Goal: Task Accomplishment & Management: Complete application form

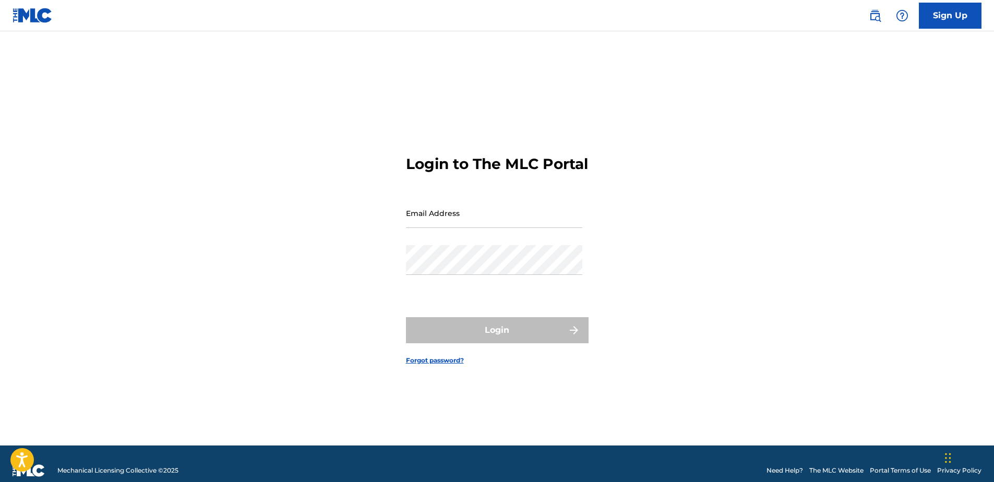
click at [469, 79] on form "Login to The MLC Portal Email Address Password Login Forgot password?" at bounding box center [497, 251] width 183 height 388
click at [468, 223] on input "Email Address" at bounding box center [494, 213] width 176 height 30
paste input "[EMAIL_ADDRESS][DOMAIN_NAME]"
type input "[EMAIL_ADDRESS][DOMAIN_NAME]"
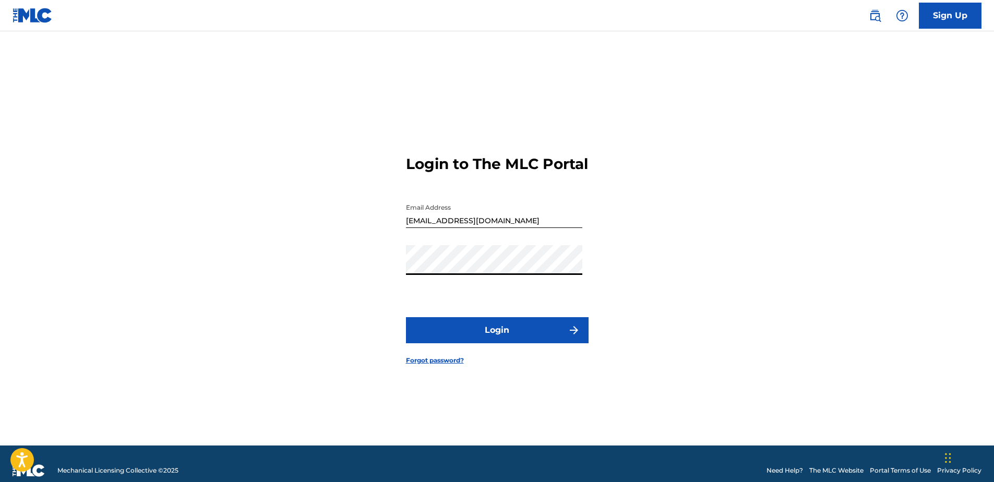
click at [463, 332] on button "Login" at bounding box center [497, 330] width 183 height 26
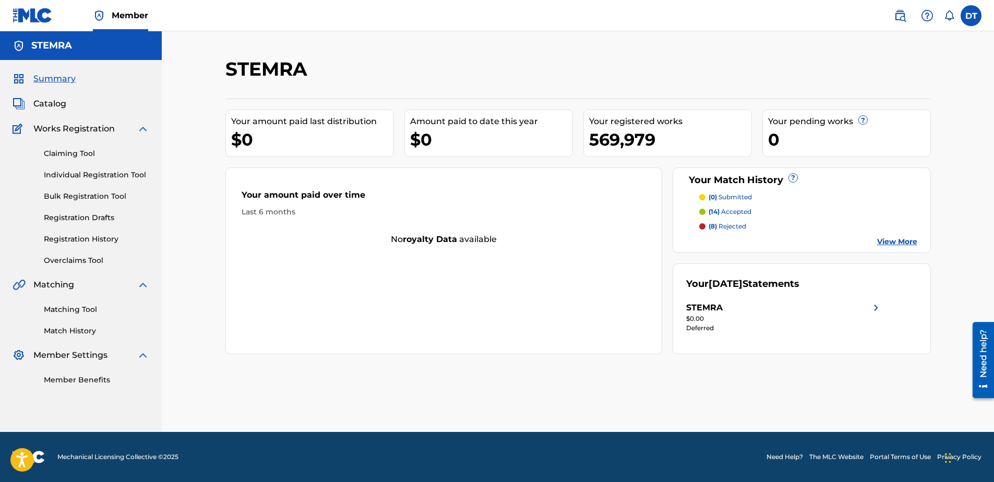
click at [81, 177] on link "Individual Registration Tool" at bounding box center [96, 175] width 105 height 11
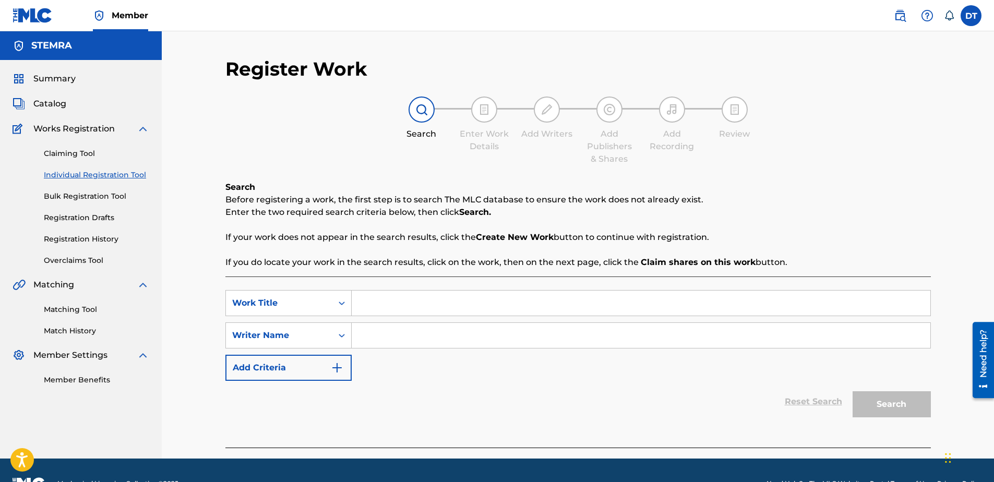
click at [556, 53] on div "Register Work Search Enter Work Details Add Writers Add Publishers & Shares Add…" at bounding box center [578, 244] width 832 height 427
drag, startPoint x: 386, startPoint y: 293, endPoint x: 389, endPoint y: 303, distance: 9.9
click at [386, 296] on input "Search Form" at bounding box center [641, 303] width 579 height 25
paste input "JC3OIP"
type input "JC3OIP"
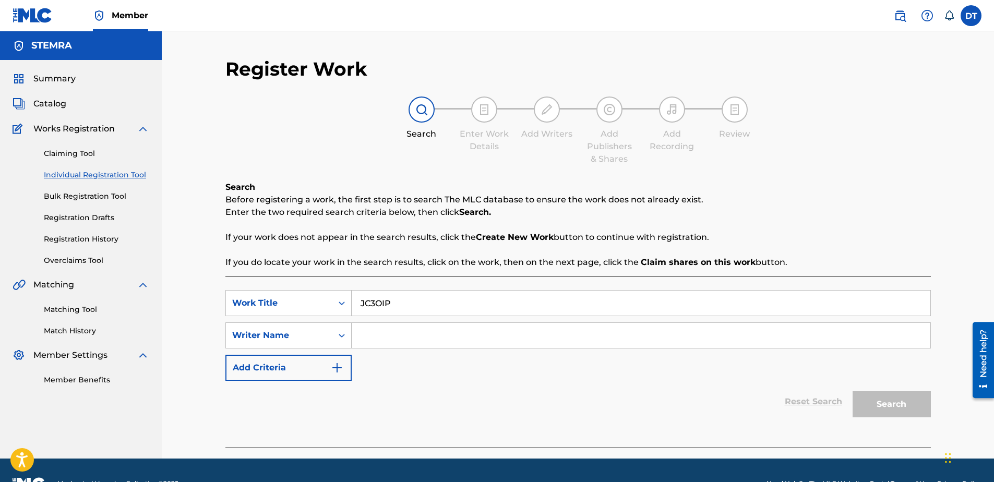
click at [403, 338] on input "Search Form" at bounding box center [641, 335] width 579 height 25
paste input "STAS SWACZYNA"
type input "STAS SWACZYNA"
click at [904, 402] on button "Search" at bounding box center [891, 404] width 78 height 26
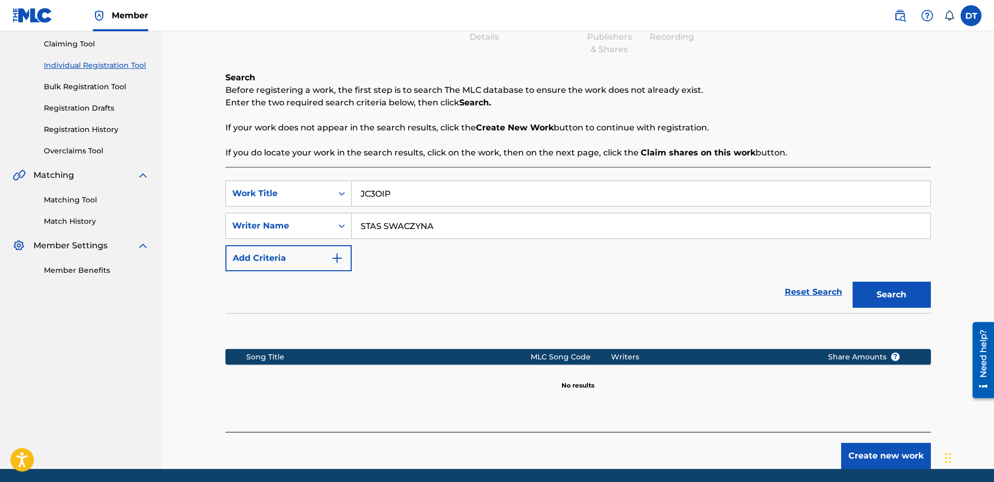
scroll to position [94, 0]
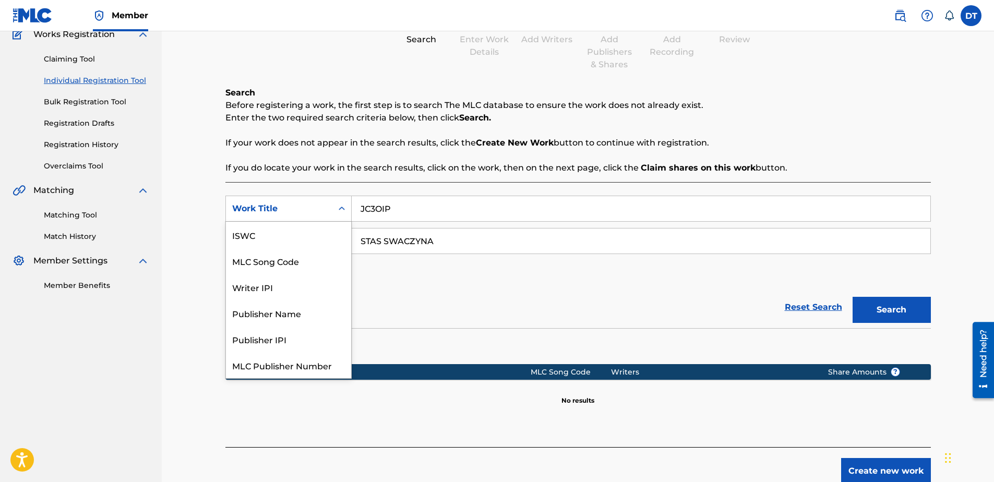
click at [338, 205] on icon "Search Form" at bounding box center [341, 208] width 10 height 10
click at [275, 233] on div "MLC Song Code" at bounding box center [288, 235] width 125 height 26
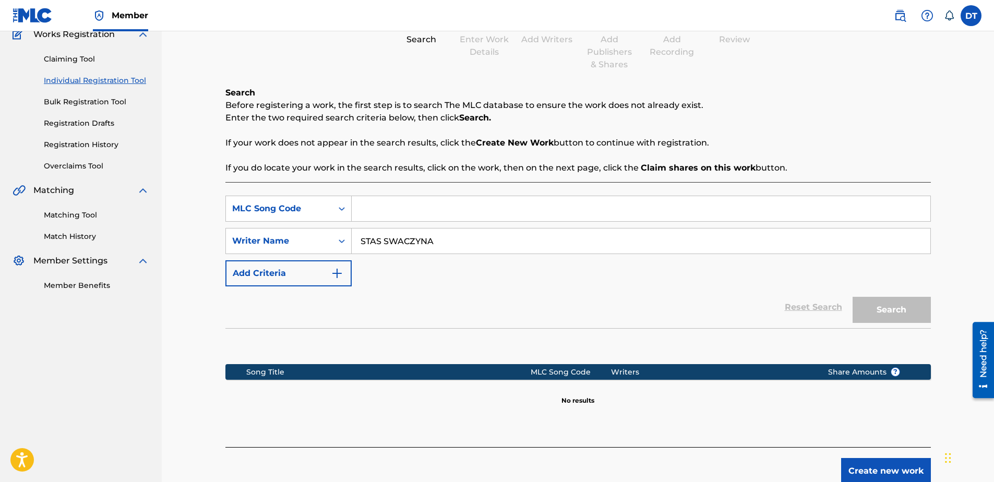
click at [375, 205] on input "Search Form" at bounding box center [641, 208] width 579 height 25
click at [669, 274] on div "SearchWithCriteria92426c38-6fcb-47aa-87aa-0029d5bb168a MLC Song Code SearchWith…" at bounding box center [577, 241] width 705 height 91
click at [377, 206] on input "Search Form" at bounding box center [641, 208] width 579 height 25
paste input "JC3OIP"
type input "JC3OIP"
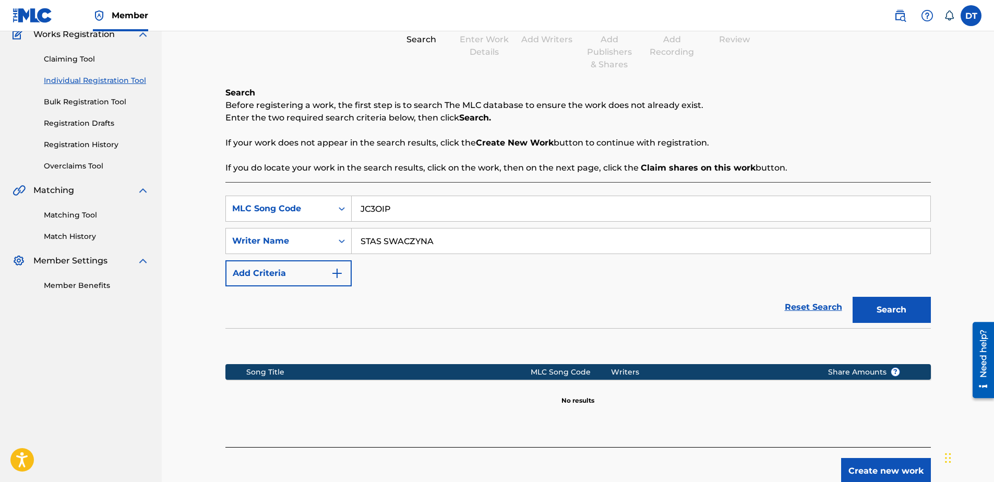
click at [888, 302] on button "Search" at bounding box center [891, 310] width 78 height 26
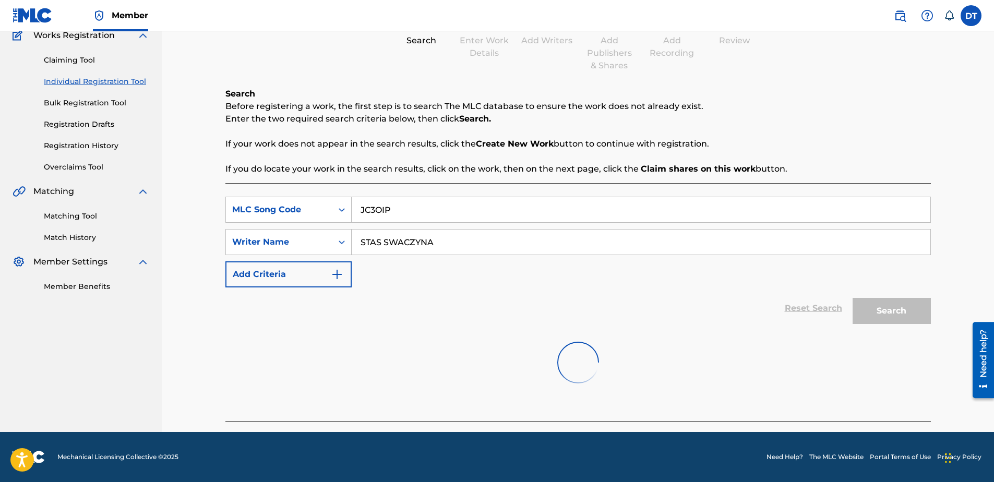
scroll to position [94, 0]
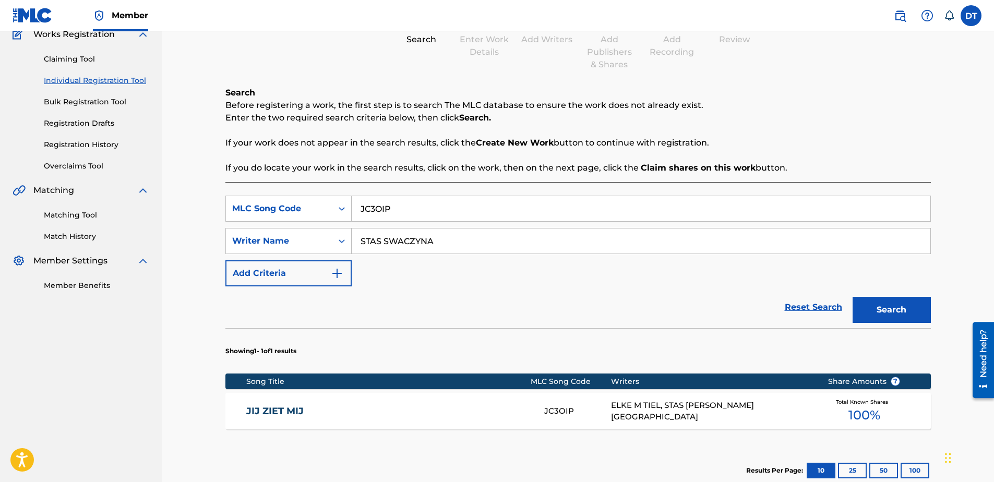
click at [286, 409] on link "JIJ ZIET MIJ" at bounding box center [388, 411] width 284 height 12
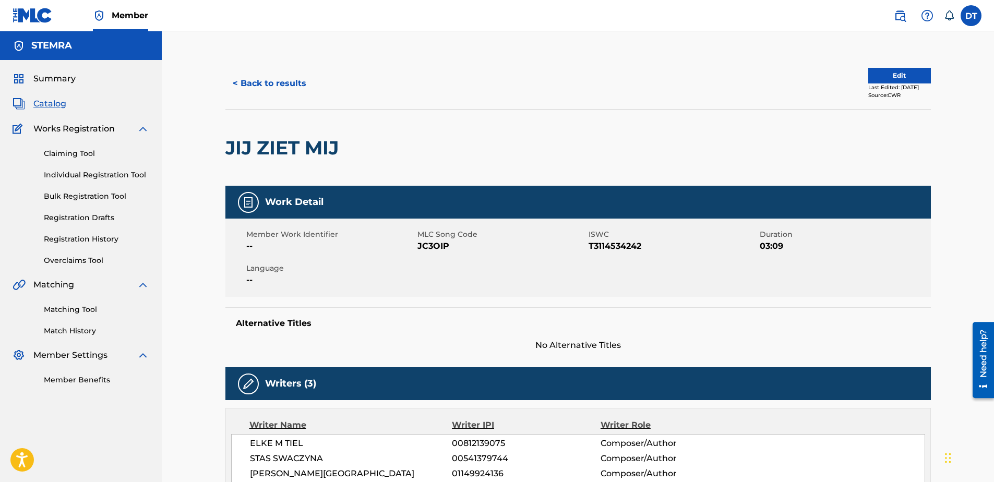
click at [881, 74] on button "Edit" at bounding box center [899, 76] width 63 height 16
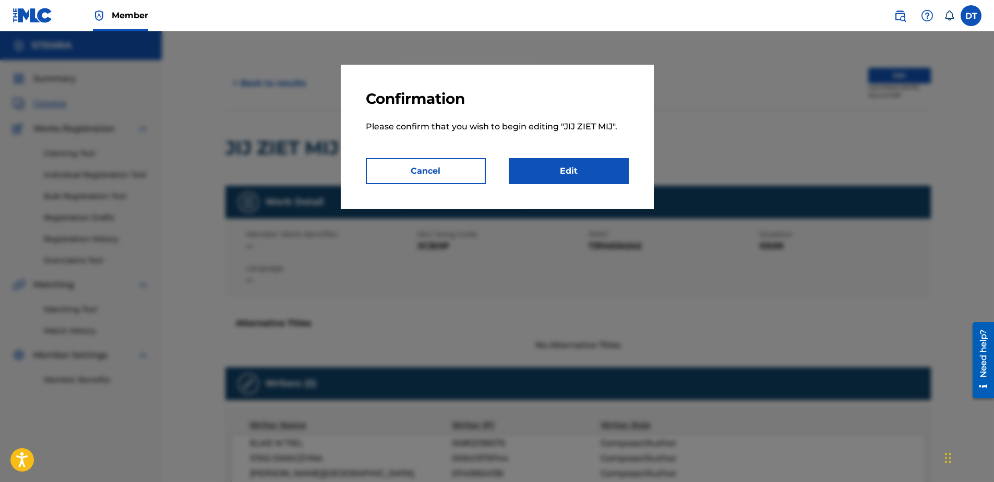
click at [556, 173] on link "Edit" at bounding box center [569, 171] width 120 height 26
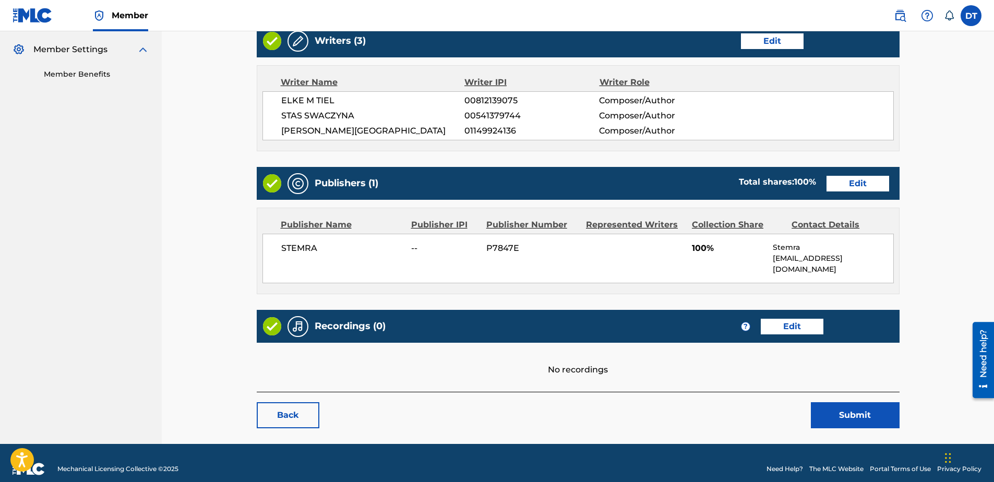
scroll to position [307, 0]
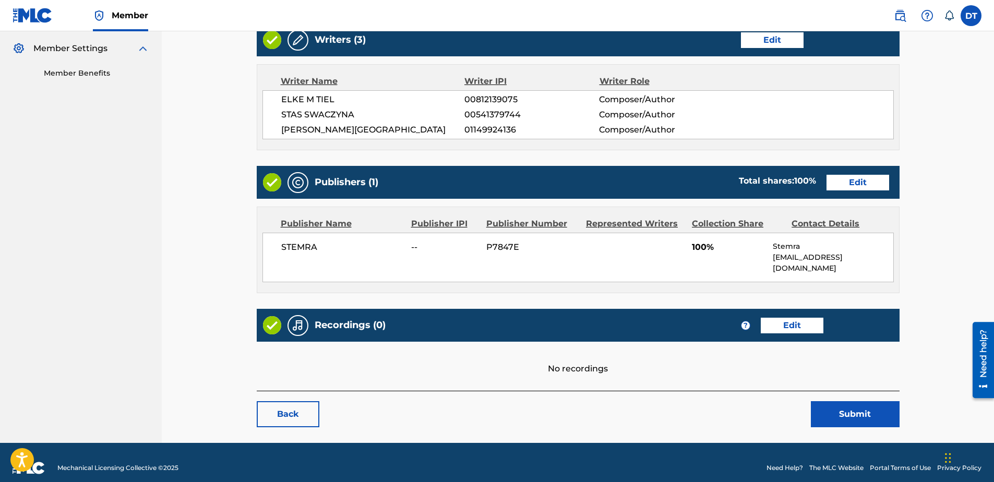
click at [856, 179] on link "Edit" at bounding box center [857, 183] width 63 height 16
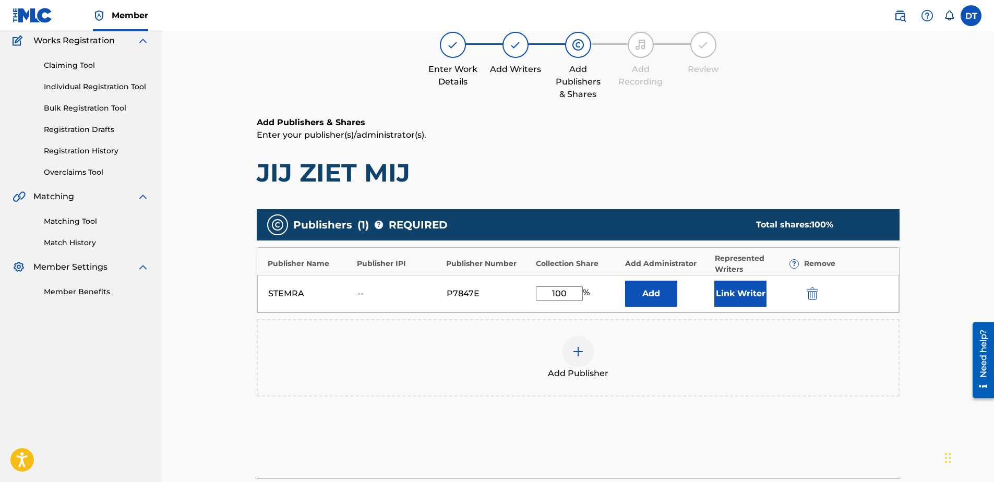
scroll to position [104, 0]
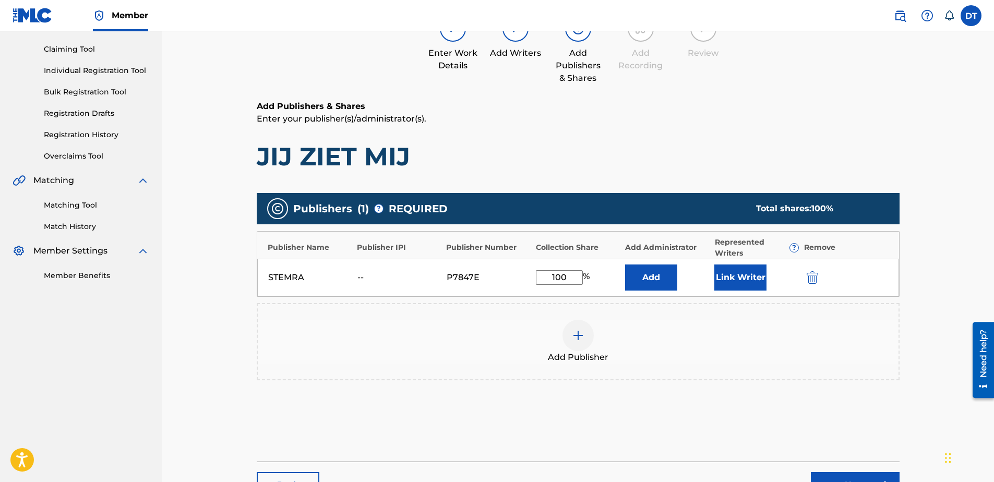
drag, startPoint x: 568, startPoint y: 272, endPoint x: 534, endPoint y: 272, distance: 33.9
click at [534, 272] on div "STEMRA -- P7847E 100 % Add Link Writer" at bounding box center [578, 278] width 642 height 38
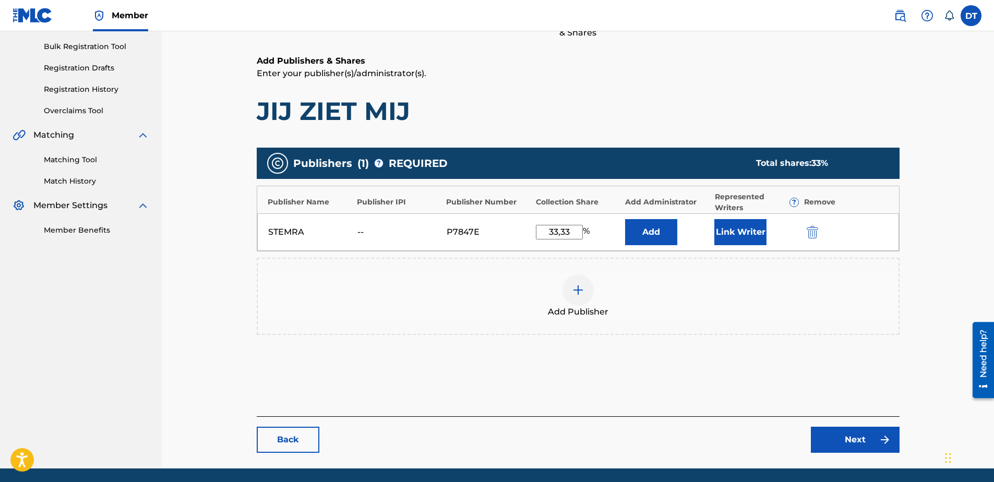
scroll to position [134, 0]
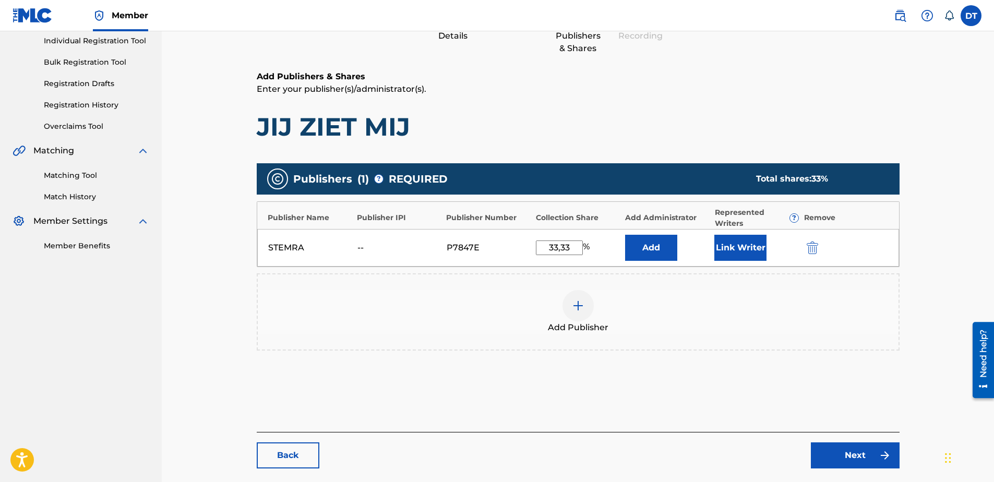
type input "33,33"
click at [848, 450] on link "Next" at bounding box center [855, 455] width 89 height 26
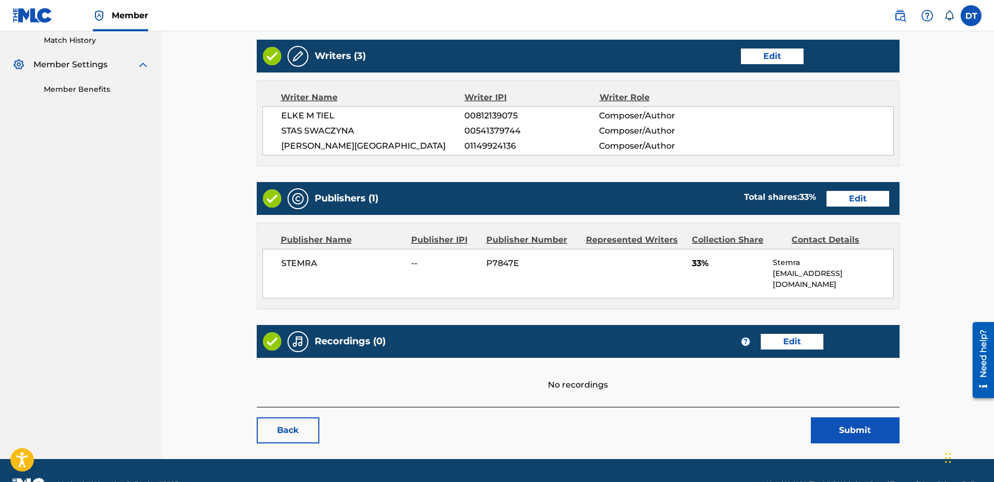
scroll to position [307, 0]
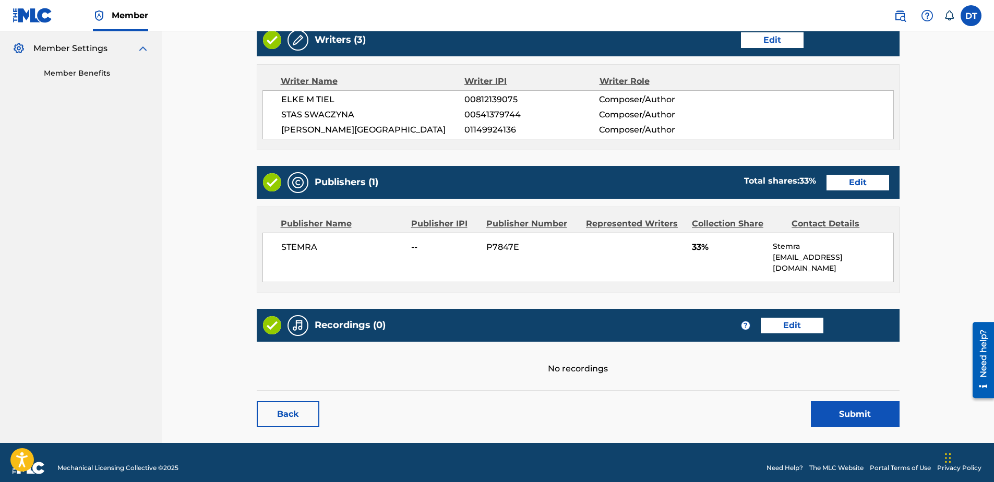
click at [844, 401] on button "Submit" at bounding box center [855, 414] width 89 height 26
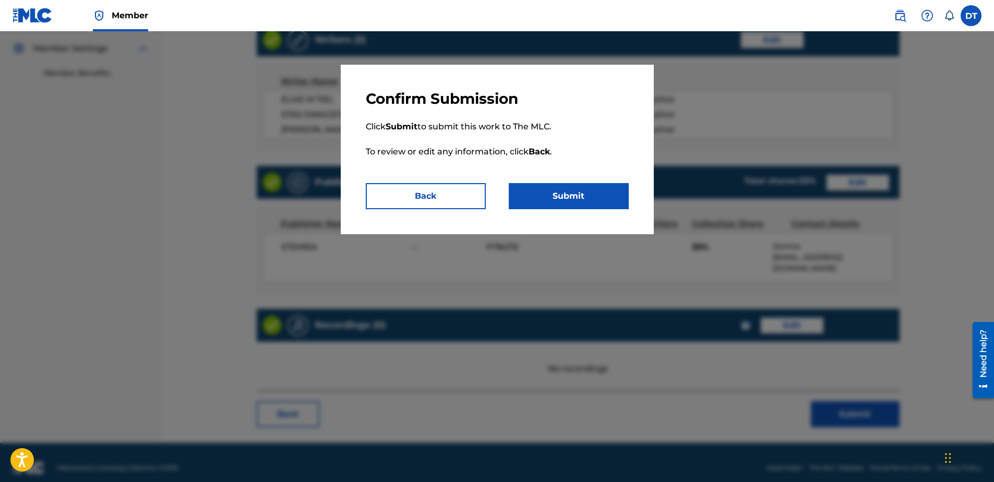
click at [571, 196] on button "Submit" at bounding box center [569, 196] width 120 height 26
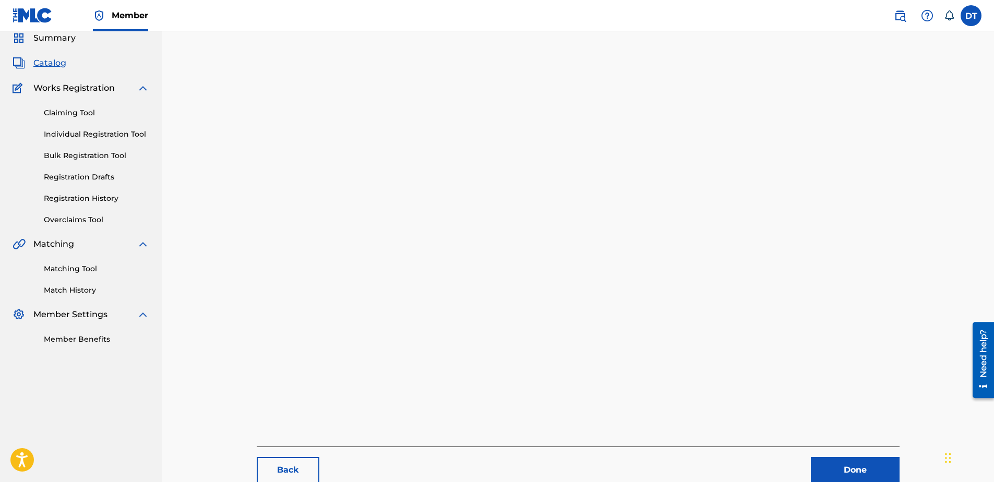
scroll to position [107, 0]
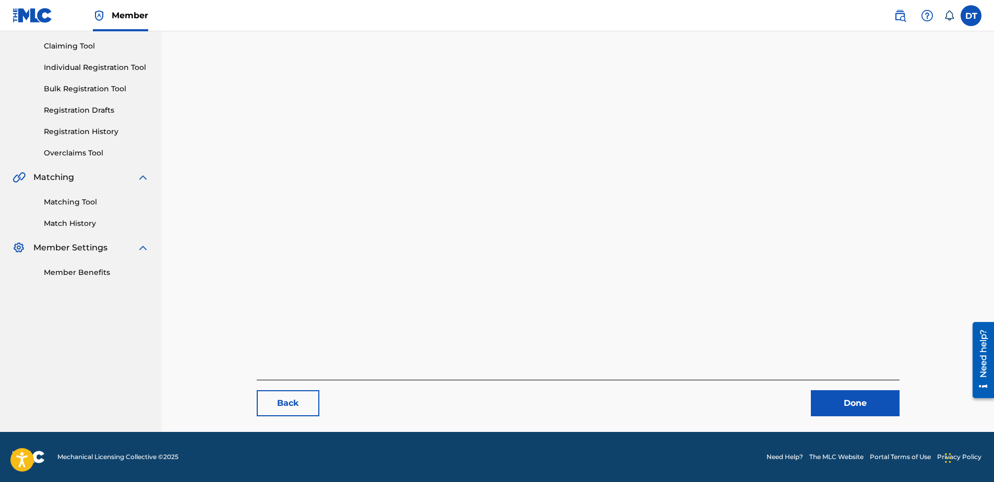
click at [853, 405] on link "Done" at bounding box center [855, 403] width 89 height 26
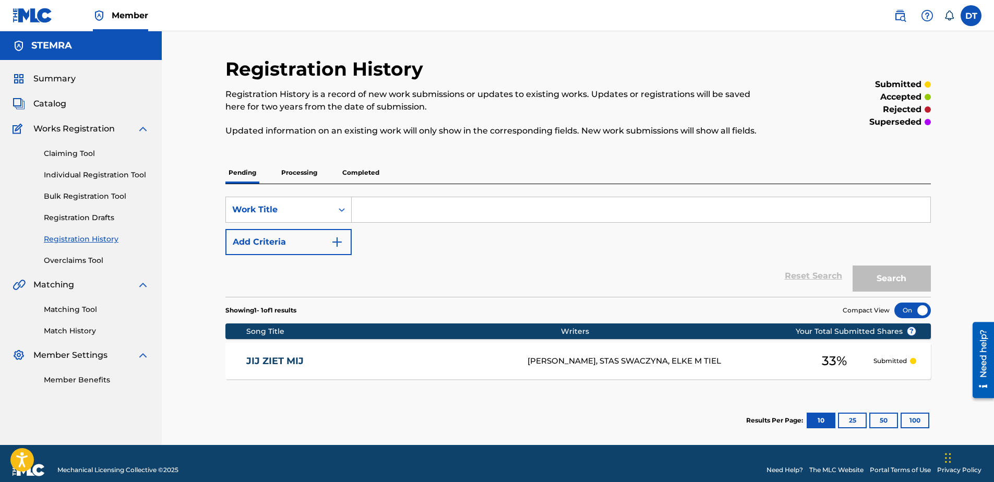
click at [84, 172] on link "Individual Registration Tool" at bounding box center [96, 175] width 105 height 11
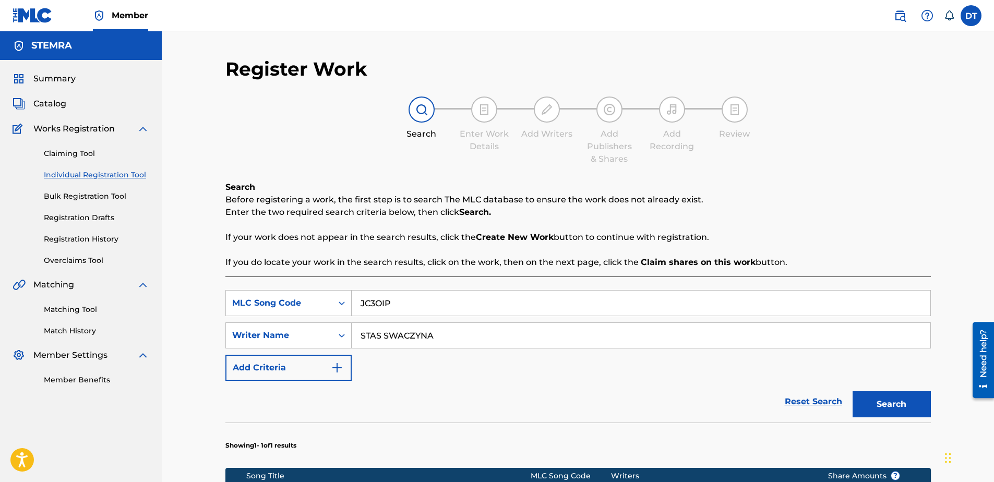
click at [411, 301] on input "JC3OIP" at bounding box center [641, 303] width 579 height 25
drag, startPoint x: 436, startPoint y: 304, endPoint x: 355, endPoint y: 303, distance: 80.9
click at [355, 303] on input "JC3OIP" at bounding box center [641, 303] width 579 height 25
paste input "TC2LCZ"
type input "TC2LCZ"
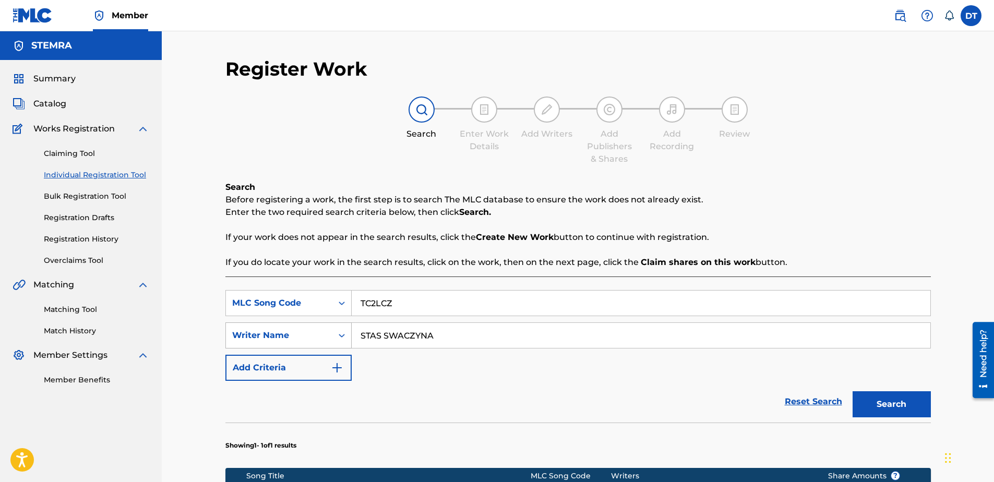
drag, startPoint x: 448, startPoint y: 344, endPoint x: 348, endPoint y: 334, distance: 100.1
click at [348, 334] on div "SearchWithCriteria6426105b-b89f-4151-945b-ad5645b84d2f Writer Name STAS SWACZYNA" at bounding box center [577, 335] width 705 height 26
click at [398, 375] on div "SearchWithCriteria92426c38-6fcb-47aa-87aa-0029d5bb168a MLC Song Code TC2LCZ Sea…" at bounding box center [577, 335] width 705 height 91
click at [414, 304] on input "TC2LCZ" at bounding box center [641, 303] width 579 height 25
type input "TC2LCZ"
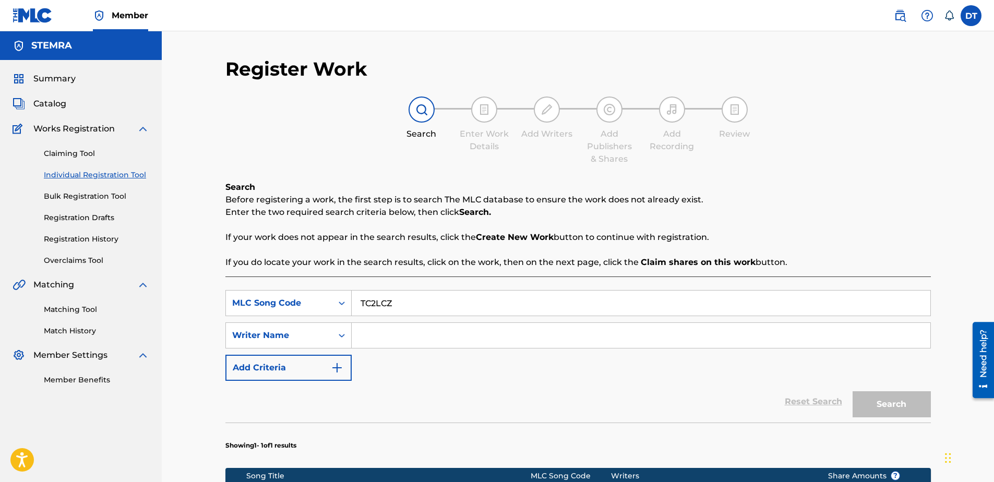
click at [445, 332] on input "Search Form" at bounding box center [641, 335] width 579 height 25
paste input "[PERSON_NAME]"
type input "[PERSON_NAME]"
click at [876, 403] on button "Search" at bounding box center [891, 404] width 78 height 26
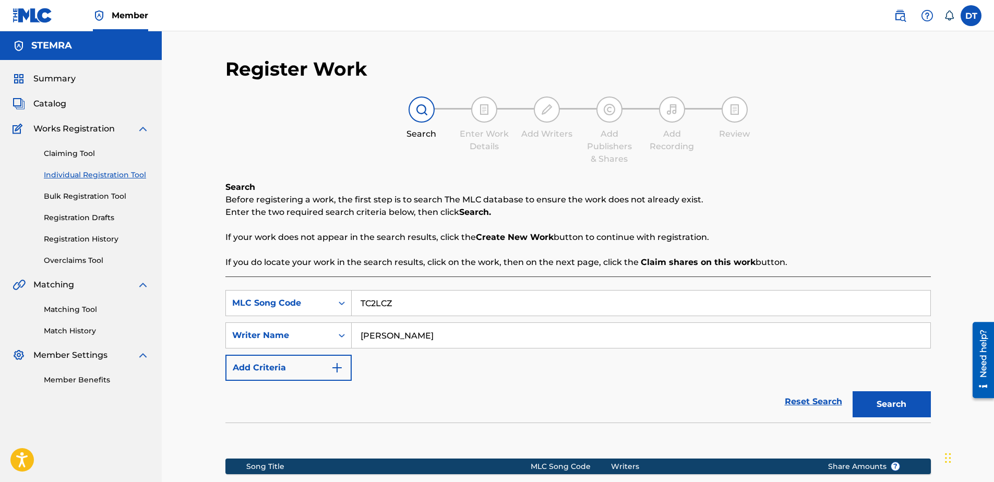
click at [360, 336] on input "[PERSON_NAME]" at bounding box center [641, 335] width 579 height 25
click at [885, 403] on button "Search" at bounding box center [891, 404] width 78 height 26
drag, startPoint x: 410, startPoint y: 303, endPoint x: 336, endPoint y: 300, distance: 74.1
click at [336, 300] on div "SearchWithCriteria92426c38-6fcb-47aa-87aa-0029d5bb168a MLC Song Code TC2LCZ" at bounding box center [577, 303] width 705 height 26
click at [441, 332] on input "[PERSON_NAME]" at bounding box center [641, 335] width 579 height 25
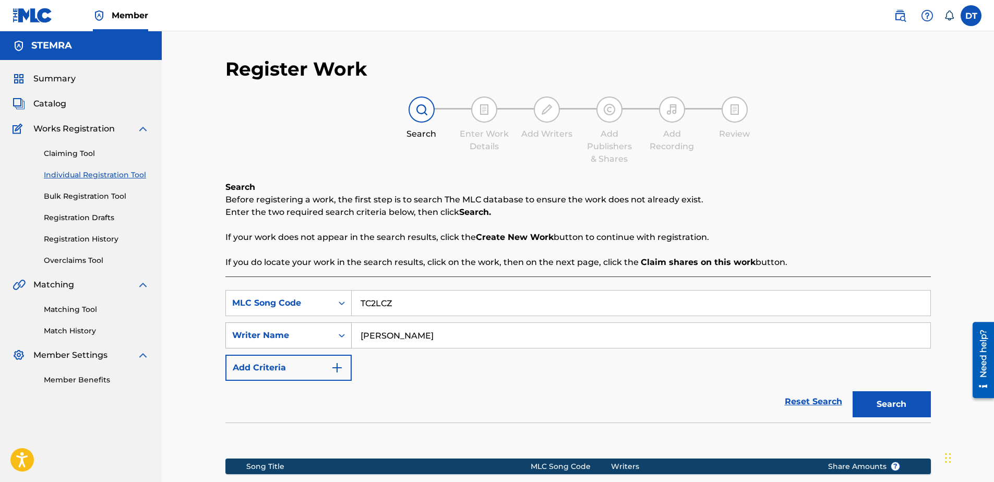
drag, startPoint x: 498, startPoint y: 339, endPoint x: 340, endPoint y: 330, distance: 158.3
click at [340, 330] on div "SearchWithCriteria6426105b-b89f-4151-945b-ad5645b84d2f Writer Name [PERSON_NAME]" at bounding box center [577, 335] width 705 height 26
paste input "[PERSON_NAME]"
type input "[PERSON_NAME]"
click at [875, 399] on button "Search" at bounding box center [891, 404] width 78 height 26
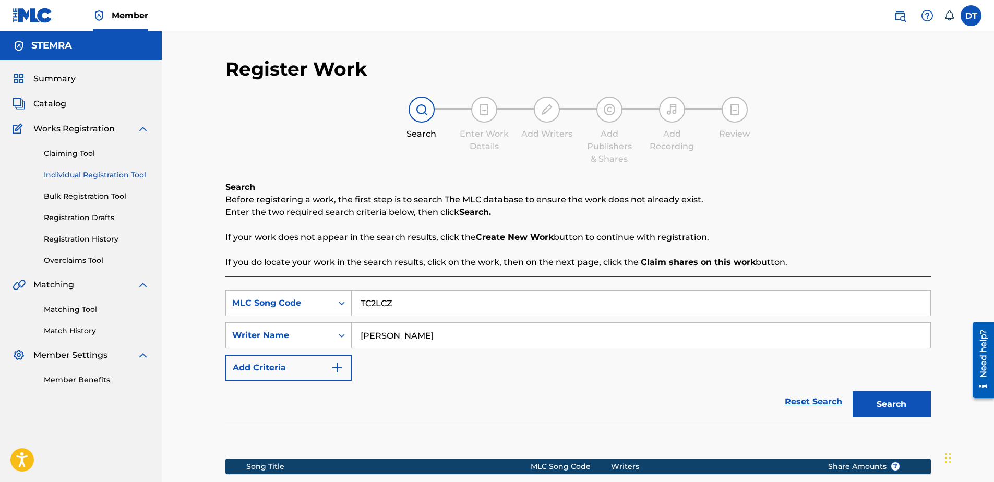
click at [438, 305] on input "TC2LCZ" at bounding box center [641, 303] width 579 height 25
drag, startPoint x: 393, startPoint y: 297, endPoint x: 314, endPoint y: 296, distance: 78.8
click at [314, 296] on div "SearchWithCriteria92426c38-6fcb-47aa-87aa-0029d5bb168a MLC Song Code TC2LCZ" at bounding box center [577, 303] width 705 height 26
click at [522, 335] on input "[PERSON_NAME]" at bounding box center [641, 335] width 579 height 25
drag, startPoint x: 556, startPoint y: 341, endPoint x: 379, endPoint y: 336, distance: 176.9
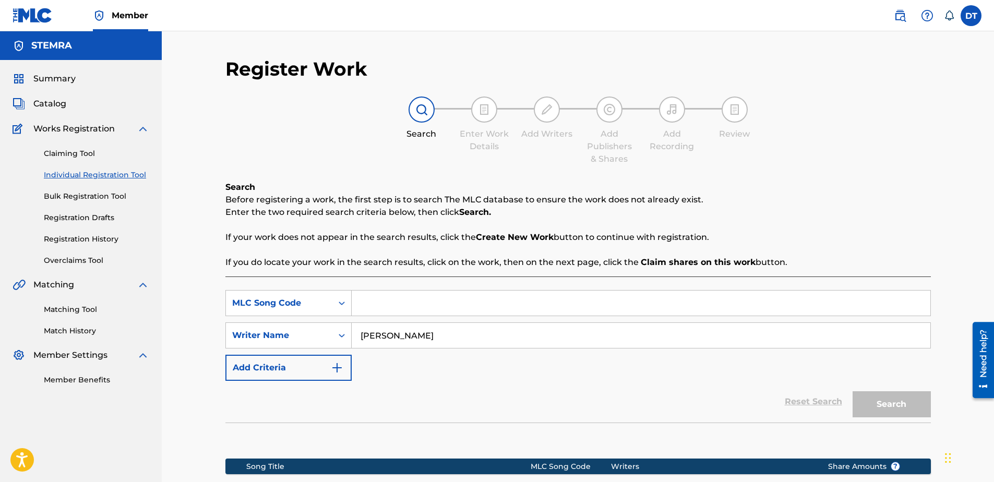
click at [378, 336] on input "[PERSON_NAME]" at bounding box center [641, 335] width 579 height 25
type input "T"
click at [466, 379] on div "SearchWithCriteria92426c38-6fcb-47aa-87aa-0029d5bb168a MLC Song Code SearchWith…" at bounding box center [577, 335] width 705 height 91
click at [80, 239] on link "Registration History" at bounding box center [96, 239] width 105 height 11
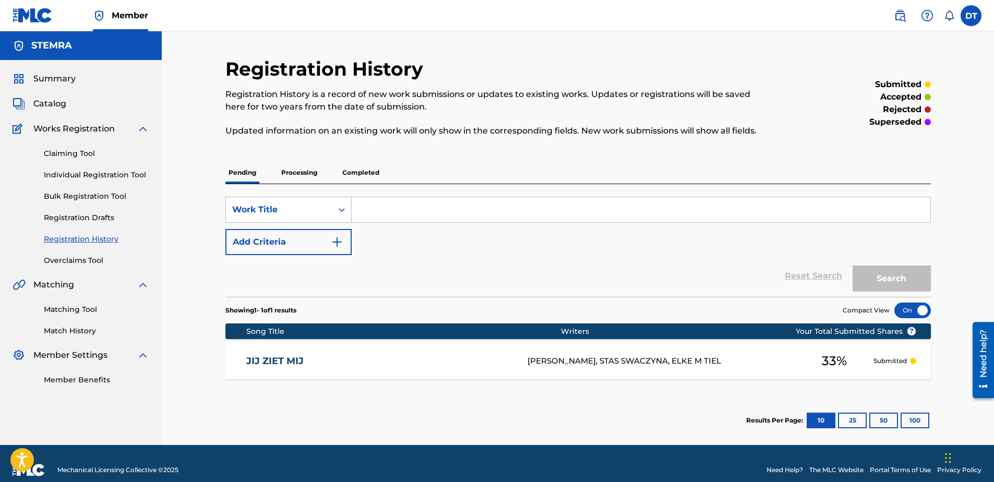
click at [379, 208] on input "Search Form" at bounding box center [641, 209] width 579 height 25
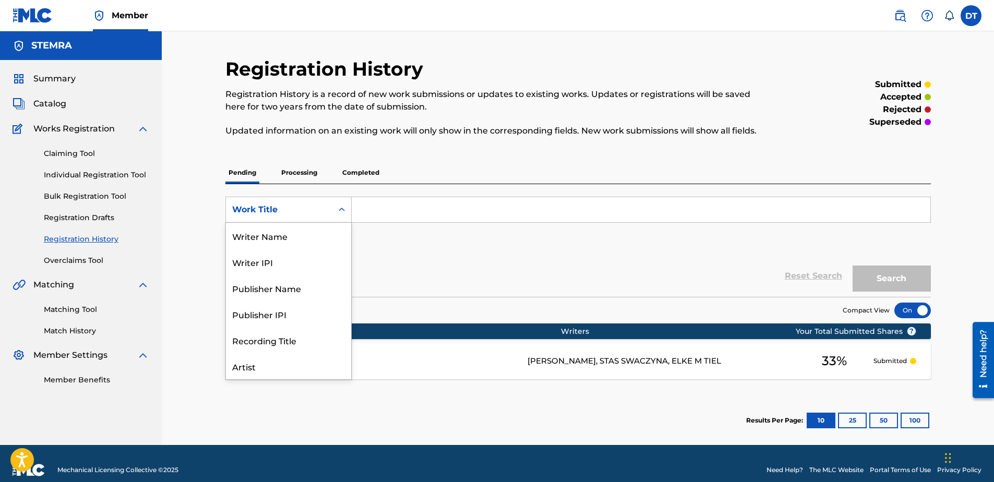
click at [337, 210] on icon "Search Form" at bounding box center [341, 209] width 10 height 10
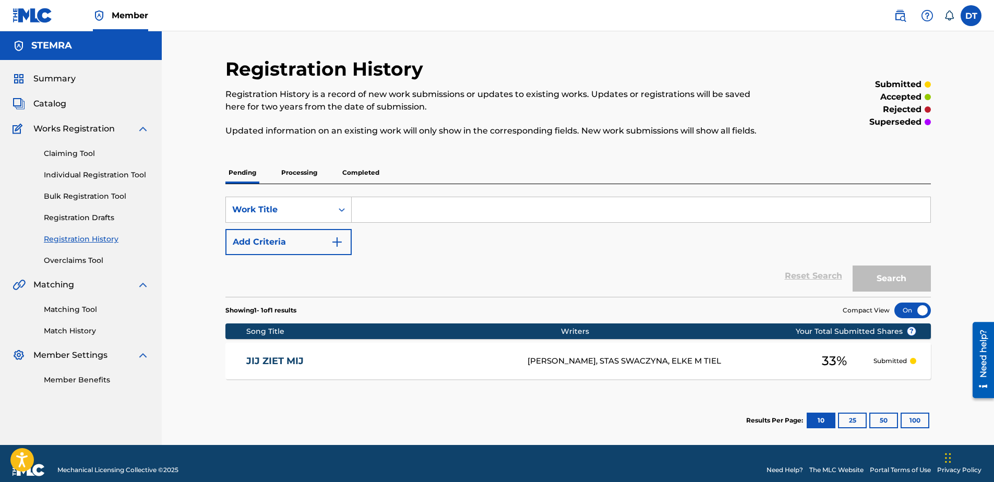
click at [199, 248] on div "Registration History Registration History is a record of new work submissions o…" at bounding box center [578, 238] width 832 height 414
click at [67, 172] on link "Individual Registration Tool" at bounding box center [96, 175] width 105 height 11
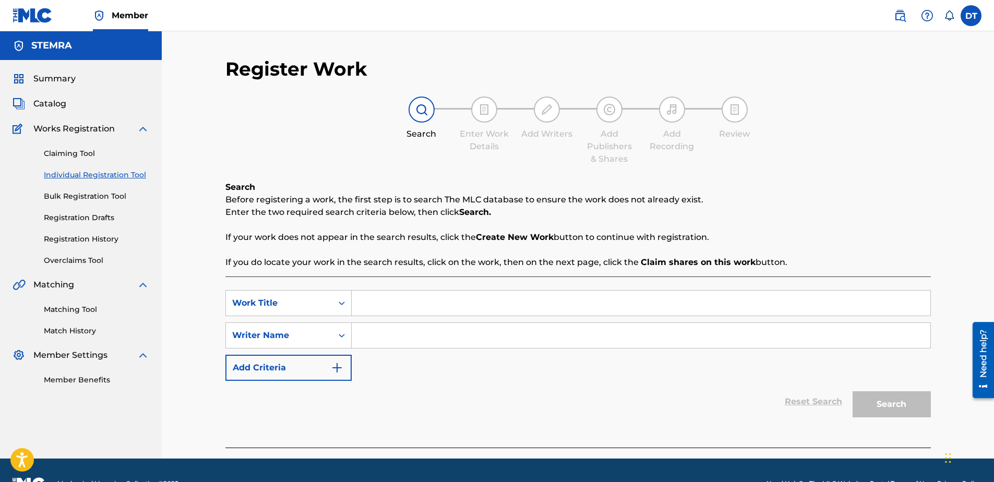
click at [415, 305] on input "Search Form" at bounding box center [641, 303] width 579 height 25
click at [441, 299] on input "Search Form" at bounding box center [641, 303] width 579 height 25
paste input "THREE OF US"
type input "THREE OF US"
click at [383, 401] on div "Reset Search Search" at bounding box center [577, 402] width 705 height 42
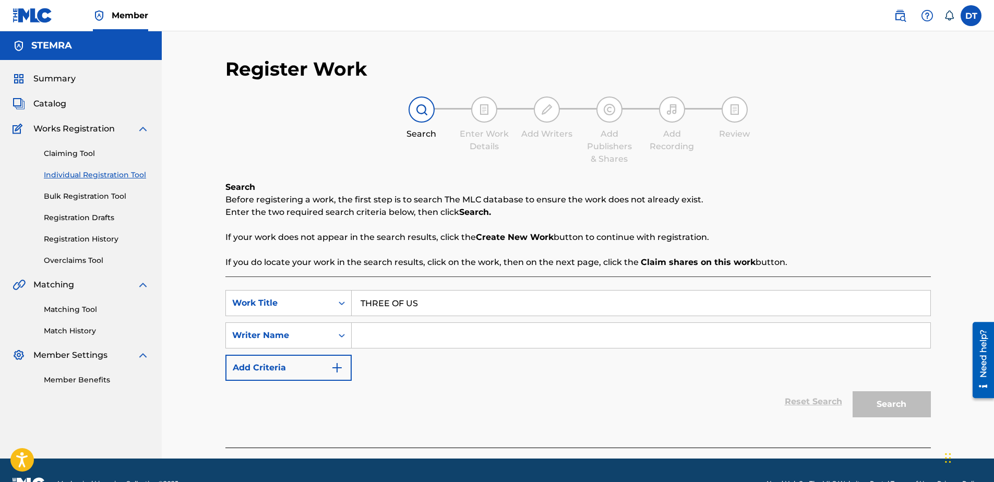
click at [431, 329] on input "Search Form" at bounding box center [641, 335] width 579 height 25
paste input "[PERSON_NAME]"
click at [361, 333] on input "[PERSON_NAME]" at bounding box center [641, 335] width 579 height 25
type input "[PERSON_NAME]"
click at [878, 401] on button "Search" at bounding box center [891, 404] width 78 height 26
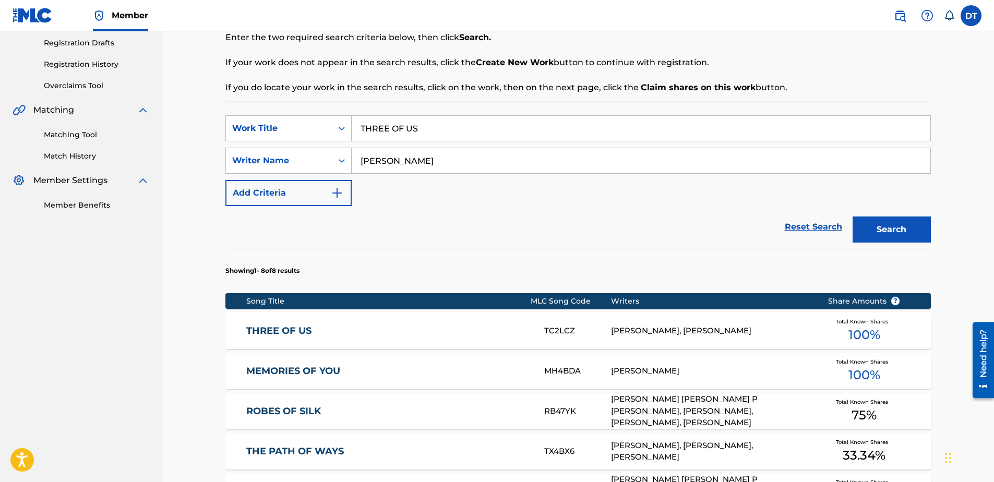
scroll to position [156, 0]
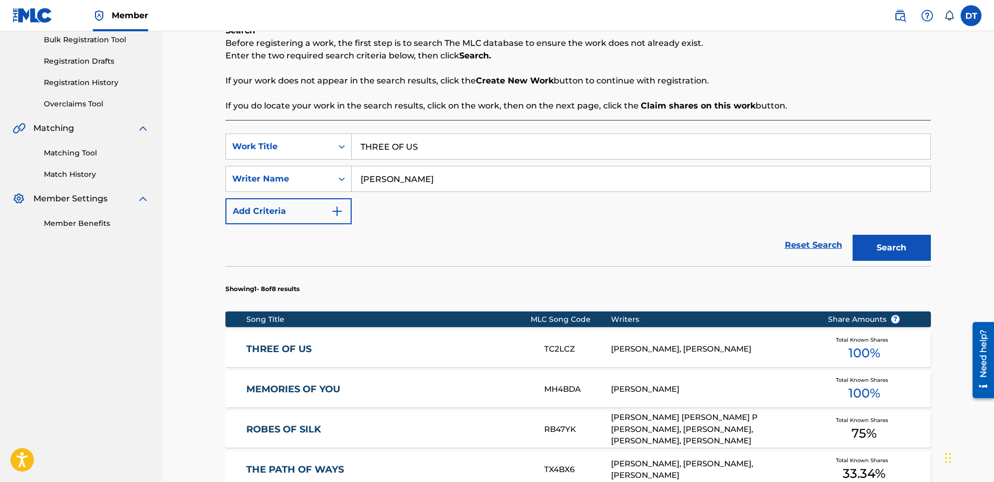
click at [657, 346] on div "[PERSON_NAME], [PERSON_NAME]" at bounding box center [711, 349] width 201 height 12
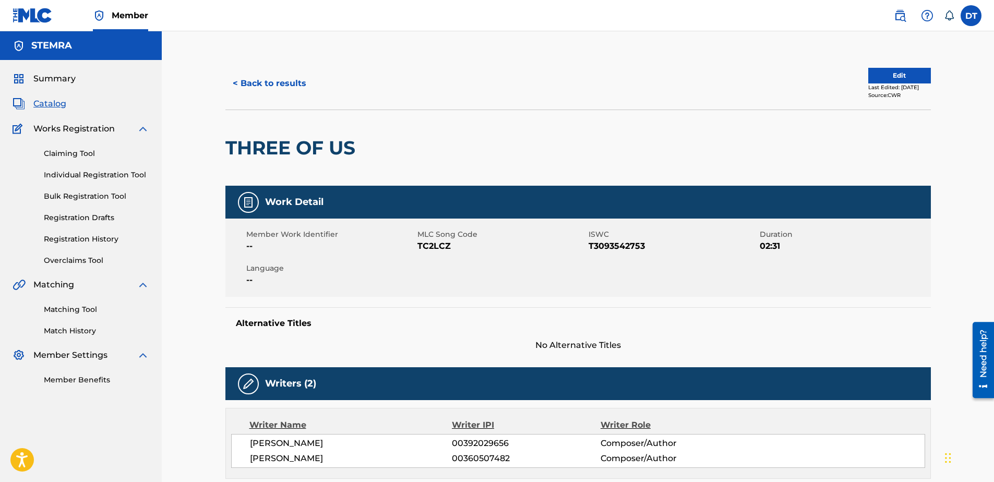
click at [871, 71] on button "Edit" at bounding box center [899, 76] width 63 height 16
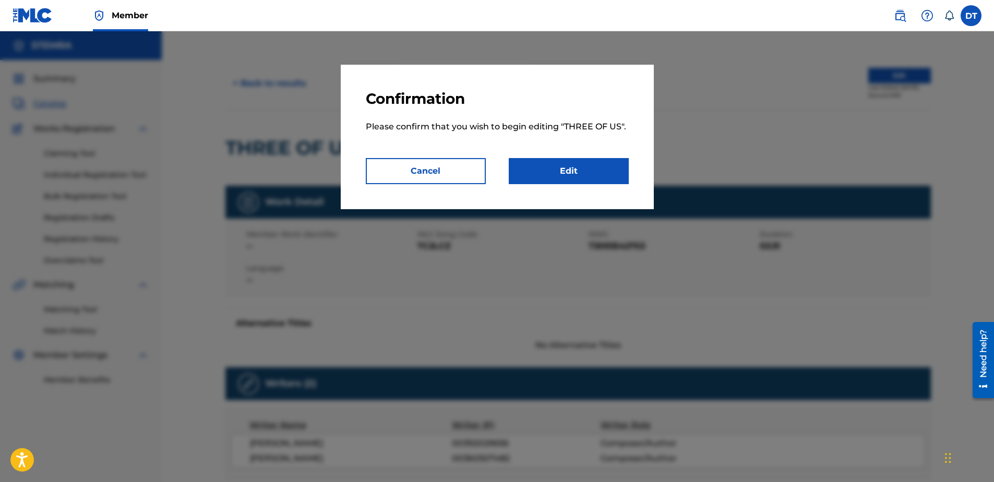
click at [587, 167] on link "Edit" at bounding box center [569, 171] width 120 height 26
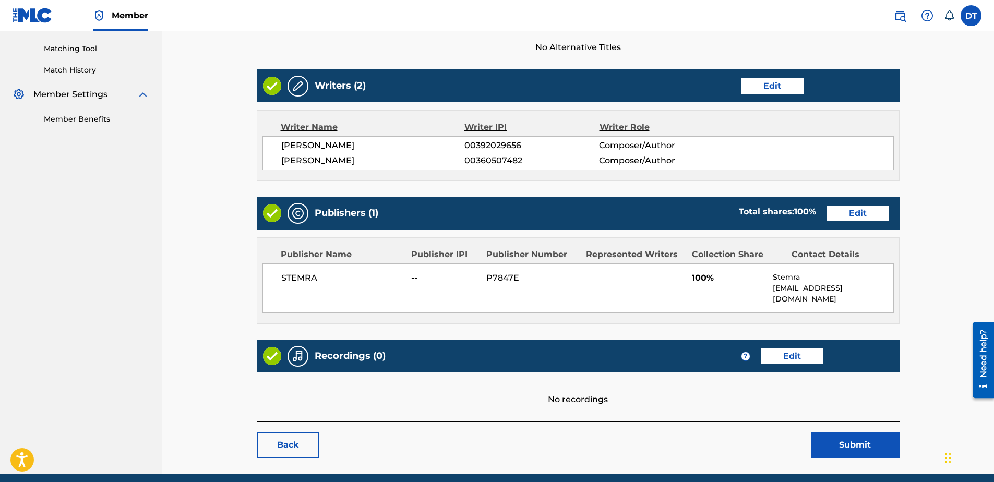
scroll to position [292, 0]
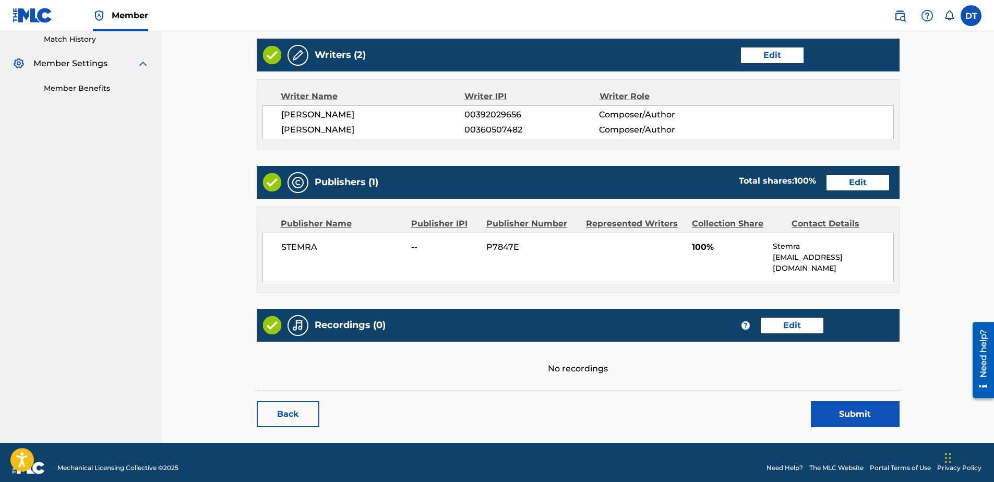
click at [848, 183] on link "Edit" at bounding box center [857, 183] width 63 height 16
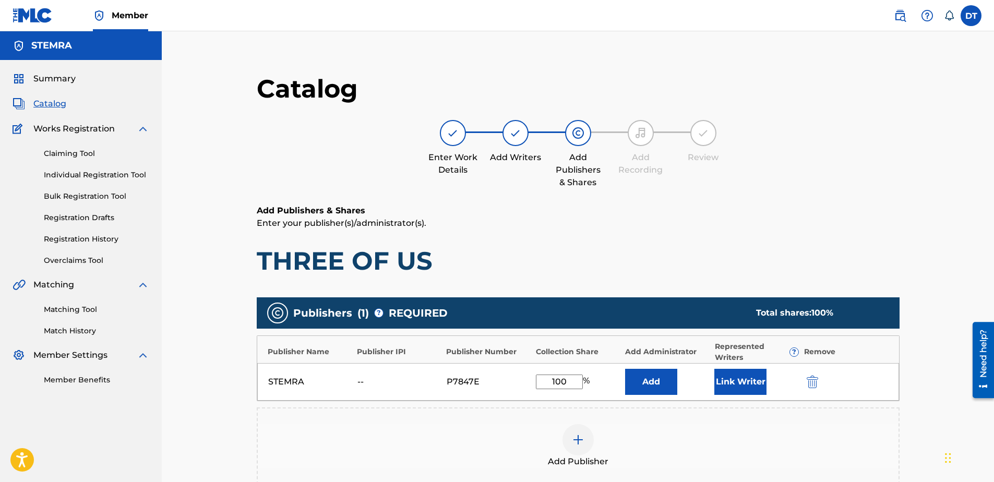
drag, startPoint x: 572, startPoint y: 380, endPoint x: 518, endPoint y: 380, distance: 53.7
click at [518, 380] on div "STEMRA -- P7847E 100 % Add Link Writer" at bounding box center [578, 382] width 642 height 38
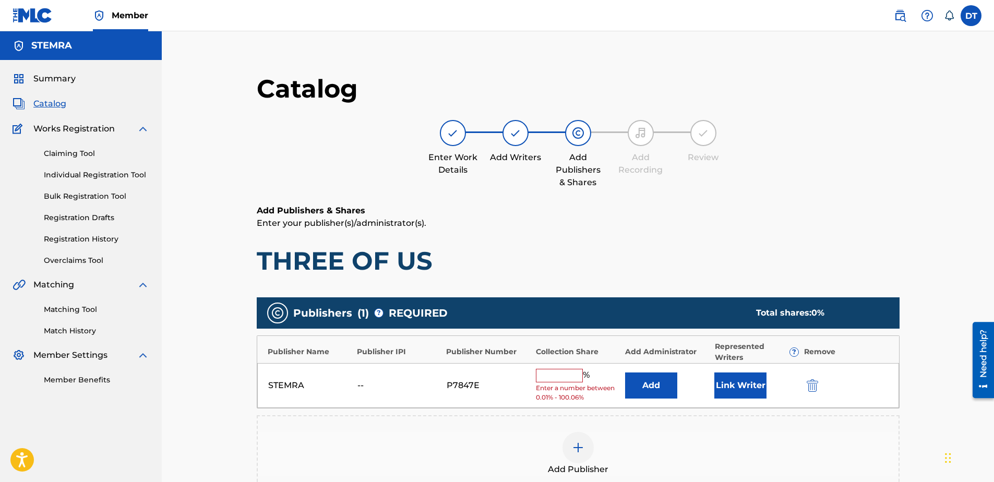
type input "3"
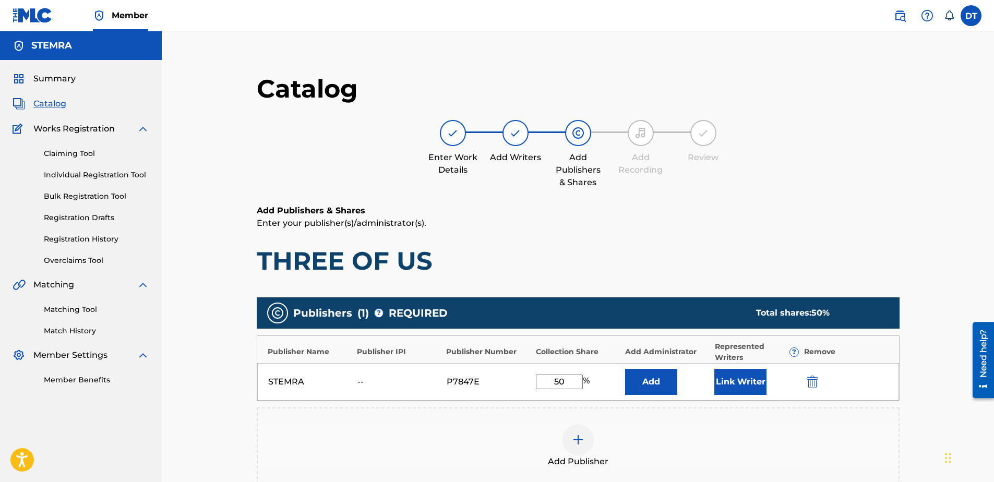
type input "50.00"
click at [514, 438] on div "Add Publisher" at bounding box center [578, 446] width 641 height 44
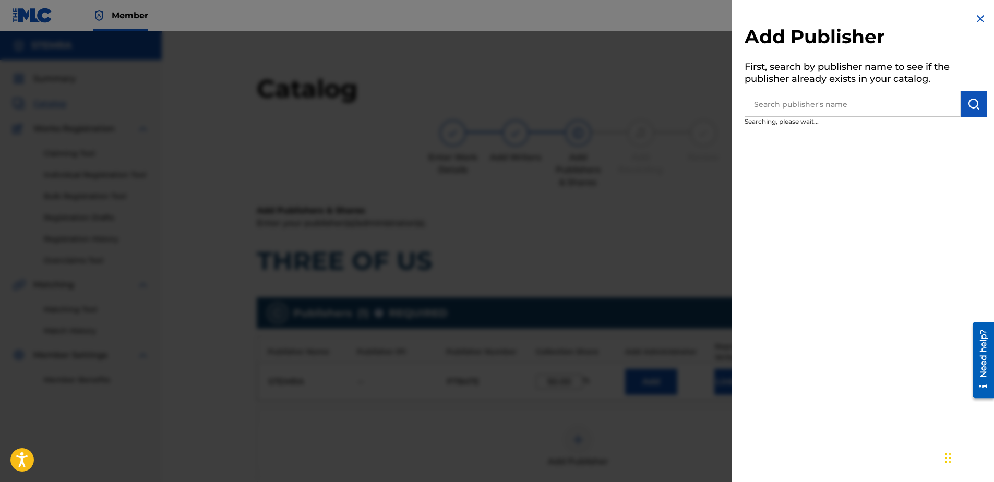
click at [974, 17] on img at bounding box center [980, 19] width 13 height 13
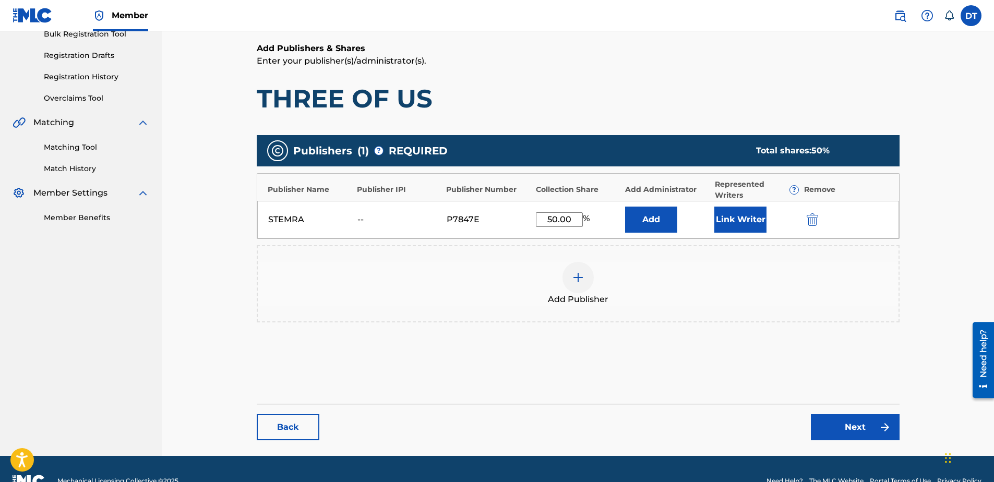
scroll to position [186, 0]
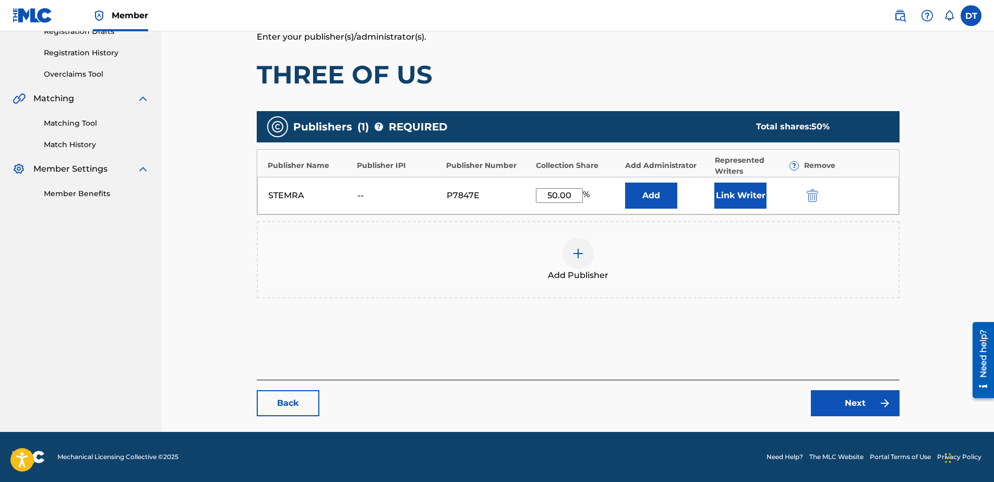
click at [870, 398] on link "Next" at bounding box center [855, 403] width 89 height 26
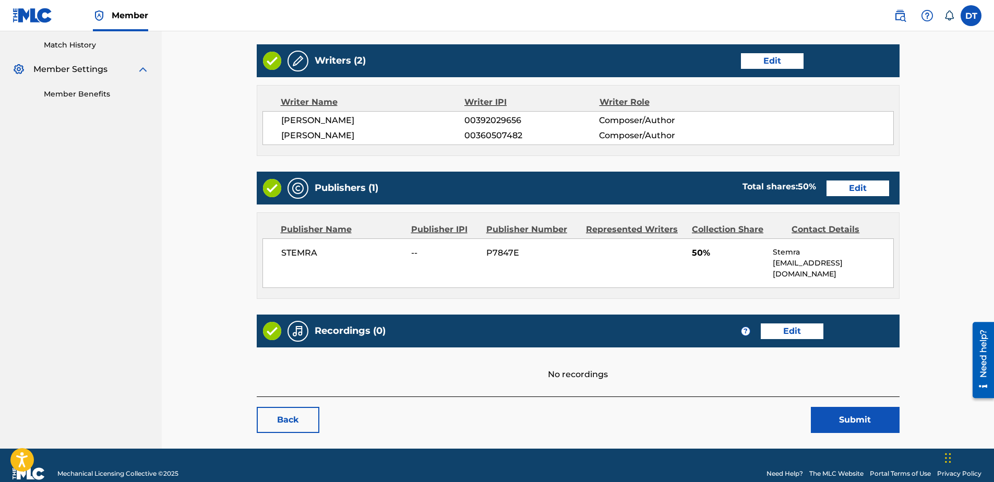
scroll to position [292, 0]
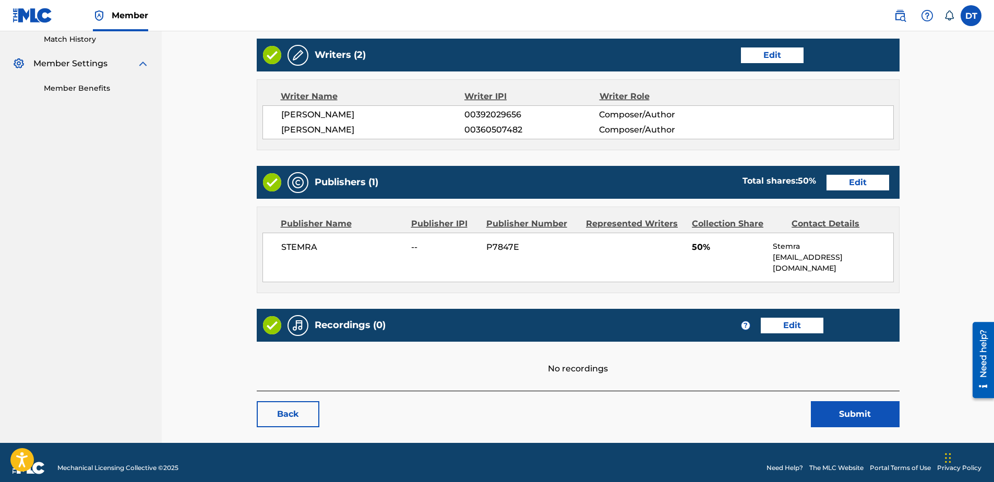
click at [870, 401] on button "Submit" at bounding box center [855, 414] width 89 height 26
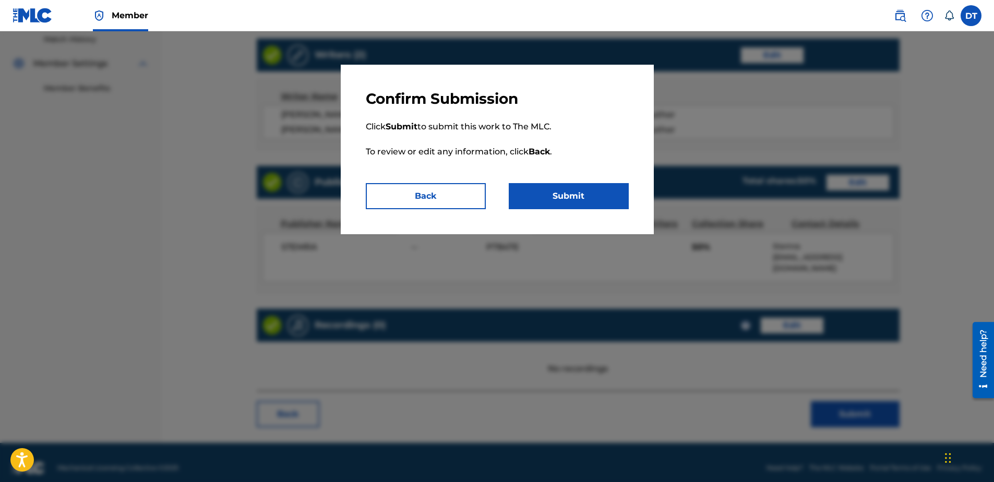
click at [565, 193] on button "Submit" at bounding box center [569, 196] width 120 height 26
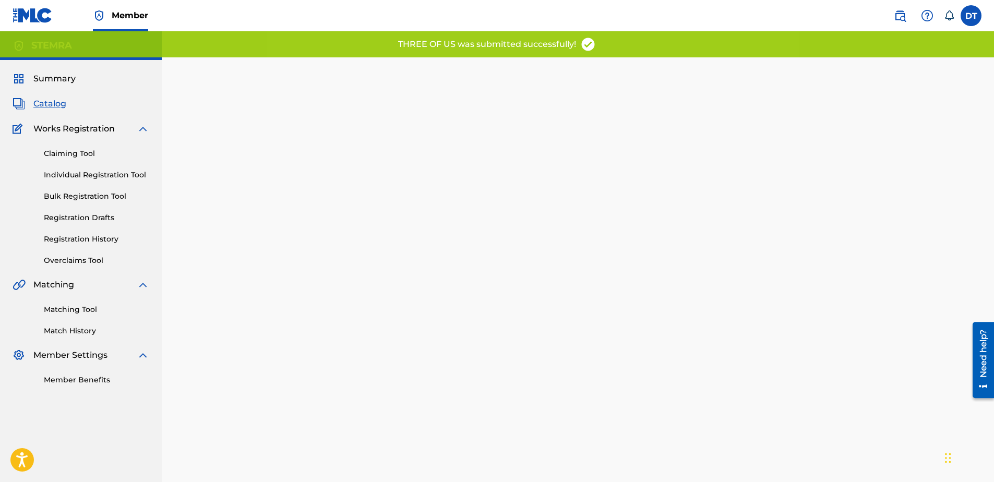
click at [441, 245] on div "Back Done" at bounding box center [578, 298] width 643 height 451
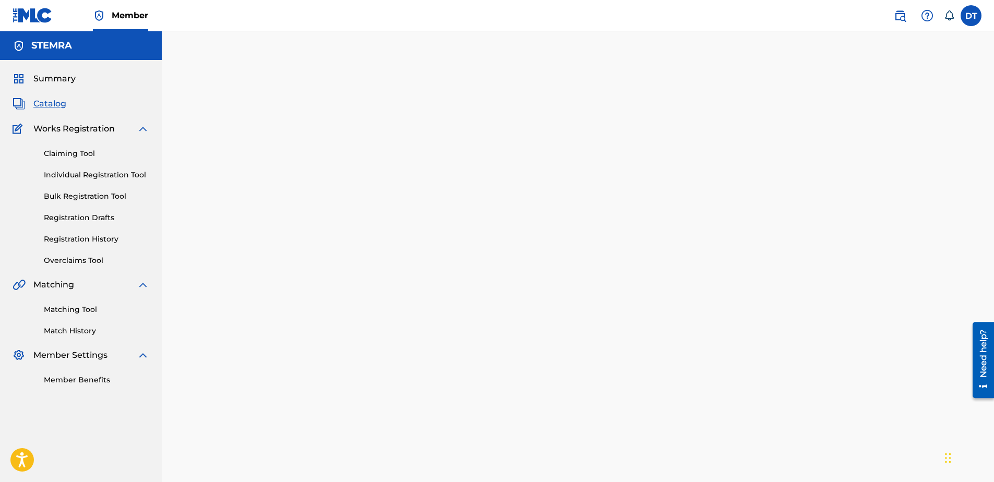
click at [79, 170] on link "Individual Registration Tool" at bounding box center [96, 175] width 105 height 11
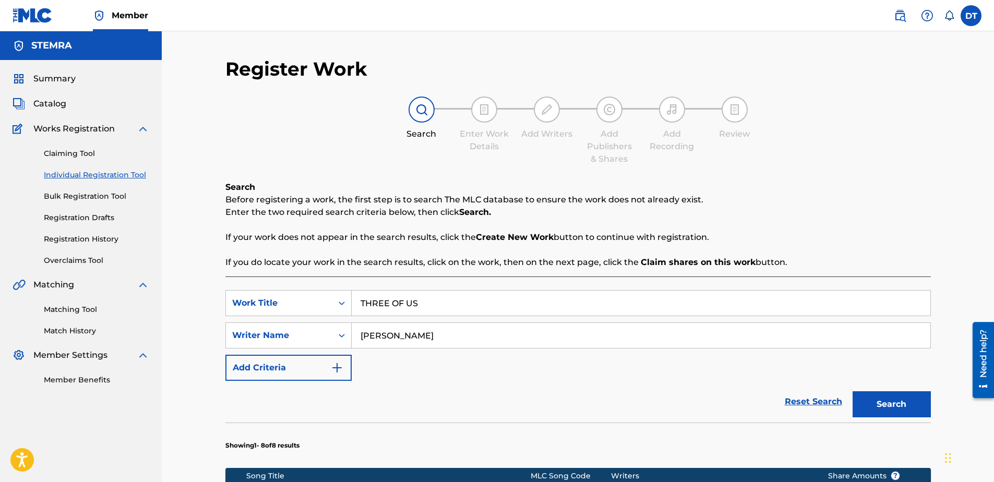
click at [445, 302] on input "THREE OF US" at bounding box center [641, 303] width 579 height 25
drag, startPoint x: 500, startPoint y: 302, endPoint x: 349, endPoint y: 299, distance: 150.8
click at [349, 299] on div "SearchWithCriteria8a3c76fb-6ab2-4dac-94ec-d1bd12b541e5 Work Title THREE OF US t…" at bounding box center [577, 303] width 705 height 26
drag, startPoint x: 482, startPoint y: 336, endPoint x: 328, endPoint y: 328, distance: 154.1
click at [328, 328] on div "SearchWithCriteria6426105b-b89f-4151-945b-ad5645b84d2f Writer Name [PERSON_NAME]" at bounding box center [577, 335] width 705 height 26
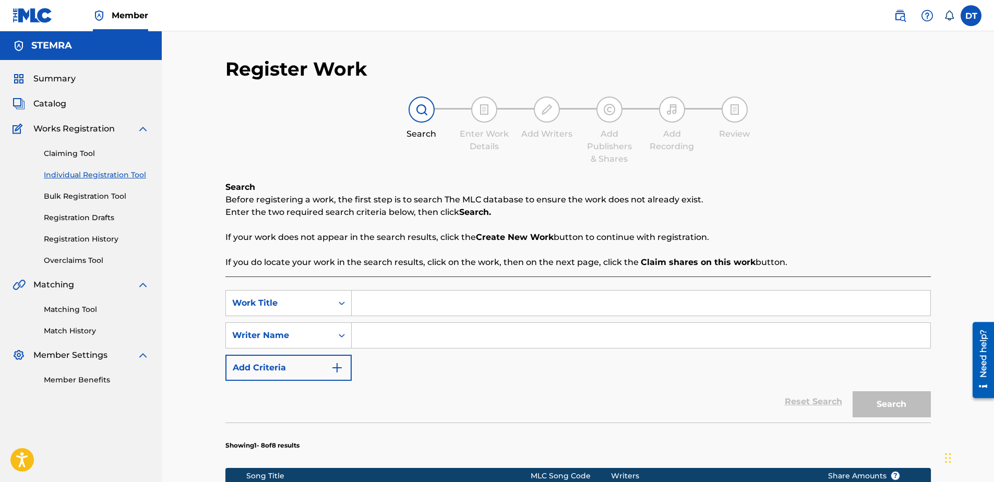
paste input "WC2QTM"
type input "WC2QTM"
drag, startPoint x: 407, startPoint y: 336, endPoint x: 355, endPoint y: 332, distance: 52.3
click at [355, 332] on input "WC2QTM" at bounding box center [641, 335] width 579 height 25
type input "WC2QTM"
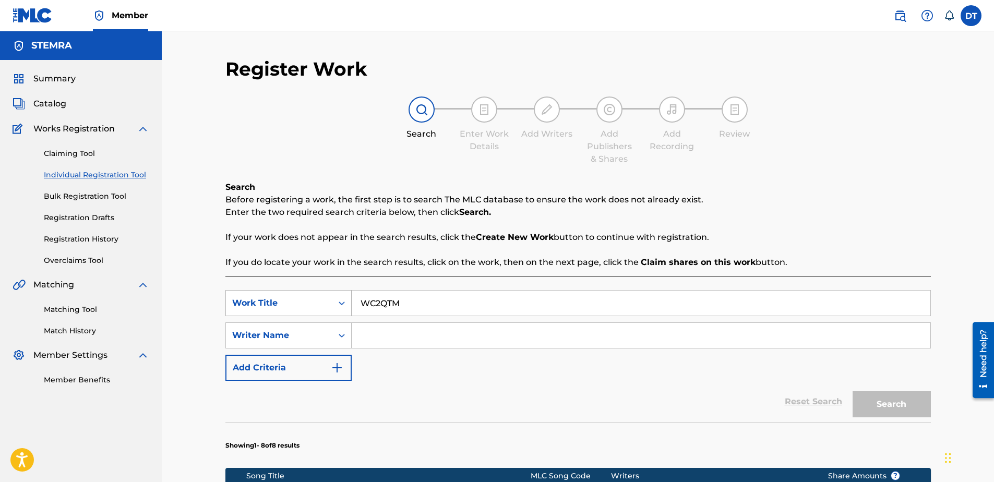
click at [351, 296] on div "Search Form" at bounding box center [341, 303] width 19 height 19
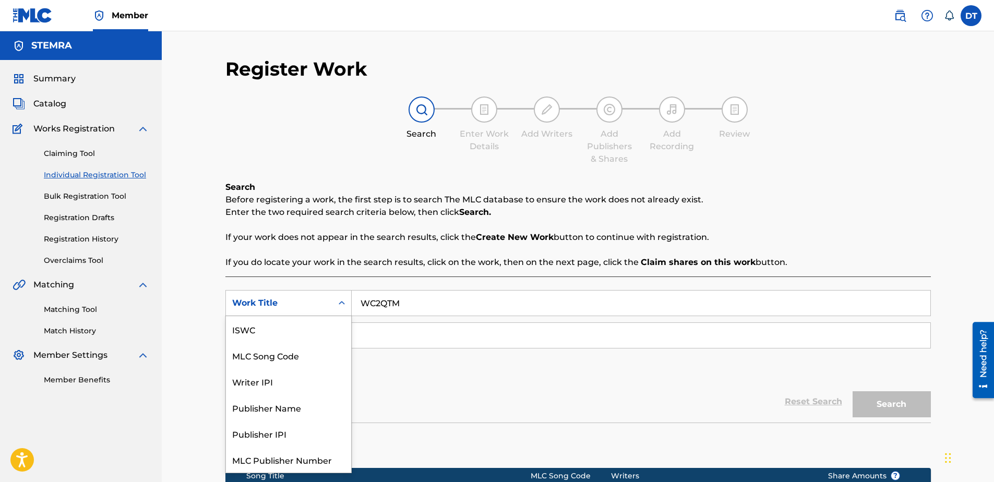
scroll to position [26, 0]
click at [271, 334] on div "MLC Song Code" at bounding box center [288, 329] width 125 height 26
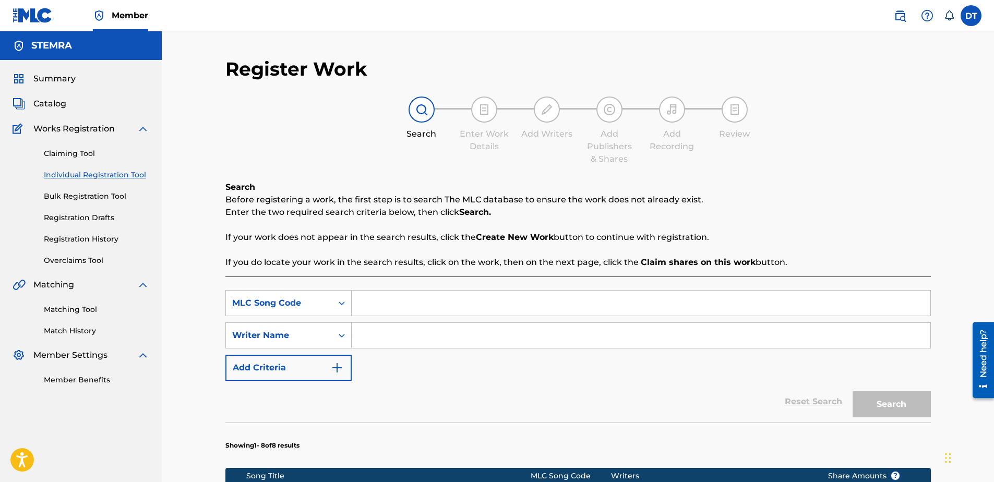
click at [379, 307] on input "Search Form" at bounding box center [641, 303] width 579 height 25
paste input "WC2QTM"
type input "WC2QTM"
click at [394, 369] on div "SearchWithCriteriaca00ffbe-1b0b-4913-ae89-8edb2d74ed64 MLC Song Code WC2QTM Sea…" at bounding box center [577, 335] width 705 height 91
click at [499, 334] on input "Search Form" at bounding box center [641, 335] width 579 height 25
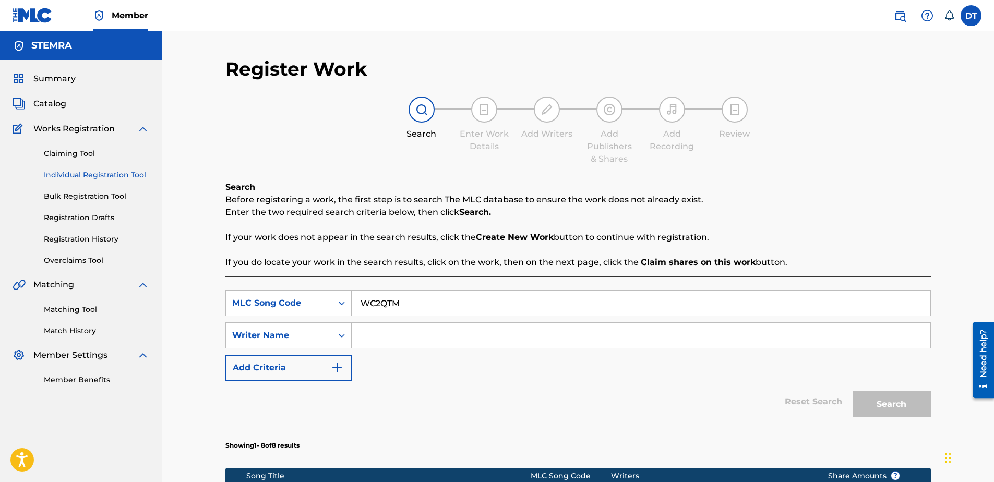
paste input "[PERSON_NAME]"
type input "[PERSON_NAME]"
click at [858, 397] on button "Search" at bounding box center [891, 404] width 78 height 26
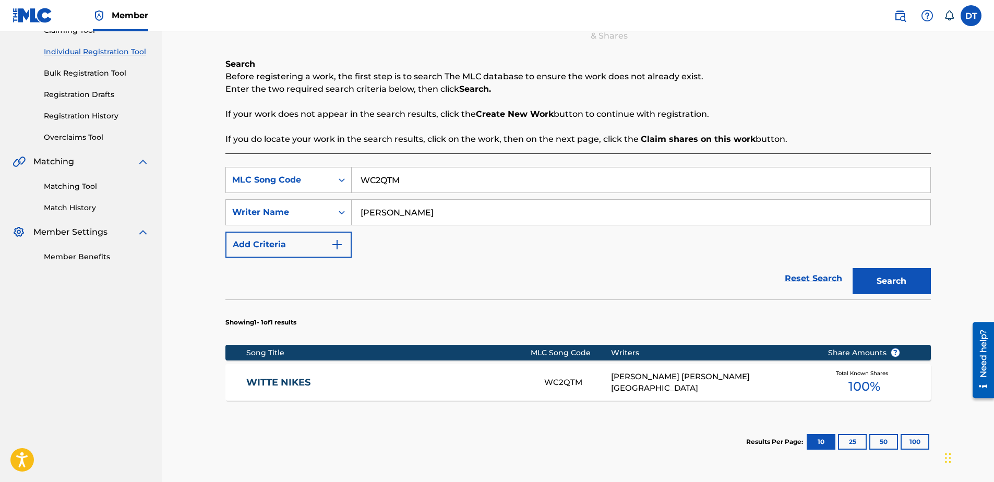
scroll to position [156, 0]
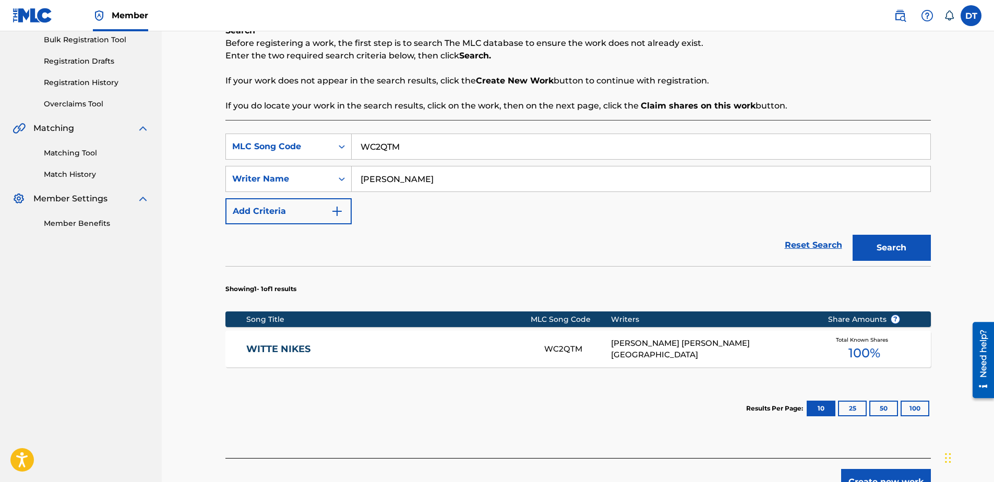
click at [276, 344] on link "WITTE NIKES" at bounding box center [388, 349] width 284 height 12
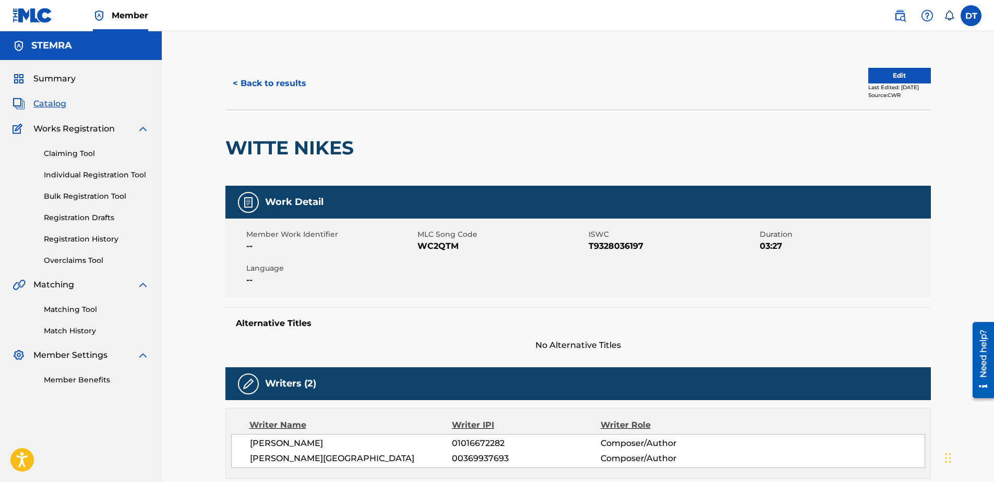
click at [887, 72] on button "Edit" at bounding box center [899, 76] width 63 height 16
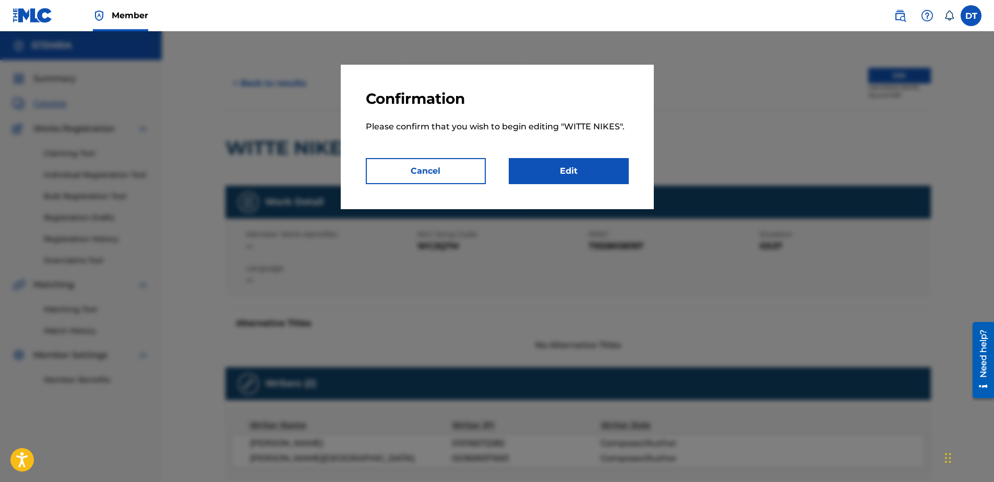
click at [592, 168] on link "Edit" at bounding box center [569, 171] width 120 height 26
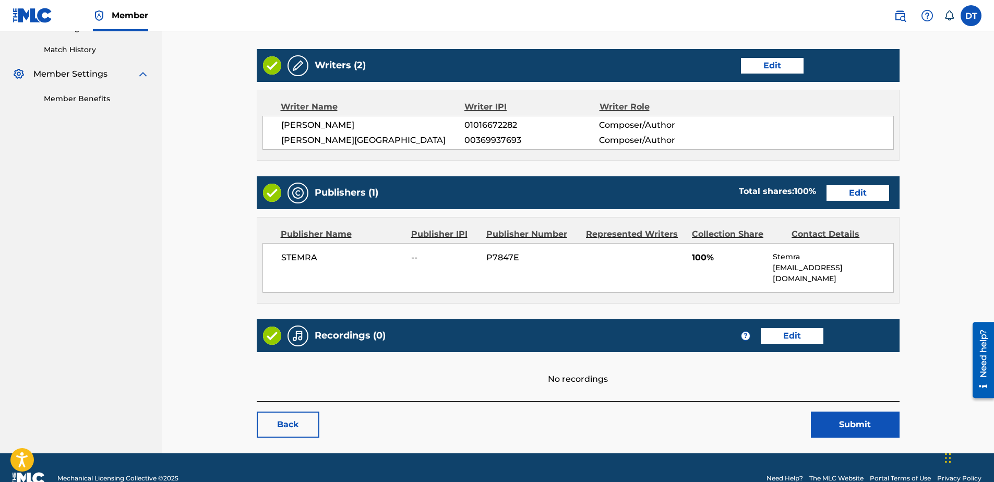
scroll to position [292, 0]
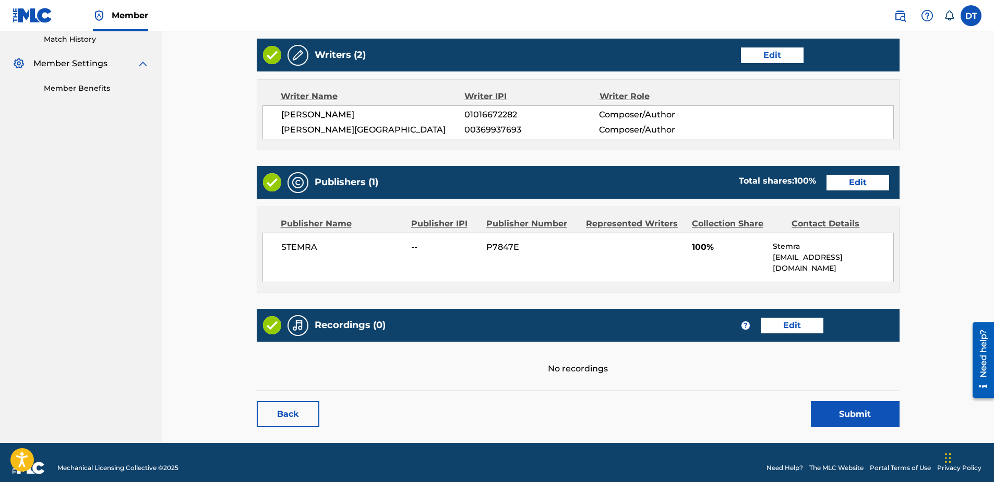
click at [872, 180] on link "Edit" at bounding box center [857, 183] width 63 height 16
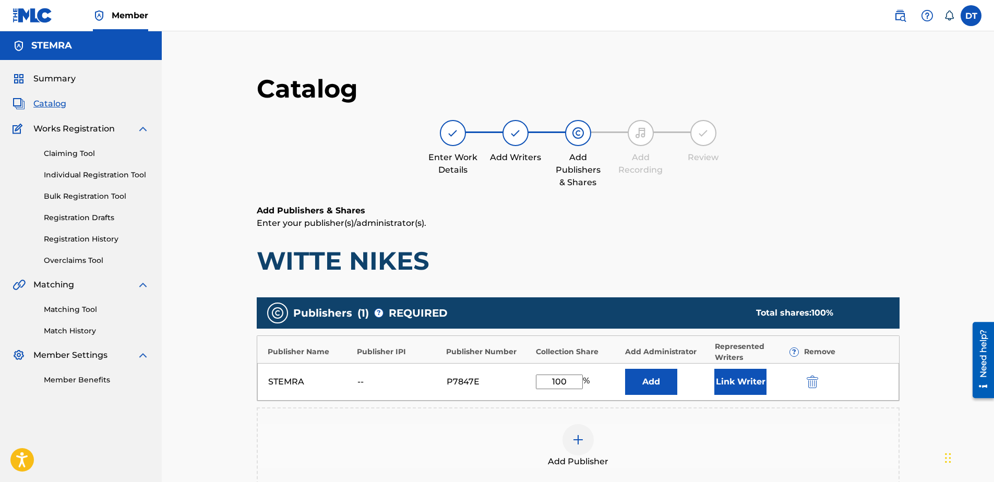
drag, startPoint x: 573, startPoint y: 381, endPoint x: 503, endPoint y: 378, distance: 70.0
click at [503, 378] on div "STEMRA -- P7847E 100 % Add Link Writer" at bounding box center [578, 382] width 642 height 38
type input "50.00"
click at [476, 421] on div "Add Publisher" at bounding box center [578, 445] width 643 height 77
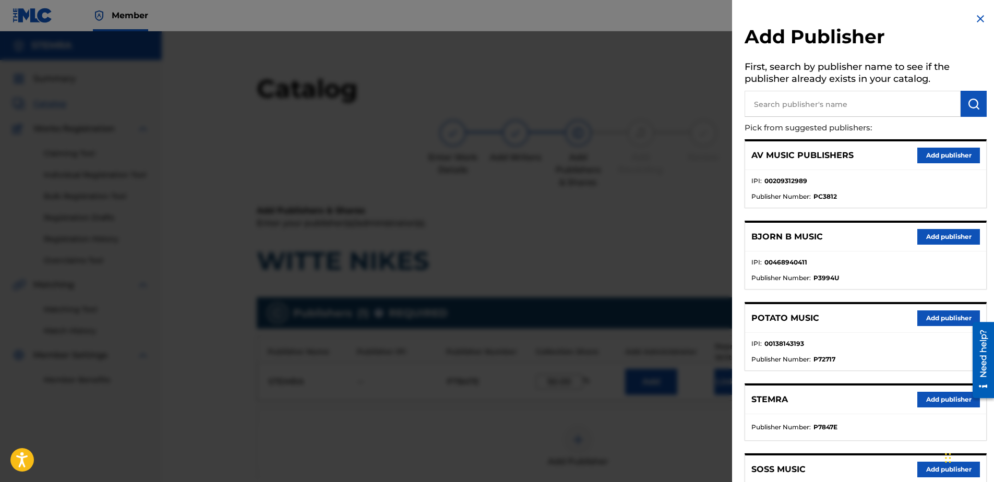
click at [977, 18] on img at bounding box center [980, 19] width 13 height 13
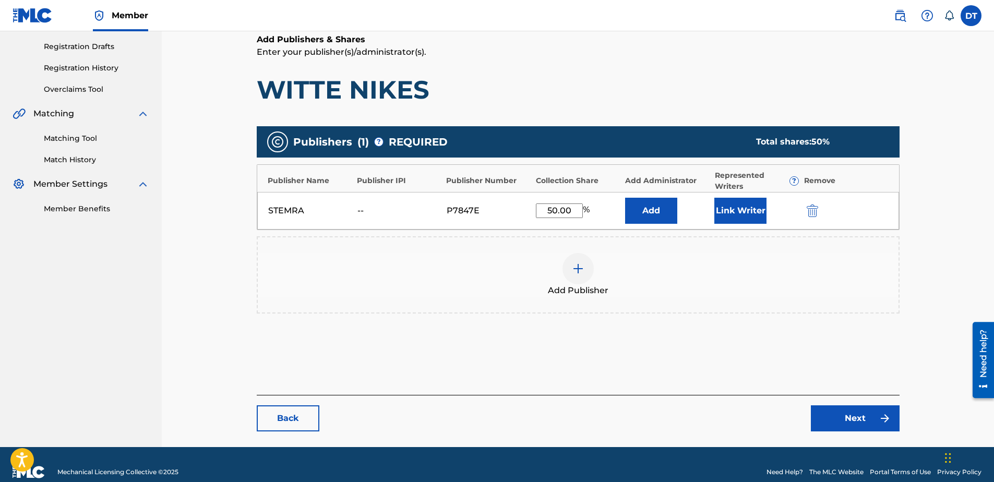
scroll to position [186, 0]
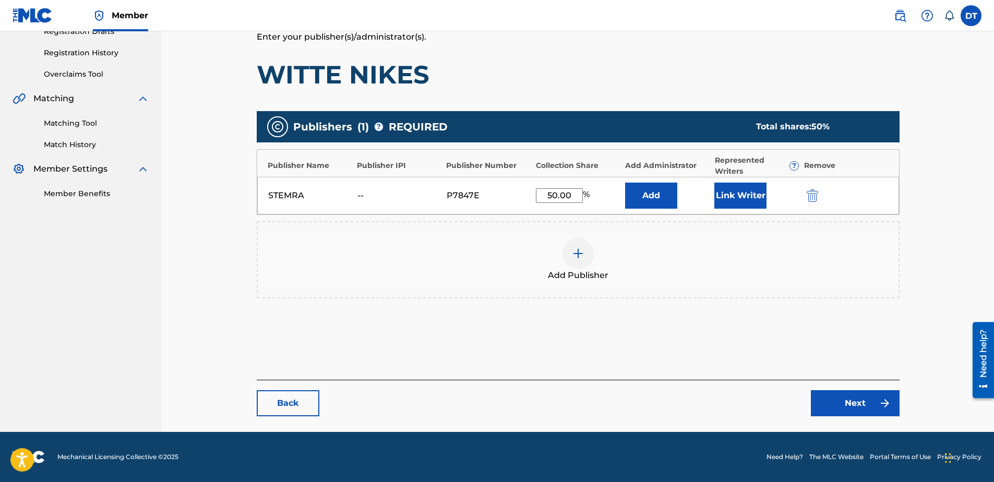
click at [853, 401] on link "Next" at bounding box center [855, 403] width 89 height 26
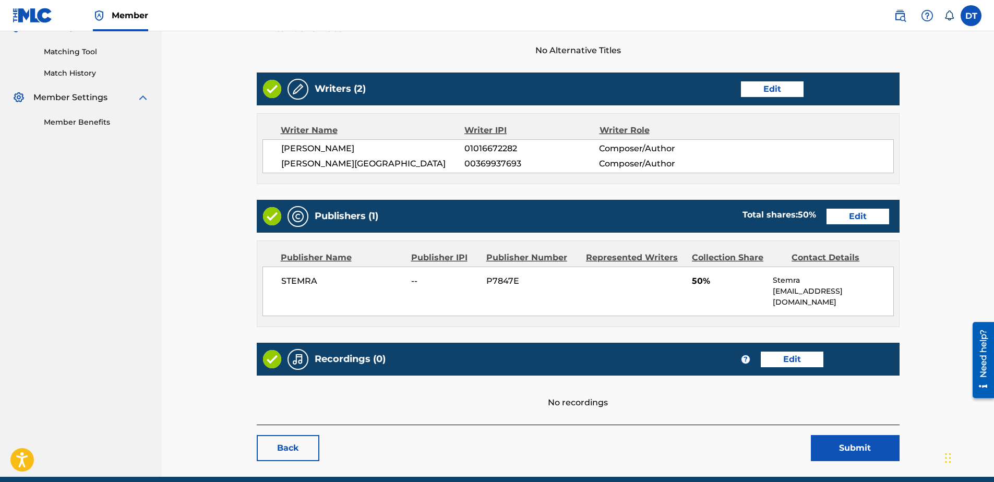
scroll to position [239, 0]
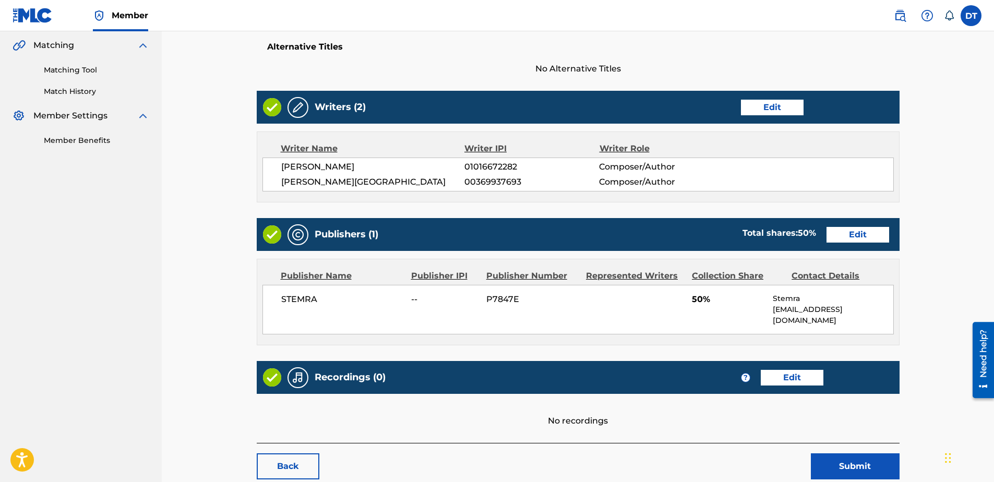
click at [853, 453] on button "Submit" at bounding box center [855, 466] width 89 height 26
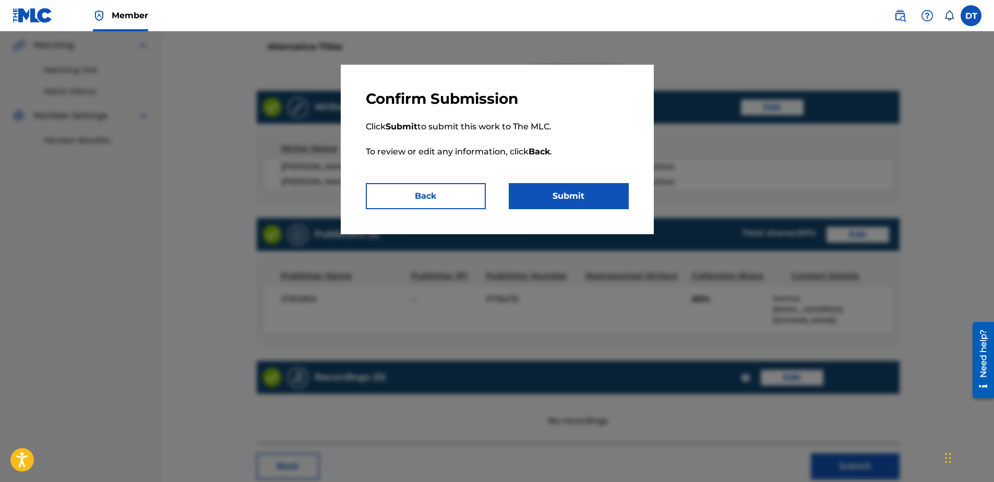
click at [571, 198] on button "Submit" at bounding box center [569, 196] width 120 height 26
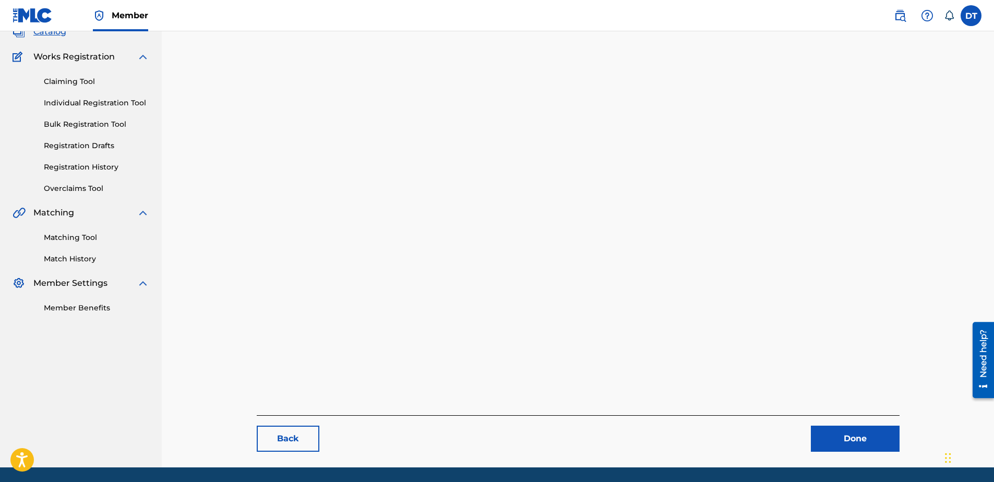
scroll to position [107, 0]
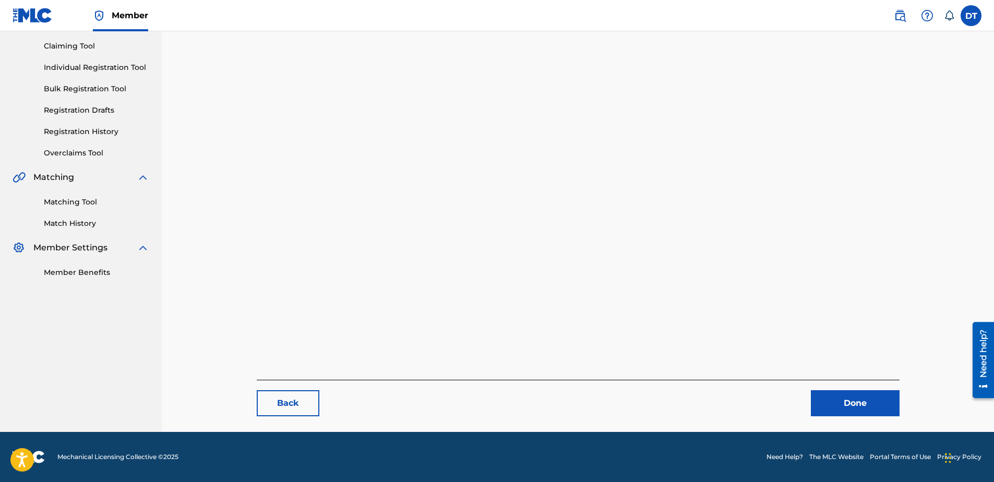
click at [851, 401] on link "Done" at bounding box center [855, 403] width 89 height 26
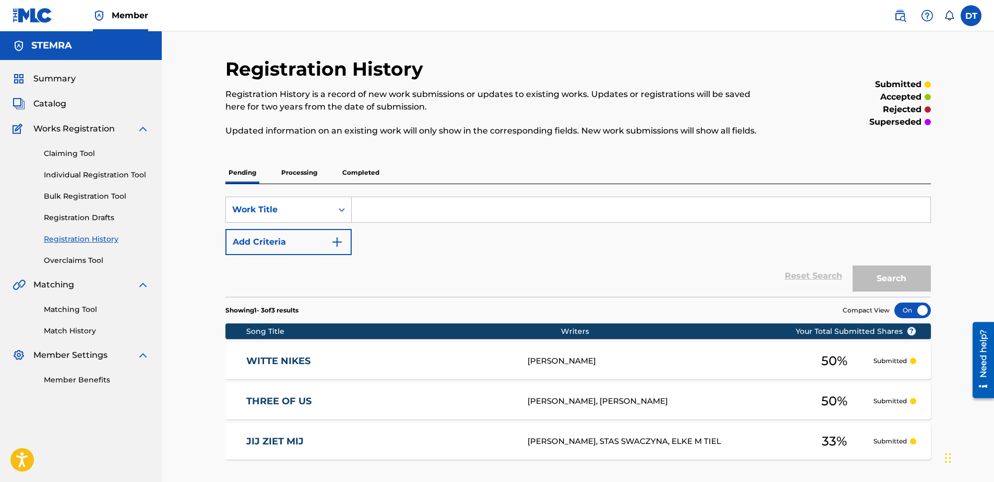
click at [398, 210] on input "Search Form" at bounding box center [641, 209] width 579 height 25
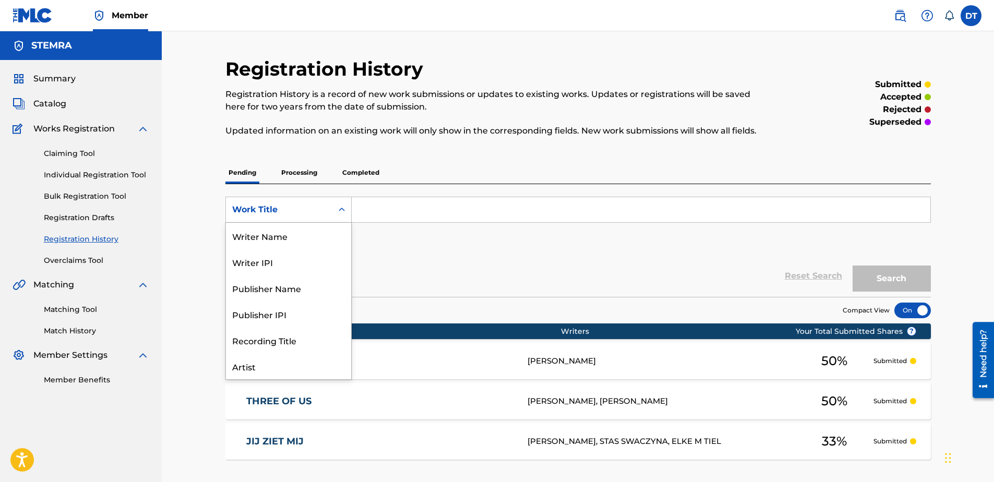
click at [334, 208] on div "Search Form" at bounding box center [341, 209] width 19 height 19
click at [200, 134] on div "Registration History Registration History is a record of new work submissions o…" at bounding box center [578, 278] width 832 height 494
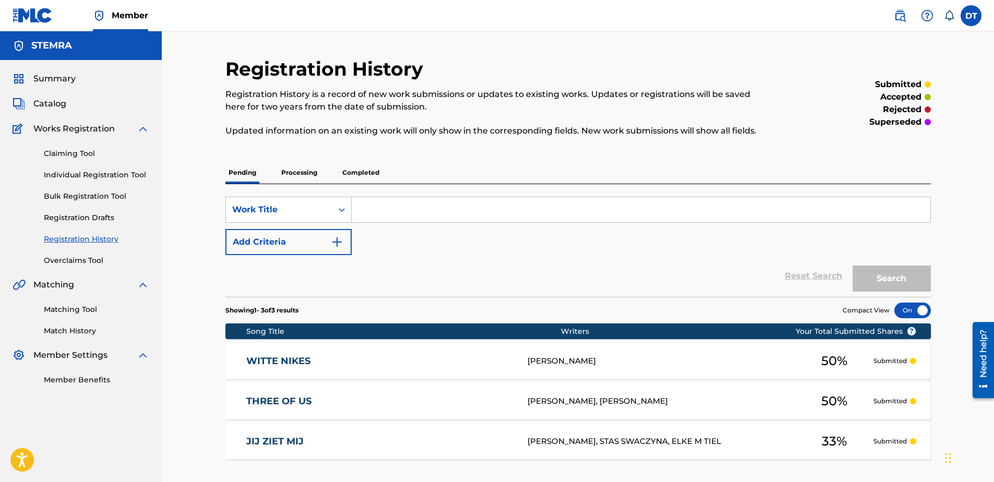
click at [97, 172] on link "Individual Registration Tool" at bounding box center [96, 175] width 105 height 11
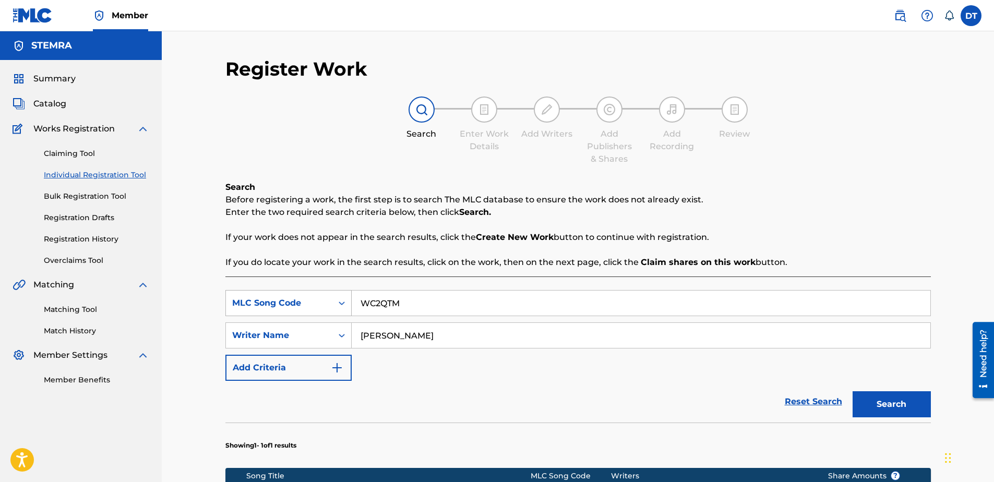
drag, startPoint x: 413, startPoint y: 300, endPoint x: 340, endPoint y: 304, distance: 72.6
click at [340, 304] on div "SearchWithCriteriaca00ffbe-1b0b-4913-ae89-8edb2d74ed64 MLC Song Code WC2QTM" at bounding box center [577, 303] width 705 height 26
paste input "TB947S"
type input "TB947S"
drag, startPoint x: 462, startPoint y: 334, endPoint x: 365, endPoint y: 334, distance: 96.5
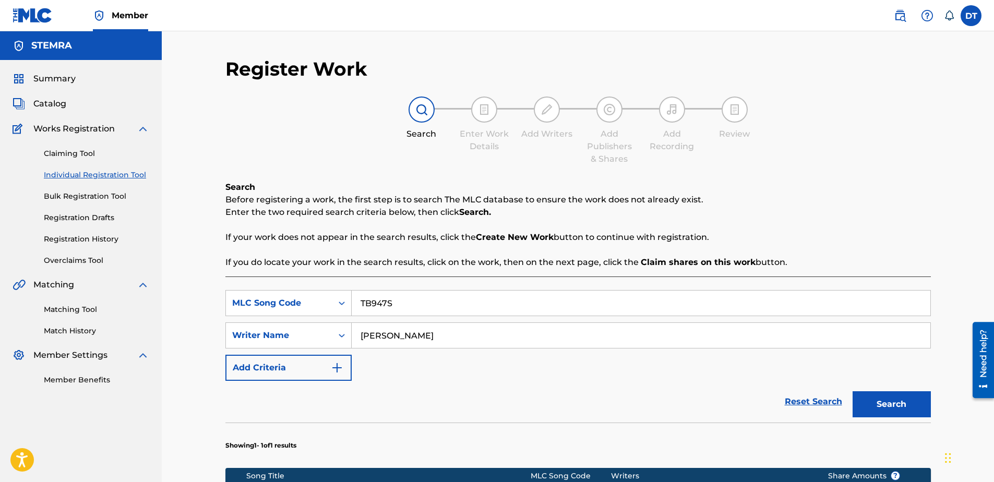
click at [355, 329] on input "[PERSON_NAME]" at bounding box center [641, 335] width 579 height 25
click at [444, 331] on input "Search Form" at bounding box center [641, 335] width 579 height 25
paste input "[PERSON_NAME][GEOGRAPHIC_DATA]"
type input "[PERSON_NAME][GEOGRAPHIC_DATA]"
click at [880, 398] on button "Search" at bounding box center [891, 404] width 78 height 26
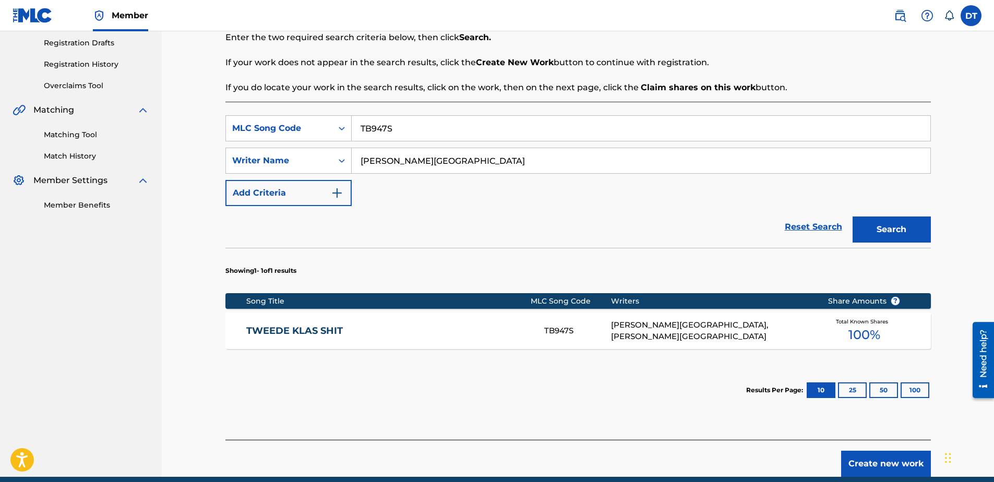
scroll to position [156, 0]
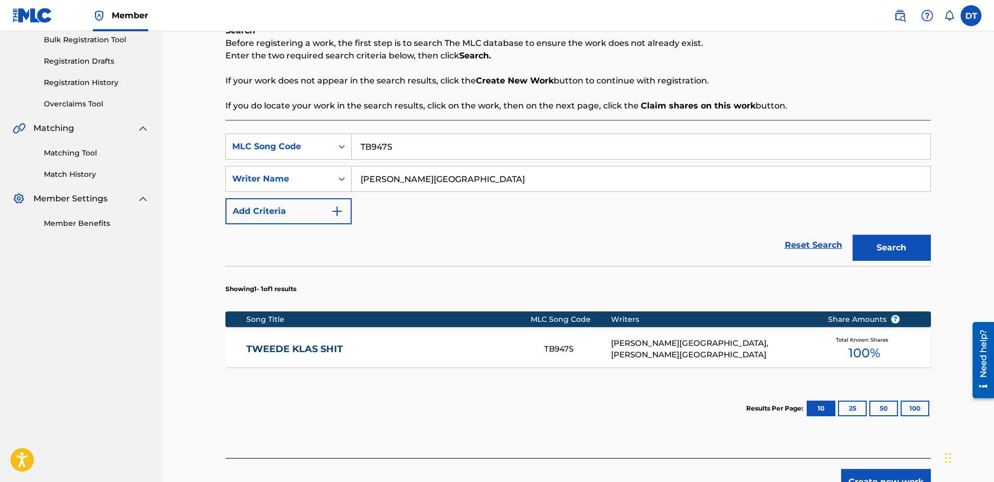
click at [284, 353] on link "TWEEDE KLAS SHIT" at bounding box center [388, 349] width 284 height 12
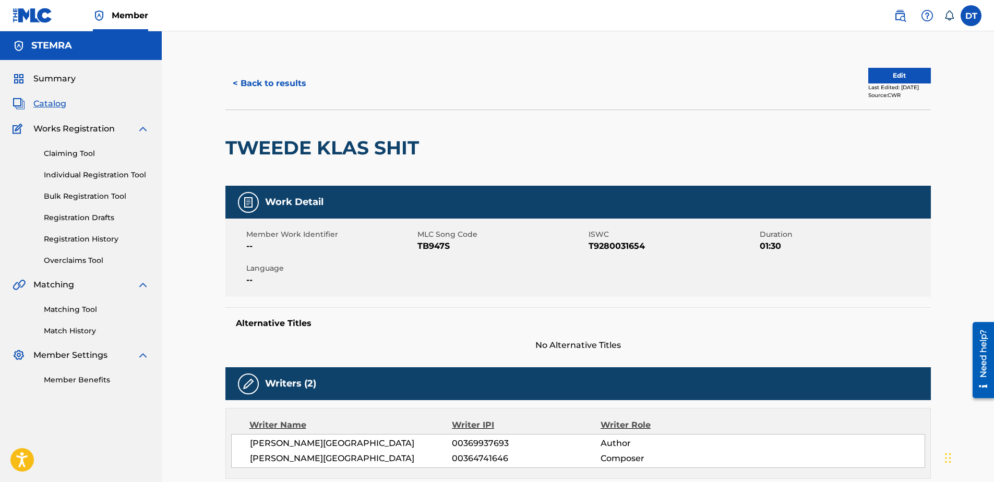
click at [873, 74] on button "Edit" at bounding box center [899, 76] width 63 height 16
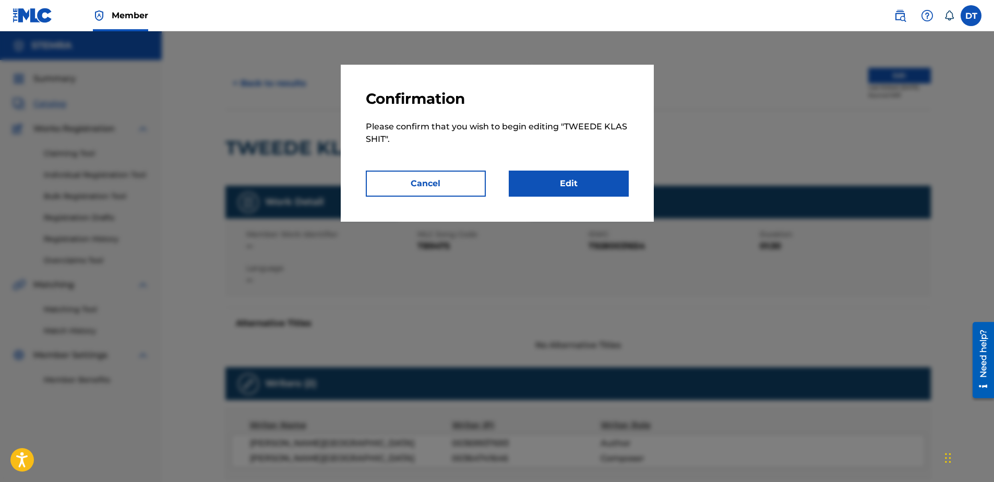
click at [560, 176] on link "Edit" at bounding box center [569, 184] width 120 height 26
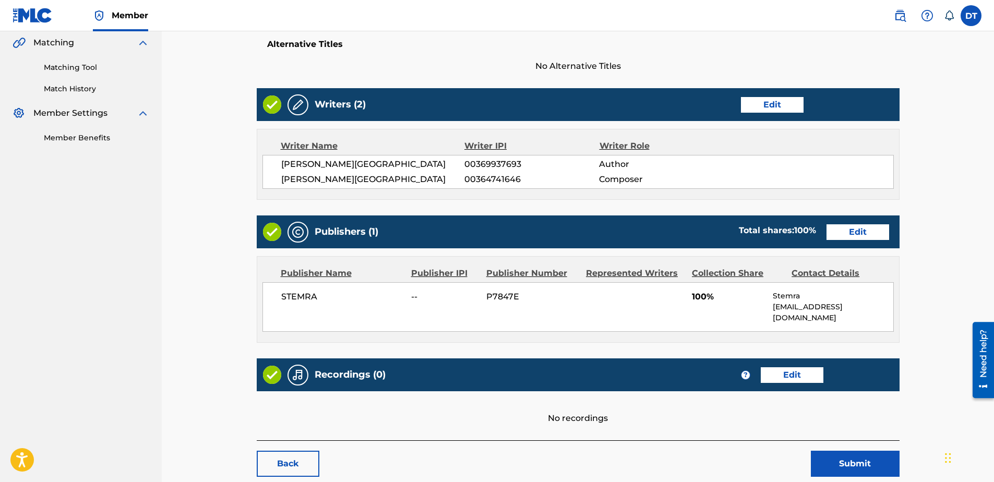
scroll to position [239, 0]
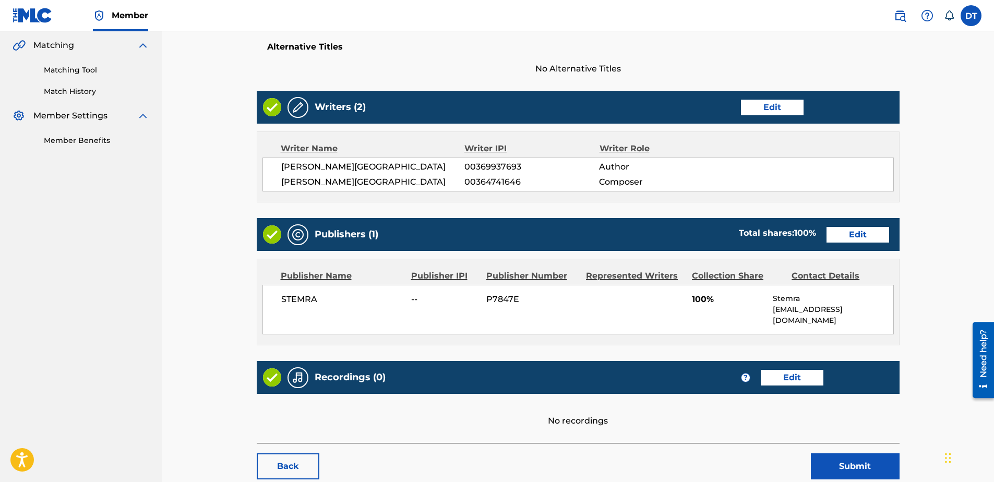
click at [857, 234] on link "Edit" at bounding box center [857, 235] width 63 height 16
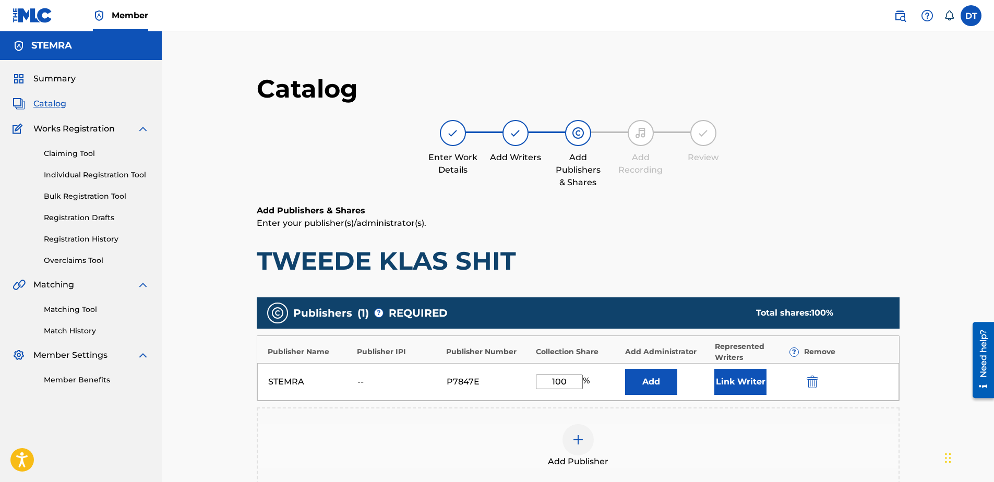
drag, startPoint x: 571, startPoint y: 381, endPoint x: 533, endPoint y: 378, distance: 37.7
click at [533, 378] on div "STEMRA -- P7847E 100 % Add Link Writer" at bounding box center [578, 382] width 642 height 38
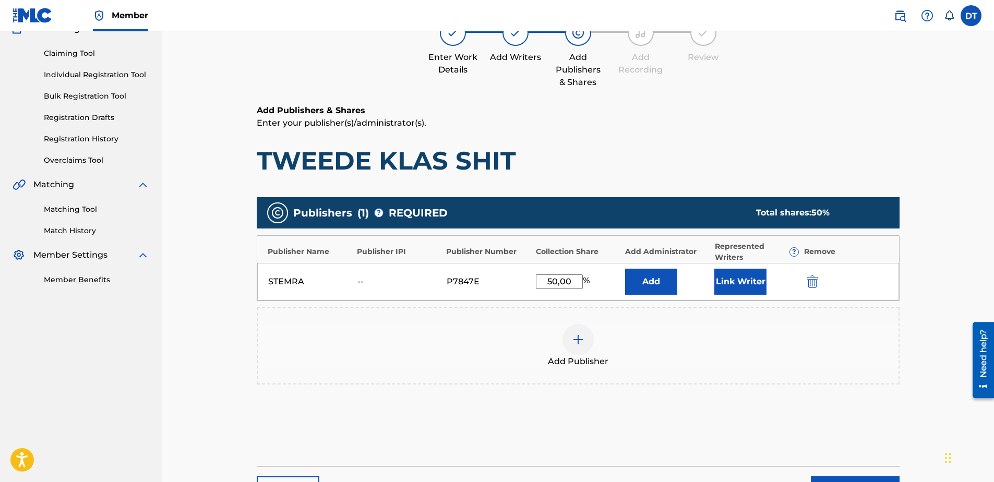
scroll to position [104, 0]
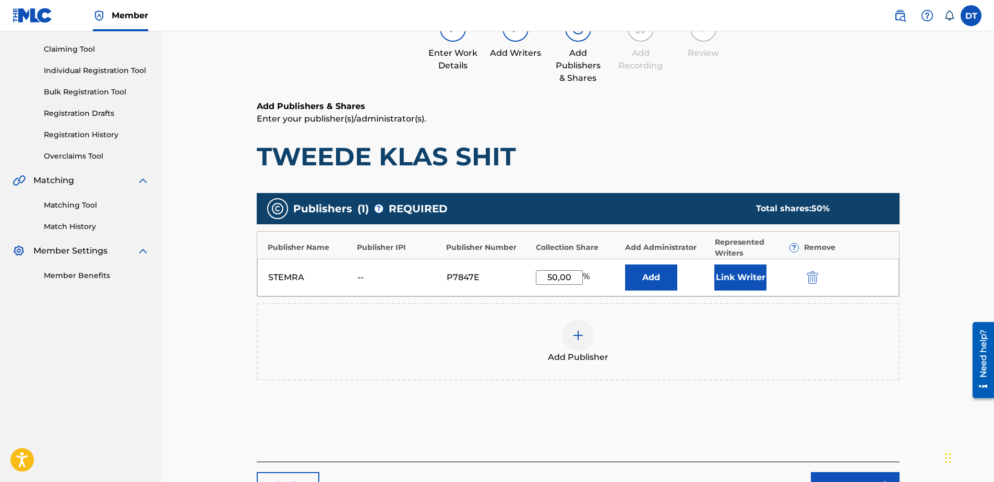
click at [561, 279] on input "50,00" at bounding box center [559, 277] width 47 height 15
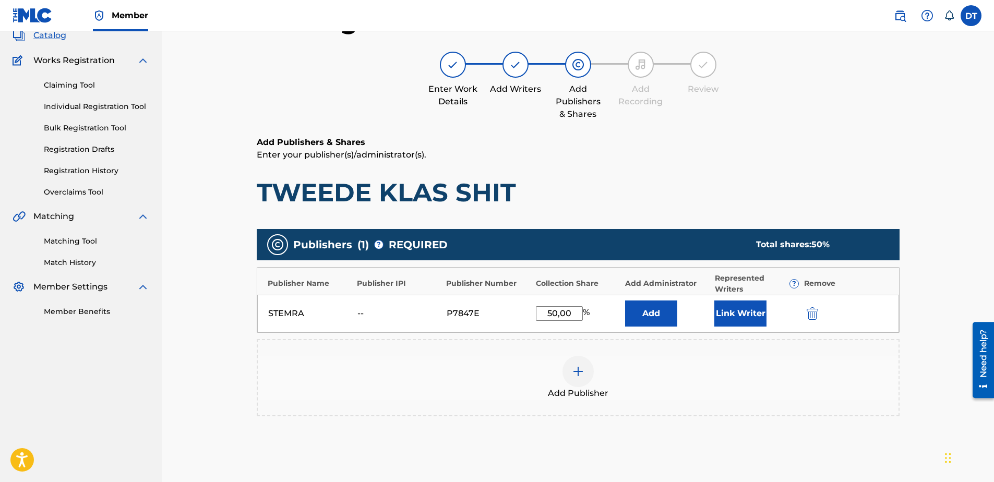
click at [573, 276] on div "Publishers ( 1 ) ? REQUIRED Total shares: 50 % Publisher Name Publisher IPI Pub…" at bounding box center [578, 322] width 643 height 187
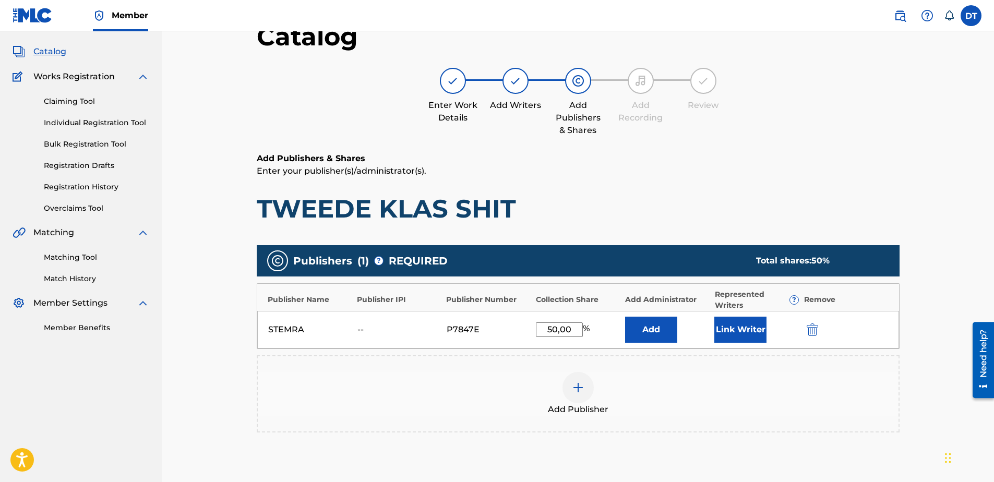
click at [574, 332] on input "50,00" at bounding box center [559, 329] width 47 height 15
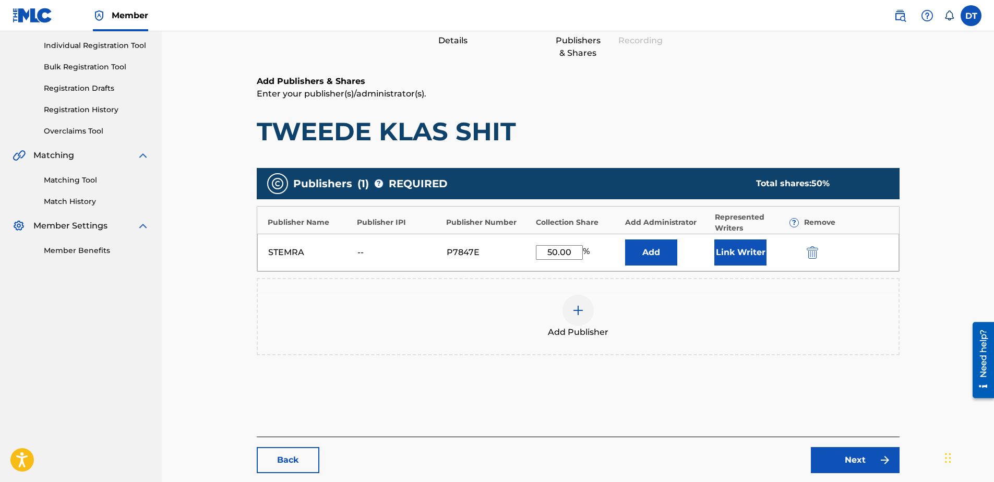
scroll to position [186, 0]
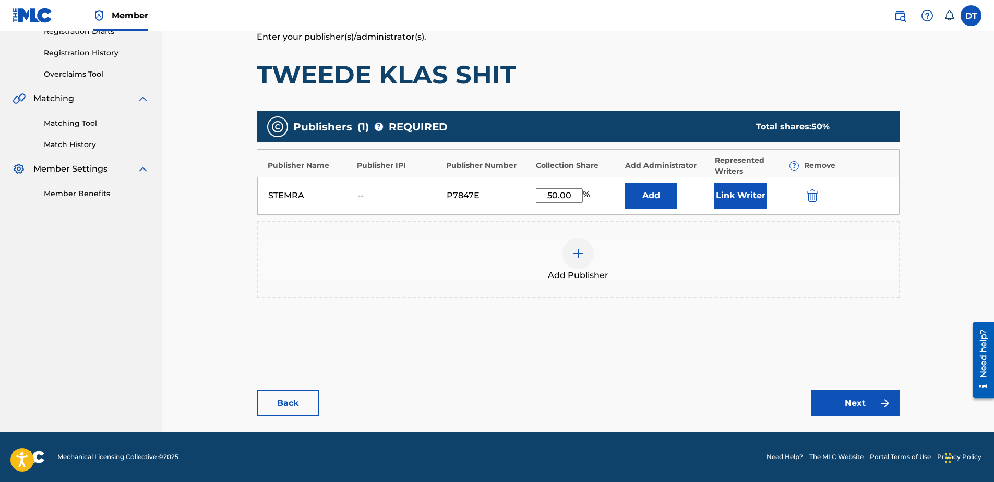
type input "50.00"
click at [865, 338] on div "Add Publishers & Shares Enter your publisher(s)/administrator(s). TWEEDE KLAS S…" at bounding box center [578, 199] width 643 height 362
click at [845, 401] on link "Next" at bounding box center [855, 403] width 89 height 26
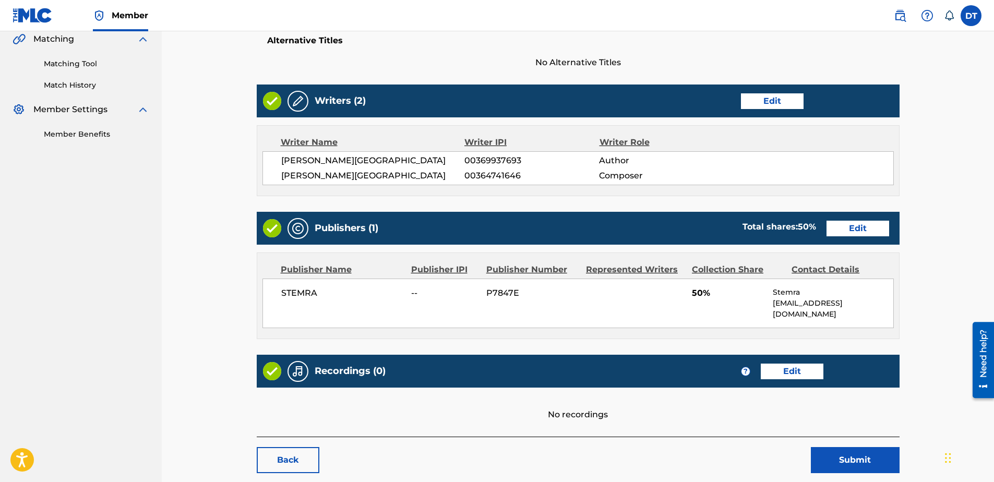
scroll to position [292, 0]
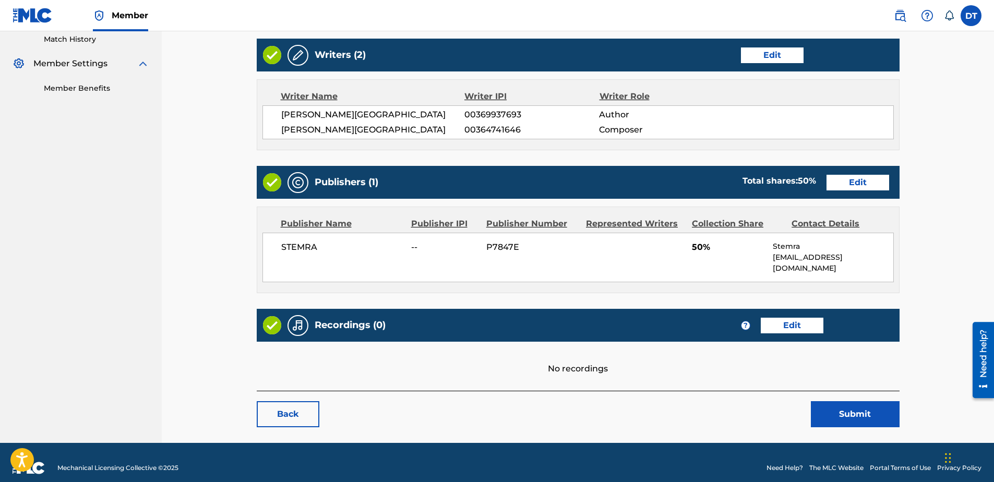
click at [855, 401] on button "Submit" at bounding box center [855, 414] width 89 height 26
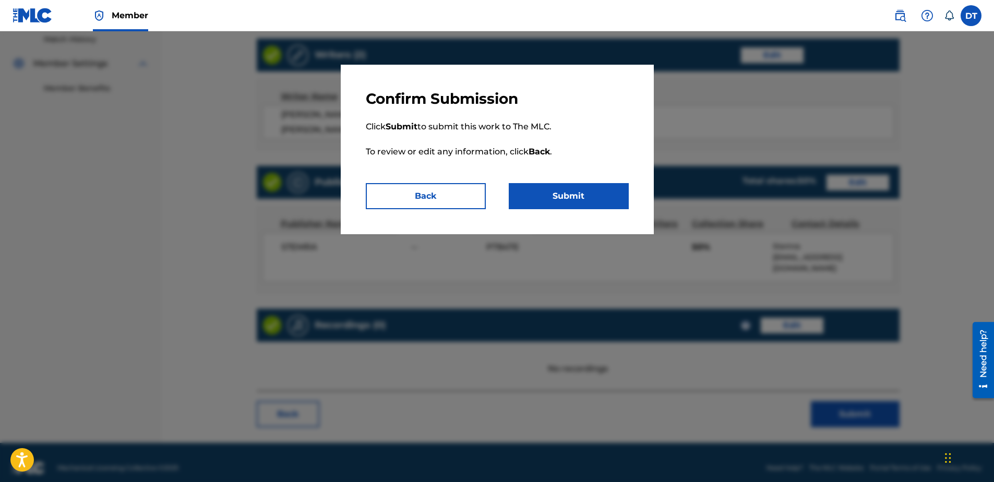
click at [563, 189] on button "Submit" at bounding box center [569, 196] width 120 height 26
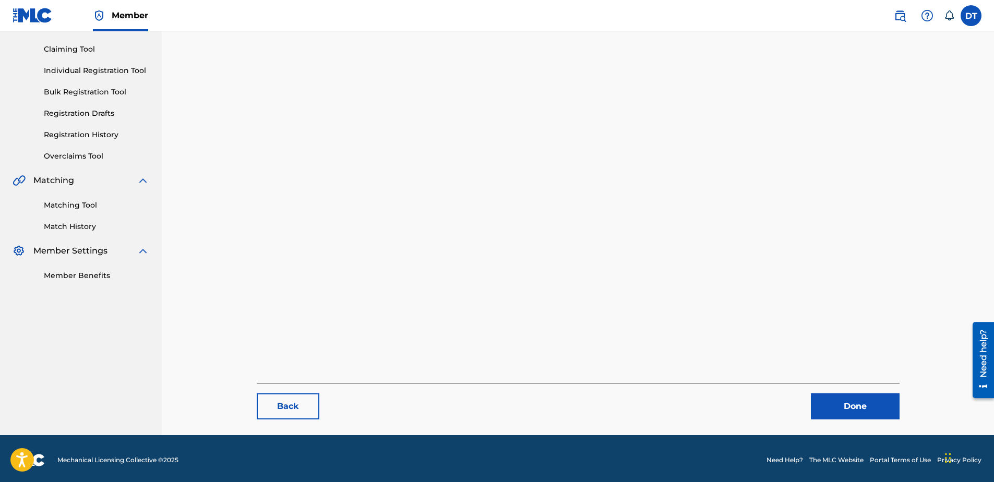
scroll to position [107, 0]
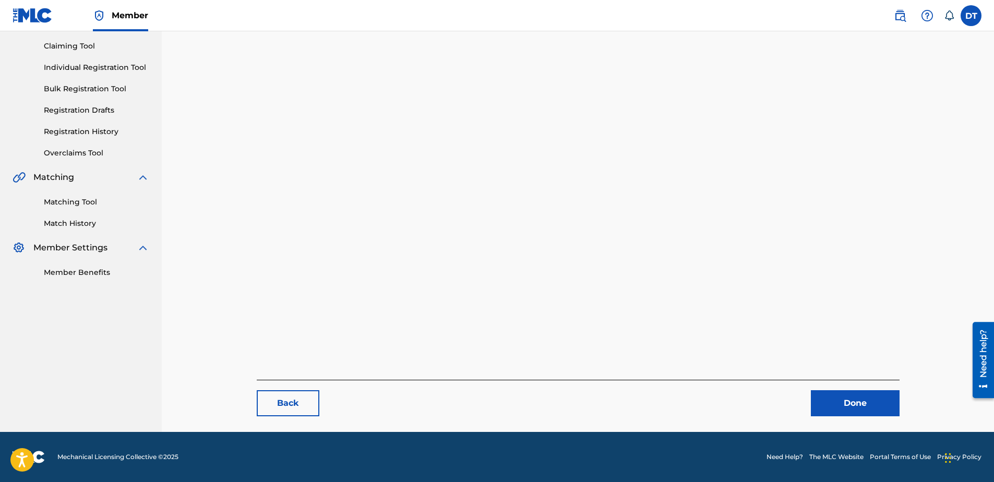
click at [828, 396] on link "Done" at bounding box center [855, 403] width 89 height 26
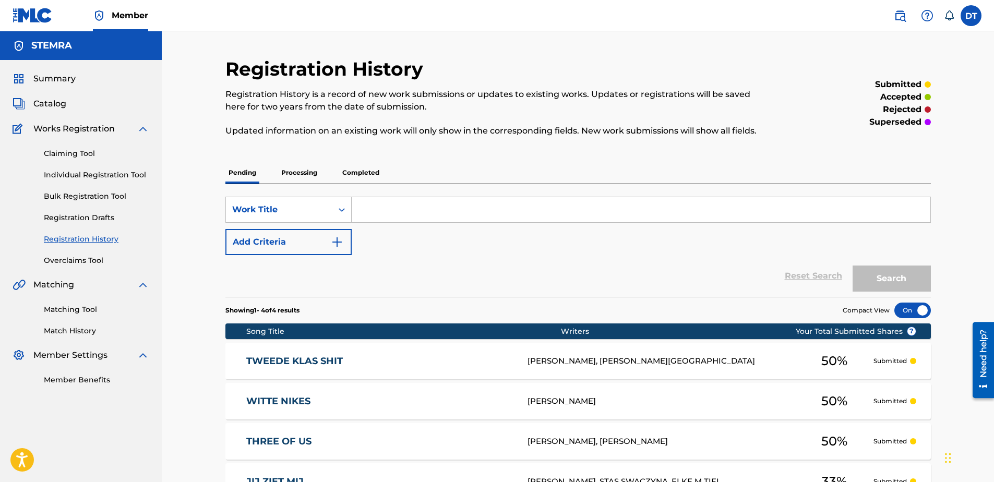
click at [60, 175] on link "Individual Registration Tool" at bounding box center [96, 175] width 105 height 11
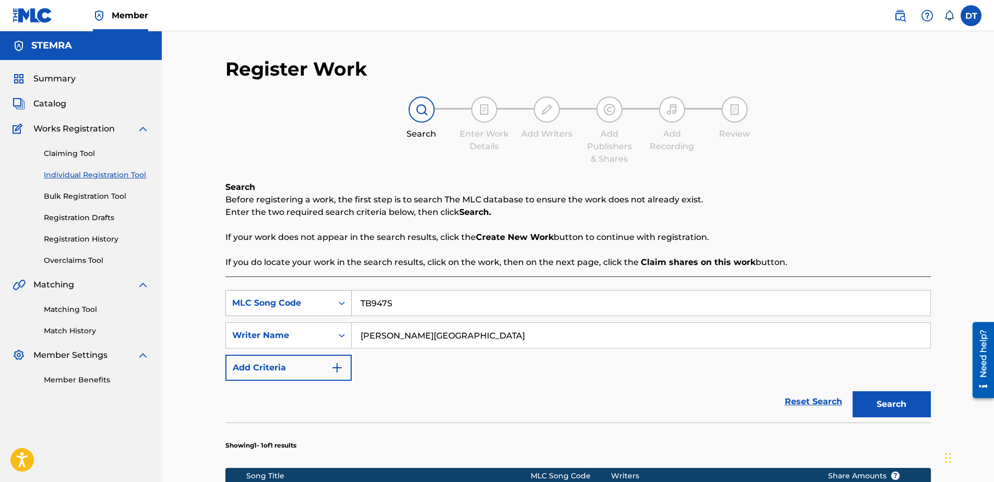
drag, startPoint x: 413, startPoint y: 305, endPoint x: 341, endPoint y: 296, distance: 72.0
click at [341, 296] on div "SearchWithCriteriaca00ffbe-1b0b-4913-ae89-8edb2d74ed64 MLC Song Code TB947S" at bounding box center [577, 303] width 705 height 26
paste input "VX17CK"
type input "VX17CK"
drag, startPoint x: 447, startPoint y: 339, endPoint x: 338, endPoint y: 329, distance: 109.0
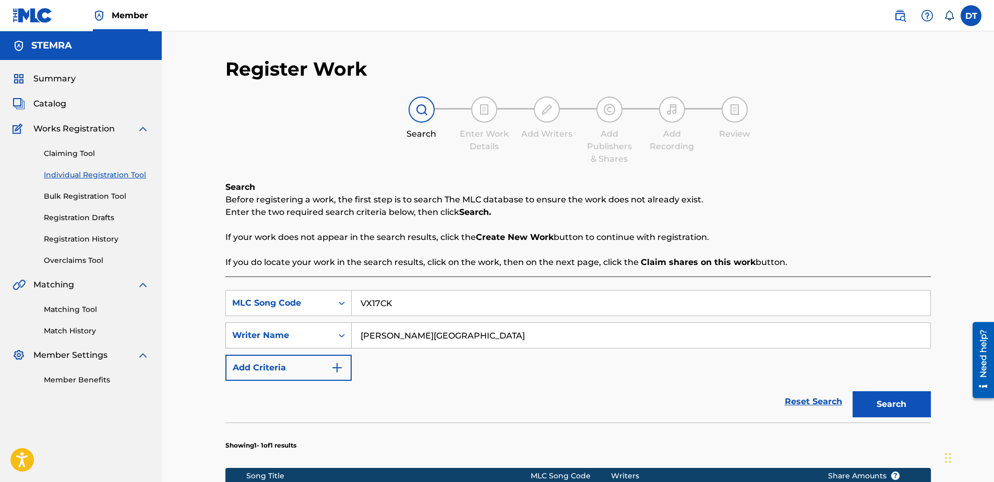
click at [338, 329] on div "SearchWithCriteria6426105b-b89f-4151-945b-ad5645b84d2f Writer Name [PERSON_NAME]" at bounding box center [577, 335] width 705 height 26
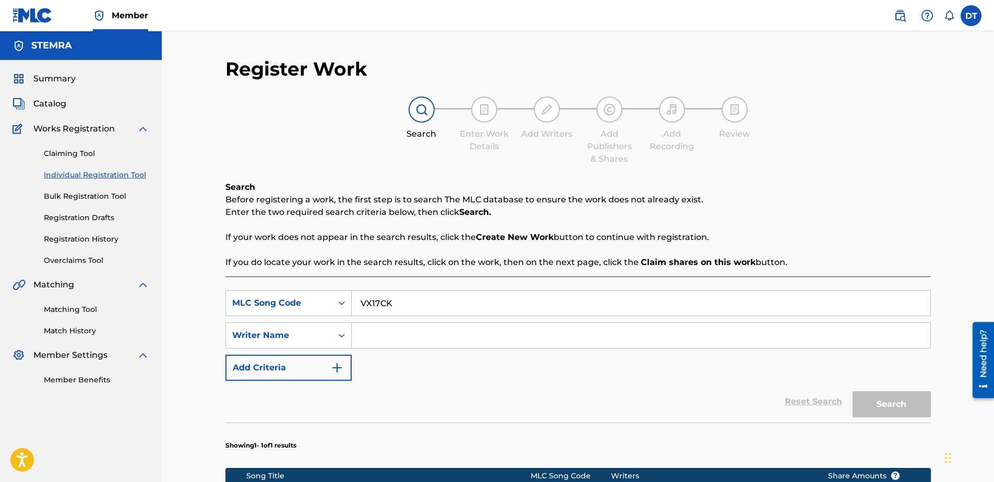
click at [389, 330] on input "Search Form" at bounding box center [641, 335] width 579 height 25
paste input "[PERSON_NAME][GEOGRAPHIC_DATA]"
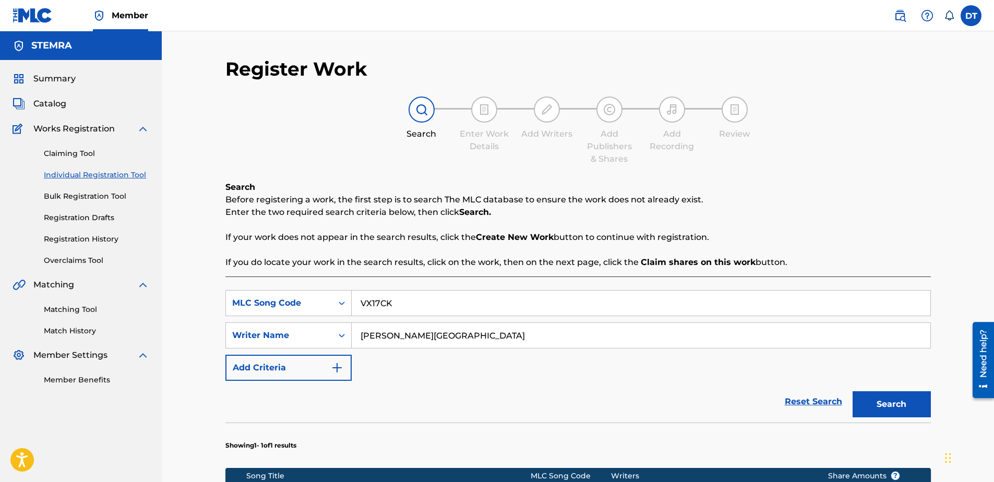
type input "[PERSON_NAME][GEOGRAPHIC_DATA]"
click at [878, 398] on button "Search" at bounding box center [891, 404] width 78 height 26
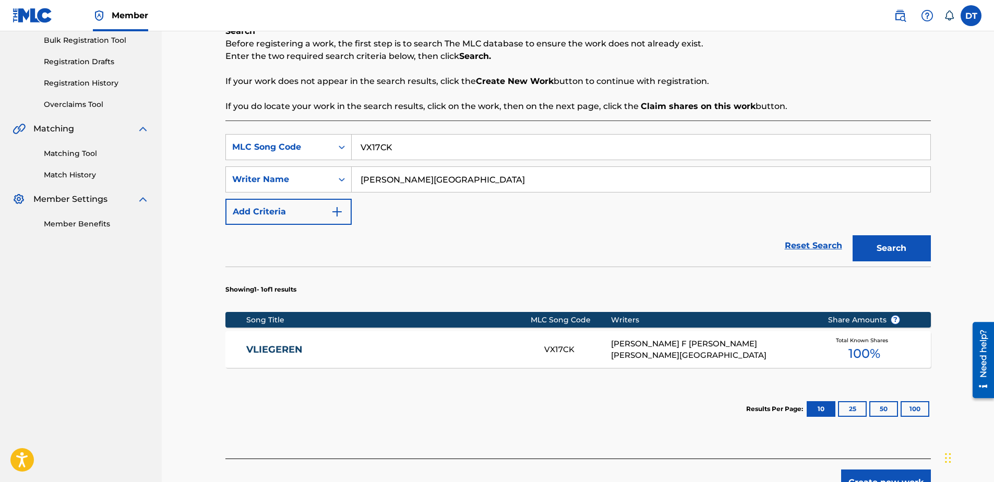
scroll to position [156, 0]
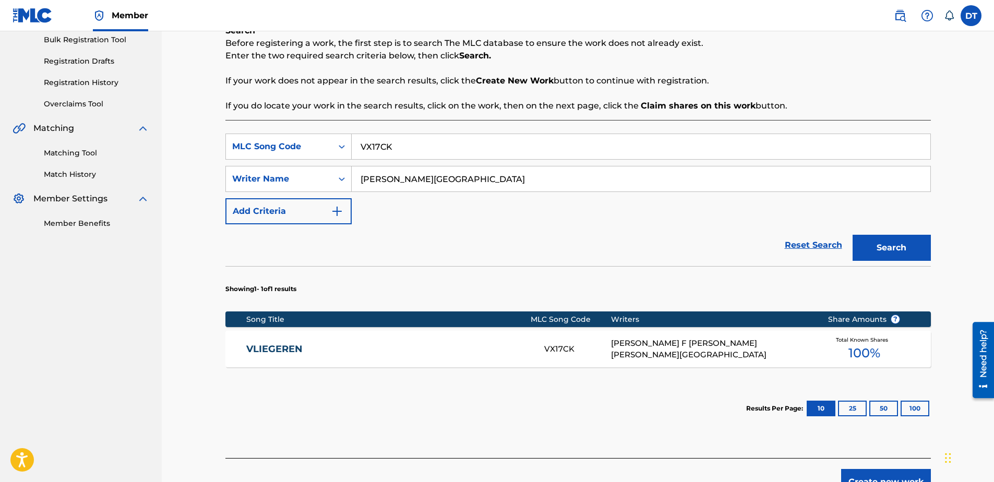
click at [268, 348] on link "VLIEGEREN" at bounding box center [388, 349] width 284 height 12
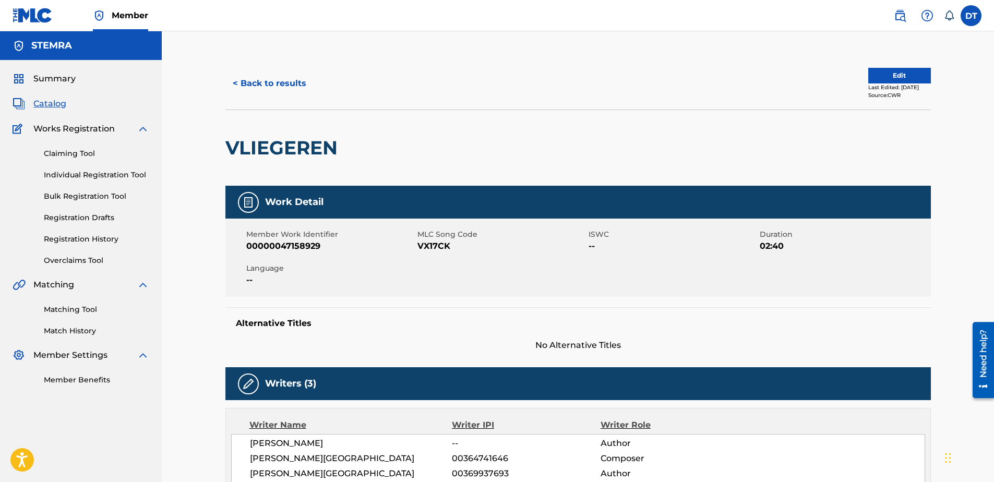
click at [886, 75] on button "Edit" at bounding box center [899, 76] width 63 height 16
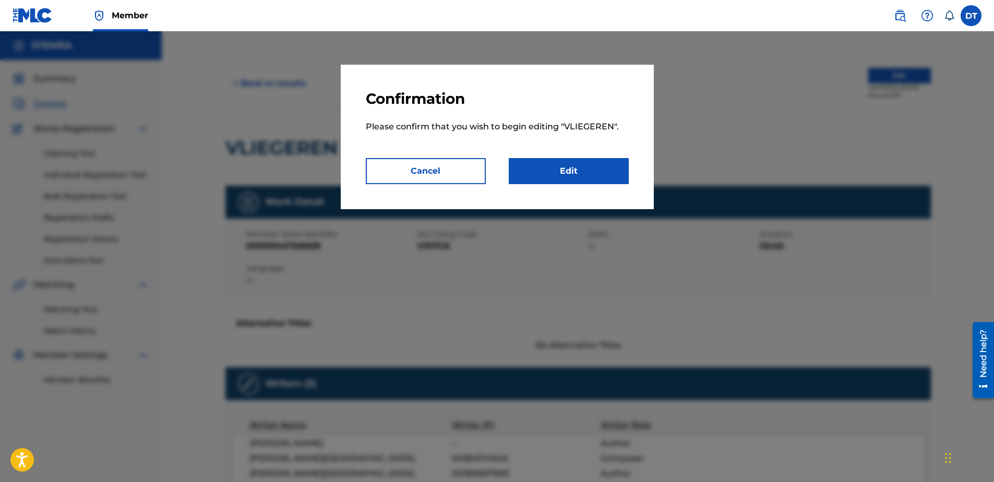
click at [576, 171] on link "Edit" at bounding box center [569, 171] width 120 height 26
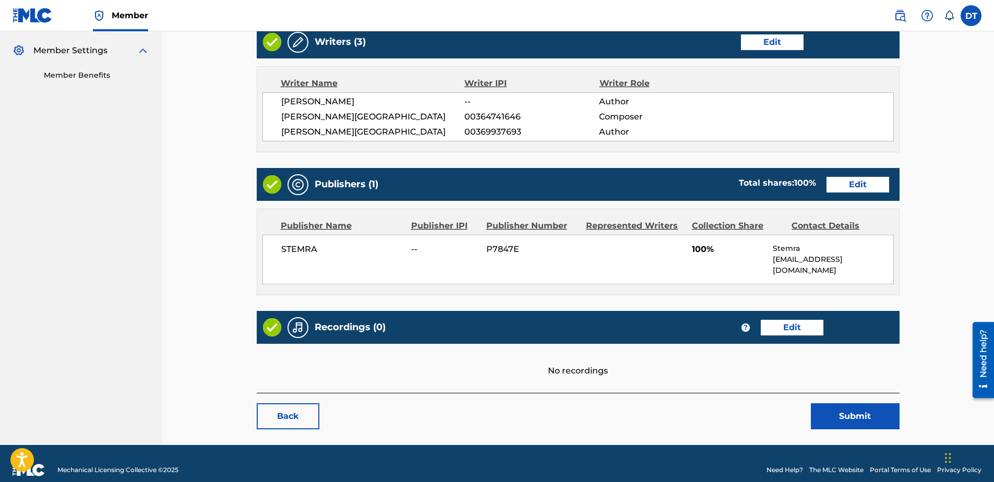
scroll to position [307, 0]
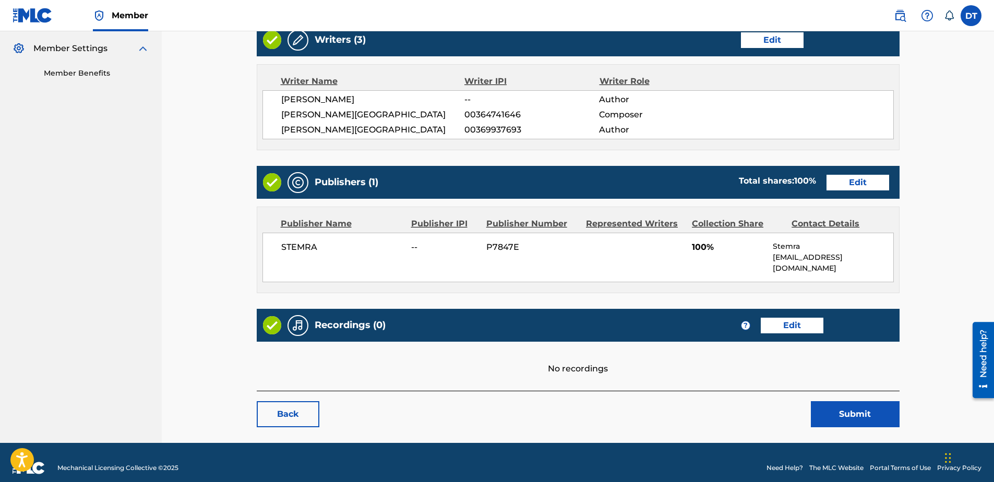
click at [849, 183] on link "Edit" at bounding box center [857, 183] width 63 height 16
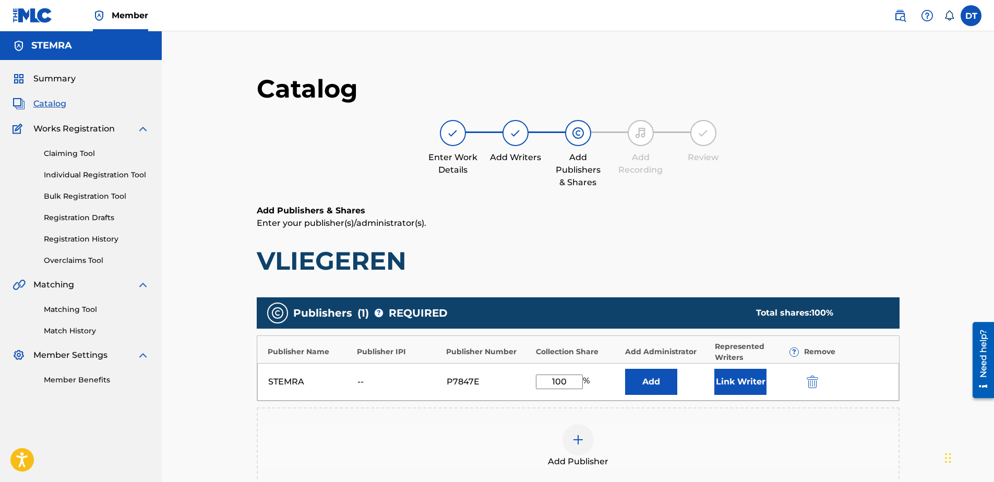
drag, startPoint x: 570, startPoint y: 380, endPoint x: 525, endPoint y: 382, distance: 44.9
click at [525, 382] on div "STEMRA -- P7847E 100 % Add Link Writer" at bounding box center [578, 382] width 642 height 38
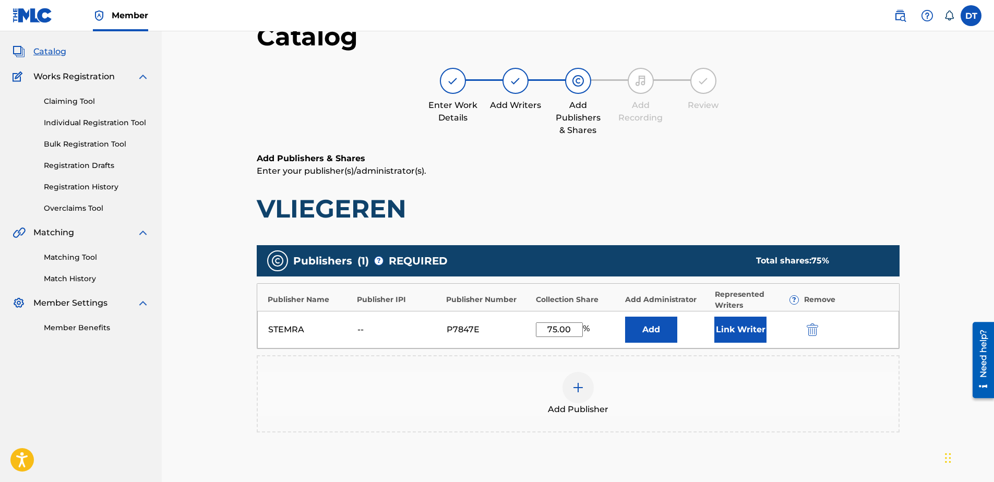
type input "75.00"
click at [933, 333] on div "Catalog Enter Work Details Add Writers Add Publishers & Shares Add Recording Re…" at bounding box center [578, 285] width 730 height 561
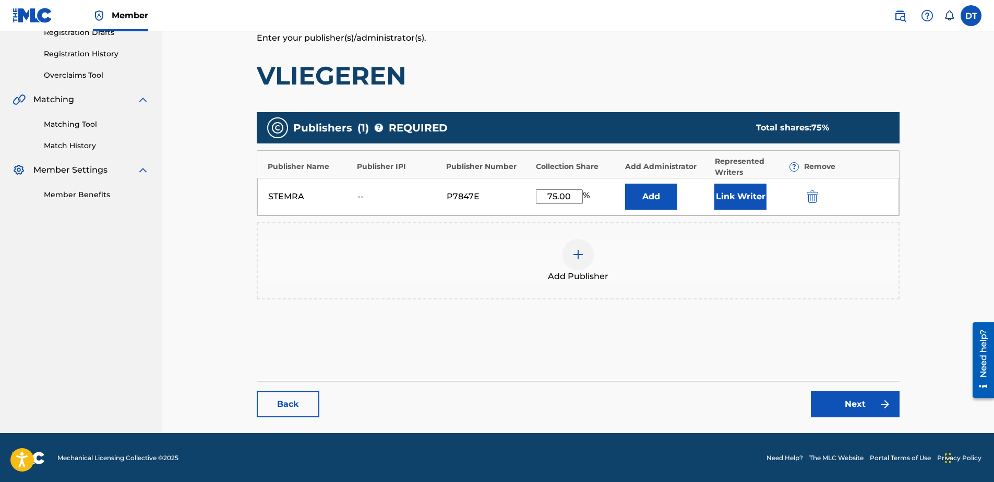
scroll to position [186, 0]
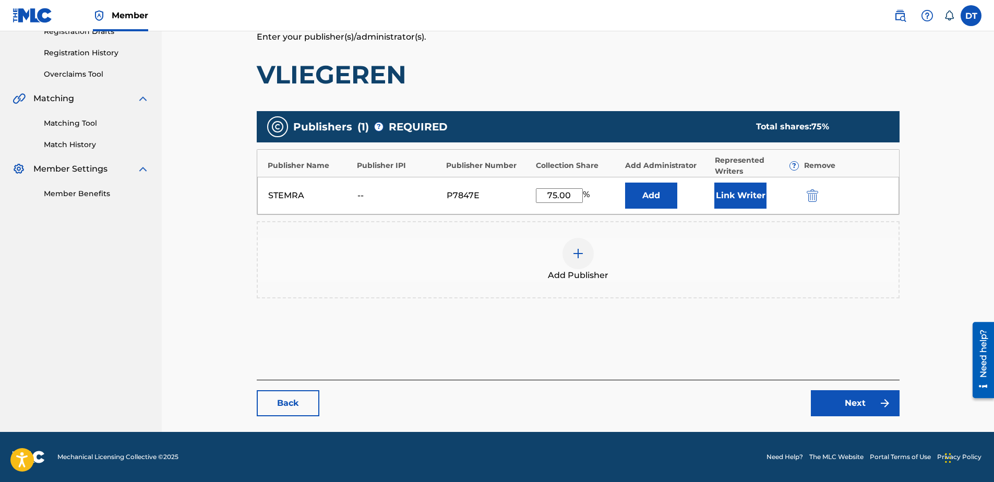
click at [846, 403] on link "Next" at bounding box center [855, 403] width 89 height 26
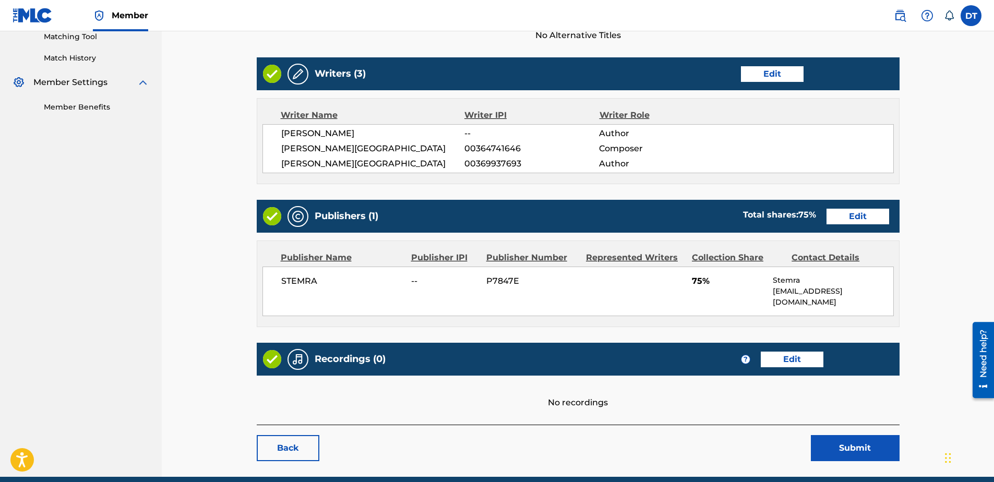
scroll to position [255, 0]
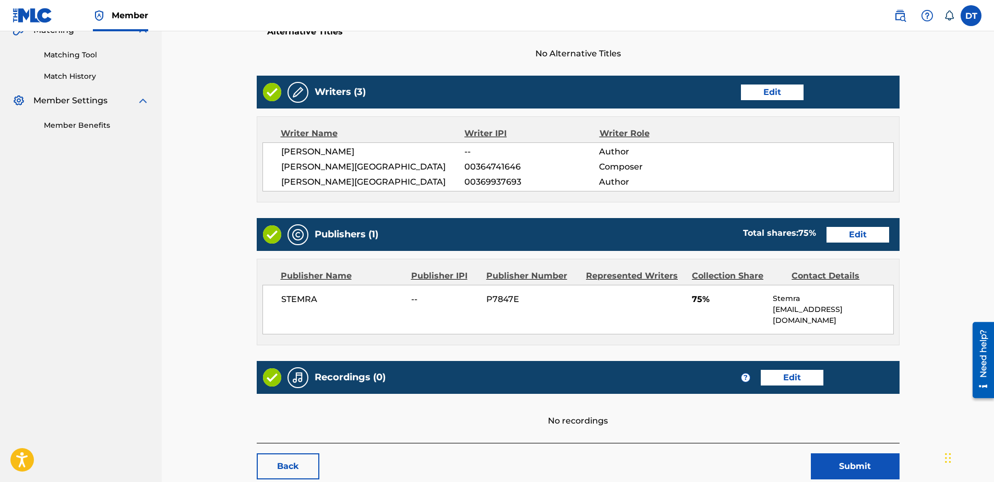
click at [864, 453] on button "Submit" at bounding box center [855, 466] width 89 height 26
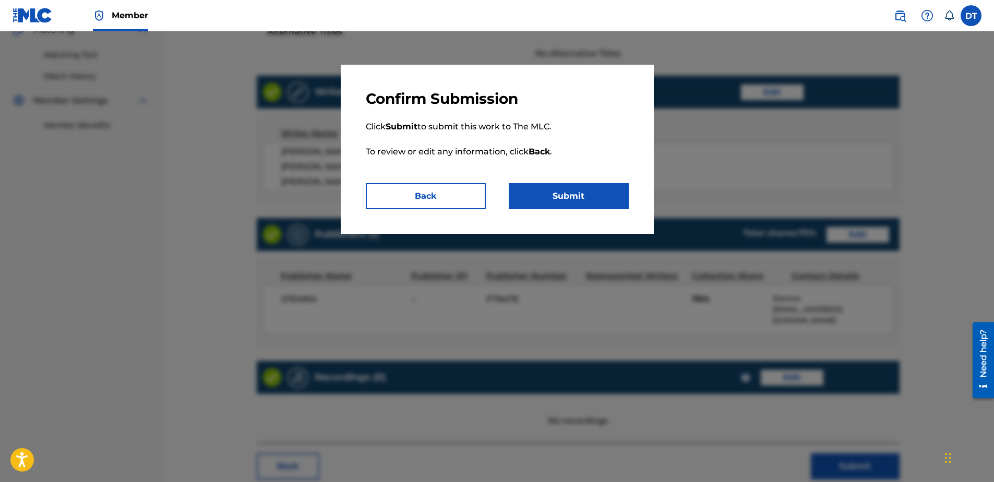
click at [576, 190] on button "Submit" at bounding box center [569, 196] width 120 height 26
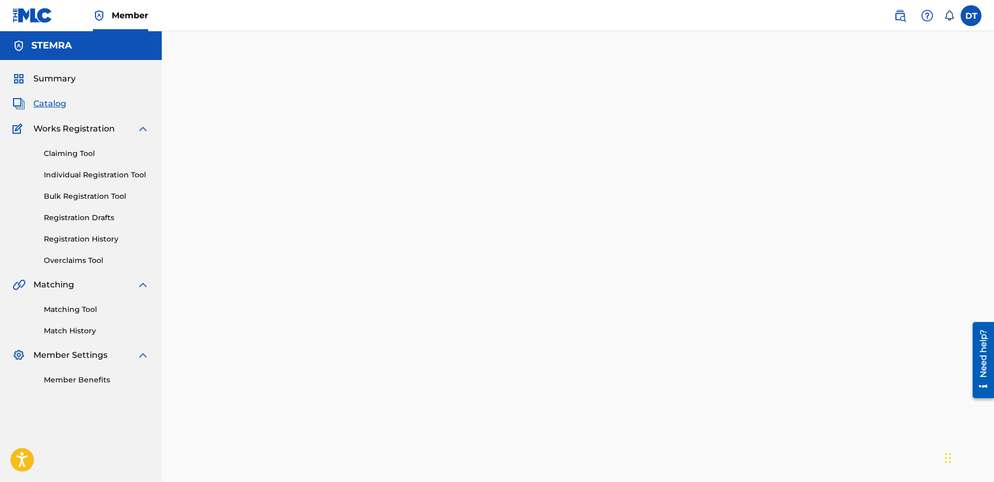
click at [96, 172] on link "Individual Registration Tool" at bounding box center [96, 175] width 105 height 11
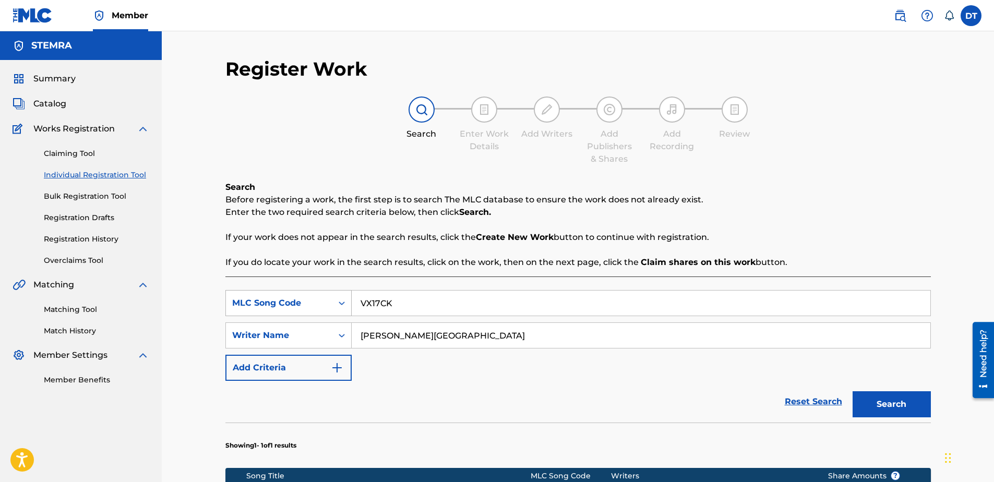
drag, startPoint x: 394, startPoint y: 298, endPoint x: 349, endPoint y: 296, distance: 45.4
click at [349, 296] on div "SearchWithCriteriaca00ffbe-1b0b-4913-ae89-8edb2d74ed64 MLC Song Code VX17CK" at bounding box center [577, 303] width 705 height 26
paste input "WB06KF"
type input "WB06KF"
drag, startPoint x: 431, startPoint y: 334, endPoint x: 336, endPoint y: 331, distance: 94.5
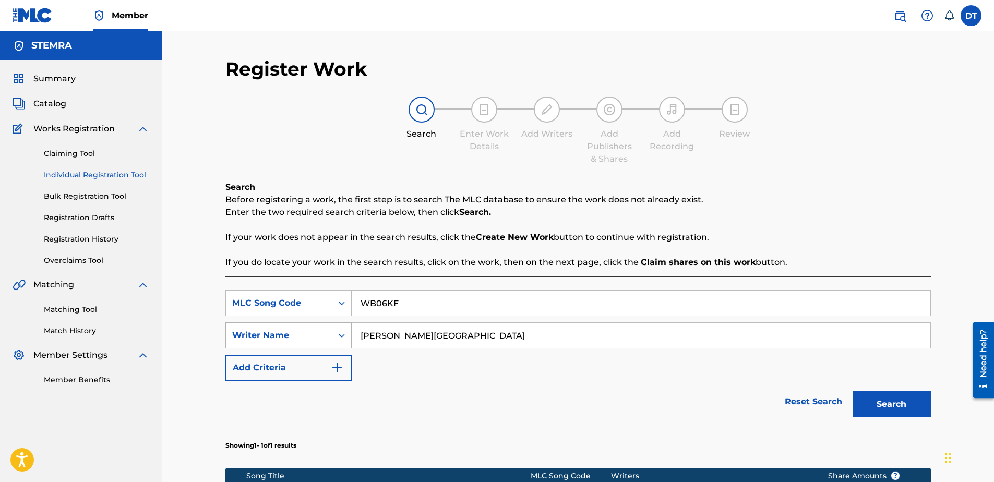
click at [336, 331] on div "SearchWithCriteria6426105b-b89f-4151-945b-ad5645b84d2f Writer Name [PERSON_NAME]" at bounding box center [577, 335] width 705 height 26
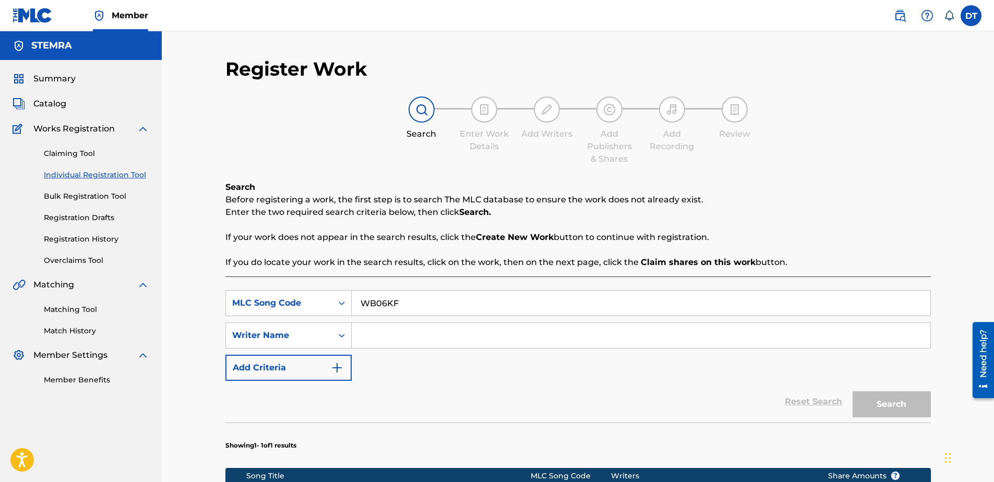
click at [435, 334] on input "Search Form" at bounding box center [641, 335] width 579 height 25
paste input "[PERSON_NAME]"
type input "[PERSON_NAME]"
click at [890, 395] on button "Search" at bounding box center [891, 404] width 78 height 26
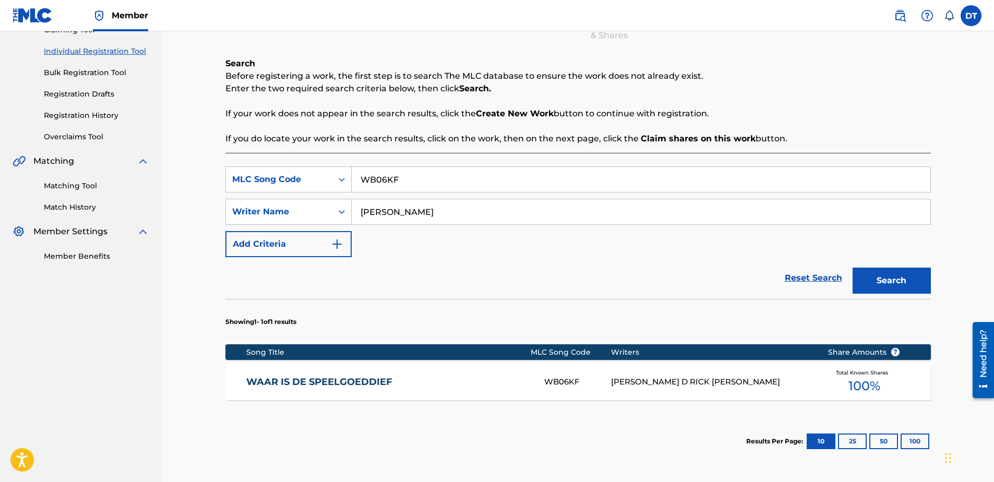
scroll to position [104, 0]
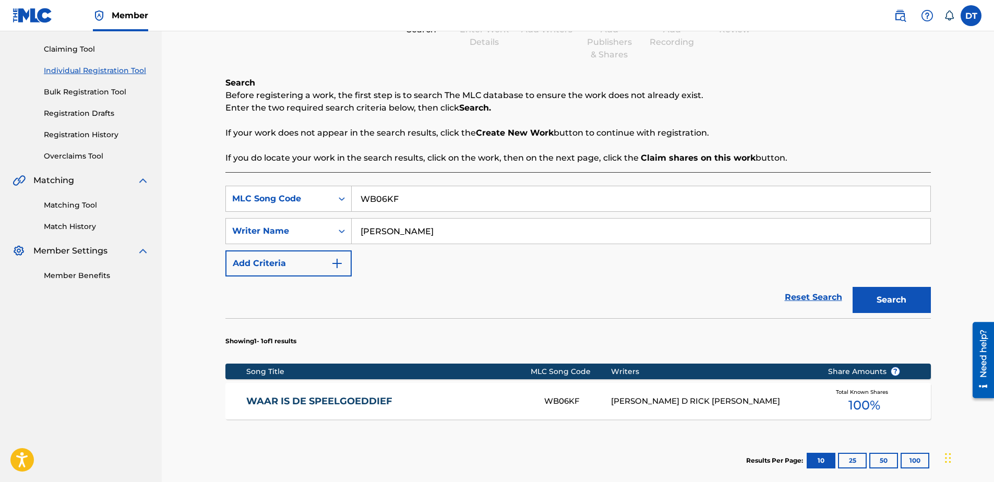
click at [280, 399] on link "WAAR IS DE SPEELGOEDDIEF" at bounding box center [388, 401] width 284 height 12
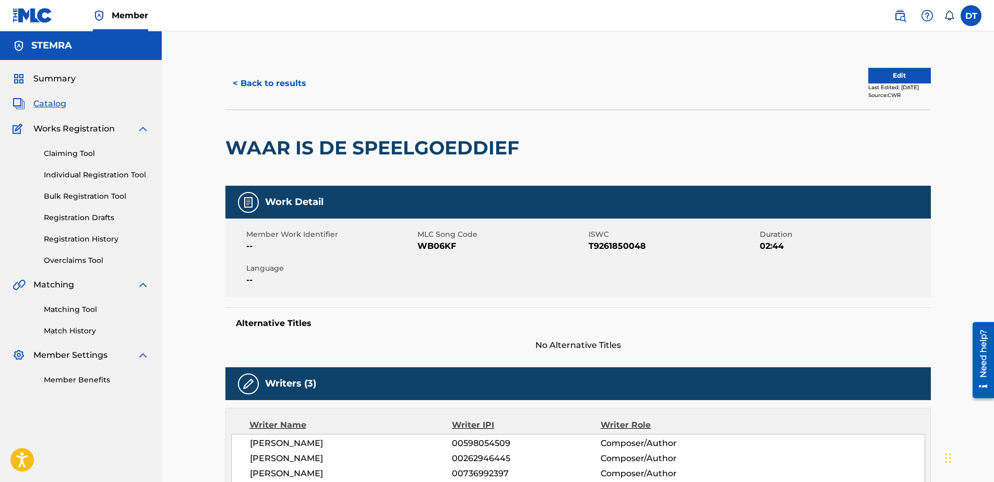
click at [884, 74] on button "Edit" at bounding box center [899, 76] width 63 height 16
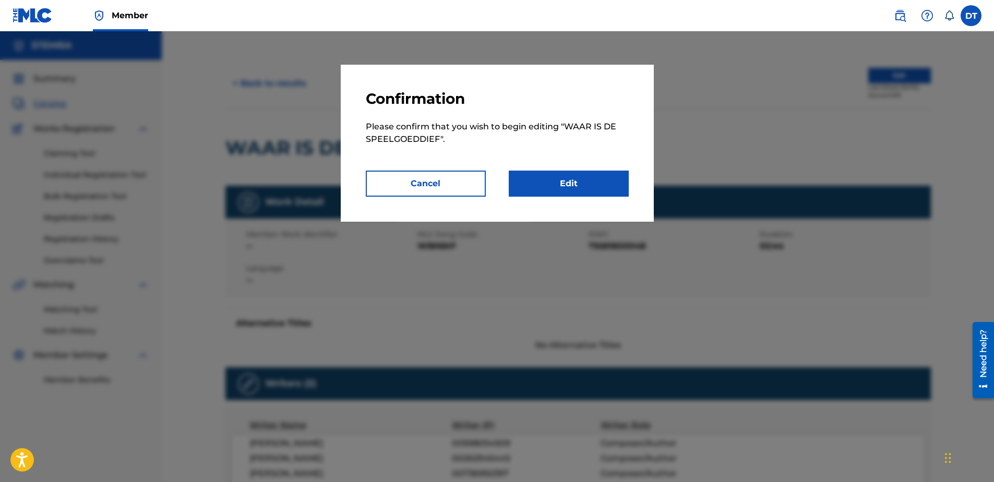
click at [556, 186] on link "Edit" at bounding box center [569, 184] width 120 height 26
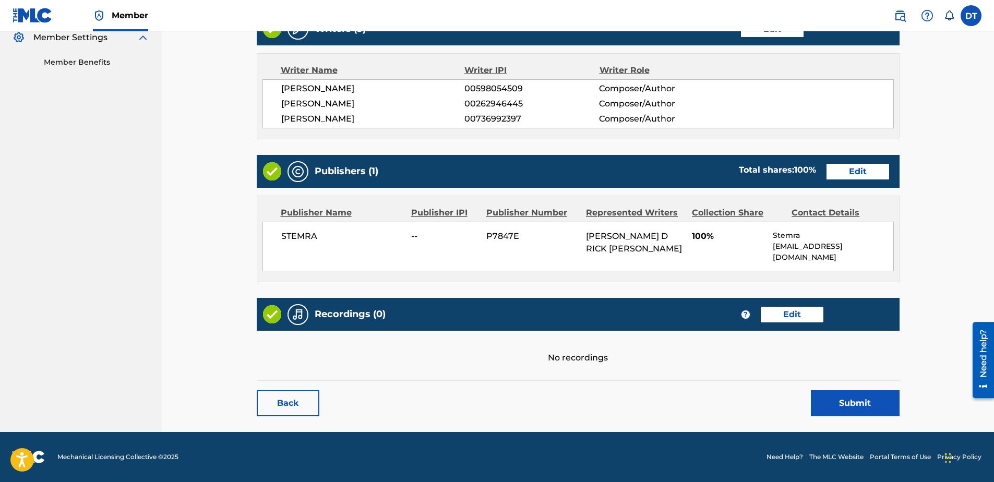
scroll to position [335, 0]
click at [851, 164] on link "Edit" at bounding box center [857, 172] width 63 height 16
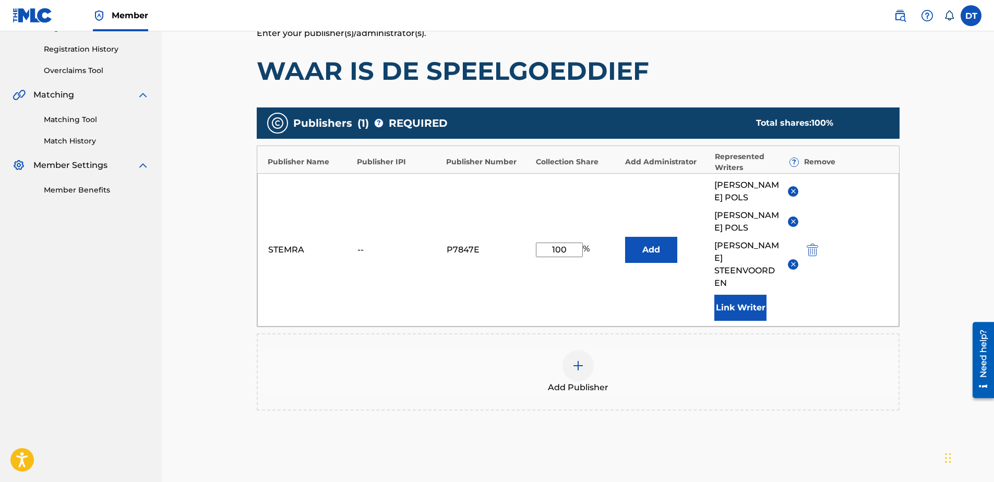
scroll to position [156, 0]
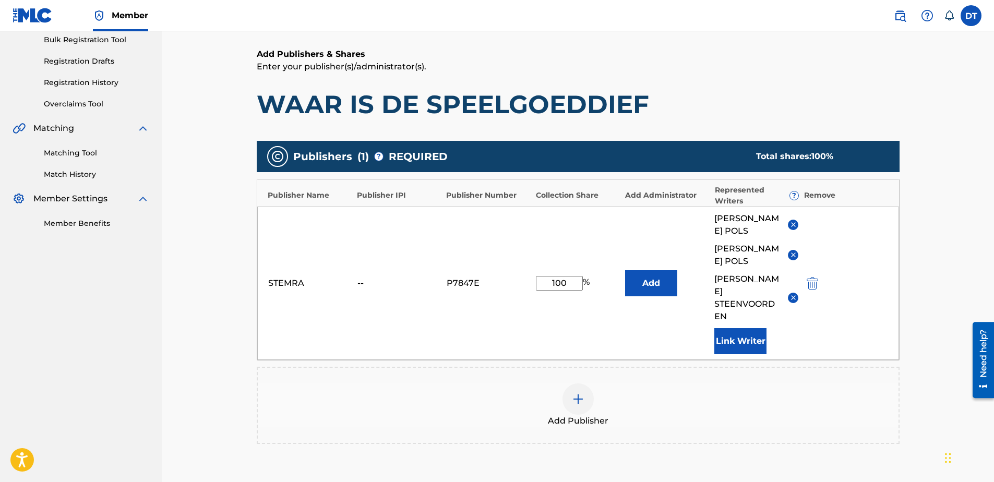
drag, startPoint x: 572, startPoint y: 270, endPoint x: 516, endPoint y: 268, distance: 55.9
click at [516, 268] on div "STEMRA -- P7847E 100 % Add [PERSON_NAME] [PERSON_NAME] [PERSON_NAME] Link Writer" at bounding box center [578, 283] width 642 height 153
type input "33.33"
click at [665, 264] on div "STEMRA -- P7847E 33.33 % Add [PERSON_NAME] [PERSON_NAME] [PERSON_NAME] Link Wri…" at bounding box center [578, 283] width 642 height 153
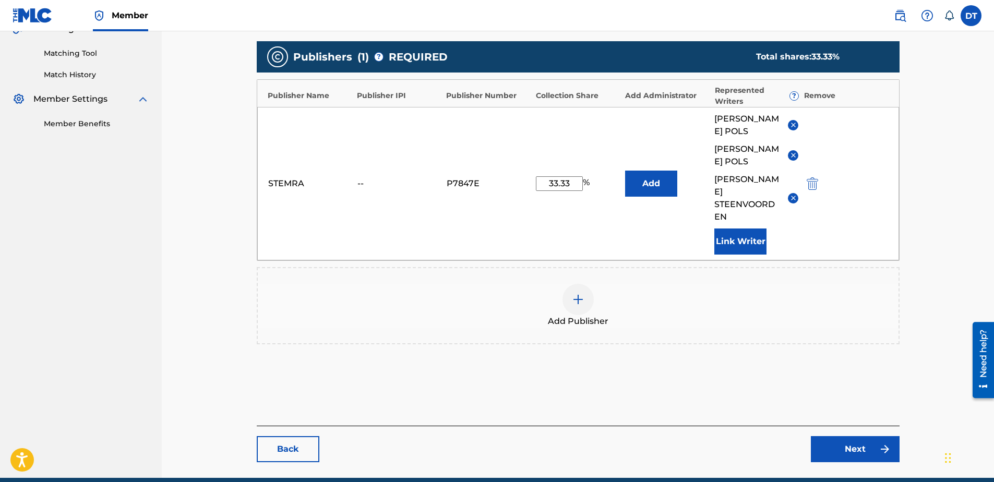
scroll to position [225, 0]
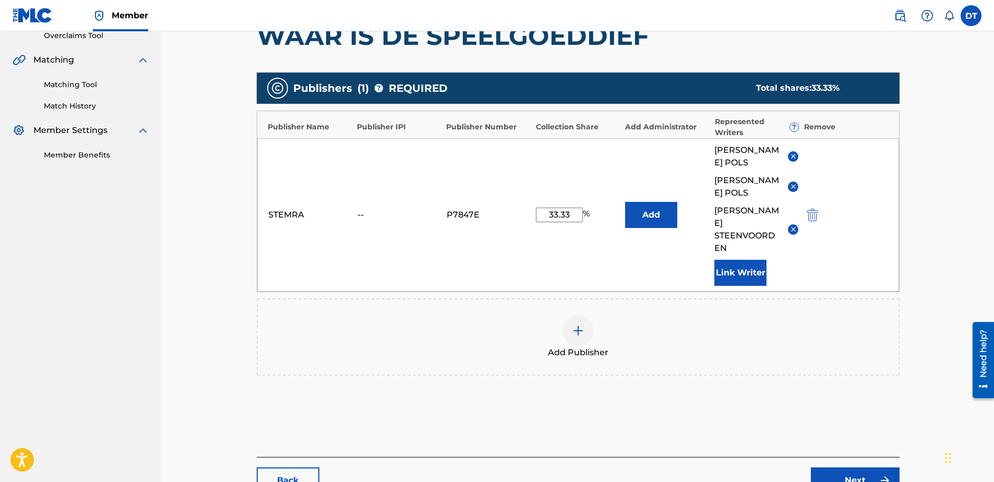
click at [868, 467] on link "Next" at bounding box center [855, 480] width 89 height 26
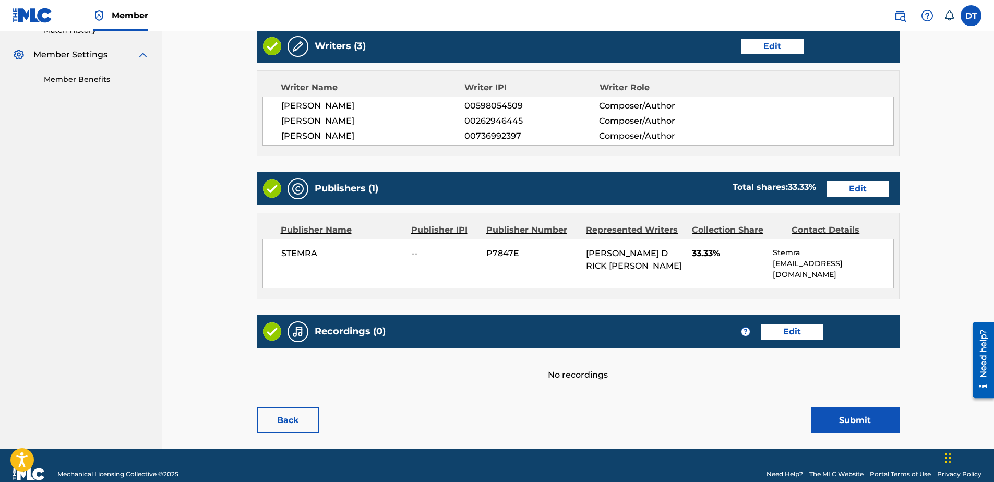
scroll to position [283, 0]
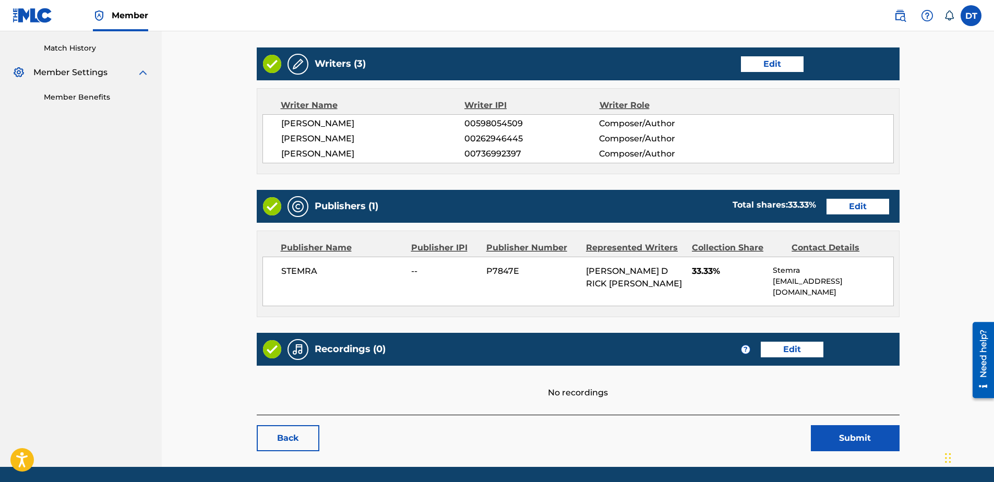
click at [849, 399] on div "No recordings" at bounding box center [578, 382] width 643 height 33
click at [851, 451] on button "Submit" at bounding box center [855, 438] width 89 height 26
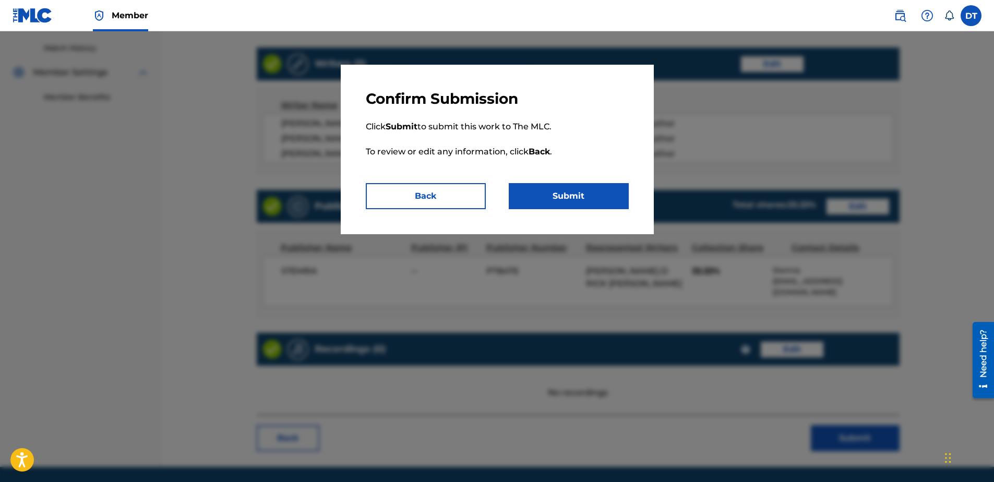
click at [566, 196] on button "Submit" at bounding box center [569, 196] width 120 height 26
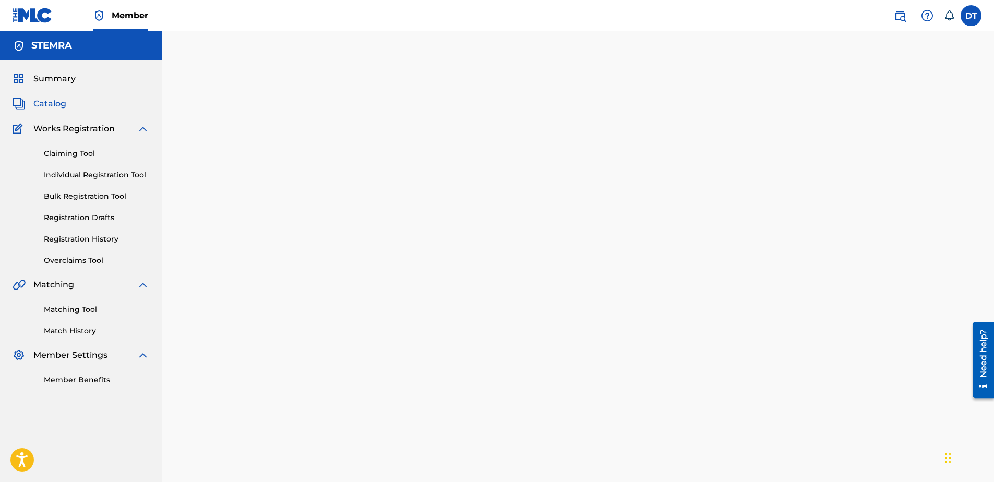
click at [55, 169] on div "Claiming Tool Individual Registration Tool Bulk Registration Tool Registration …" at bounding box center [81, 200] width 137 height 131
click at [75, 171] on link "Individual Registration Tool" at bounding box center [96, 175] width 105 height 11
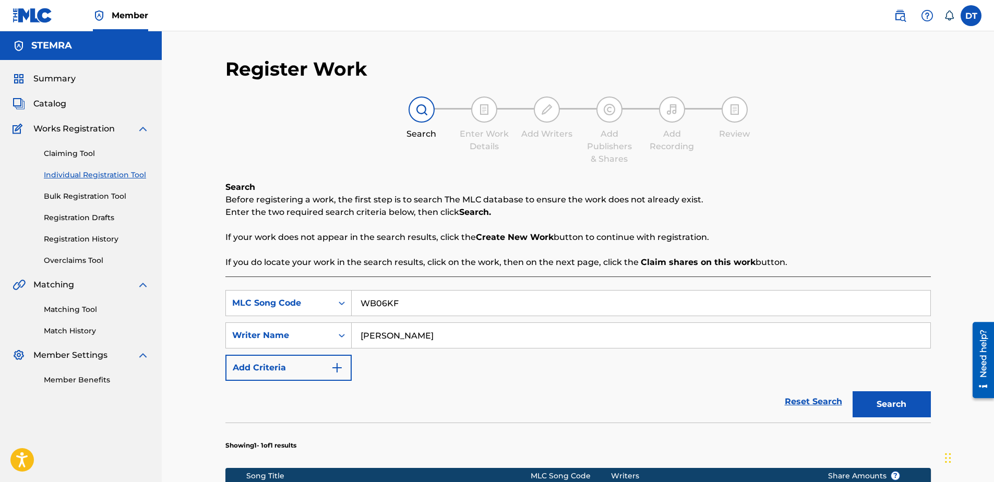
drag, startPoint x: 411, startPoint y: 302, endPoint x: 354, endPoint y: 301, distance: 56.9
click at [354, 301] on input "WB06KF" at bounding box center [641, 303] width 579 height 25
paste input "OM07ZT"
type input "OM07ZT"
drag, startPoint x: 420, startPoint y: 334, endPoint x: 346, endPoint y: 335, distance: 74.1
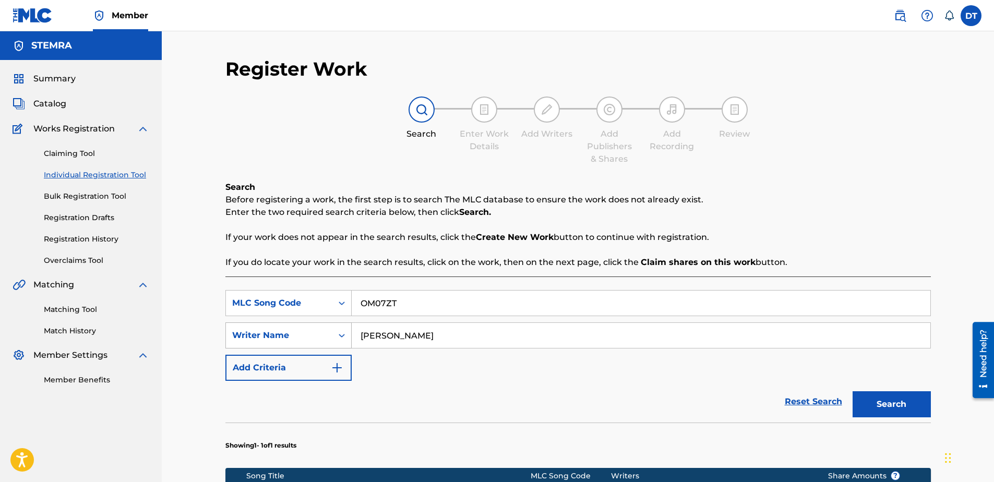
click at [343, 331] on div "SearchWithCriteria6426105b-b89f-4151-945b-ad5645b84d2f Writer Name [PERSON_NAME]" at bounding box center [577, 335] width 705 height 26
click at [435, 377] on div "SearchWithCriteriaca00ffbe-1b0b-4913-ae89-8edb2d74ed64 MLC Song Code OM07ZT Sea…" at bounding box center [577, 335] width 705 height 91
drag, startPoint x: 439, startPoint y: 339, endPoint x: 392, endPoint y: 335, distance: 46.6
click at [437, 338] on input "Search Form" at bounding box center [641, 335] width 579 height 25
paste input "[PERSON_NAME]"
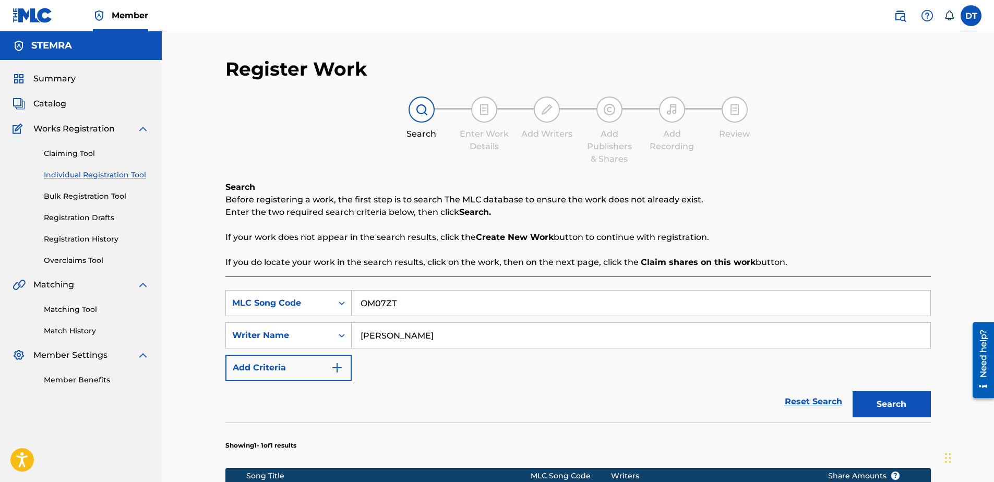
click at [362, 333] on input "[PERSON_NAME]" at bounding box center [641, 335] width 579 height 25
type input "[PERSON_NAME]"
click at [484, 375] on div "SearchWithCriteriaca00ffbe-1b0b-4913-ae89-8edb2d74ed64 MLC Song Code OM07ZT Sea…" at bounding box center [577, 335] width 705 height 91
click at [905, 400] on button "Search" at bounding box center [891, 404] width 78 height 26
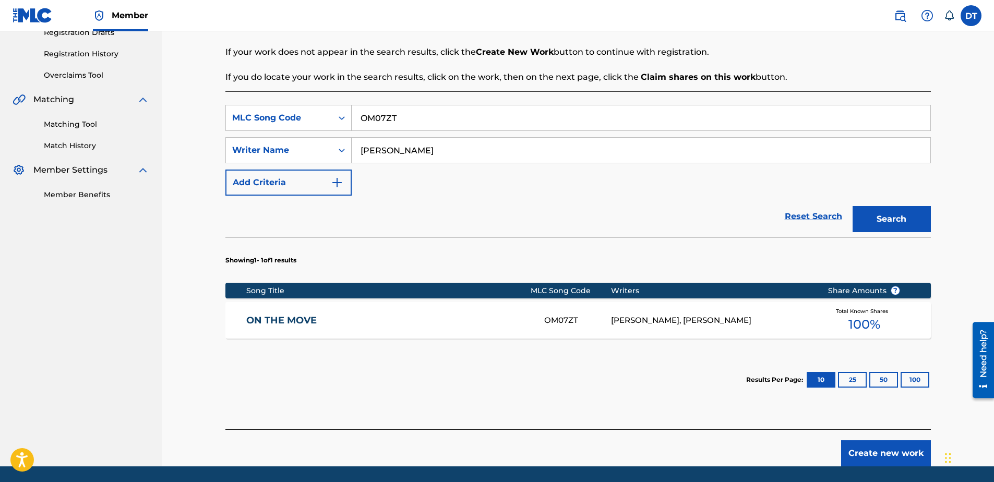
scroll to position [167, 0]
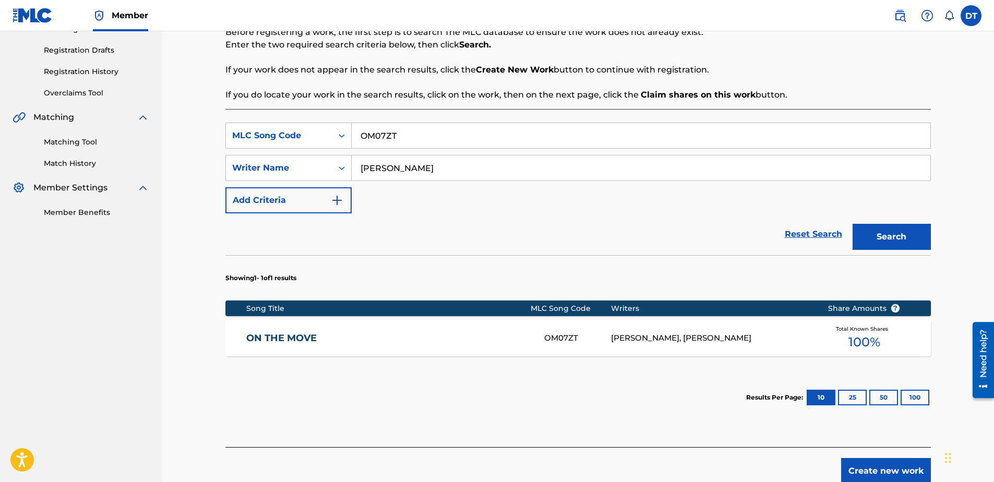
click at [289, 335] on link "ON THE MOVE" at bounding box center [388, 338] width 284 height 12
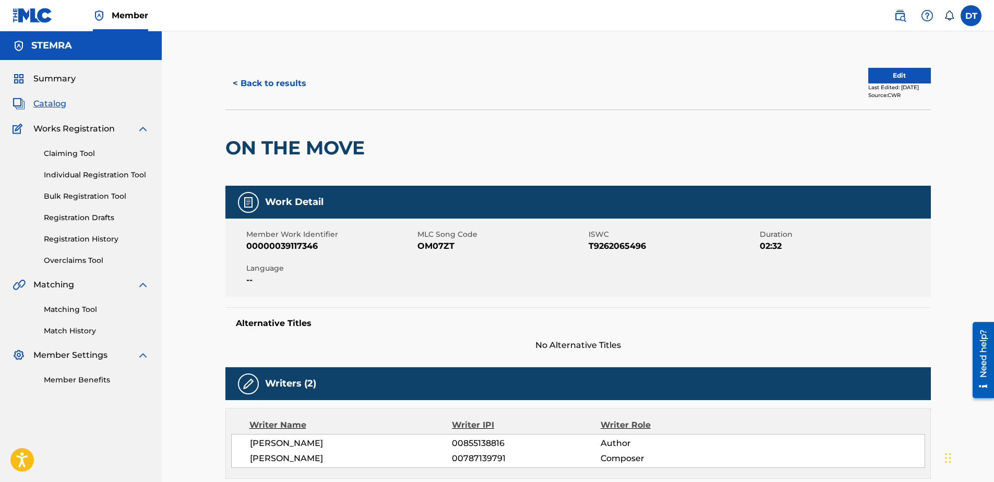
click at [892, 74] on button "Edit" at bounding box center [899, 76] width 63 height 16
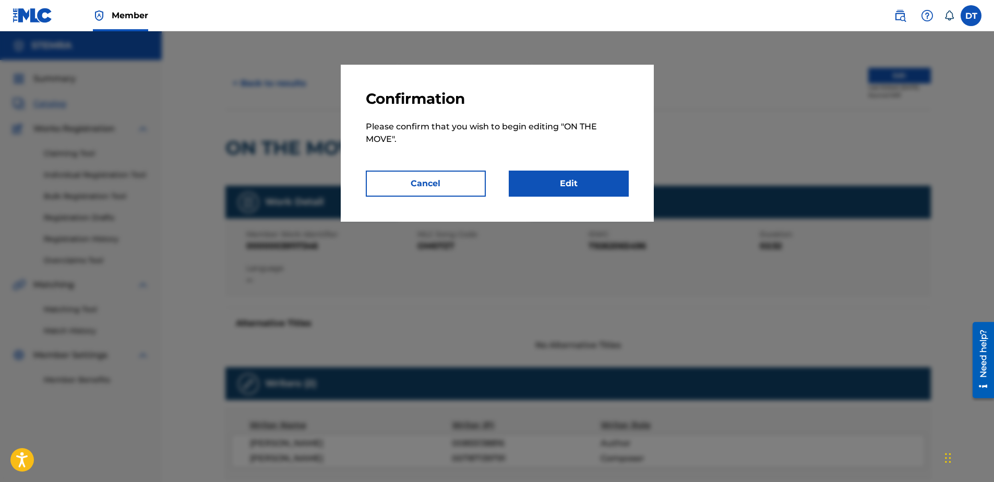
click at [600, 175] on link "Edit" at bounding box center [569, 184] width 120 height 26
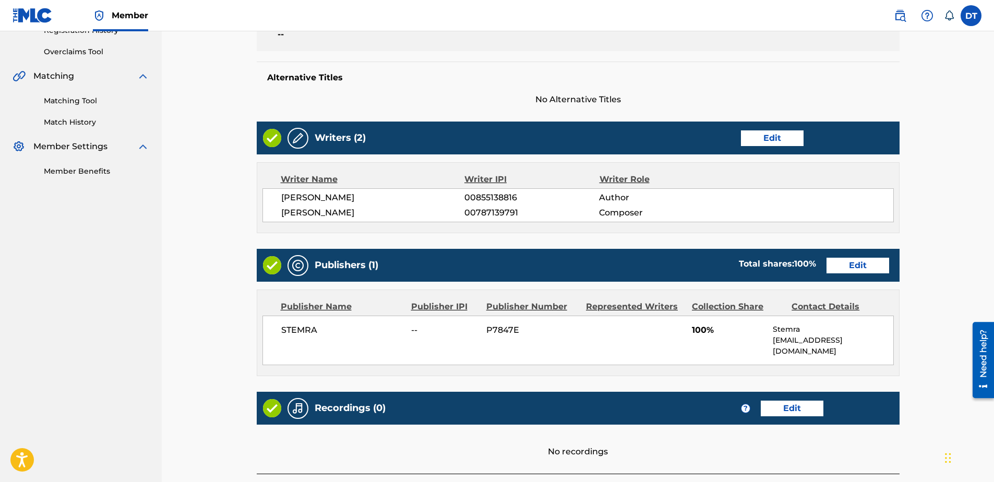
scroll to position [261, 0]
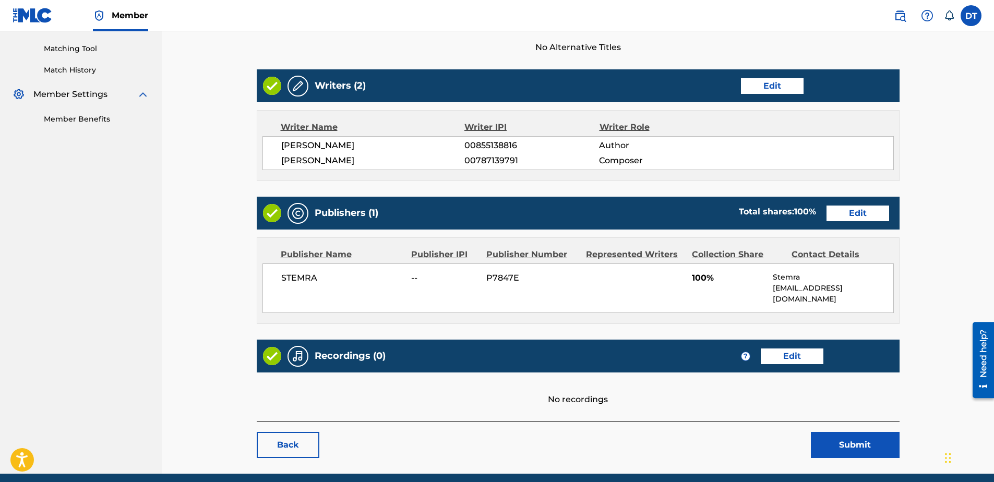
click at [850, 210] on link "Edit" at bounding box center [857, 214] width 63 height 16
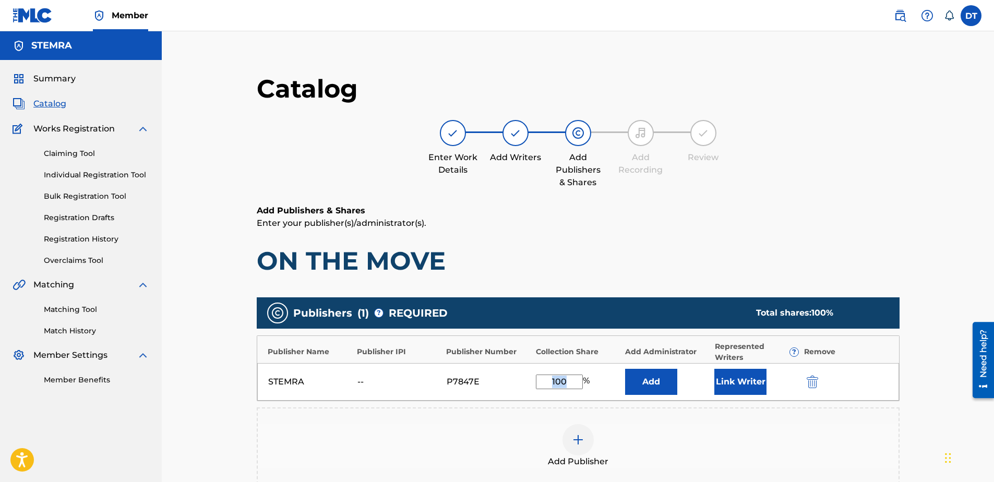
drag, startPoint x: 585, startPoint y: 379, endPoint x: 565, endPoint y: 383, distance: 19.9
click at [565, 383] on div "100 %" at bounding box center [564, 382] width 56 height 15
drag, startPoint x: 571, startPoint y: 379, endPoint x: 529, endPoint y: 380, distance: 41.2
click at [529, 380] on div "STEMRA -- P7847E 100 % Add Link Writer" at bounding box center [578, 382] width 642 height 38
type input "50.00"
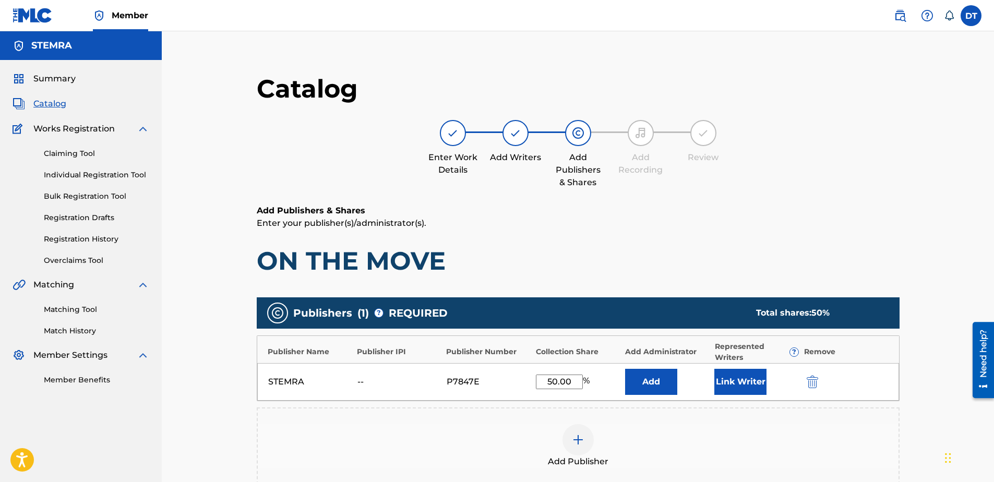
click at [502, 424] on div "Add Publisher" at bounding box center [578, 445] width 643 height 77
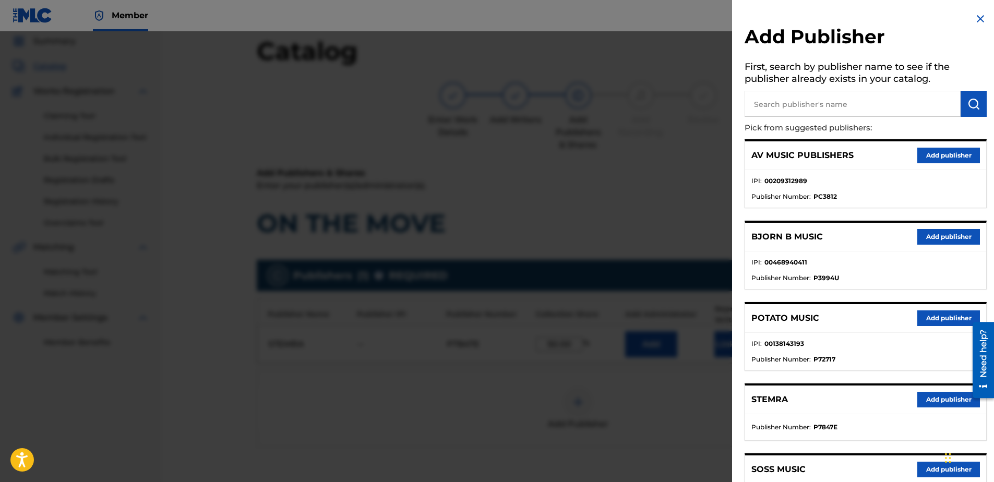
scroll to position [52, 0]
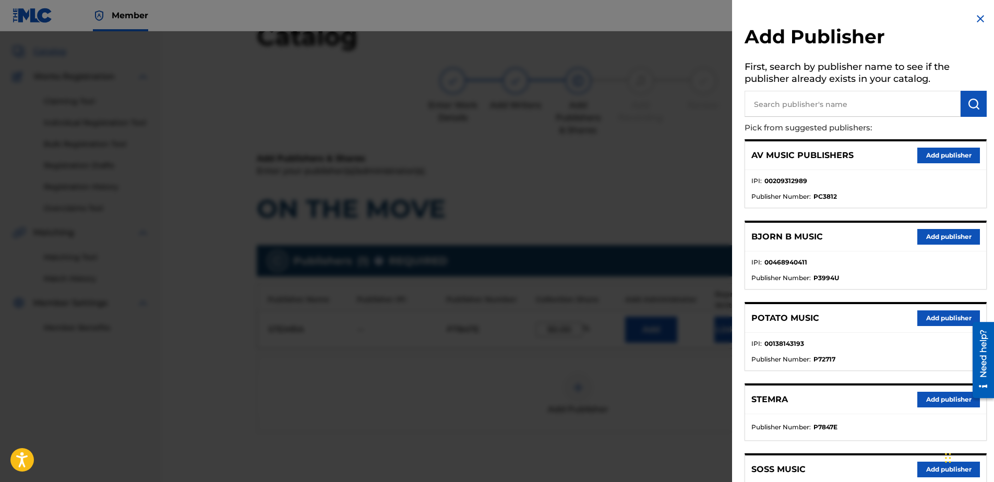
click at [974, 20] on img at bounding box center [980, 19] width 13 height 13
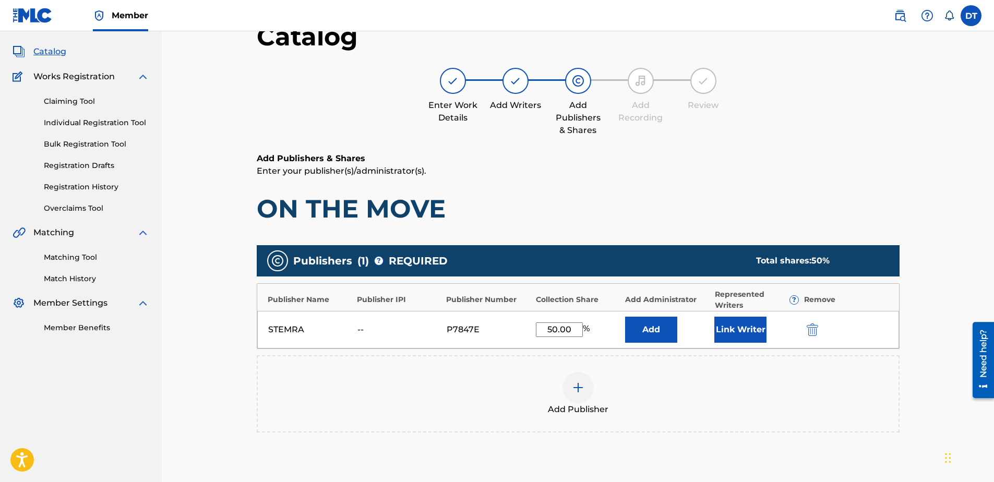
click at [925, 308] on main "Catalog Enter Work Details Add Writers Add Publishers & Shares Add Recording Re…" at bounding box center [577, 285] width 705 height 561
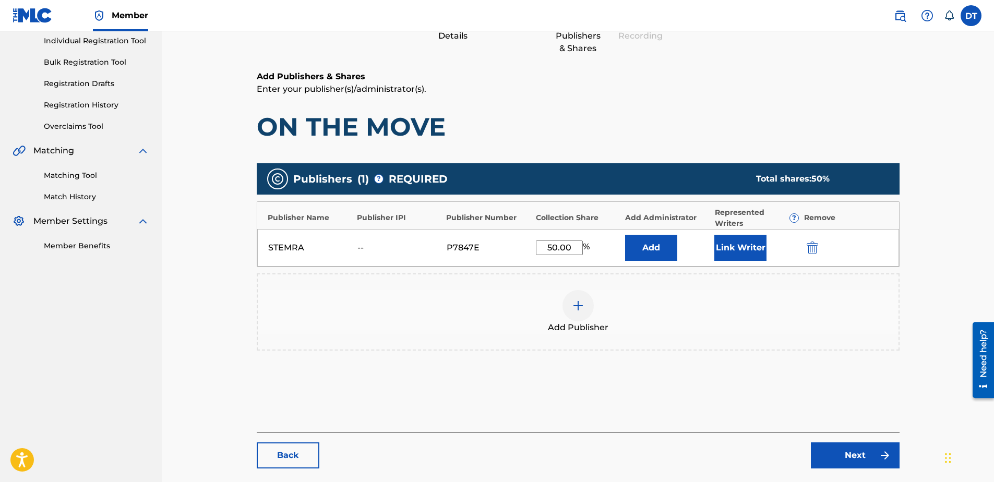
scroll to position [82, 0]
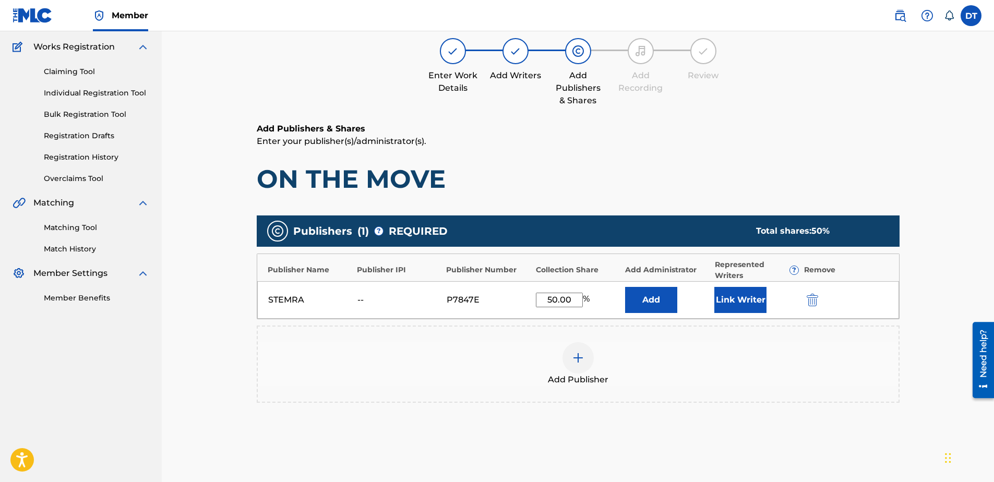
click at [847, 455] on div "Catalog Enter Work Details Add Writers Add Publishers & Shares Add Recording Re…" at bounding box center [578, 255] width 643 height 529
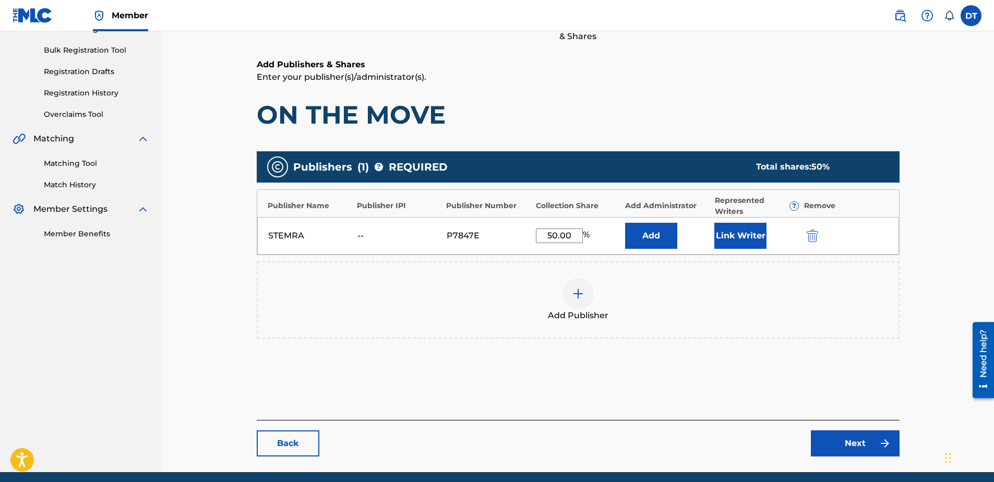
scroll to position [186, 0]
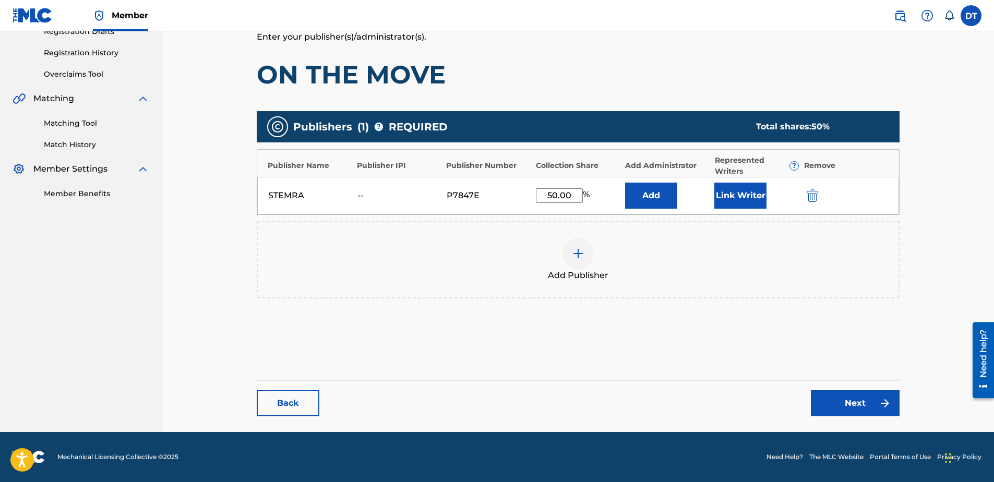
click at [854, 400] on link "Next" at bounding box center [855, 403] width 89 height 26
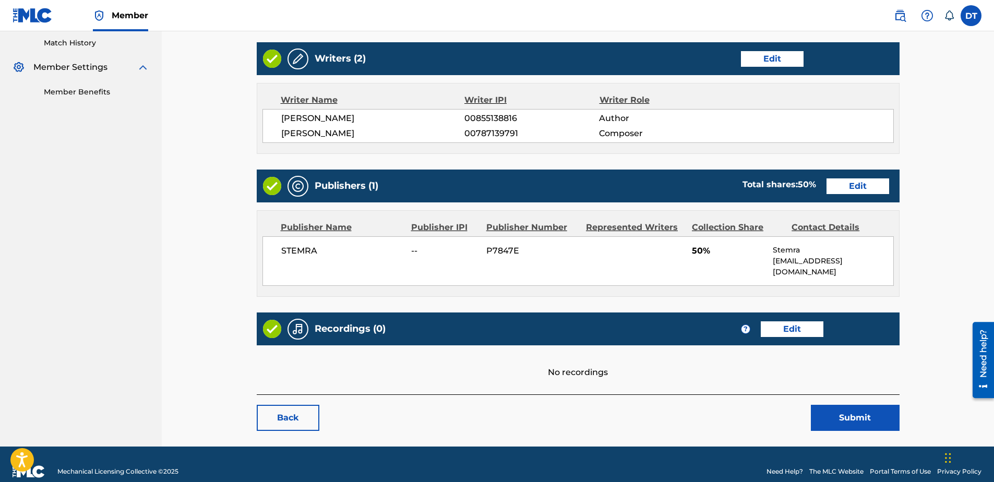
scroll to position [292, 0]
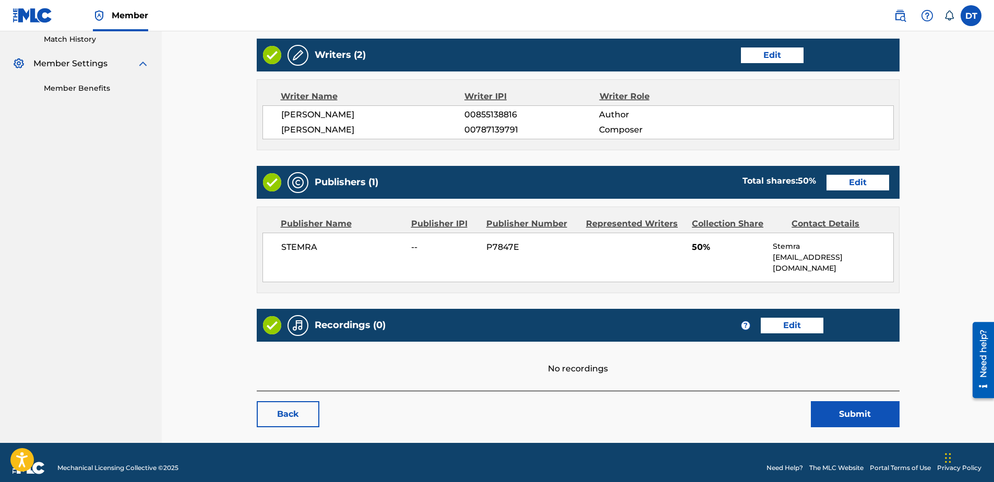
click at [852, 401] on button "Submit" at bounding box center [855, 414] width 89 height 26
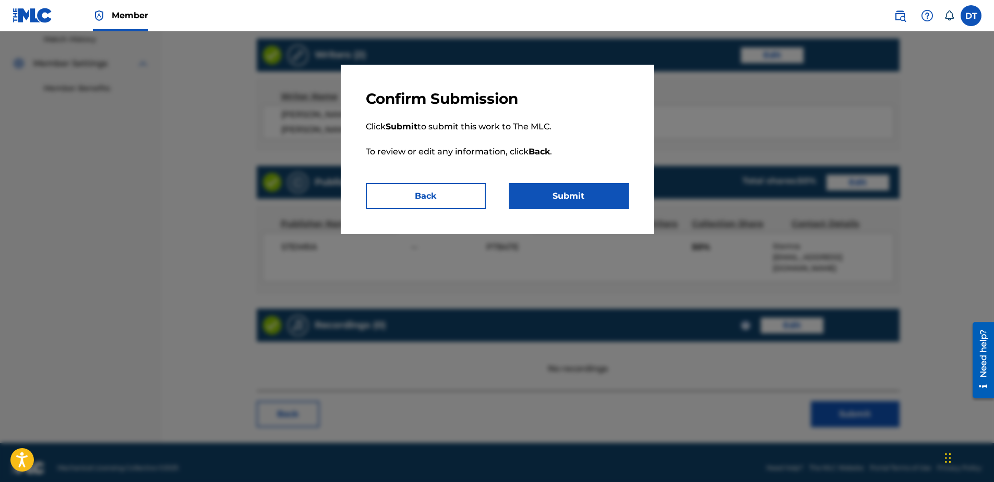
click at [579, 189] on button "Submit" at bounding box center [569, 196] width 120 height 26
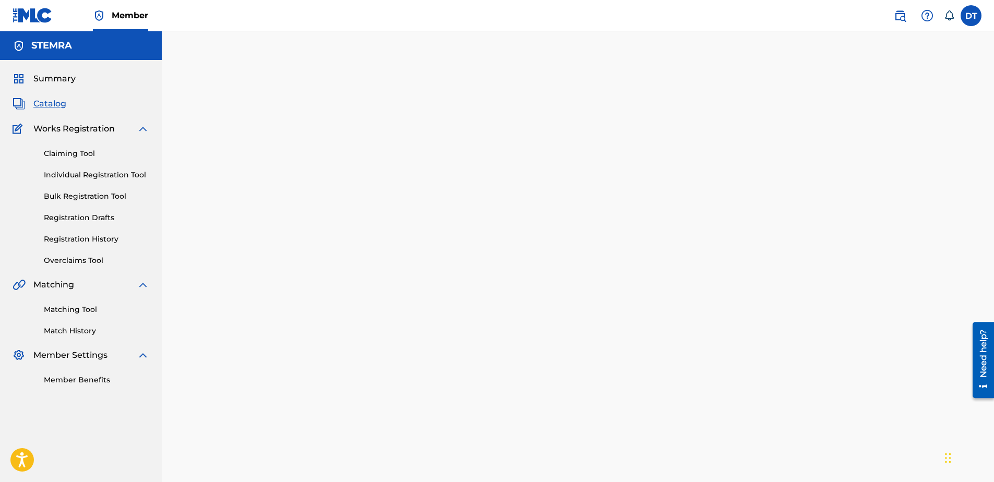
click at [89, 175] on link "Individual Registration Tool" at bounding box center [96, 175] width 105 height 11
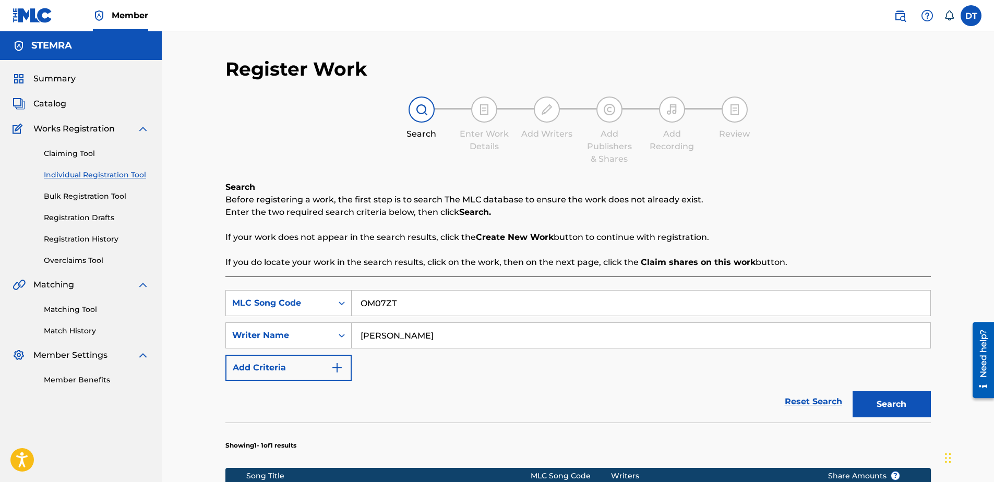
drag, startPoint x: 418, startPoint y: 299, endPoint x: 325, endPoint y: 289, distance: 93.9
click at [325, 289] on div "SearchWithCriteriaca00ffbe-1b0b-4913-ae89-8edb2d74ed64 MLC Song Code OM07ZT Sea…" at bounding box center [577, 445] width 705 height 338
paste input "KF37HN"
type input "KF37HN"
drag, startPoint x: 438, startPoint y: 333, endPoint x: 362, endPoint y: 333, distance: 76.2
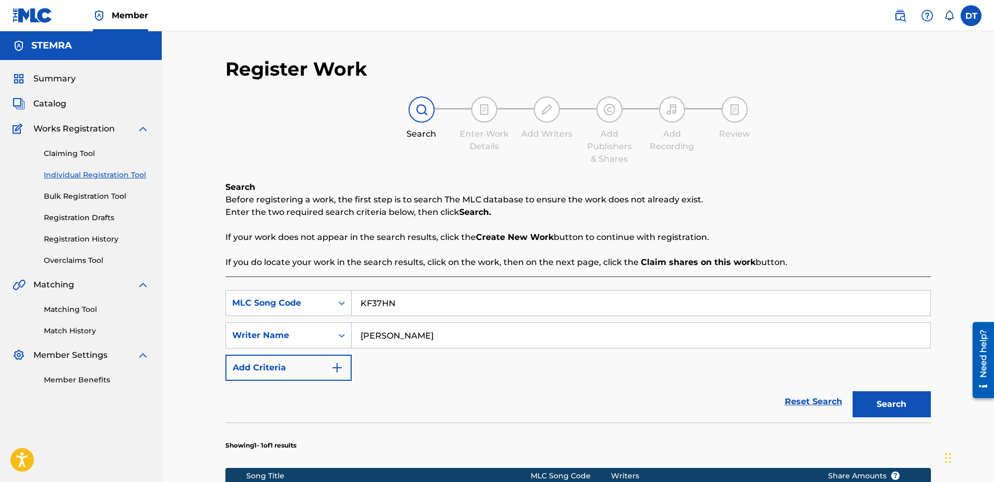
click at [356, 333] on input "[PERSON_NAME]" at bounding box center [641, 335] width 579 height 25
click at [376, 331] on input "Search Form" at bounding box center [641, 335] width 579 height 25
paste input "[PERSON_NAME][GEOGRAPHIC_DATA]"
type input "[PERSON_NAME][GEOGRAPHIC_DATA]"
click at [880, 393] on button "Search" at bounding box center [891, 404] width 78 height 26
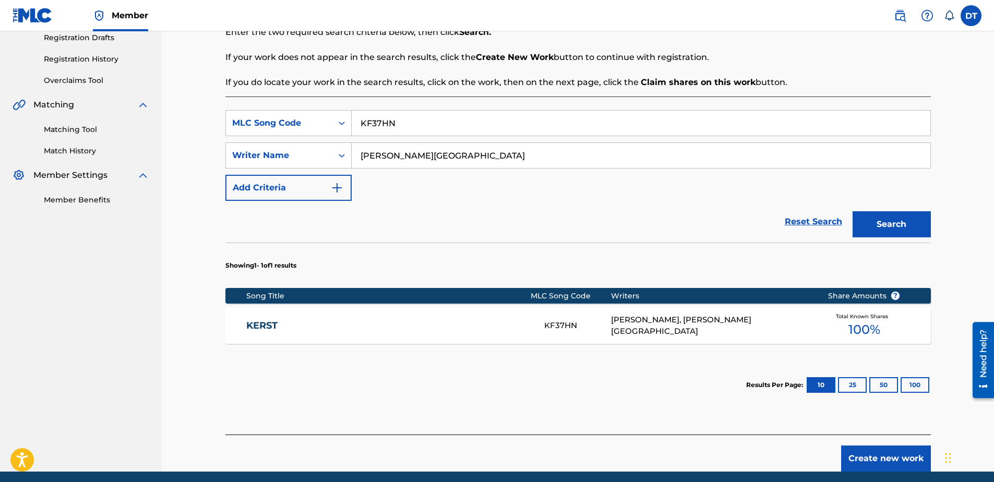
scroll to position [209, 0]
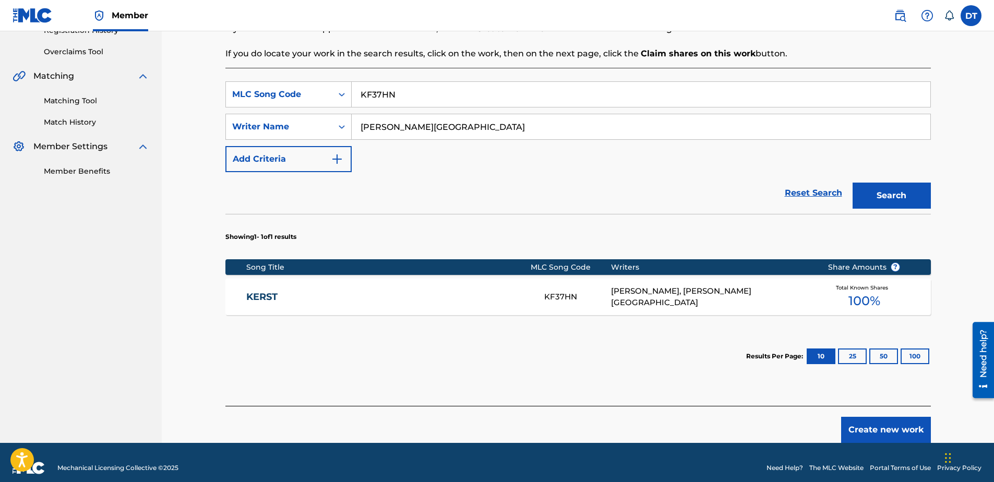
click at [263, 294] on link "KERST" at bounding box center [388, 297] width 284 height 12
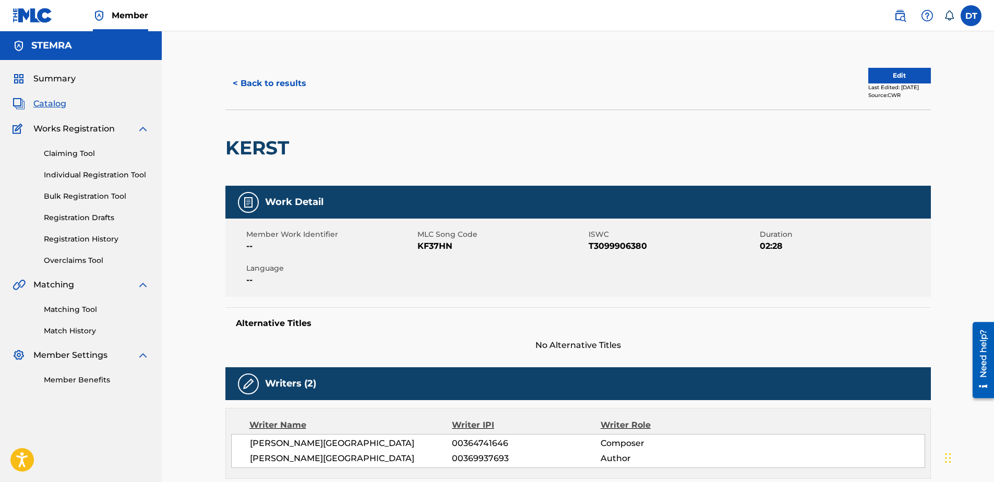
click at [881, 75] on button "Edit" at bounding box center [899, 76] width 63 height 16
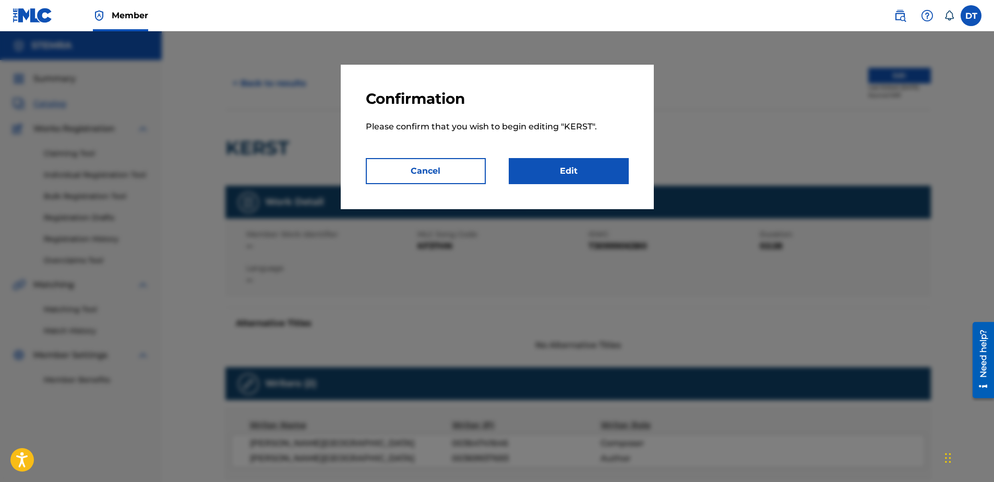
click at [560, 173] on link "Edit" at bounding box center [569, 171] width 120 height 26
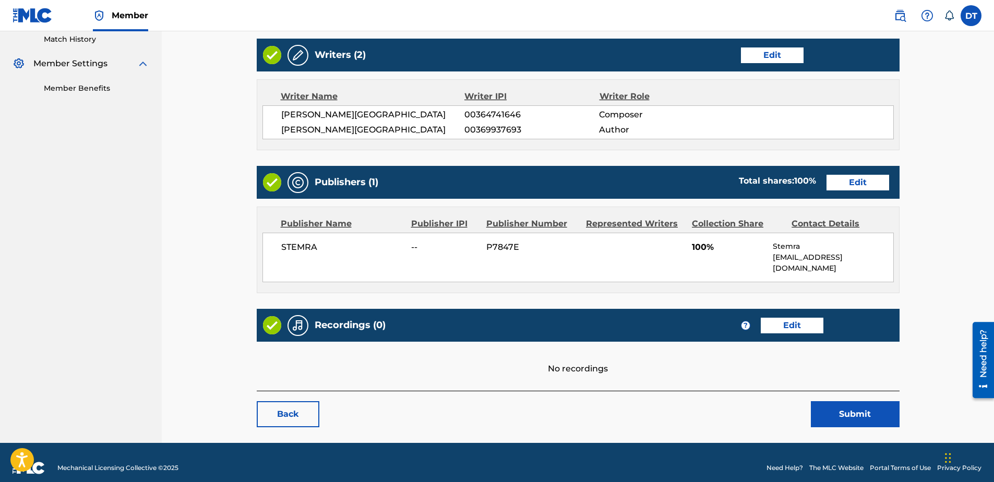
scroll to position [239, 0]
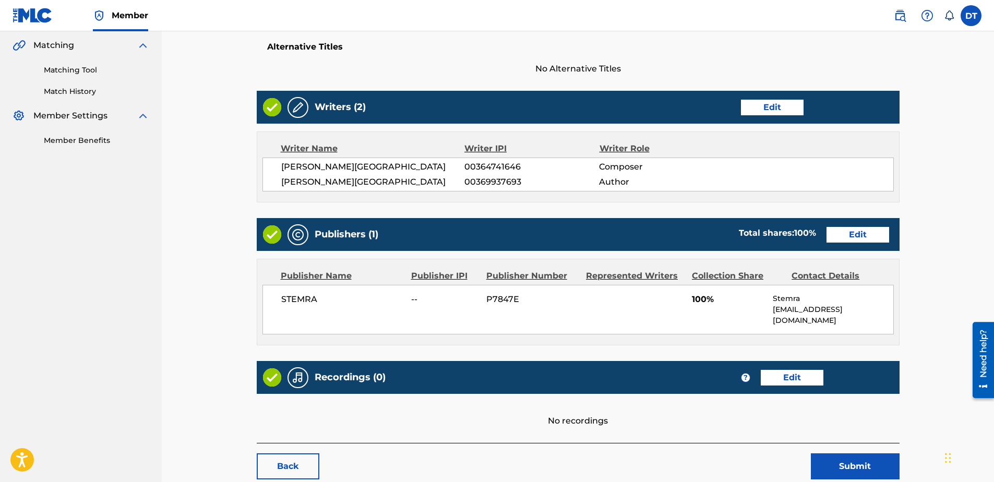
click at [868, 237] on div "Publishers (1) Total shares: 100 % Edit" at bounding box center [578, 234] width 643 height 33
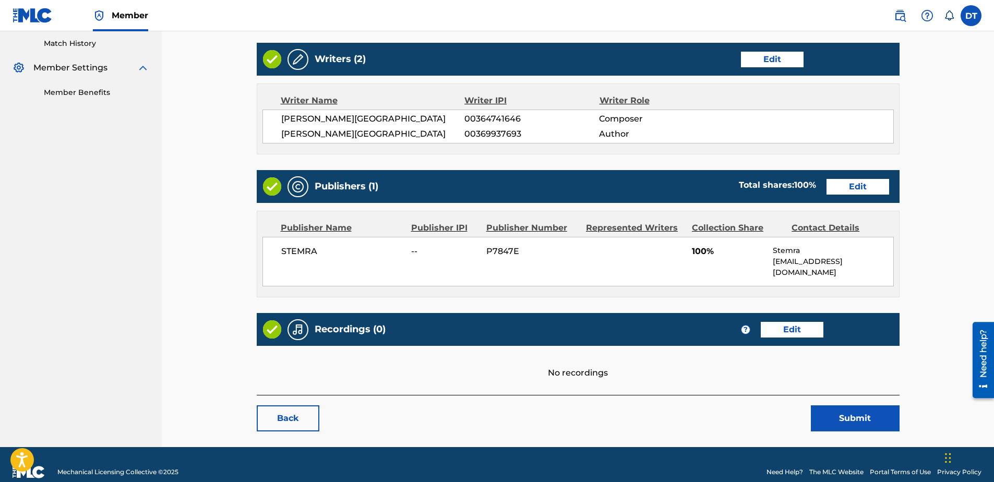
scroll to position [292, 0]
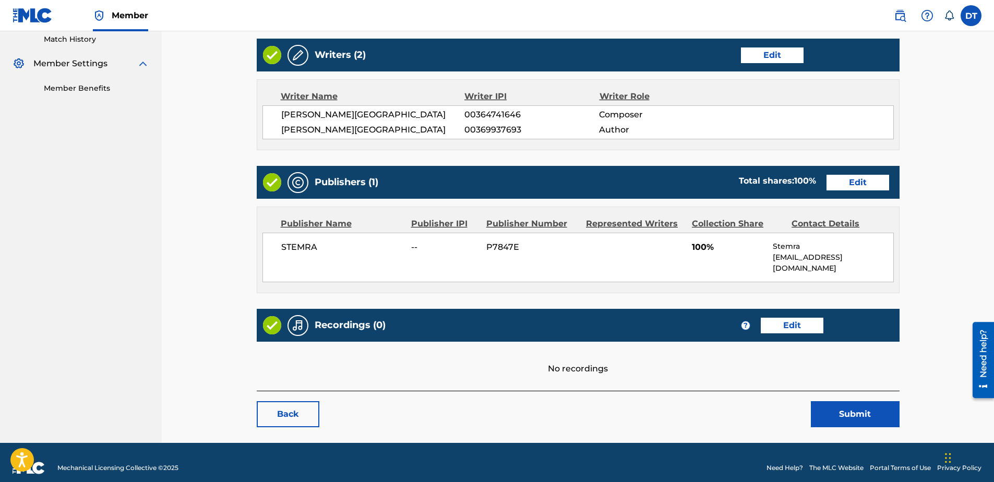
click at [844, 179] on link "Edit" at bounding box center [857, 183] width 63 height 16
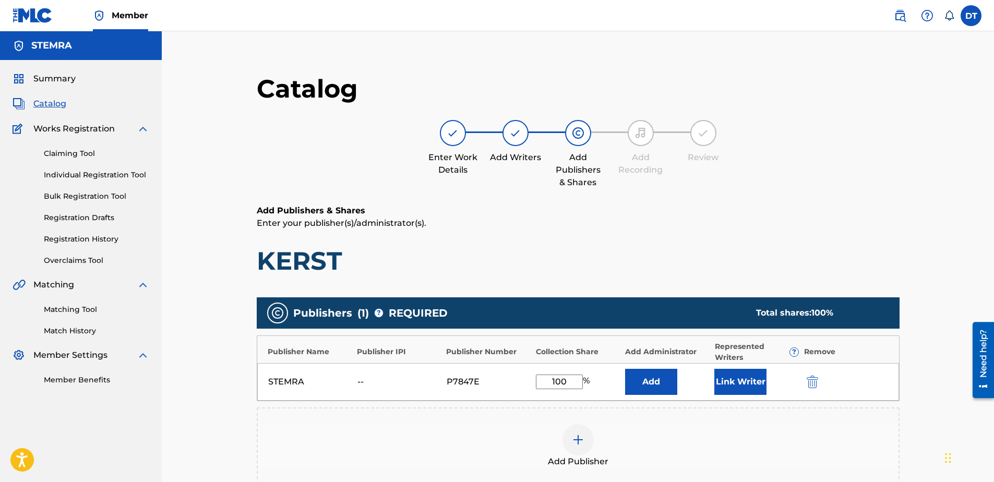
drag, startPoint x: 575, startPoint y: 381, endPoint x: 459, endPoint y: 378, distance: 116.4
click at [459, 378] on div "STEMRA -- P7847E 100 % Add Link Writer" at bounding box center [578, 382] width 642 height 38
type input "50.00"
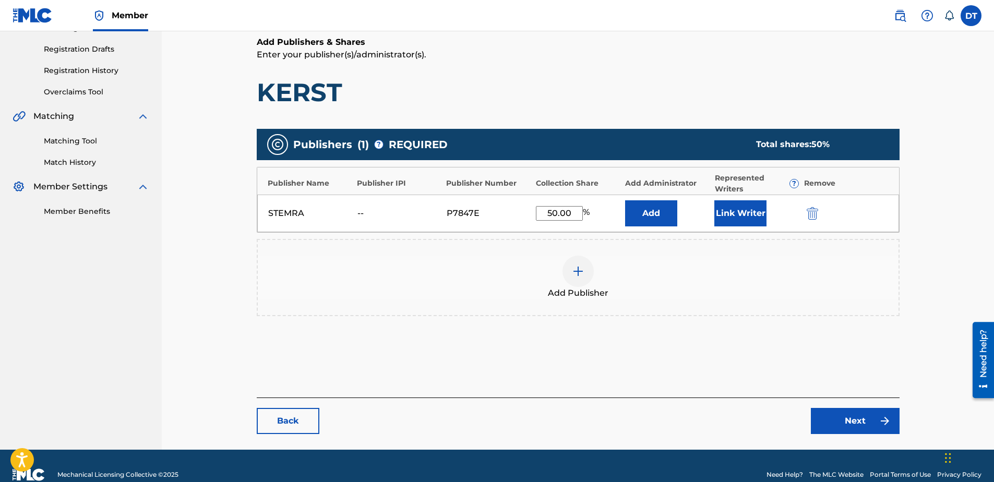
scroll to position [186, 0]
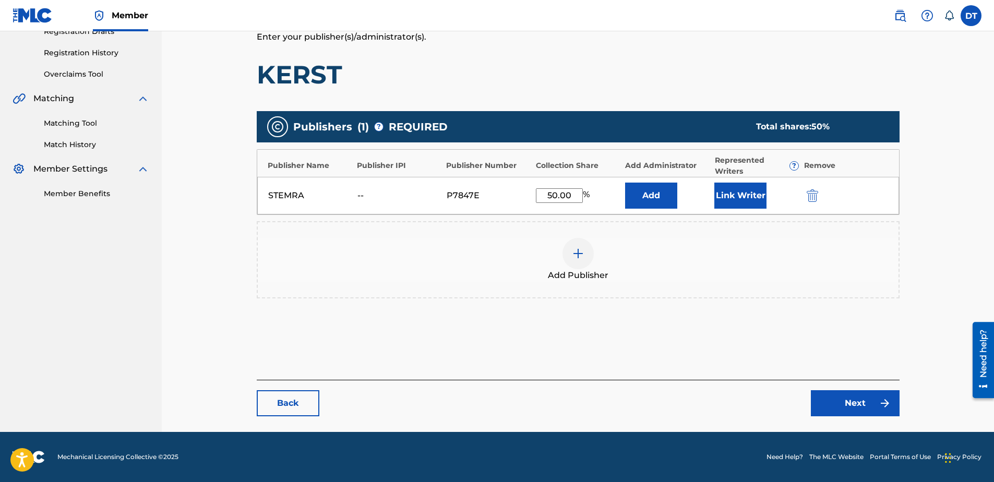
click at [825, 406] on link "Next" at bounding box center [855, 403] width 89 height 26
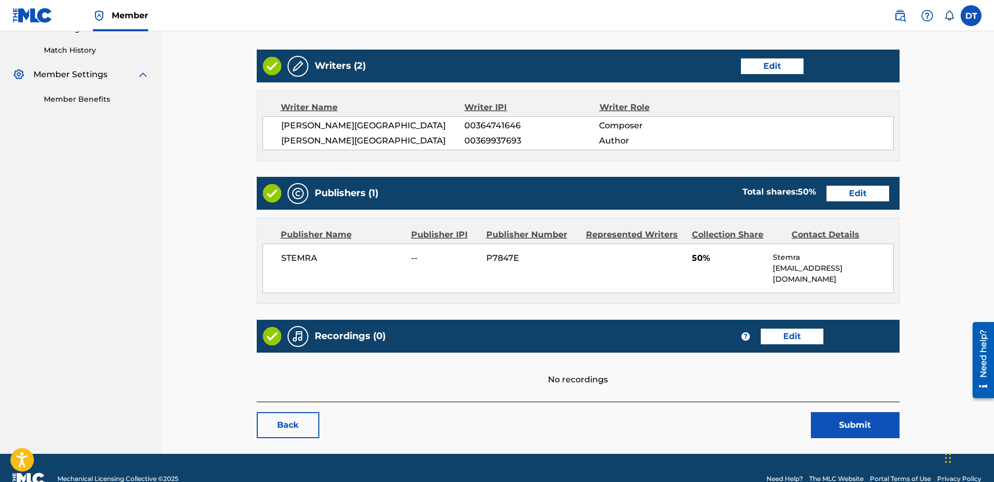
scroll to position [292, 0]
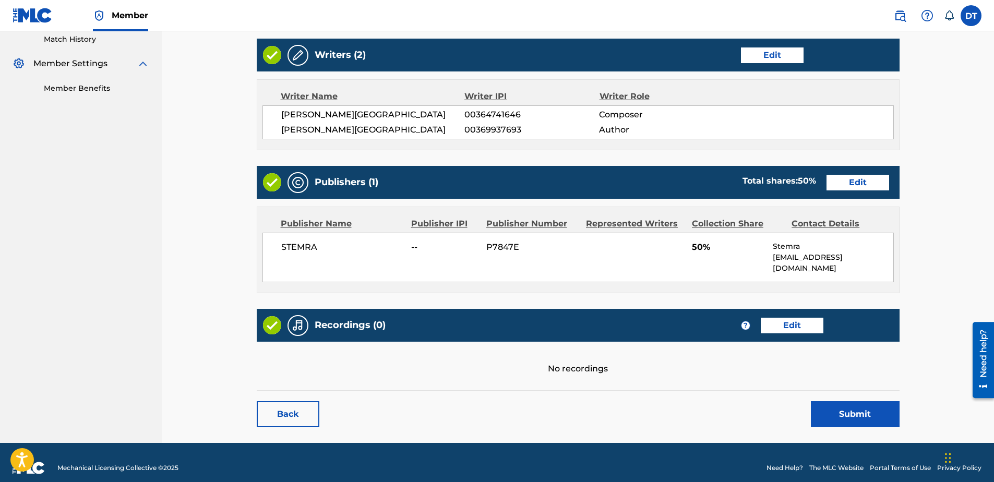
click at [848, 401] on button "Submit" at bounding box center [855, 414] width 89 height 26
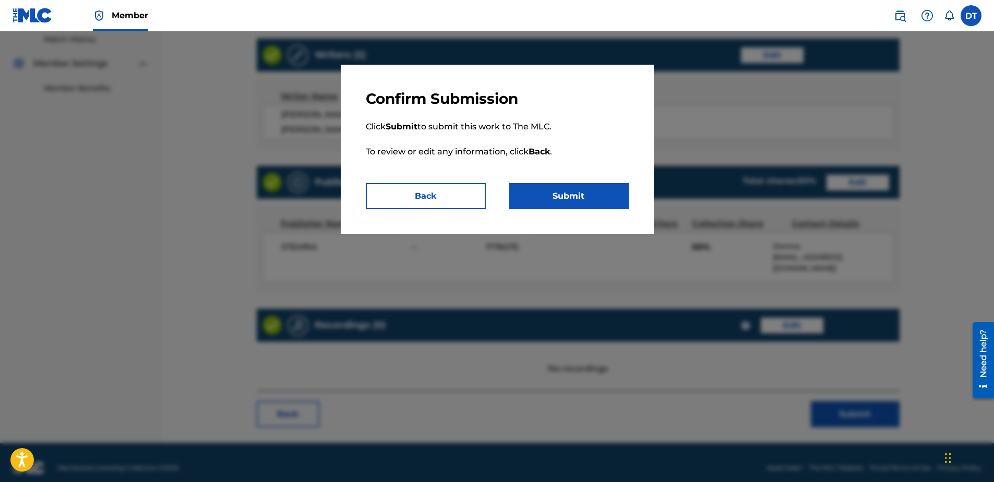
click at [574, 196] on button "Submit" at bounding box center [569, 196] width 120 height 26
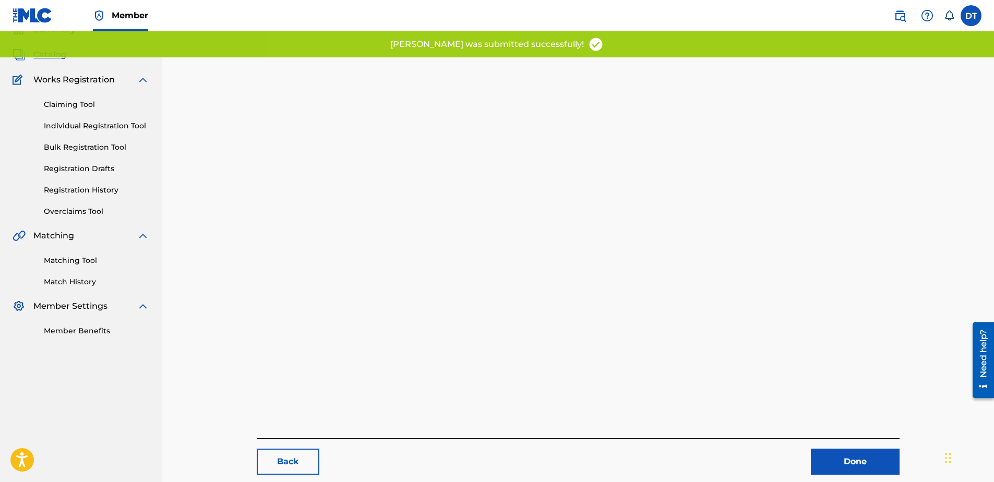
scroll to position [107, 0]
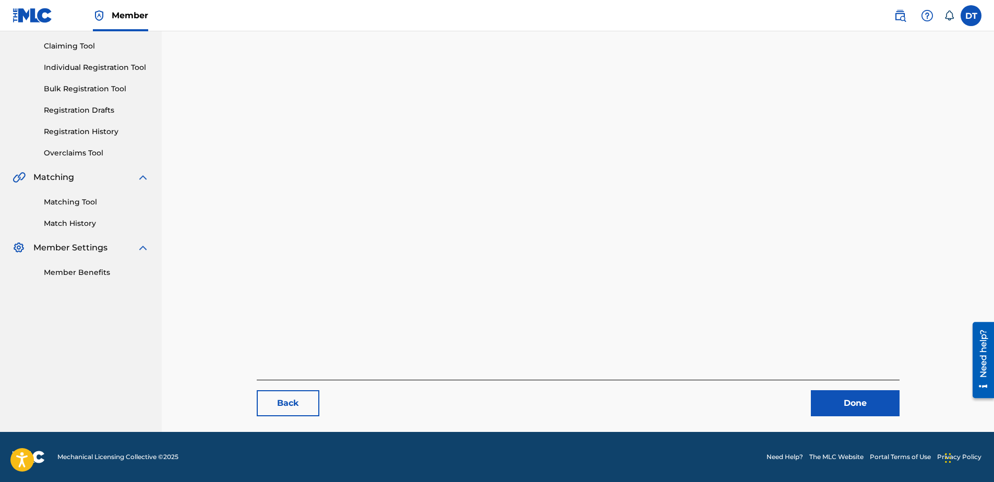
click at [836, 405] on link "Done" at bounding box center [855, 403] width 89 height 26
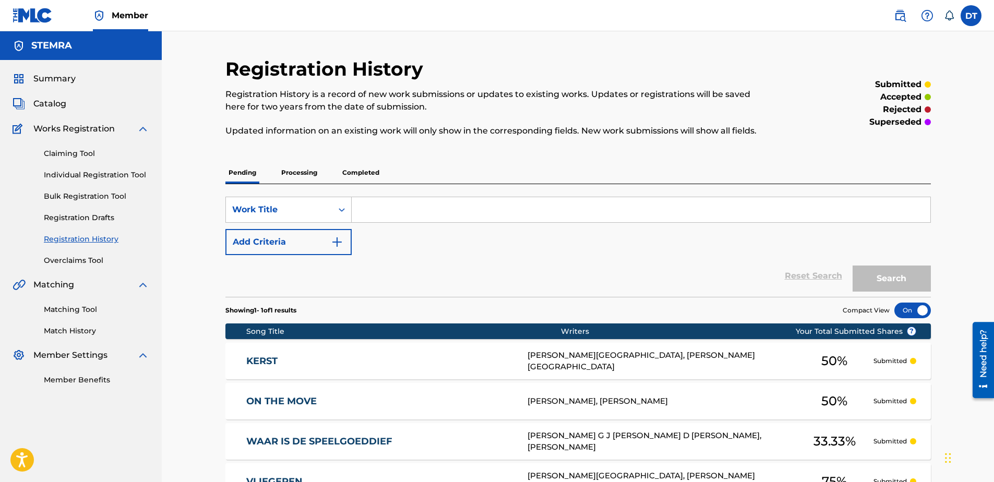
scroll to position [52, 0]
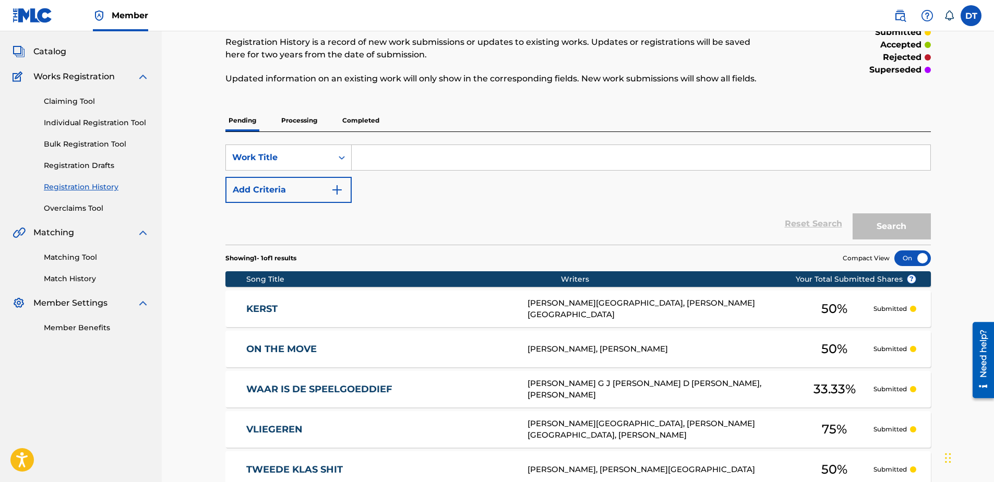
click at [388, 152] on input "Search Form" at bounding box center [641, 157] width 579 height 25
click at [65, 118] on link "Individual Registration Tool" at bounding box center [96, 122] width 105 height 11
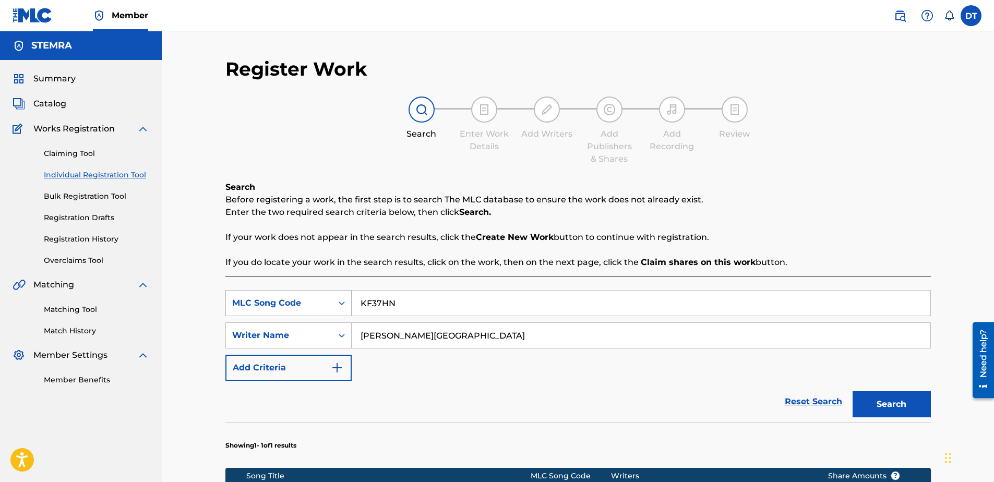
drag, startPoint x: 375, startPoint y: 302, endPoint x: 341, endPoint y: 299, distance: 34.1
click at [341, 299] on div "SearchWithCriteriaca00ffbe-1b0b-4913-ae89-8edb2d74ed64 MLC Song Code KF37HN" at bounding box center [577, 303] width 705 height 26
paste input "DC2AW8"
type input "DC2AW8"
drag, startPoint x: 454, startPoint y: 331, endPoint x: 354, endPoint y: 328, distance: 99.7
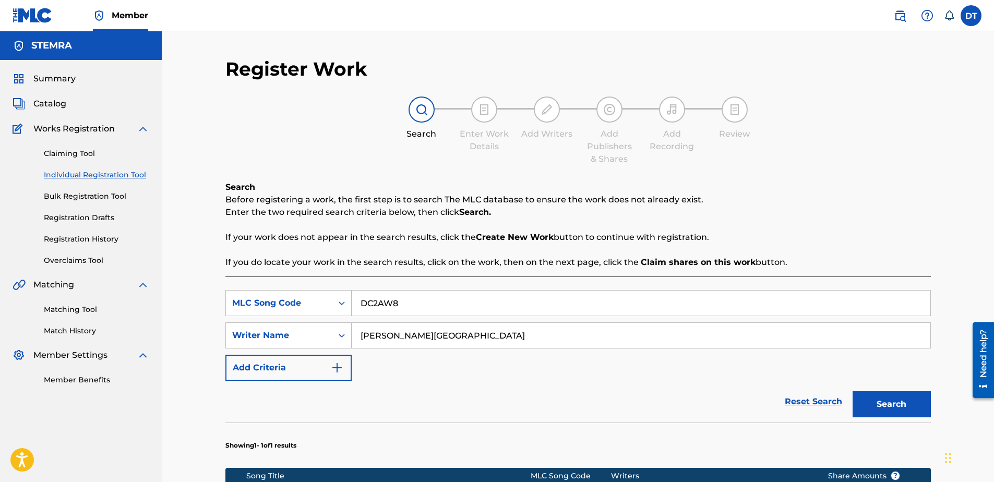
click at [354, 328] on input "[PERSON_NAME][GEOGRAPHIC_DATA]" at bounding box center [641, 335] width 579 height 25
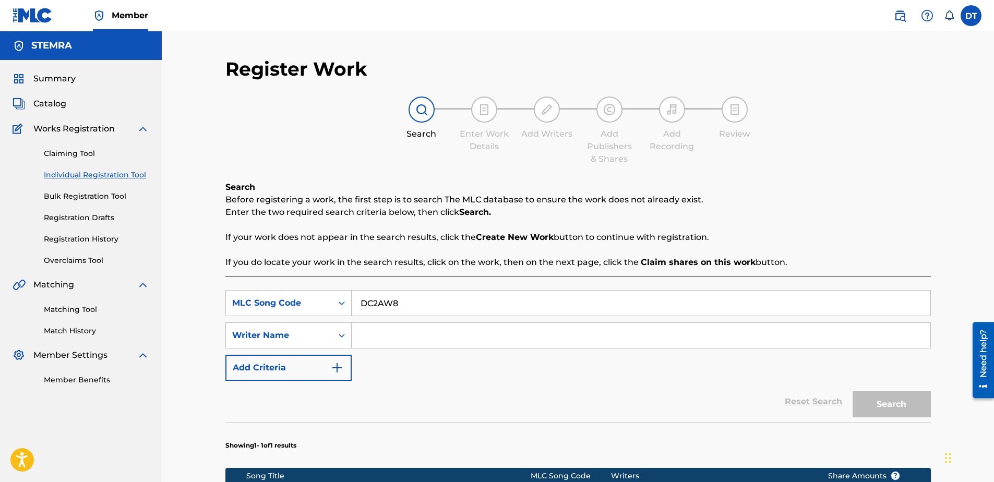
click at [422, 338] on input "Search Form" at bounding box center [641, 335] width 579 height 25
paste input "[PERSON_NAME]"
type input "[PERSON_NAME]"
click at [883, 405] on button "Search" at bounding box center [891, 404] width 78 height 26
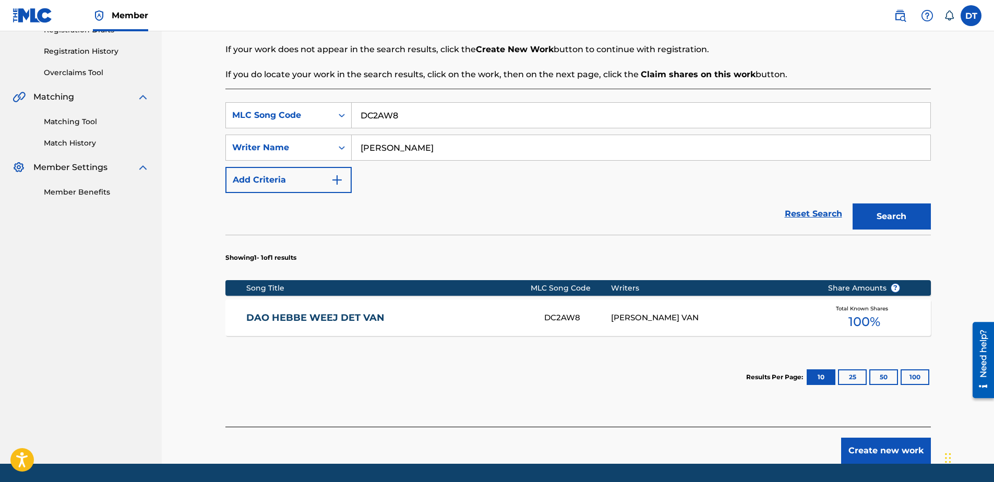
scroll to position [156, 0]
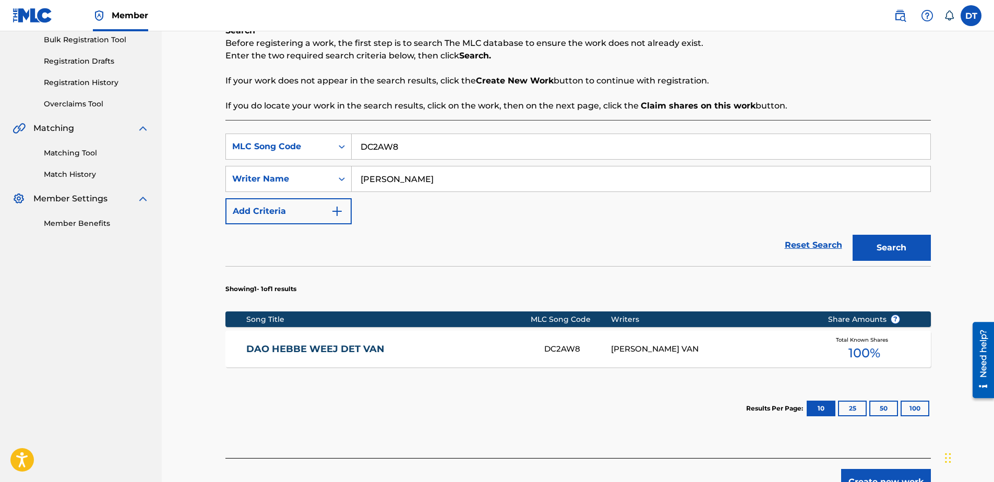
click at [288, 348] on link "DAO HEBBE WEEJ DET VAN" at bounding box center [388, 349] width 284 height 12
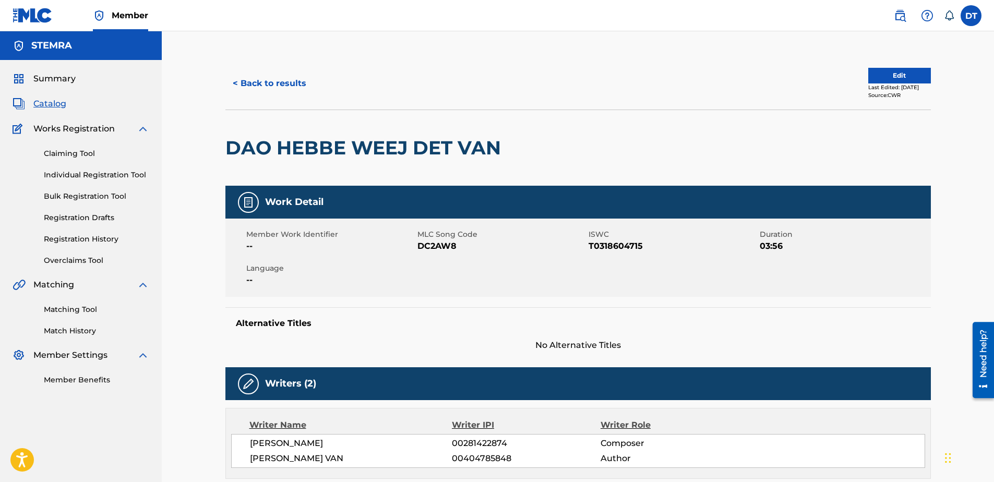
click at [871, 74] on button "Edit" at bounding box center [899, 76] width 63 height 16
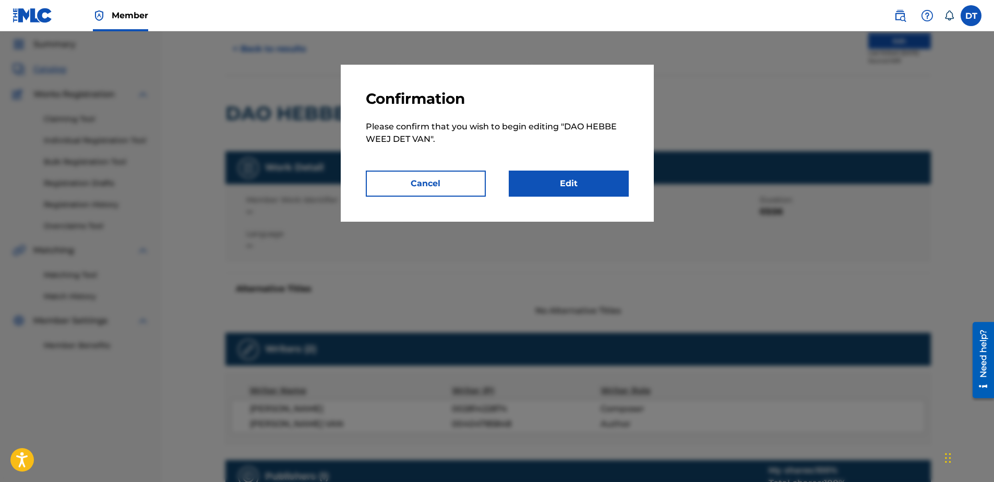
scroll to position [52, 0]
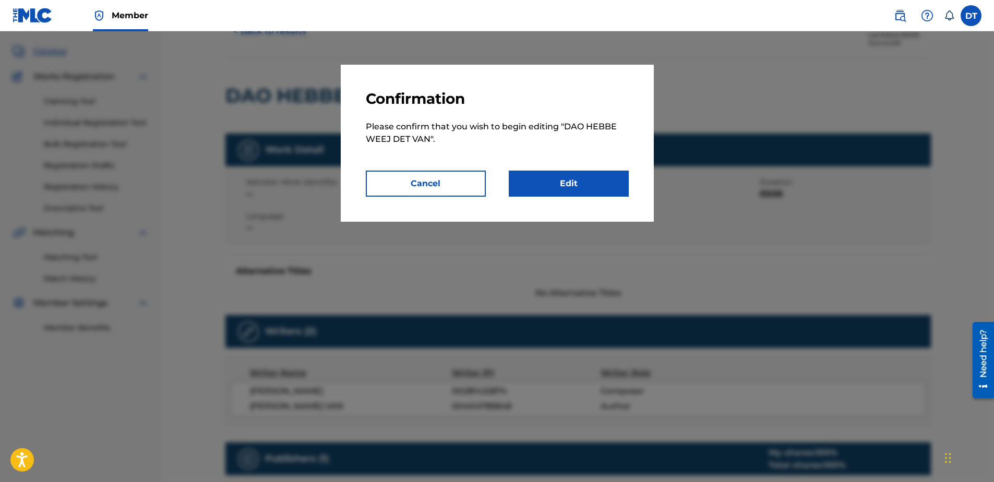
click at [561, 178] on link "Edit" at bounding box center [569, 184] width 120 height 26
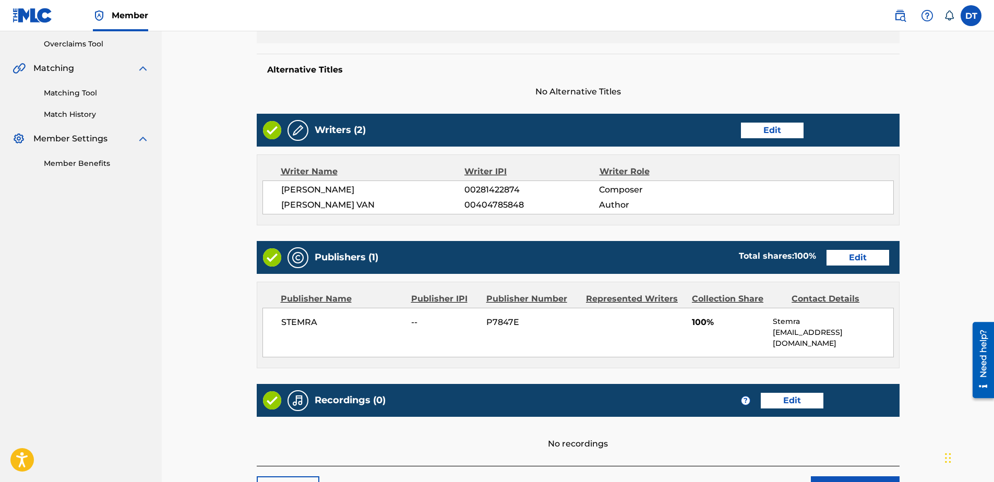
scroll to position [261, 0]
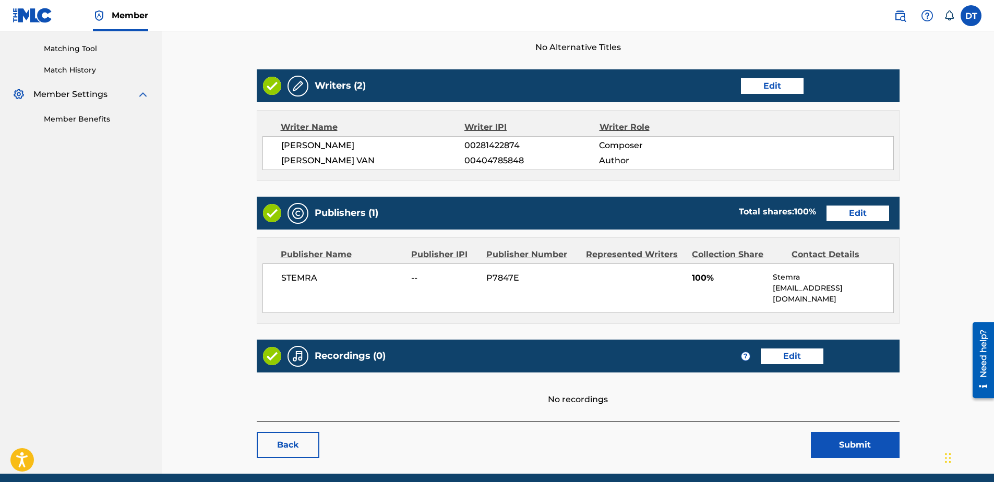
click at [852, 213] on link "Edit" at bounding box center [857, 214] width 63 height 16
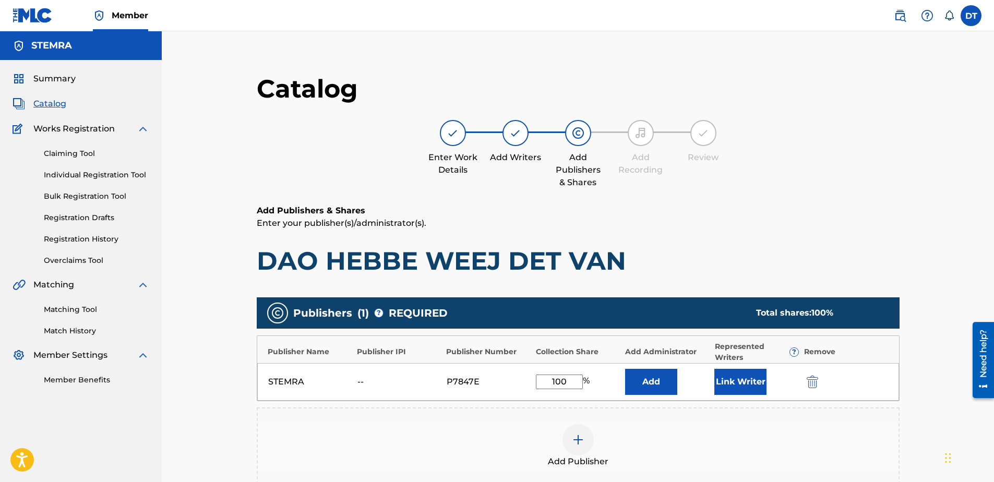
drag, startPoint x: 575, startPoint y: 378, endPoint x: 537, endPoint y: 384, distance: 39.0
click at [537, 383] on input "100" at bounding box center [559, 382] width 47 height 15
type input "50.00"
click at [790, 227] on p "Enter your publisher(s)/administrator(s)." at bounding box center [578, 223] width 643 height 13
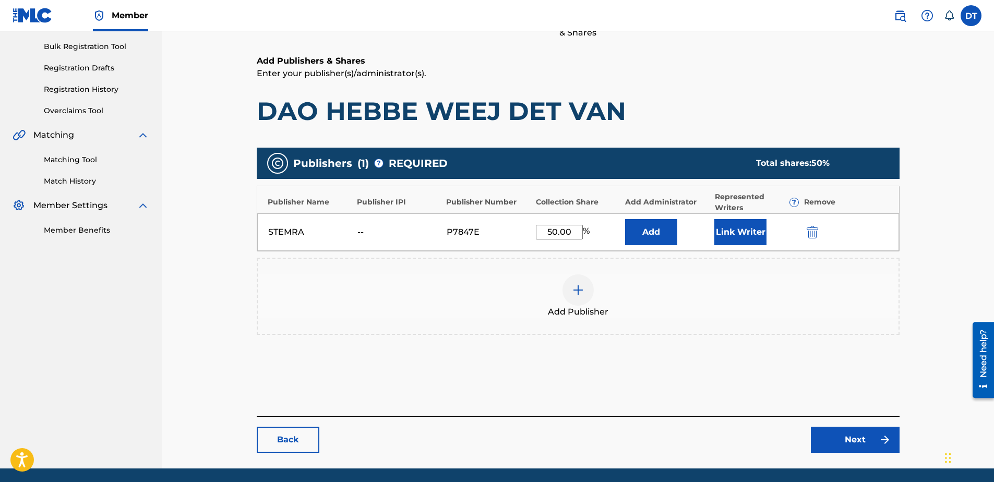
scroll to position [186, 0]
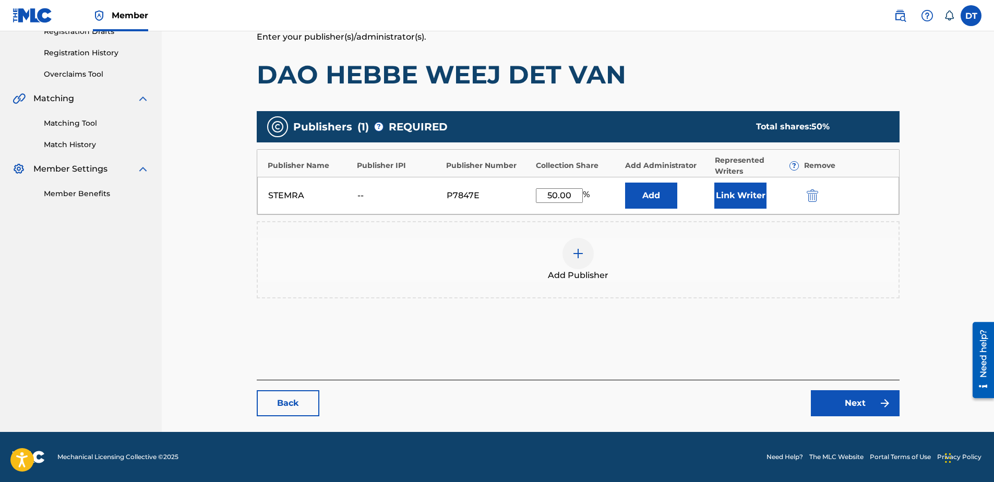
click at [856, 397] on link "Next" at bounding box center [855, 403] width 89 height 26
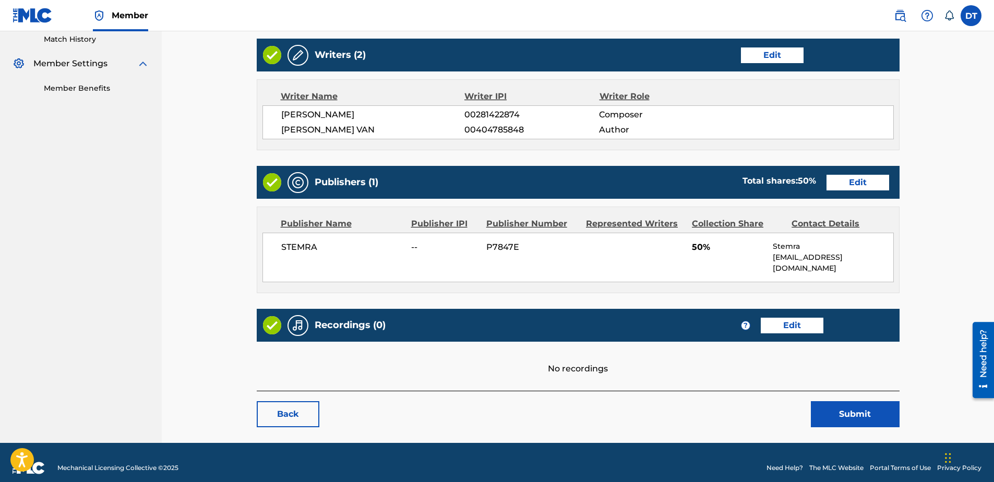
click at [846, 403] on button "Submit" at bounding box center [855, 414] width 89 height 26
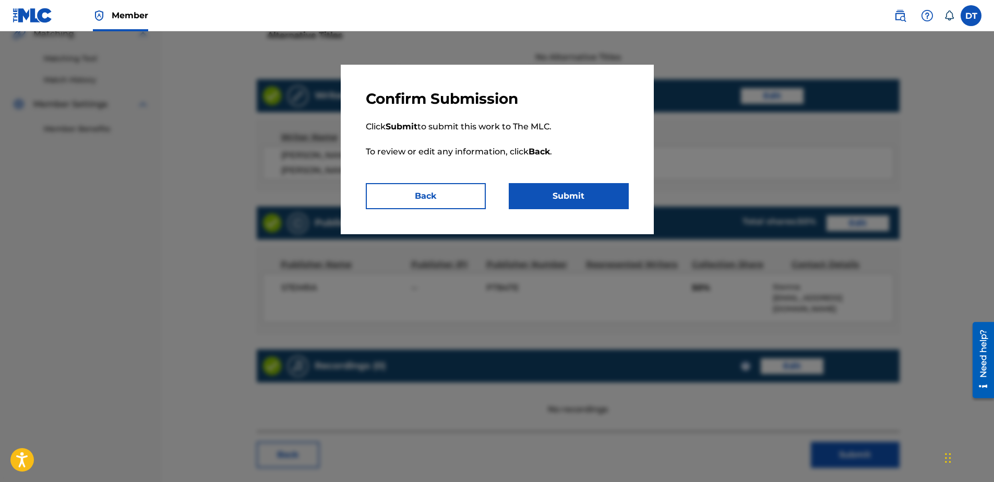
scroll to position [239, 0]
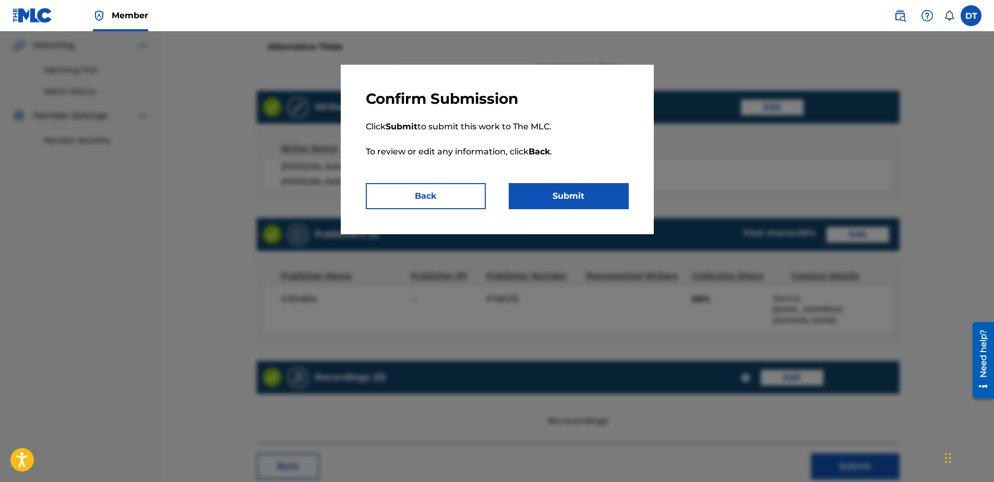
click at [572, 194] on button "Submit" at bounding box center [569, 196] width 120 height 26
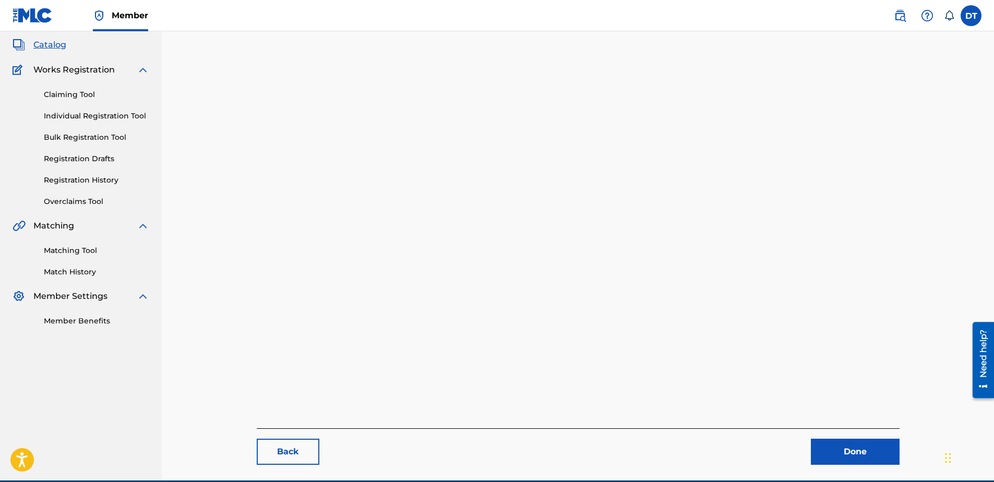
scroll to position [107, 0]
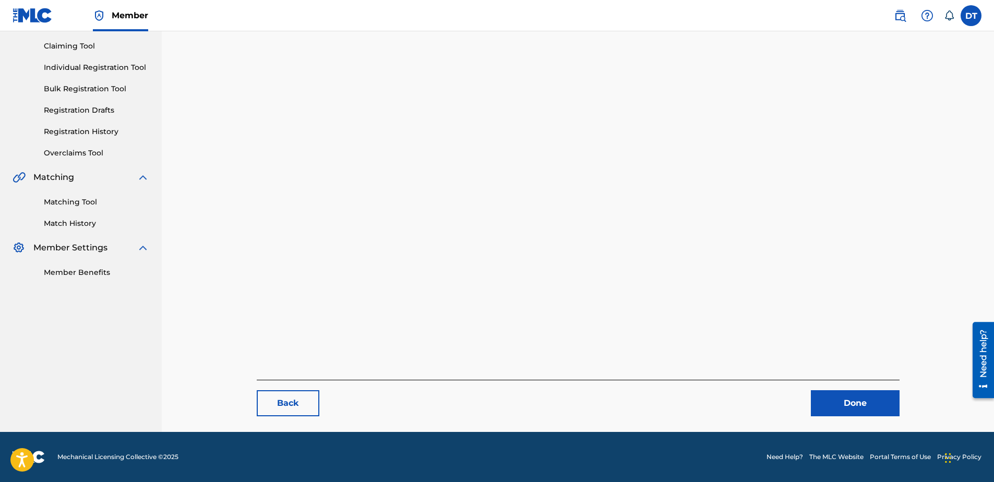
click at [848, 401] on link "Done" at bounding box center [855, 403] width 89 height 26
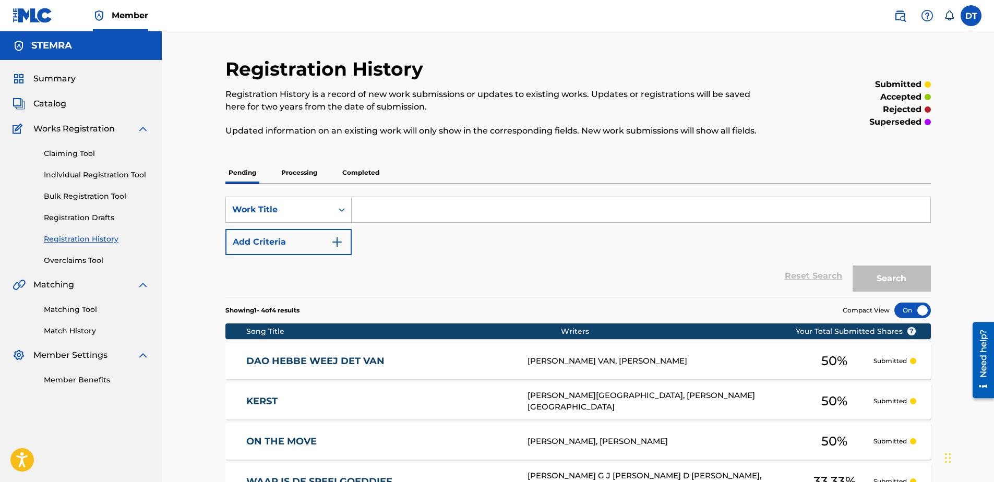
click at [99, 169] on div "Claiming Tool Individual Registration Tool Bulk Registration Tool Registration …" at bounding box center [81, 200] width 137 height 131
click at [107, 171] on link "Individual Registration Tool" at bounding box center [96, 175] width 105 height 11
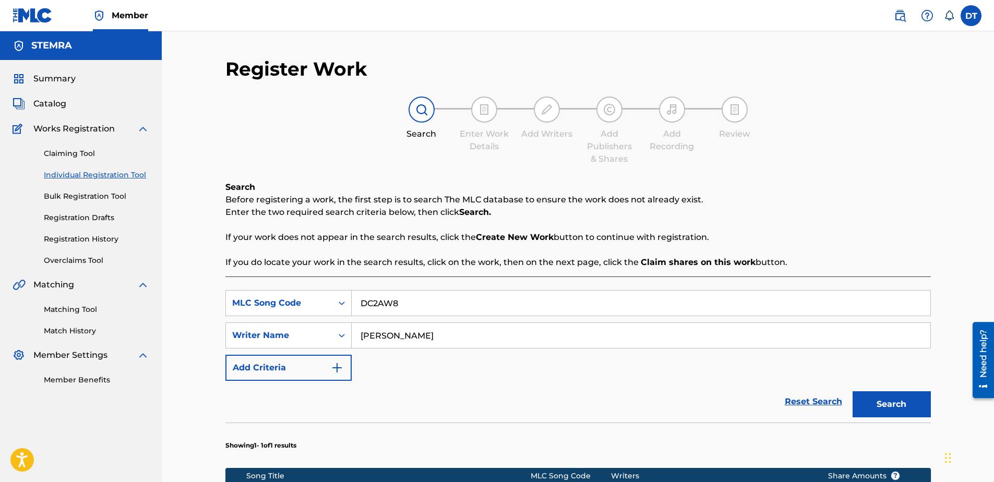
click at [415, 311] on input "DC2AW8" at bounding box center [641, 303] width 579 height 25
drag, startPoint x: 441, startPoint y: 302, endPoint x: 346, endPoint y: 303, distance: 94.4
click at [346, 303] on div "SearchWithCriteriaca00ffbe-1b0b-4913-ae89-8edb2d74ed64 MLC Song Code DC2AW8" at bounding box center [577, 303] width 705 height 26
paste input "IG1PZR"
type input "IG1PZR"
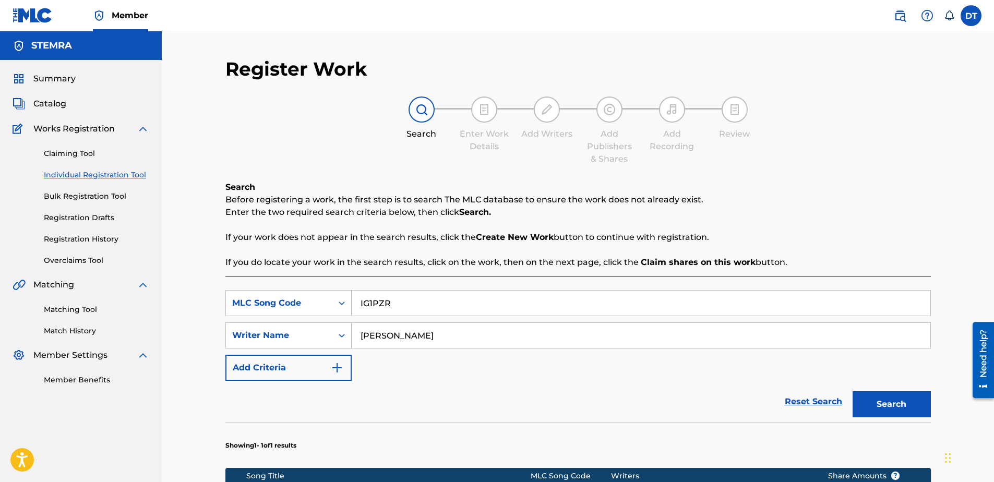
drag, startPoint x: 473, startPoint y: 336, endPoint x: 352, endPoint y: 334, distance: 121.0
click at [352, 334] on input "[PERSON_NAME]" at bounding box center [641, 335] width 579 height 25
click at [405, 330] on input "Search Form" at bounding box center [641, 335] width 579 height 25
paste input ";[PERSON_NAME]"
click at [362, 335] on input ";[PERSON_NAME]" at bounding box center [641, 335] width 579 height 25
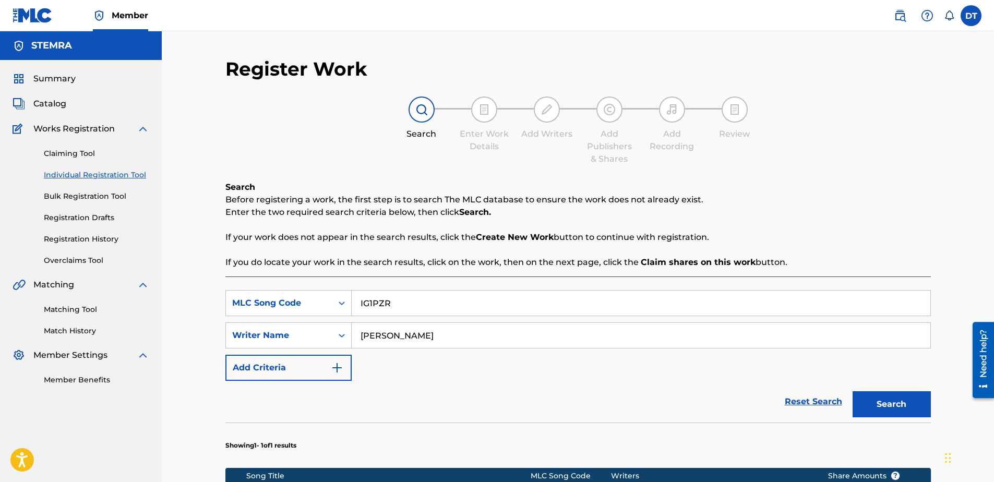
type input "[PERSON_NAME]"
click at [882, 404] on button "Search" at bounding box center [891, 404] width 78 height 26
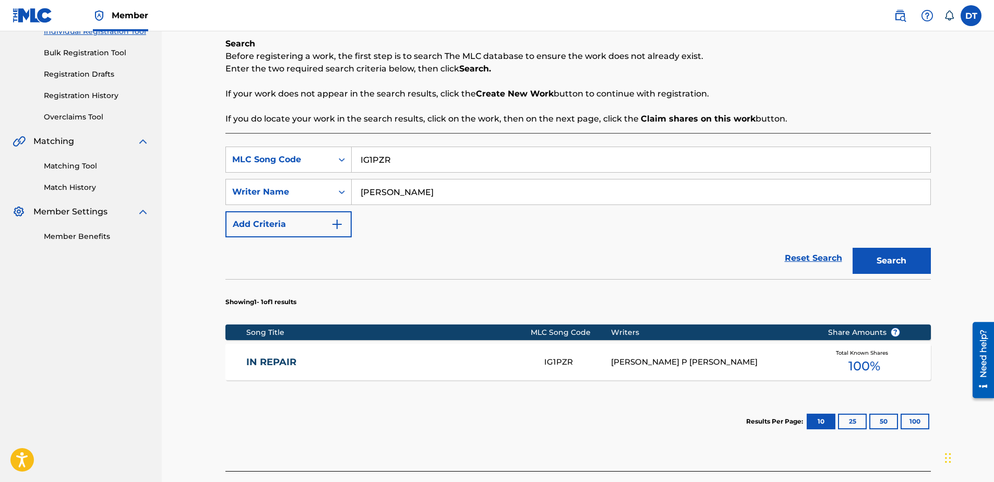
scroll to position [156, 0]
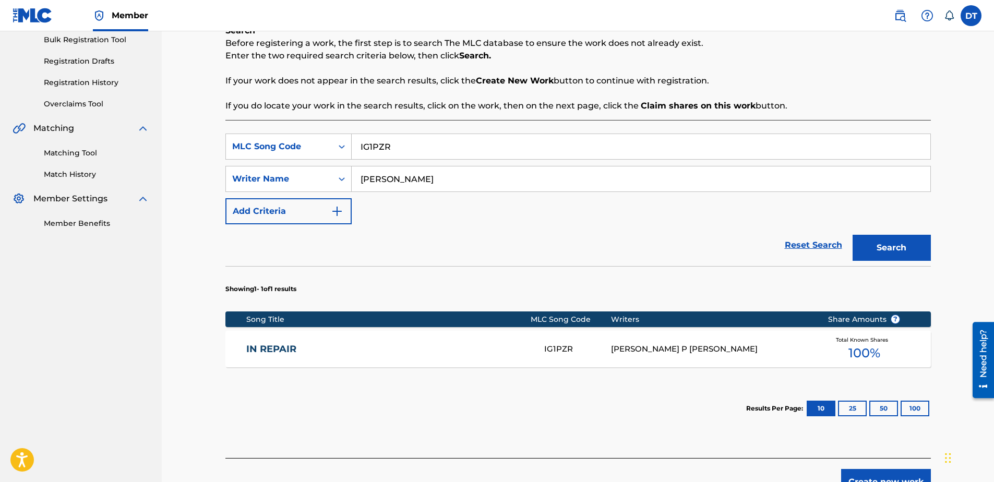
click at [274, 346] on link "IN REPAIR" at bounding box center [388, 349] width 284 height 12
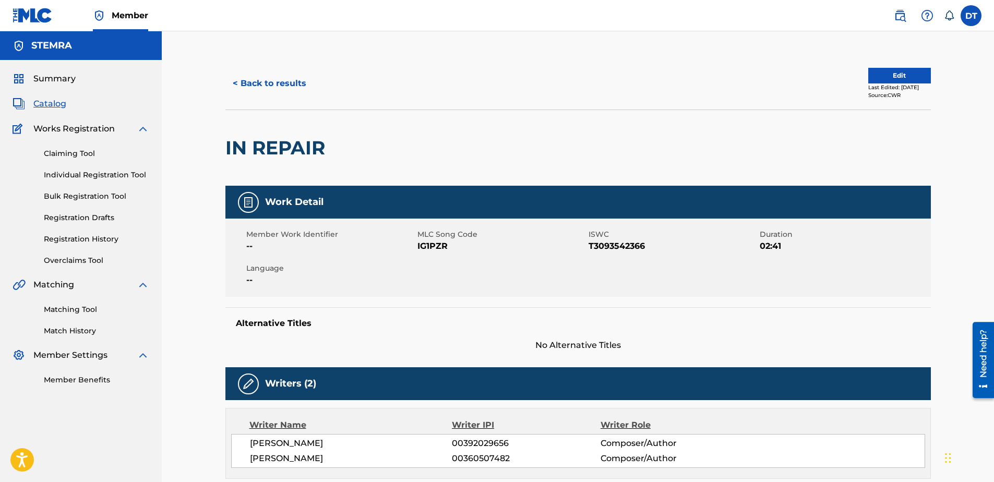
click at [886, 71] on button "Edit" at bounding box center [899, 76] width 63 height 16
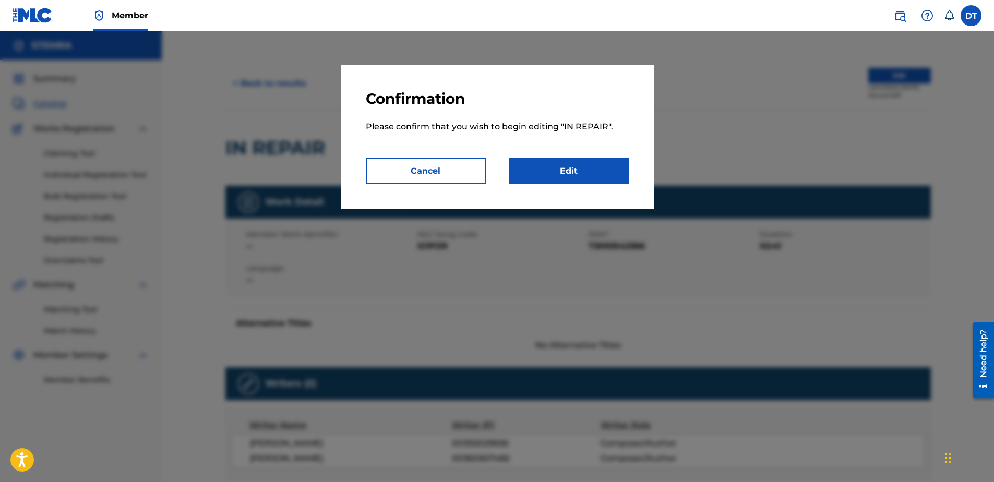
click at [540, 166] on link "Edit" at bounding box center [569, 171] width 120 height 26
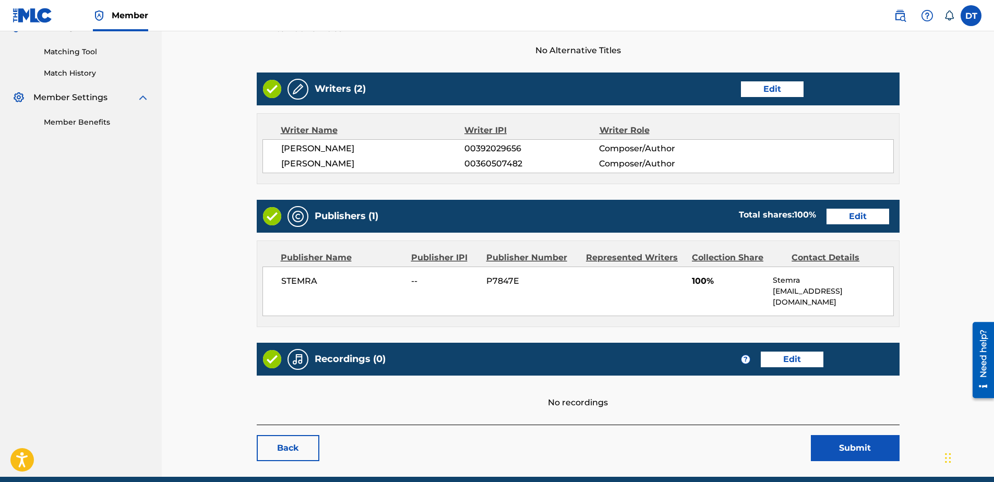
scroll to position [239, 0]
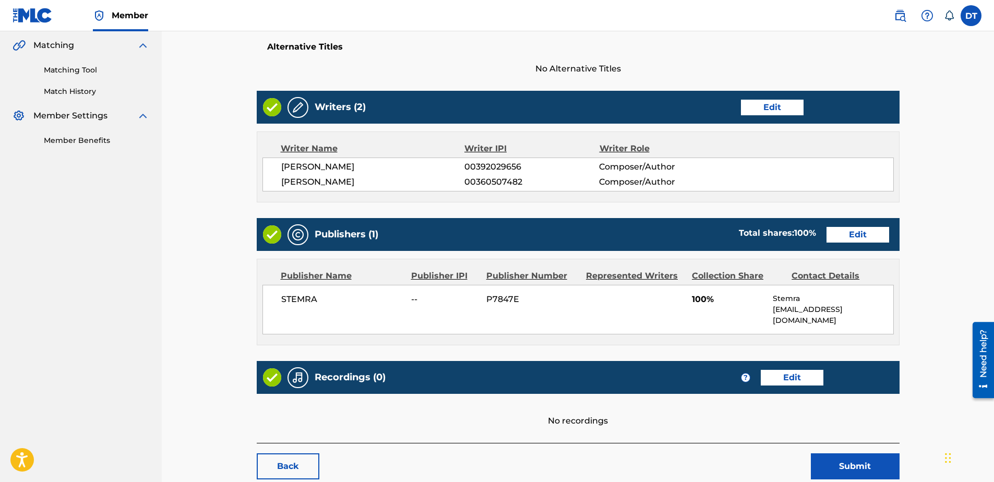
click at [869, 231] on link "Edit" at bounding box center [857, 235] width 63 height 16
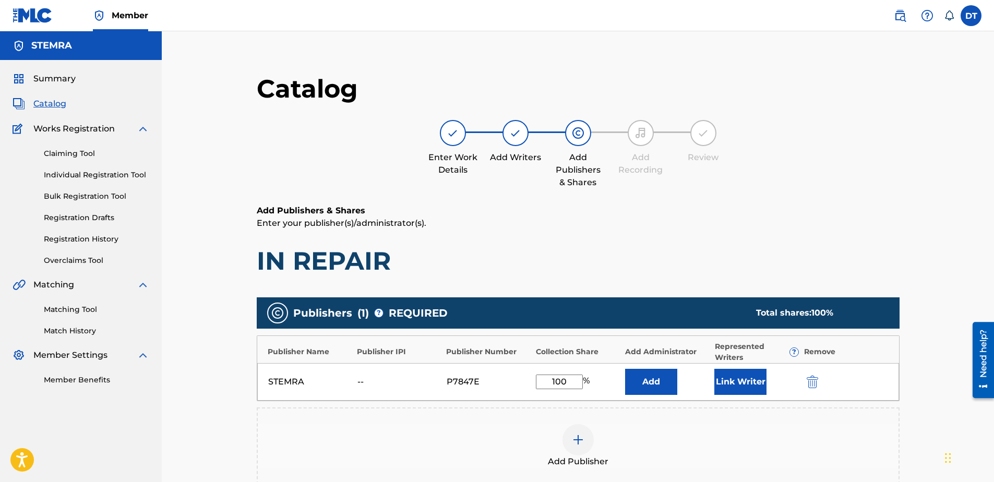
drag, startPoint x: 567, startPoint y: 378, endPoint x: 510, endPoint y: 383, distance: 57.1
click at [510, 383] on div "STEMRA -- P7847E 100 % Add Link Writer" at bounding box center [578, 382] width 642 height 38
type input "50"
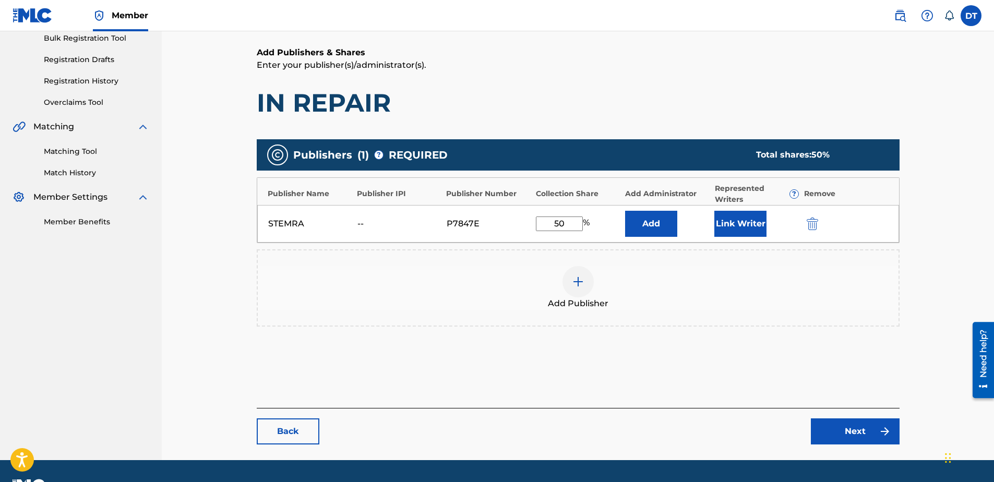
scroll to position [186, 0]
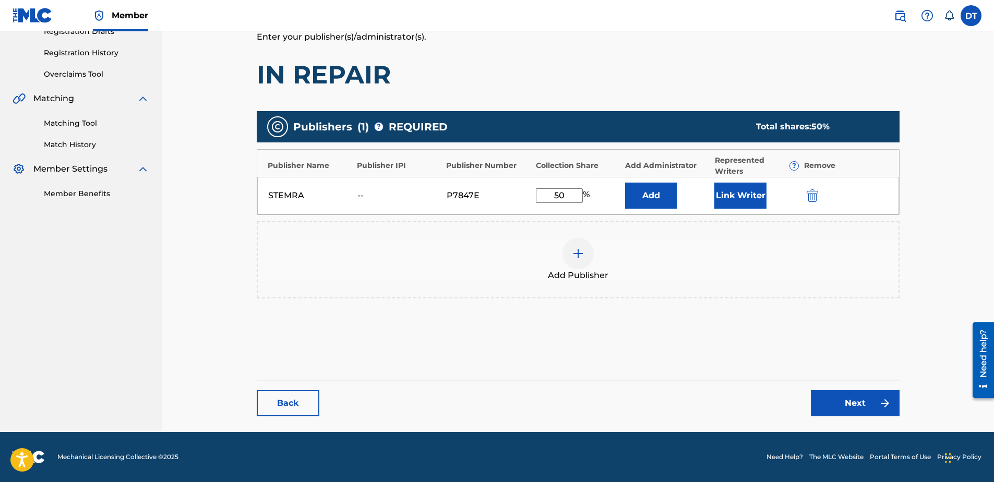
click at [840, 405] on link "Next" at bounding box center [855, 403] width 89 height 26
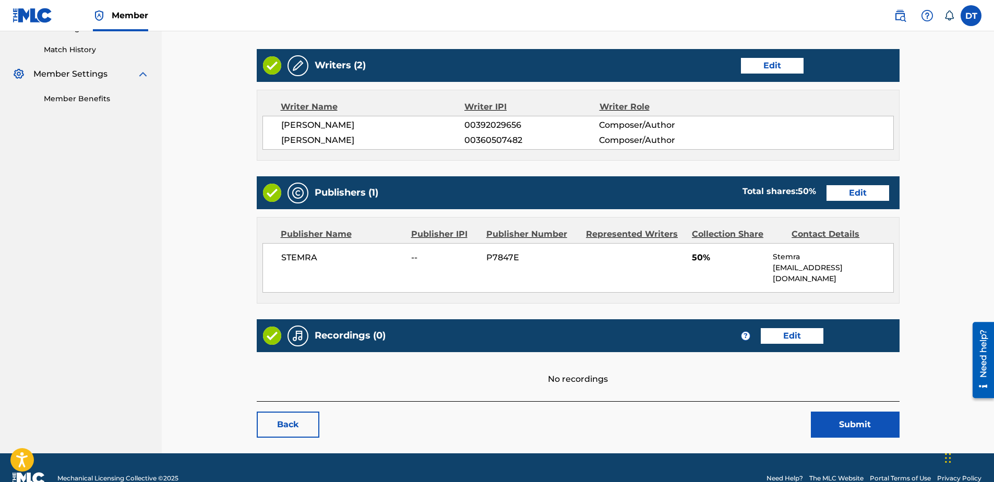
scroll to position [292, 0]
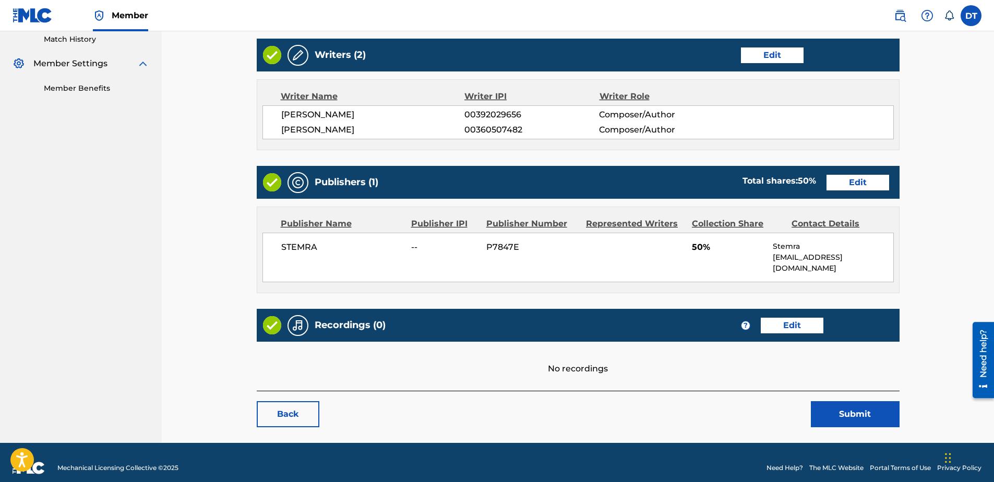
click at [852, 401] on button "Submit" at bounding box center [855, 414] width 89 height 26
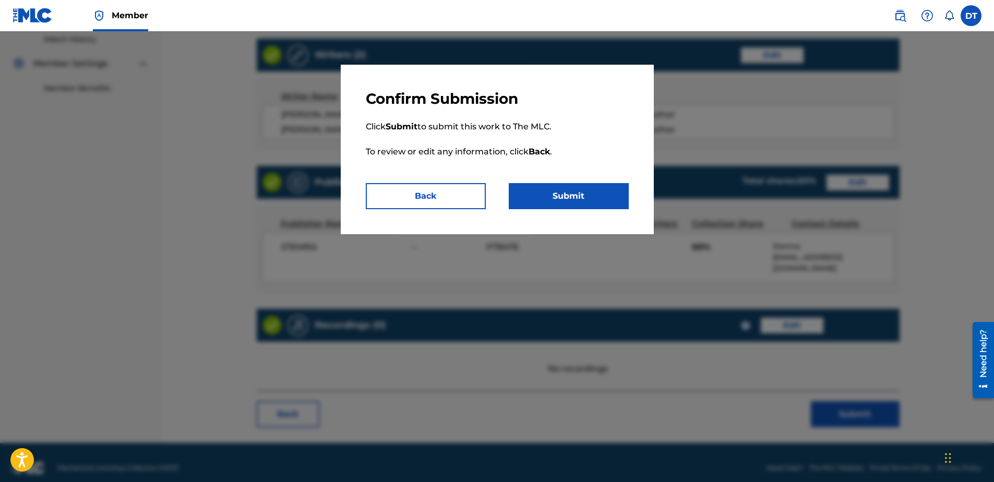
click at [580, 191] on button "Submit" at bounding box center [569, 196] width 120 height 26
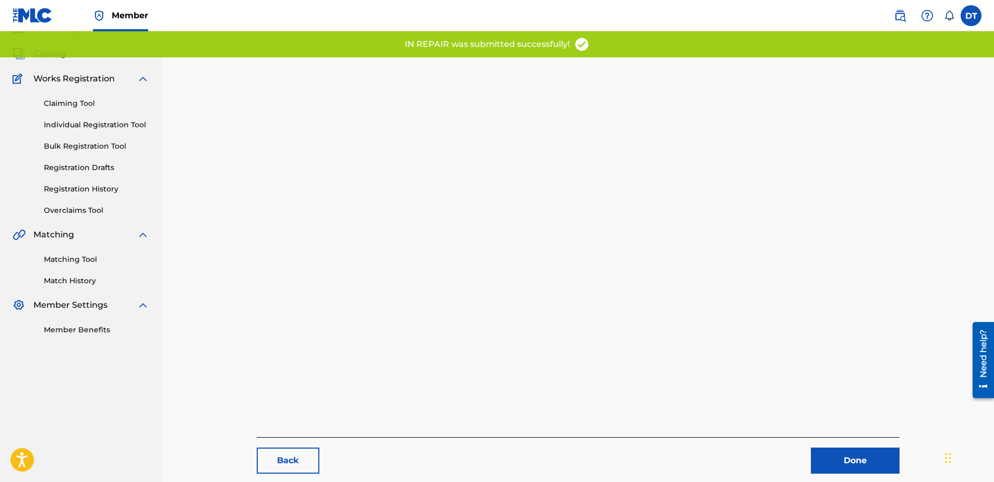
scroll to position [107, 0]
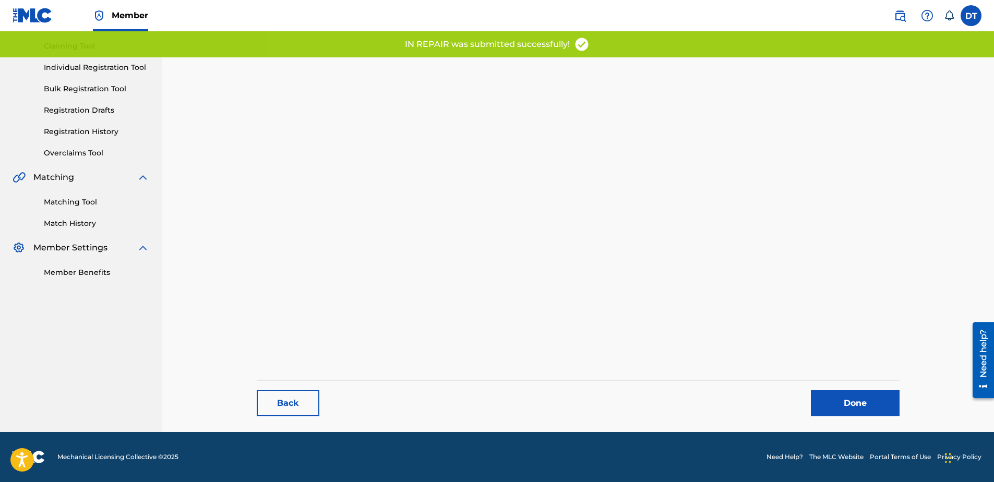
click at [851, 402] on link "Done" at bounding box center [855, 403] width 89 height 26
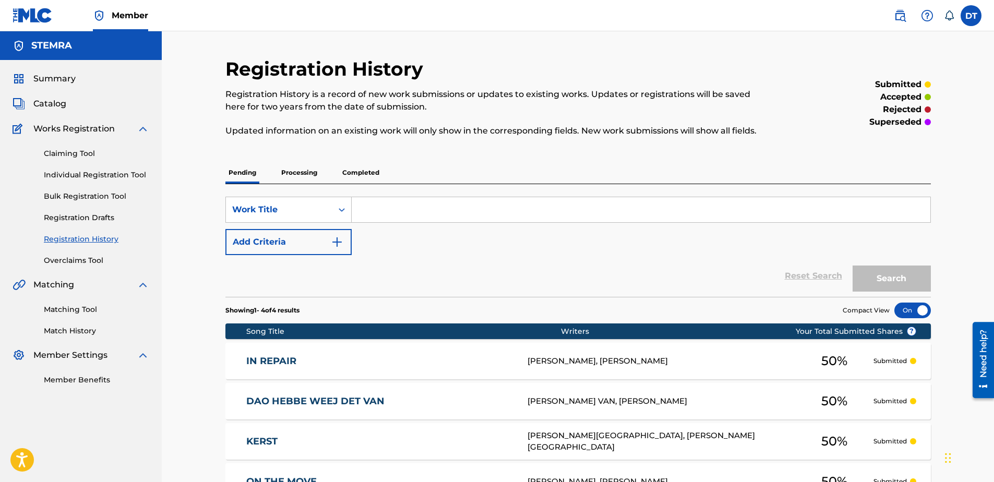
drag, startPoint x: 80, startPoint y: 173, endPoint x: 93, endPoint y: 173, distance: 13.0
click at [80, 173] on link "Individual Registration Tool" at bounding box center [96, 175] width 105 height 11
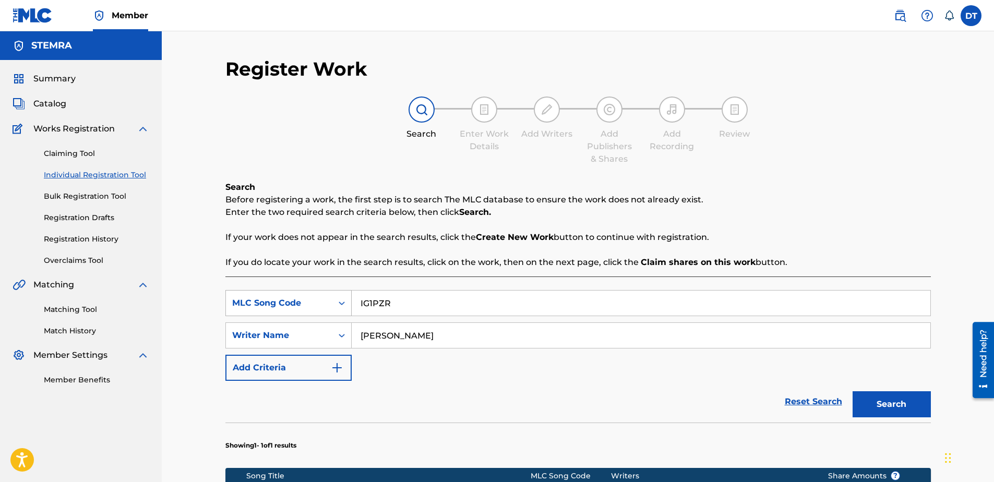
drag, startPoint x: 409, startPoint y: 298, endPoint x: 348, endPoint y: 298, distance: 61.0
click at [348, 298] on div "SearchWithCriteriaca00ffbe-1b0b-4913-ae89-8edb2d74ed64 MLC Song Code IG1PZR" at bounding box center [577, 303] width 705 height 26
paste input "PJ18MQ"
type input "PJ18MQ"
drag, startPoint x: 444, startPoint y: 338, endPoint x: 340, endPoint y: 333, distance: 104.9
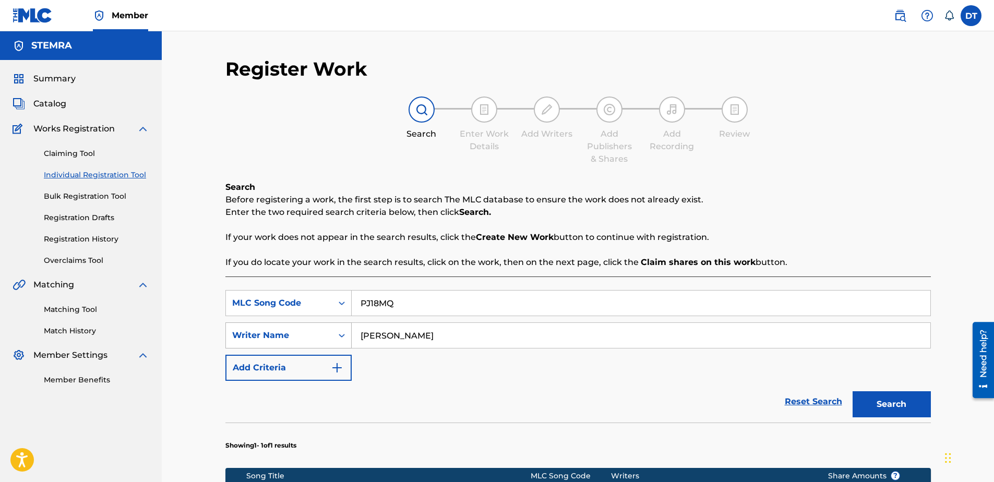
click at [340, 333] on div "SearchWithCriteria6426105b-b89f-4151-945b-ad5645b84d2f Writer Name [PERSON_NAME]" at bounding box center [577, 335] width 705 height 26
click at [418, 337] on input "Search Form" at bounding box center [641, 335] width 579 height 25
paste input "[PERSON_NAME][GEOGRAPHIC_DATA]"
type input "[PERSON_NAME][GEOGRAPHIC_DATA]"
click at [890, 403] on button "Search" at bounding box center [891, 404] width 78 height 26
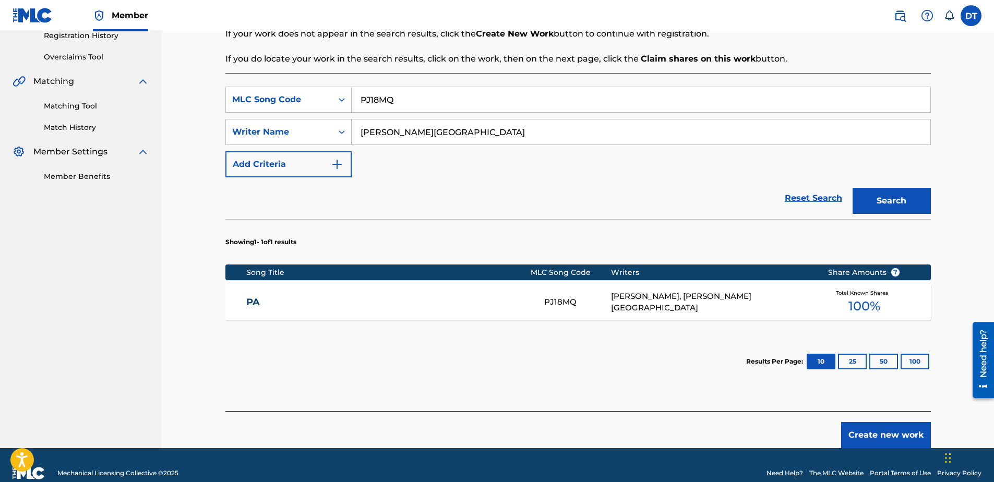
scroll to position [209, 0]
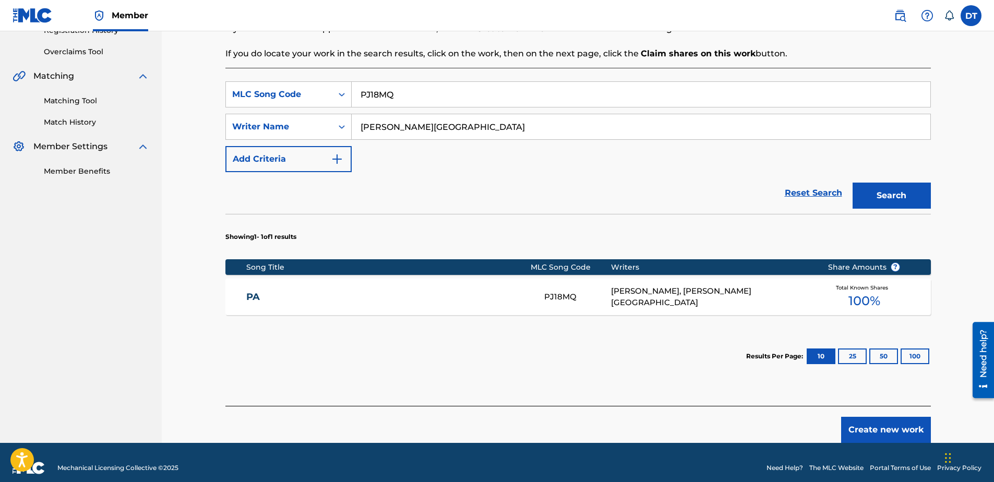
click at [728, 296] on div "[PERSON_NAME], [PERSON_NAME][GEOGRAPHIC_DATA]" at bounding box center [711, 296] width 201 height 23
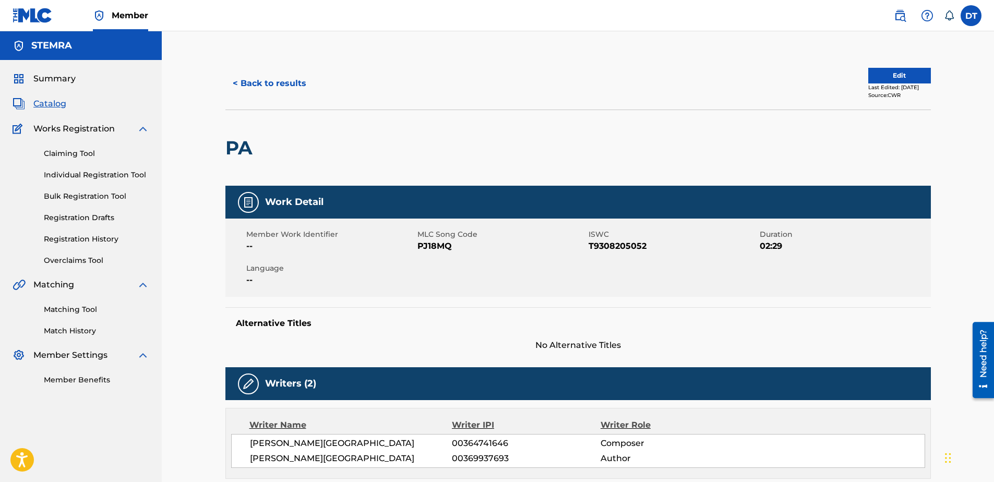
click at [189, 250] on div "< Back to results Edit Last Edited: [DATE] Source: CWR PA Work Detail Member Wo…" at bounding box center [578, 413] width 832 height 764
click at [877, 78] on button "Edit" at bounding box center [899, 76] width 63 height 16
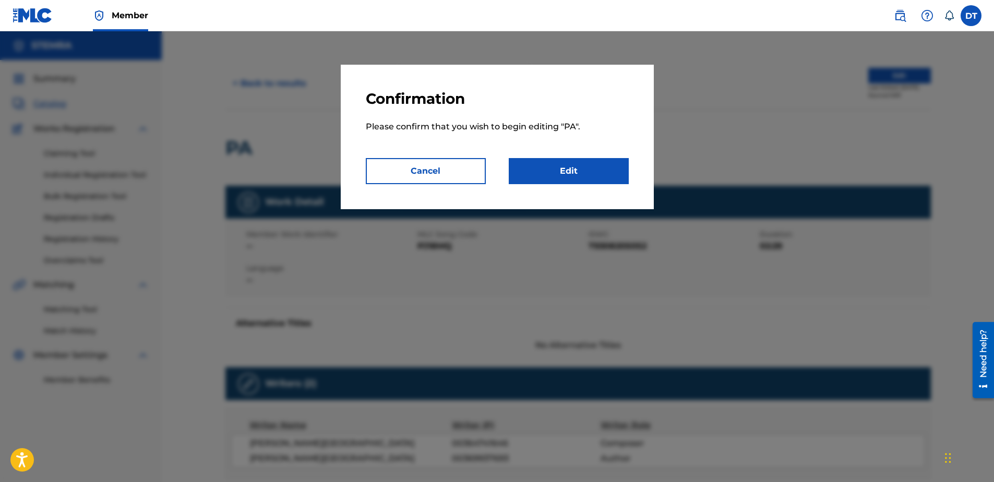
click at [560, 176] on link "Edit" at bounding box center [569, 171] width 120 height 26
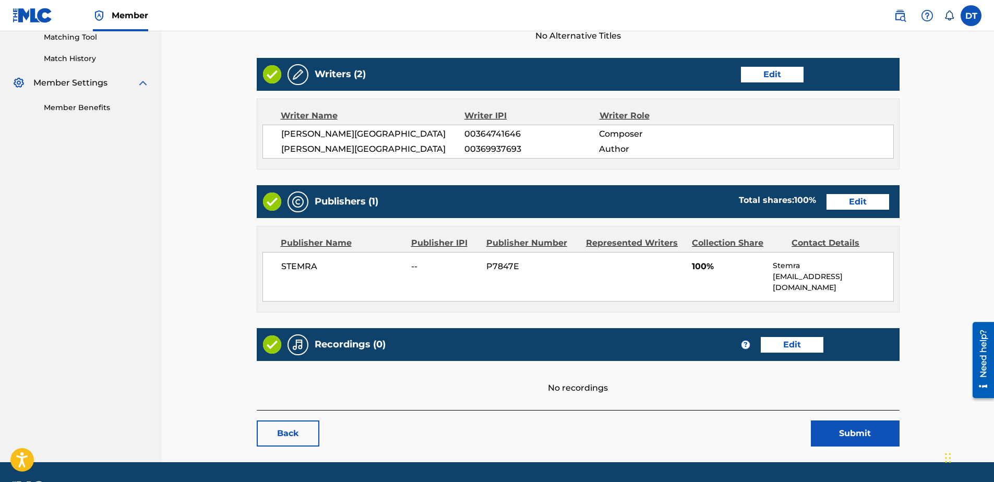
scroll to position [239, 0]
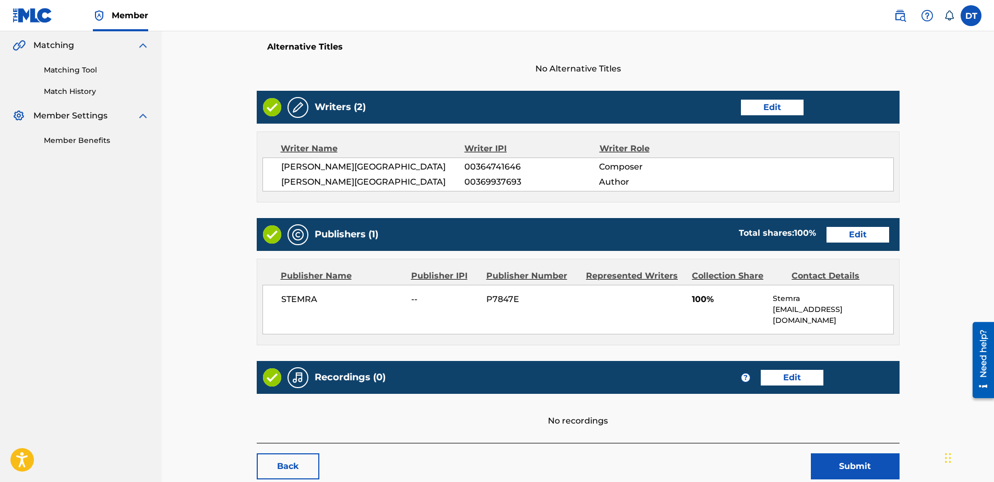
click at [853, 237] on link "Edit" at bounding box center [857, 235] width 63 height 16
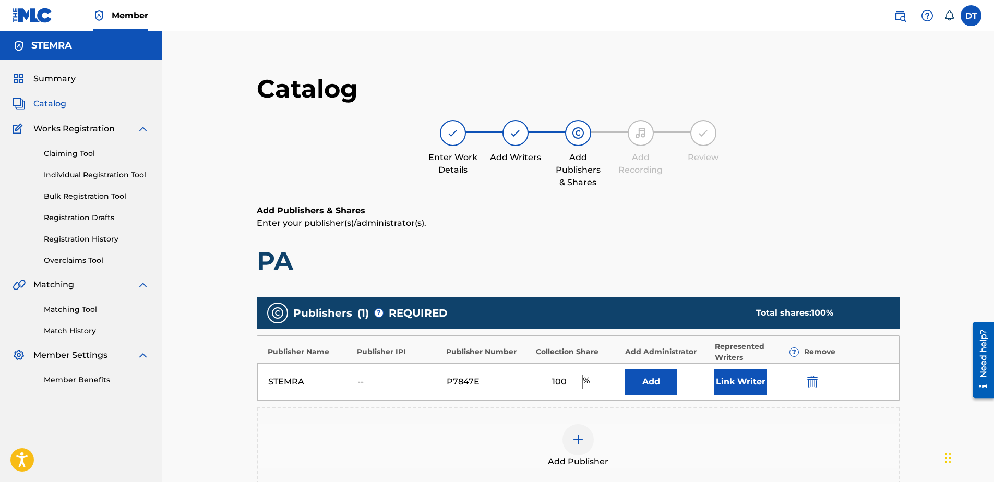
drag, startPoint x: 569, startPoint y: 380, endPoint x: 543, endPoint y: 378, distance: 26.2
click at [539, 379] on input "100" at bounding box center [559, 382] width 47 height 15
type input "50.00"
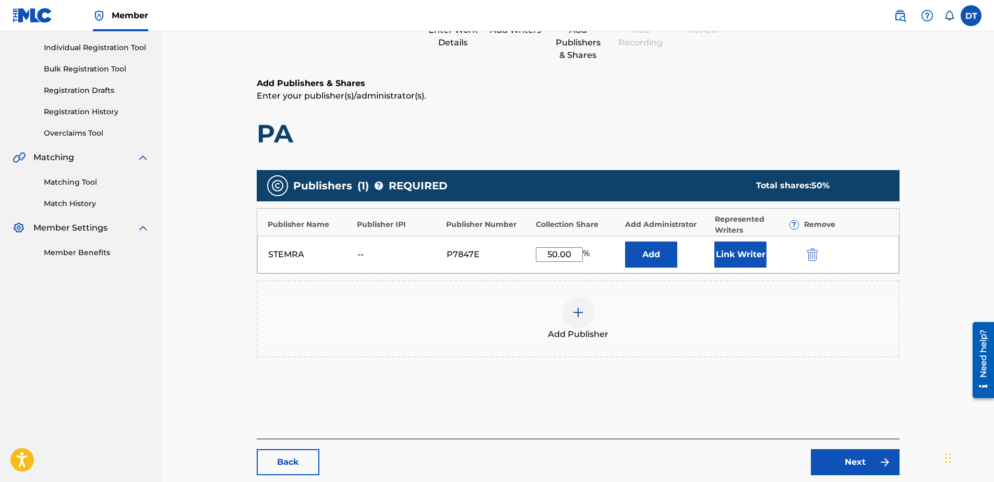
scroll to position [186, 0]
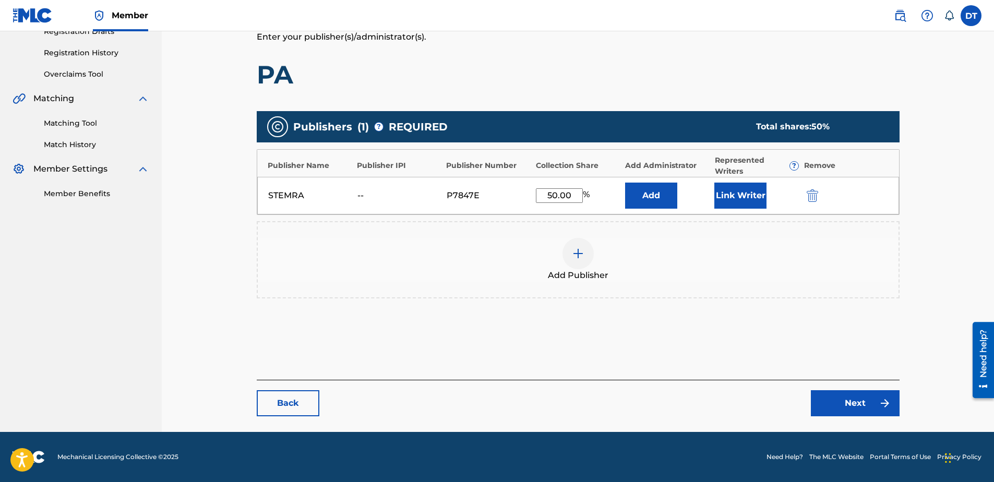
click at [843, 403] on link "Next" at bounding box center [855, 403] width 89 height 26
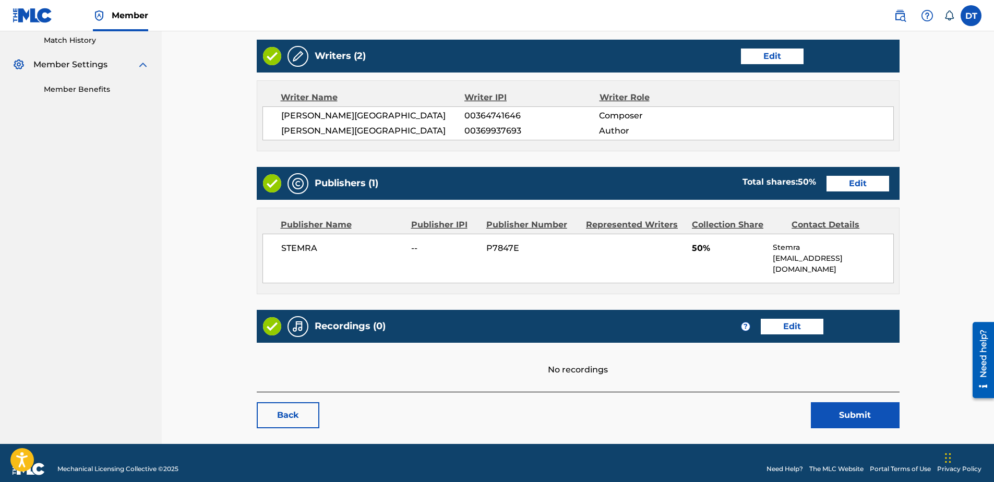
scroll to position [292, 0]
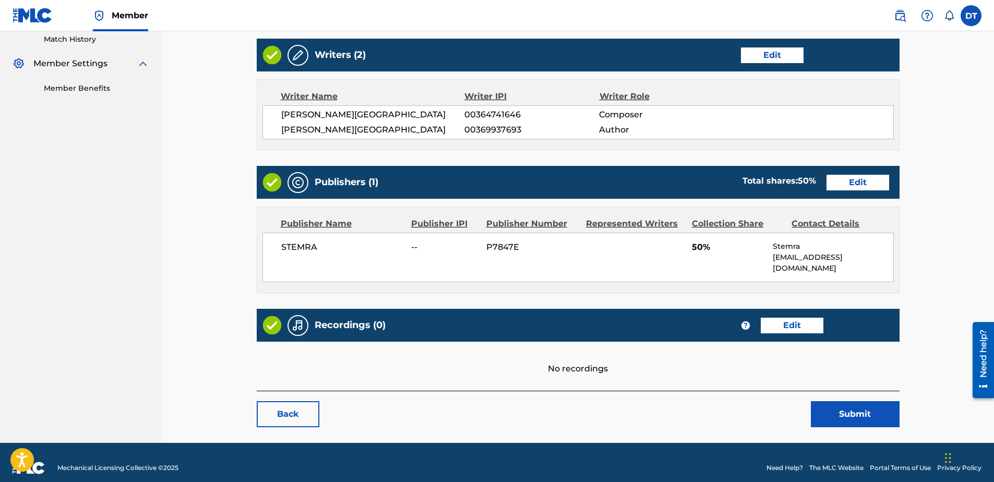
click at [848, 401] on button "Submit" at bounding box center [855, 414] width 89 height 26
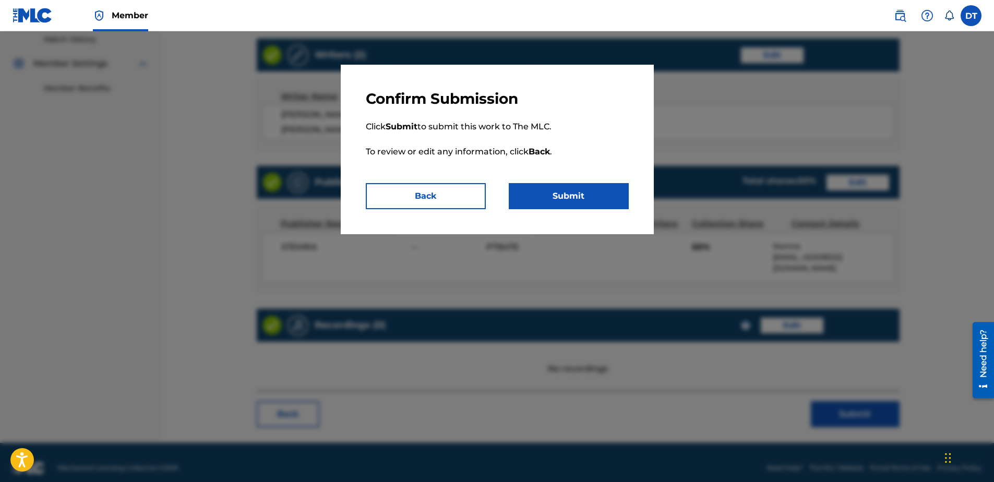
click at [565, 190] on button "Submit" at bounding box center [569, 196] width 120 height 26
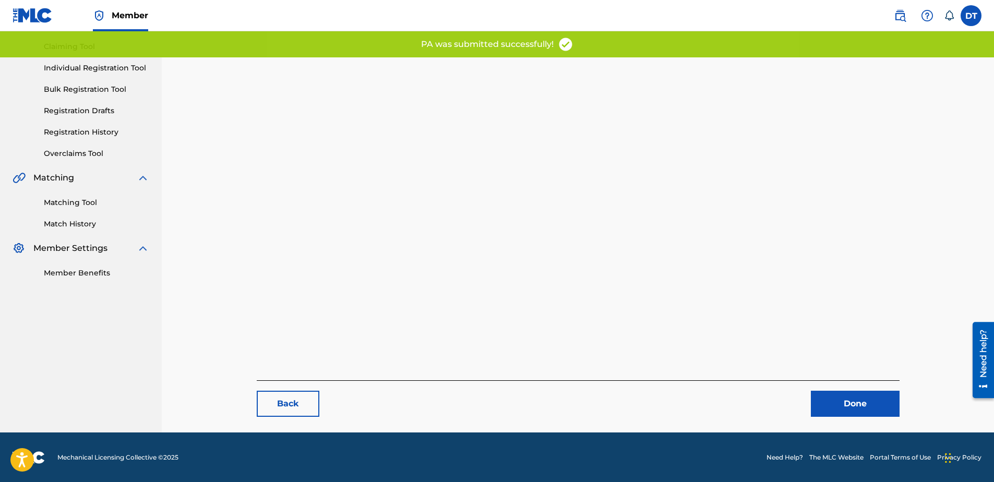
scroll to position [107, 0]
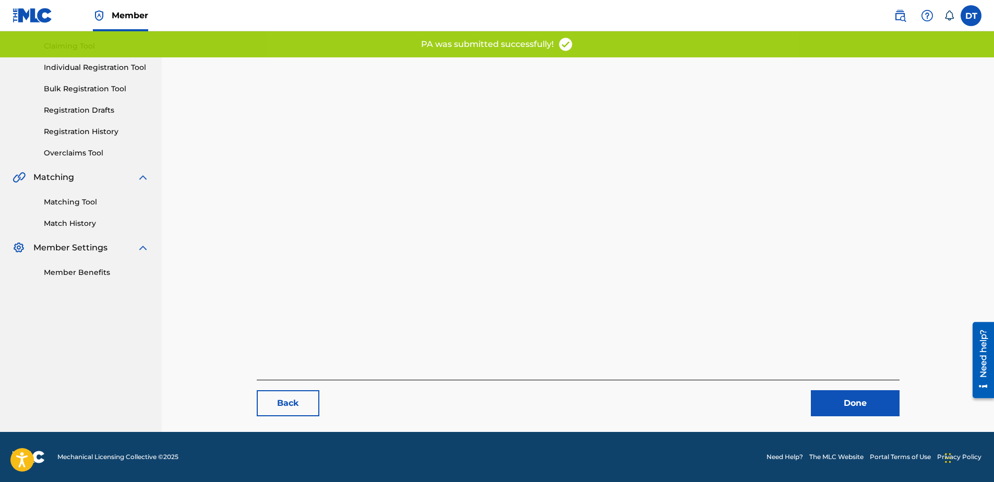
click at [854, 399] on link "Done" at bounding box center [855, 403] width 89 height 26
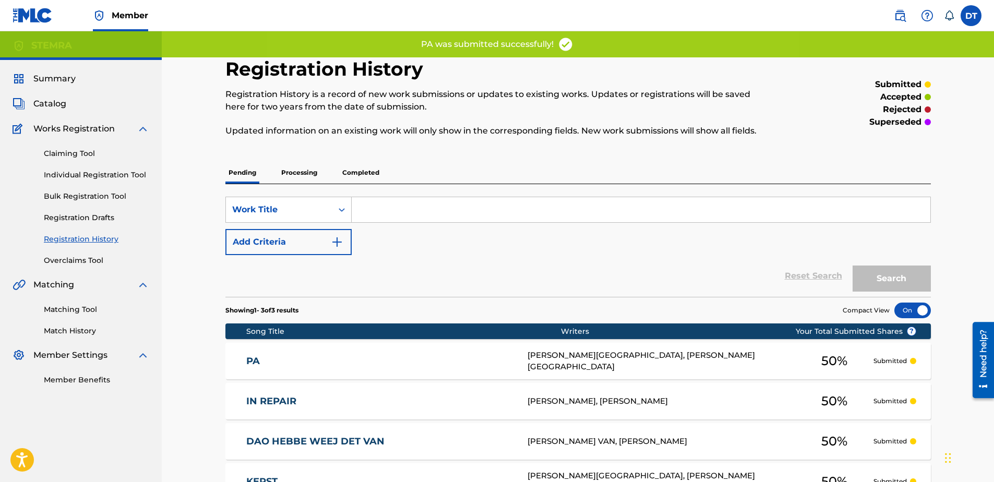
click at [72, 176] on link "Individual Registration Tool" at bounding box center [96, 175] width 105 height 11
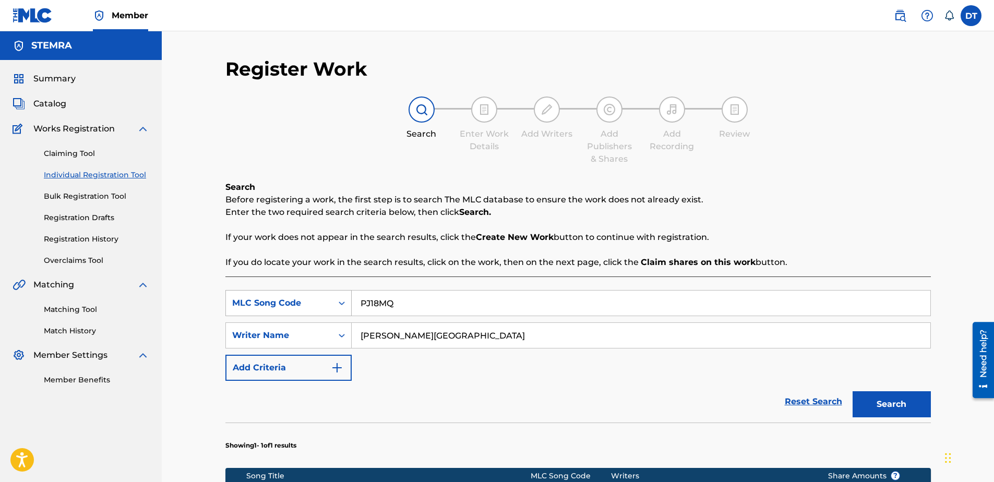
drag, startPoint x: 433, startPoint y: 302, endPoint x: 337, endPoint y: 298, distance: 96.1
click at [337, 298] on div "SearchWithCriteriaca00ffbe-1b0b-4913-ae89-8edb2d74ed64 MLC Song Code PJ18MQ" at bounding box center [577, 303] width 705 height 26
paste input "PJ29SY"
type input "PJ29SY"
drag, startPoint x: 449, startPoint y: 338, endPoint x: 372, endPoint y: 335, distance: 77.3
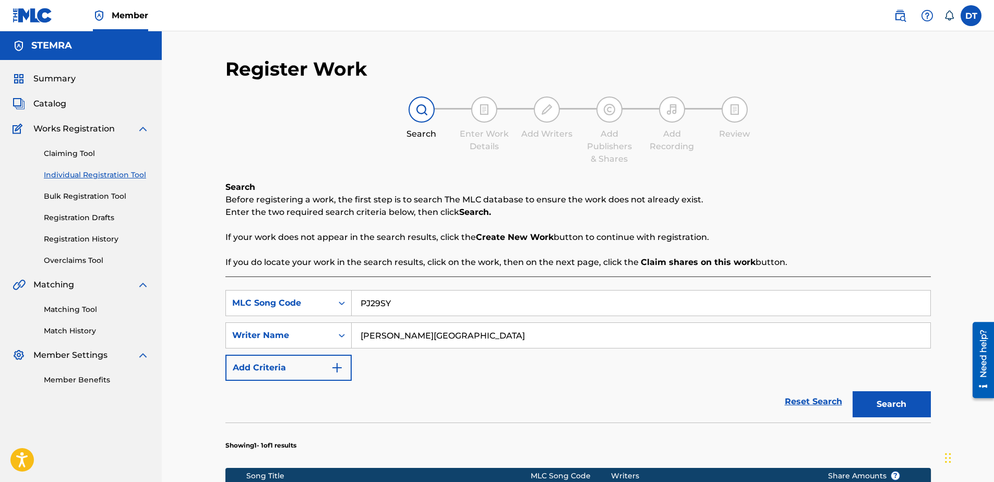
click at [338, 336] on div "SearchWithCriteria6426105b-b89f-4151-945b-ad5645b84d2f Writer Name [PERSON_NAME]" at bounding box center [577, 335] width 705 height 26
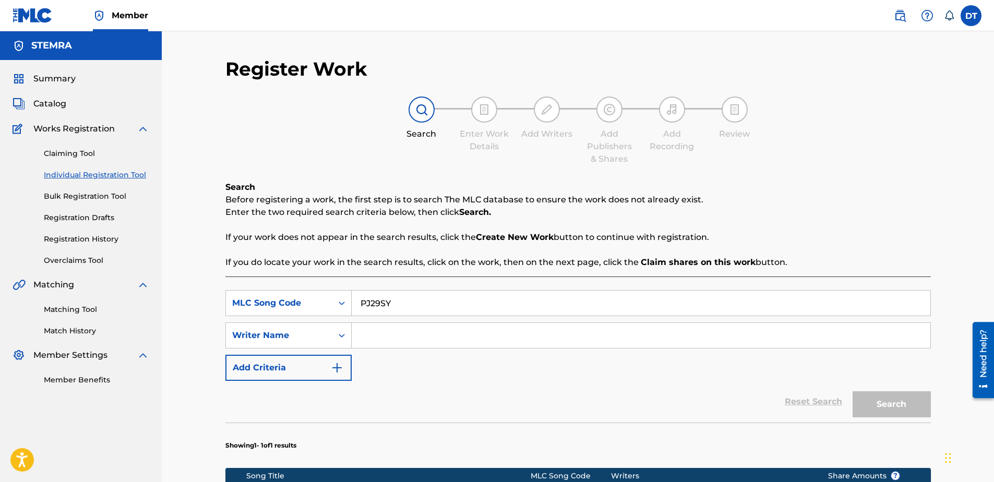
click at [411, 336] on input "Search Form" at bounding box center [641, 335] width 579 height 25
paste input "[PERSON_NAME]"
click at [357, 337] on input "[PERSON_NAME]" at bounding box center [641, 335] width 579 height 25
type input "[PERSON_NAME]"
click at [594, 359] on div "SearchWithCriteriaca00ffbe-1b0b-4913-ae89-8edb2d74ed64 MLC Song Code PJ29SY Sea…" at bounding box center [577, 335] width 705 height 91
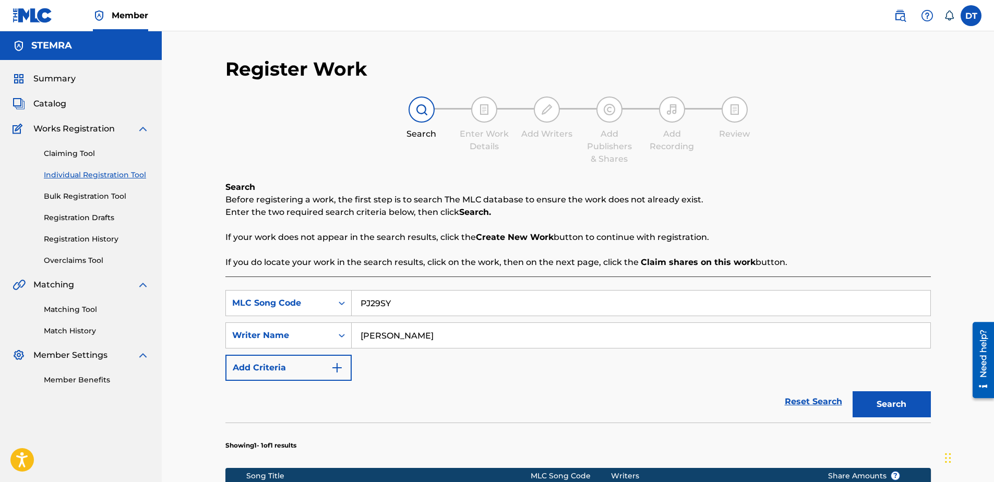
click at [881, 404] on button "Search" at bounding box center [891, 404] width 78 height 26
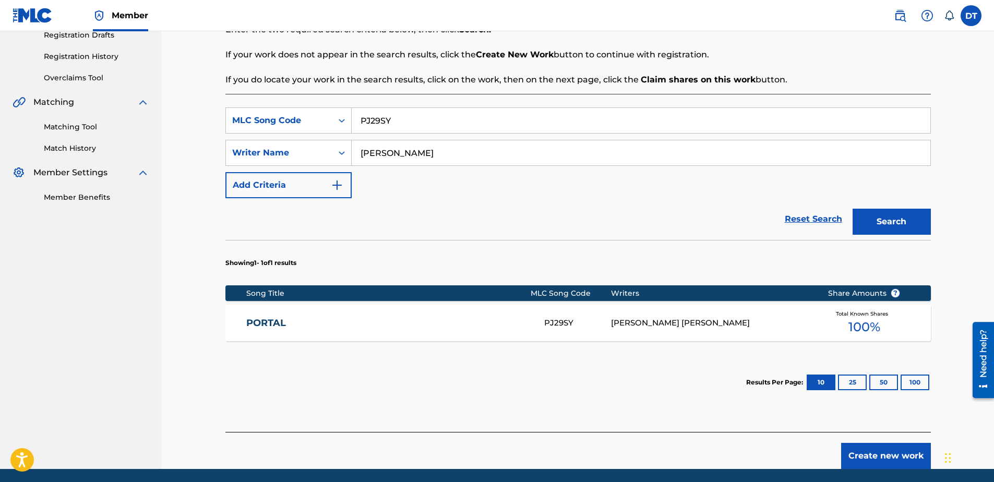
scroll to position [156, 0]
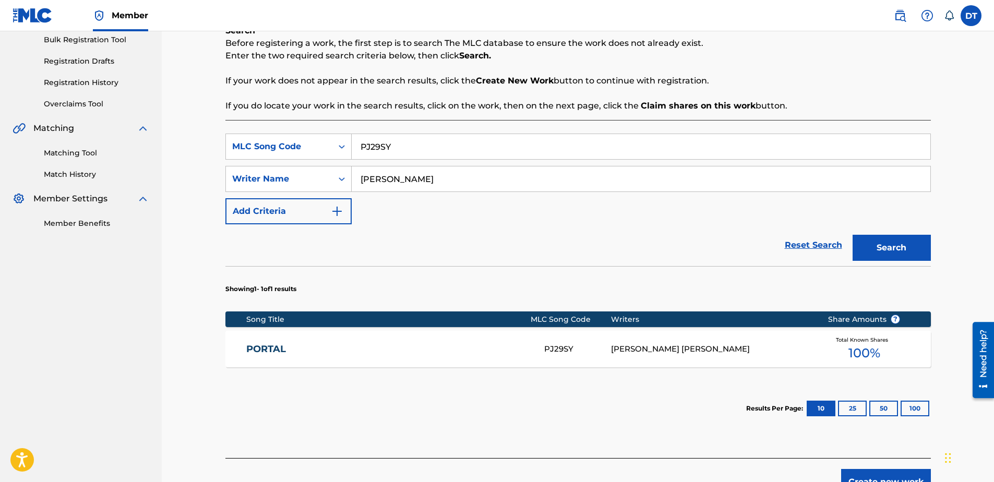
click at [253, 346] on link "PORTAL" at bounding box center [388, 349] width 284 height 12
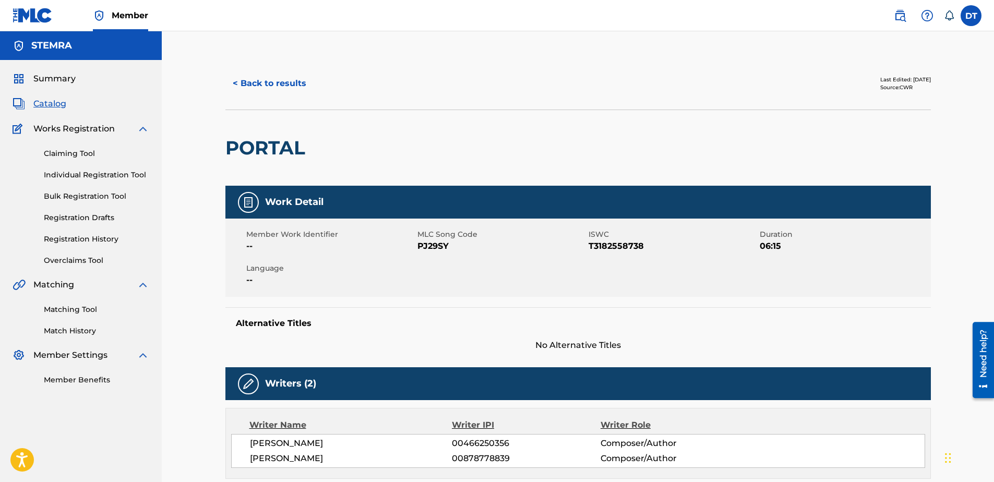
click at [62, 173] on link "Individual Registration Tool" at bounding box center [96, 175] width 105 height 11
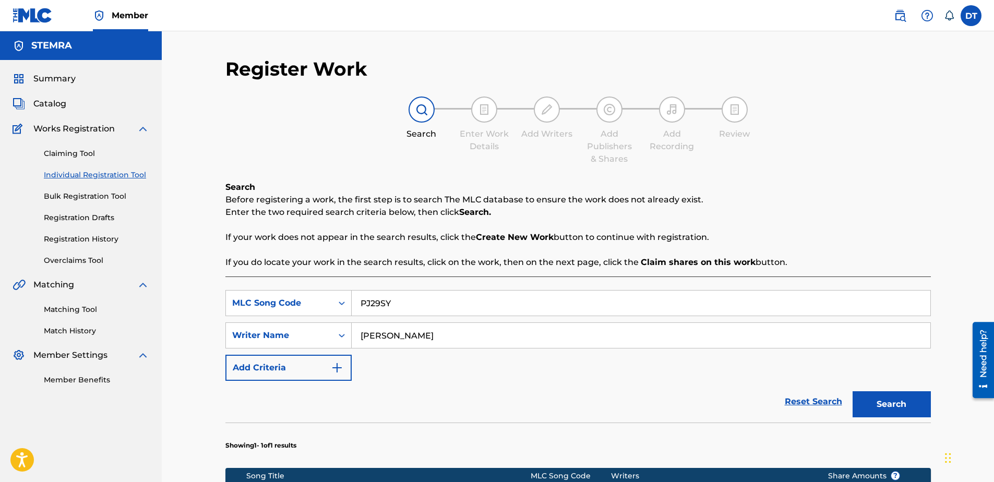
click at [431, 291] on input "PJ29SY" at bounding box center [641, 303] width 579 height 25
drag, startPoint x: 477, startPoint y: 303, endPoint x: 355, endPoint y: 297, distance: 122.7
click at [355, 297] on input "PJ29SY" at bounding box center [641, 303] width 579 height 25
paste input "SI2AL0"
type input "SI2AL0"
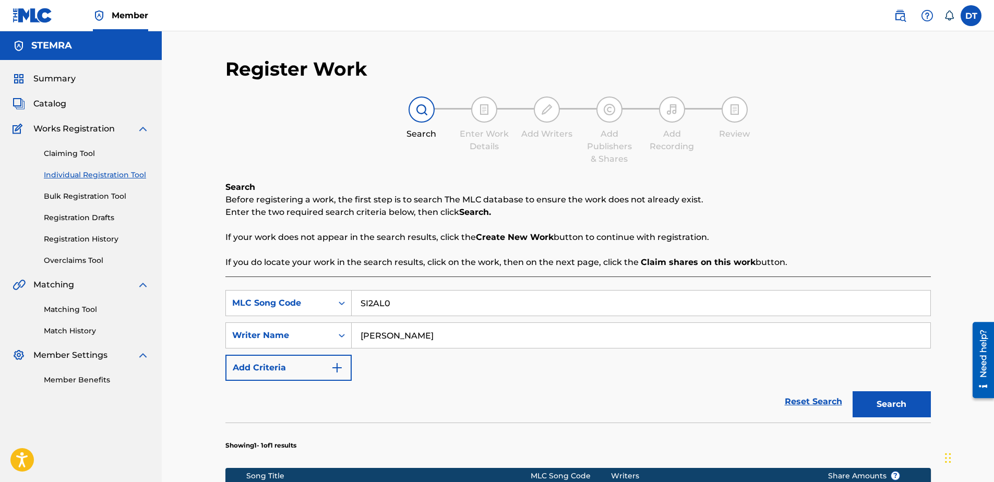
drag, startPoint x: 501, startPoint y: 336, endPoint x: 353, endPoint y: 328, distance: 147.9
click at [353, 328] on input "[PERSON_NAME]" at bounding box center [641, 335] width 579 height 25
click at [372, 338] on input "Search Form" at bounding box center [641, 335] width 579 height 25
paste input "[PERSON_NAME]"
type input "[PERSON_NAME]"
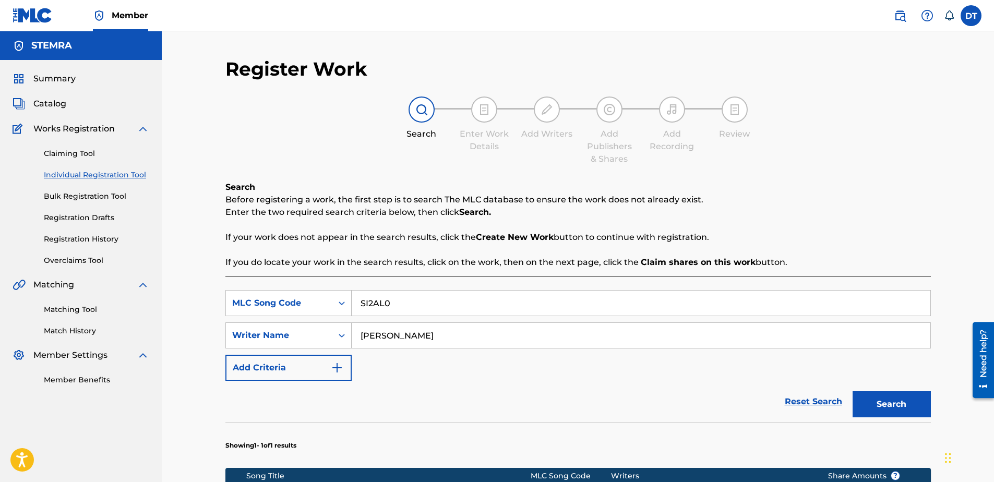
click at [880, 399] on button "Search" at bounding box center [891, 404] width 78 height 26
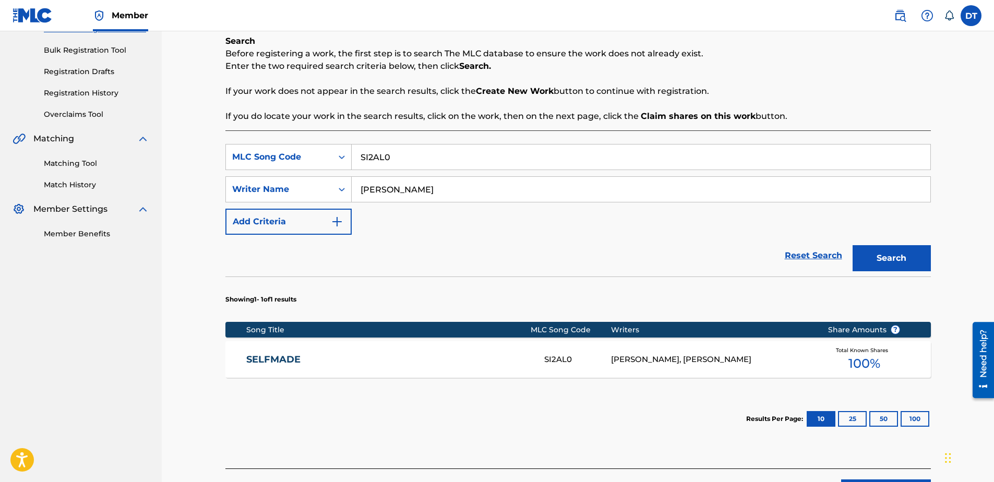
scroll to position [156, 0]
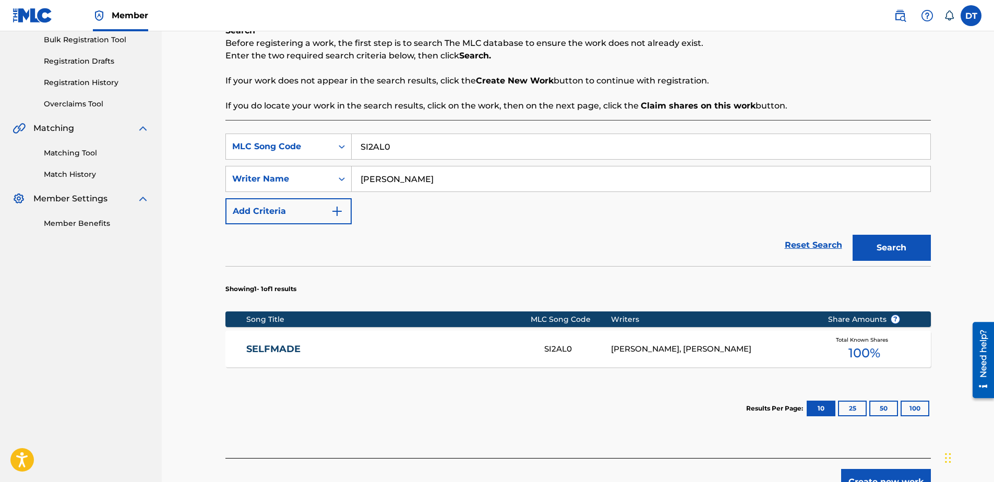
click at [277, 347] on link "SELFMADE" at bounding box center [388, 349] width 284 height 12
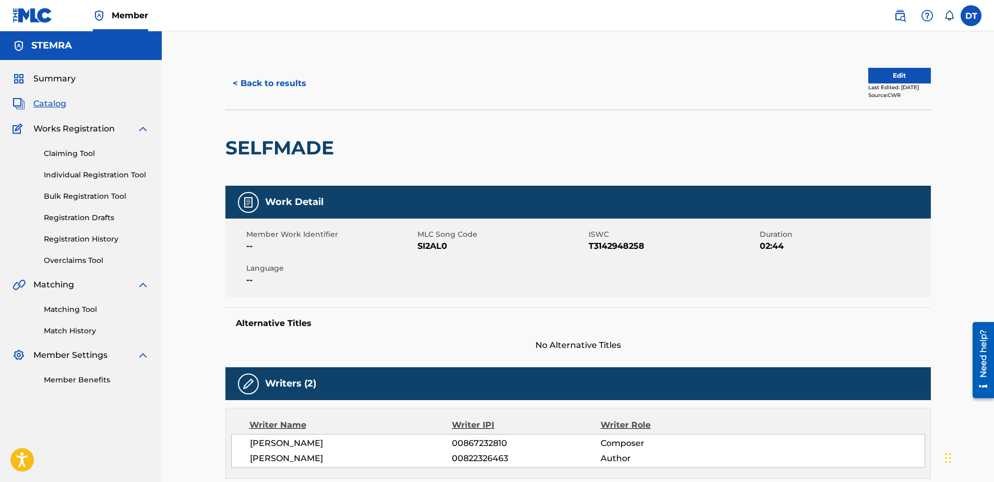
click at [881, 73] on button "Edit" at bounding box center [899, 76] width 63 height 16
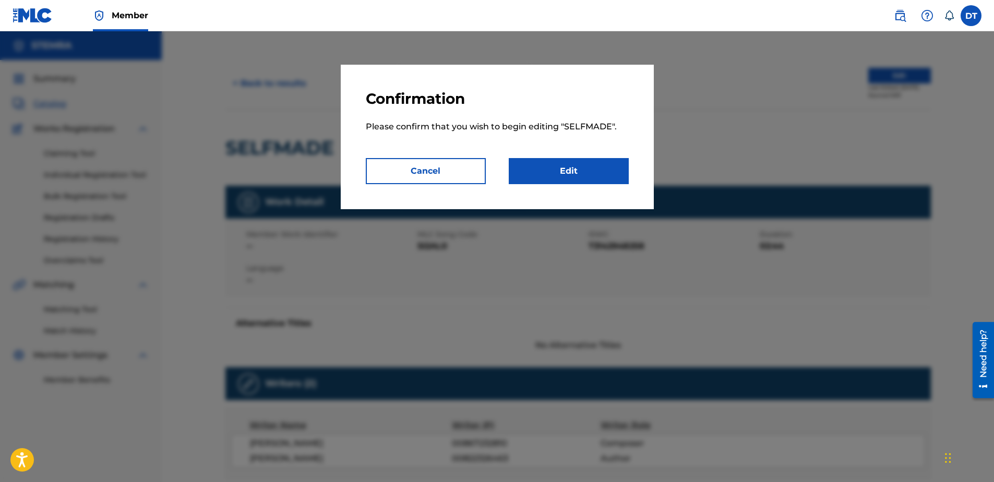
click at [587, 161] on link "Edit" at bounding box center [569, 171] width 120 height 26
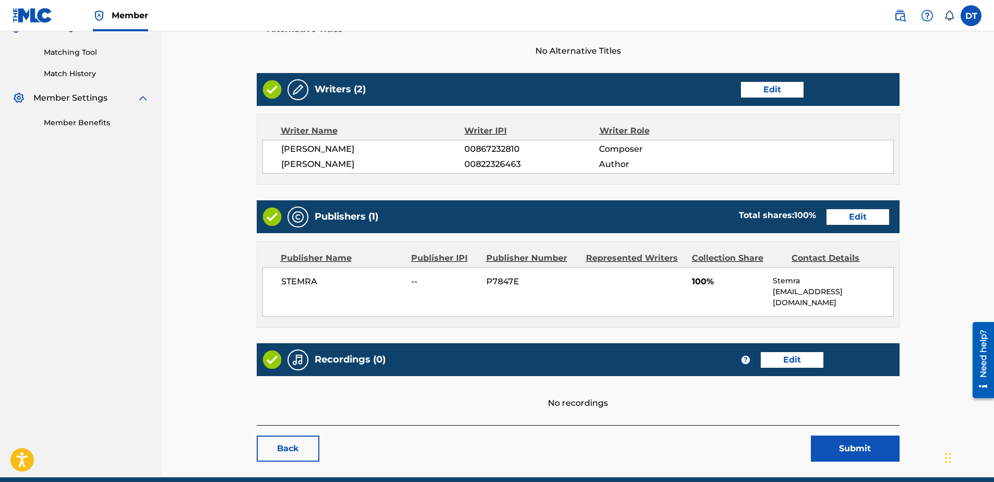
scroll to position [239, 0]
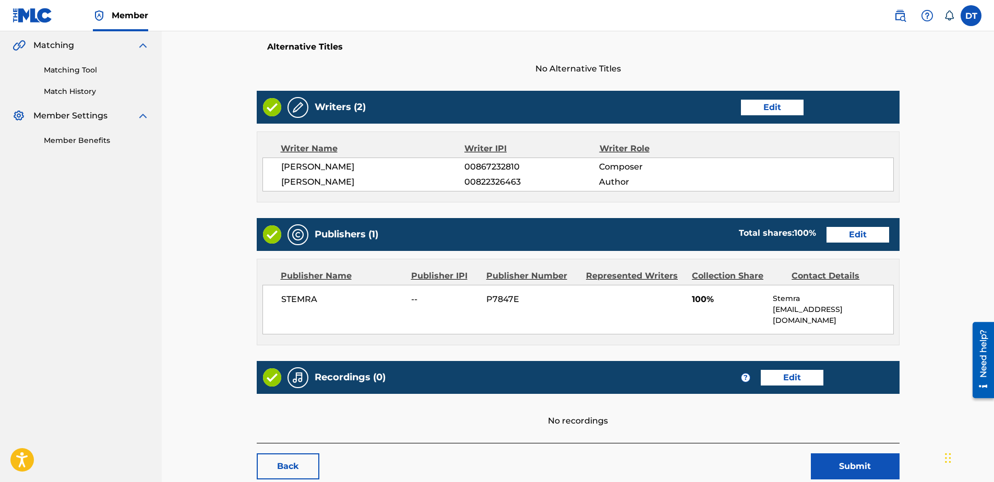
click at [857, 232] on link "Edit" at bounding box center [857, 235] width 63 height 16
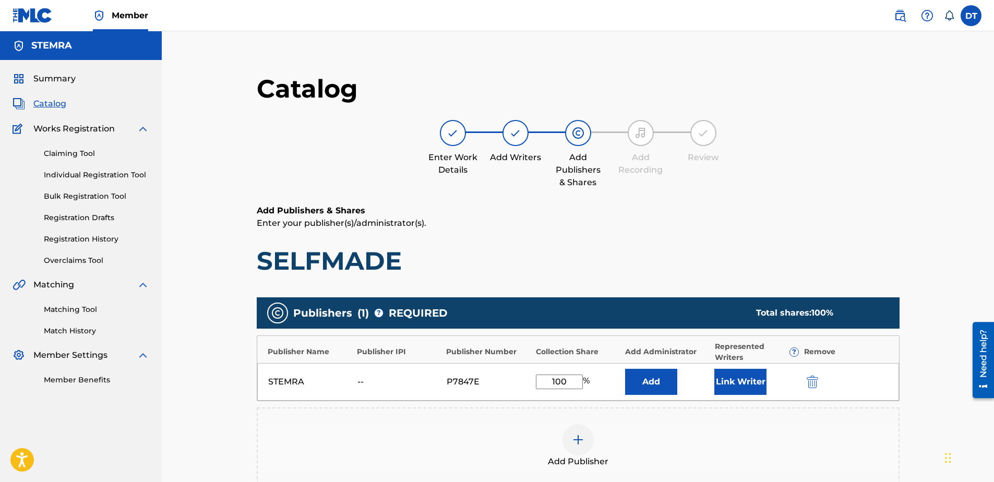
drag, startPoint x: 572, startPoint y: 383, endPoint x: 523, endPoint y: 379, distance: 48.7
click at [523, 379] on div "STEMRA -- P7847E 100 % Add Link Writer" at bounding box center [578, 382] width 642 height 38
type input "50.00"
click at [705, 436] on div "Add Publisher" at bounding box center [578, 446] width 641 height 44
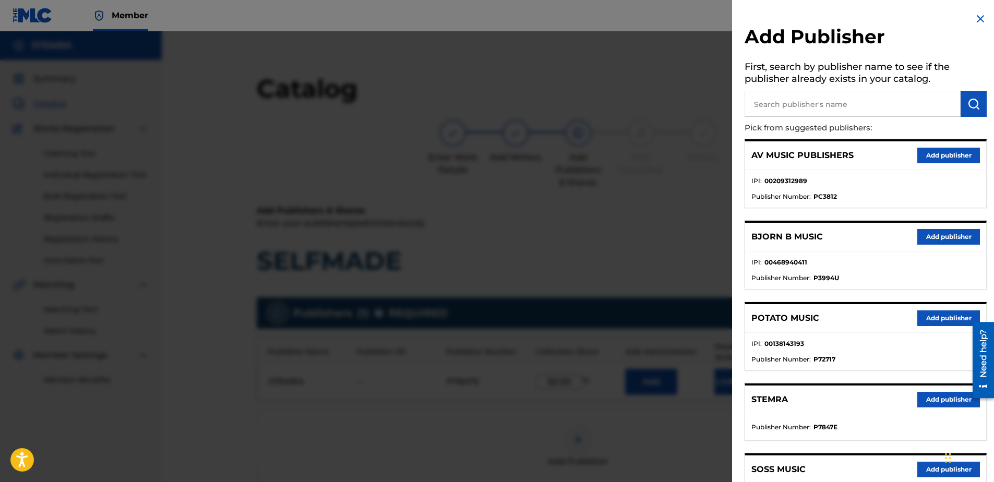
click at [979, 19] on img at bounding box center [980, 19] width 13 height 13
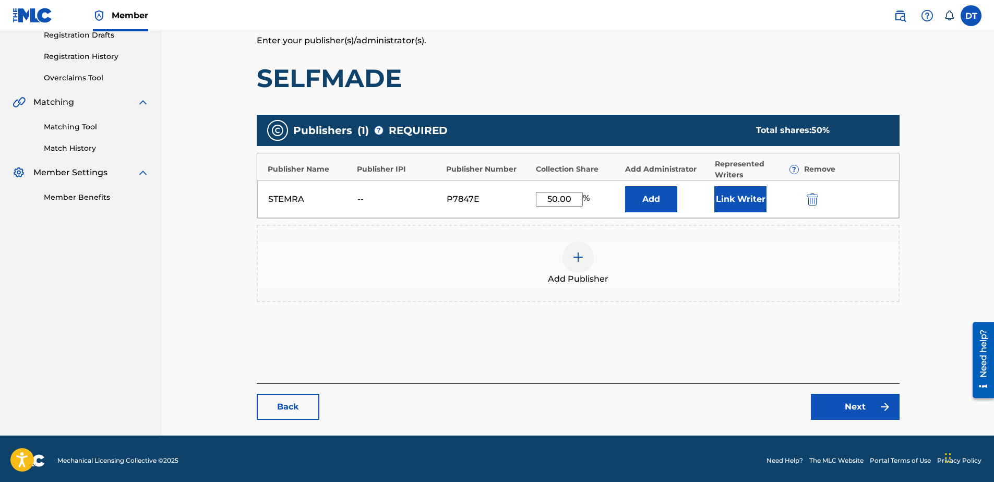
scroll to position [186, 0]
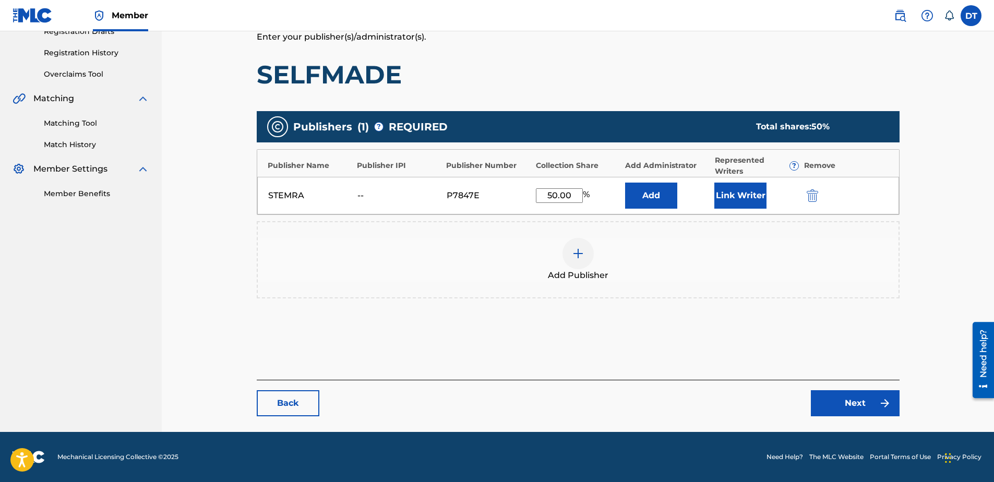
click at [858, 400] on link "Next" at bounding box center [855, 403] width 89 height 26
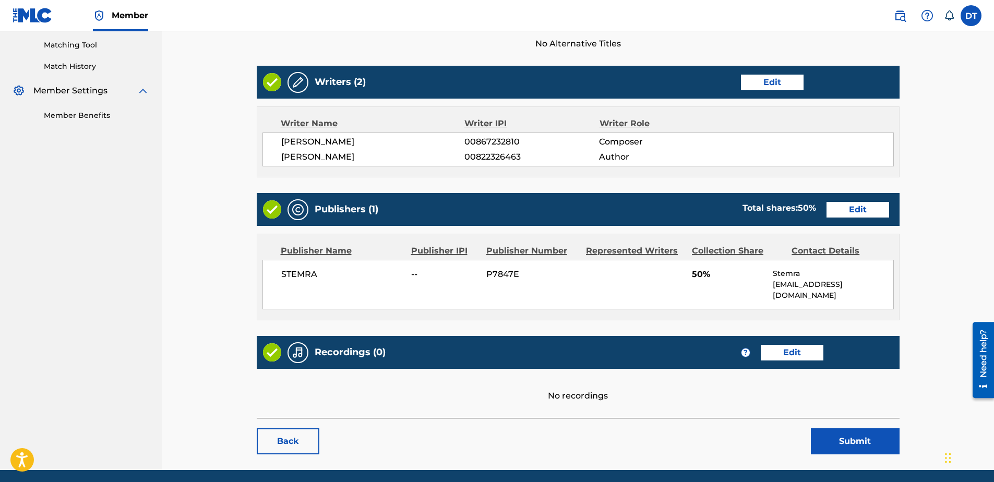
scroll to position [292, 0]
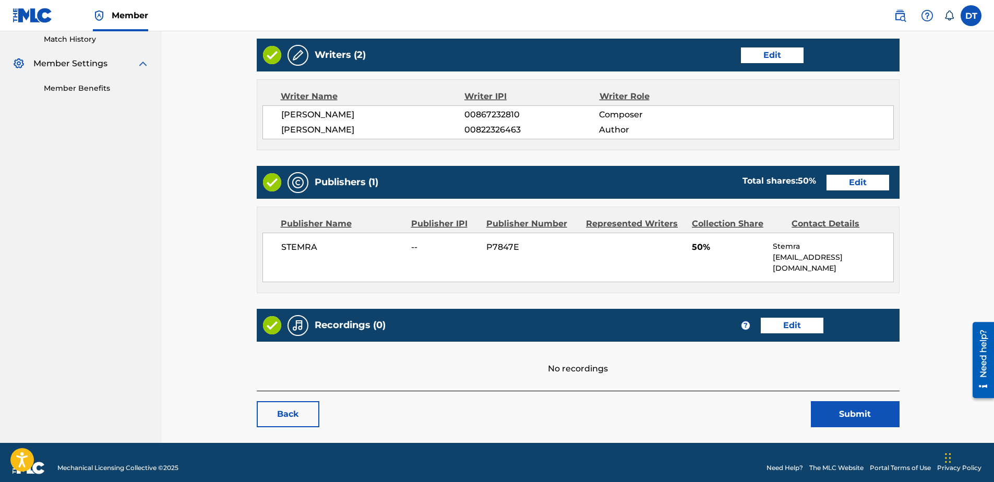
click at [848, 403] on button "Submit" at bounding box center [855, 414] width 89 height 26
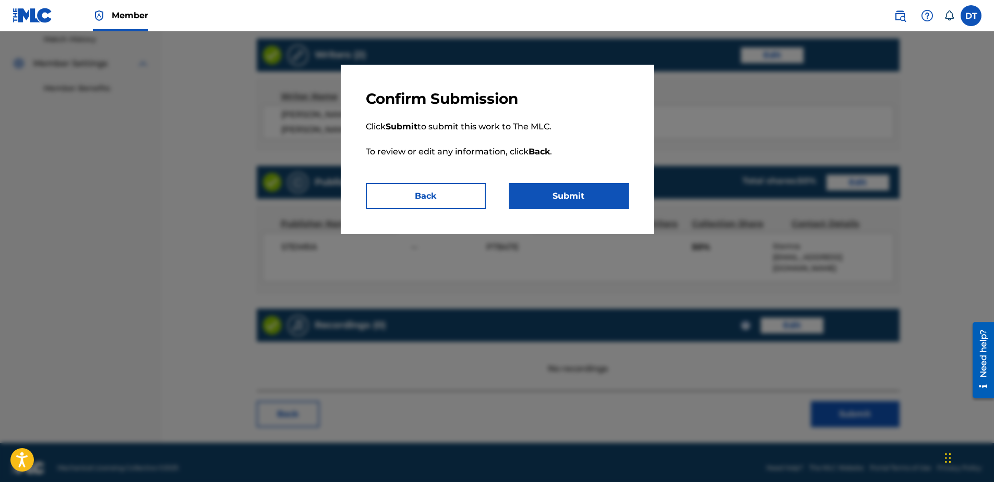
click at [550, 196] on button "Submit" at bounding box center [569, 196] width 120 height 26
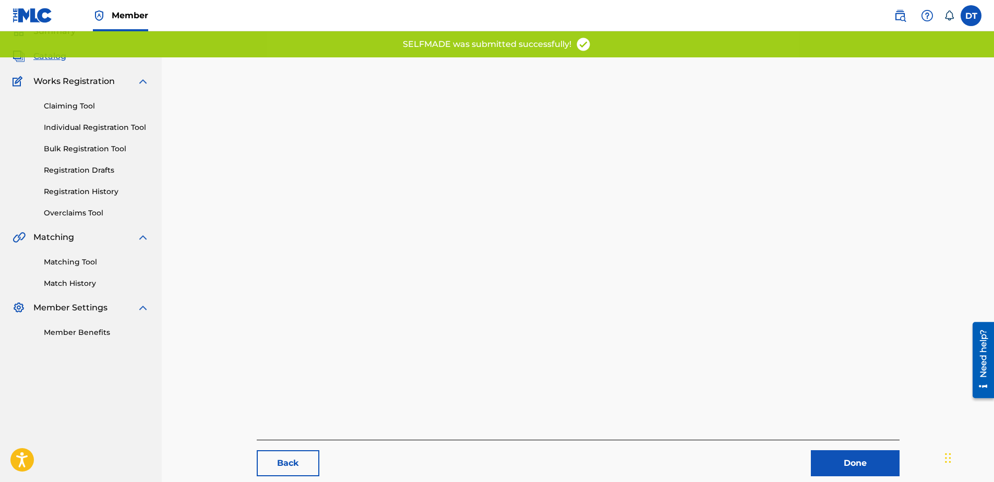
scroll to position [107, 0]
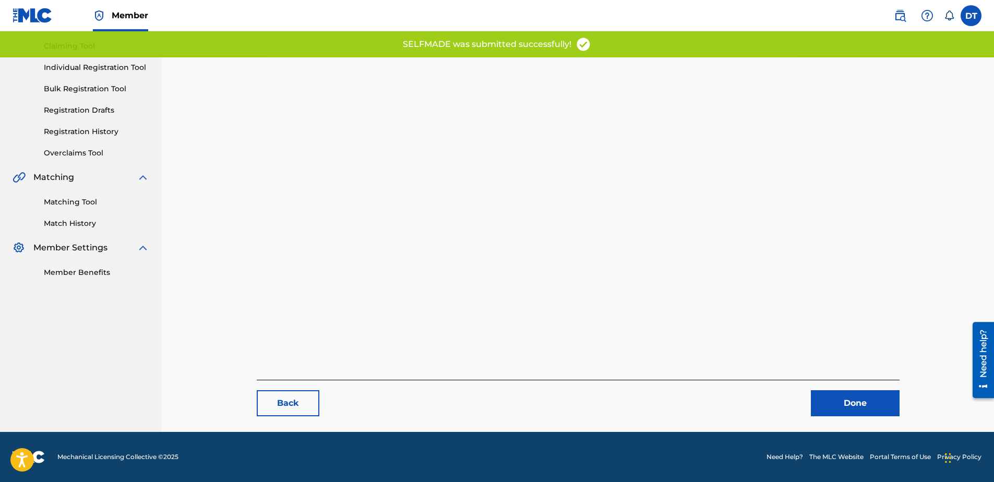
click at [836, 405] on link "Done" at bounding box center [855, 403] width 89 height 26
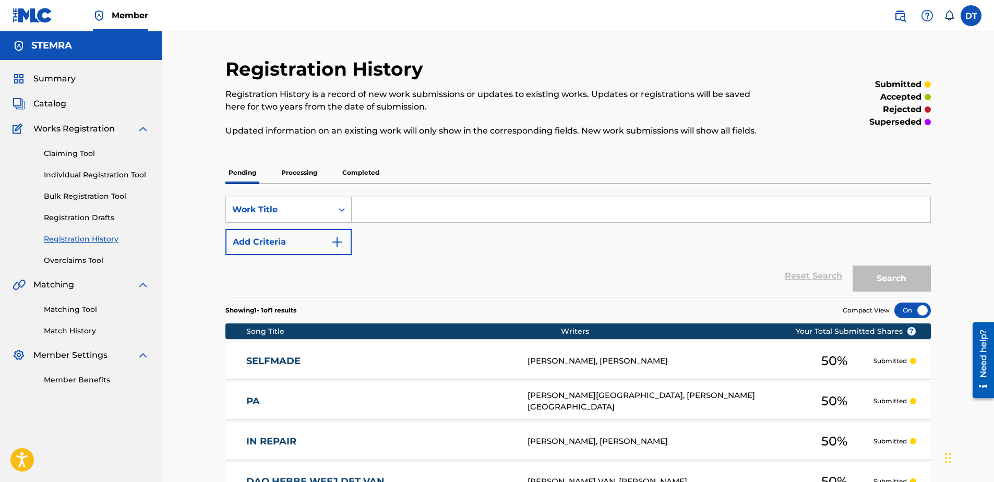
click at [95, 168] on div "Claiming Tool Individual Registration Tool Bulk Registration Tool Registration …" at bounding box center [81, 200] width 137 height 131
drag, startPoint x: 96, startPoint y: 172, endPoint x: 126, endPoint y: 176, distance: 30.0
click at [97, 174] on link "Individual Registration Tool" at bounding box center [96, 175] width 105 height 11
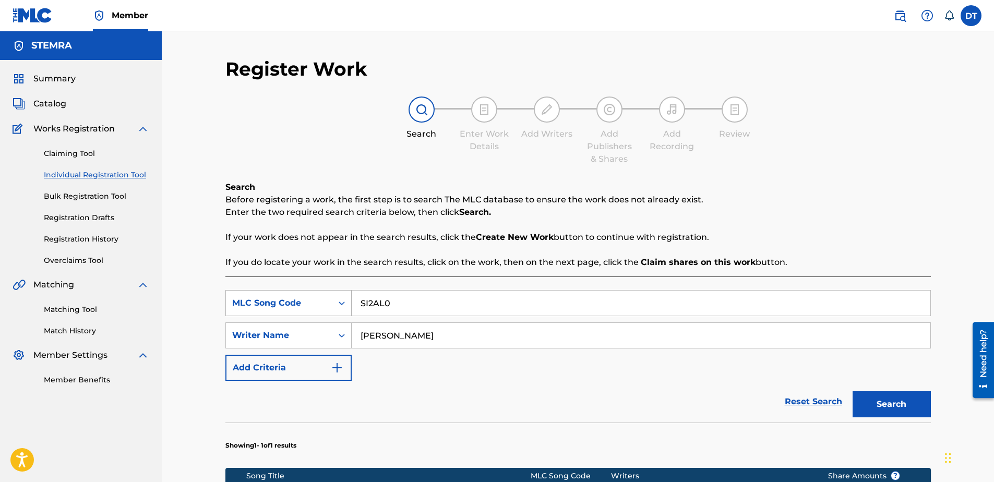
drag, startPoint x: 403, startPoint y: 305, endPoint x: 317, endPoint y: 296, distance: 87.0
click at [317, 296] on div "SearchWithCriteriaca00ffbe-1b0b-4913-ae89-8edb2d74ed64 MLC Song Code SI2AL0" at bounding box center [577, 303] width 705 height 26
paste input "ZA097S"
type input "ZA097S"
drag, startPoint x: 446, startPoint y: 338, endPoint x: 347, endPoint y: 328, distance: 99.0
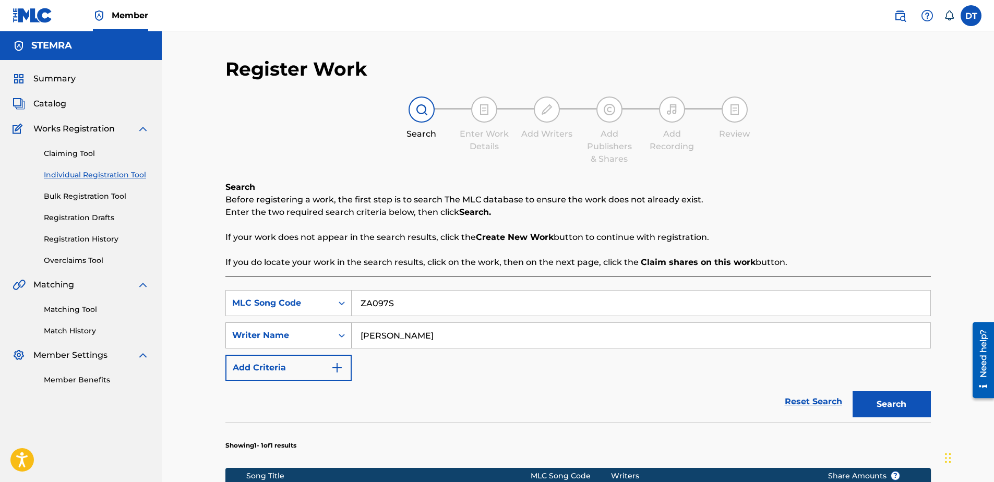
click at [347, 328] on div "SearchWithCriteria6426105b-b89f-4151-945b-ad5645b84d2f Writer Name [PERSON_NAME]" at bounding box center [577, 335] width 705 height 26
click at [420, 338] on input "Search Form" at bounding box center [641, 335] width 579 height 25
paste input "[PERSON_NAME]"
type input "[PERSON_NAME]"
click at [887, 401] on button "Search" at bounding box center [891, 404] width 78 height 26
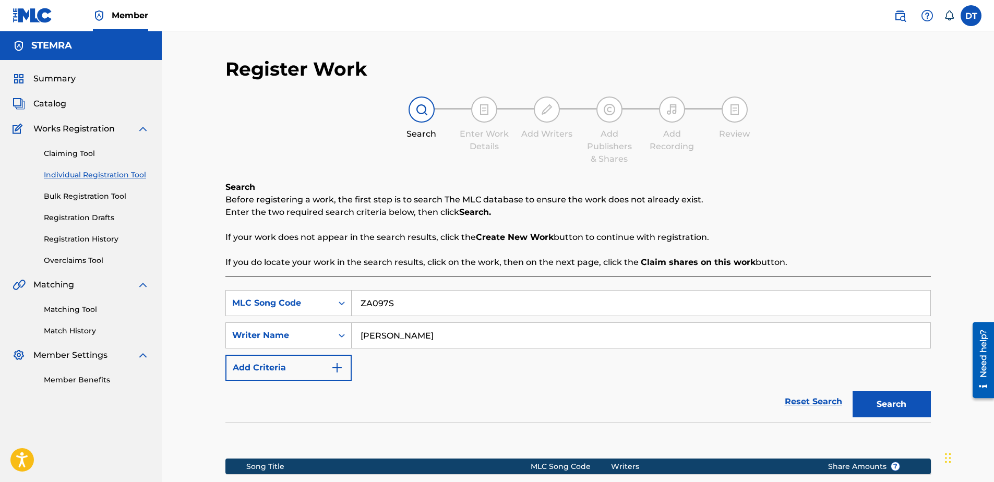
click at [361, 334] on input "[PERSON_NAME]" at bounding box center [641, 335] width 579 height 25
click at [904, 403] on button "Search" at bounding box center [891, 404] width 78 height 26
drag, startPoint x: 485, startPoint y: 339, endPoint x: 342, endPoint y: 335, distance: 143.0
click at [342, 334] on div "SearchWithCriteria6426105b-b89f-4151-945b-ad5645b84d2f Writer Name [PERSON_NAME]" at bounding box center [577, 335] width 705 height 26
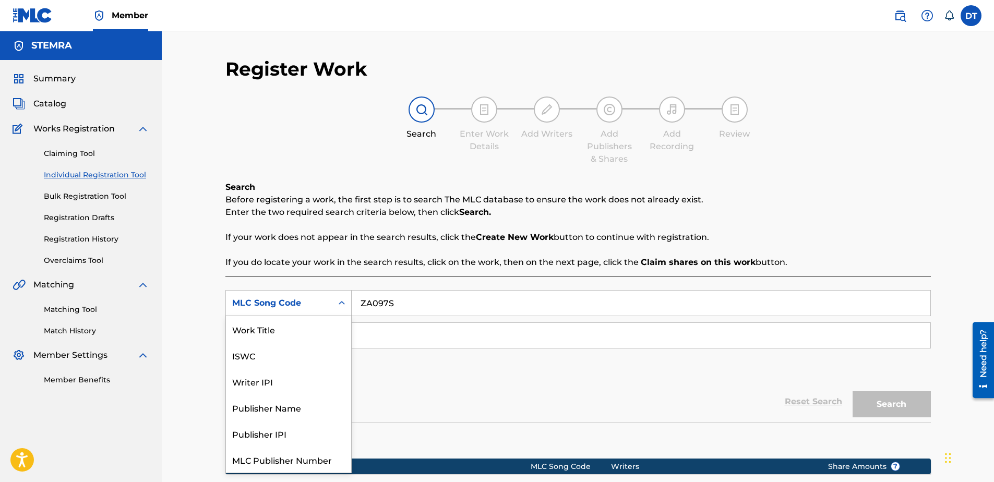
click at [329, 306] on div "MLC Song Code" at bounding box center [279, 303] width 106 height 20
click at [274, 325] on div "Work Title" at bounding box center [288, 329] width 125 height 26
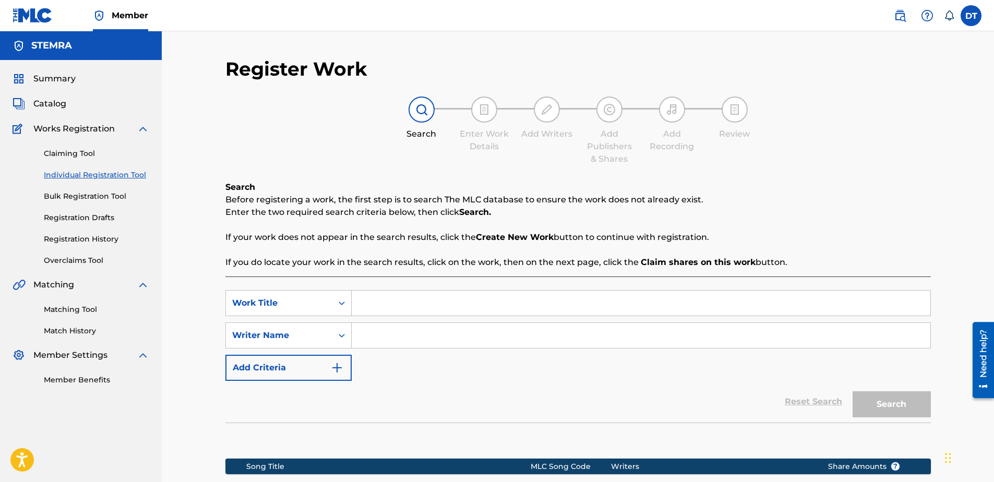
click at [384, 300] on input "Search Form" at bounding box center [641, 303] width 579 height 25
type input "u"
click at [404, 330] on strong "tot" at bounding box center [398, 326] width 13 height 10
type input "zuipen tot we kruipen"
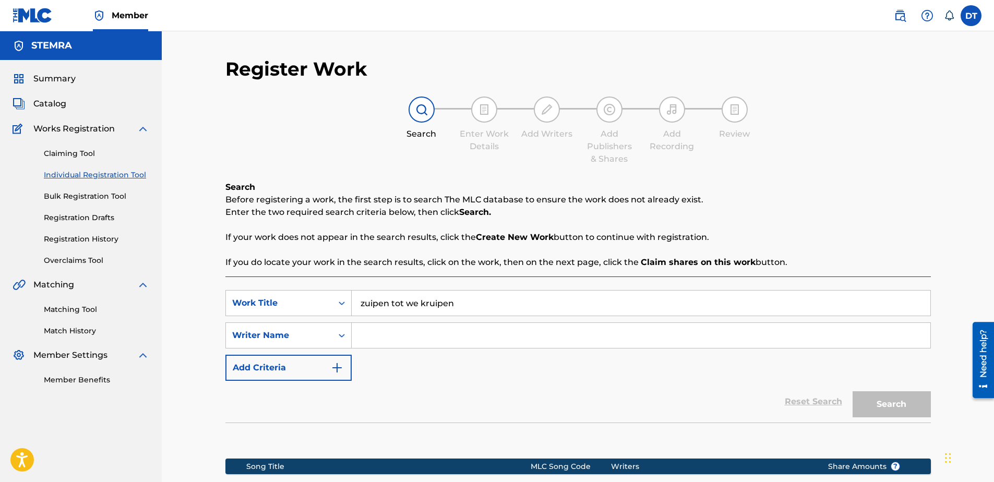
click at [399, 328] on input "Search Form" at bounding box center [641, 335] width 579 height 25
paste input "[PERSON_NAME]"
type input "[PERSON_NAME]"
click at [892, 399] on button "Search" at bounding box center [891, 404] width 78 height 26
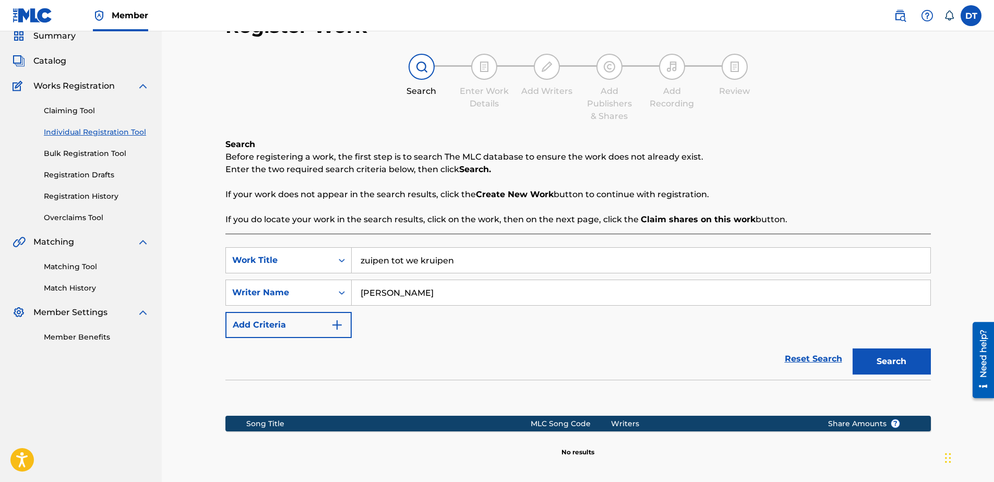
scroll to position [42, 0]
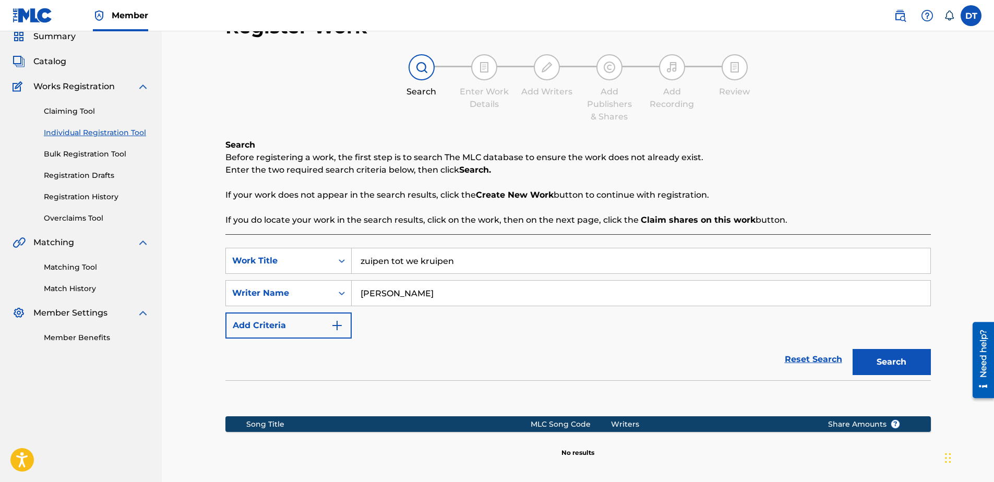
click at [361, 293] on input "[PERSON_NAME]" at bounding box center [641, 293] width 579 height 25
click at [479, 290] on input "[PERSON_NAME]" at bounding box center [641, 293] width 579 height 25
drag, startPoint x: 486, startPoint y: 290, endPoint x: 359, endPoint y: 291, distance: 126.8
click at [359, 291] on input "[PERSON_NAME]" at bounding box center [641, 293] width 579 height 25
click at [408, 294] on input "Search Form" at bounding box center [641, 293] width 579 height 25
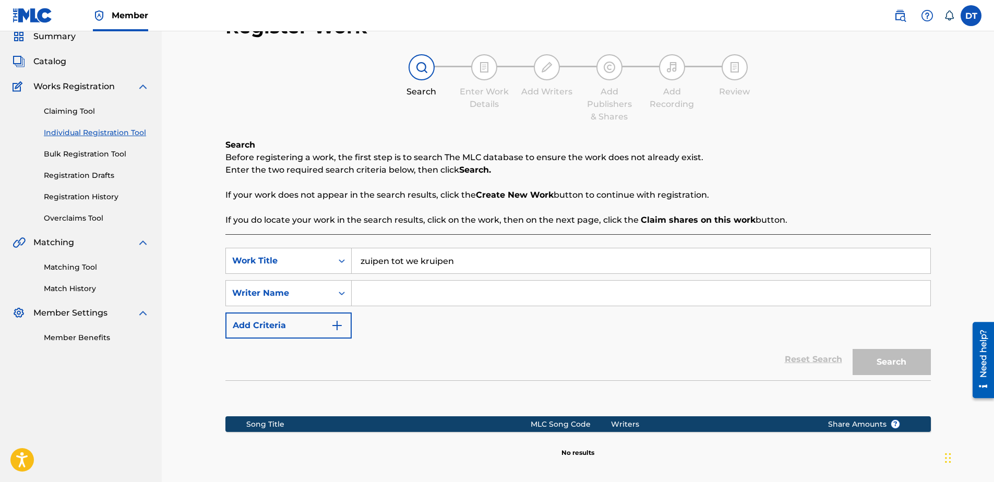
paste input "[PERSON_NAME];"
click at [894, 354] on button "Search" at bounding box center [891, 362] width 78 height 26
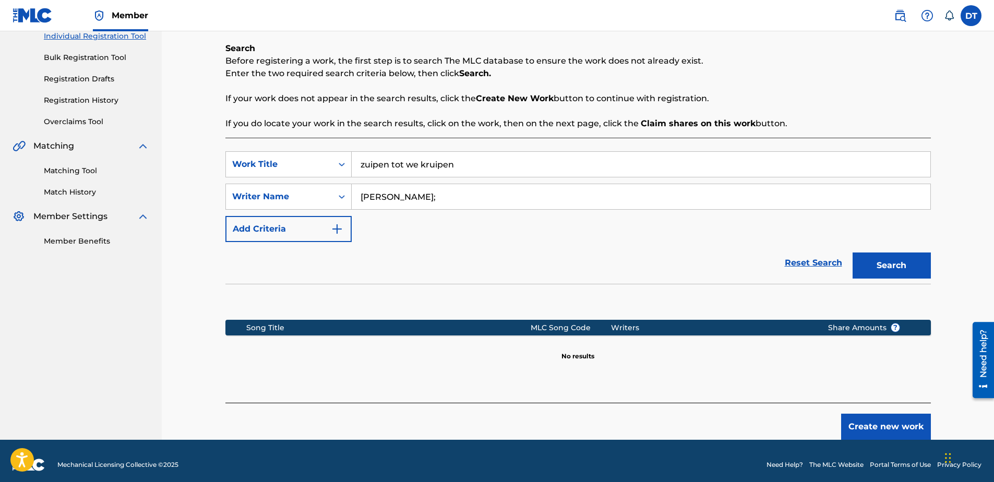
scroll to position [147, 0]
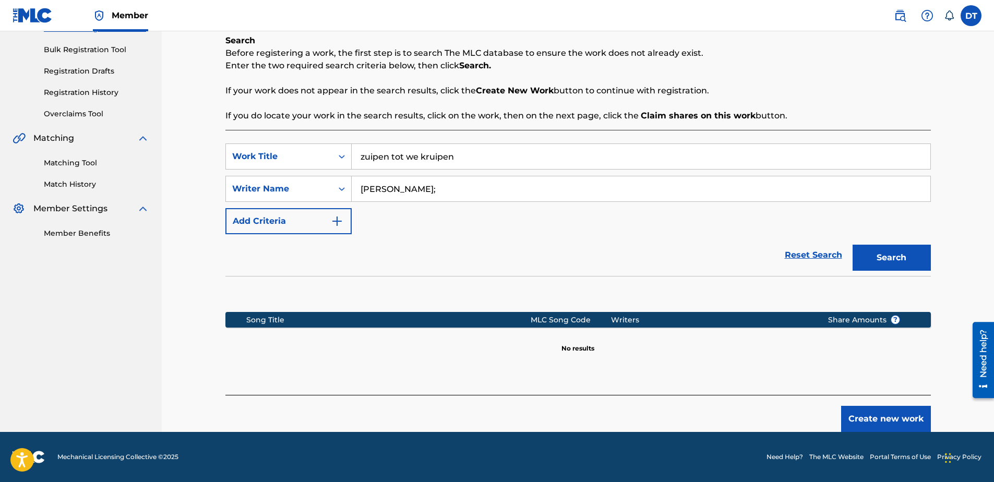
click at [500, 187] on input "[PERSON_NAME];" at bounding box center [641, 188] width 579 height 25
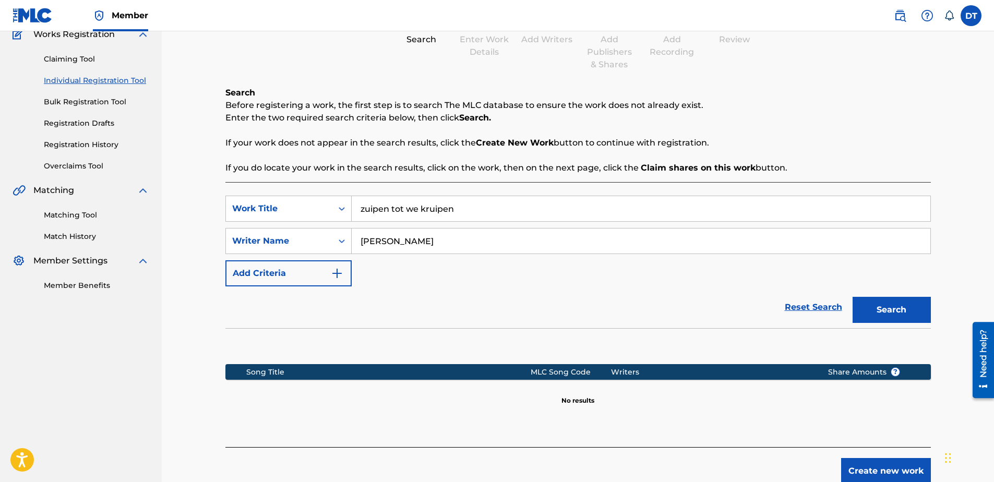
type input "[PERSON_NAME]"
click at [887, 309] on button "Search" at bounding box center [891, 310] width 78 height 26
click at [359, 206] on input "zuipen tot we kruipen" at bounding box center [641, 208] width 579 height 25
click at [404, 237] on div "zuipen tot we kruipen" at bounding box center [563, 232] width 422 height 19
click at [897, 307] on button "Search" at bounding box center [891, 310] width 78 height 26
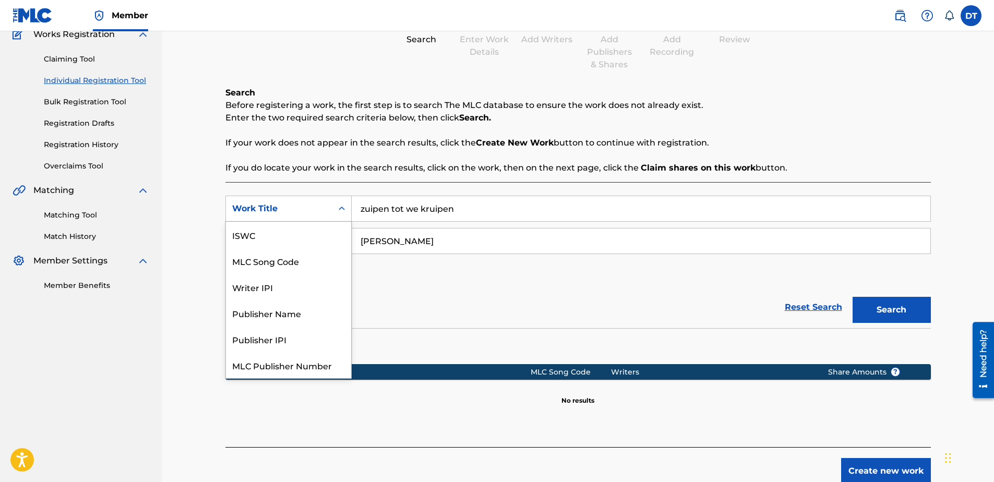
click at [316, 206] on div "Work Title" at bounding box center [279, 208] width 94 height 13
click at [277, 237] on div "MLC Song Code" at bounding box center [288, 235] width 125 height 26
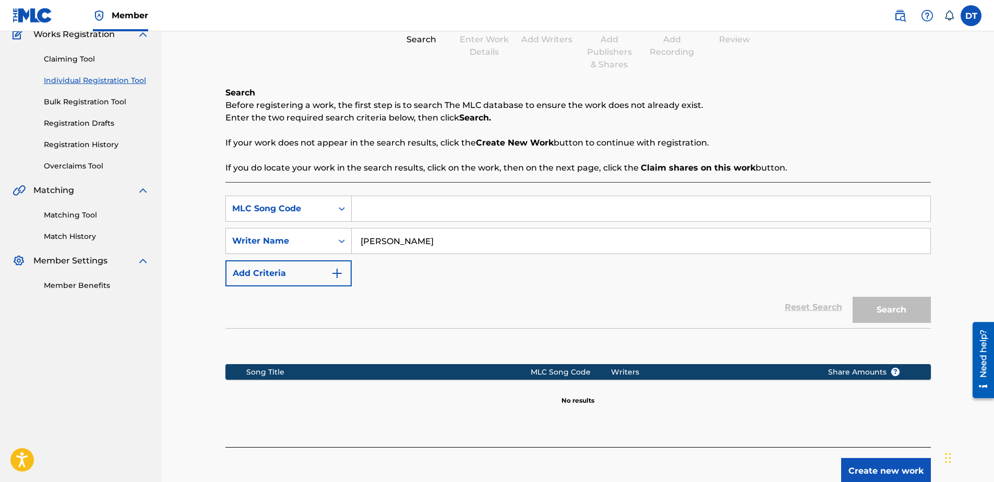
click at [401, 209] on input "Search Form" at bounding box center [641, 208] width 579 height 25
paste input "ZA097S"
type input "ZA097S"
click at [869, 311] on button "Search" at bounding box center [891, 310] width 78 height 26
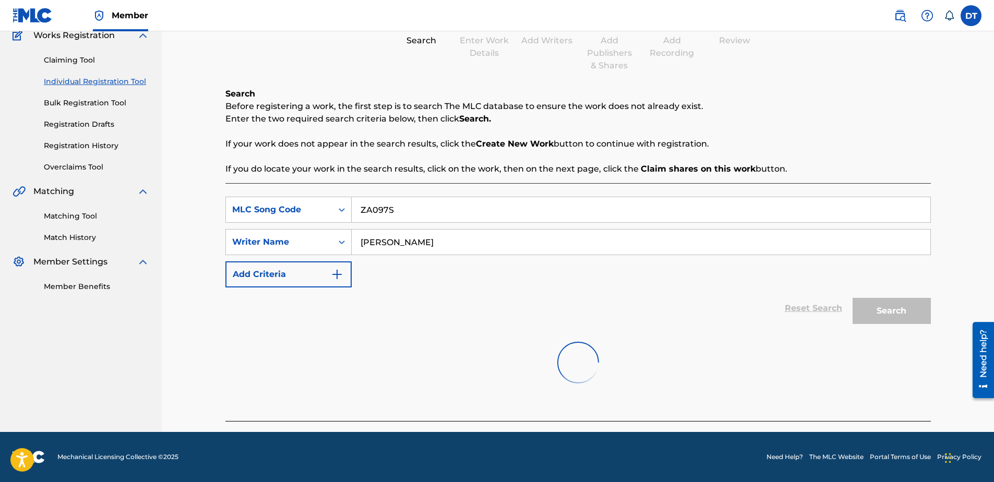
scroll to position [94, 0]
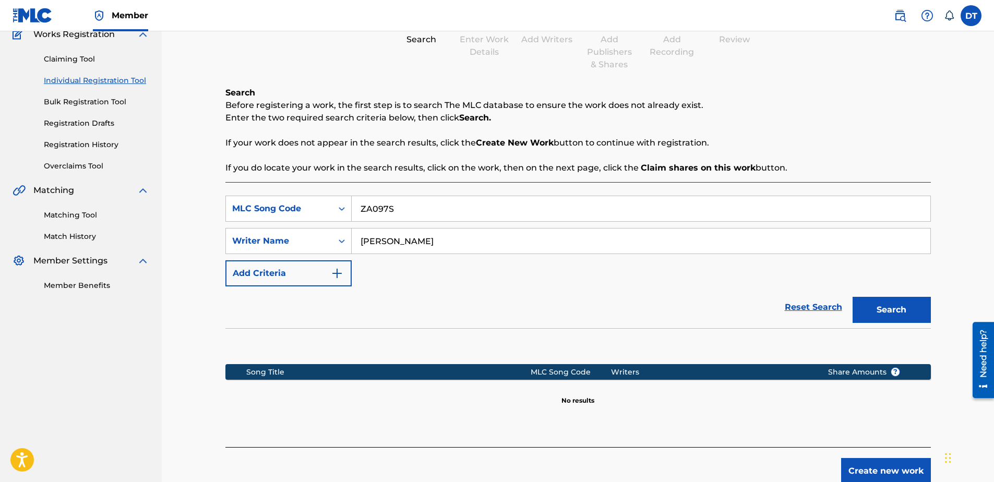
click at [361, 208] on input "ZA097S" at bounding box center [641, 208] width 579 height 25
click at [359, 240] on input "[PERSON_NAME]" at bounding box center [641, 240] width 579 height 25
drag, startPoint x: 445, startPoint y: 238, endPoint x: 280, endPoint y: 236, distance: 164.9
click at [280, 236] on div "SearchWithCriteria6426105b-b89f-4151-945b-ad5645b84d2f Writer Name [PERSON_NAME]" at bounding box center [577, 241] width 705 height 26
type input "[PERSON_NAME]"
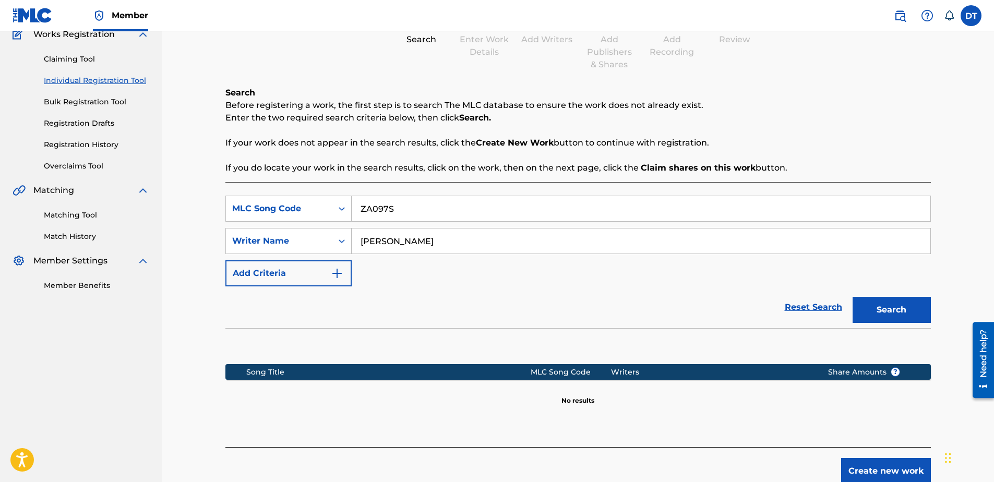
click at [897, 303] on button "Search" at bounding box center [891, 310] width 78 height 26
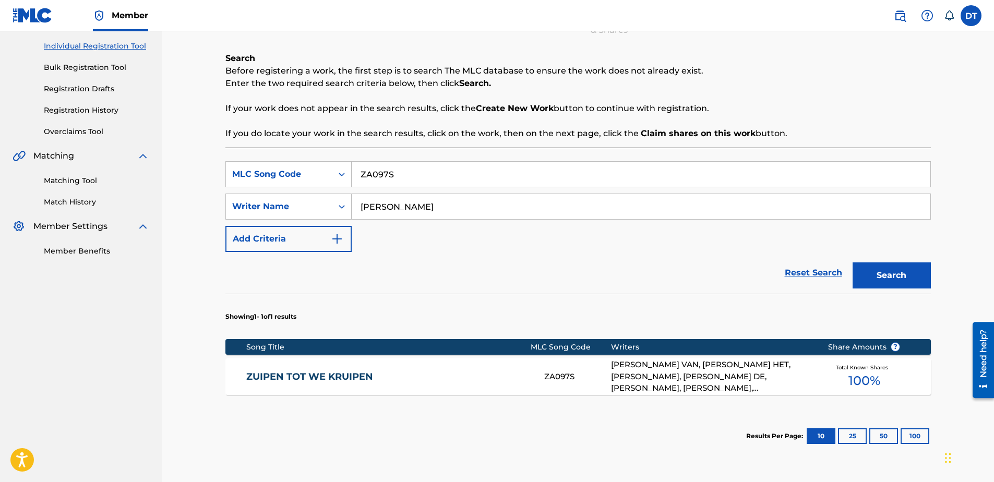
scroll to position [147, 0]
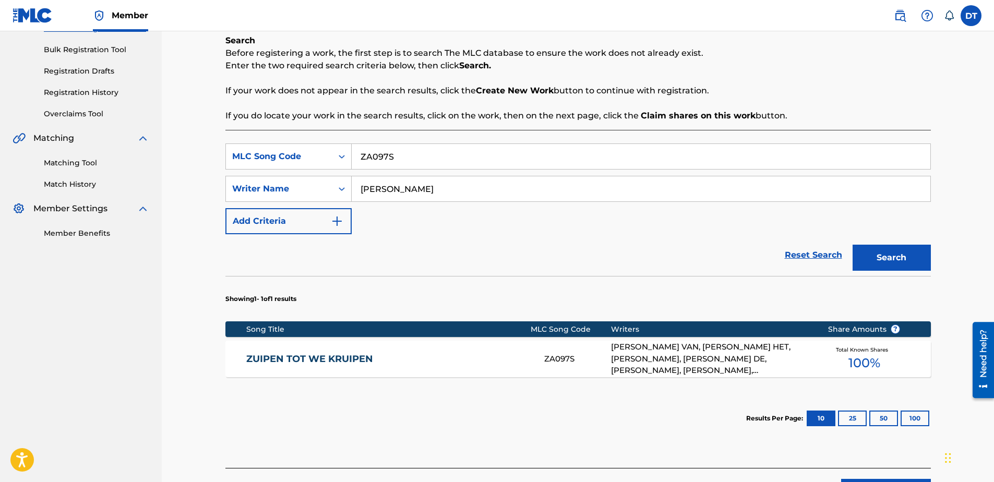
click at [292, 358] on link "ZUIPEN TOT WE KRUIPEN" at bounding box center [388, 359] width 284 height 12
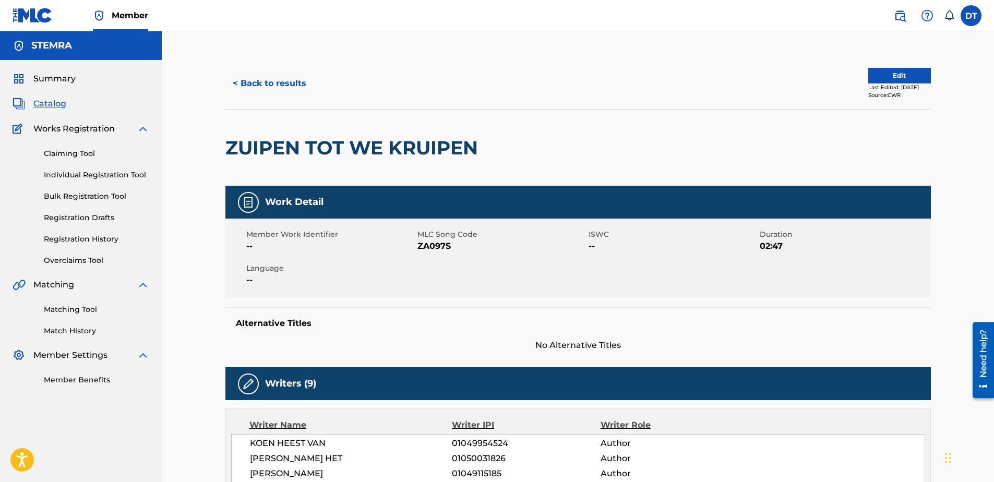
click at [888, 72] on button "Edit" at bounding box center [899, 76] width 63 height 16
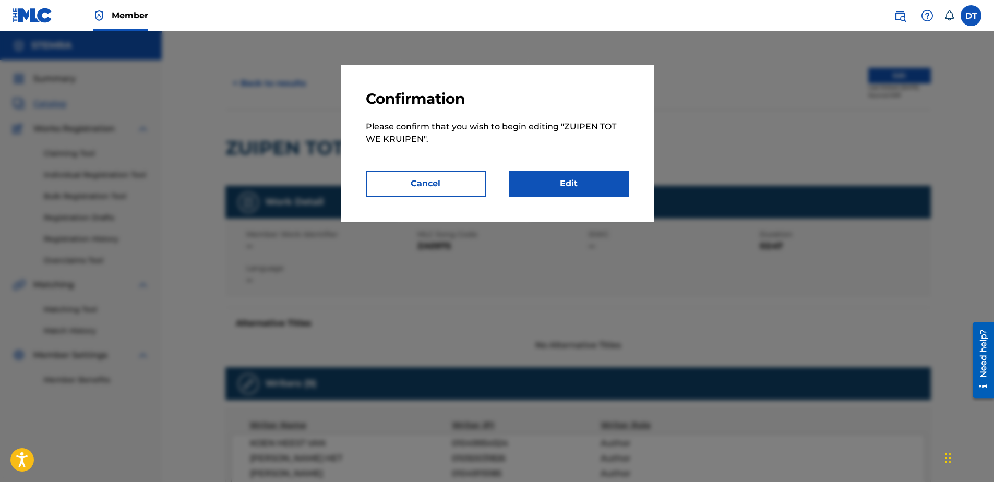
click at [568, 182] on link "Edit" at bounding box center [569, 184] width 120 height 26
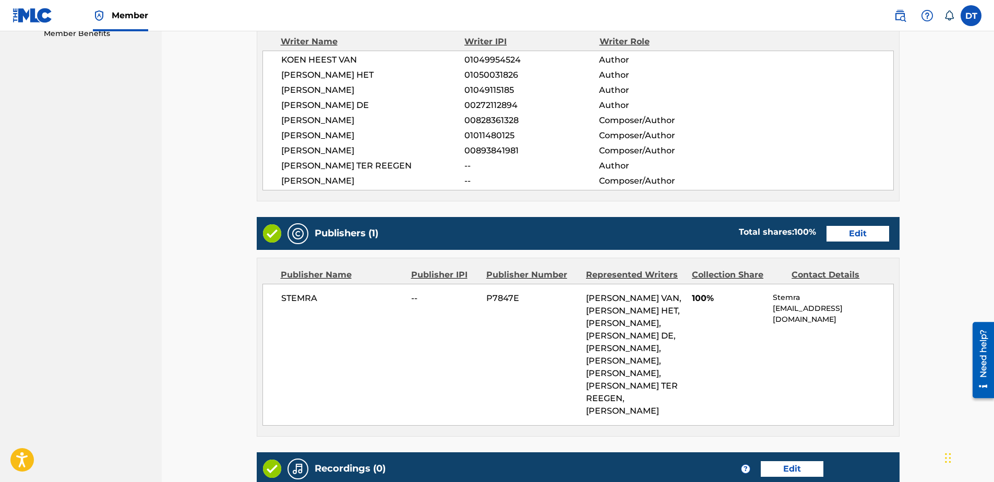
scroll to position [344, 0]
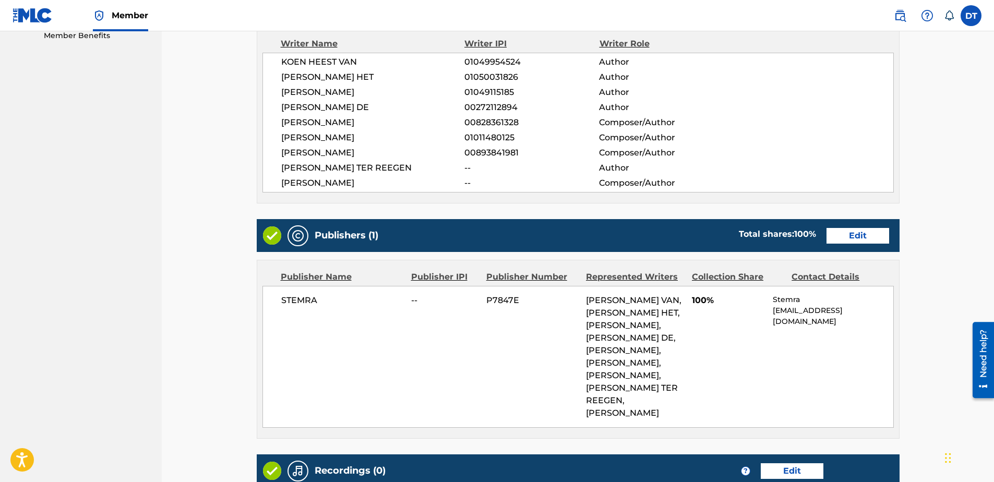
click at [850, 237] on link "Edit" at bounding box center [857, 236] width 63 height 16
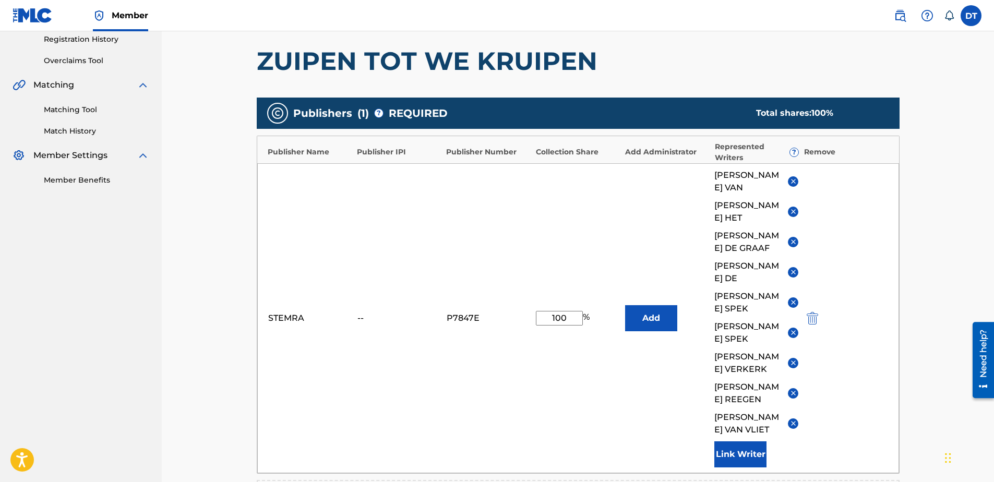
scroll to position [158, 0]
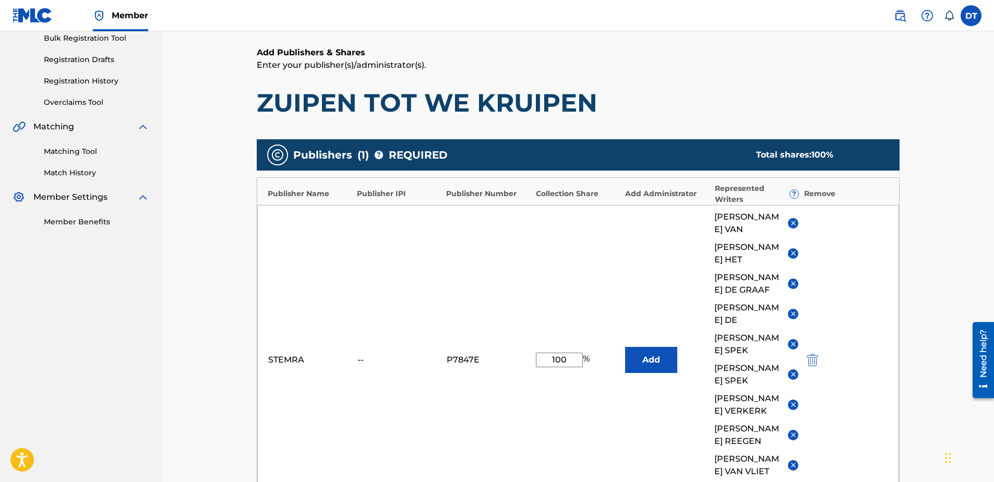
drag, startPoint x: 567, startPoint y: 365, endPoint x: 537, endPoint y: 366, distance: 29.8
click at [537, 366] on input "100" at bounding box center [559, 360] width 47 height 15
type input "80.00"
click at [919, 311] on main "Catalog Enter Work Details Add Writers Add Publishers & Shares Add Recording Re…" at bounding box center [577, 315] width 705 height 833
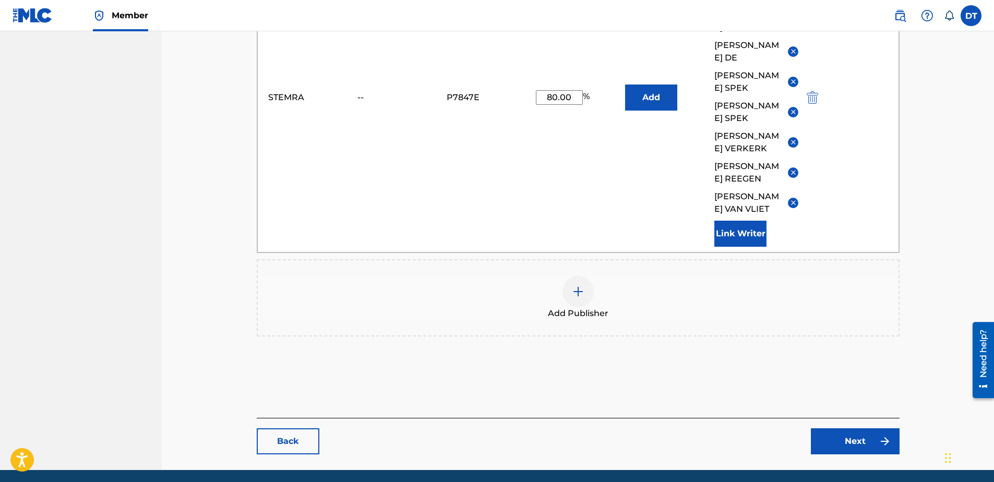
scroll to position [471, 0]
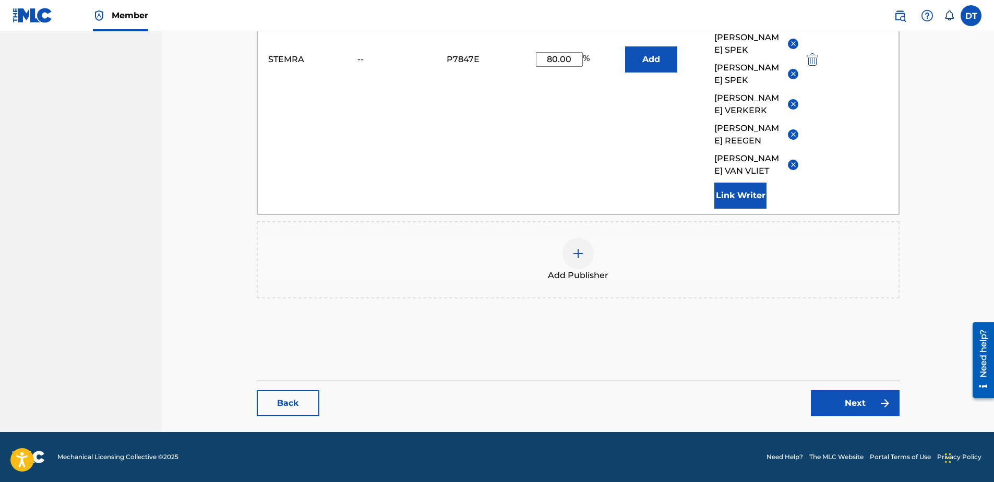
click at [854, 399] on link "Next" at bounding box center [855, 403] width 89 height 26
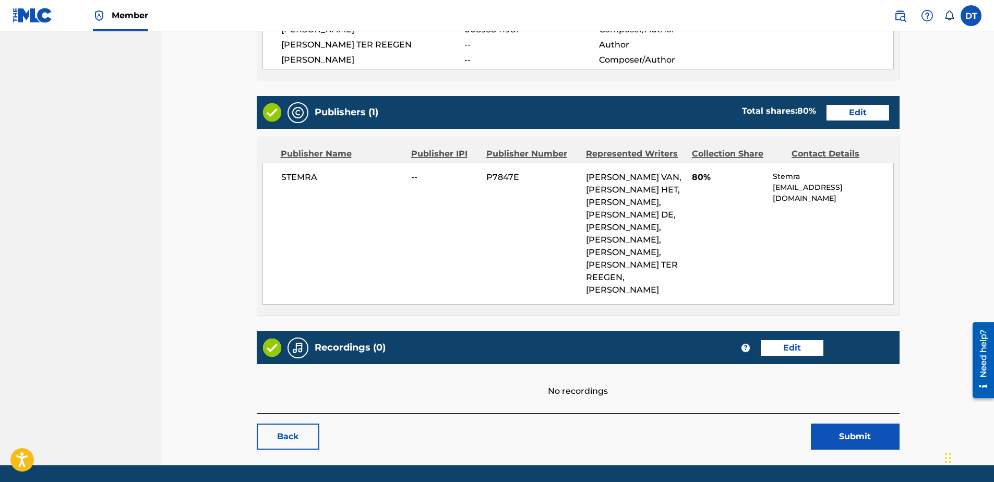
scroll to position [449, 0]
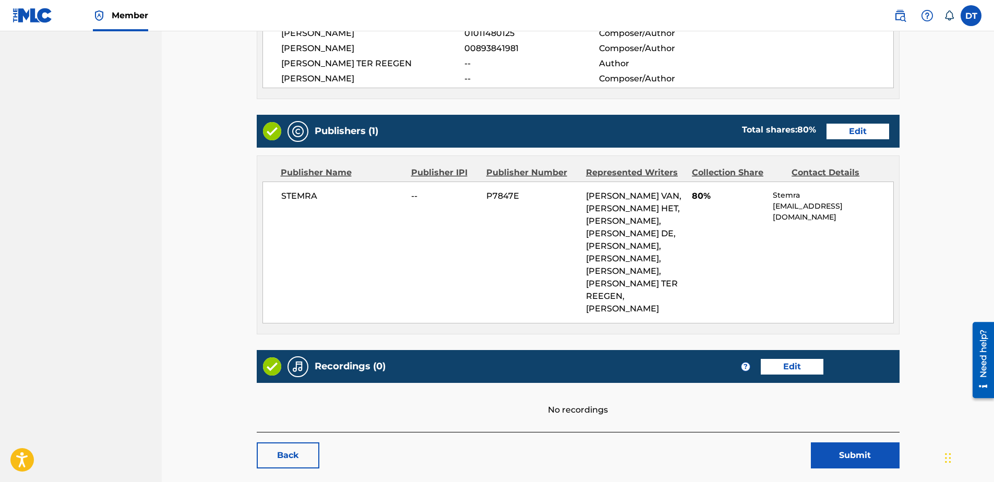
click at [841, 452] on button "Submit" at bounding box center [855, 455] width 89 height 26
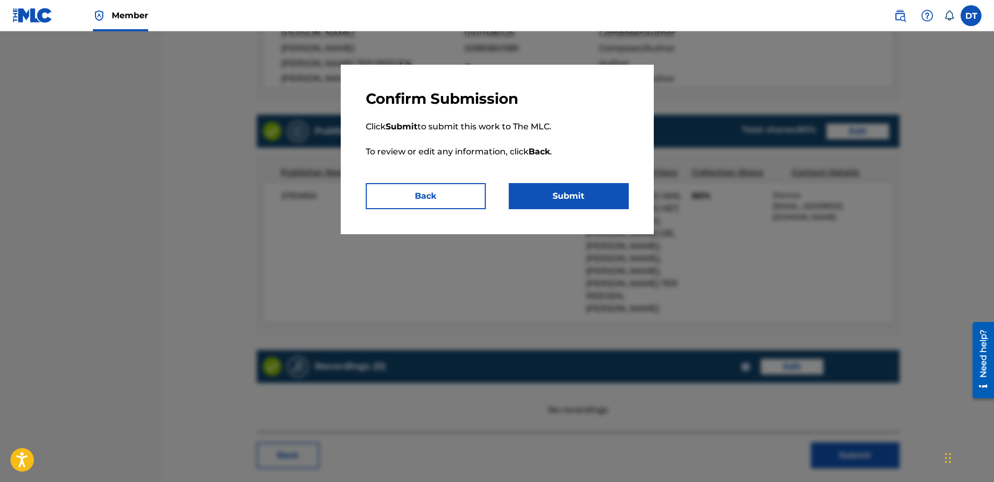
click at [596, 194] on button "Submit" at bounding box center [569, 196] width 120 height 26
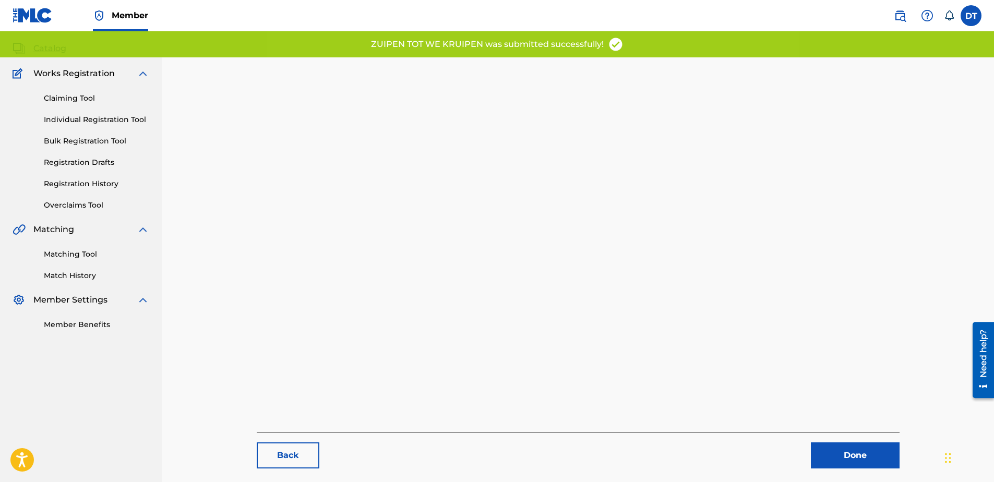
scroll to position [3, 0]
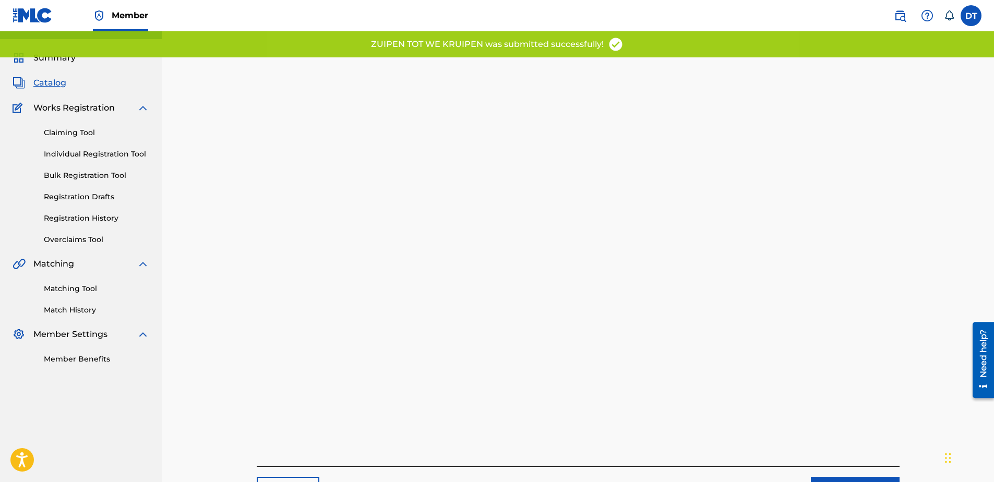
click at [848, 450] on div "Back Done" at bounding box center [578, 277] width 643 height 451
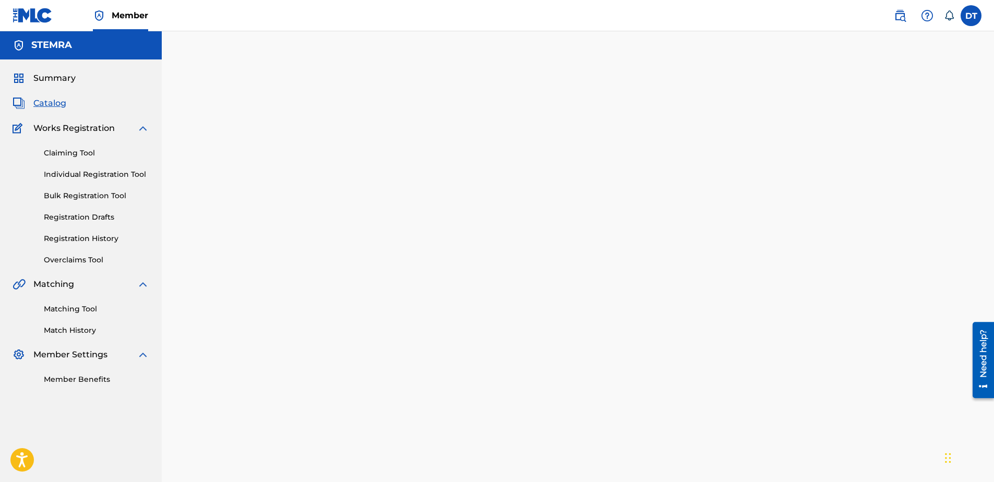
scroll to position [0, 0]
click at [89, 173] on link "Individual Registration Tool" at bounding box center [96, 175] width 105 height 11
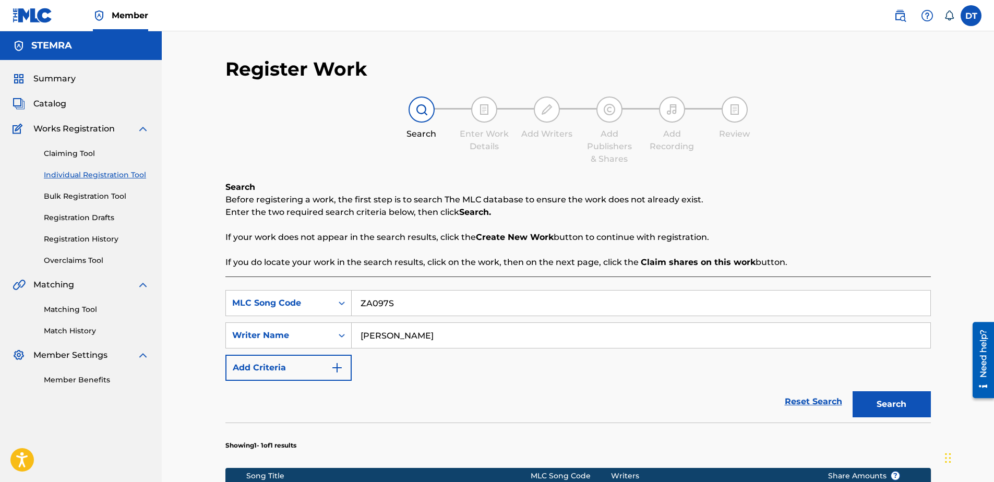
drag, startPoint x: 415, startPoint y: 306, endPoint x: 360, endPoint y: 304, distance: 55.3
click at [360, 304] on input "ZA097S" at bounding box center [641, 303] width 579 height 25
paste input "IG2JYC"
type input "IG2JYC"
drag, startPoint x: 440, startPoint y: 339, endPoint x: 357, endPoint y: 327, distance: 83.8
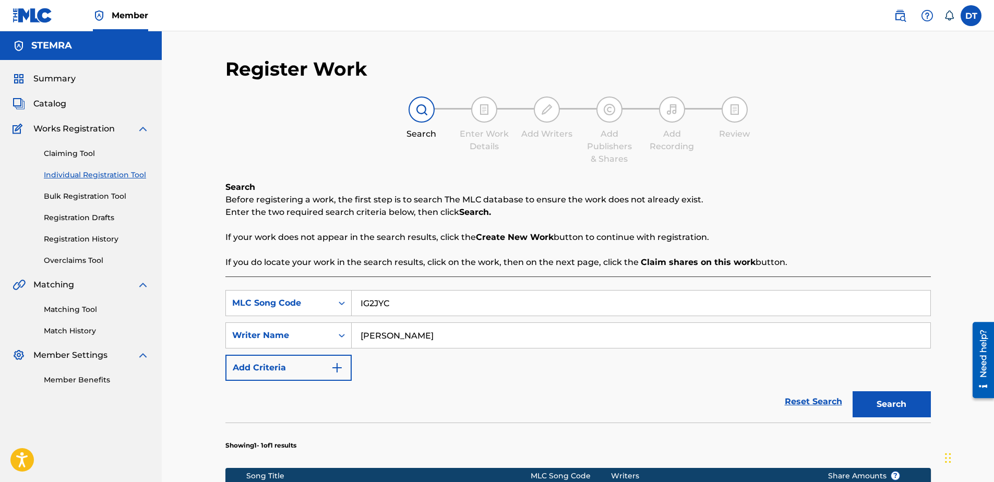
click at [357, 327] on input "[PERSON_NAME]" at bounding box center [641, 335] width 579 height 25
click at [393, 336] on input "Search Form" at bounding box center [641, 335] width 579 height 25
paste input "[PERSON_NAME]"
type input "[PERSON_NAME]"
click at [880, 395] on button "Search" at bounding box center [891, 404] width 78 height 26
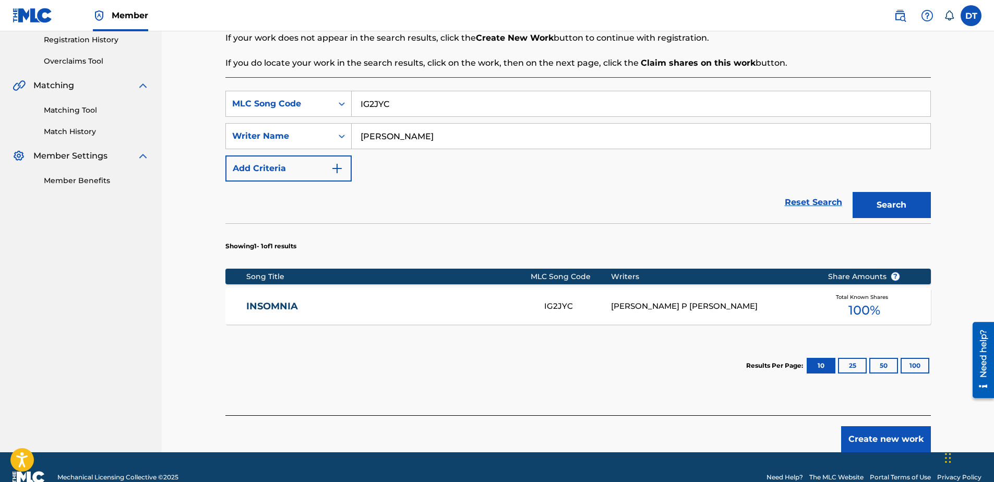
scroll to position [220, 0]
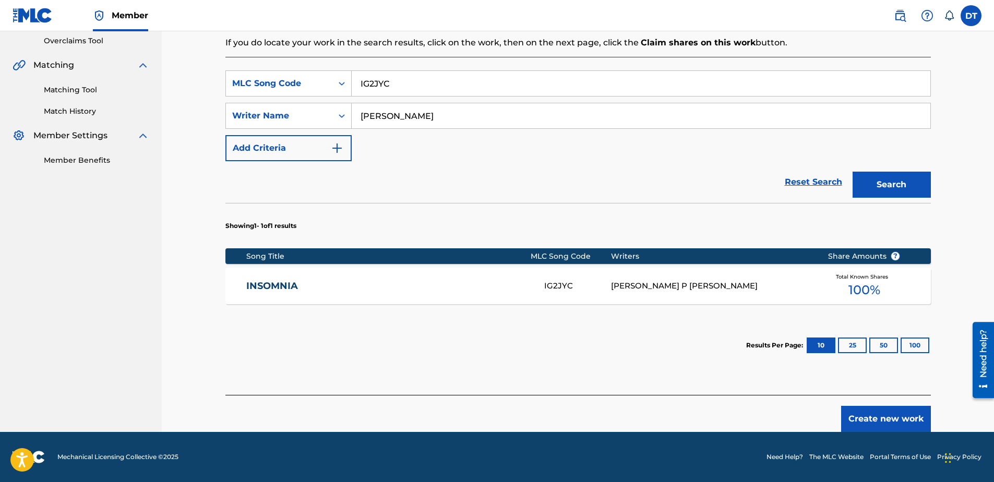
click at [272, 284] on link "INSOMNIA" at bounding box center [388, 286] width 284 height 12
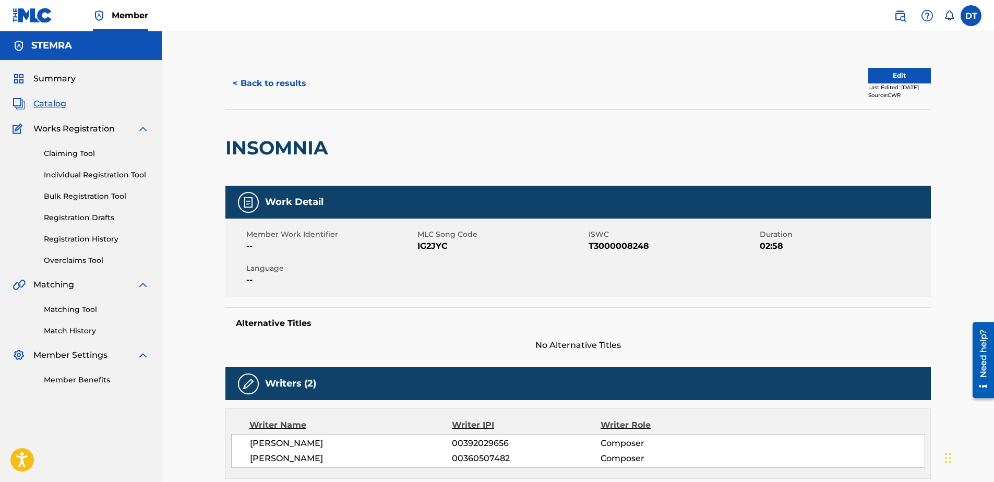
click at [880, 69] on button "Edit" at bounding box center [899, 76] width 63 height 16
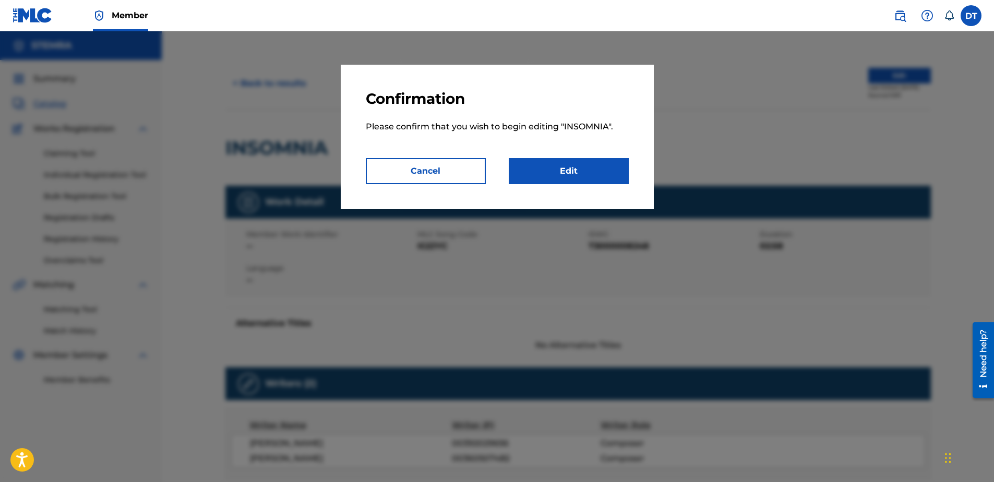
click at [555, 171] on link "Edit" at bounding box center [569, 171] width 120 height 26
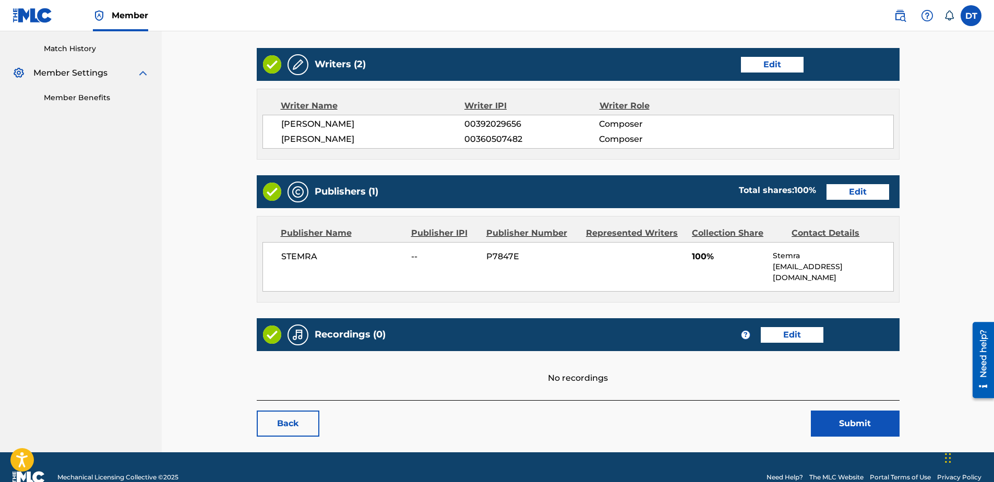
scroll to position [292, 0]
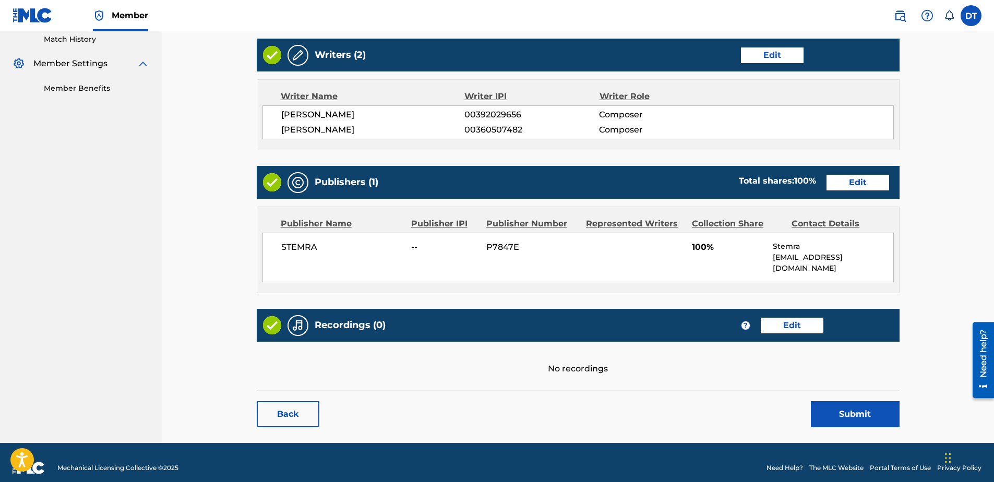
click at [857, 182] on link "Edit" at bounding box center [857, 183] width 63 height 16
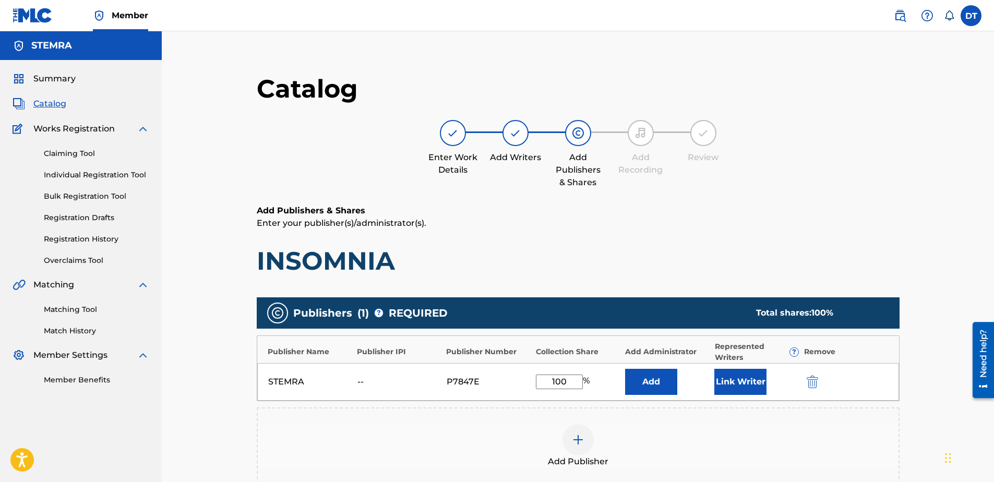
drag, startPoint x: 571, startPoint y: 381, endPoint x: 539, endPoint y: 378, distance: 32.5
click at [539, 378] on input "100" at bounding box center [559, 382] width 47 height 15
type input "50.00"
click at [209, 342] on div "Catalog Enter Work Details Add Writers Add Publishers & Shares Add Recording Re…" at bounding box center [578, 324] width 832 height 587
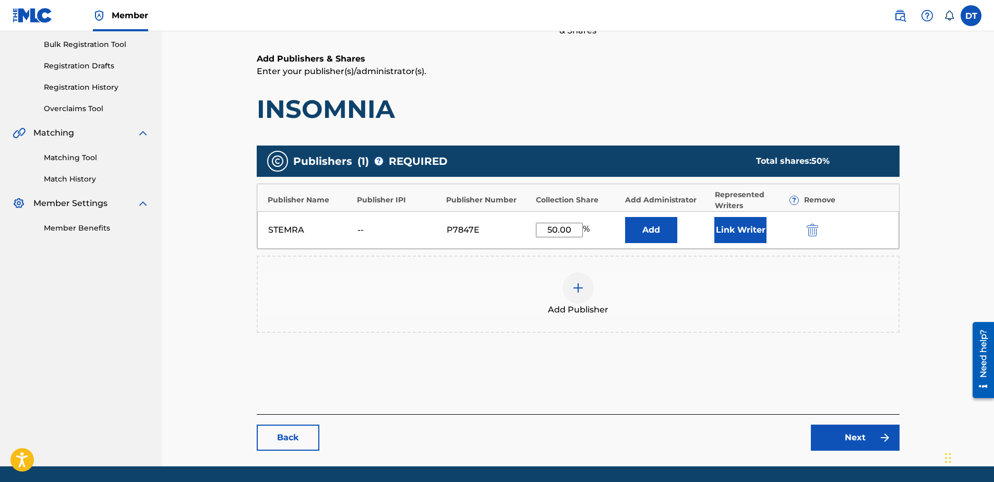
scroll to position [134, 0]
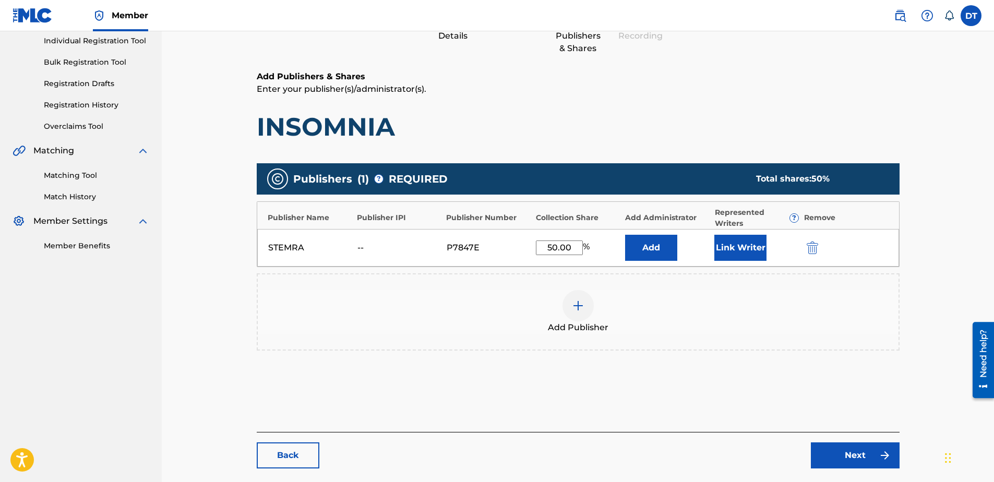
click at [864, 451] on link "Next" at bounding box center [855, 455] width 89 height 26
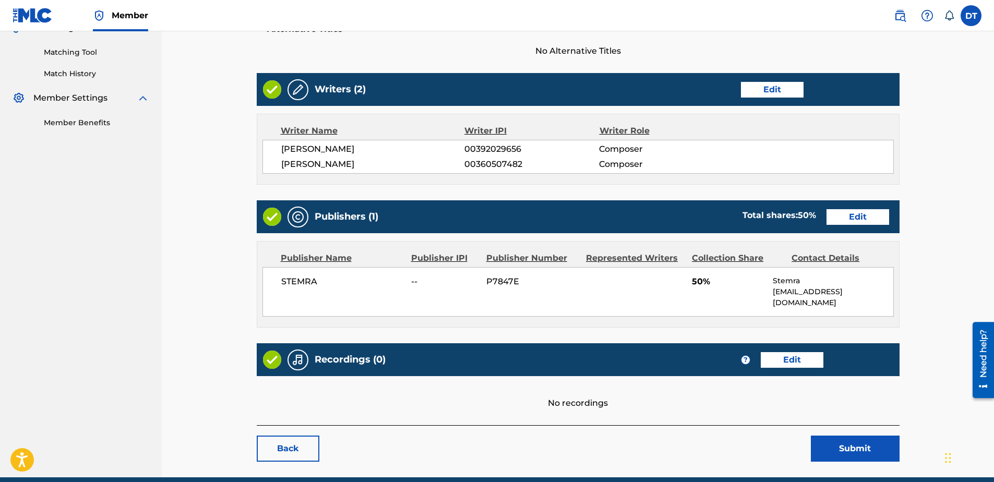
scroll to position [239, 0]
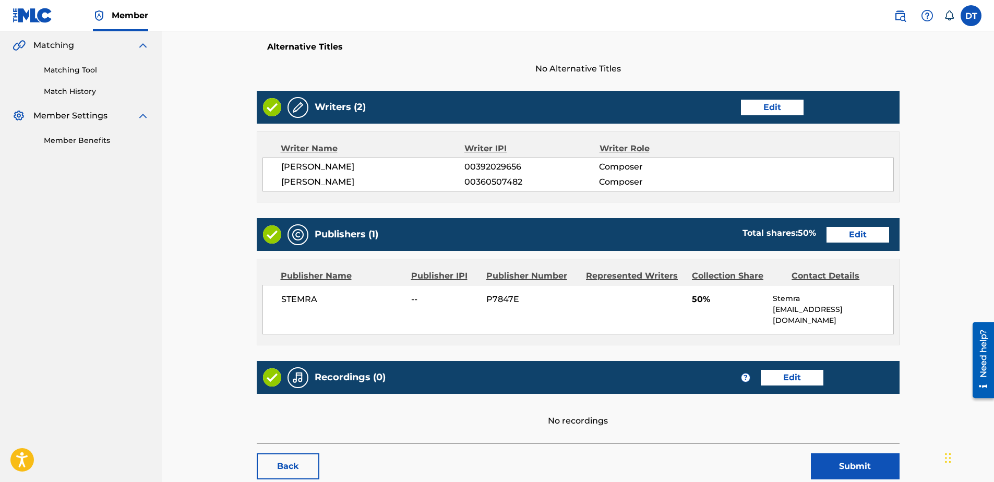
click at [846, 453] on button "Submit" at bounding box center [855, 466] width 89 height 26
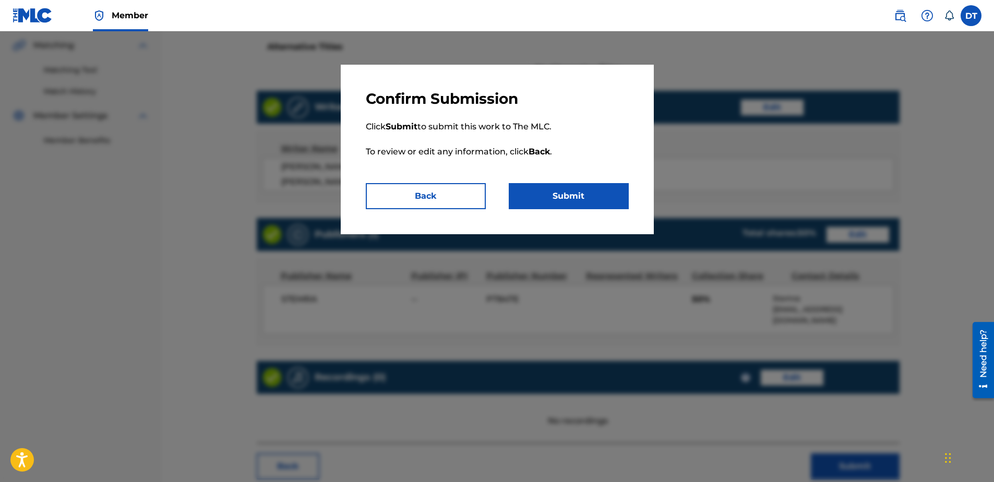
click at [558, 186] on button "Submit" at bounding box center [569, 196] width 120 height 26
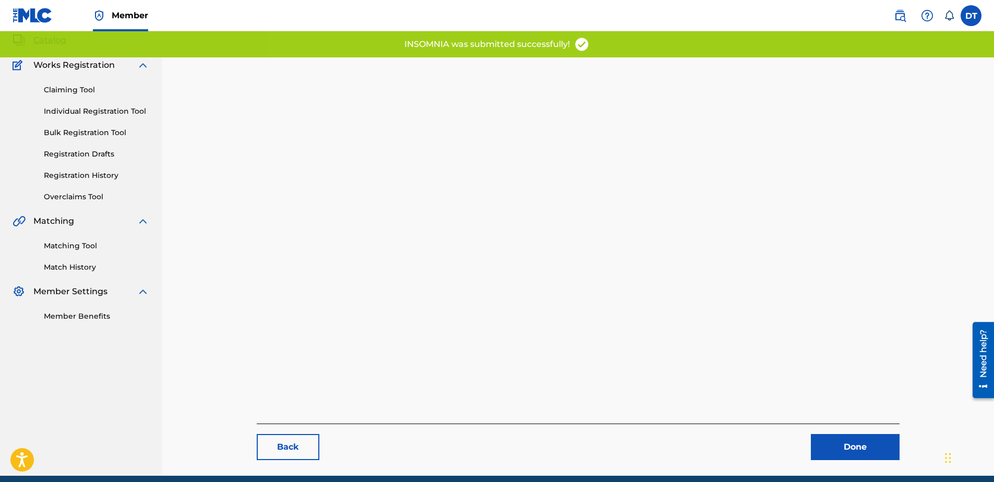
scroll to position [107, 0]
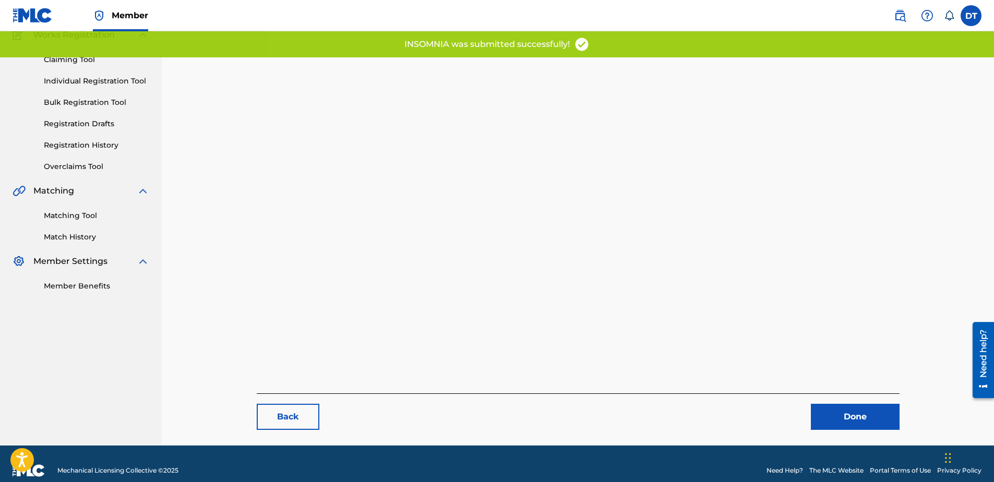
click at [862, 401] on div "Back Done" at bounding box center [578, 411] width 643 height 37
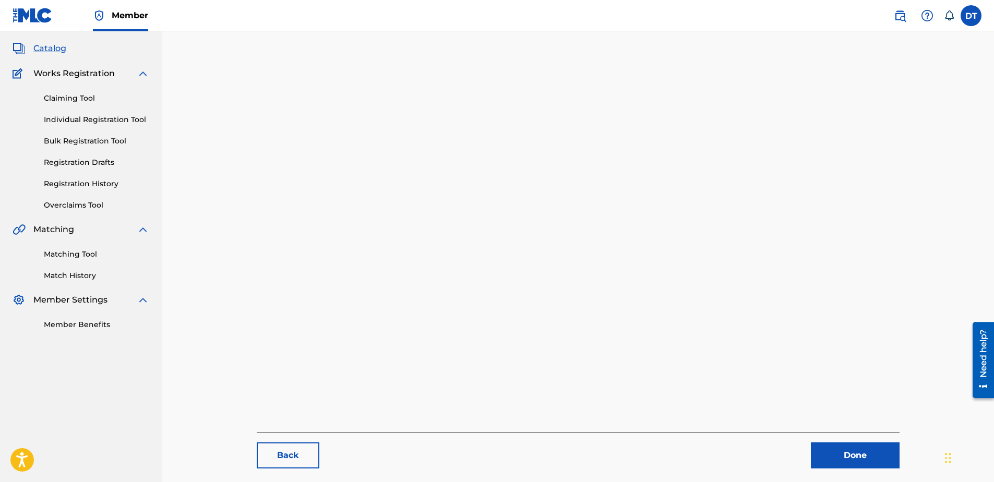
scroll to position [0, 0]
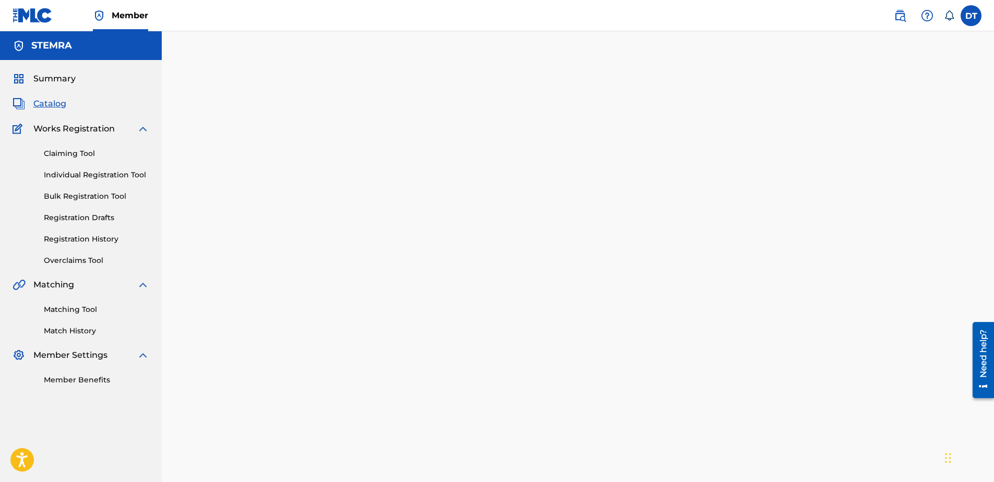
click at [66, 175] on link "Individual Registration Tool" at bounding box center [96, 175] width 105 height 11
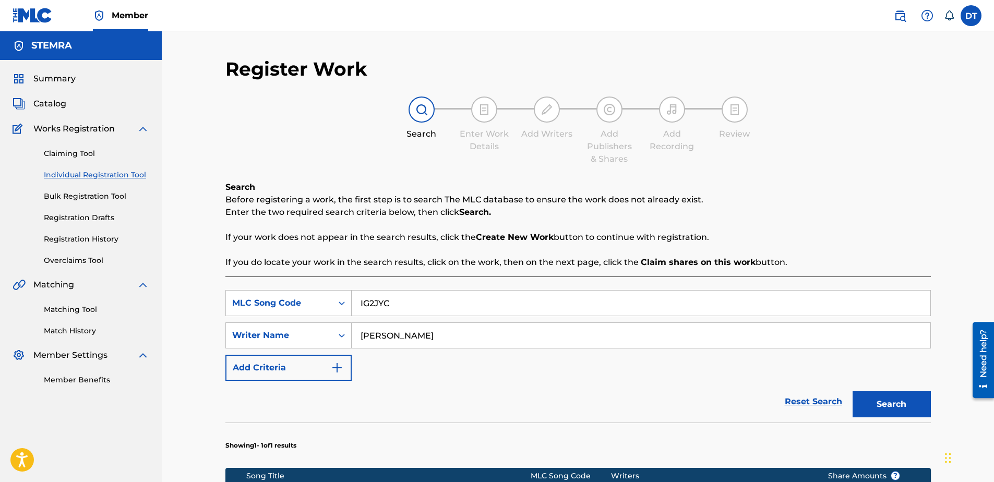
drag, startPoint x: 395, startPoint y: 305, endPoint x: 354, endPoint y: 299, distance: 41.6
click at [354, 299] on input "IG2JYC" at bounding box center [641, 303] width 579 height 25
paste input "RC4OAD"
type input "RC4OAD"
drag, startPoint x: 451, startPoint y: 328, endPoint x: 356, endPoint y: 329, distance: 94.4
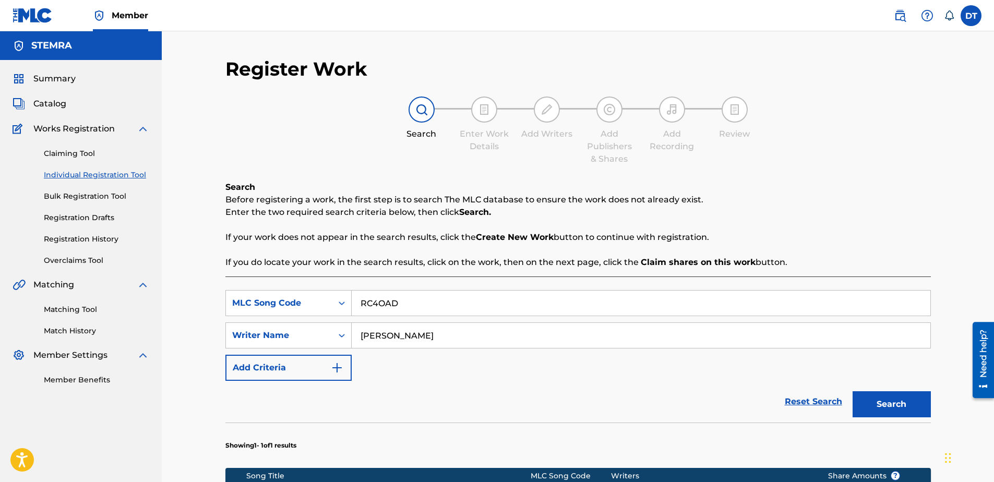
click at [356, 329] on input "[PERSON_NAME]" at bounding box center [641, 335] width 579 height 25
click at [404, 326] on input "Search Form" at bounding box center [641, 335] width 579 height 25
paste input "[PERSON_NAME];"
type input "[PERSON_NAME]"
click at [903, 402] on button "Search" at bounding box center [891, 404] width 78 height 26
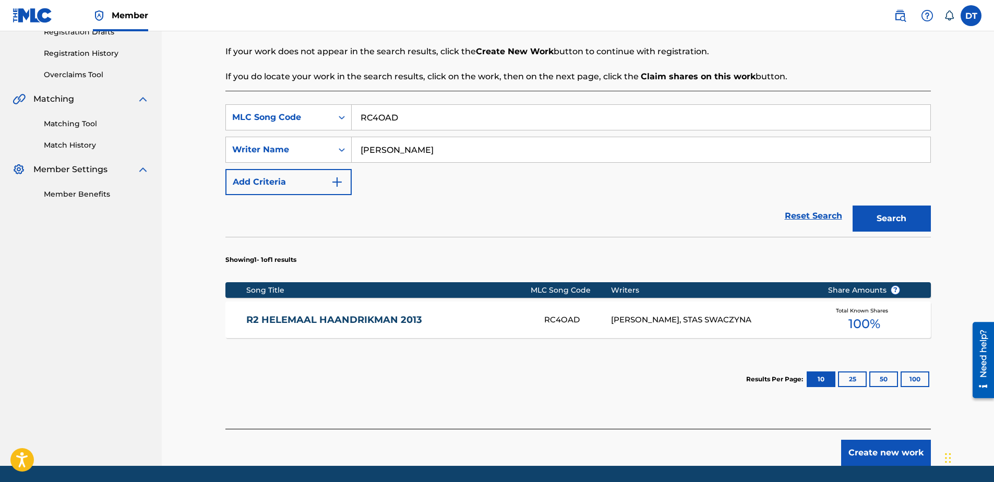
scroll to position [167, 0]
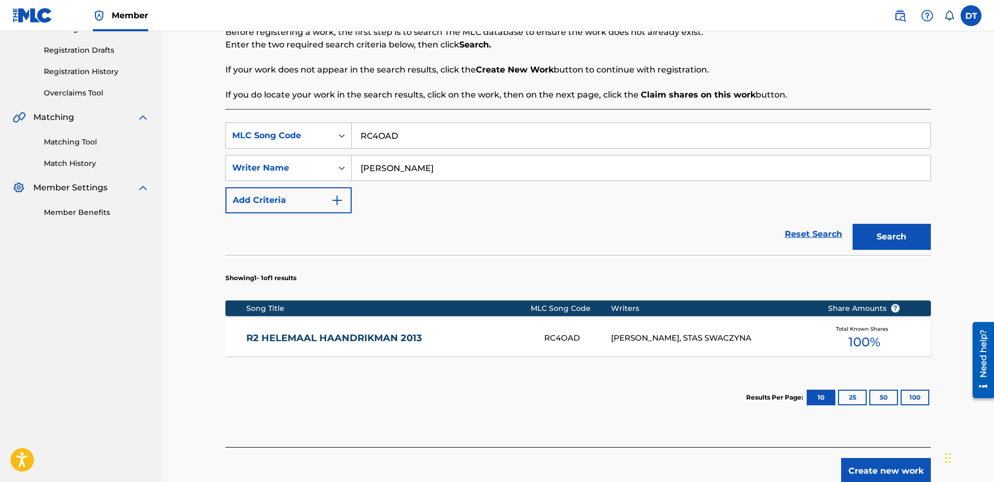
click at [293, 338] on link "R2 HELEMAAL HAANDRIKMAN 2013" at bounding box center [388, 338] width 284 height 12
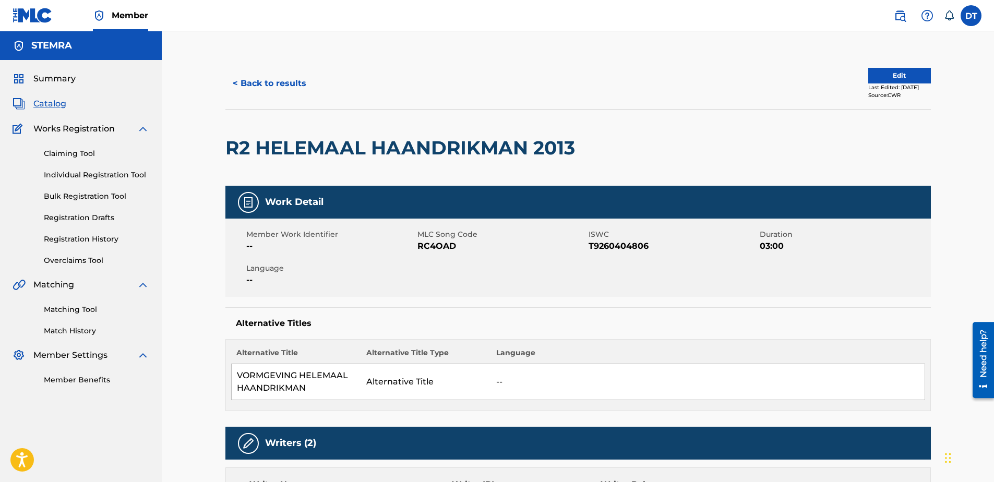
click at [884, 75] on button "Edit" at bounding box center [899, 76] width 63 height 16
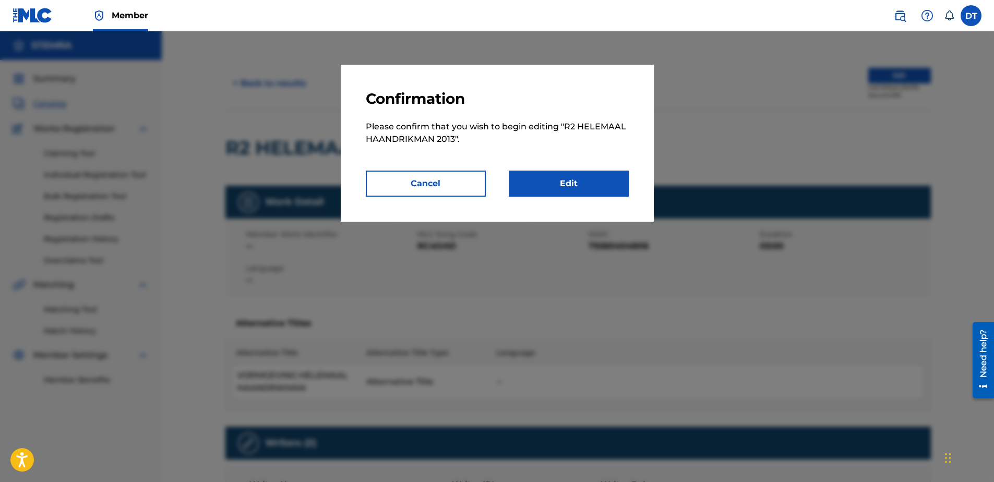
click at [540, 180] on link "Edit" at bounding box center [569, 184] width 120 height 26
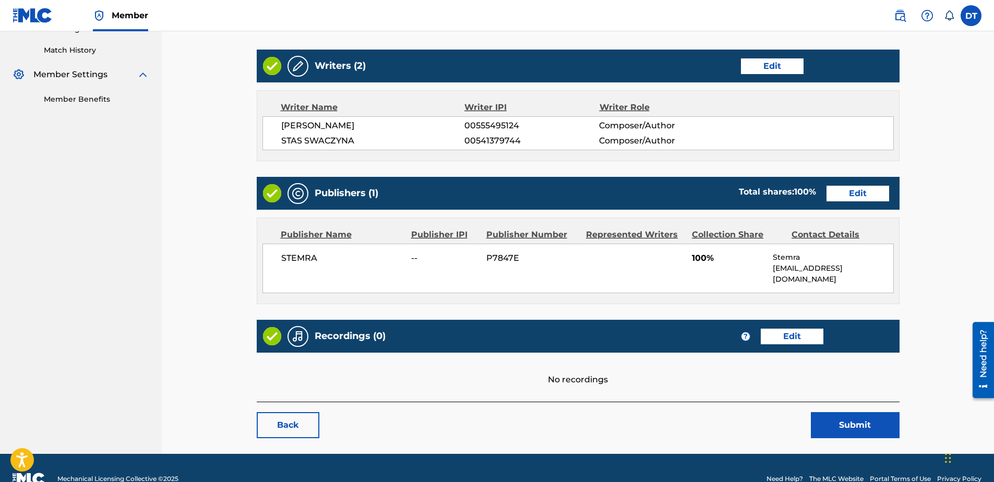
scroll to position [292, 0]
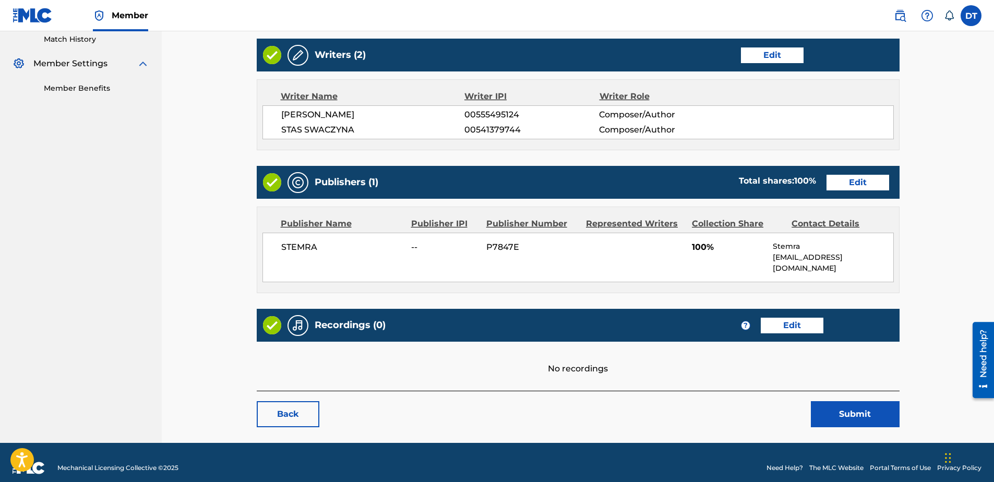
click at [869, 186] on link "Edit" at bounding box center [857, 183] width 63 height 16
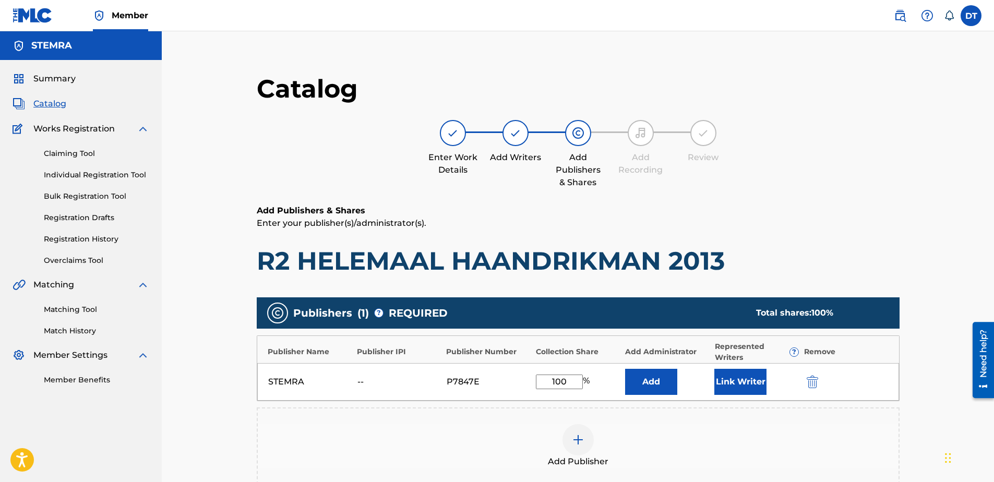
click at [572, 379] on input "100" at bounding box center [559, 382] width 47 height 15
drag, startPoint x: 572, startPoint y: 379, endPoint x: 525, endPoint y: 380, distance: 47.0
click at [525, 380] on div "STEMRA -- P7847E 100 % Add Link Writer" at bounding box center [578, 382] width 642 height 38
type input "50.00"
click at [214, 372] on div "Catalog Enter Work Details Add Writers Add Publishers & Shares Add Recording Re…" at bounding box center [578, 337] width 730 height 561
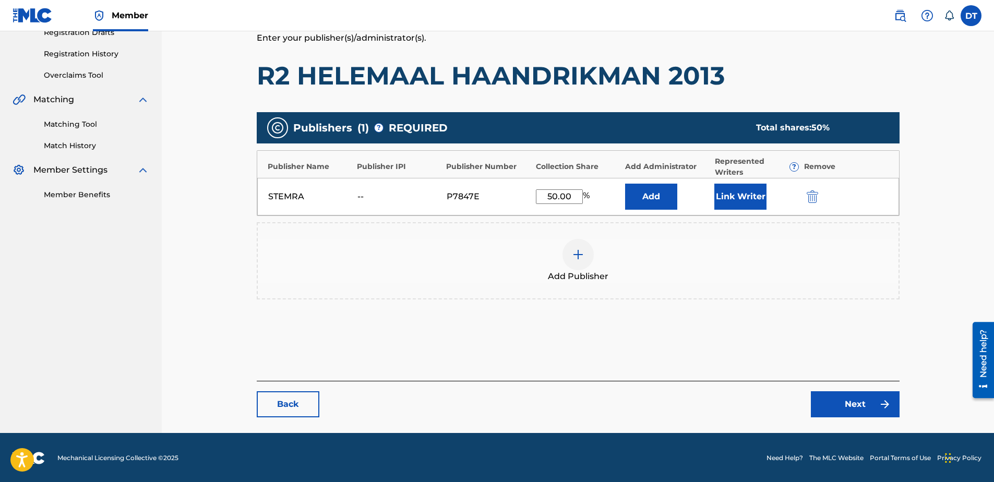
scroll to position [186, 0]
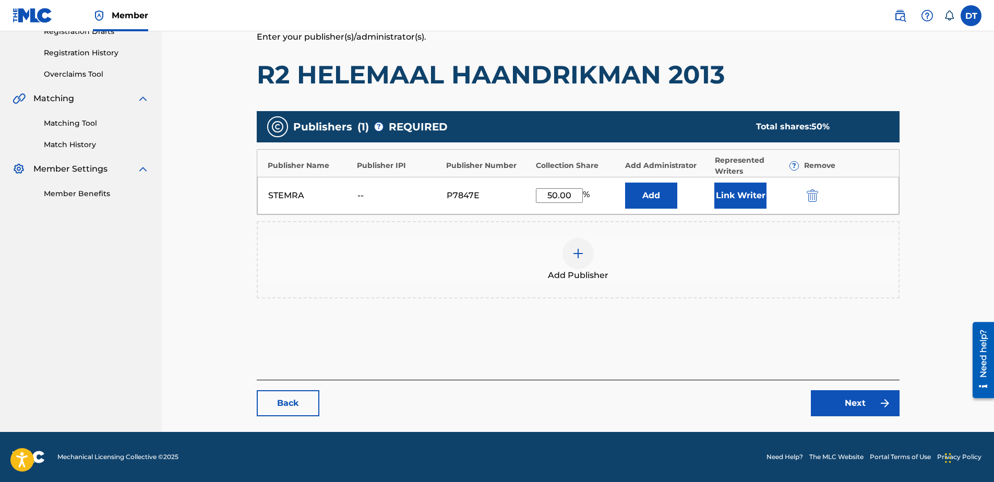
click at [859, 405] on link "Next" at bounding box center [855, 403] width 89 height 26
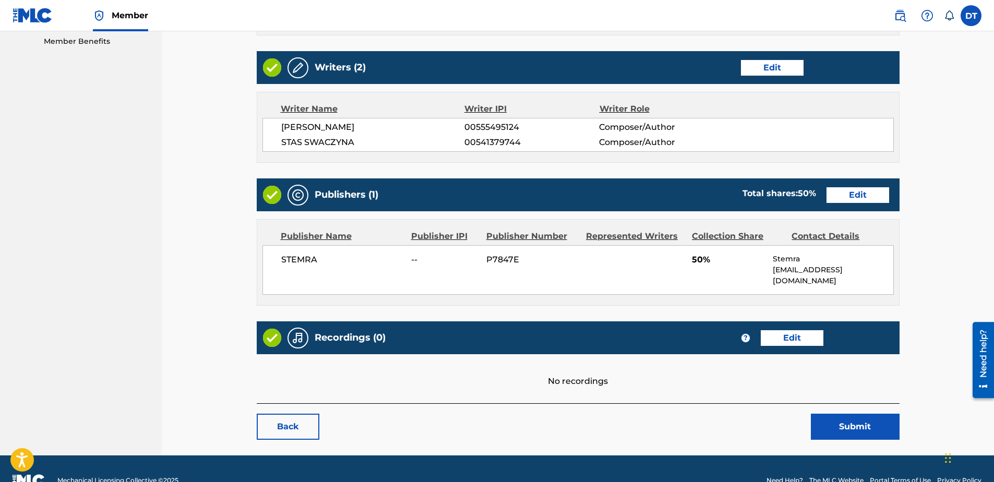
scroll to position [299, 0]
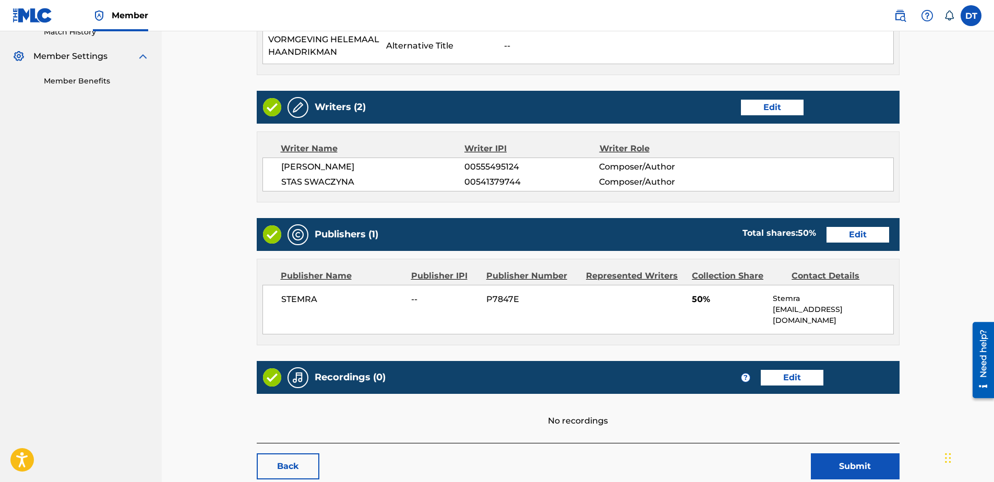
click at [861, 453] on button "Submit" at bounding box center [855, 466] width 89 height 26
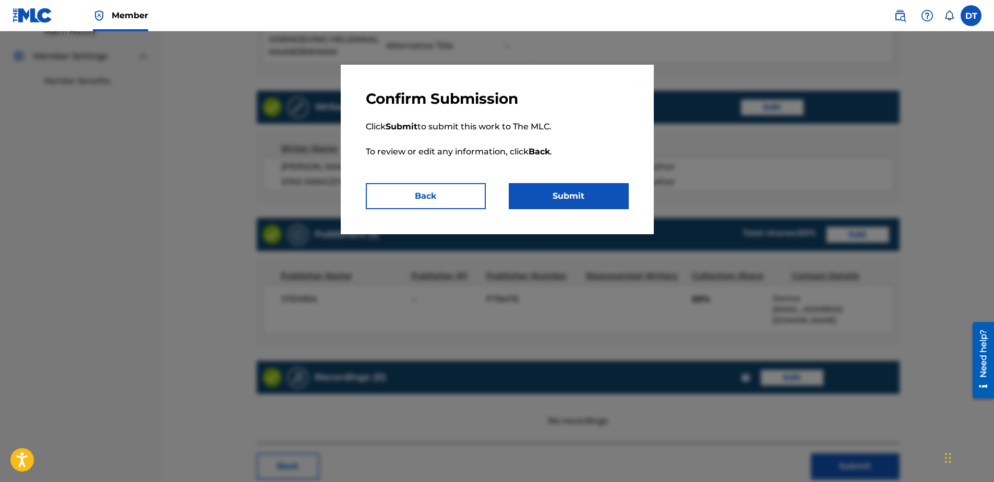
click at [578, 191] on button "Submit" at bounding box center [569, 196] width 120 height 26
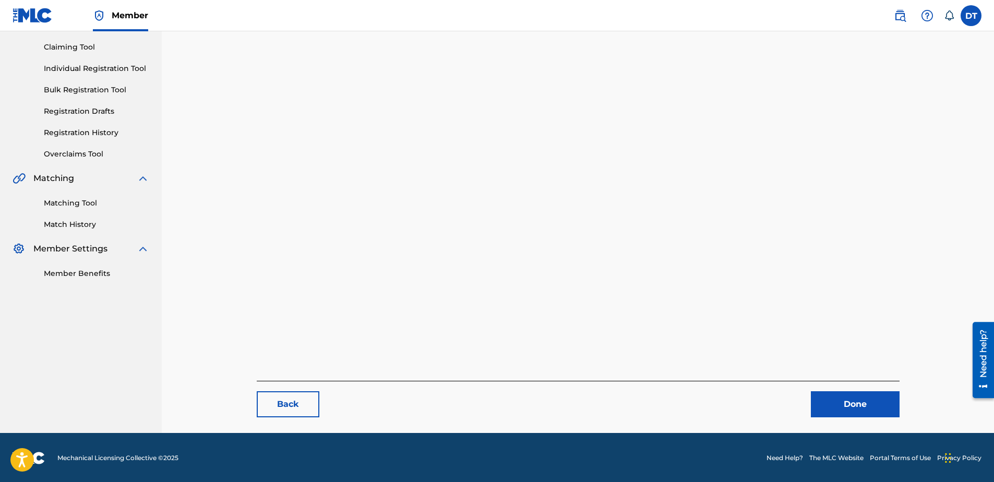
scroll to position [107, 0]
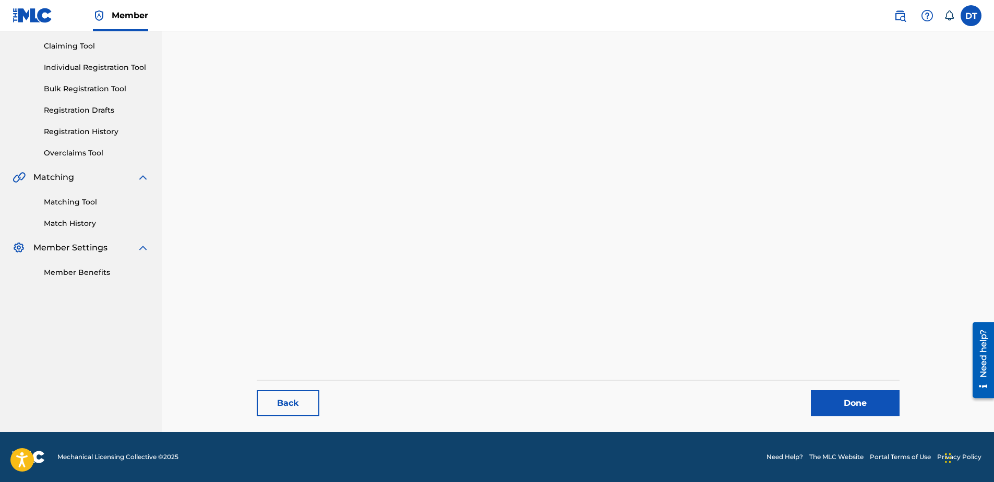
click at [856, 403] on link "Done" at bounding box center [855, 403] width 89 height 26
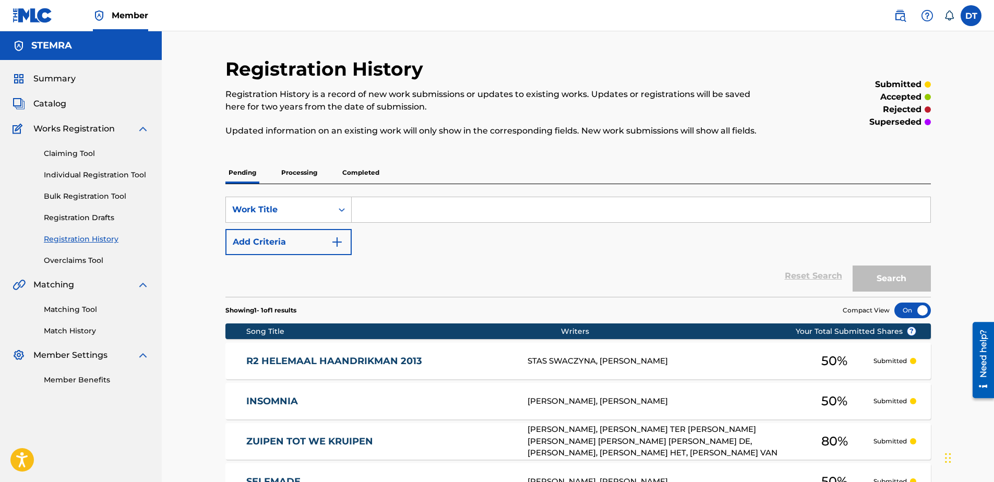
click at [197, 253] on div "Registration History Registration History is a record of new work submissions o…" at bounding box center [578, 418] width 832 height 775
click at [403, 210] on input "Search Form" at bounding box center [641, 209] width 579 height 25
paste input "3A05IZ"
type input "3A05IZ"
click at [64, 172] on link "Individual Registration Tool" at bounding box center [96, 175] width 105 height 11
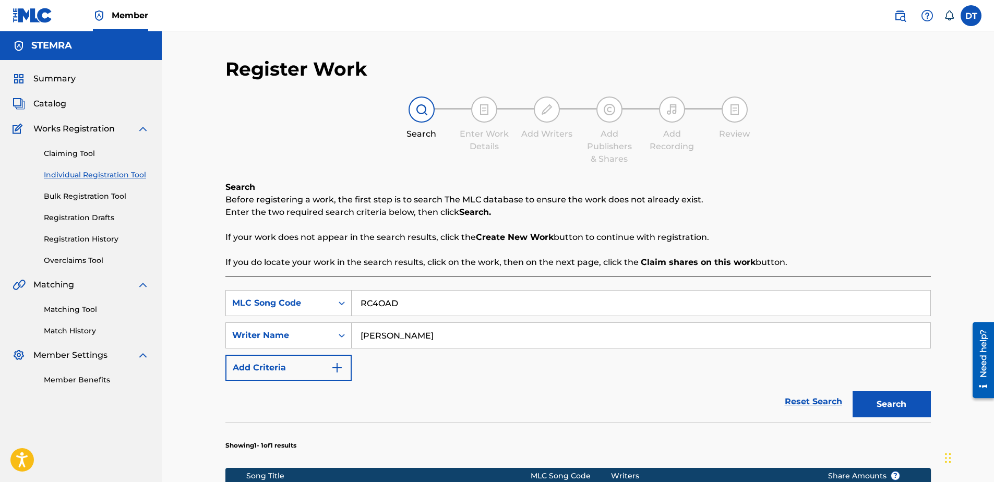
drag, startPoint x: 414, startPoint y: 295, endPoint x: 359, endPoint y: 298, distance: 54.8
click at [359, 298] on input "RC4OAD" at bounding box center [641, 303] width 579 height 25
paste input "3A05IZ"
type input "3A05IZ"
drag, startPoint x: 447, startPoint y: 335, endPoint x: 318, endPoint y: 332, distance: 129.4
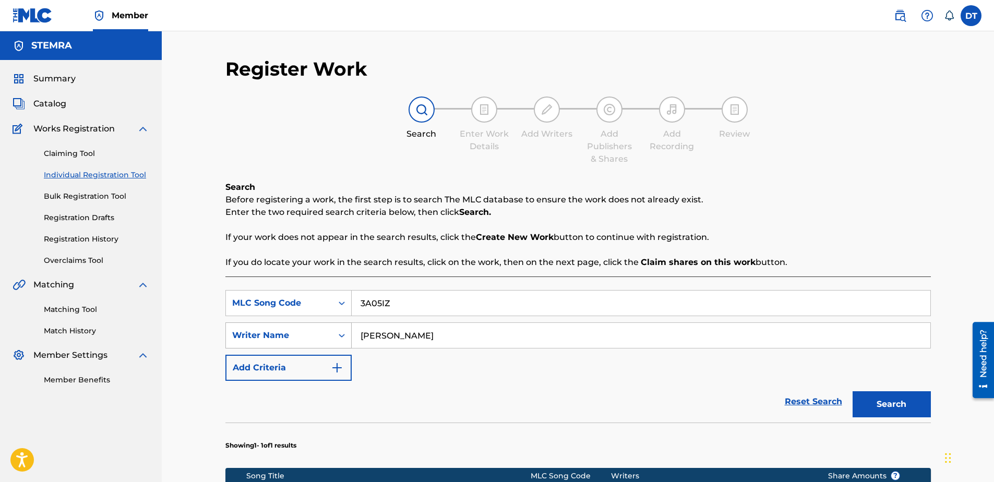
click at [318, 332] on div "SearchWithCriteria6426105b-b89f-4151-945b-ad5645b84d2f Writer Name [PERSON_NAME]" at bounding box center [577, 335] width 705 height 26
click at [438, 339] on input "Search Form" at bounding box center [641, 335] width 579 height 25
paste input "STAS SWACZYNA"
type input "STAS SWACZYNA"
click at [889, 407] on button "Search" at bounding box center [891, 404] width 78 height 26
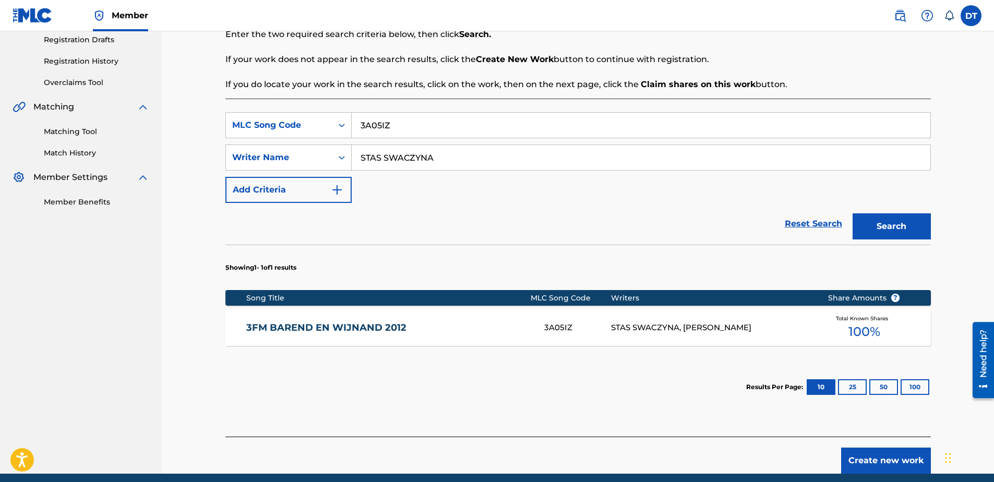
scroll to position [209, 0]
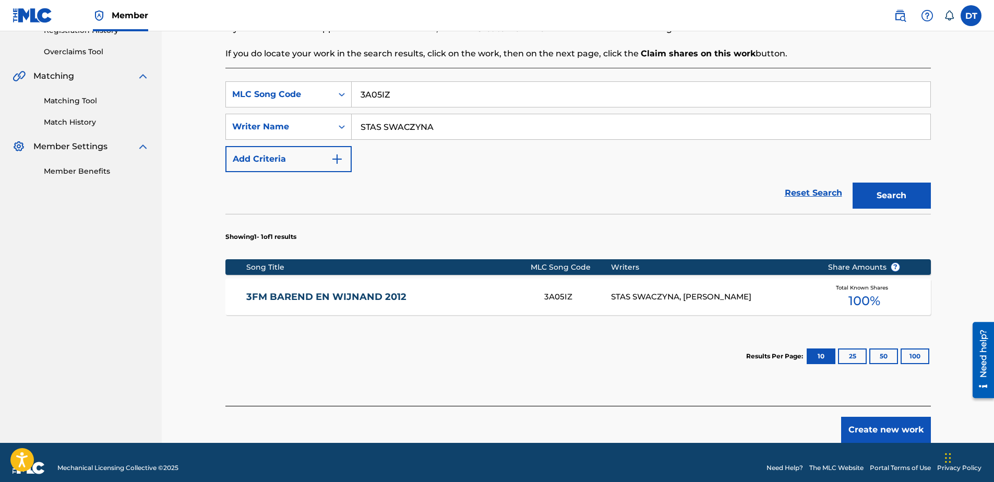
click at [279, 296] on link "3FM BAREND EN WIJNAND 2012" at bounding box center [388, 297] width 284 height 12
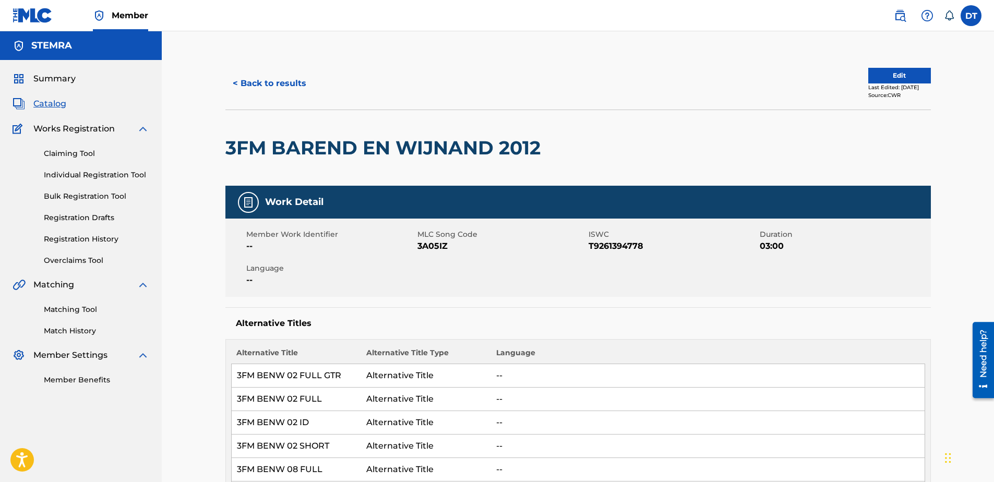
click at [893, 74] on button "Edit" at bounding box center [899, 76] width 63 height 16
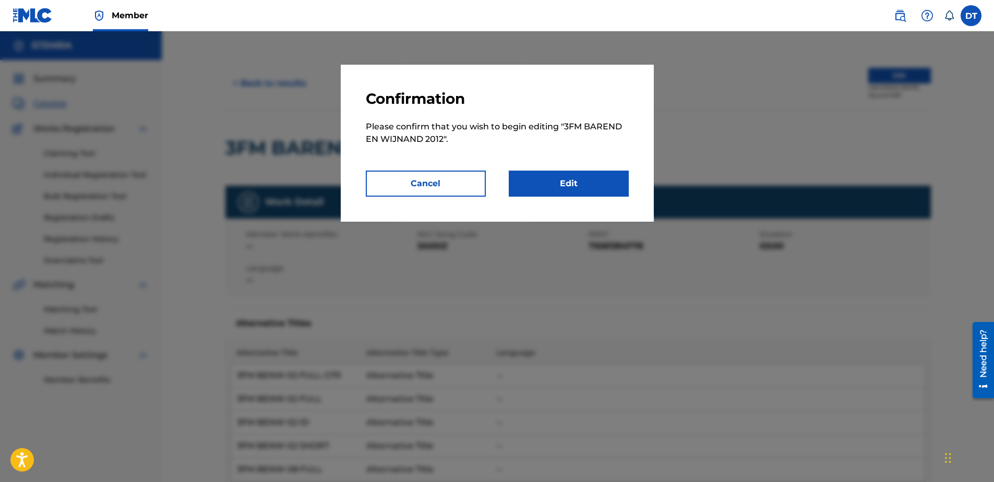
click at [562, 178] on link "Edit" at bounding box center [569, 184] width 120 height 26
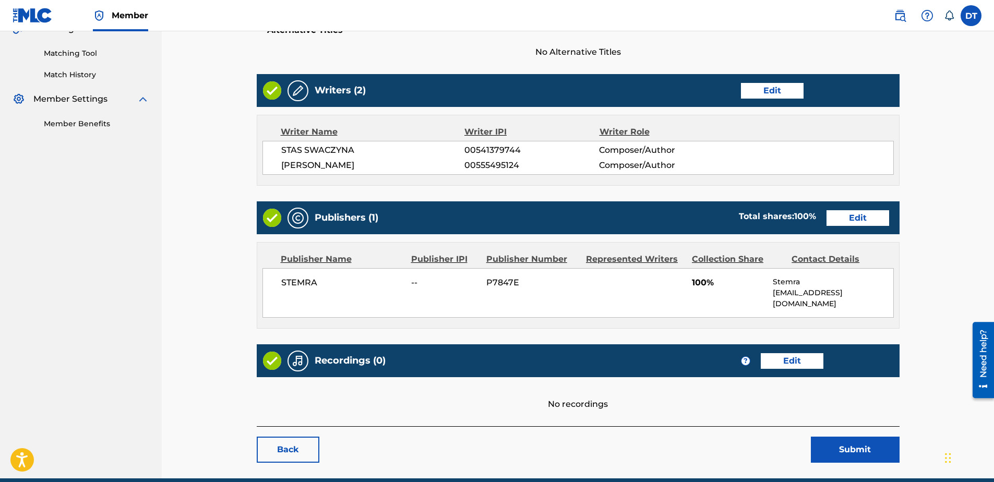
scroll to position [239, 0]
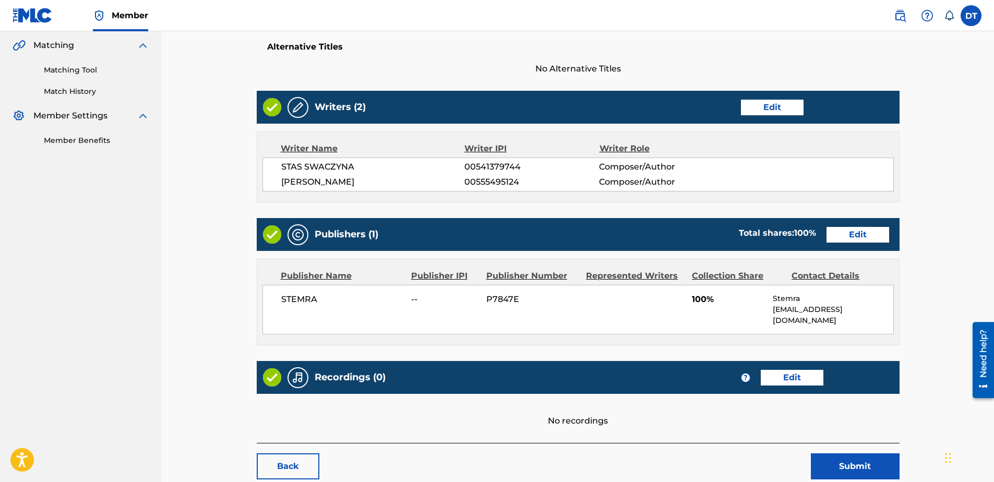
click at [851, 181] on div "Work Detail Edit Member Work Identifier -- MLC Song Code 3A05IZ ISWC T926139477…" at bounding box center [578, 176] width 643 height 534
click at [849, 235] on link "Edit" at bounding box center [857, 235] width 63 height 16
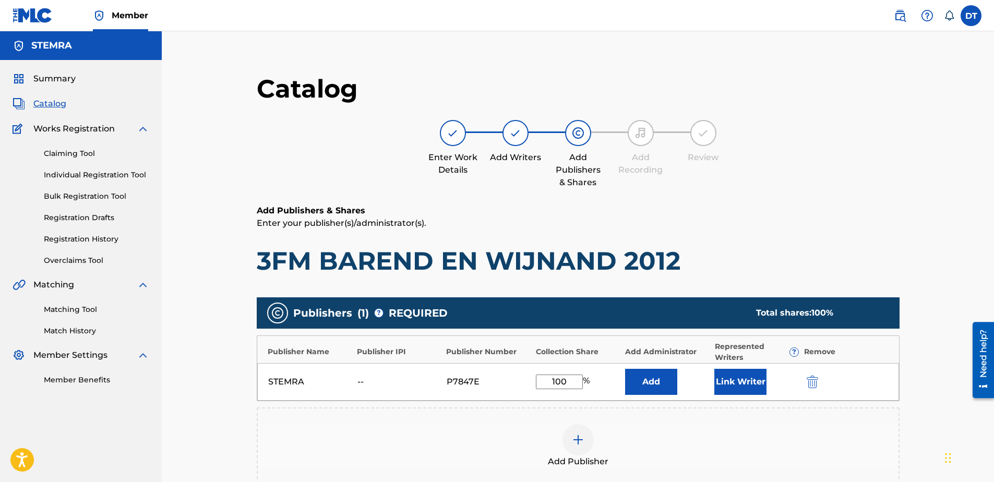
drag, startPoint x: 567, startPoint y: 387, endPoint x: 532, endPoint y: 380, distance: 35.6
click at [532, 380] on div "STEMRA -- P7847E 100 % Add Link Writer" at bounding box center [578, 382] width 642 height 38
type input "50.00"
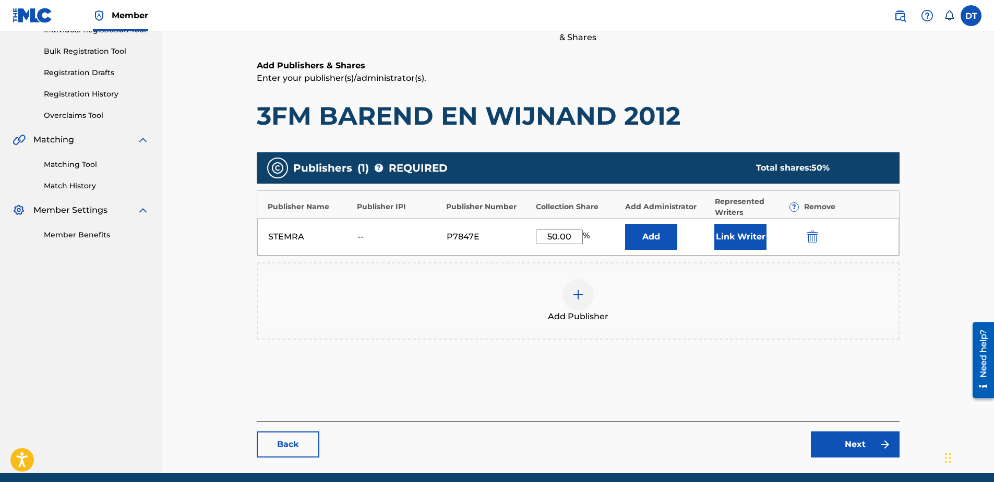
scroll to position [186, 0]
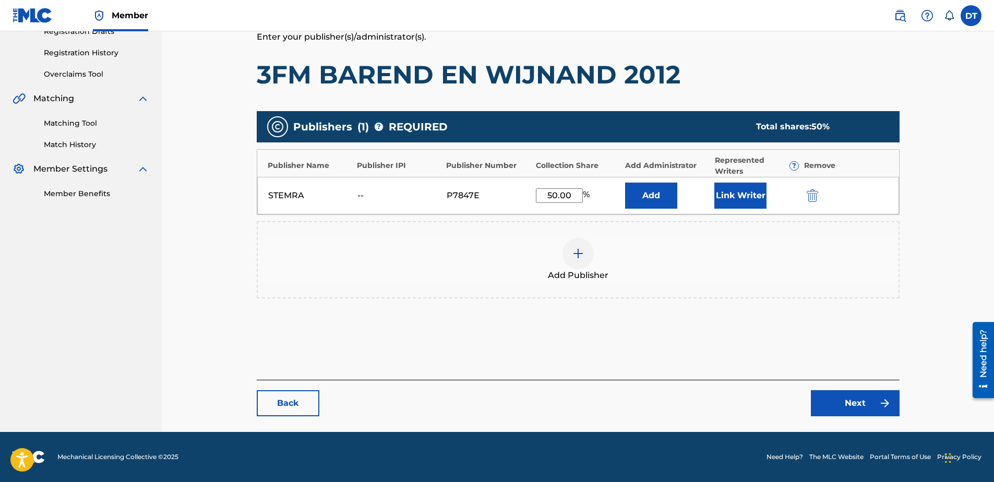
click at [920, 328] on main "Catalog Enter Work Details Add Writers Add Publishers & Shares Add Recording Re…" at bounding box center [577, 151] width 705 height 561
click at [843, 404] on link "Next" at bounding box center [855, 403] width 89 height 26
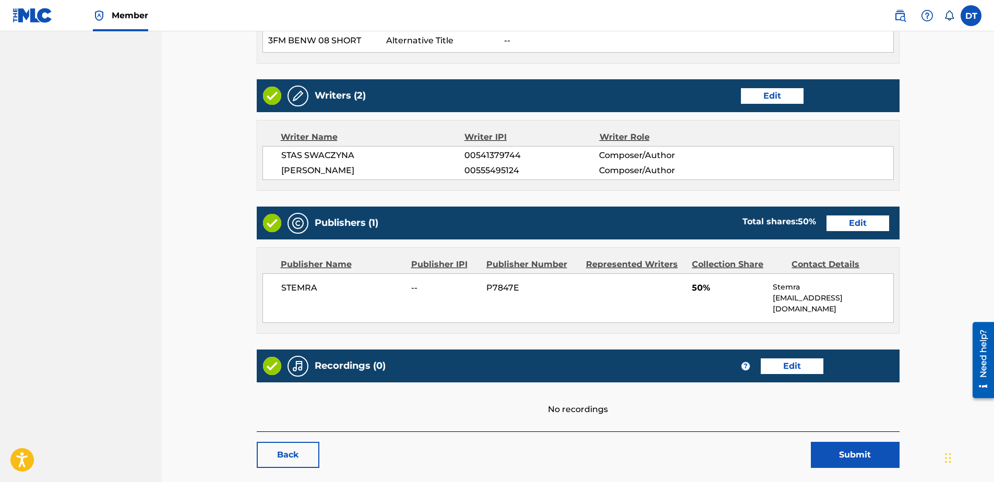
scroll to position [487, 0]
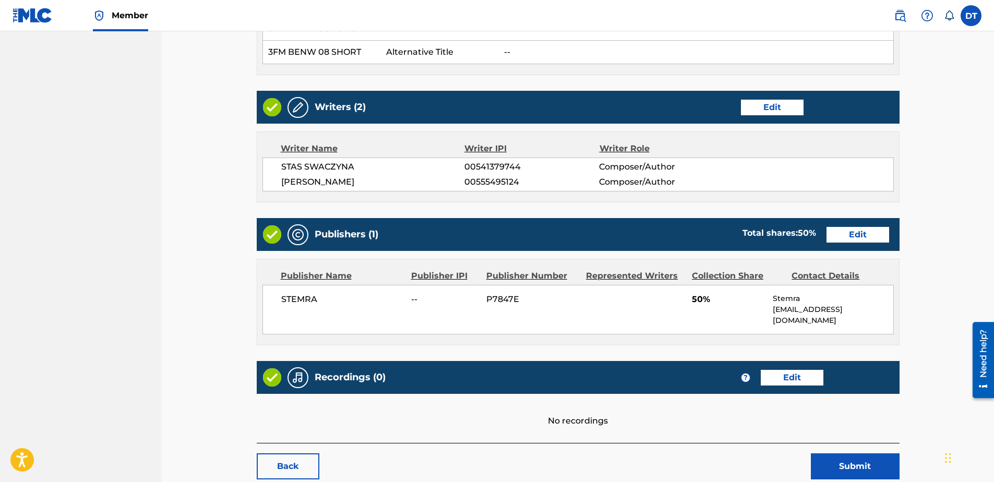
click at [844, 405] on div "< Back 3FM BAREND EN WIJNAND 2012 Work Detail Edit Member Work Identifier -- ML…" at bounding box center [578, 32] width 643 height 893
click at [848, 453] on button "Submit" at bounding box center [855, 466] width 89 height 26
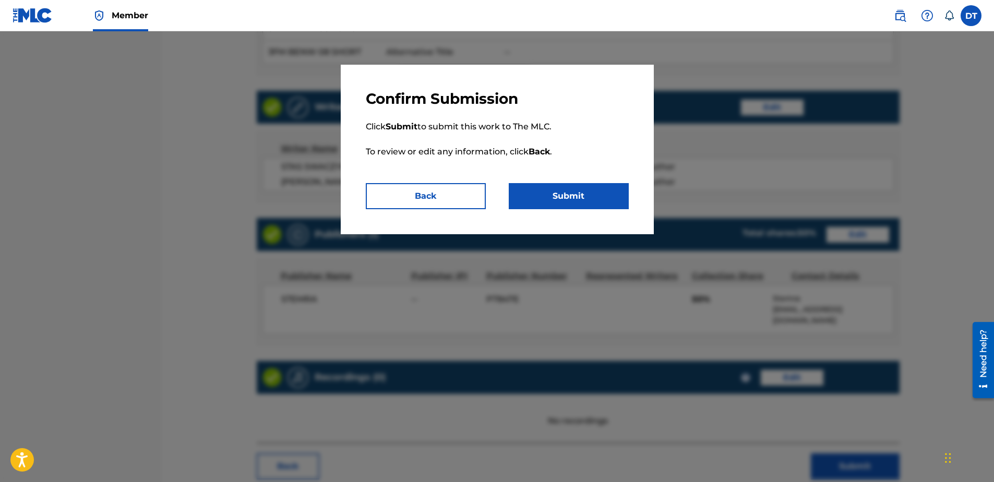
click at [572, 191] on button "Submit" at bounding box center [569, 196] width 120 height 26
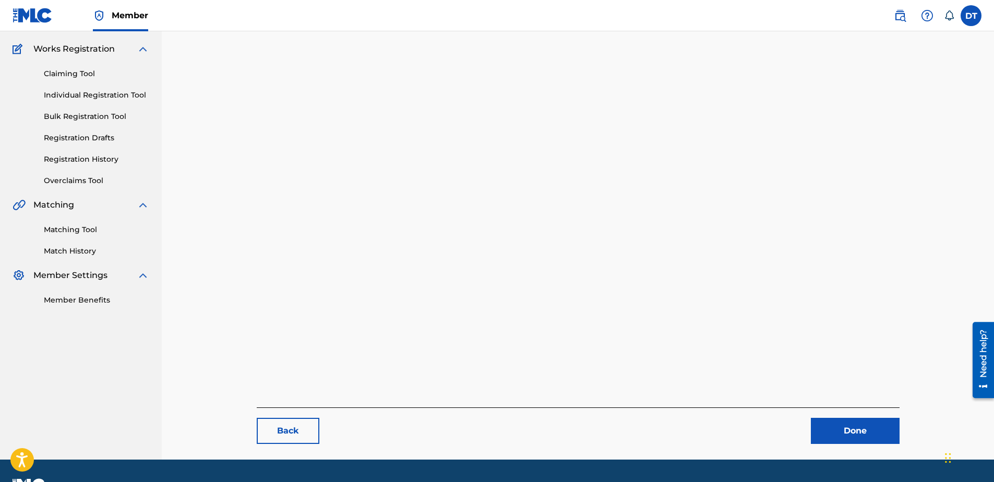
scroll to position [55, 0]
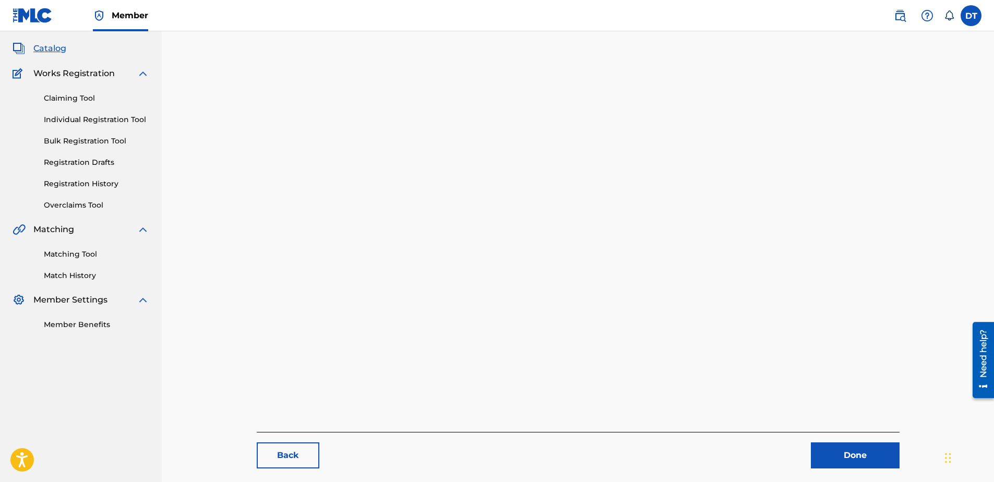
click at [839, 394] on div "Back Done" at bounding box center [578, 243] width 643 height 451
click at [850, 452] on link "Done" at bounding box center [855, 455] width 89 height 26
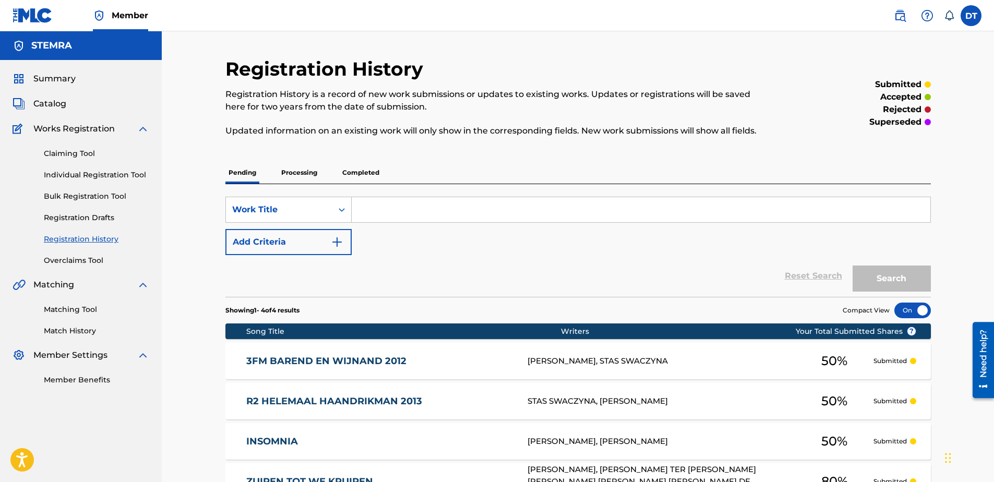
click at [799, 117] on div "superseded" at bounding box center [849, 122] width 162 height 13
drag, startPoint x: 75, startPoint y: 174, endPoint x: 107, endPoint y: 172, distance: 31.9
click at [75, 174] on link "Individual Registration Tool" at bounding box center [96, 175] width 105 height 11
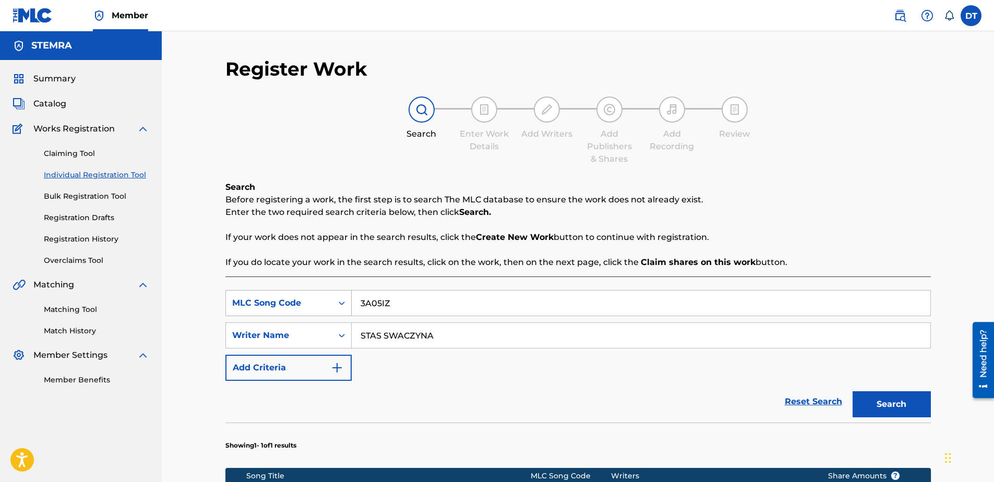
drag, startPoint x: 411, startPoint y: 303, endPoint x: 330, endPoint y: 299, distance: 80.4
click at [330, 299] on div "SearchWithCriteriaf541c7e8-05e8-4a41-a3fd-a3c086a0609f MLC Song Code 3A05IZ" at bounding box center [577, 303] width 705 height 26
paste input "B50434"
type input "B50434"
drag, startPoint x: 459, startPoint y: 336, endPoint x: 358, endPoint y: 328, distance: 100.5
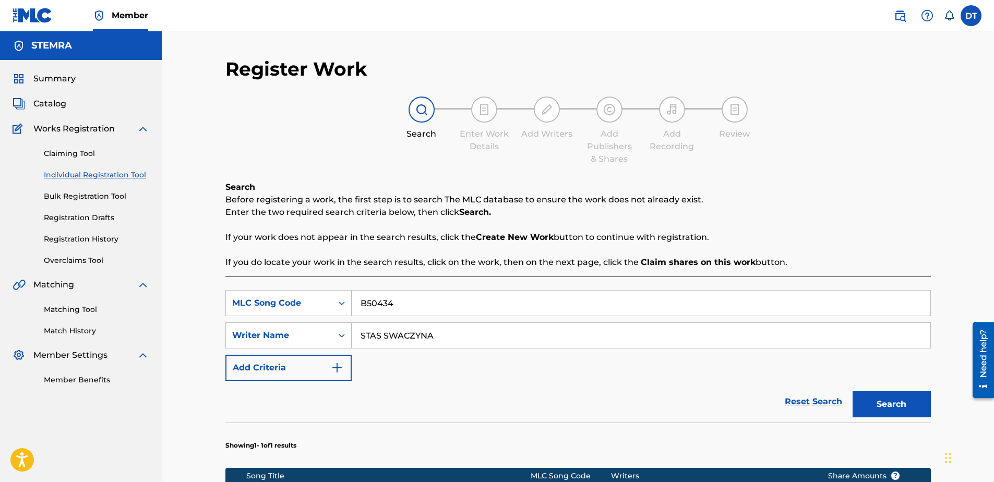
click at [358, 328] on input "STAS SWACZYNA" at bounding box center [641, 335] width 579 height 25
click at [416, 334] on input "Search Form" at bounding box center [641, 335] width 579 height 25
paste input "[PERSON_NAME]"
click at [356, 335] on input "[PERSON_NAME]" at bounding box center [641, 335] width 579 height 25
click at [487, 333] on input "[PERSON_NAME]" at bounding box center [641, 335] width 579 height 25
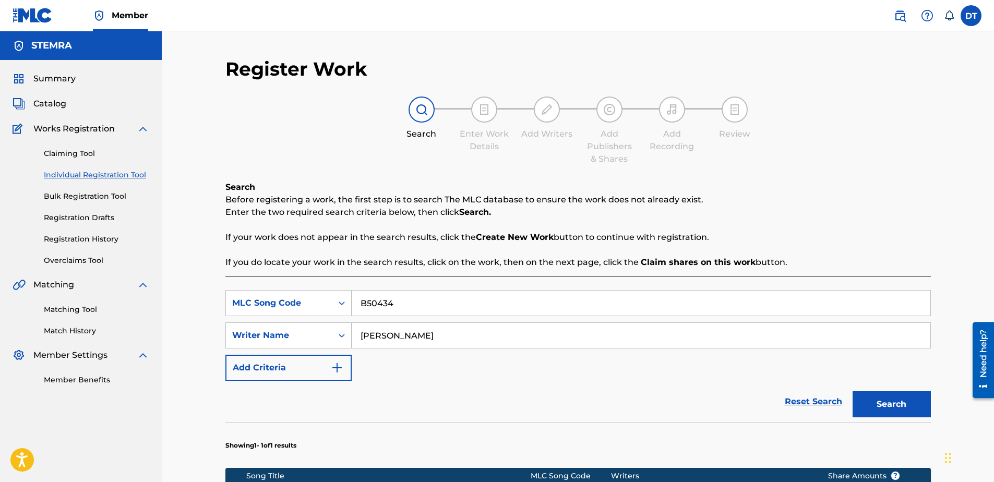
type input "[PERSON_NAME]"
click at [875, 401] on button "Search" at bounding box center [891, 404] width 78 height 26
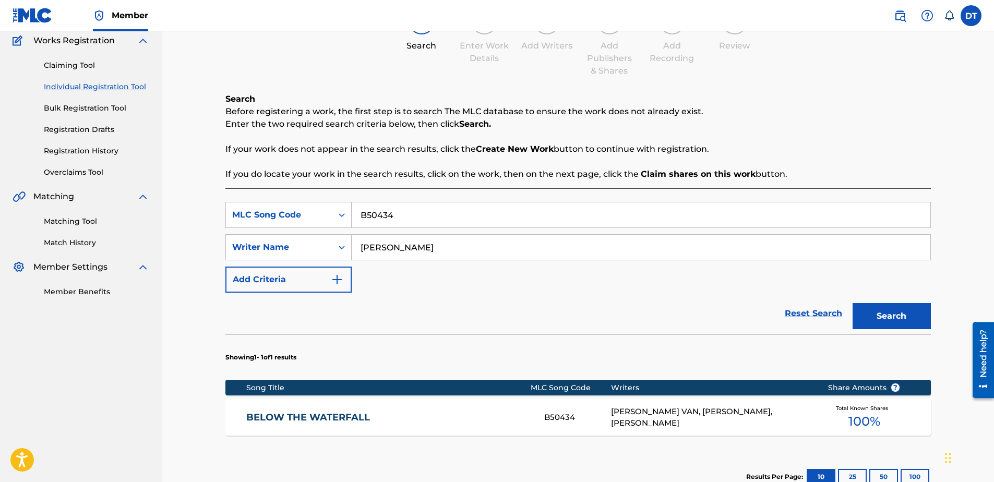
scroll to position [104, 0]
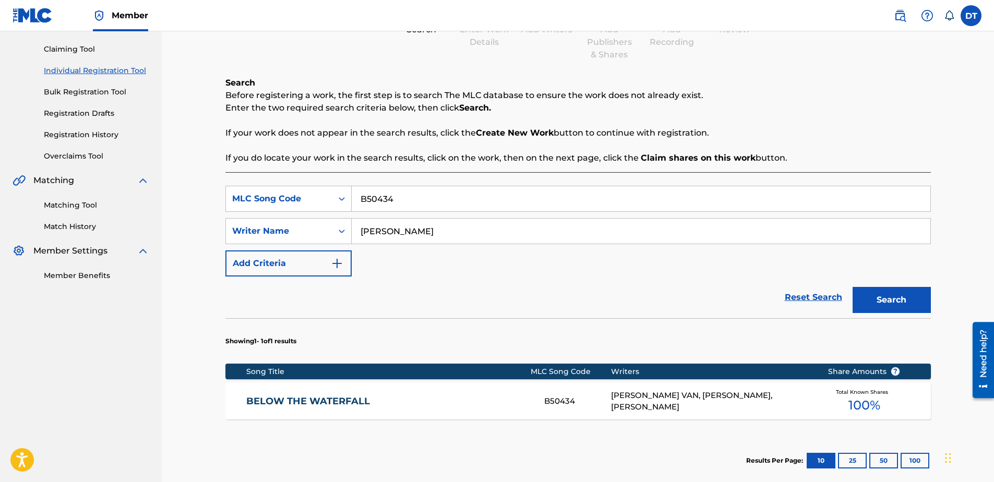
click at [280, 402] on link "BELOW THE WATERFALL" at bounding box center [388, 401] width 284 height 12
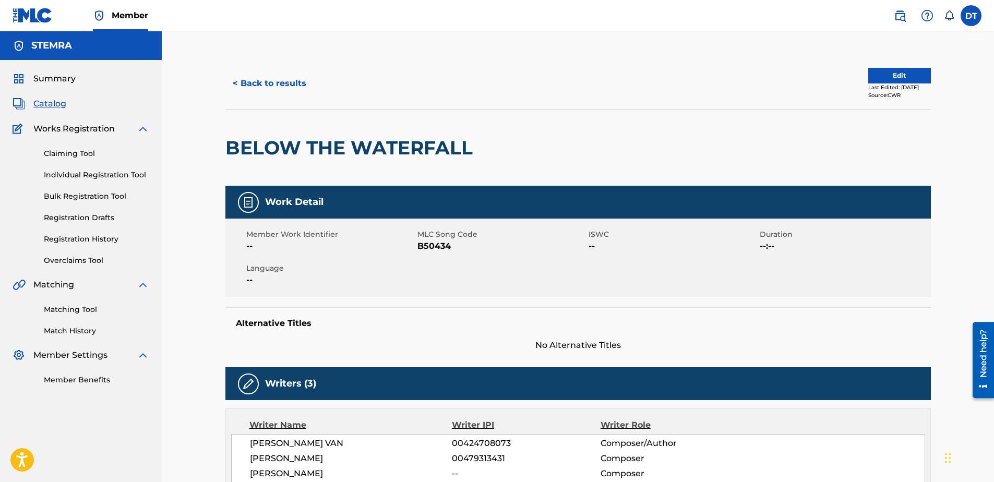
click at [879, 81] on button "Edit" at bounding box center [899, 76] width 63 height 16
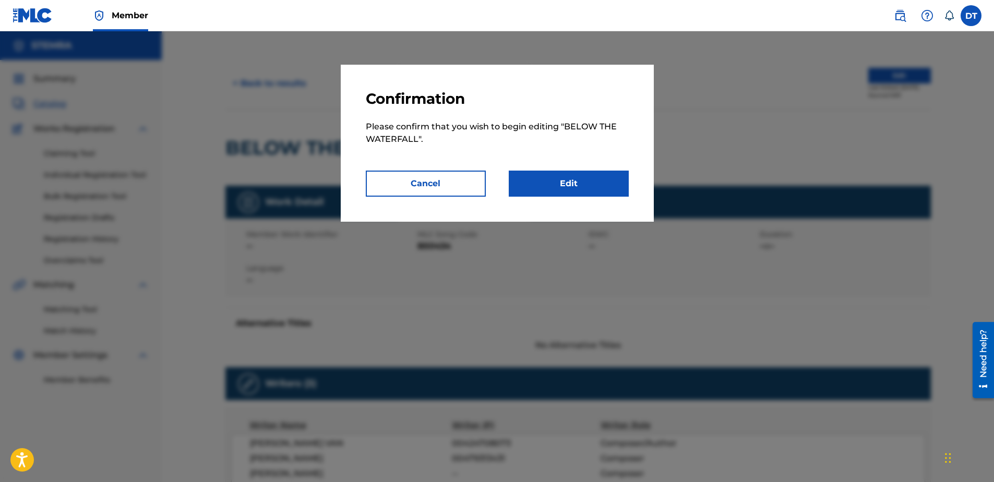
click at [527, 180] on link "Edit" at bounding box center [569, 184] width 120 height 26
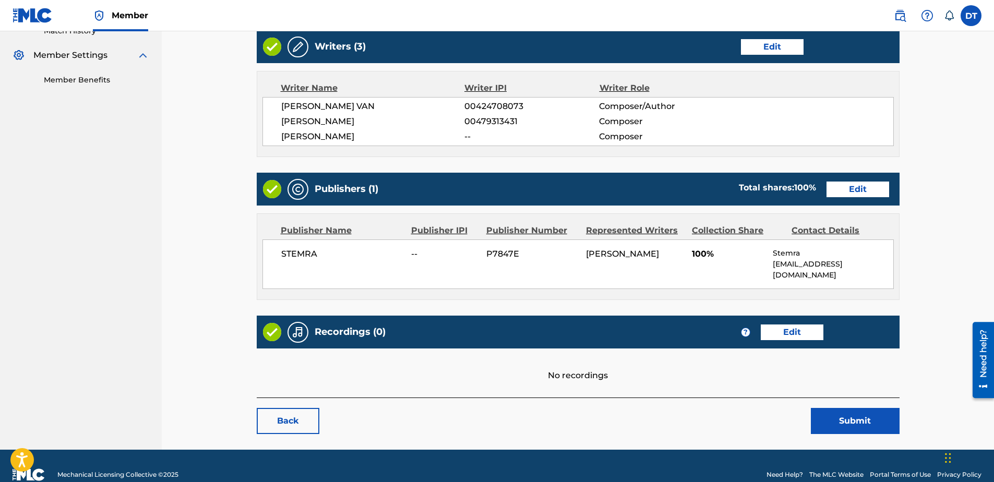
scroll to position [307, 0]
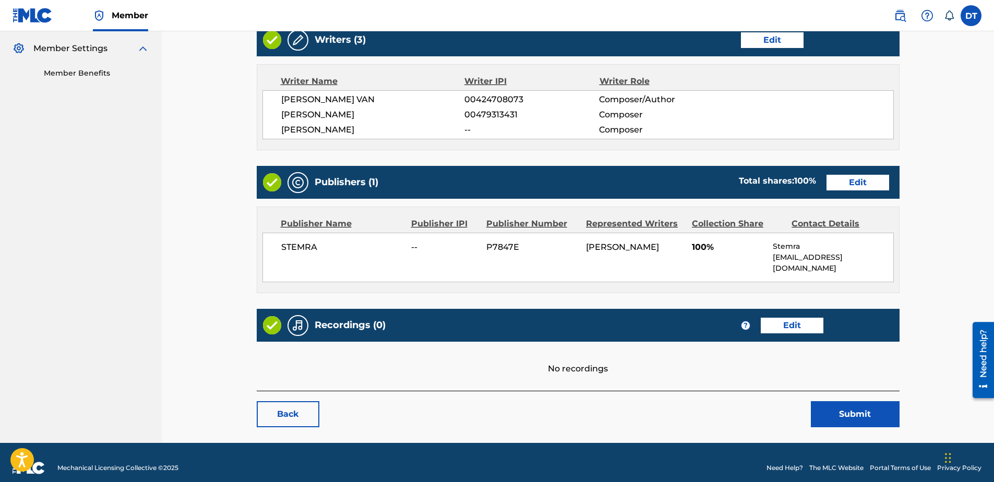
click at [853, 174] on div "Publishers (1) Total shares: 100 % Edit" at bounding box center [578, 182] width 643 height 33
click at [854, 182] on link "Edit" at bounding box center [857, 183] width 63 height 16
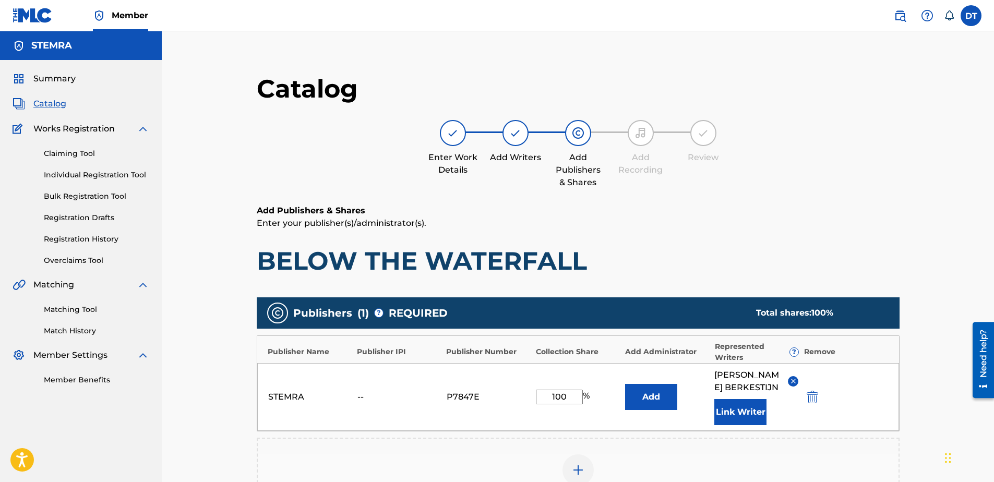
drag, startPoint x: 570, startPoint y: 395, endPoint x: 539, endPoint y: 394, distance: 30.8
click at [539, 394] on input "100" at bounding box center [559, 397] width 47 height 15
type input "25.00"
click at [718, 207] on h6 "Add Publishers & Shares" at bounding box center [578, 210] width 643 height 13
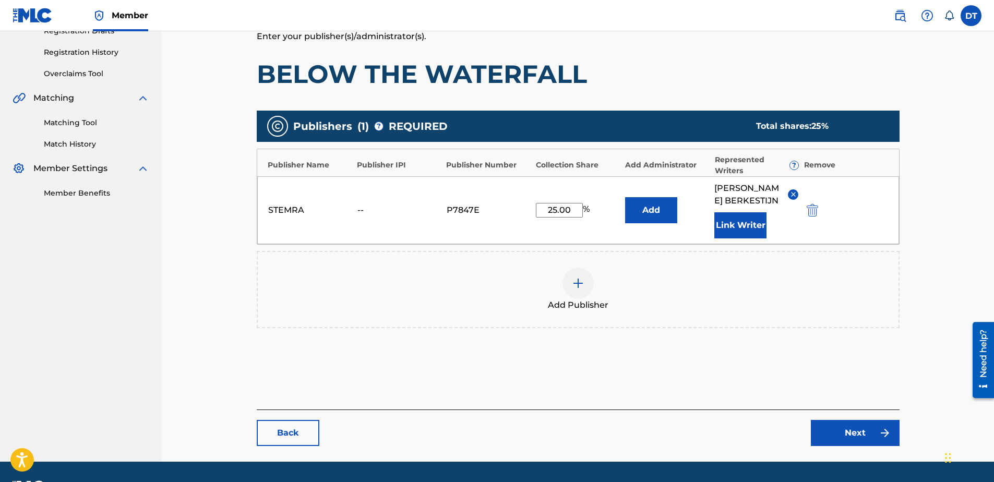
scroll to position [216, 0]
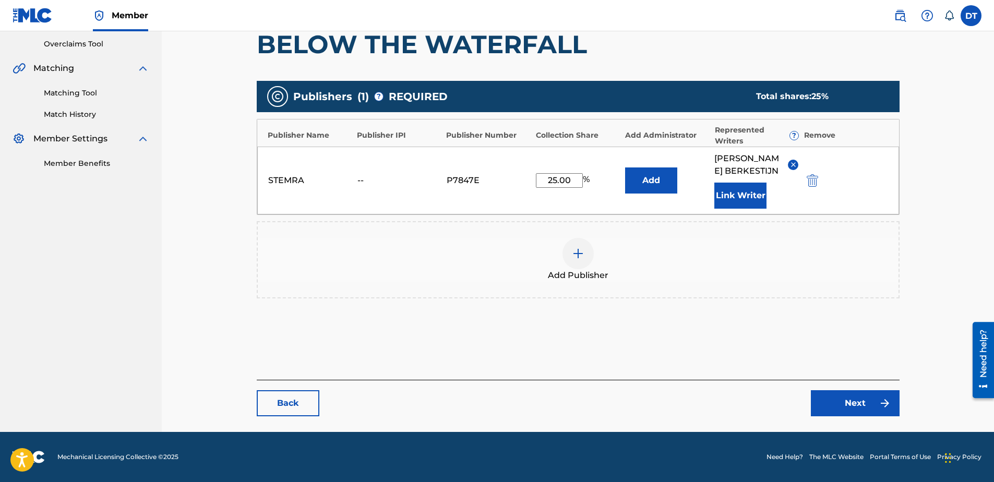
click at [857, 405] on link "Next" at bounding box center [855, 403] width 89 height 26
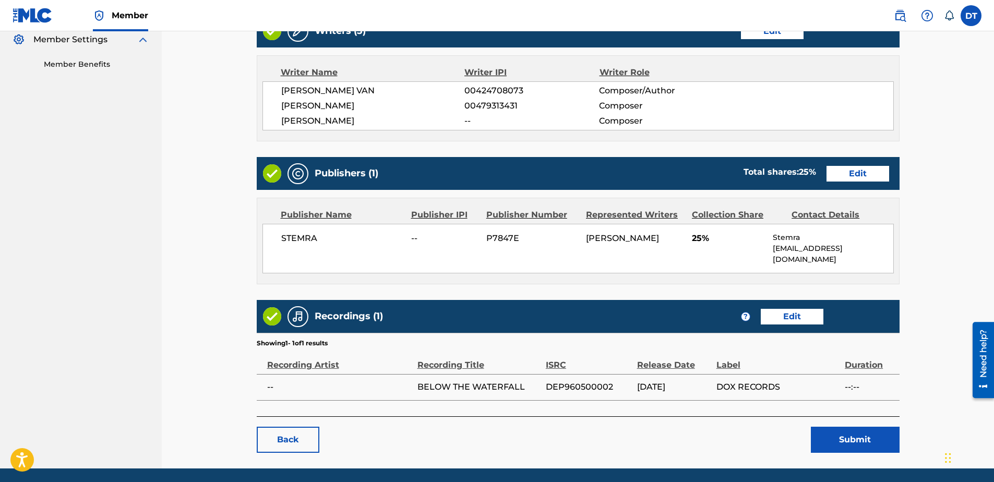
scroll to position [341, 0]
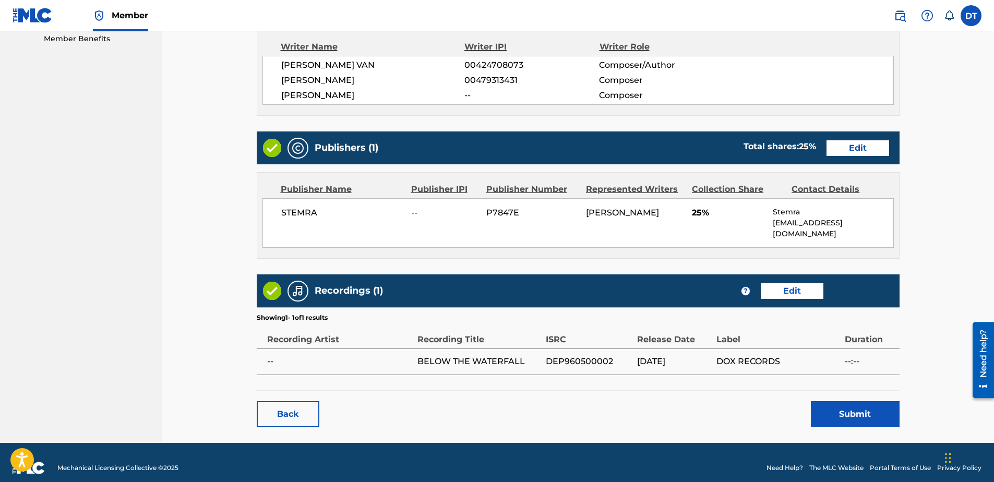
click at [863, 401] on button "Submit" at bounding box center [855, 414] width 89 height 26
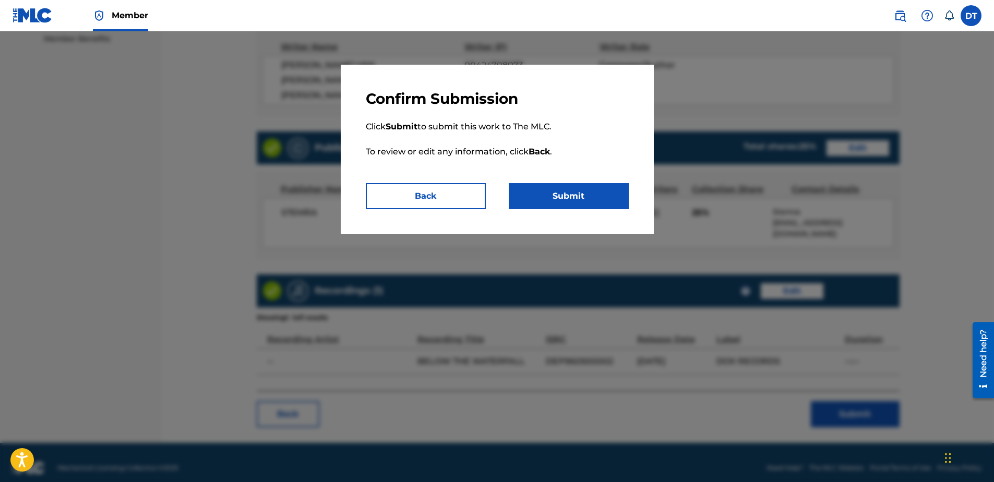
click at [575, 190] on button "Submit" at bounding box center [569, 196] width 120 height 26
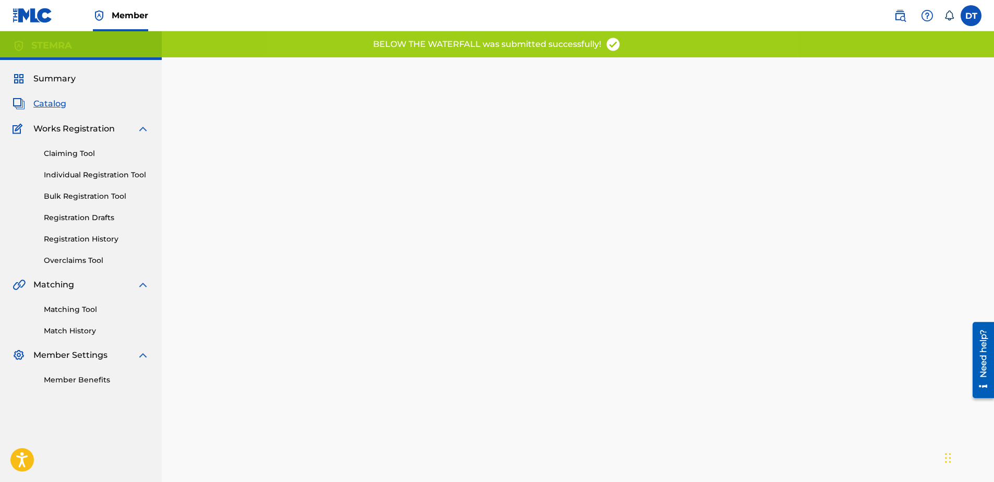
click at [509, 221] on div "Back Done" at bounding box center [578, 298] width 643 height 451
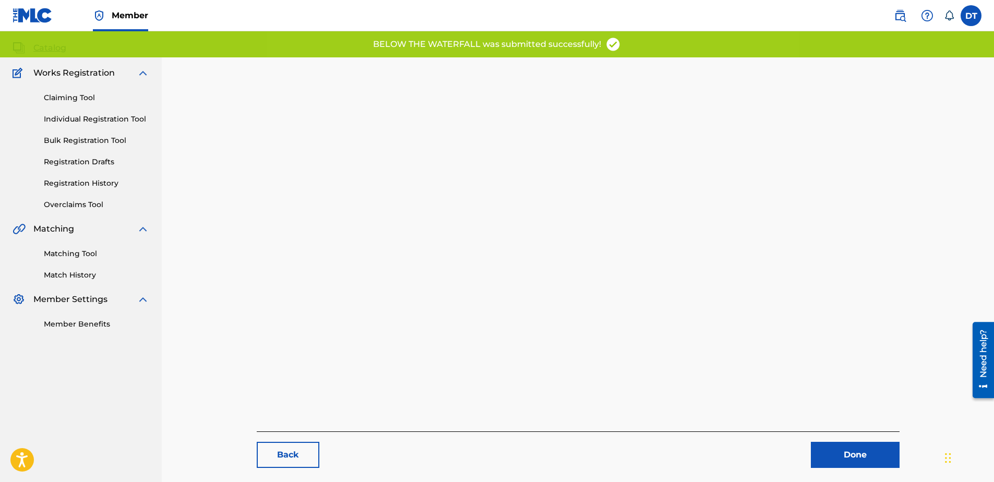
scroll to position [107, 0]
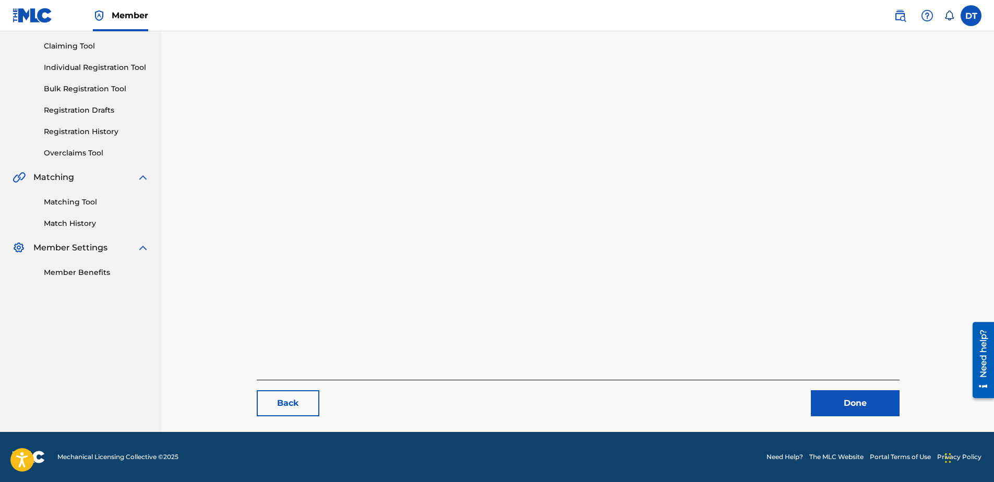
click at [841, 398] on link "Done" at bounding box center [855, 403] width 89 height 26
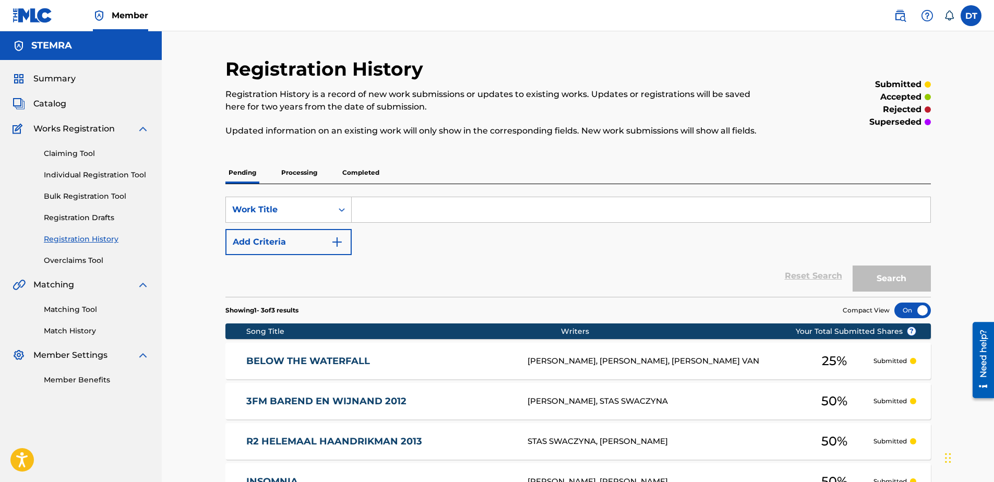
click at [103, 175] on link "Individual Registration Tool" at bounding box center [96, 175] width 105 height 11
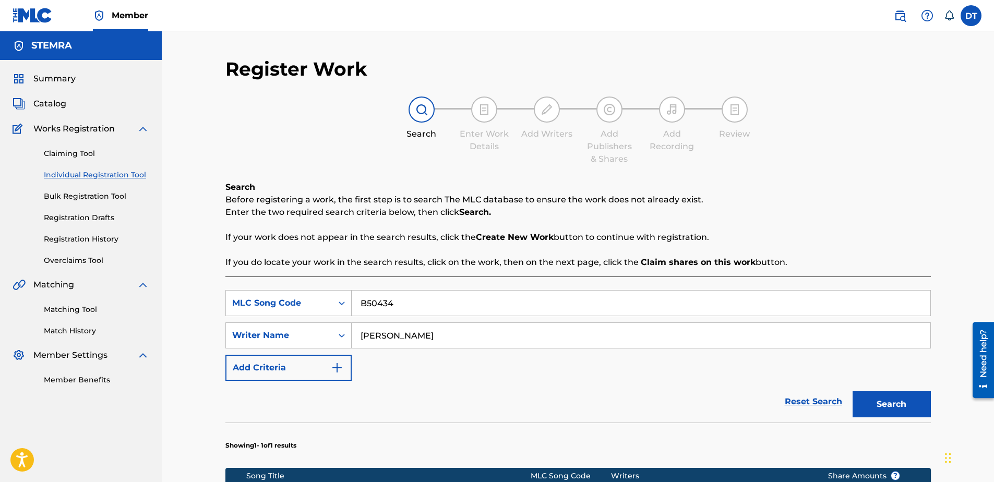
drag, startPoint x: 399, startPoint y: 300, endPoint x: 354, endPoint y: 307, distance: 44.8
click at [354, 307] on input "B50434" at bounding box center [641, 303] width 579 height 25
paste input "FE40LT"
type input "FE40LT"
drag, startPoint x: 497, startPoint y: 334, endPoint x: 356, endPoint y: 332, distance: 140.9
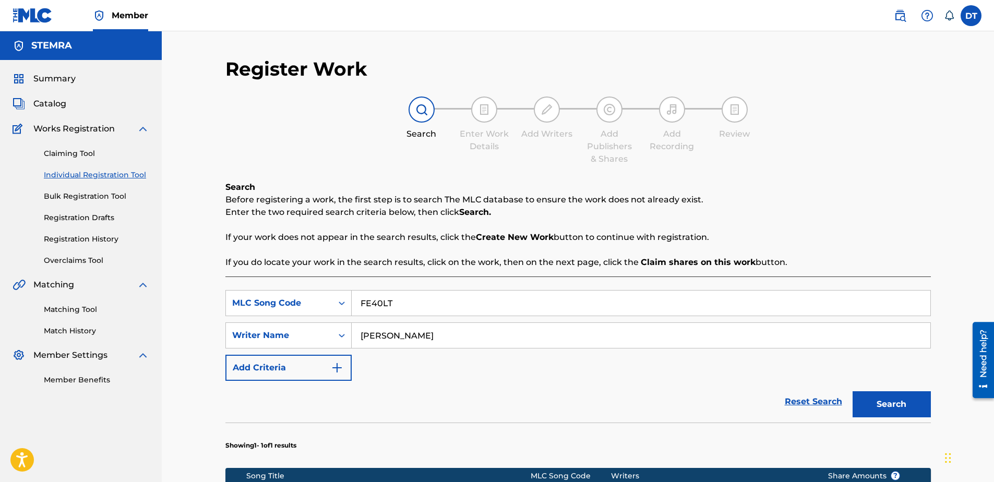
click at [356, 332] on input "[PERSON_NAME]" at bounding box center [641, 335] width 579 height 25
drag, startPoint x: 442, startPoint y: 343, endPoint x: 436, endPoint y: 341, distance: 6.1
click at [438, 341] on input "Search Form" at bounding box center [641, 335] width 579 height 25
paste input "[PERSON_NAME] VAN"
type input "[PERSON_NAME] VAN"
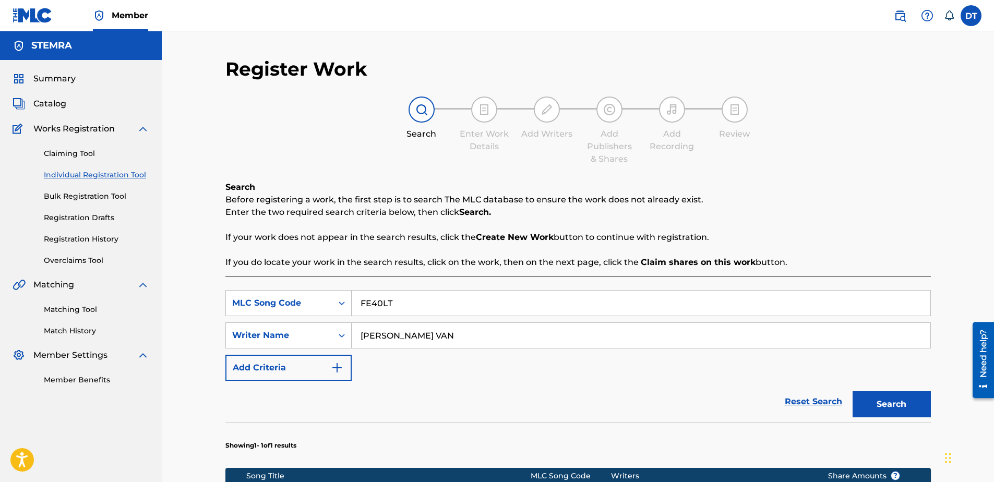
click at [871, 399] on button "Search" at bounding box center [891, 404] width 78 height 26
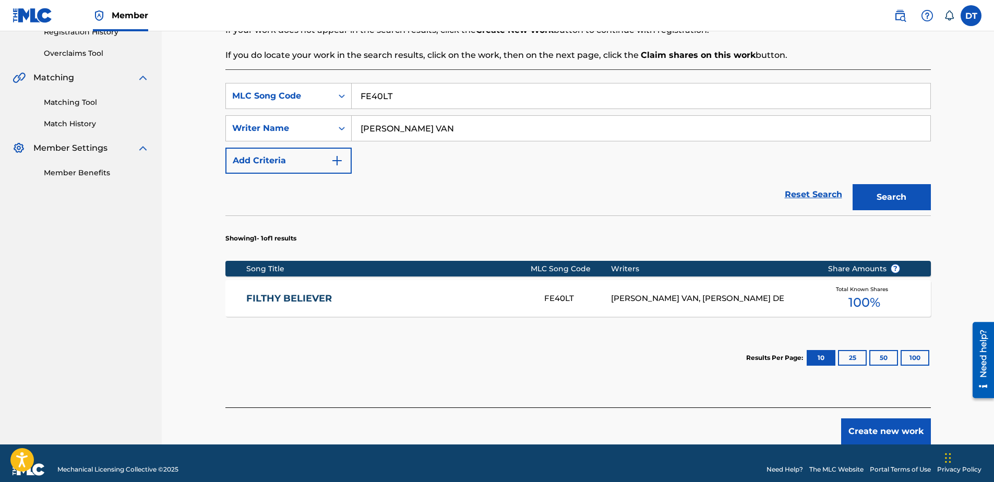
scroll to position [209, 0]
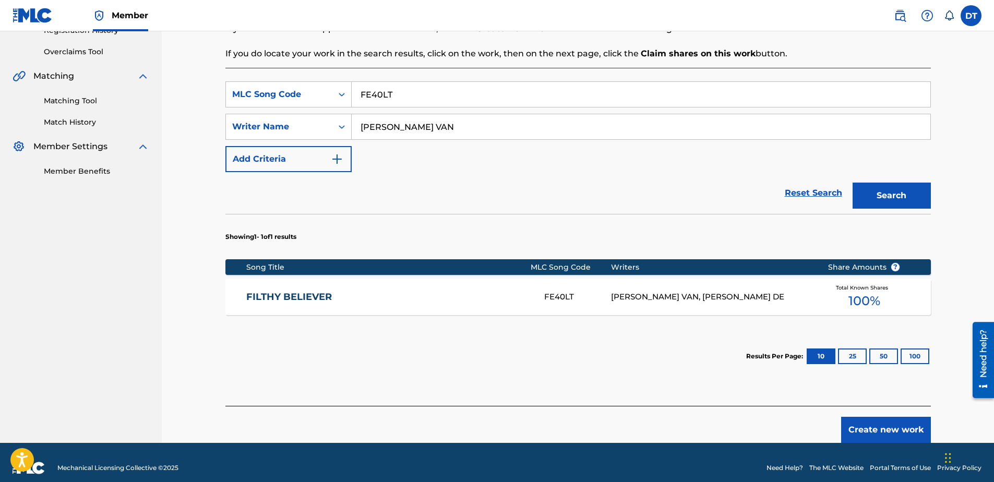
click at [263, 298] on link "FILTHY BELIEVER" at bounding box center [388, 297] width 284 height 12
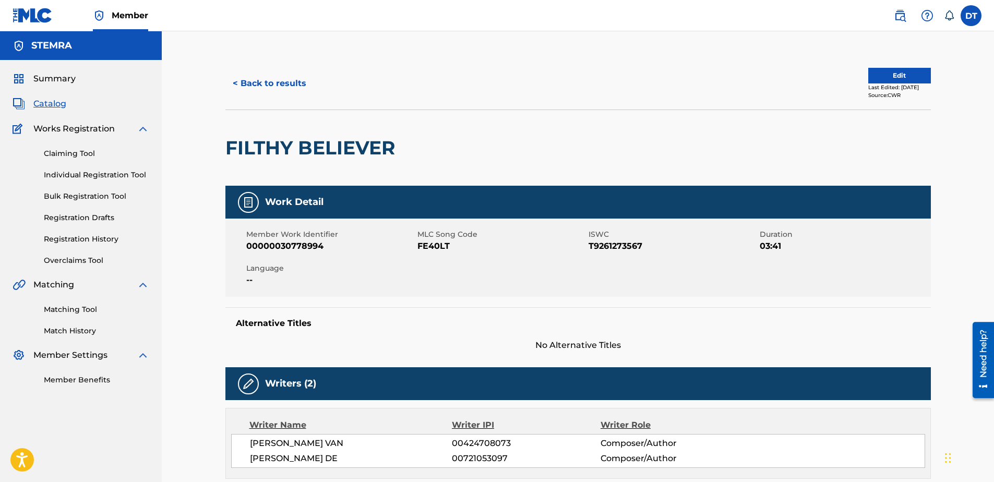
click at [898, 70] on button "Edit" at bounding box center [899, 76] width 63 height 16
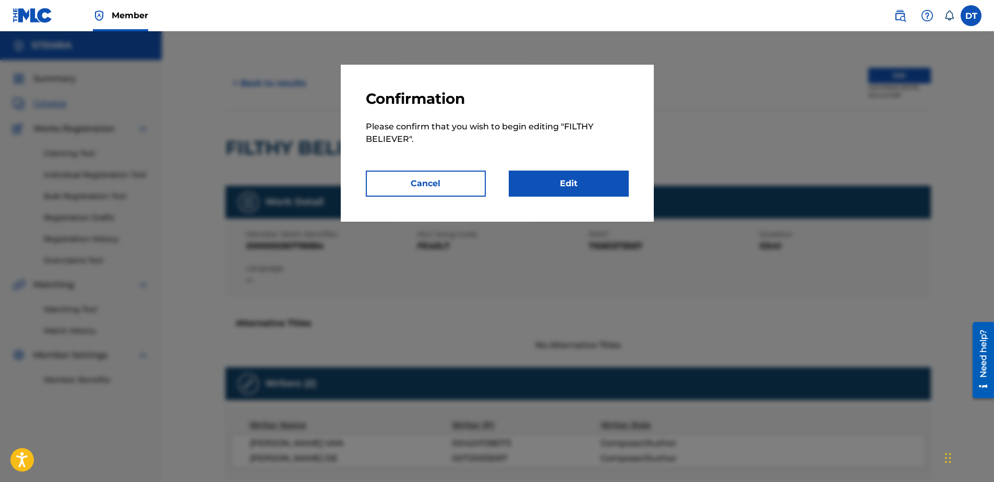
click at [549, 179] on link "Edit" at bounding box center [569, 184] width 120 height 26
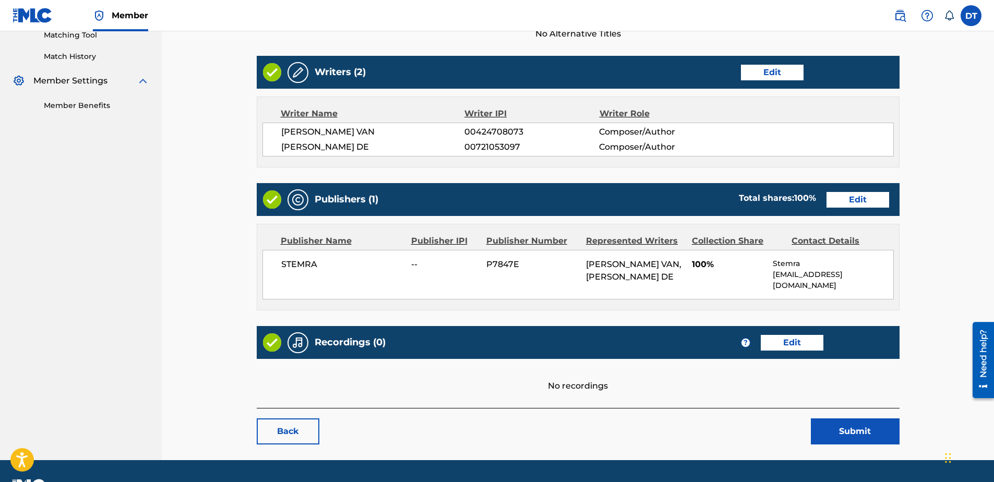
scroll to position [243, 0]
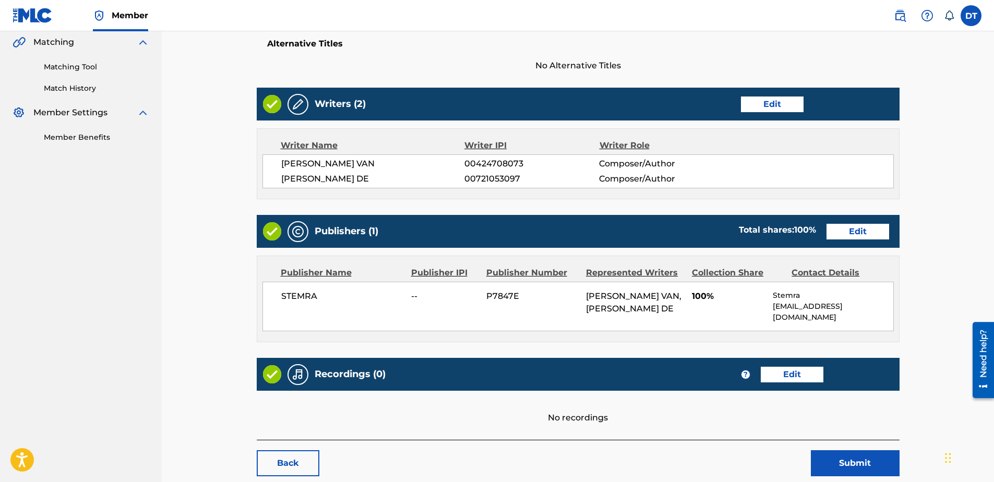
click at [866, 230] on link "Edit" at bounding box center [857, 232] width 63 height 16
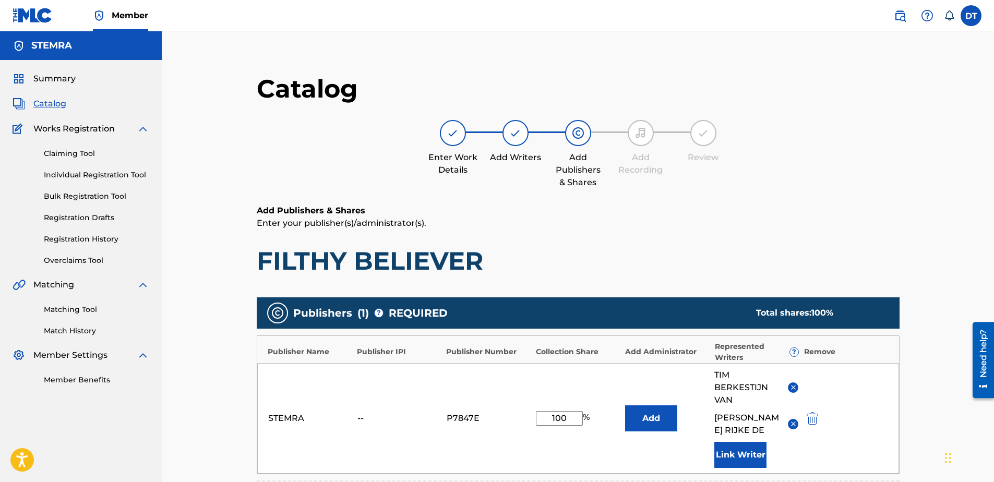
scroll to position [104, 0]
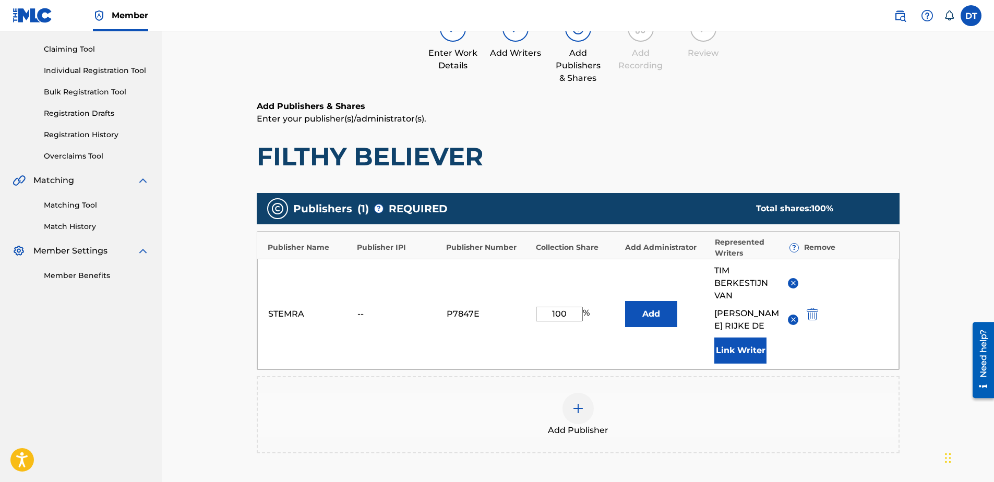
click at [571, 311] on input "100" at bounding box center [559, 314] width 47 height 15
type input "1"
type input "50.00"
click at [423, 410] on div "Add Publisher" at bounding box center [578, 415] width 641 height 44
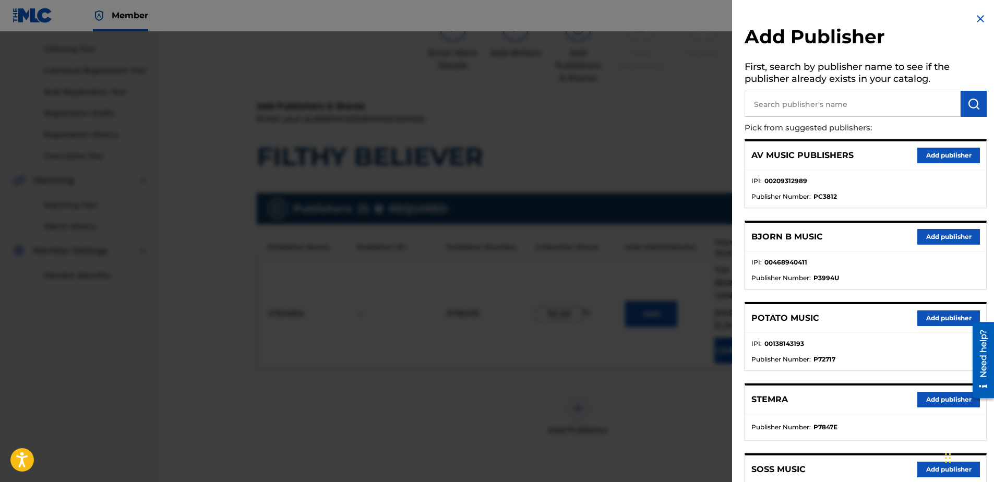
click at [975, 17] on img at bounding box center [980, 19] width 13 height 13
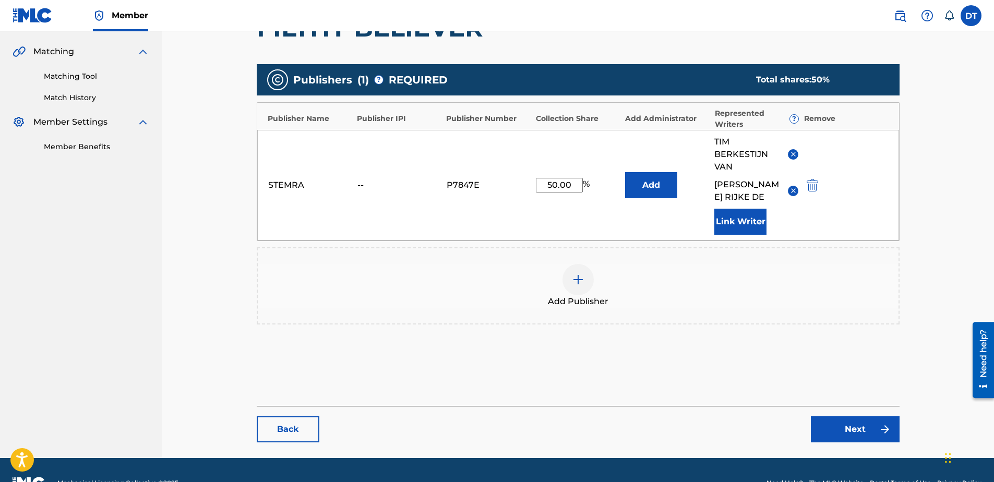
scroll to position [259, 0]
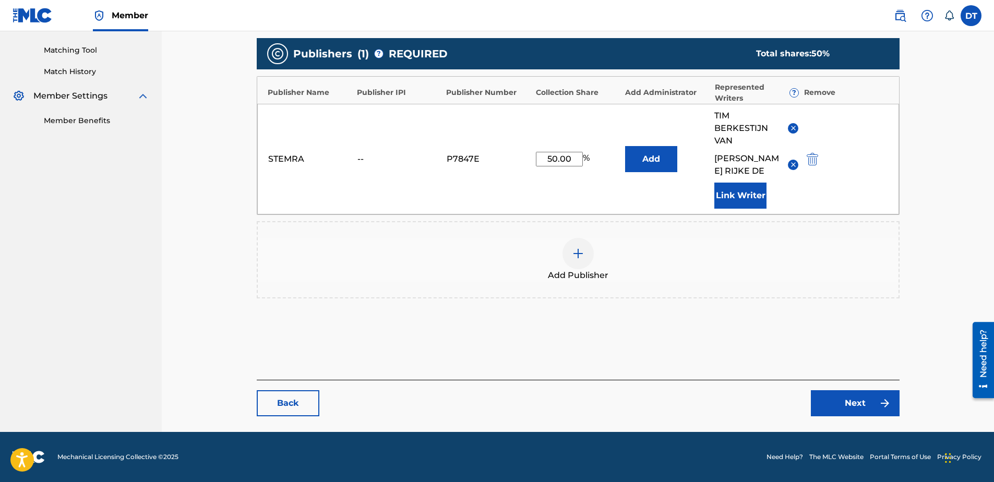
click at [846, 402] on link "Next" at bounding box center [855, 403] width 89 height 26
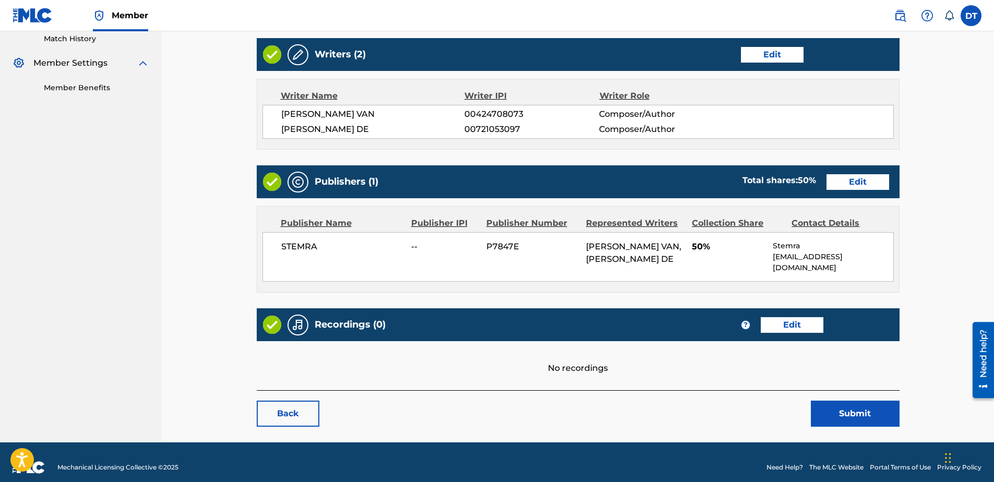
scroll to position [295, 0]
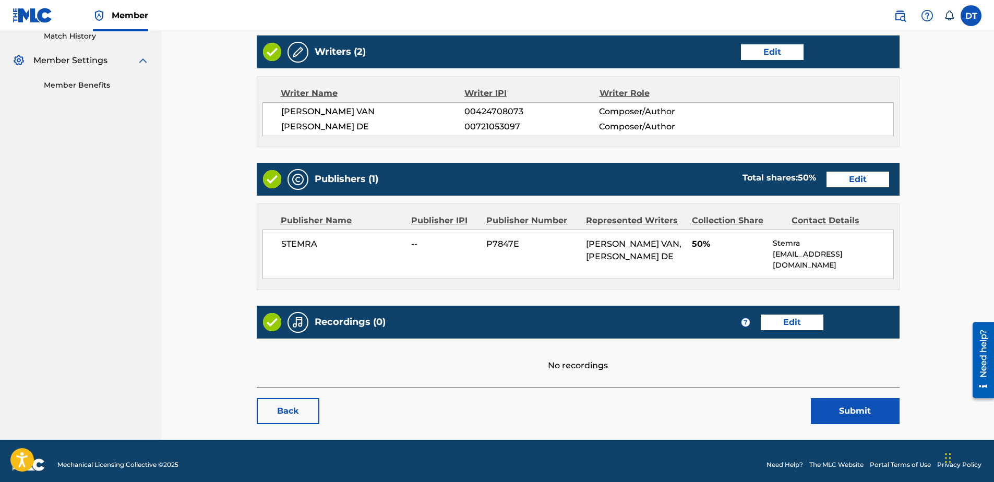
click at [865, 399] on button "Submit" at bounding box center [855, 411] width 89 height 26
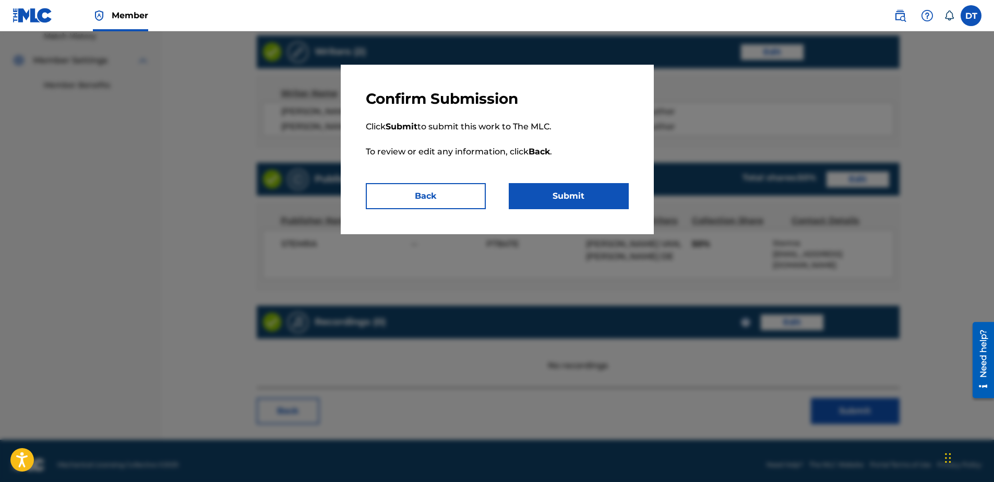
click at [561, 190] on button "Submit" at bounding box center [569, 196] width 120 height 26
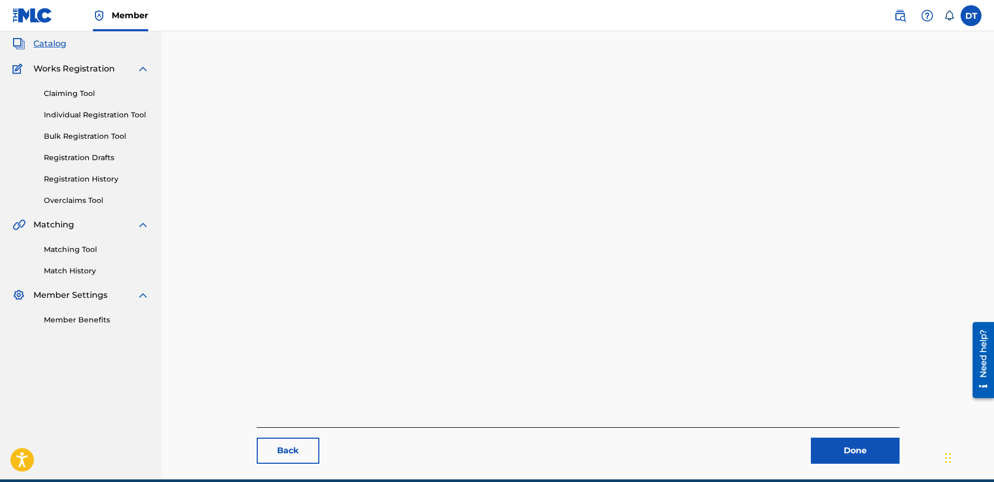
scroll to position [107, 0]
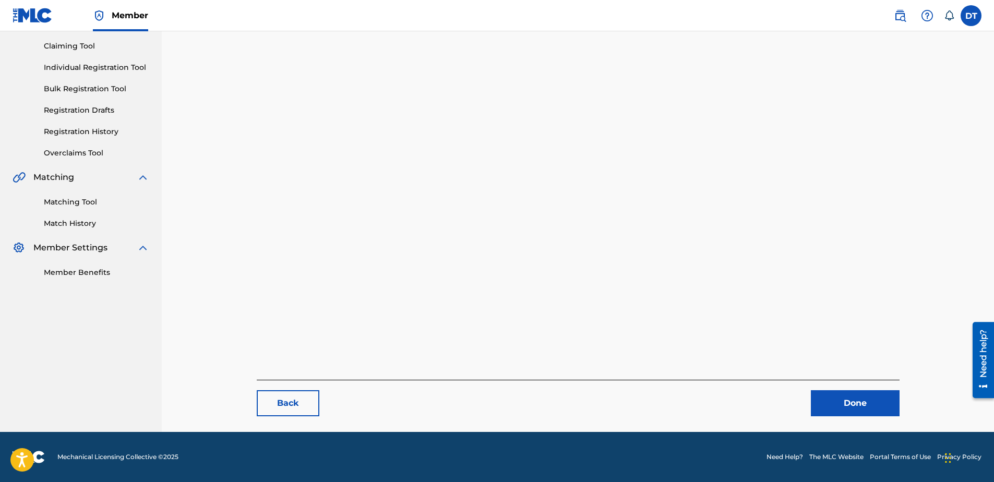
click at [857, 393] on link "Done" at bounding box center [855, 403] width 89 height 26
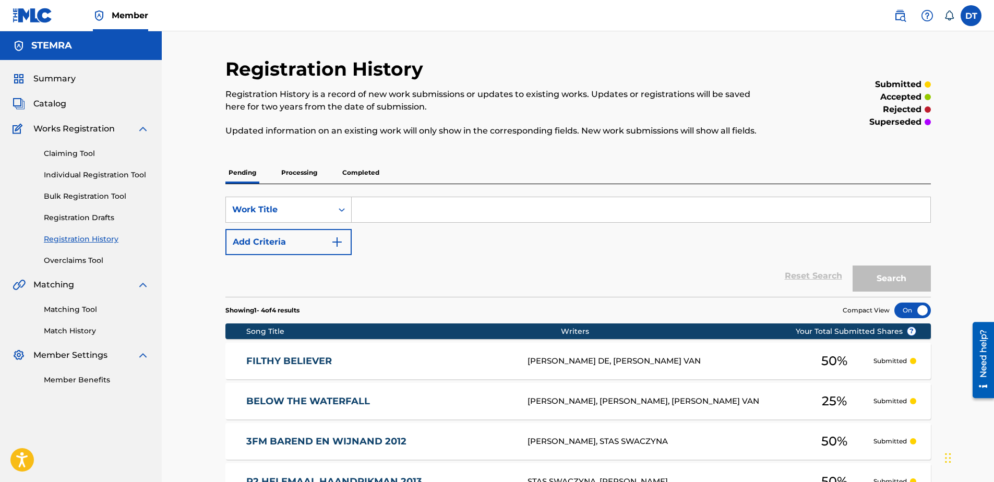
click at [68, 170] on link "Individual Registration Tool" at bounding box center [96, 175] width 105 height 11
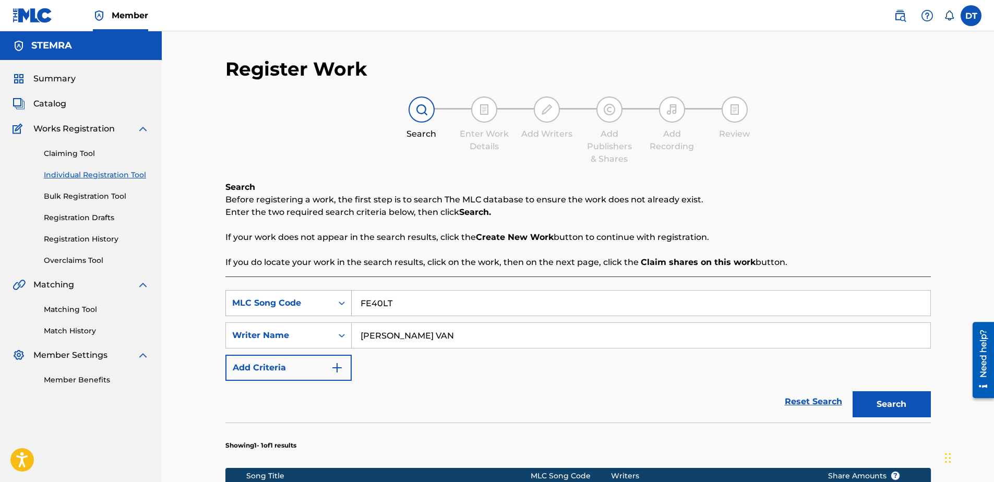
drag, startPoint x: 399, startPoint y: 304, endPoint x: 347, endPoint y: 298, distance: 52.5
click at [345, 298] on div "SearchWithCriteriaf541c7e8-05e8-4a41-a3fd-a3c086a0609f MLC Song Code FE40LT" at bounding box center [577, 303] width 705 height 26
paste input "EC5LKK"
type input "EC5LKK"
drag, startPoint x: 481, startPoint y: 329, endPoint x: 314, endPoint y: 324, distance: 167.5
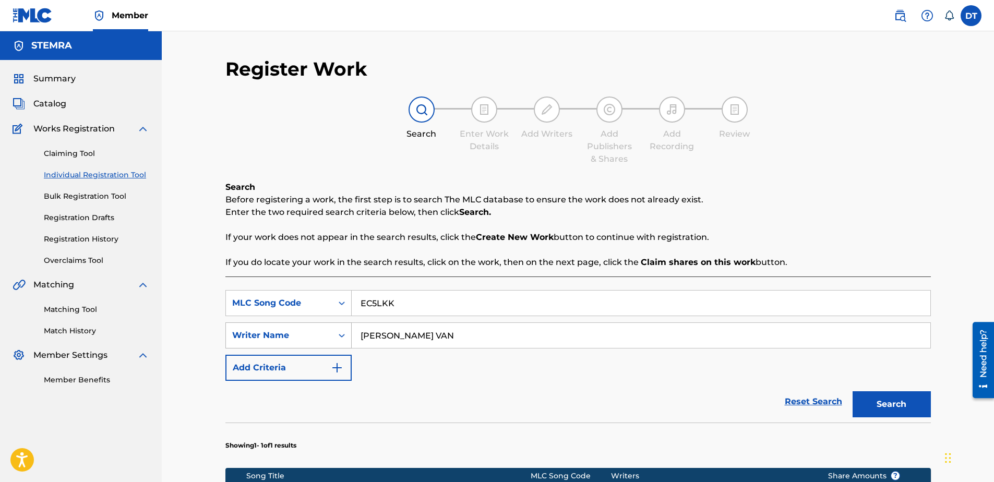
click at [314, 324] on div "SearchWithCriteria6426105b-b89f-4151-945b-ad5645b84d2f Writer Name [PERSON_NAME…" at bounding box center [577, 335] width 705 height 26
drag, startPoint x: 398, startPoint y: 330, endPoint x: 390, endPoint y: 333, distance: 8.9
click at [398, 330] on input "Search Form" at bounding box center [641, 335] width 579 height 25
paste input "[PERSON_NAME] A L MEUSEN"
type input "[PERSON_NAME] A L MEUSEN"
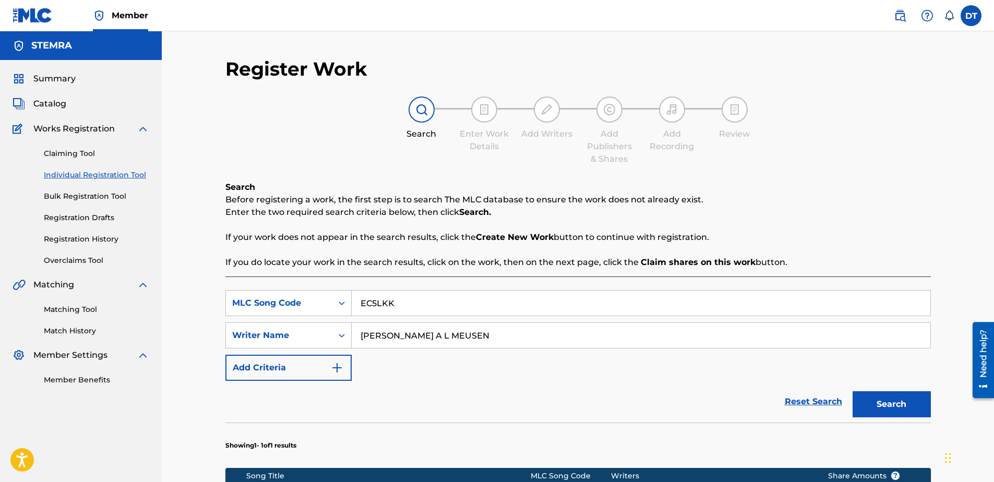
click at [876, 406] on button "Search" at bounding box center [891, 404] width 78 height 26
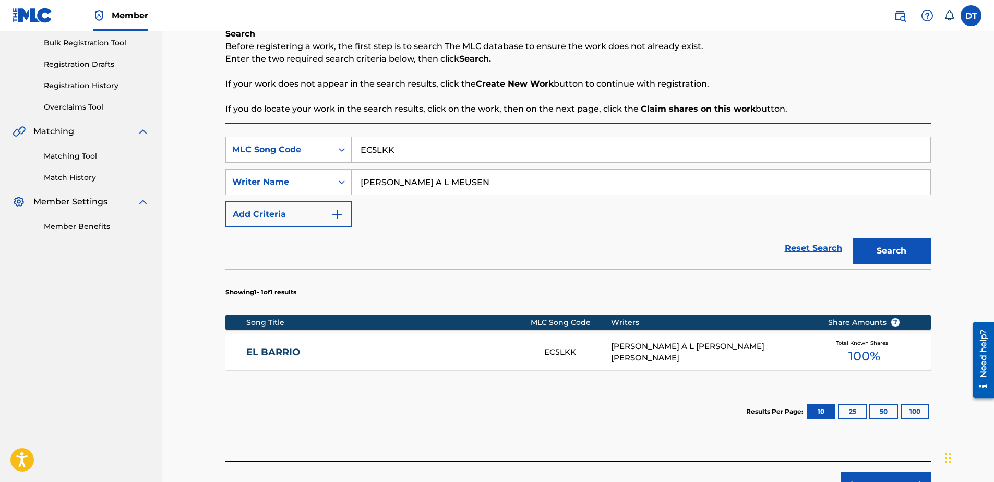
scroll to position [156, 0]
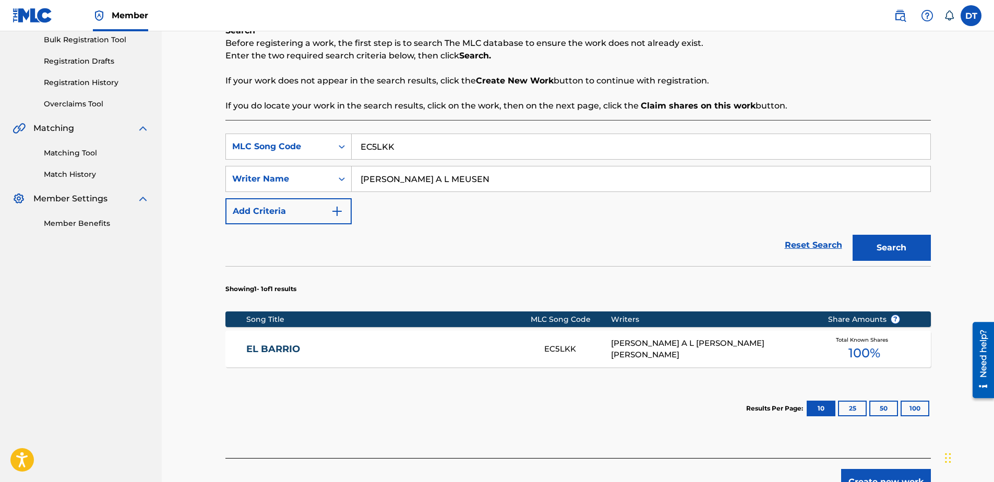
click at [282, 345] on link "EL BARRIO" at bounding box center [388, 349] width 284 height 12
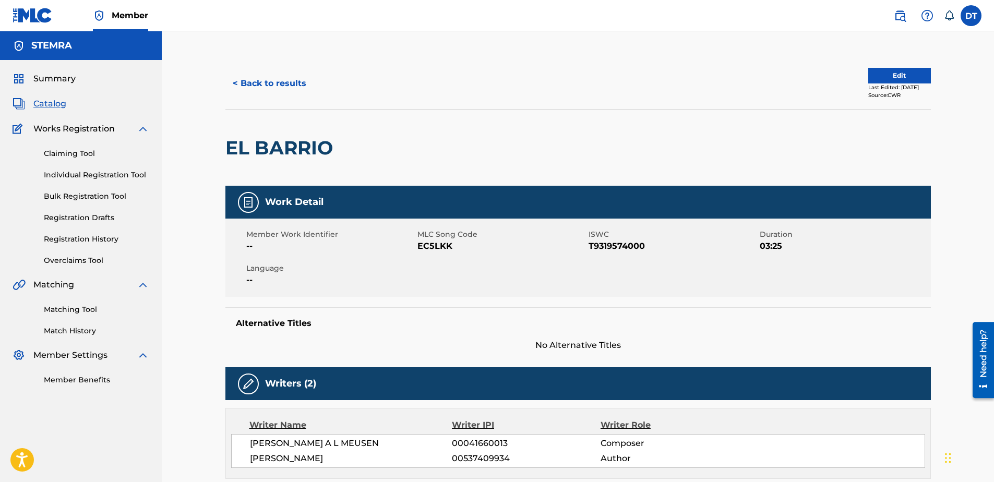
click at [876, 70] on button "Edit" at bounding box center [899, 76] width 63 height 16
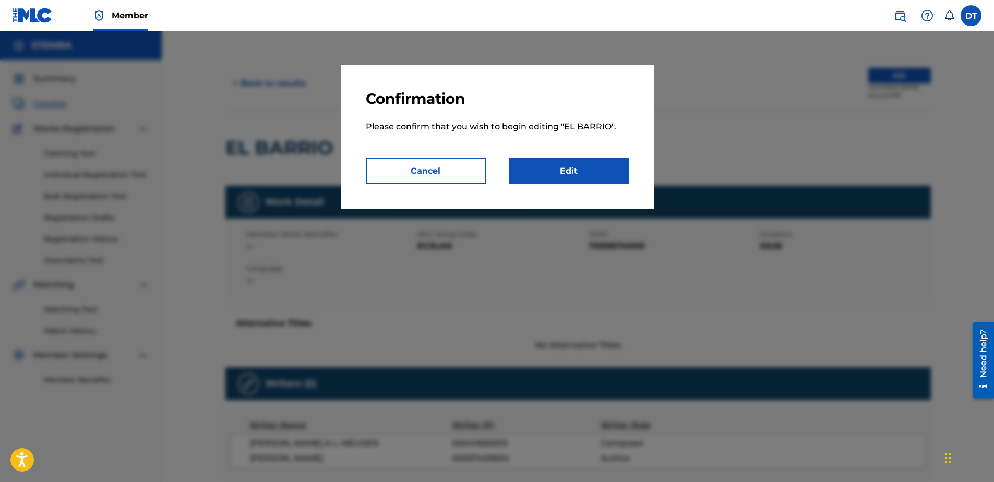
click at [567, 175] on link "Edit" at bounding box center [569, 171] width 120 height 26
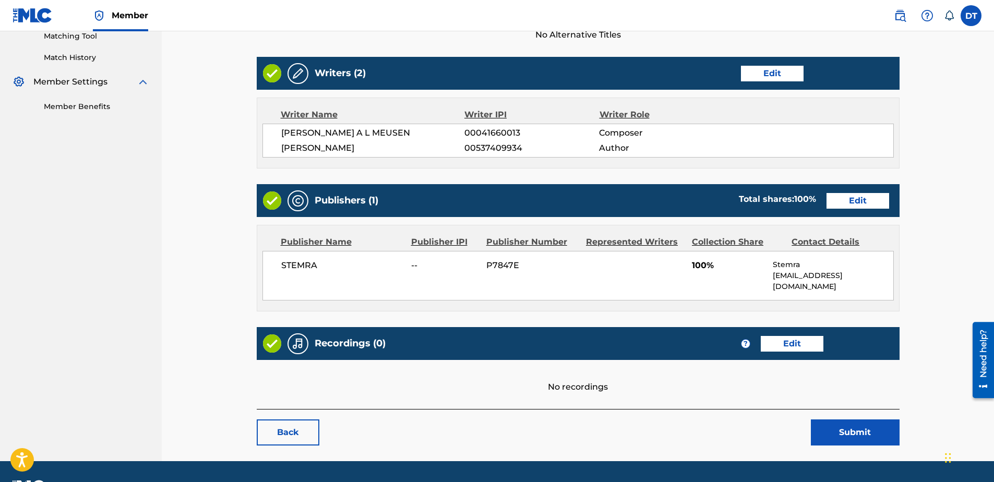
scroll to position [292, 0]
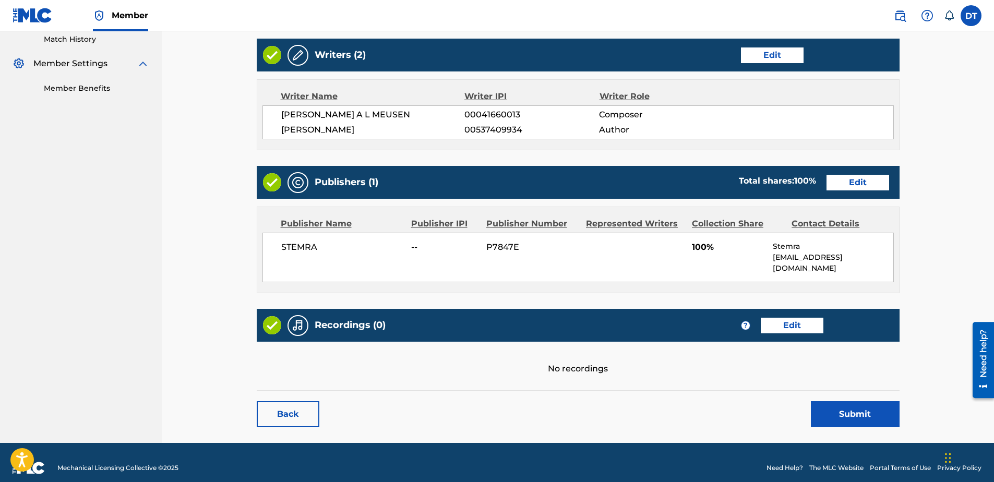
click at [850, 184] on link "Edit" at bounding box center [857, 183] width 63 height 16
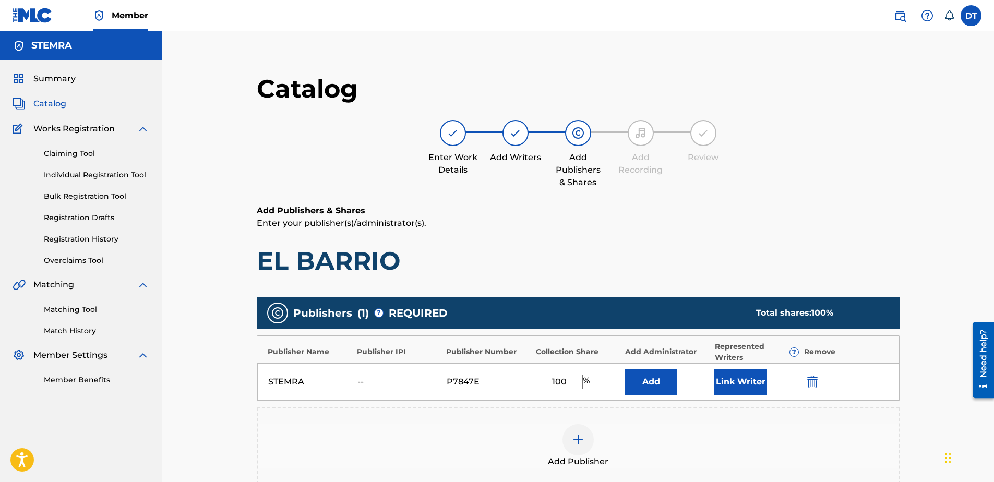
drag, startPoint x: 573, startPoint y: 376, endPoint x: 533, endPoint y: 376, distance: 39.6
click at [533, 376] on div "STEMRA -- P7847E 100 % Add Link Writer" at bounding box center [578, 382] width 642 height 38
type input "75.00"
click at [725, 224] on p "Enter your publisher(s)/administrator(s)." at bounding box center [578, 223] width 643 height 13
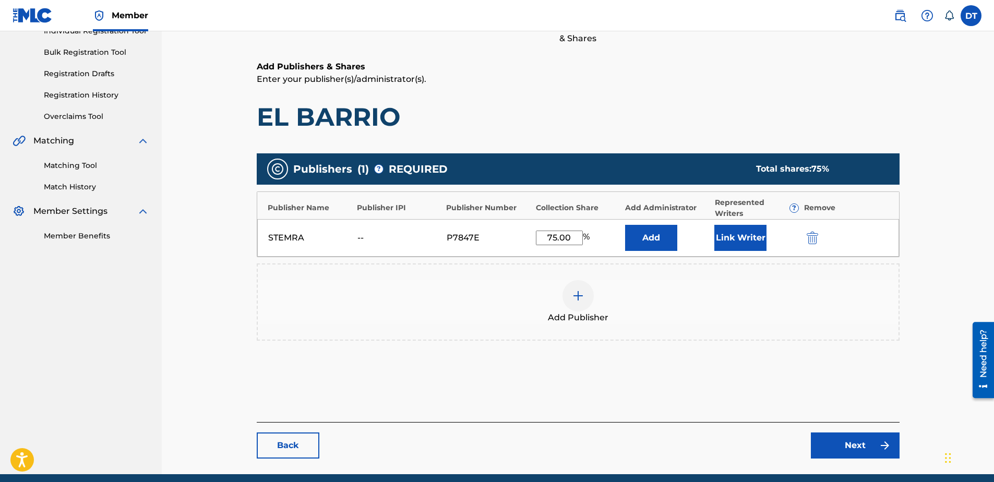
scroll to position [156, 0]
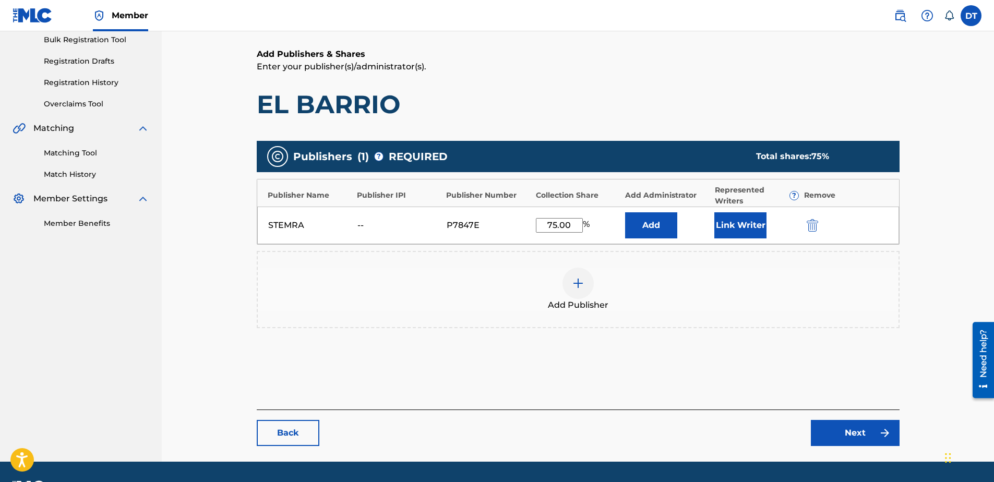
click at [849, 429] on link "Next" at bounding box center [855, 433] width 89 height 26
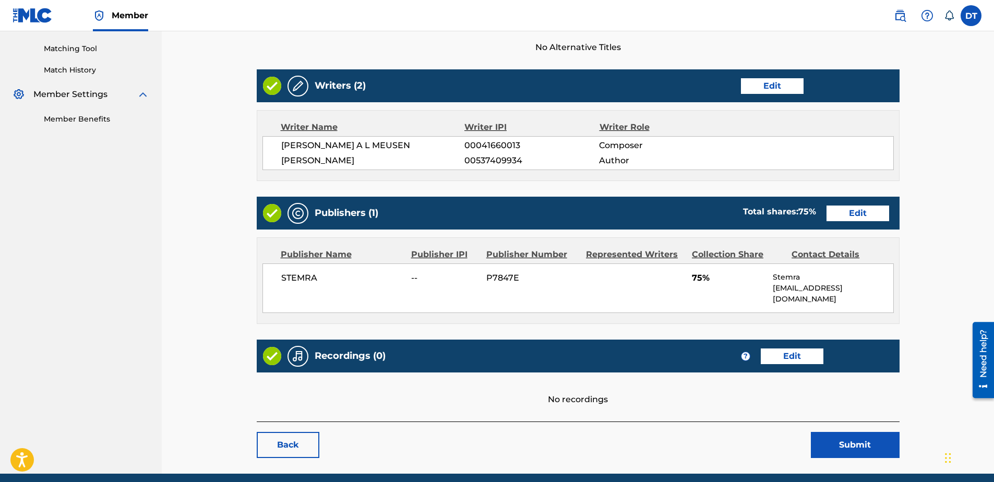
scroll to position [292, 0]
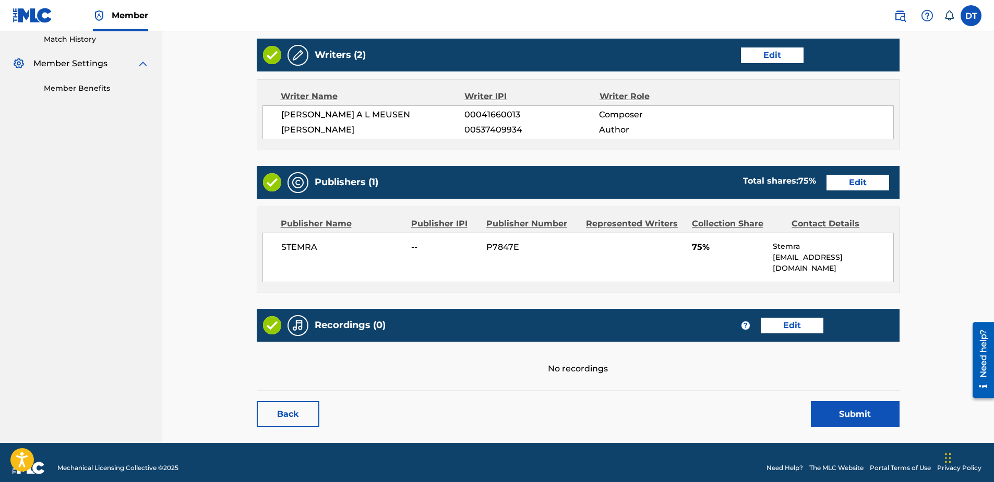
click at [838, 408] on button "Submit" at bounding box center [855, 414] width 89 height 26
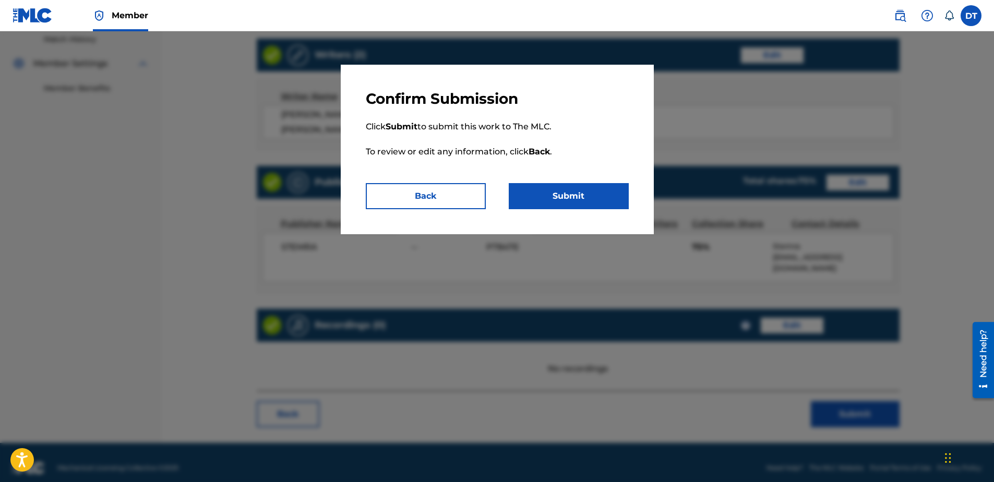
click at [559, 189] on button "Submit" at bounding box center [569, 196] width 120 height 26
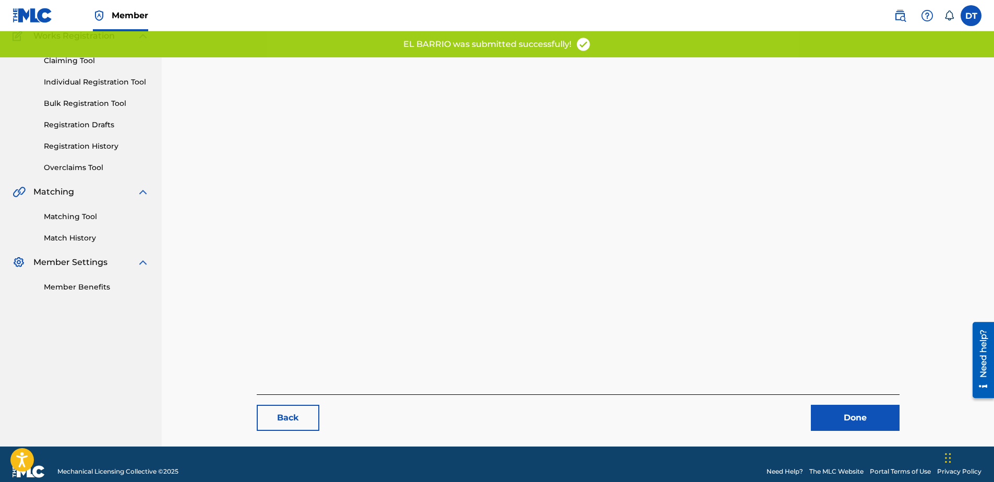
scroll to position [107, 0]
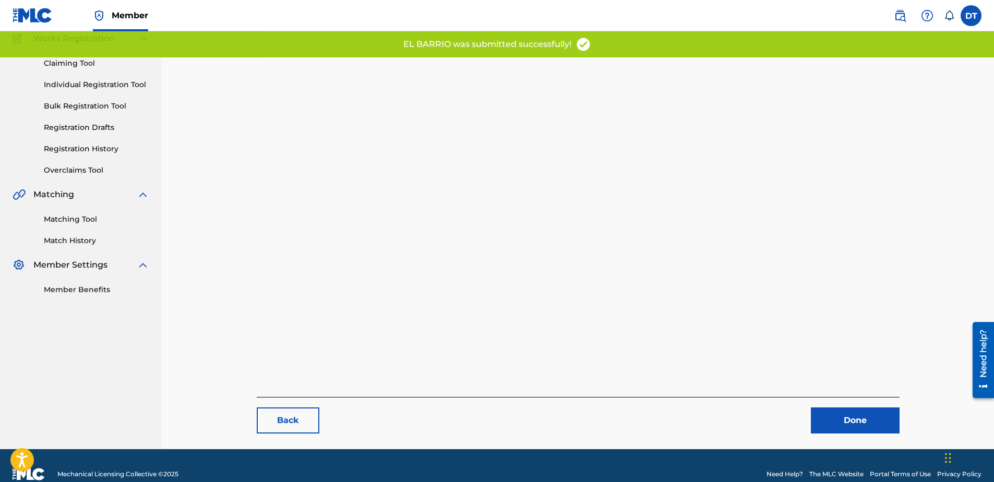
click at [853, 398] on div "Back Done" at bounding box center [578, 415] width 643 height 37
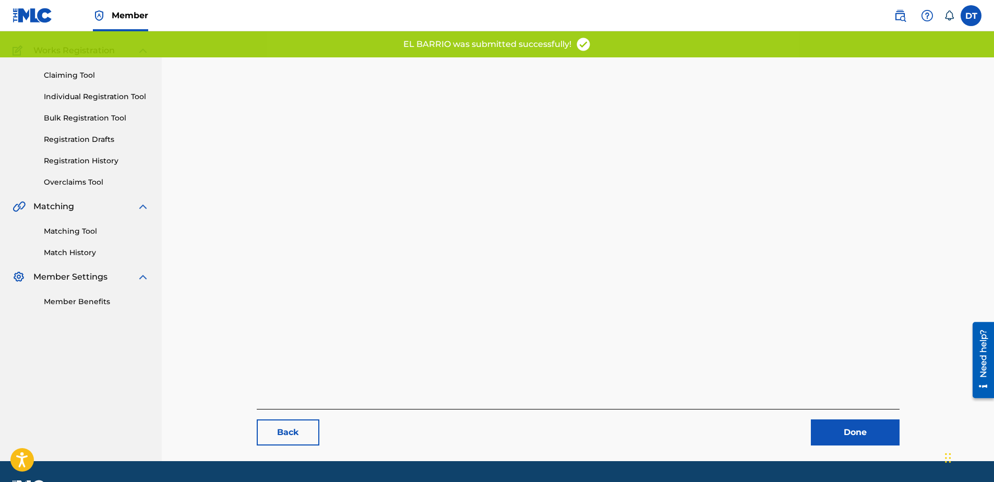
scroll to position [55, 0]
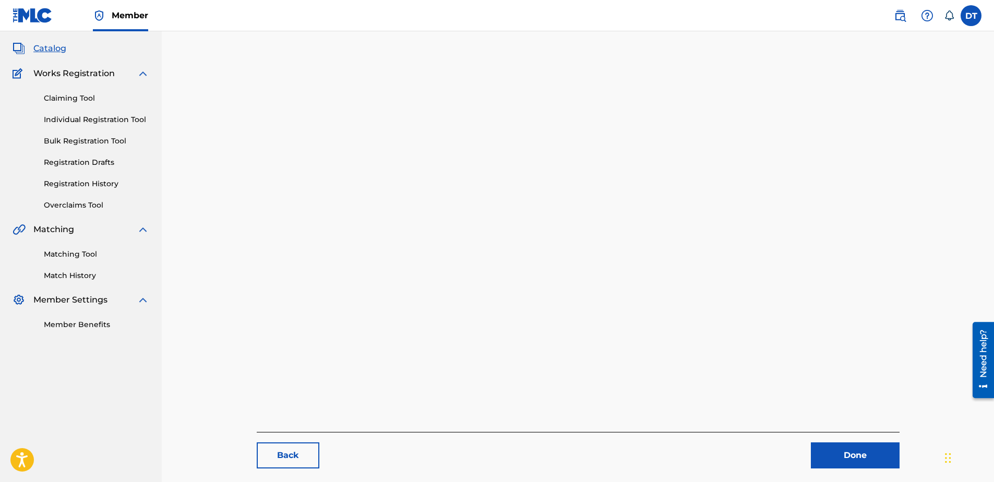
click at [844, 453] on link "Done" at bounding box center [855, 455] width 89 height 26
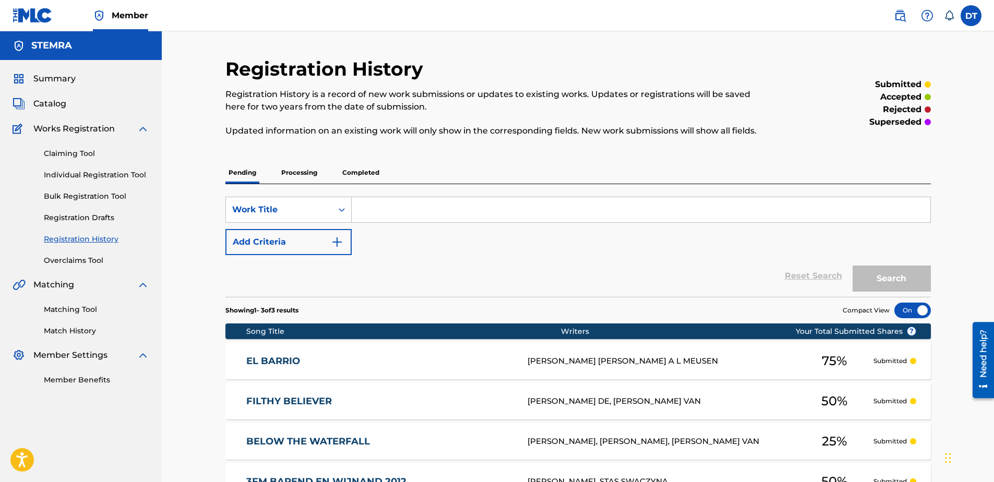
drag, startPoint x: 61, startPoint y: 172, endPoint x: 67, endPoint y: 172, distance: 6.3
click at [61, 172] on link "Individual Registration Tool" at bounding box center [96, 175] width 105 height 11
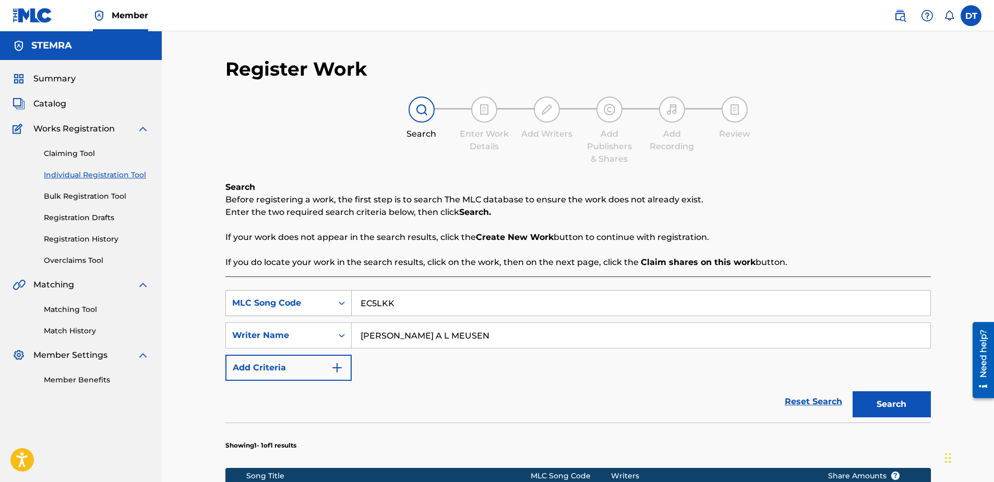
drag, startPoint x: 403, startPoint y: 306, endPoint x: 341, endPoint y: 300, distance: 62.3
click at [341, 300] on div "SearchWithCriteriaf541c7e8-05e8-4a41-a3fd-a3c086a0609f MLC Song Code EC5LKK" at bounding box center [577, 303] width 705 height 26
paste input "TB331X"
type input "TB331X"
drag, startPoint x: 499, startPoint y: 342, endPoint x: 359, endPoint y: 337, distance: 139.9
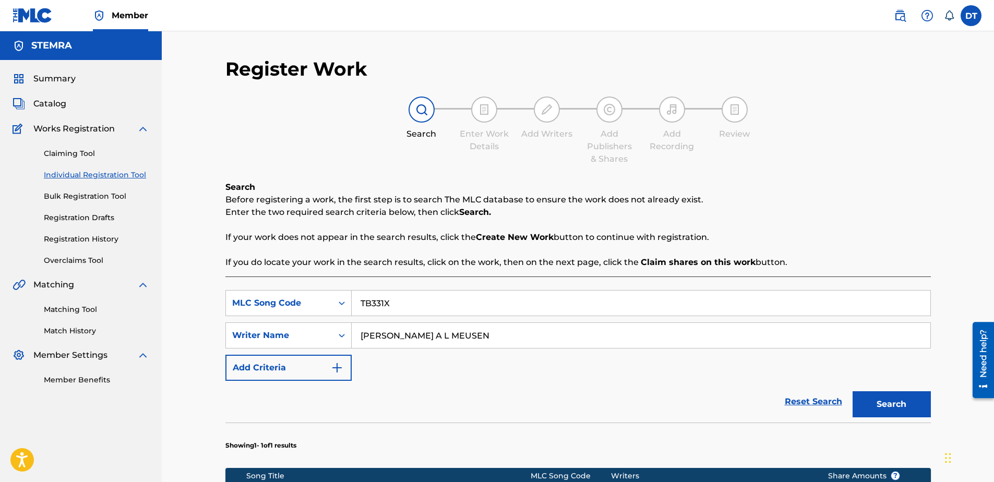
click at [359, 337] on input "[PERSON_NAME] A L MEUSEN" at bounding box center [641, 335] width 579 height 25
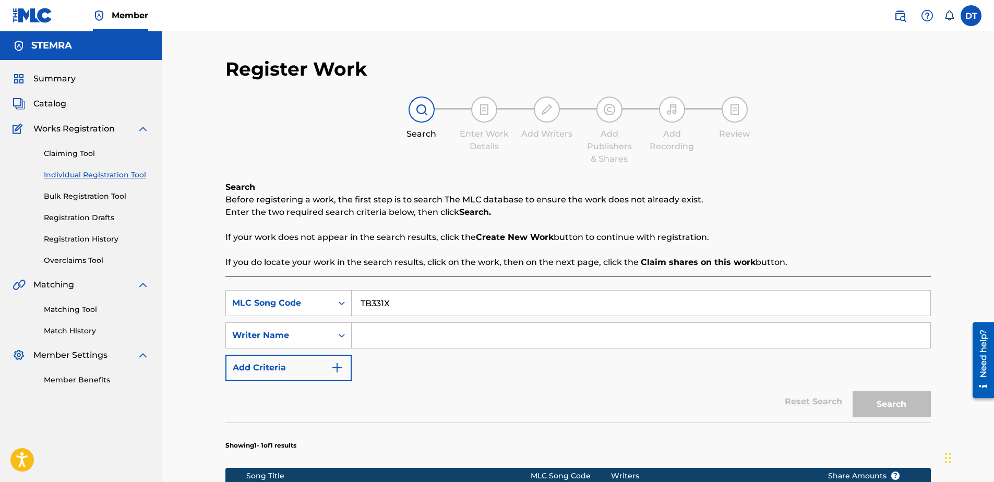
click at [384, 333] on input "Search Form" at bounding box center [641, 335] width 579 height 25
paste input "[PERSON_NAME]"
type input "[PERSON_NAME]"
click at [876, 395] on button "Search" at bounding box center [891, 404] width 78 height 26
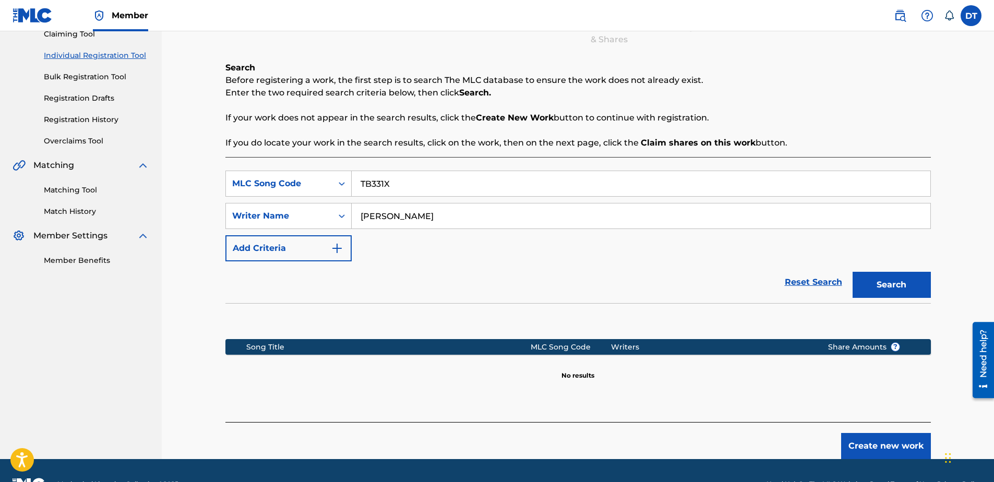
scroll to position [94, 0]
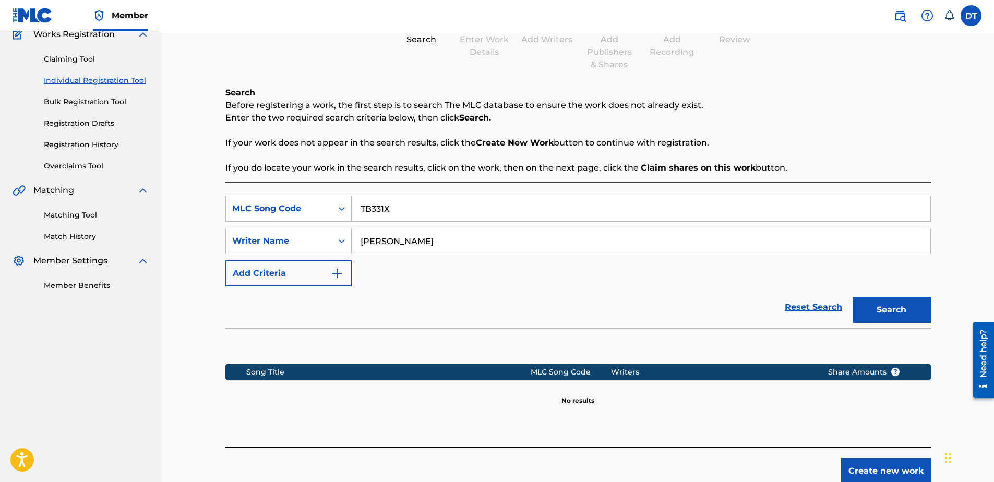
click at [362, 240] on input "[PERSON_NAME]" at bounding box center [641, 240] width 579 height 25
click at [322, 215] on div "MLC Song Code" at bounding box center [279, 209] width 106 height 20
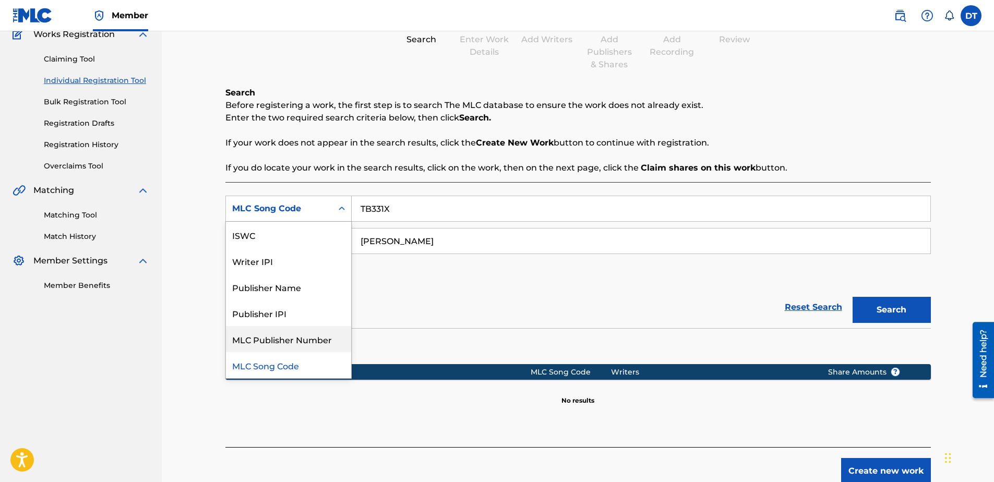
scroll to position [0, 0]
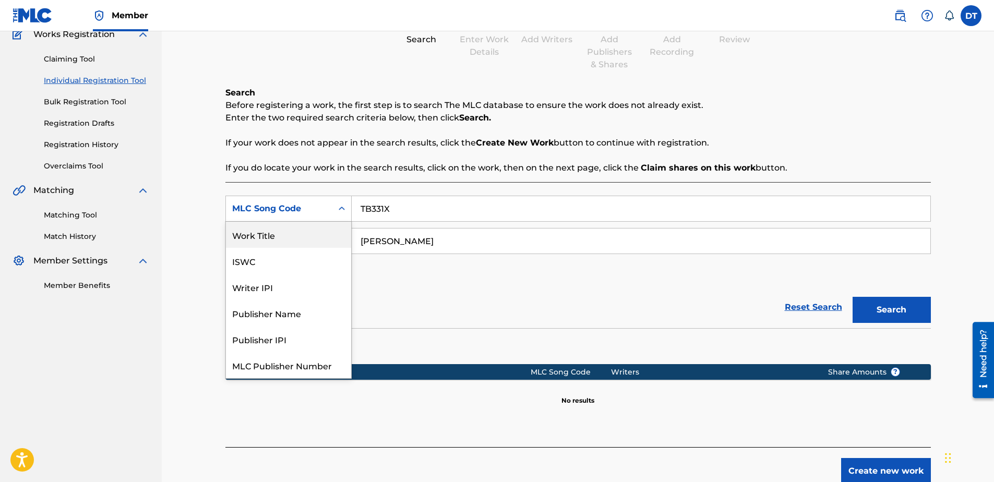
click at [291, 229] on div "Work Title" at bounding box center [288, 235] width 125 height 26
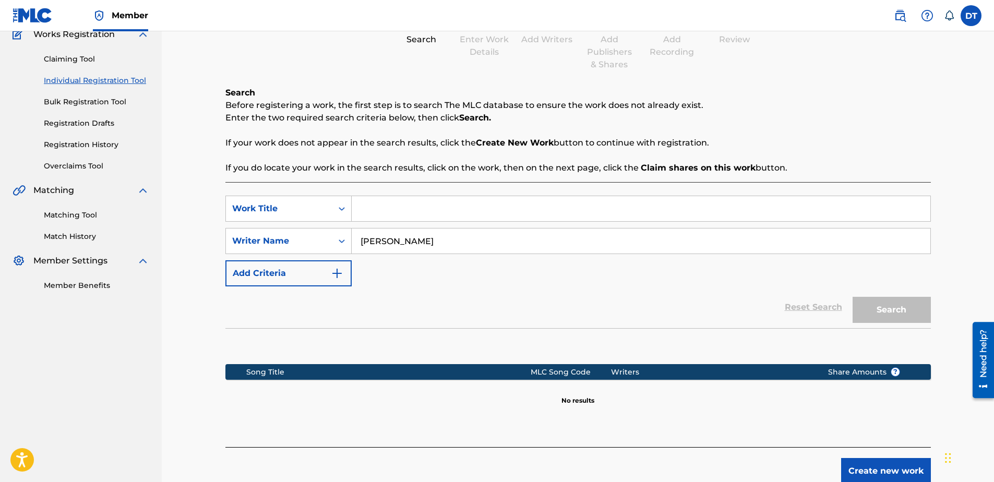
click at [391, 209] on input "Search Form" at bounding box center [641, 208] width 579 height 25
paste input "TIREDNESS"
type input "TIREDNESS"
click at [462, 295] on div "Reset Search Search" at bounding box center [577, 307] width 705 height 42
click at [887, 305] on button "Search" at bounding box center [891, 310] width 78 height 26
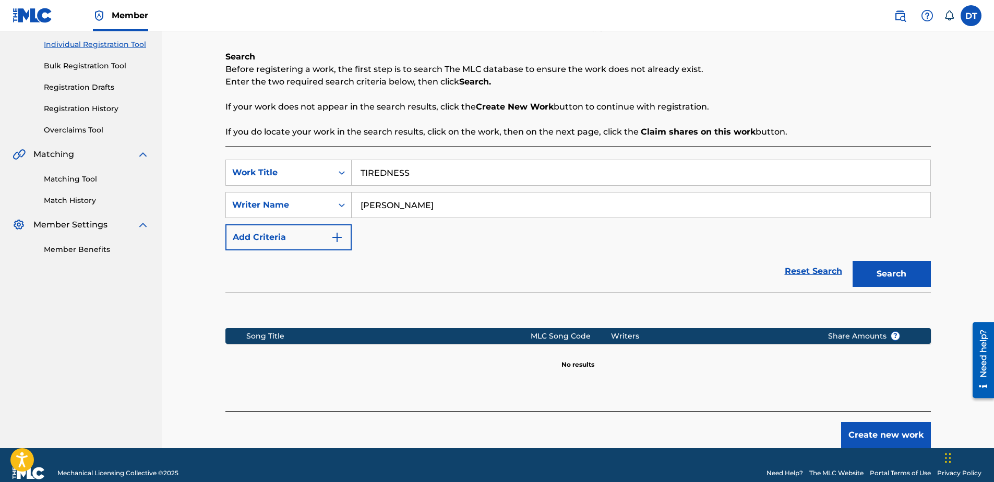
scroll to position [147, 0]
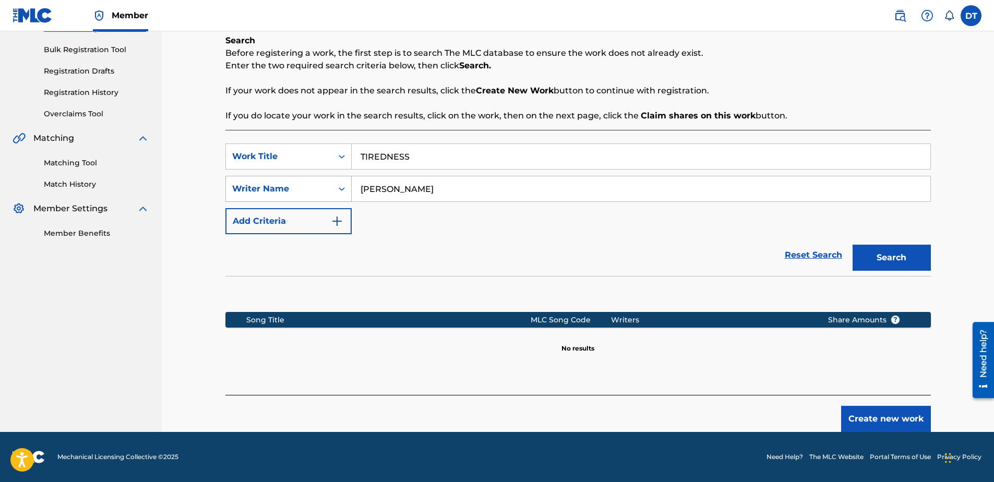
drag, startPoint x: 466, startPoint y: 192, endPoint x: 340, endPoint y: 190, distance: 126.3
click at [340, 190] on div "SearchWithCriteria6426105b-b89f-4151-945b-ad5645b84d2f Writer Name [PERSON_NAME]" at bounding box center [577, 189] width 705 height 26
drag, startPoint x: 436, startPoint y: 183, endPoint x: 430, endPoint y: 184, distance: 5.2
click at [435, 183] on input "Search Form" at bounding box center [641, 188] width 579 height 25
paste input "[PERSON_NAME]"
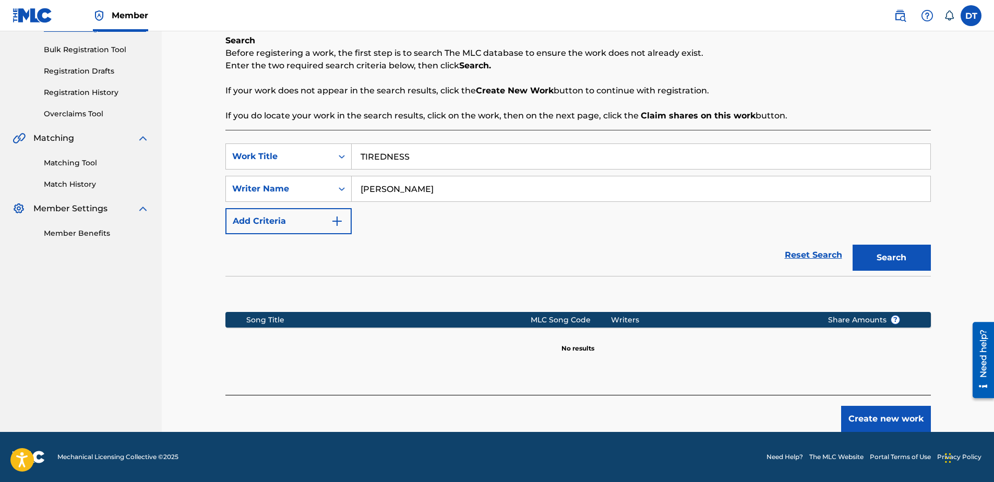
type input "[PERSON_NAME]"
click at [886, 258] on button "Search" at bounding box center [891, 258] width 78 height 26
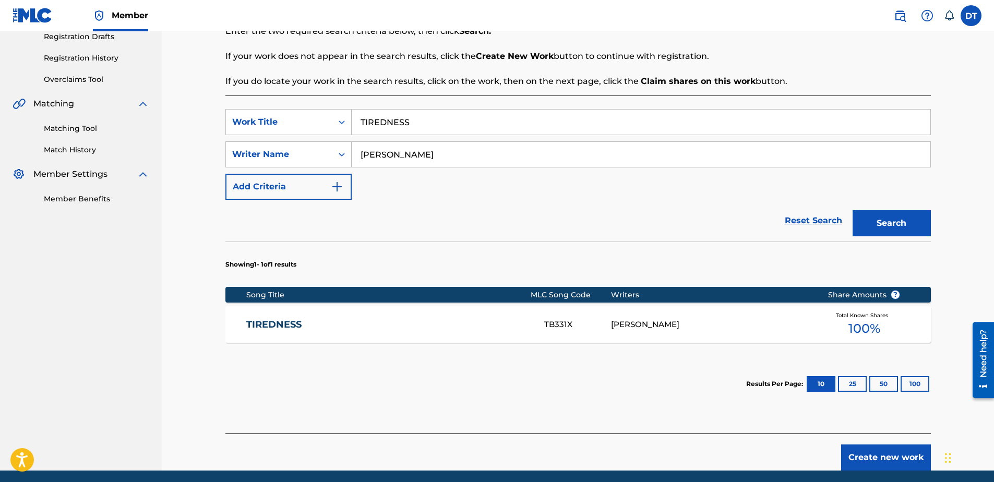
scroll to position [199, 0]
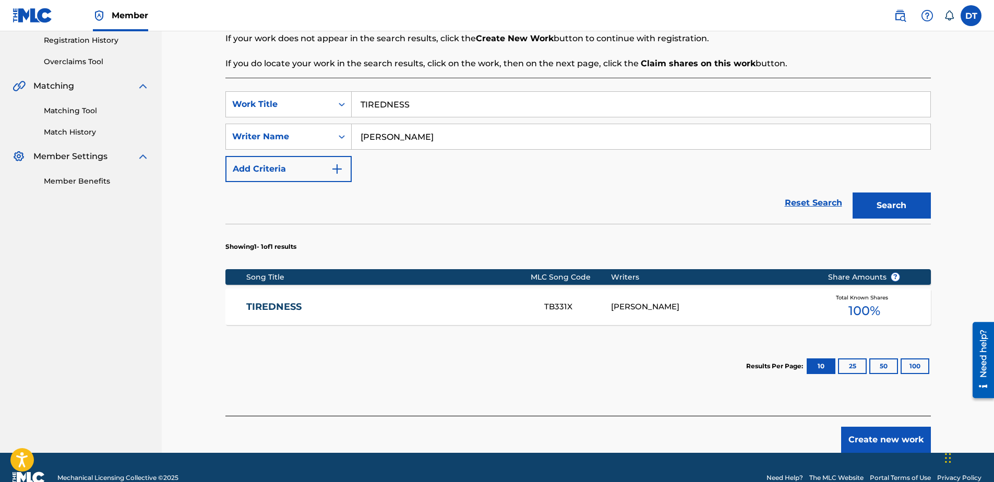
click at [286, 307] on link "TIREDNESS" at bounding box center [388, 307] width 284 height 12
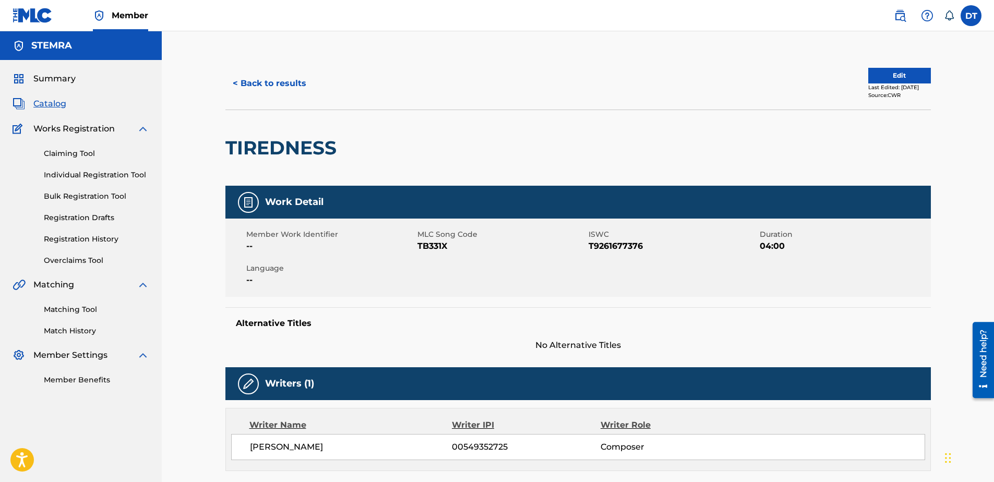
click at [876, 75] on button "Edit" at bounding box center [899, 76] width 63 height 16
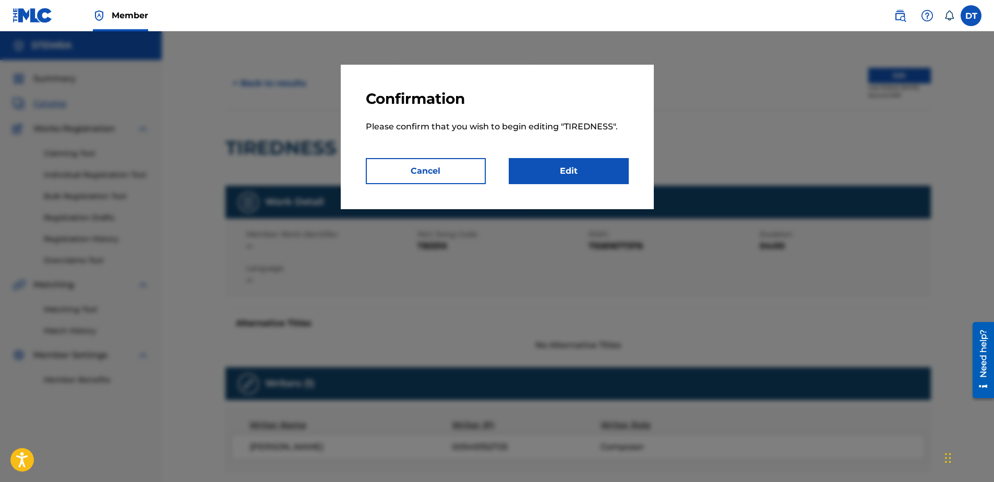
click at [575, 171] on link "Edit" at bounding box center [569, 171] width 120 height 26
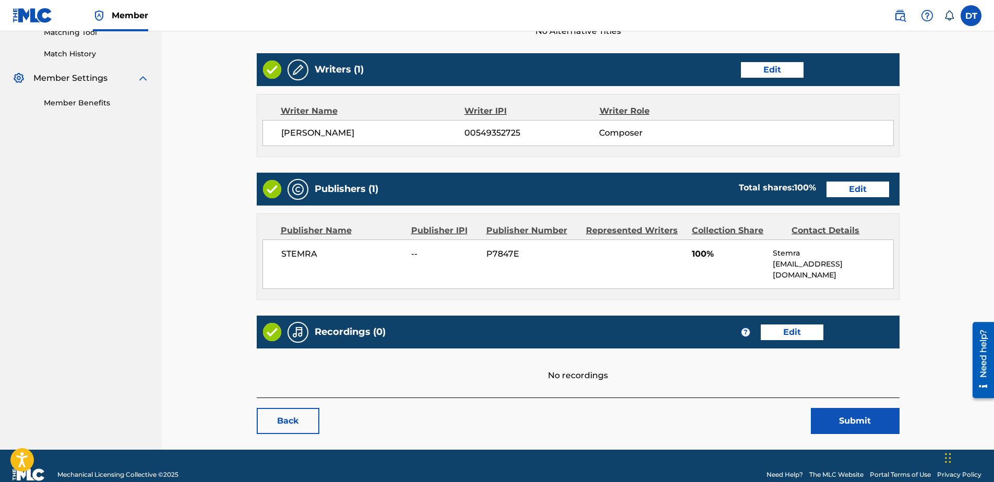
scroll to position [284, 0]
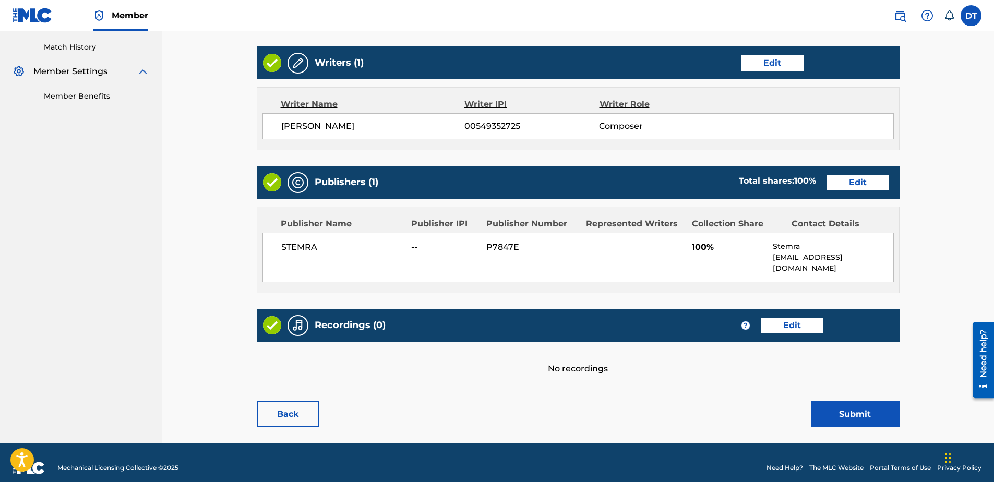
click at [852, 184] on link "Edit" at bounding box center [857, 183] width 63 height 16
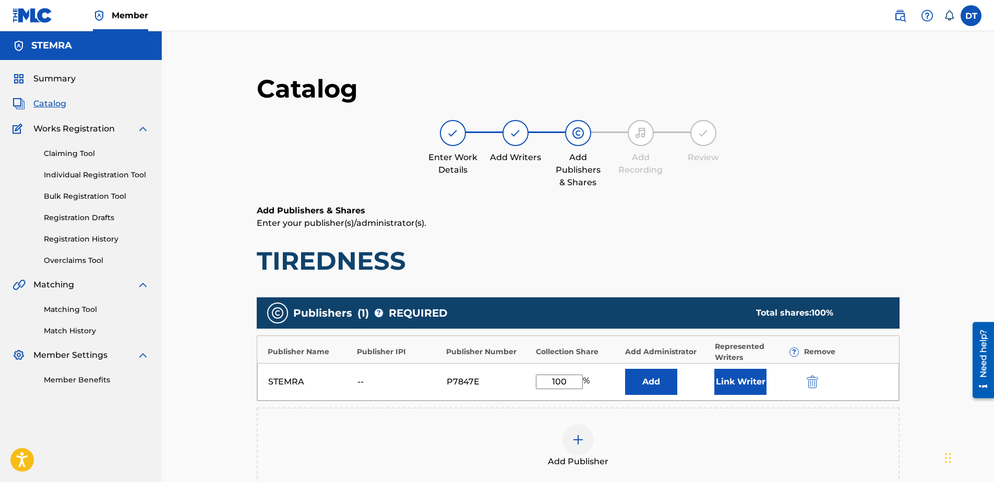
drag, startPoint x: 570, startPoint y: 382, endPoint x: 529, endPoint y: 388, distance: 40.7
click at [529, 388] on div "STEMRA -- P7847E 100 % Add Link Writer" at bounding box center [578, 382] width 642 height 38
type input "60"
click at [737, 219] on p "Enter your publisher(s)/administrator(s)." at bounding box center [578, 223] width 643 height 13
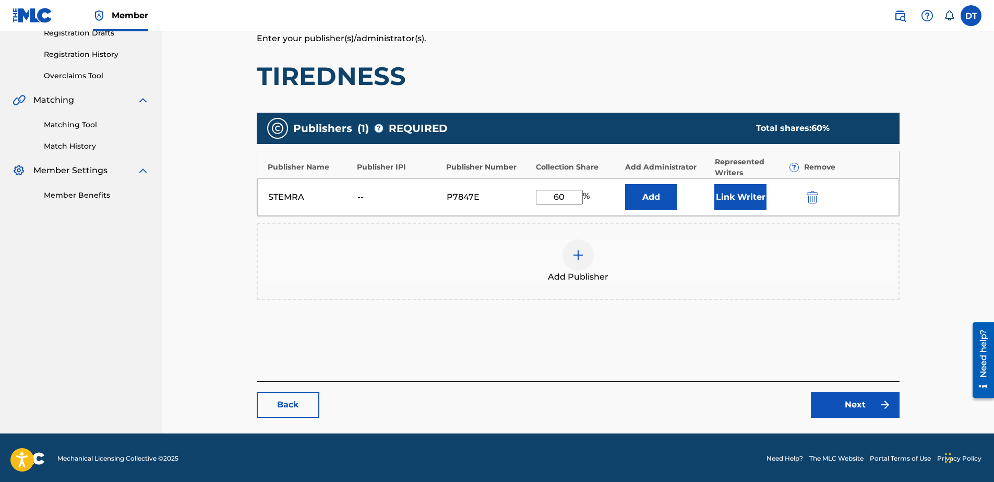
scroll to position [186, 0]
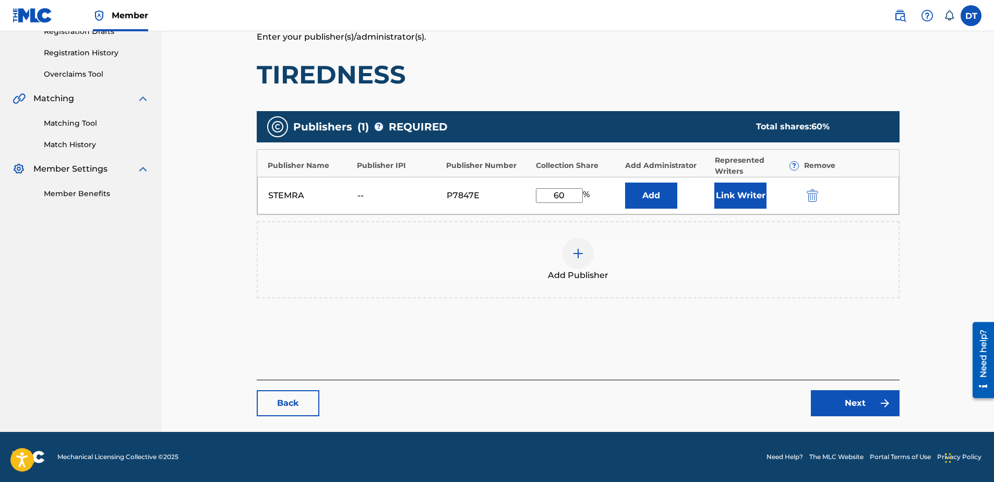
click at [878, 405] on img at bounding box center [884, 403] width 13 height 13
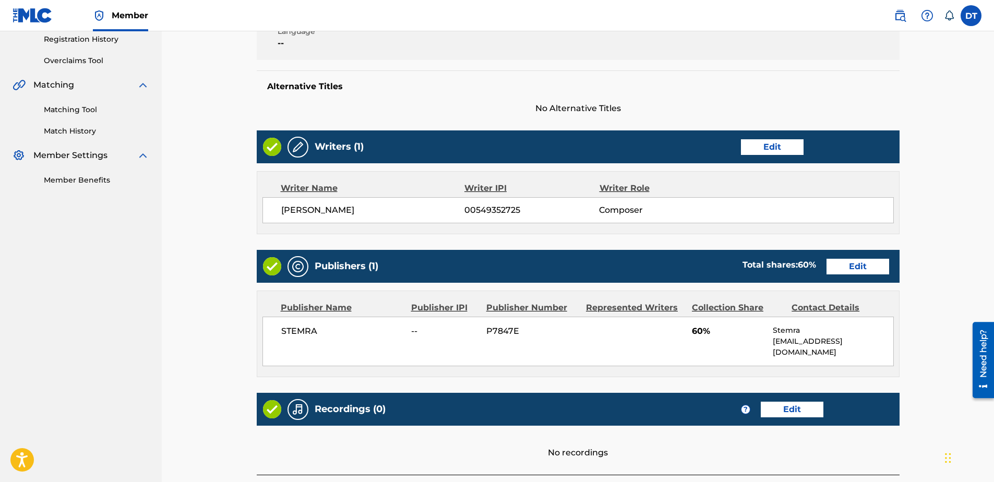
scroll to position [284, 0]
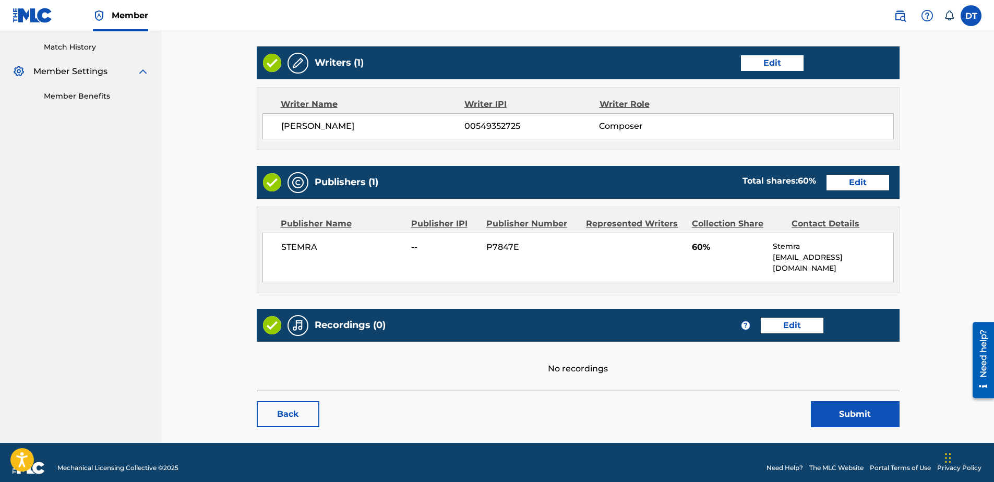
click at [841, 405] on button "Submit" at bounding box center [855, 414] width 89 height 26
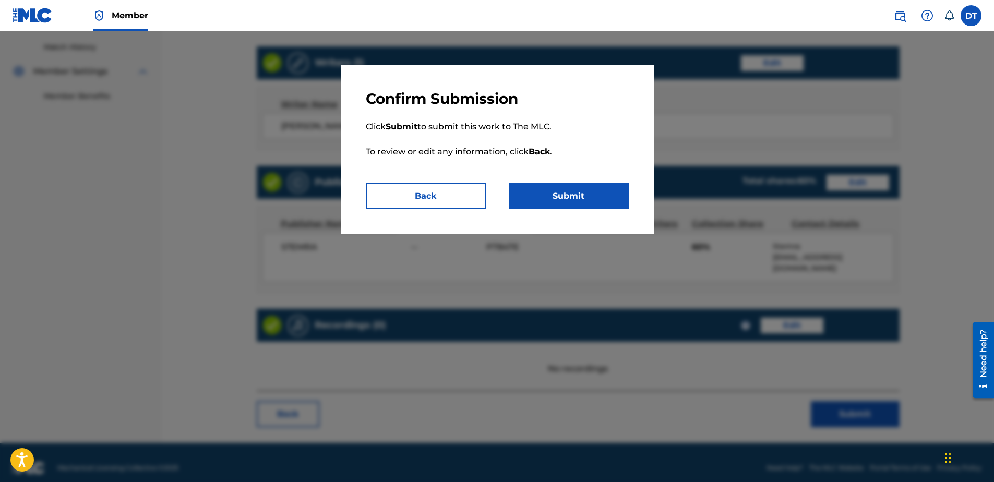
click at [587, 192] on button "Submit" at bounding box center [569, 196] width 120 height 26
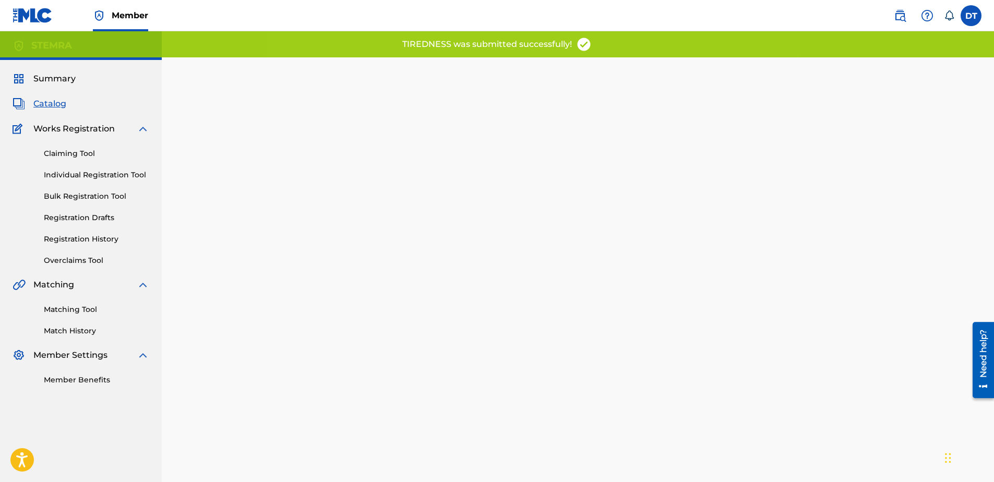
scroll to position [52, 0]
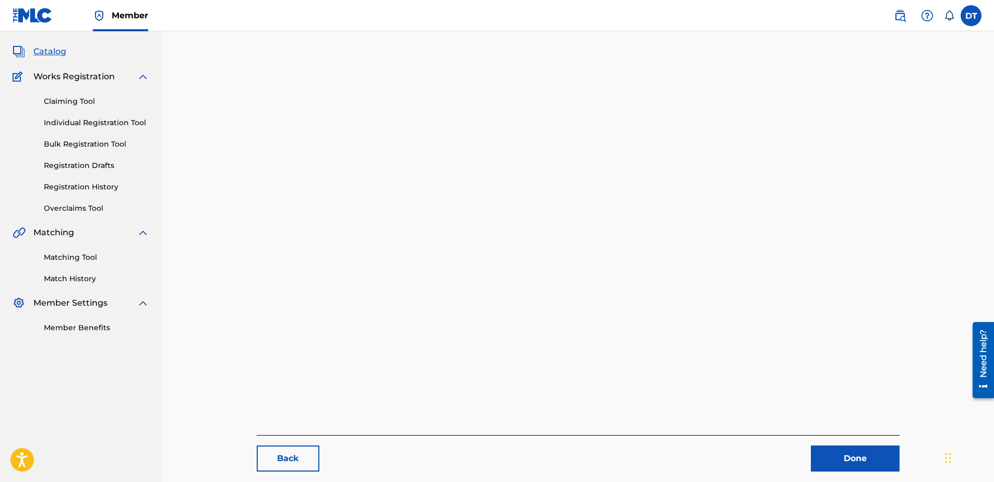
click at [833, 457] on link "Done" at bounding box center [855, 458] width 89 height 26
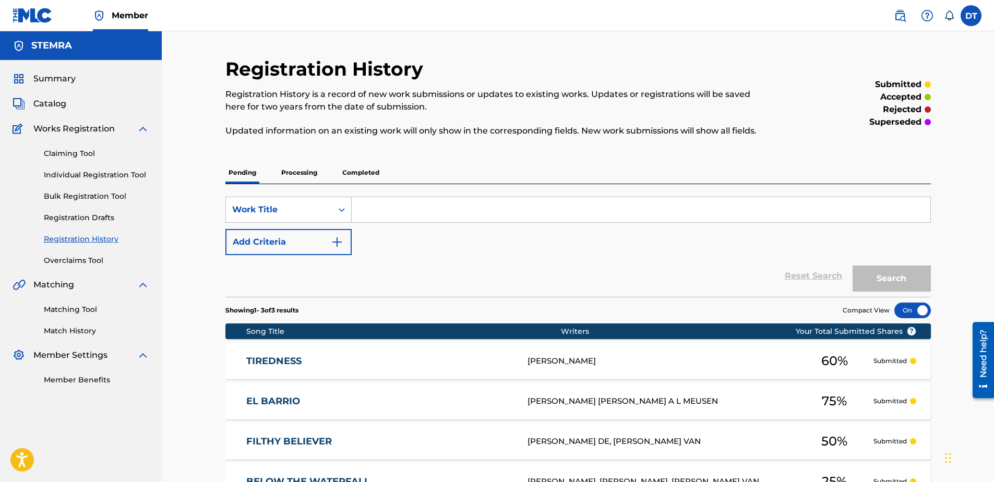
click at [66, 174] on link "Individual Registration Tool" at bounding box center [96, 175] width 105 height 11
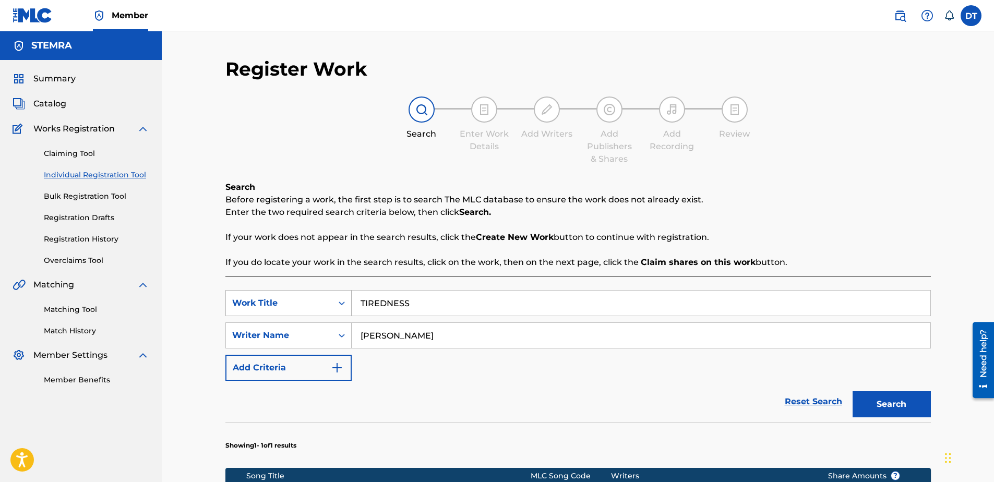
drag, startPoint x: 427, startPoint y: 303, endPoint x: 341, endPoint y: 298, distance: 86.8
click at [341, 298] on div "SearchWithCriteria3a9e7f41-1804-40ab-bb1c-29af97ff530b Work Title TIREDNESS" at bounding box center [577, 303] width 705 height 26
paste input "PJ22HA"
type input "PJ22HA"
drag, startPoint x: 445, startPoint y: 334, endPoint x: 358, endPoint y: 332, distance: 87.1
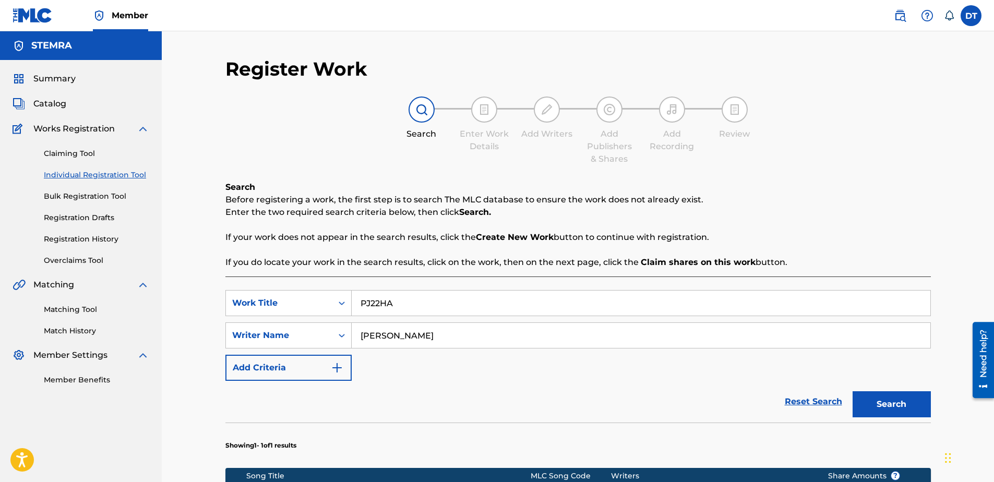
click at [358, 332] on input "[PERSON_NAME]" at bounding box center [641, 335] width 579 height 25
click at [357, 332] on input "[PERSON_NAME]" at bounding box center [641, 335] width 579 height 25
drag, startPoint x: 426, startPoint y: 334, endPoint x: 358, endPoint y: 328, distance: 68.2
click at [358, 328] on input "[PERSON_NAME]" at bounding box center [641, 335] width 579 height 25
click at [375, 333] on input "Search Form" at bounding box center [641, 335] width 579 height 25
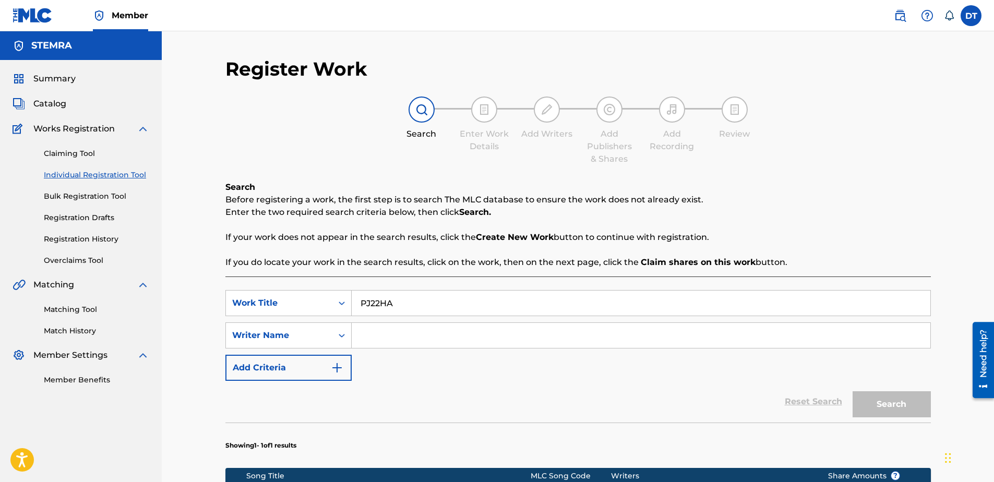
paste input "[PERSON_NAME][GEOGRAPHIC_DATA]"
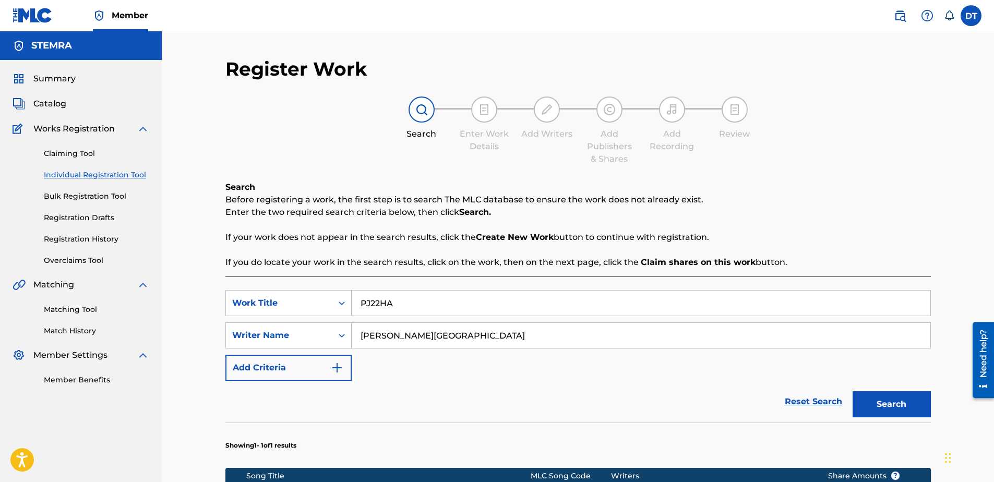
type input "[PERSON_NAME][GEOGRAPHIC_DATA]"
click at [888, 398] on button "Search" at bounding box center [891, 404] width 78 height 26
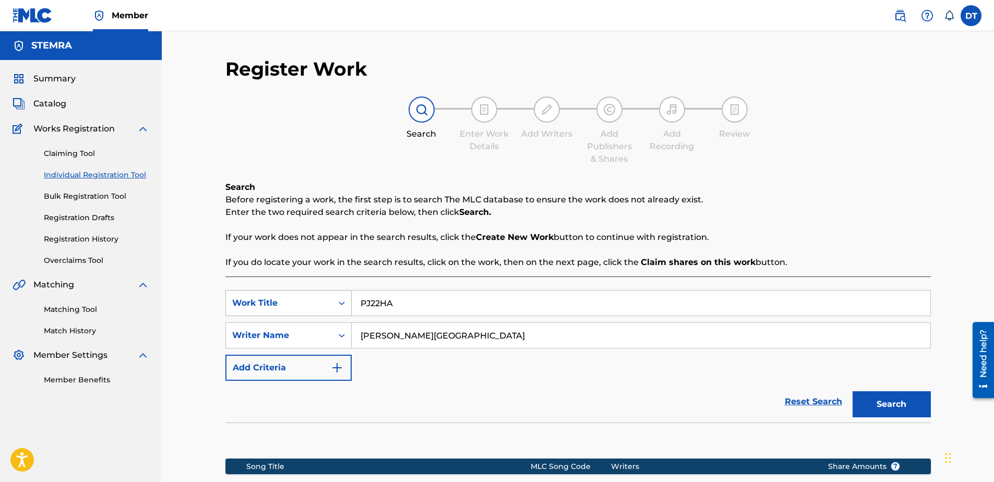
click at [300, 302] on div "Work Title" at bounding box center [279, 303] width 94 height 13
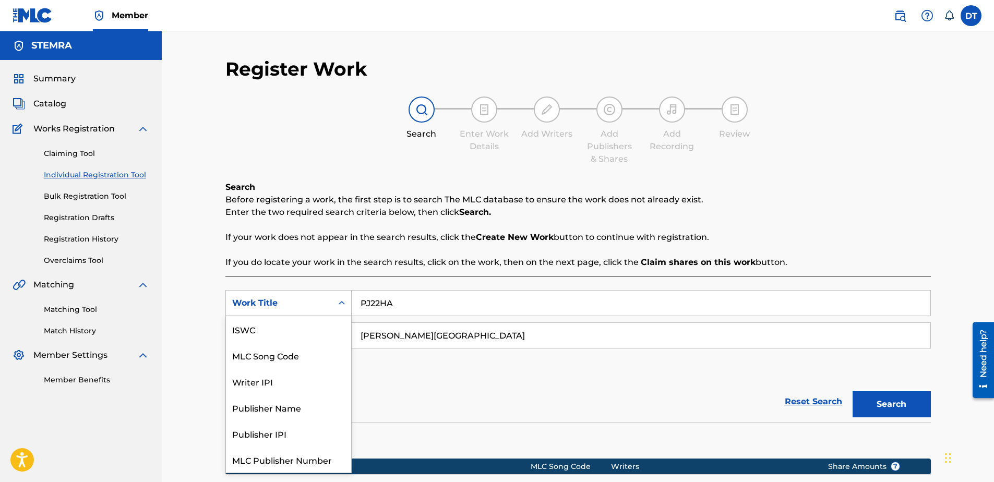
scroll to position [26, 0]
click at [300, 326] on div "MLC Song Code" at bounding box center [288, 329] width 125 height 26
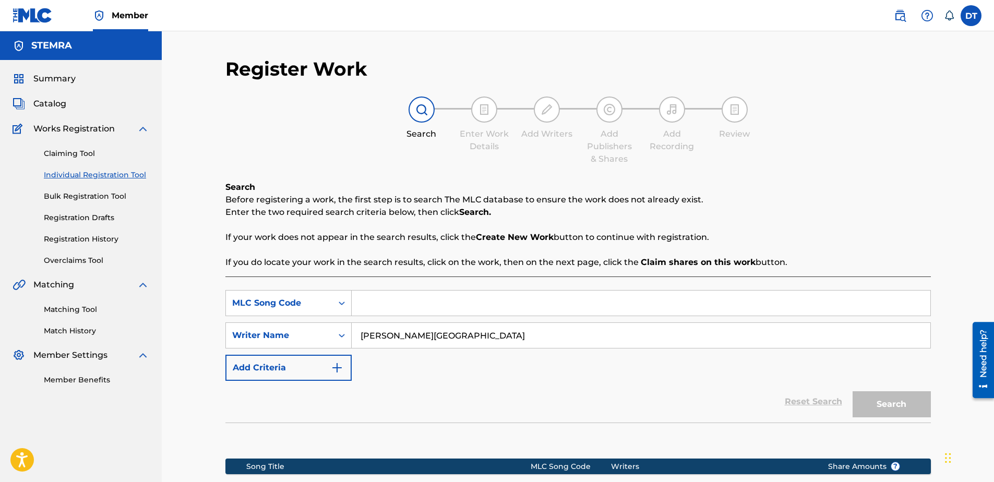
click at [359, 309] on input "Search Form" at bounding box center [641, 303] width 579 height 25
click at [377, 273] on div "Search Before registering a work, the first step is to search The MLC database …" at bounding box center [577, 361] width 705 height 360
click at [387, 297] on input "Search Form" at bounding box center [641, 303] width 579 height 25
paste input "PJ22HA"
type input "PJ22HA"
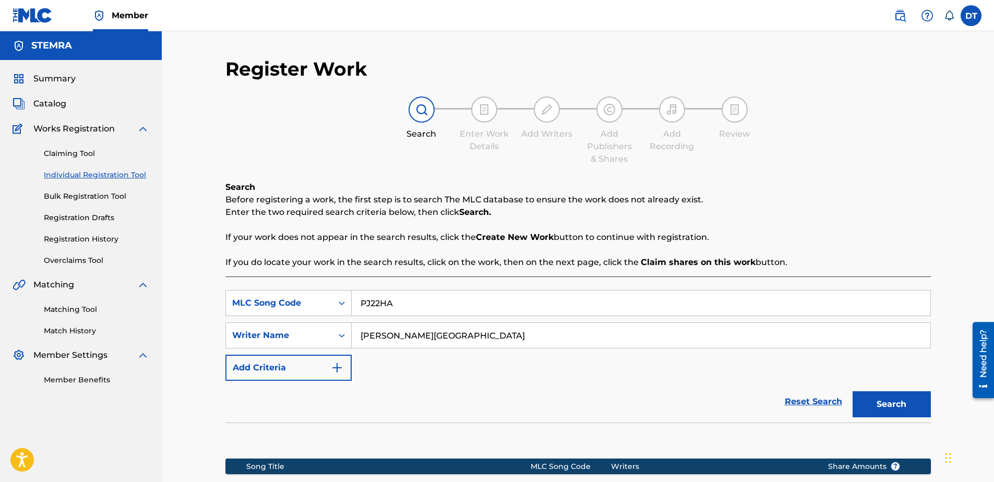
click at [889, 401] on button "Search" at bounding box center [891, 404] width 78 height 26
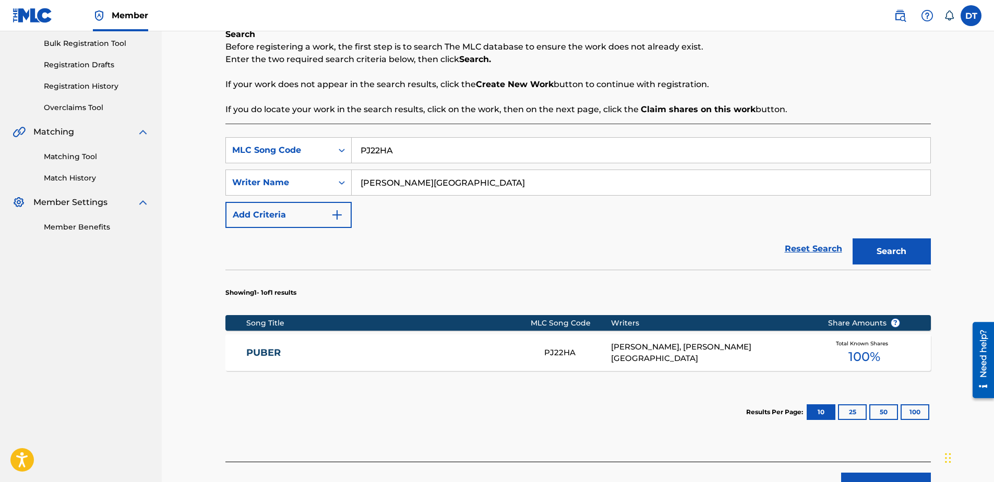
scroll to position [156, 0]
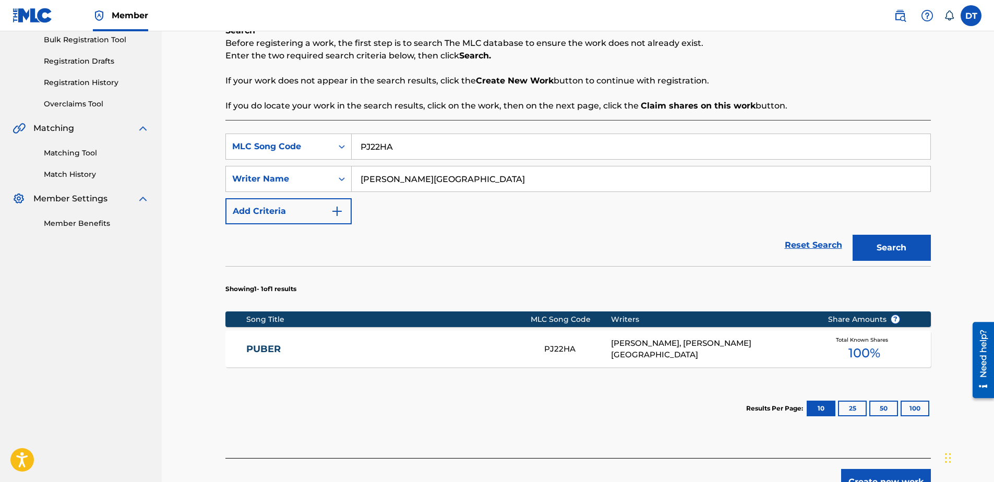
click at [266, 348] on link "PUBER" at bounding box center [388, 349] width 284 height 12
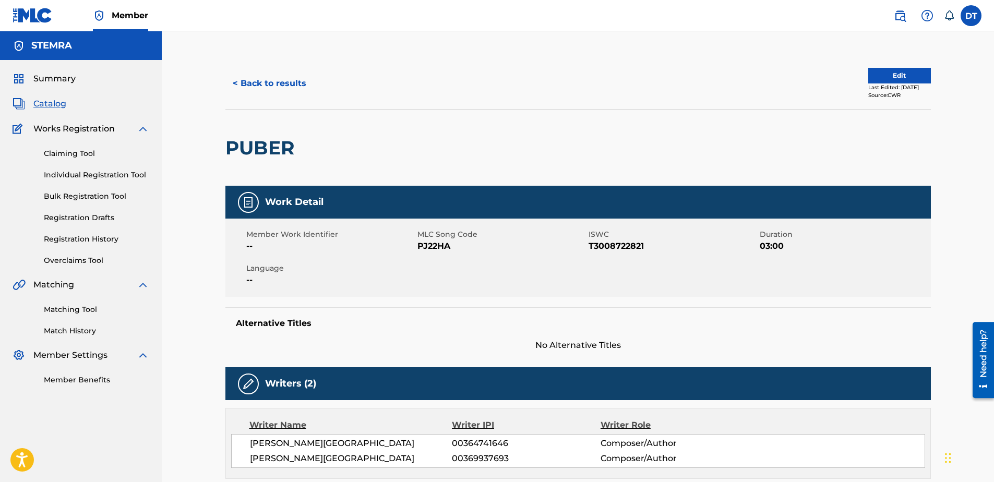
click at [882, 71] on button "Edit" at bounding box center [899, 76] width 63 height 16
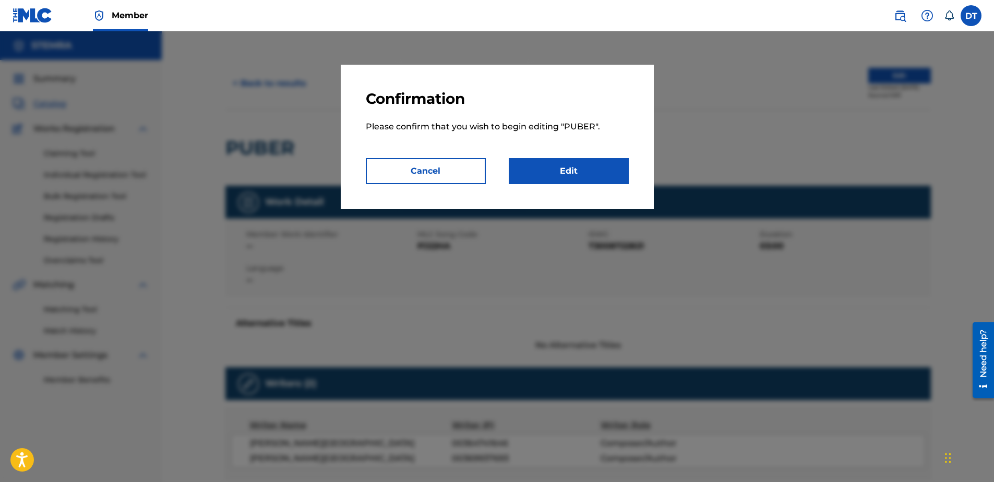
click at [547, 178] on link "Edit" at bounding box center [569, 171] width 120 height 26
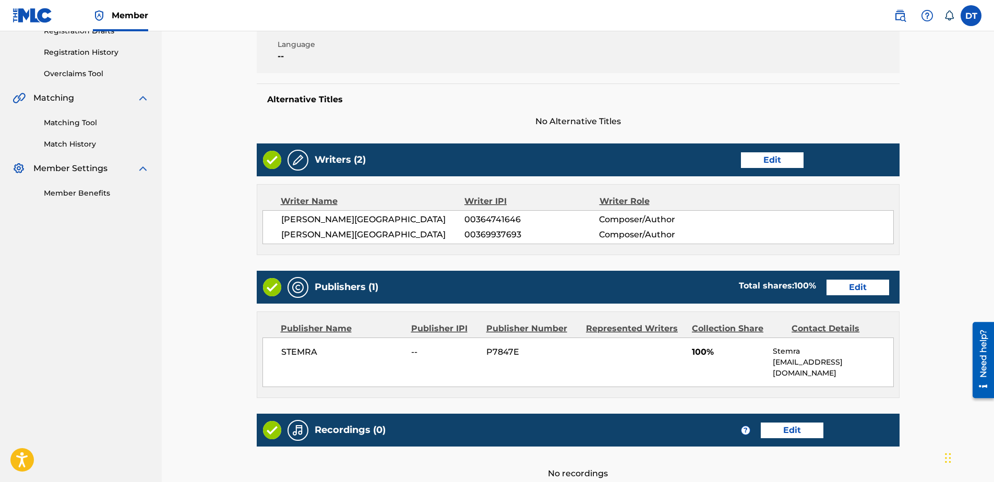
scroll to position [135, 0]
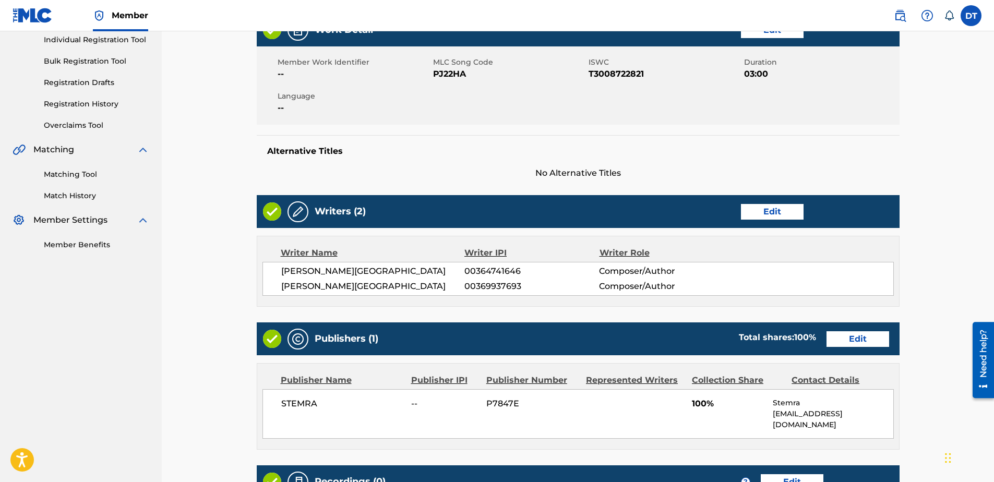
click at [870, 286] on div "[PERSON_NAME] 00369937693 Composer/Author" at bounding box center [587, 286] width 612 height 13
click at [872, 340] on link "Edit" at bounding box center [857, 339] width 63 height 16
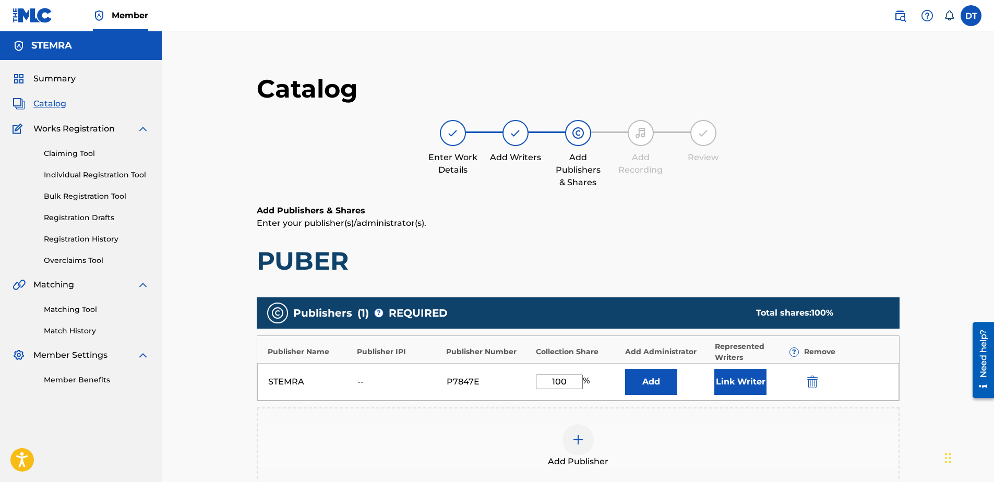
drag, startPoint x: 568, startPoint y: 382, endPoint x: 523, endPoint y: 388, distance: 45.2
click at [523, 388] on div "STEMRA -- P7847E 100 % Add Link Writer" at bounding box center [578, 382] width 642 height 38
type input "50.00"
click at [862, 210] on h6 "Add Publishers & Shares" at bounding box center [578, 210] width 643 height 13
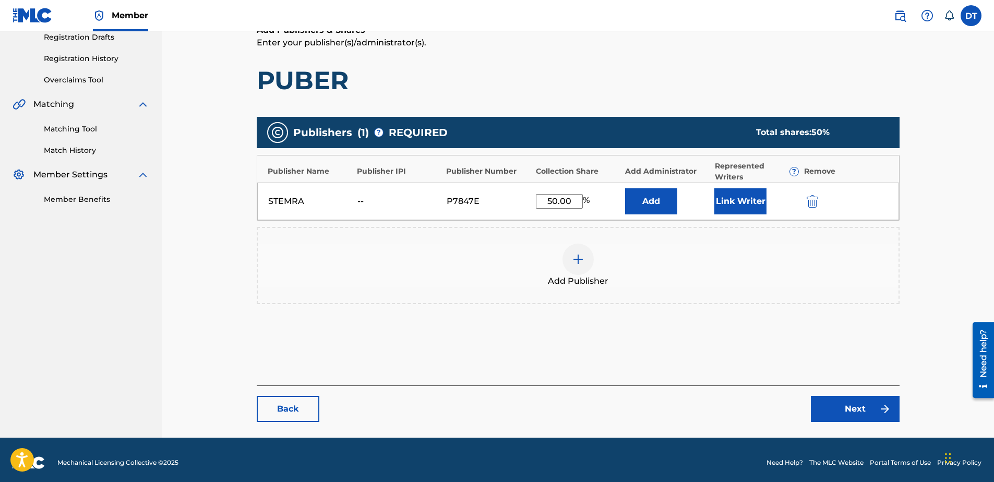
scroll to position [186, 0]
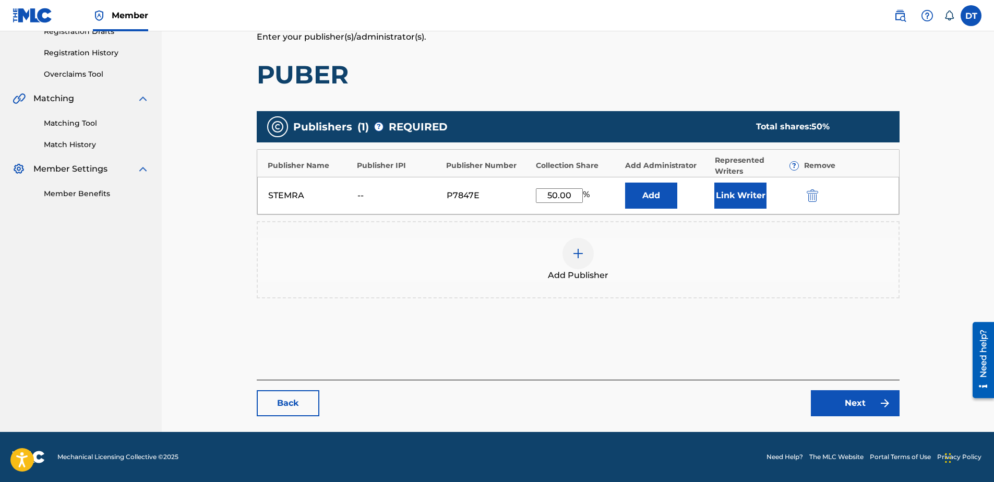
click at [852, 400] on link "Next" at bounding box center [855, 403] width 89 height 26
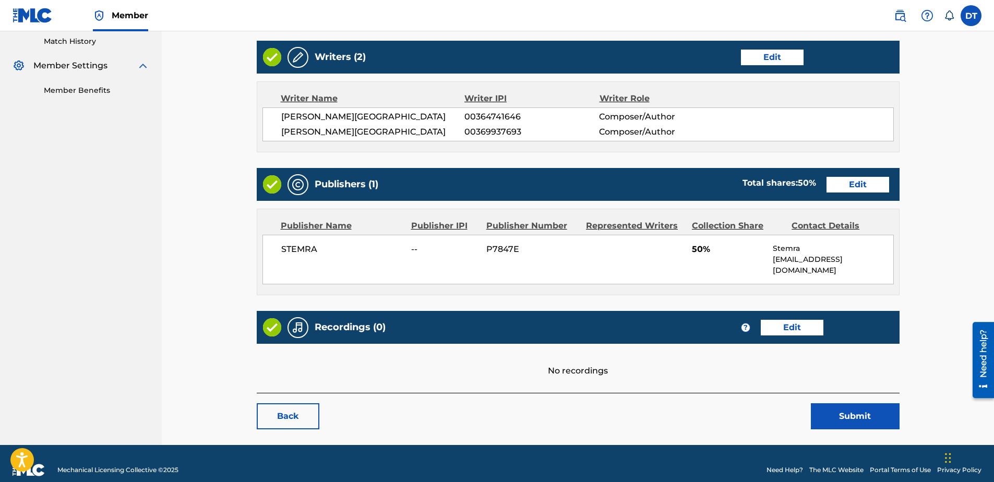
scroll to position [292, 0]
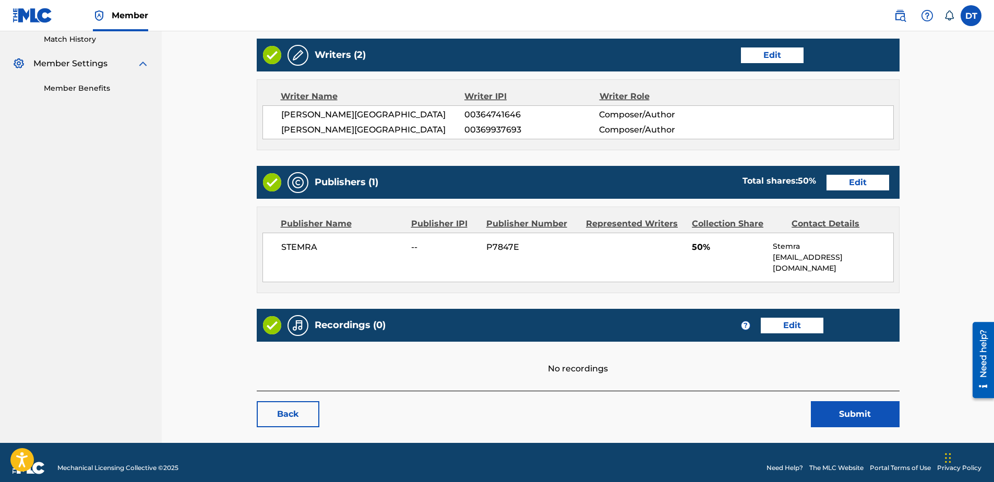
click at [853, 401] on button "Submit" at bounding box center [855, 414] width 89 height 26
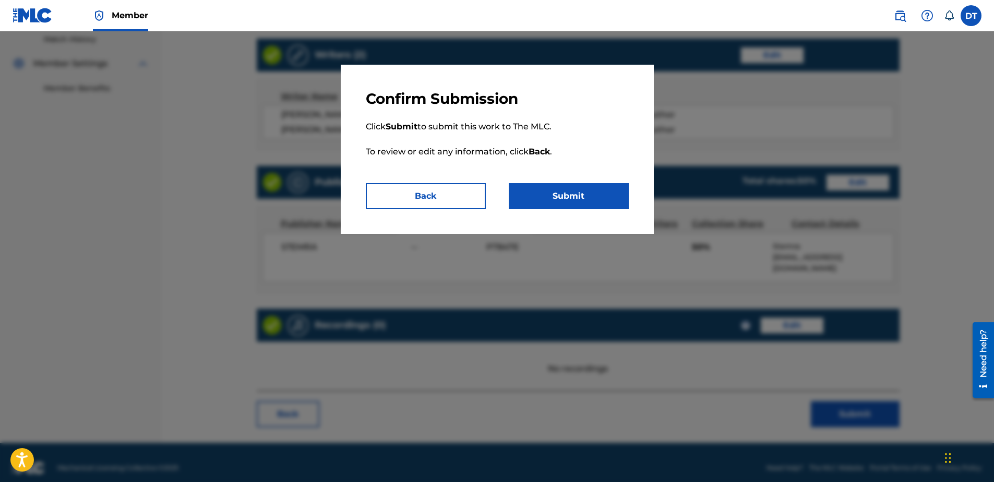
click at [588, 191] on button "Submit" at bounding box center [569, 196] width 120 height 26
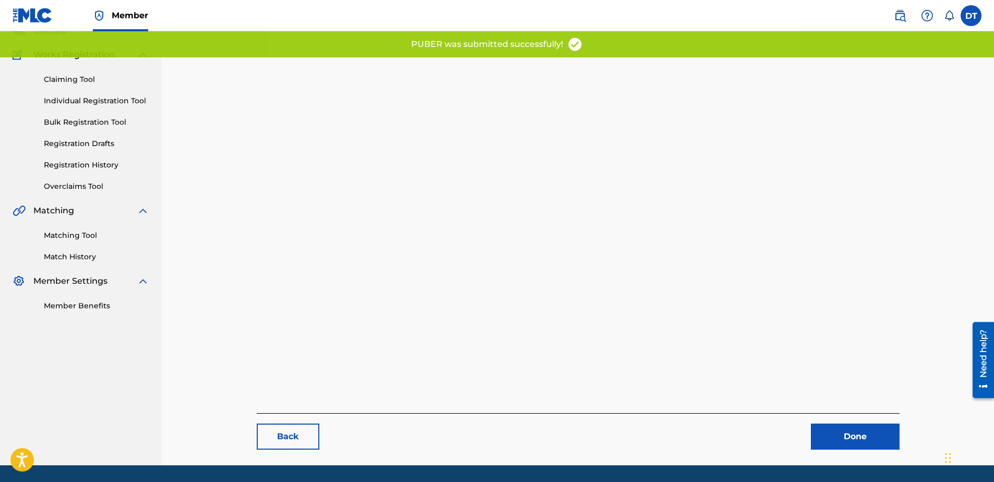
scroll to position [55, 0]
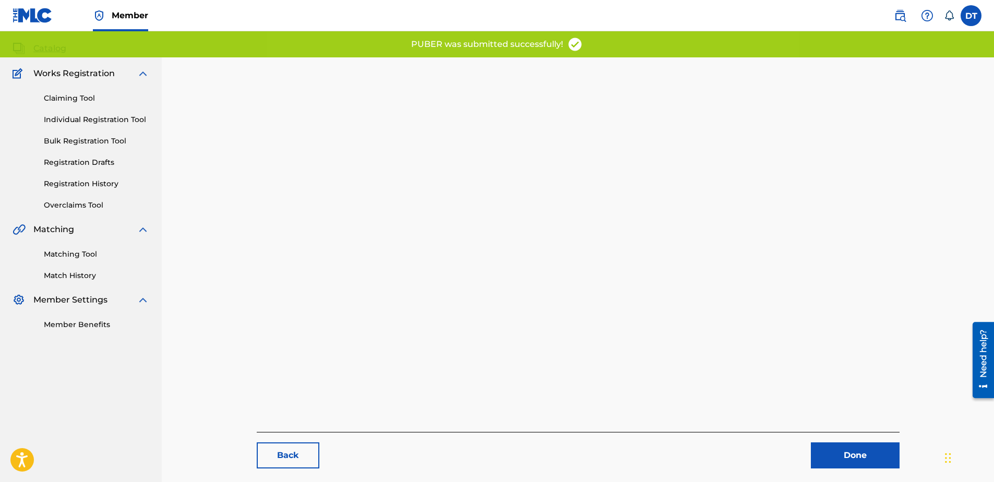
click at [846, 454] on link "Done" at bounding box center [855, 455] width 89 height 26
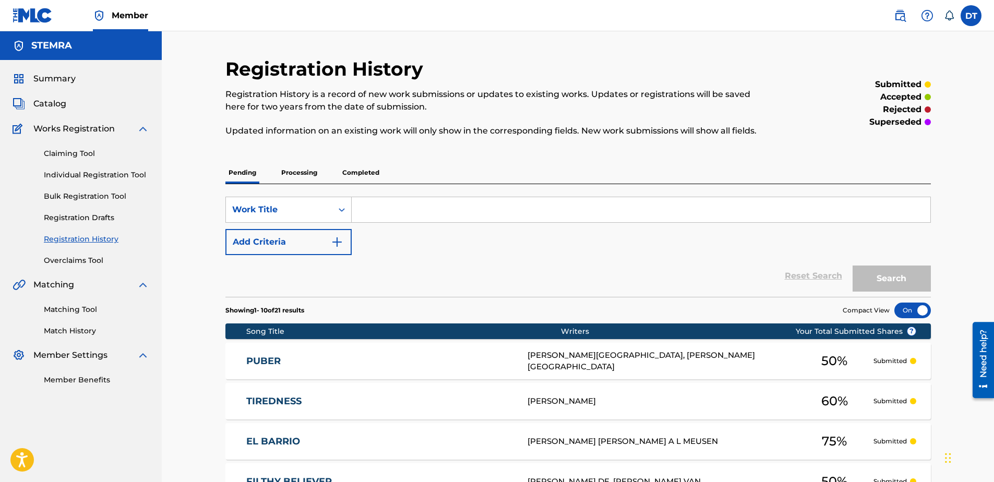
click at [74, 173] on link "Individual Registration Tool" at bounding box center [96, 175] width 105 height 11
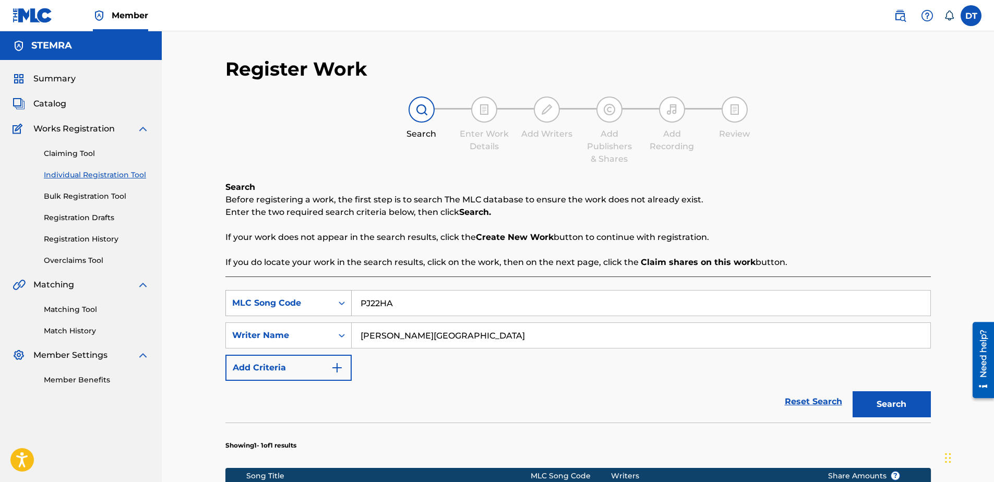
drag, startPoint x: 419, startPoint y: 296, endPoint x: 332, endPoint y: 303, distance: 87.4
click at [332, 303] on div "SearchWithCriteria1f96f909-6421-449c-a2c0-011db82c032e MLC Song Code PJ22HA" at bounding box center [577, 303] width 705 height 26
drag, startPoint x: 443, startPoint y: 336, endPoint x: 341, endPoint y: 330, distance: 102.5
click at [341, 330] on div "SearchWithCriteria6426105b-b89f-4151-945b-ad5645b84d2f Writer Name [PERSON_NAME]" at bounding box center [577, 335] width 705 height 26
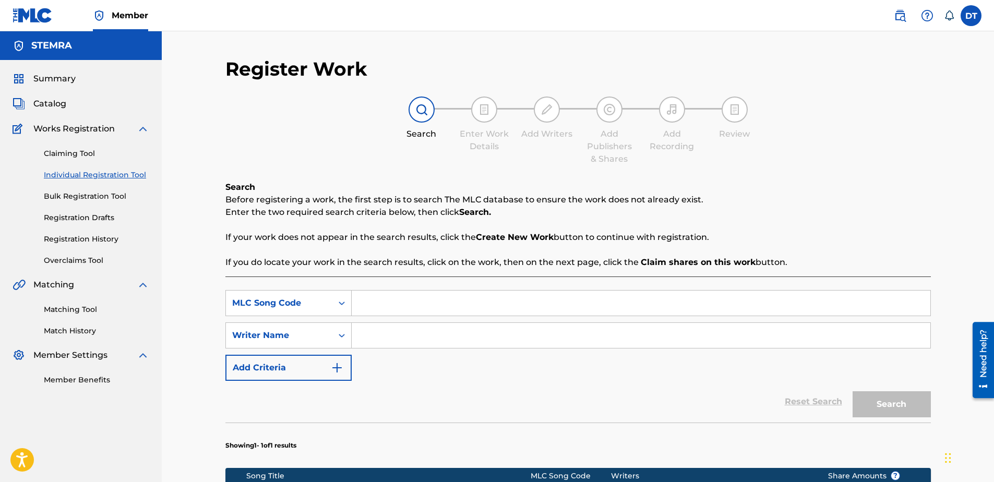
paste input "RB9HTX"
type input "RB9HTX"
click at [393, 333] on input "Search Form" at bounding box center [641, 335] width 579 height 25
paste input "STAS SWACZYNA"
type input "STAS SWACZYNA"
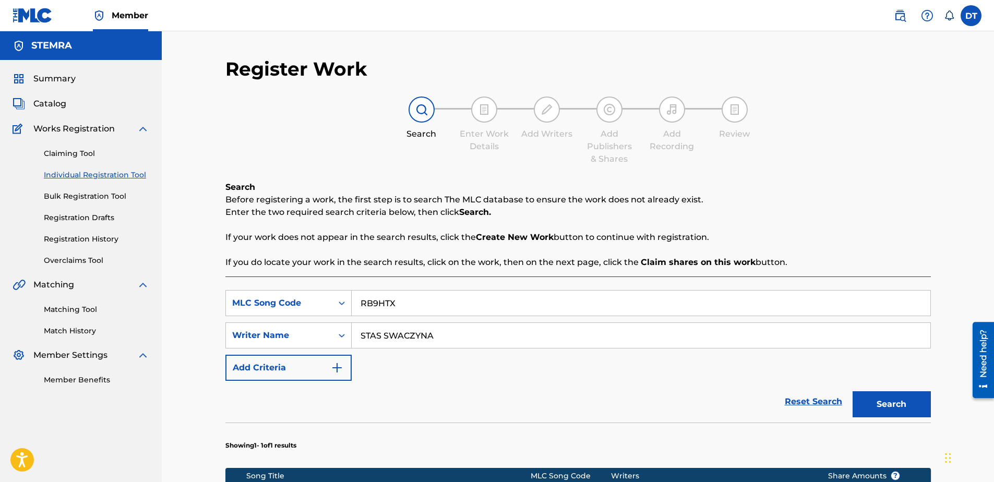
click at [886, 405] on button "Search" at bounding box center [891, 404] width 78 height 26
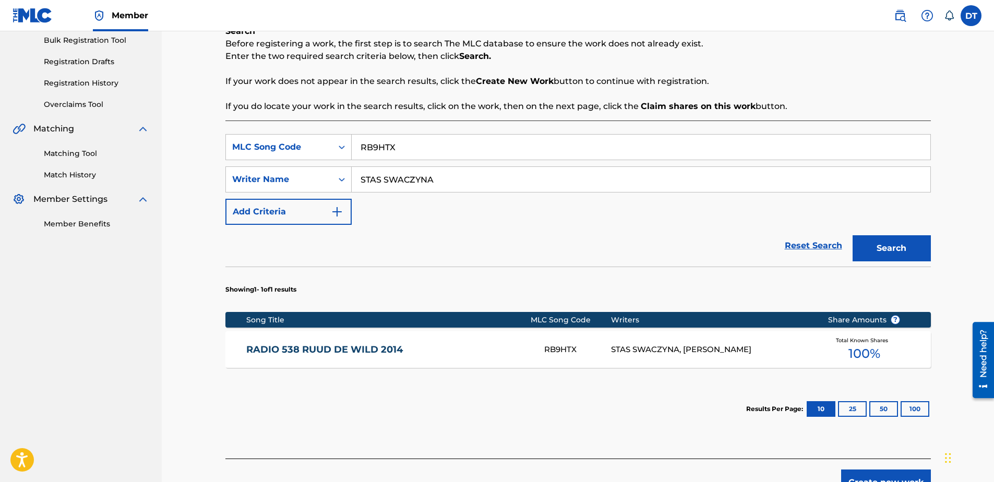
scroll to position [156, 0]
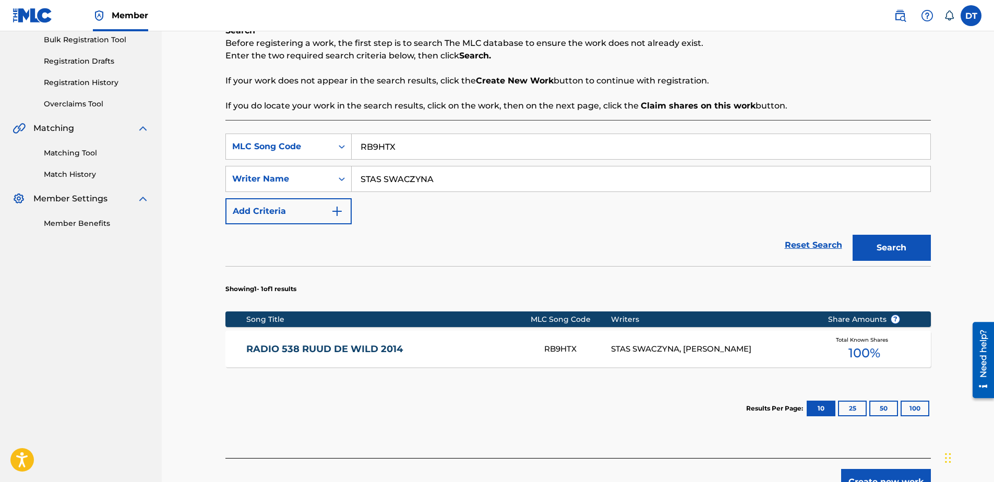
click at [339, 346] on link "RADIO 538 RUUD DE WILD 2014" at bounding box center [388, 349] width 284 height 12
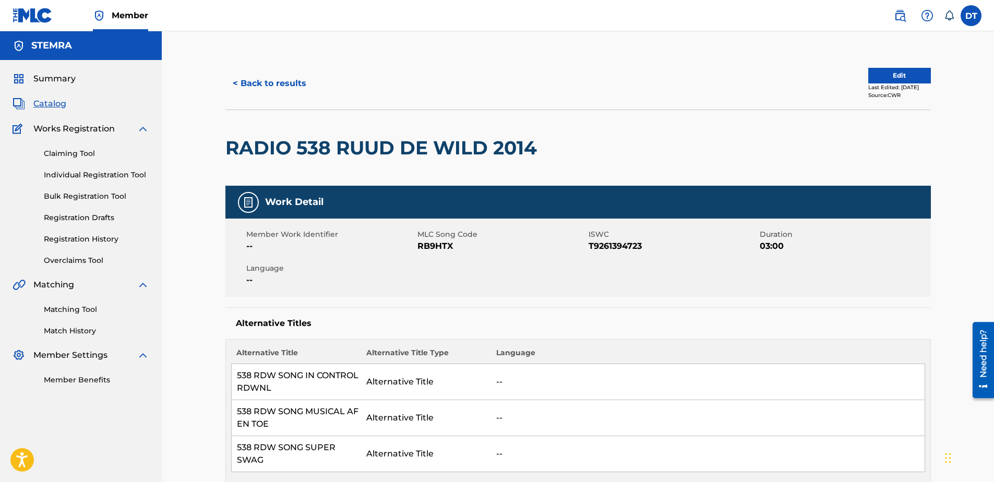
click at [869, 72] on button "Edit" at bounding box center [899, 76] width 63 height 16
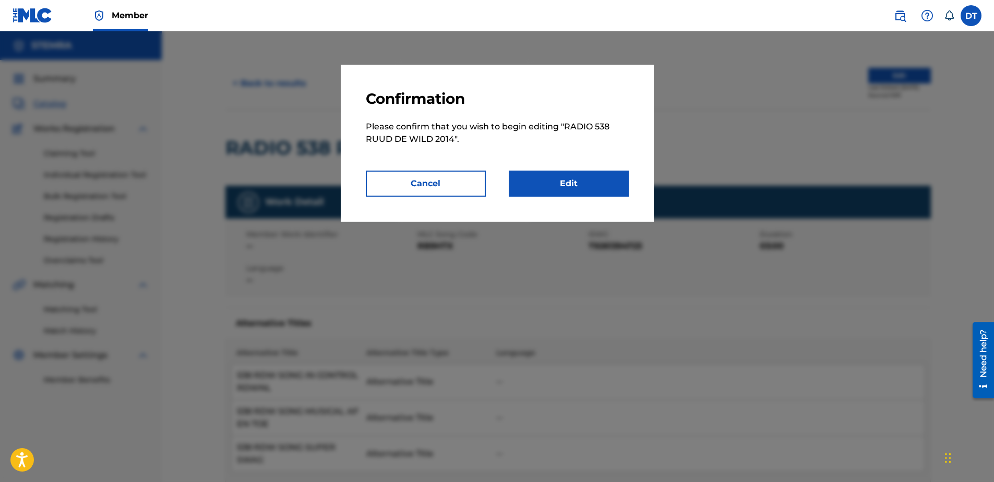
click at [573, 172] on link "Edit" at bounding box center [569, 184] width 120 height 26
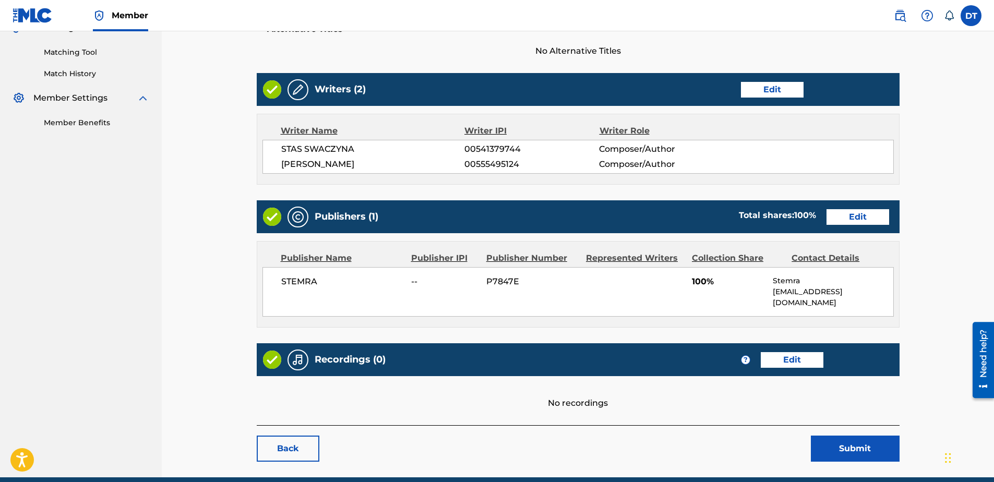
scroll to position [292, 0]
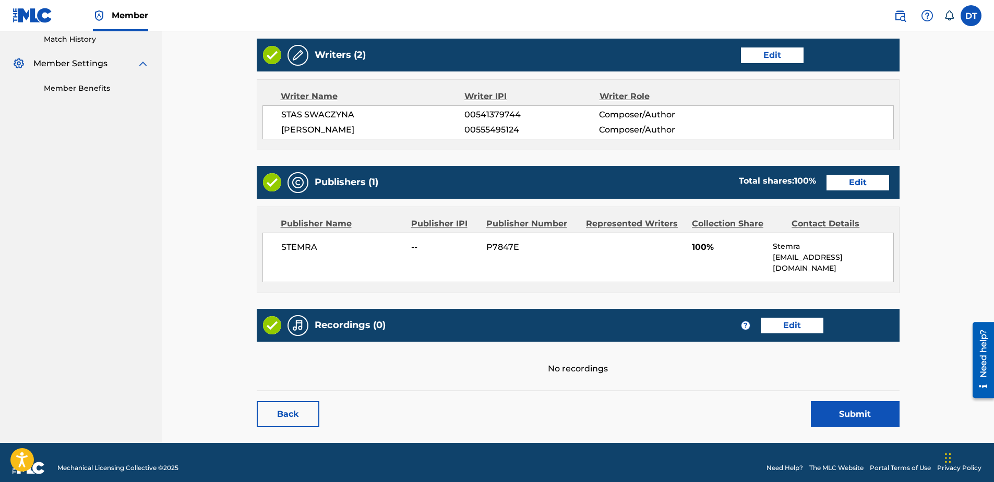
click at [849, 186] on link "Edit" at bounding box center [857, 183] width 63 height 16
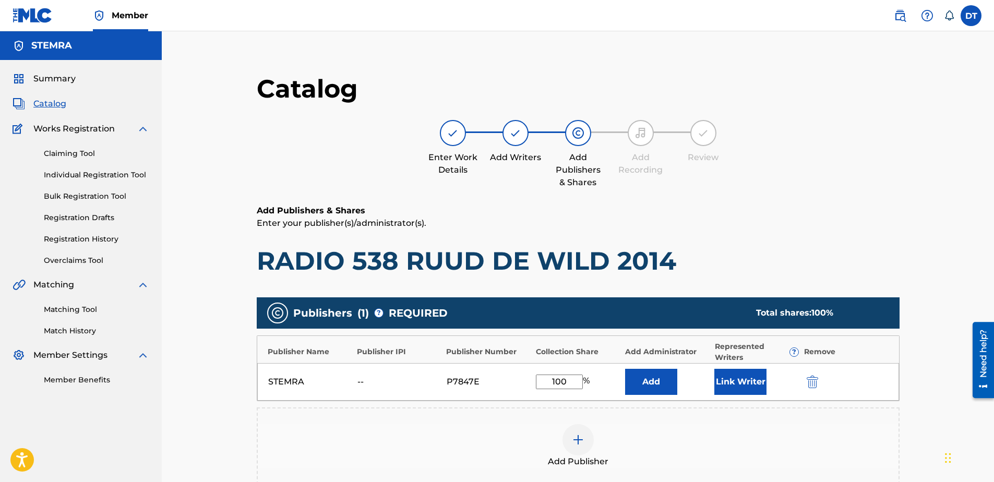
drag, startPoint x: 569, startPoint y: 382, endPoint x: 535, endPoint y: 377, distance: 34.3
click at [536, 377] on input "100" at bounding box center [559, 382] width 47 height 15
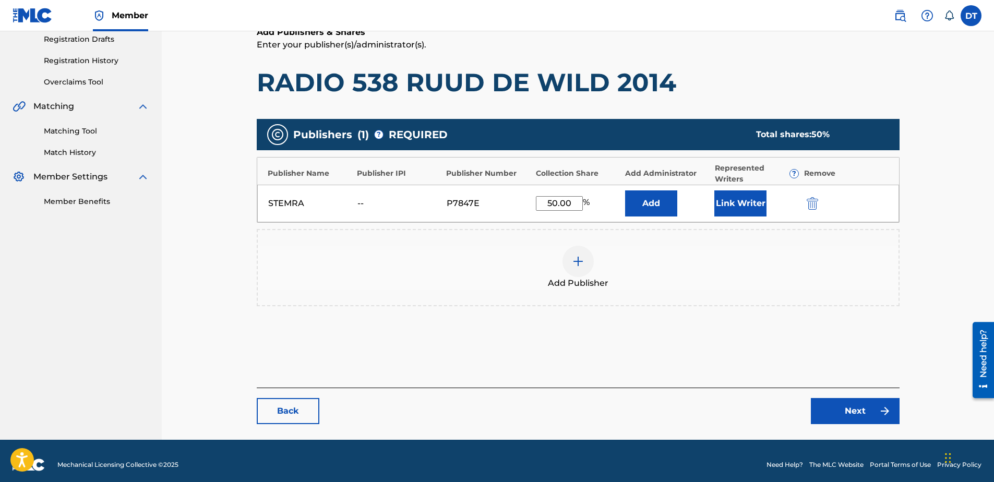
scroll to position [186, 0]
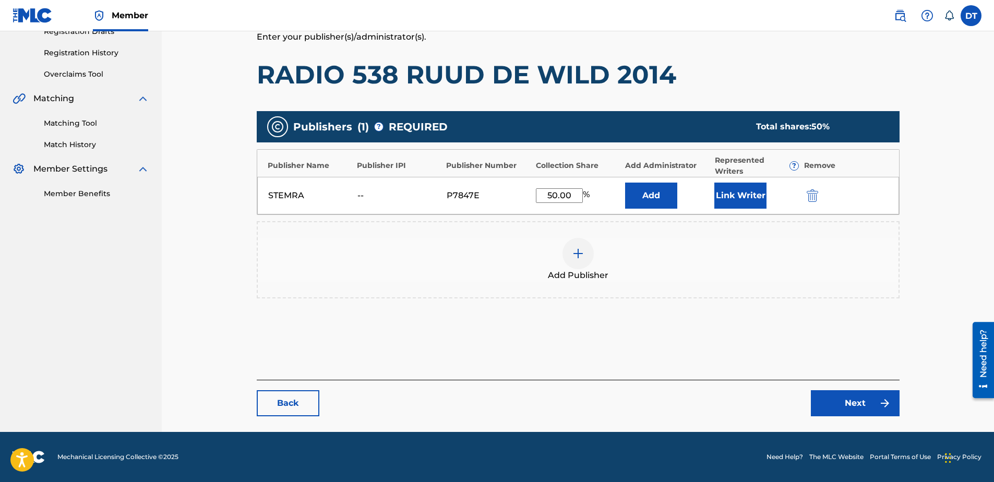
type input "50.00"
click at [854, 401] on link "Next" at bounding box center [855, 403] width 89 height 26
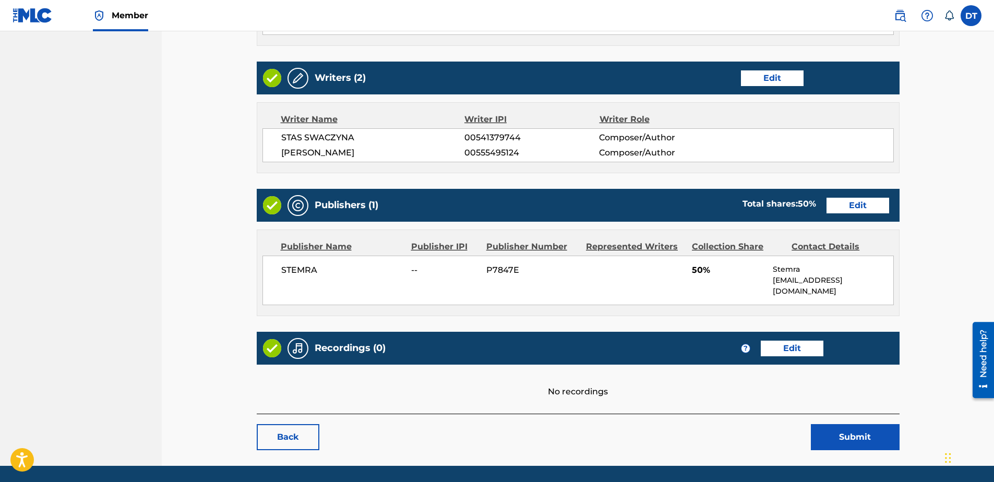
scroll to position [423, 0]
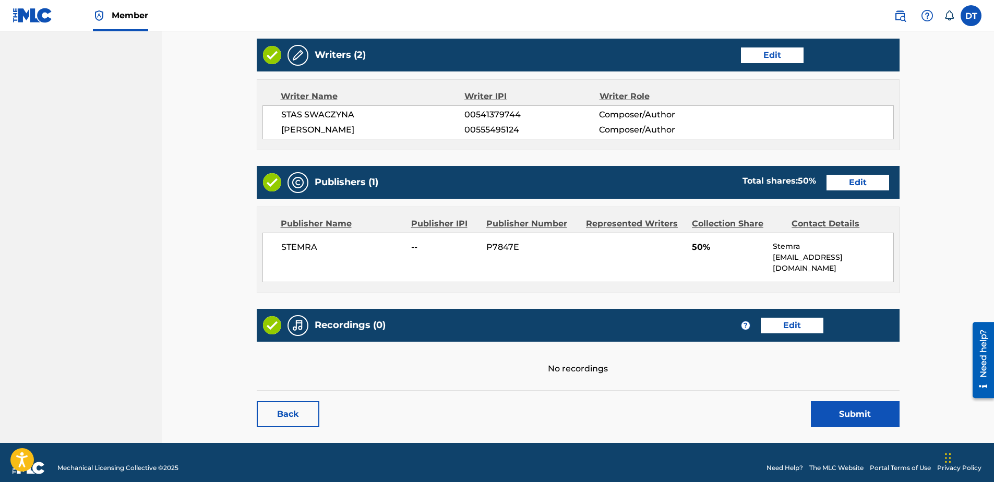
click at [847, 401] on button "Submit" at bounding box center [855, 414] width 89 height 26
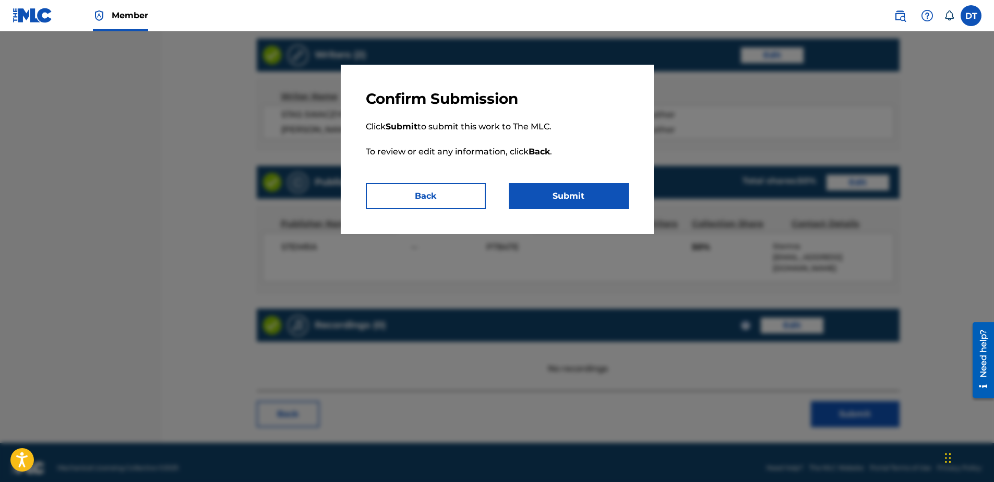
click at [589, 195] on button "Submit" at bounding box center [569, 196] width 120 height 26
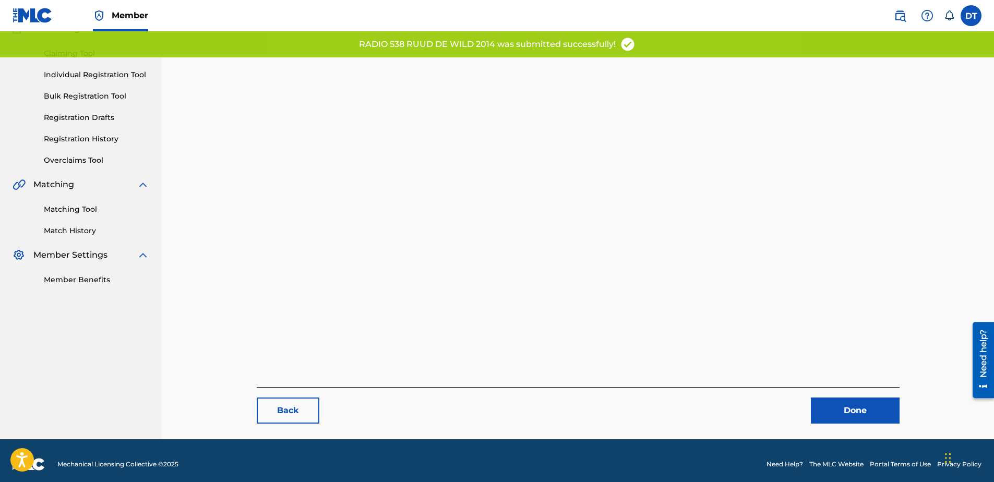
scroll to position [107, 0]
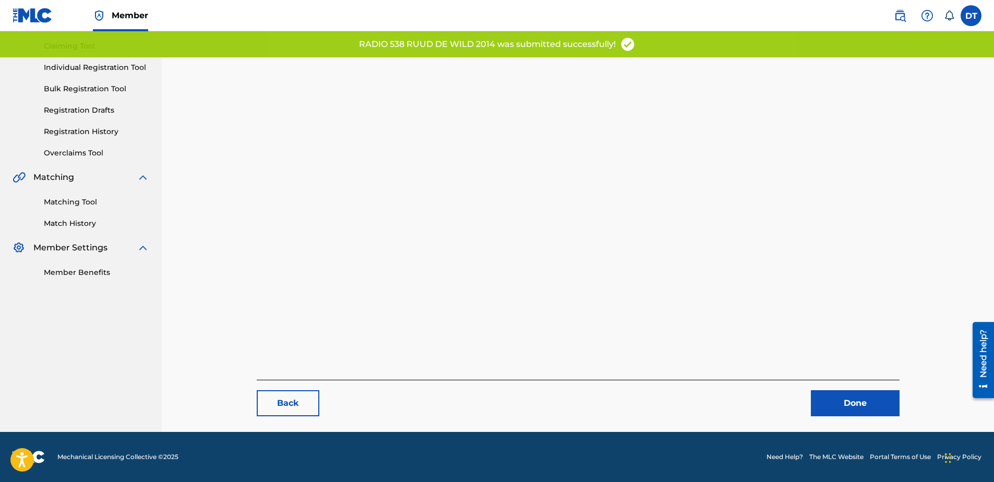
click at [844, 405] on link "Done" at bounding box center [855, 403] width 89 height 26
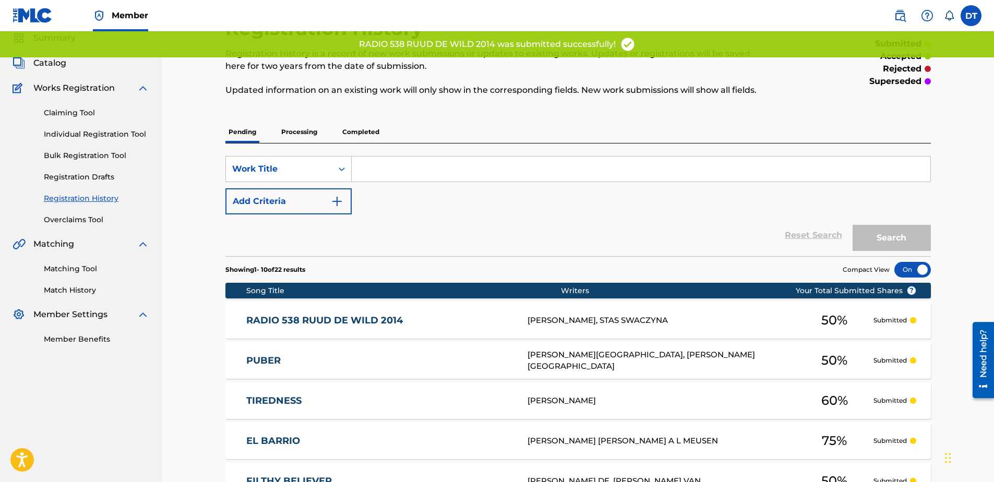
scroll to position [52, 0]
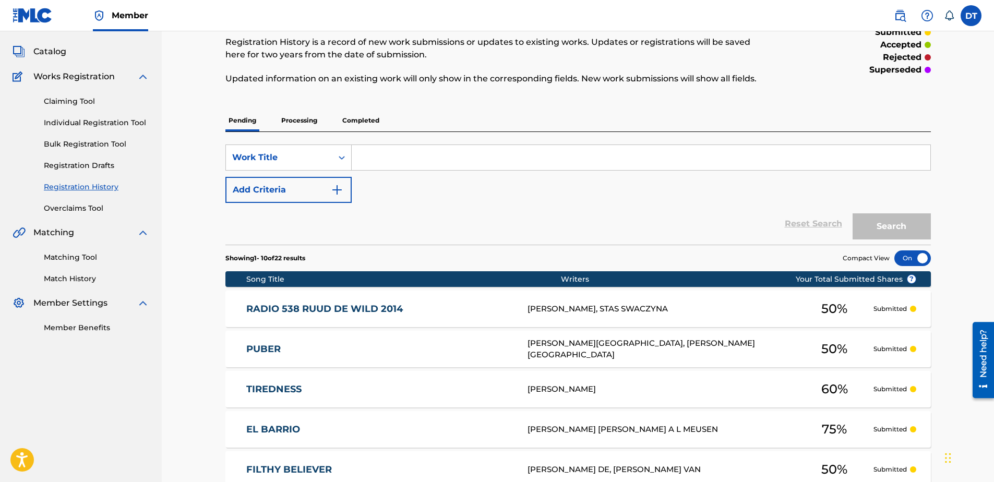
click at [58, 120] on link "Individual Registration Tool" at bounding box center [96, 122] width 105 height 11
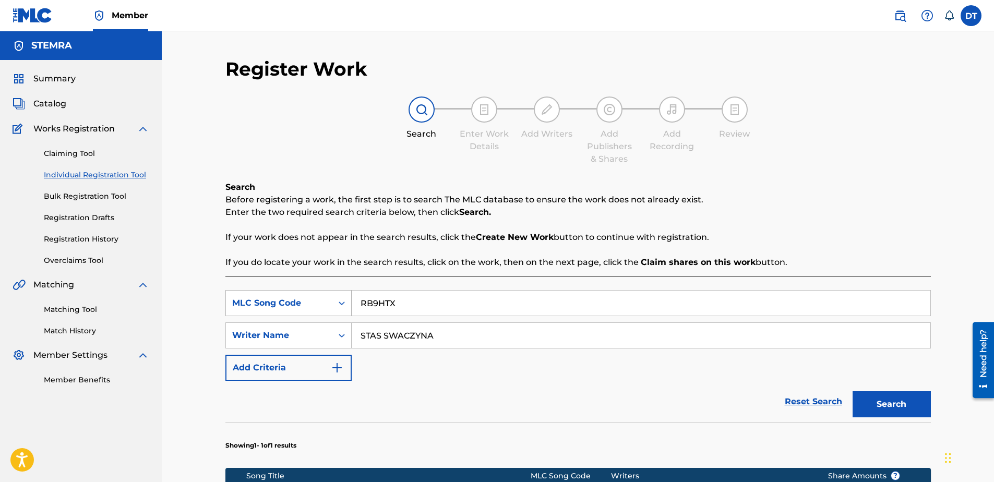
drag, startPoint x: 400, startPoint y: 303, endPoint x: 350, endPoint y: 304, distance: 50.1
click at [350, 304] on div "SearchWithCriteria1f96f909-6421-449c-a2c0-011db82c032e MLC Song Code RB9HTX" at bounding box center [577, 303] width 705 height 26
drag, startPoint x: 445, startPoint y: 338, endPoint x: 360, endPoint y: 335, distance: 85.1
click at [360, 335] on input "STAS SWACZYNA" at bounding box center [641, 335] width 579 height 25
click at [384, 312] on input "Search Form" at bounding box center [641, 303] width 579 height 25
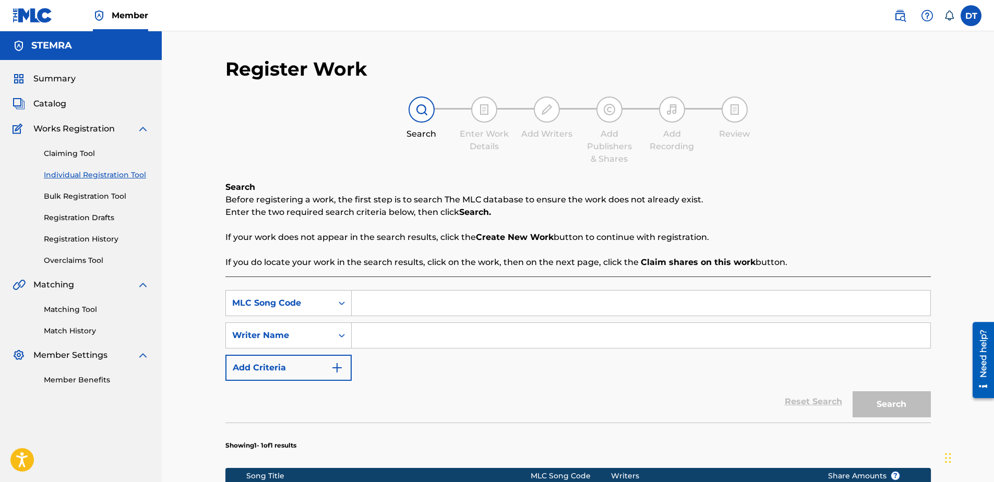
paste input "KI7ZVM"
type input "KI7ZVM"
click at [381, 334] on input "Search Form" at bounding box center [641, 335] width 579 height 25
paste input "[PERSON_NAME]"
type input "[PERSON_NAME]"
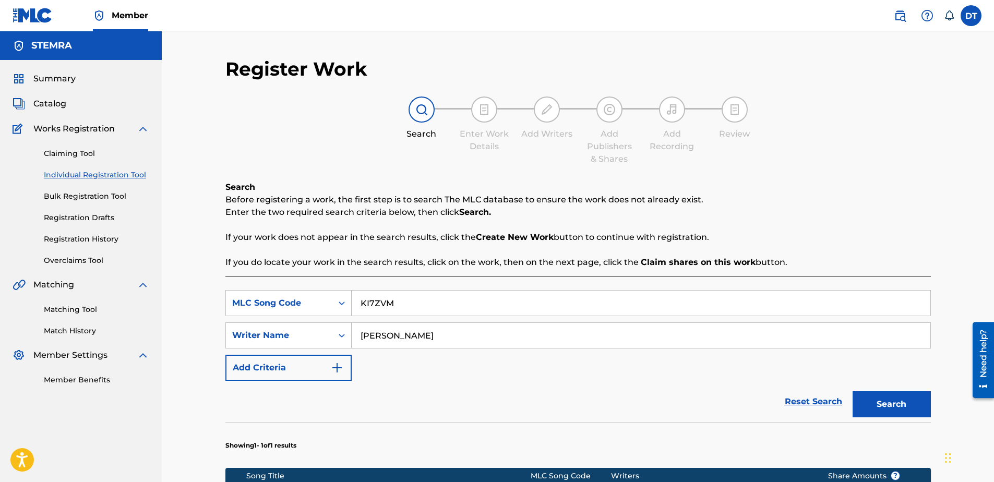
click at [876, 402] on button "Search" at bounding box center [891, 404] width 78 height 26
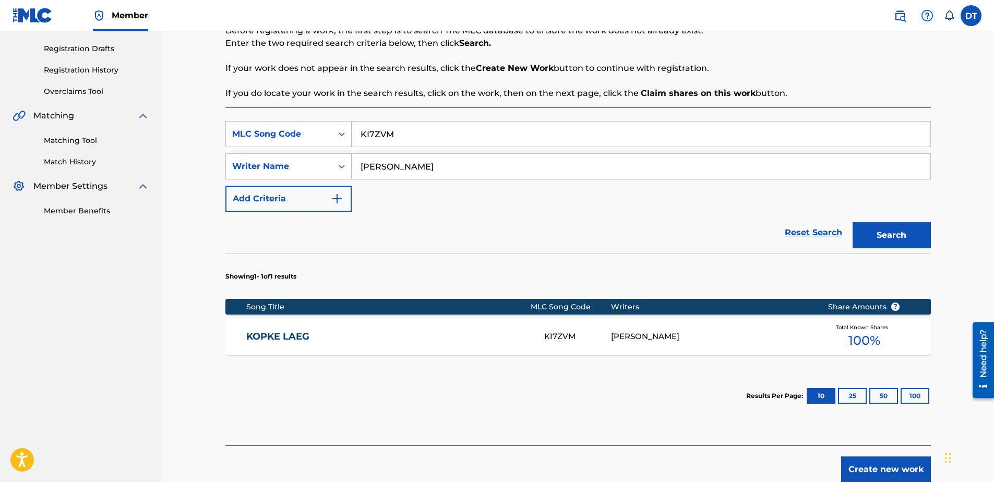
scroll to position [209, 0]
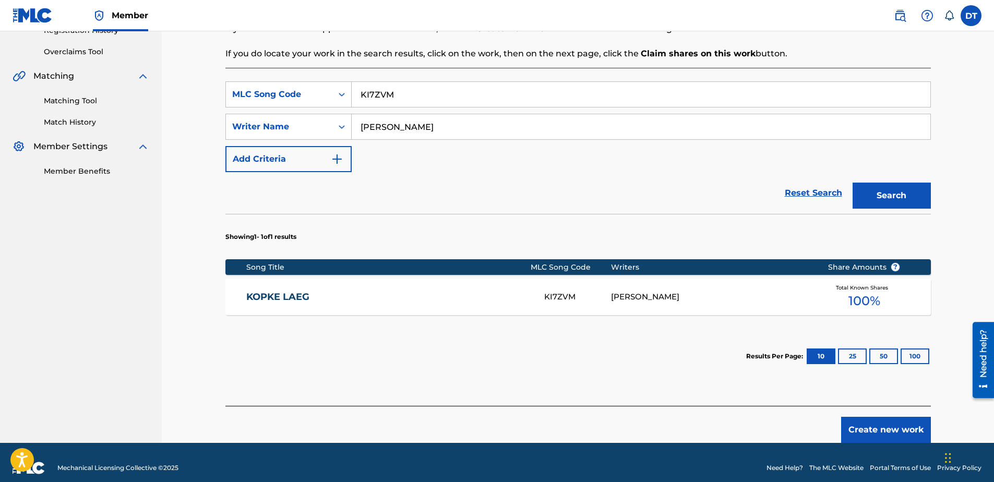
click at [261, 291] on link "KOPKE LAEG" at bounding box center [388, 297] width 284 height 12
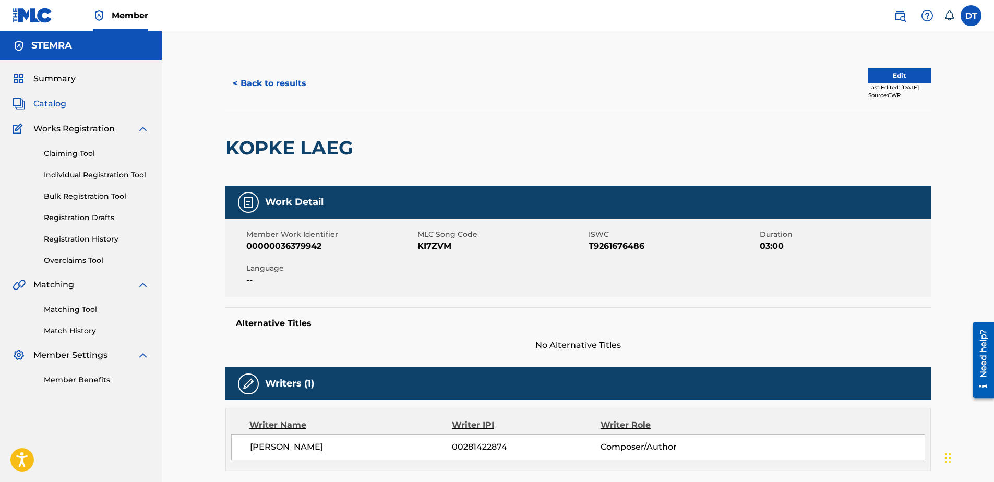
click at [897, 76] on button "Edit" at bounding box center [899, 76] width 63 height 16
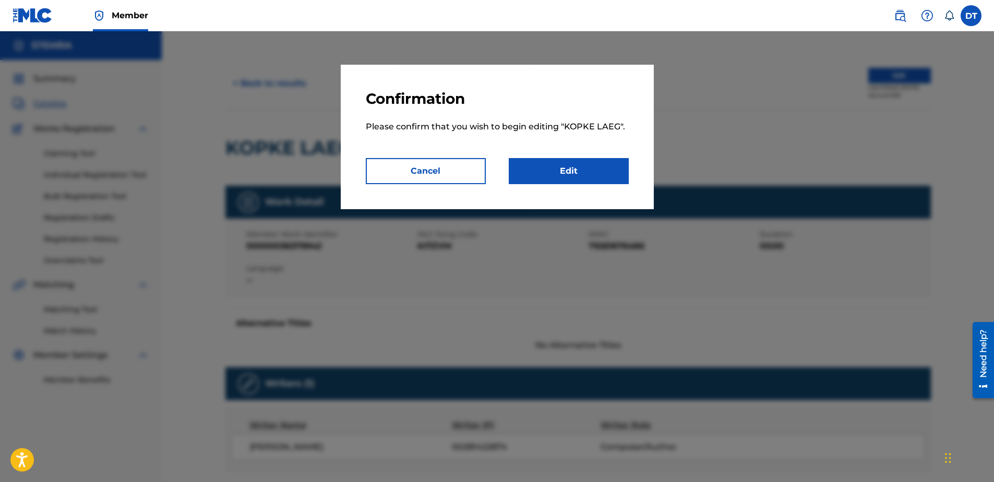
click at [584, 173] on link "Edit" at bounding box center [569, 171] width 120 height 26
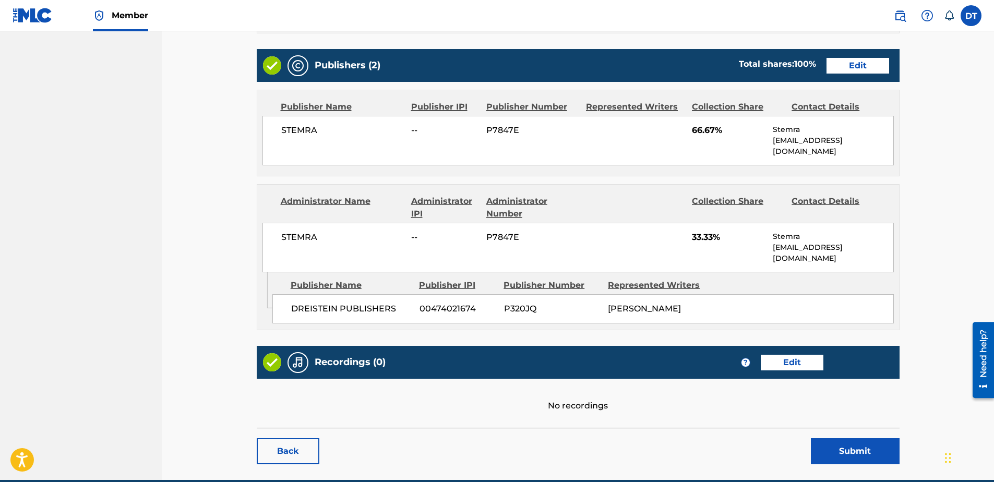
scroll to position [384, 0]
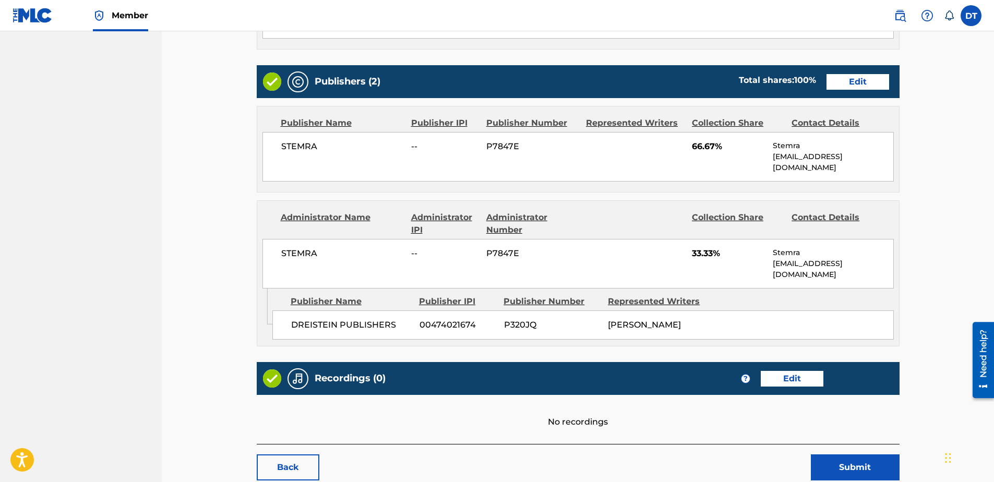
click at [870, 78] on link "Edit" at bounding box center [857, 82] width 63 height 16
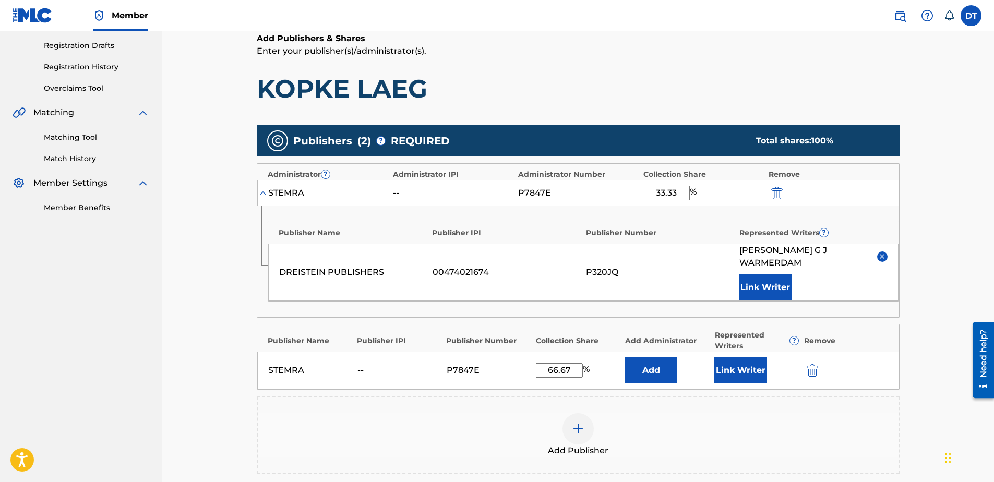
scroll to position [156, 0]
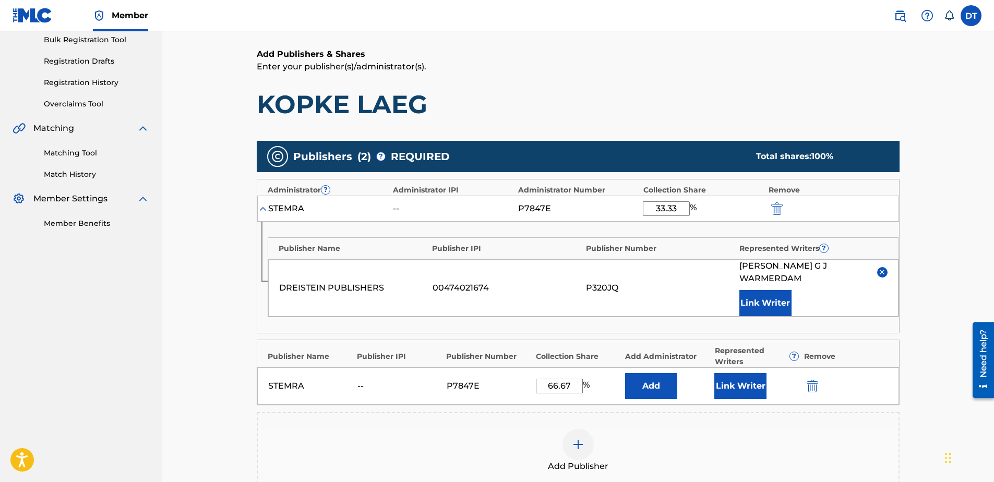
drag, startPoint x: 679, startPoint y: 206, endPoint x: 641, endPoint y: 209, distance: 38.2
click at [641, 209] on div "STEMRA -- P7847E 33.33 %" at bounding box center [578, 209] width 642 height 26
type input "50"
click at [711, 69] on p "Enter your publisher(s)/administrator(s)." at bounding box center [578, 67] width 643 height 13
drag, startPoint x: 681, startPoint y: 205, endPoint x: 655, endPoint y: 209, distance: 26.3
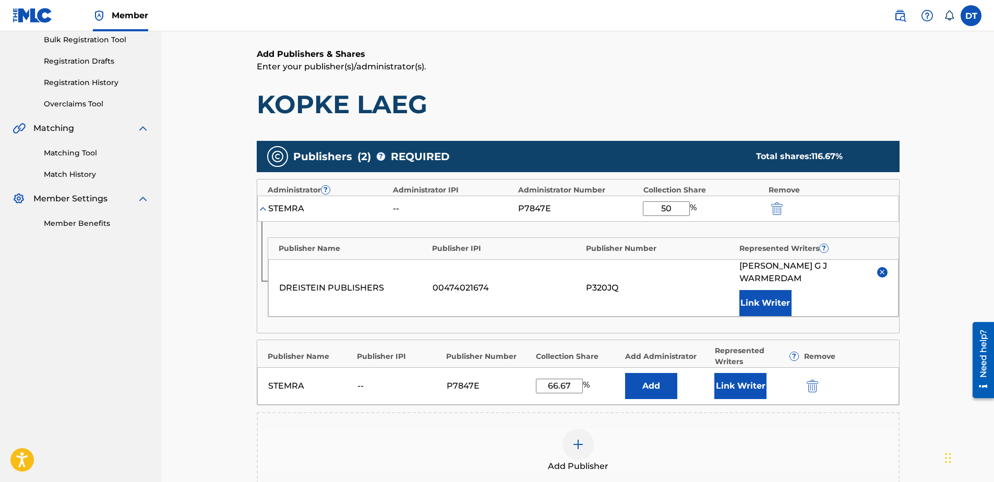
click at [655, 209] on input "50" at bounding box center [666, 208] width 47 height 15
type input "25"
click at [701, 80] on div "Add Publishers & Shares Enter your publisher(s)/administrator(s). KOPKE LAEG" at bounding box center [578, 84] width 643 height 72
drag, startPoint x: 575, startPoint y: 367, endPoint x: 573, endPoint y: 371, distance: 5.4
click at [573, 379] on input "66.67" at bounding box center [559, 386] width 47 height 15
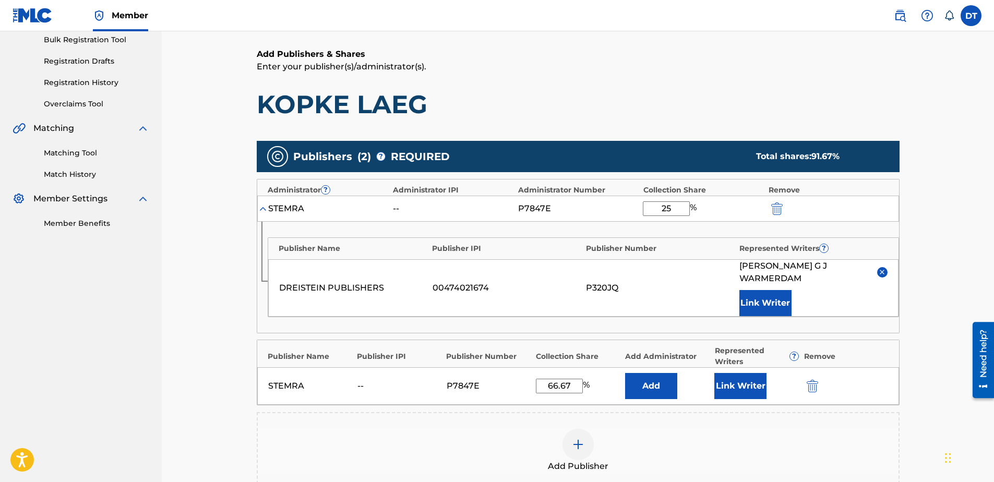
drag, startPoint x: 573, startPoint y: 371, endPoint x: 513, endPoint y: 370, distance: 60.0
click at [513, 370] on div "STEMRA -- P7847E 66.67 % Add Link Writer" at bounding box center [578, 386] width 642 height 38
type input "25.00"
click at [665, 101] on h1 "KOPKE LAEG" at bounding box center [578, 104] width 643 height 31
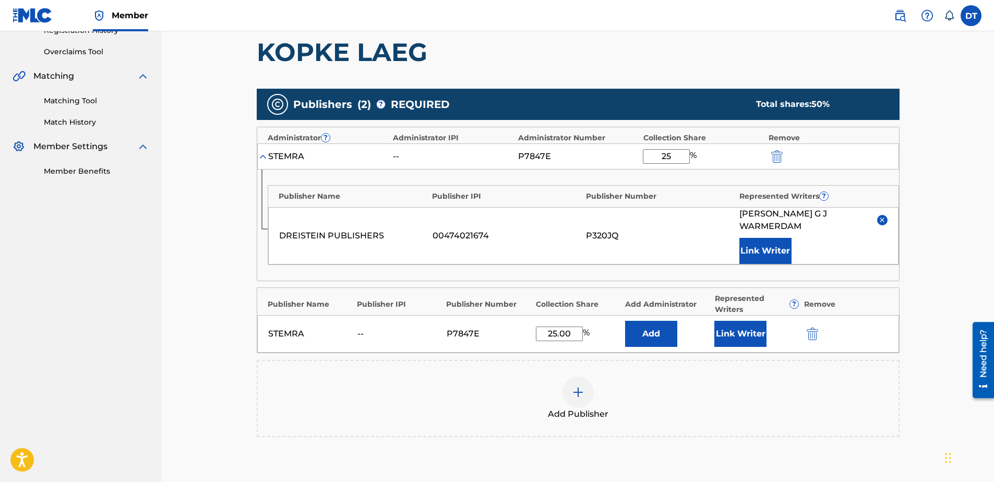
scroll to position [261, 0]
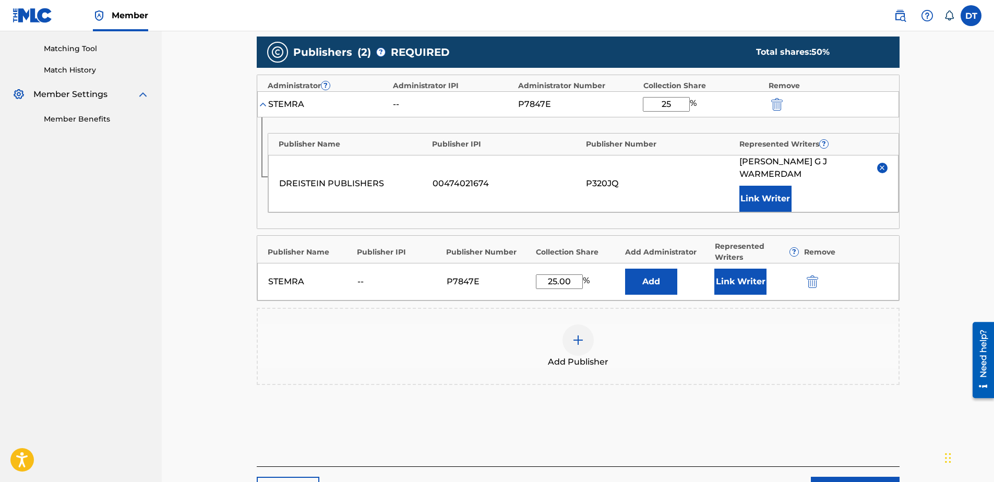
click at [680, 102] on input "25" at bounding box center [666, 104] width 47 height 15
type input "25.00"
click at [931, 135] on div "Catalog Enter Work Details Add Writers Add Publishers & Shares Add Recording Re…" at bounding box center [578, 158] width 730 height 722
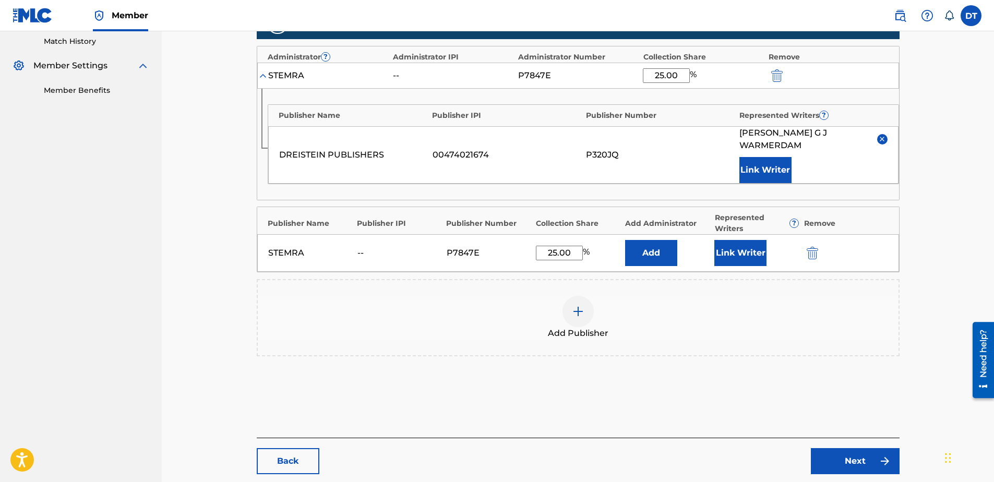
scroll to position [335, 0]
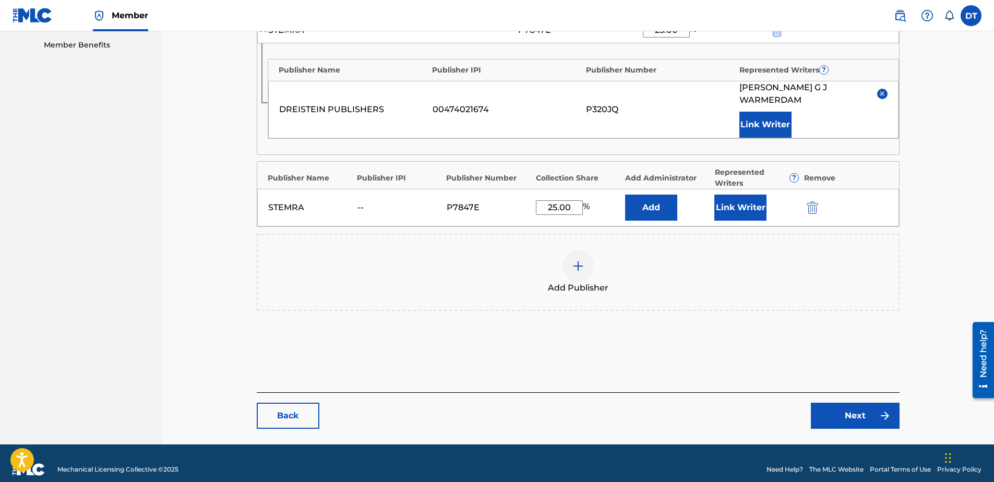
click at [845, 403] on link "Next" at bounding box center [855, 416] width 89 height 26
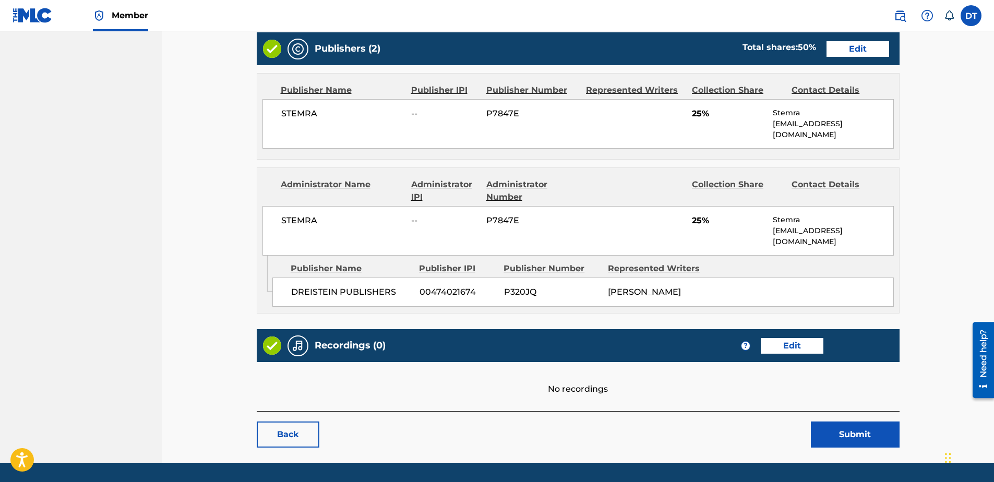
scroll to position [437, 0]
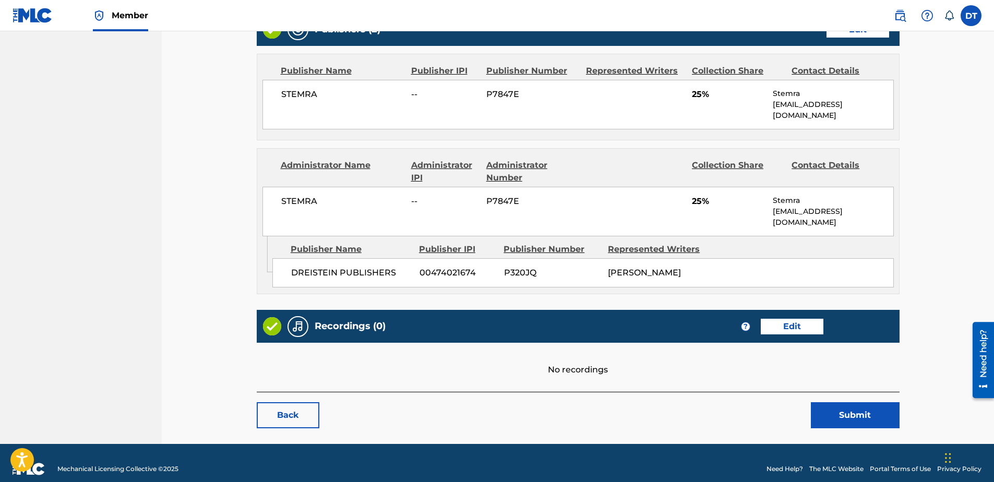
click at [859, 402] on button "Submit" at bounding box center [855, 415] width 89 height 26
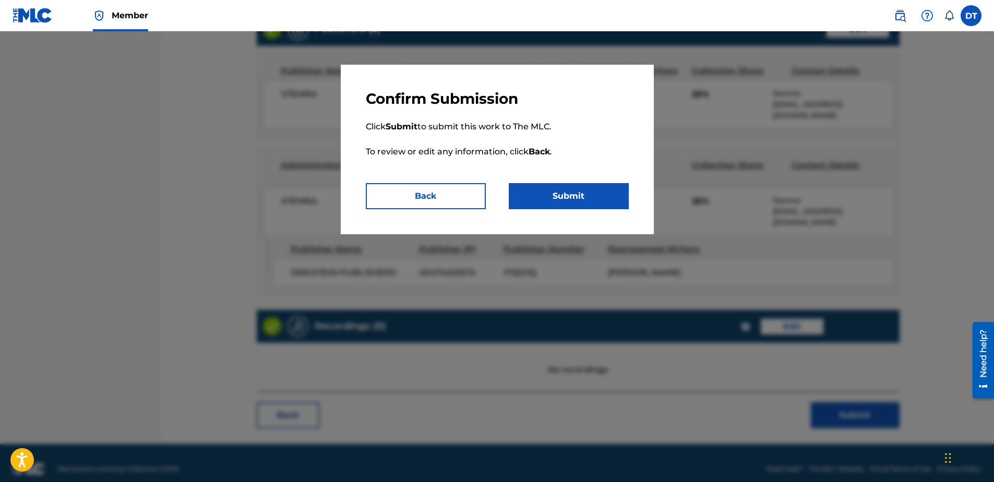
click at [564, 194] on button "Submit" at bounding box center [569, 196] width 120 height 26
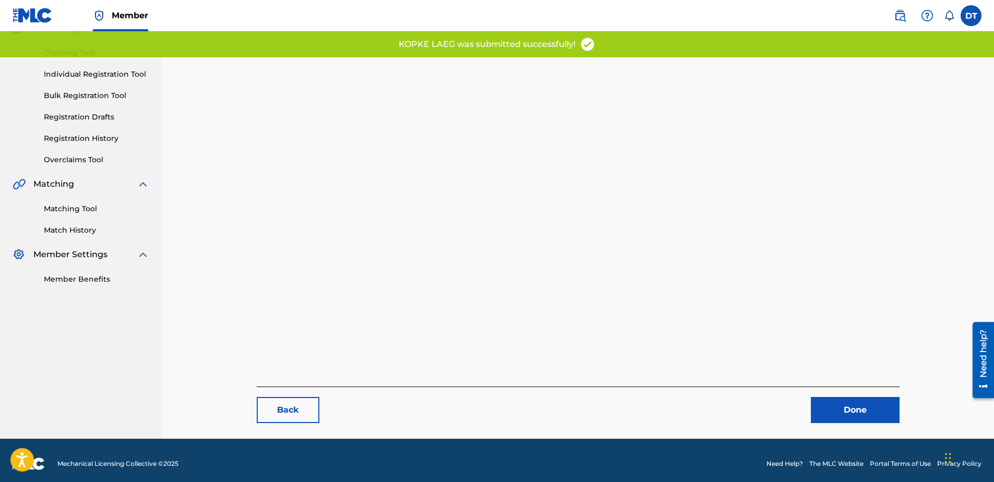
scroll to position [107, 0]
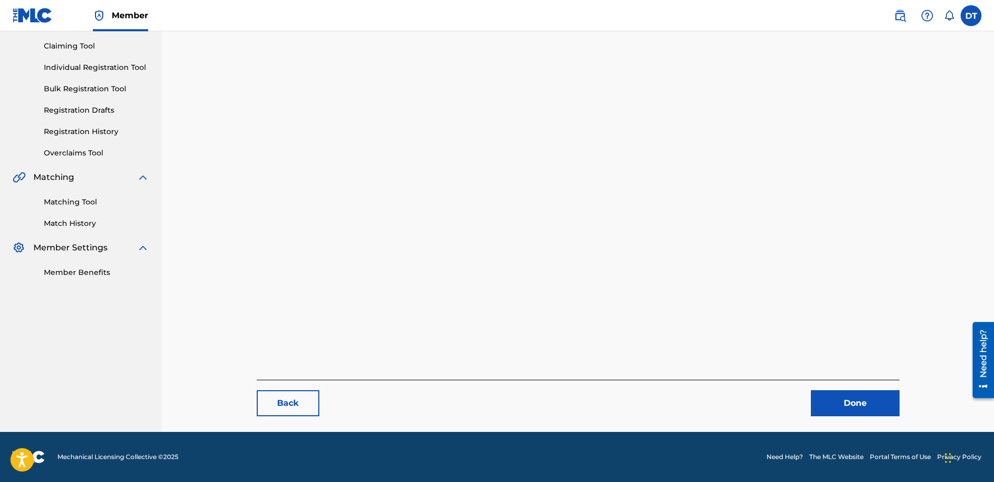
click at [863, 404] on link "Done" at bounding box center [855, 403] width 89 height 26
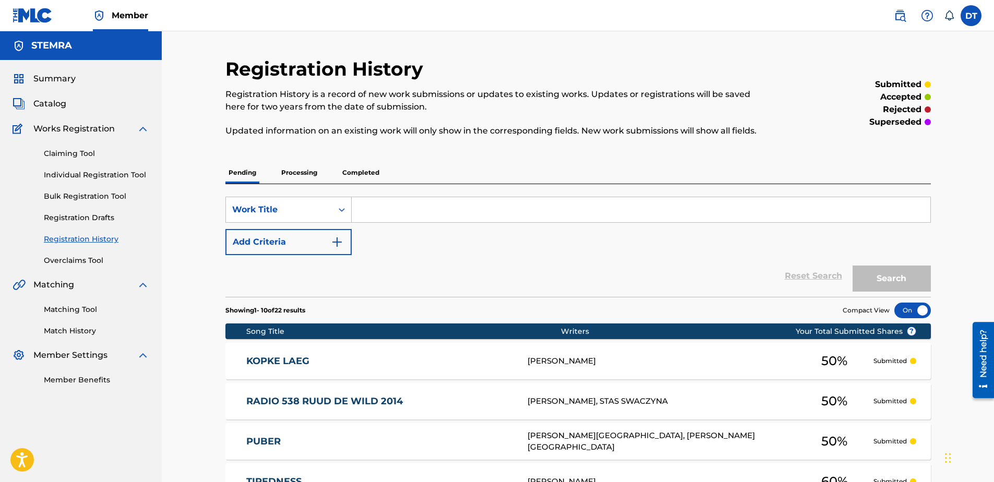
drag, startPoint x: 89, startPoint y: 173, endPoint x: 119, endPoint y: 143, distance: 42.1
click at [89, 173] on link "Individual Registration Tool" at bounding box center [96, 175] width 105 height 11
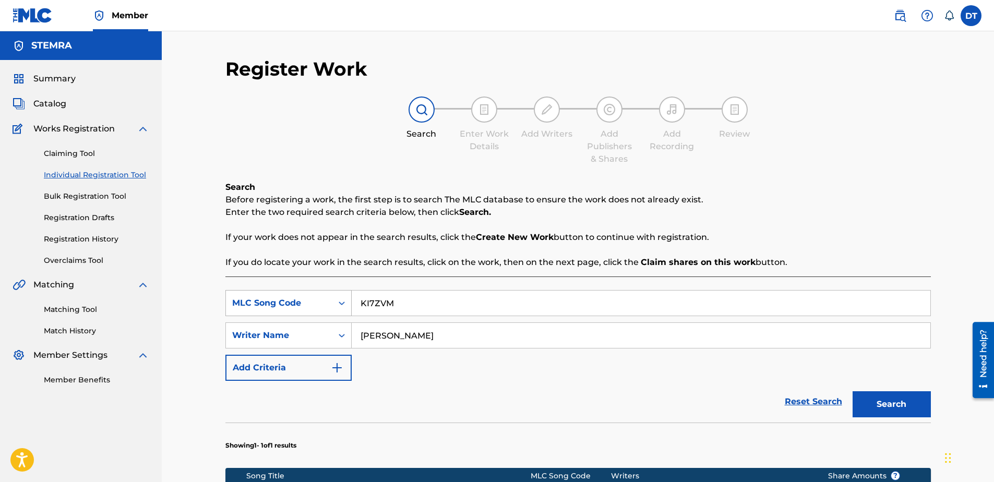
drag, startPoint x: 402, startPoint y: 303, endPoint x: 333, endPoint y: 297, distance: 68.6
click at [333, 297] on div "SearchWithCriteria1f96f909-6421-449c-a2c0-011db82c032e MLC Song Code KI7ZVM" at bounding box center [577, 303] width 705 height 26
paste input "PN07RY"
type input "PN07RY"
click at [472, 337] on input "[PERSON_NAME]" at bounding box center [641, 335] width 579 height 25
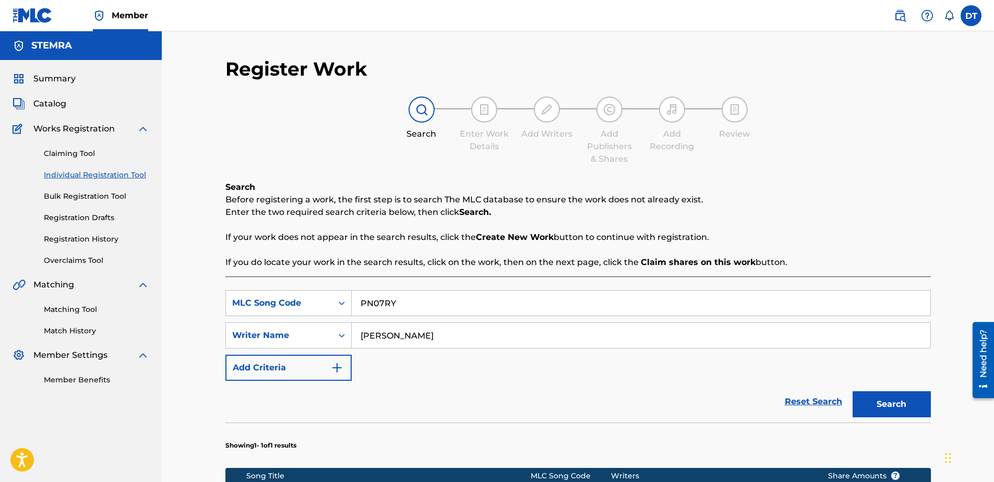
click at [82, 168] on div "Claiming Tool Individual Registration Tool Bulk Registration Tool Registration …" at bounding box center [81, 200] width 137 height 131
drag, startPoint x: 482, startPoint y: 332, endPoint x: 326, endPoint y: 333, distance: 156.0
click at [323, 331] on div "SearchWithCriteria6426105b-b89f-4151-945b-ad5645b84d2f Writer Name [PERSON_NAME]" at bounding box center [577, 335] width 705 height 26
paste input "[PERSON_NAME]"
type input "[PERSON_NAME]"
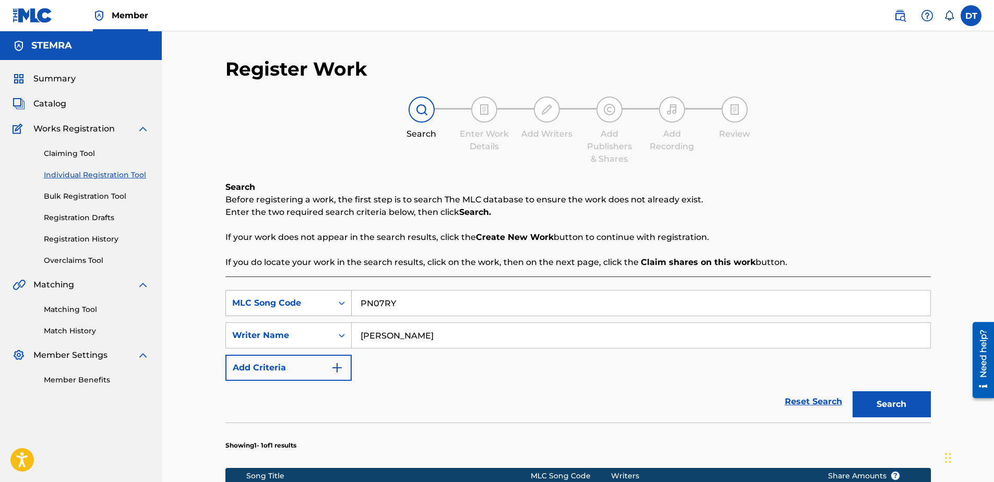
drag, startPoint x: 407, startPoint y: 302, endPoint x: 335, endPoint y: 302, distance: 72.0
click at [335, 302] on div "SearchWithCriteria1f96f909-6421-449c-a2c0-011db82c032e MLC Song Code PN07RY" at bounding box center [577, 303] width 705 height 26
drag, startPoint x: 400, startPoint y: 308, endPoint x: 386, endPoint y: 307, distance: 14.2
click at [400, 308] on input "Search Form" at bounding box center [641, 303] width 579 height 25
paste input "PN07RY"
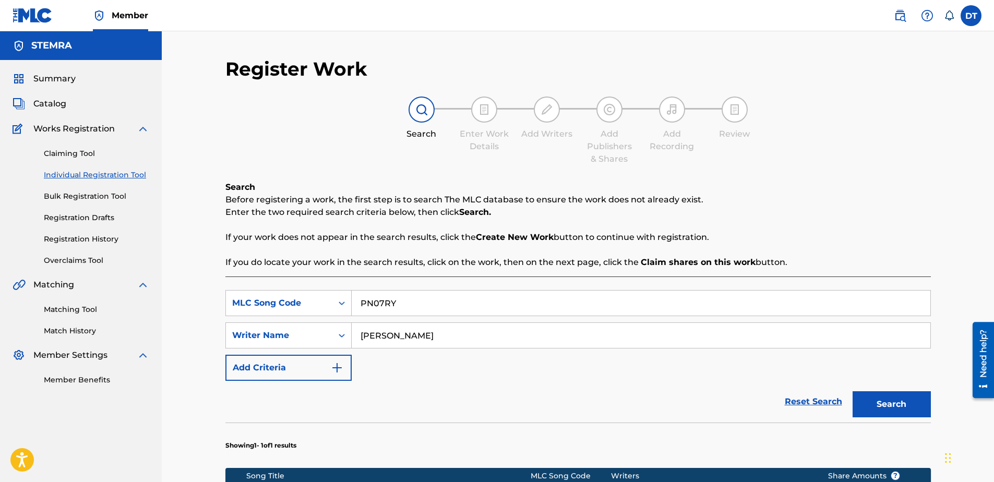
type input "PN07RY"
click at [881, 402] on button "Search" at bounding box center [891, 404] width 78 height 26
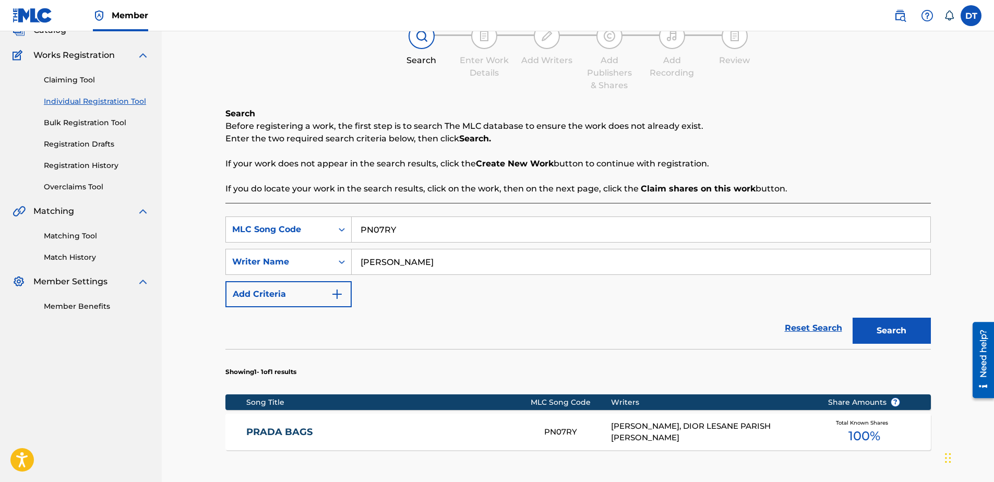
scroll to position [156, 0]
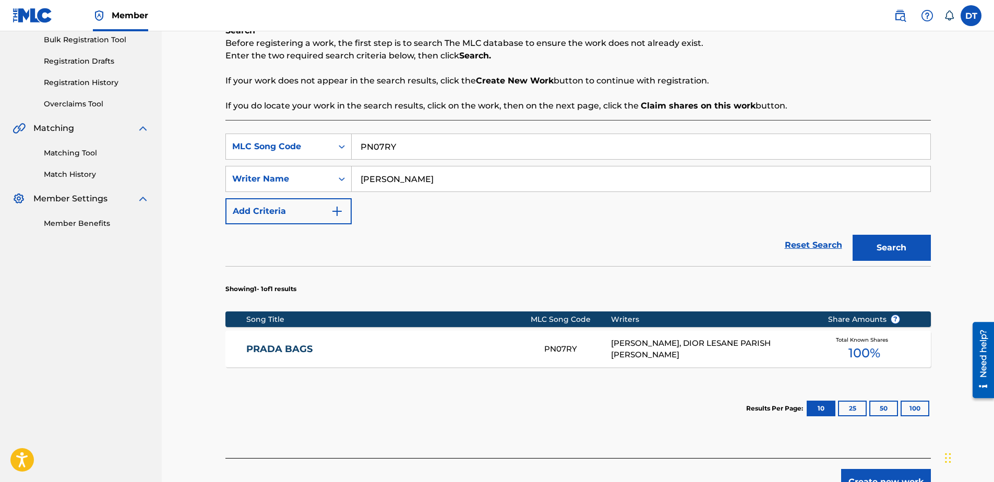
click at [298, 346] on link "PRADA BAGS" at bounding box center [388, 349] width 284 height 12
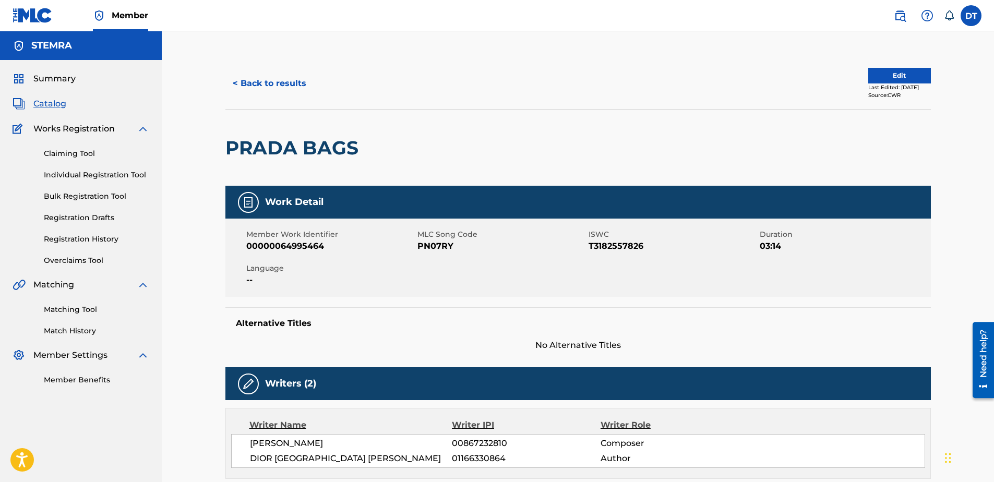
click at [868, 77] on button "Edit" at bounding box center [899, 76] width 63 height 16
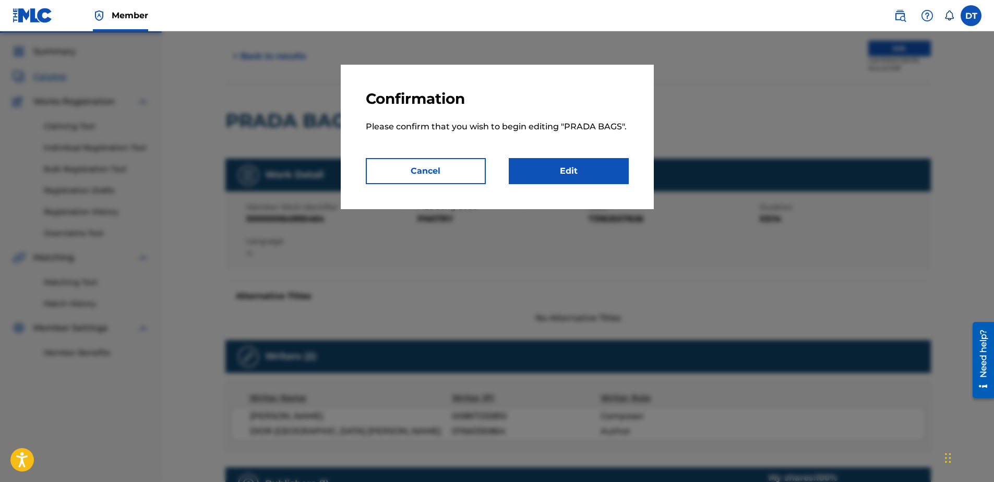
scroll to position [52, 0]
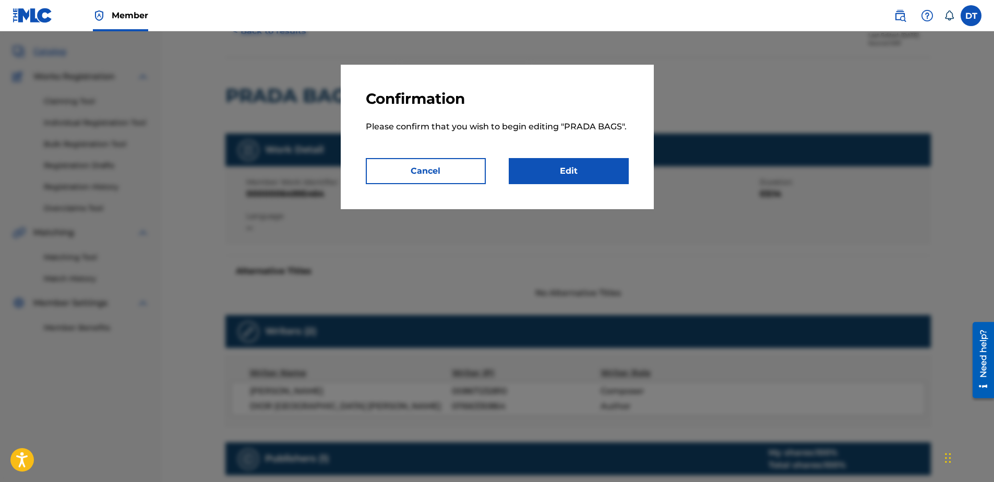
click at [589, 165] on link "Edit" at bounding box center [569, 171] width 120 height 26
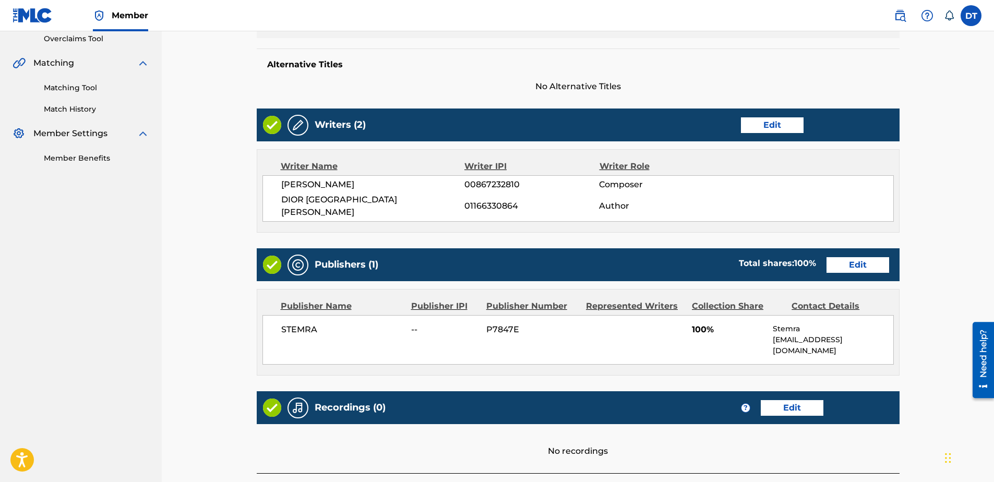
scroll to position [261, 0]
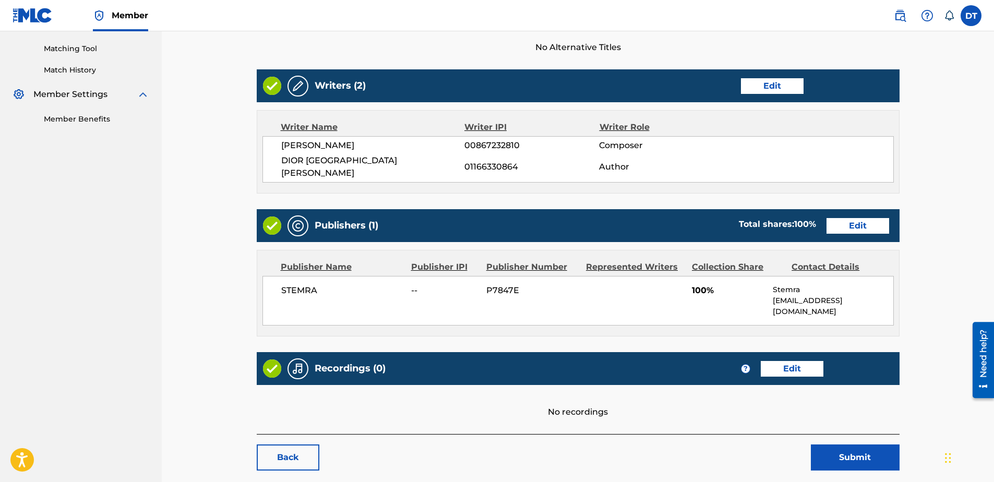
click at [837, 218] on link "Edit" at bounding box center [857, 226] width 63 height 16
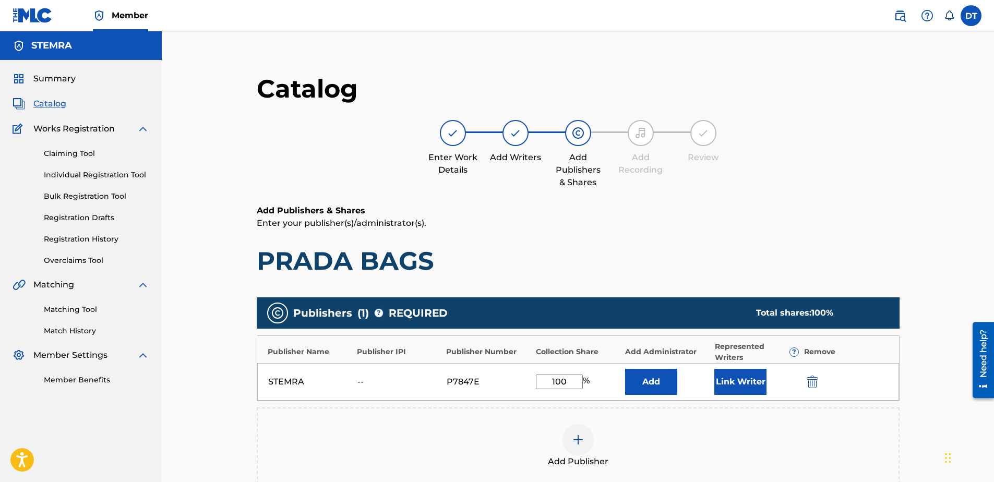
drag, startPoint x: 575, startPoint y: 379, endPoint x: 519, endPoint y: 382, distance: 56.4
click at [519, 382] on div "STEMRA -- P7847E 100 % Add Link Writer" at bounding box center [578, 382] width 642 height 38
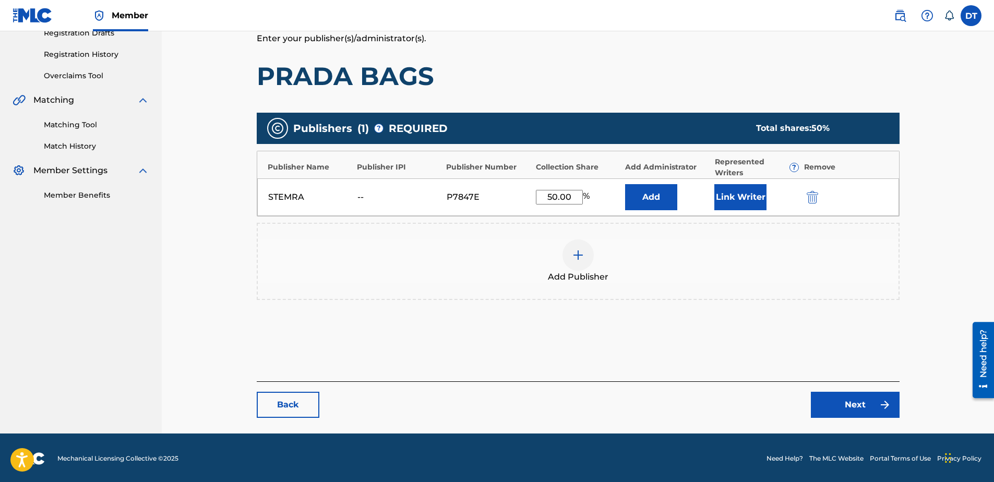
scroll to position [186, 0]
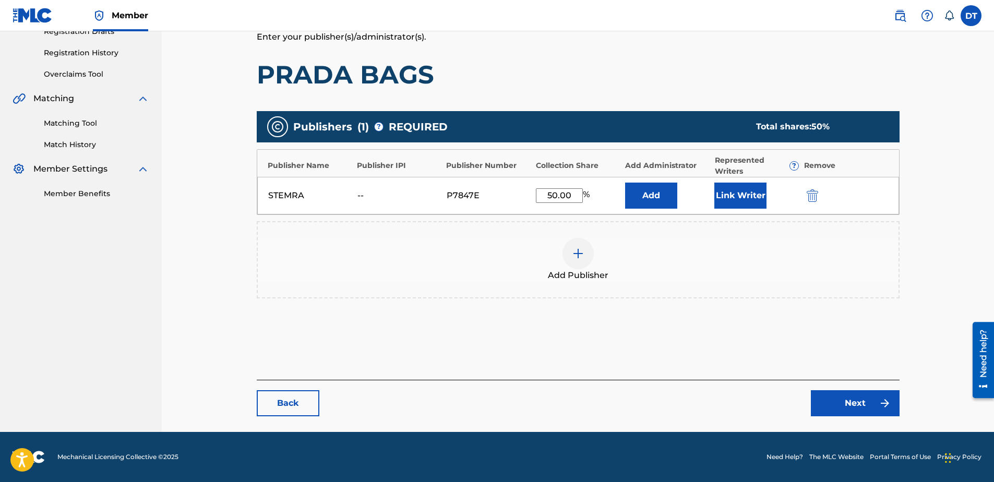
type input "50.00"
click at [832, 406] on link "Next" at bounding box center [855, 403] width 89 height 26
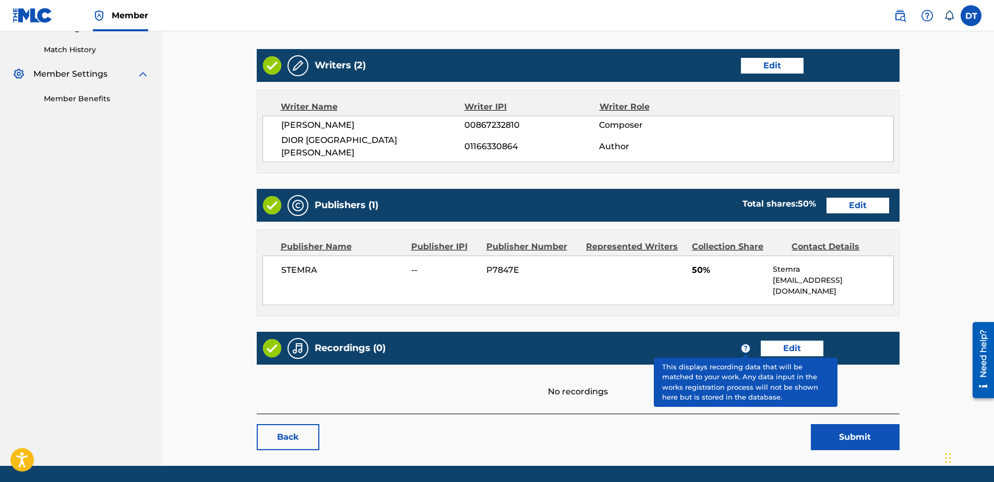
scroll to position [292, 0]
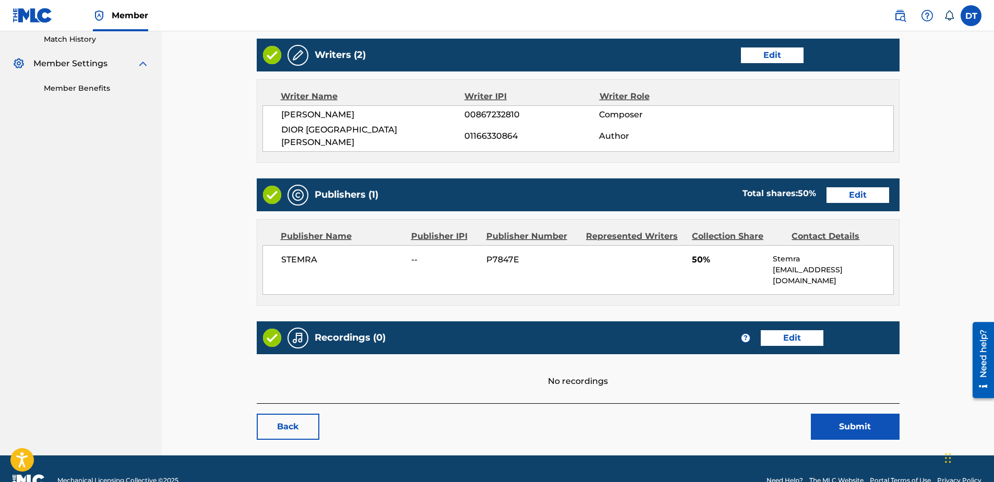
click at [823, 414] on button "Submit" at bounding box center [855, 427] width 89 height 26
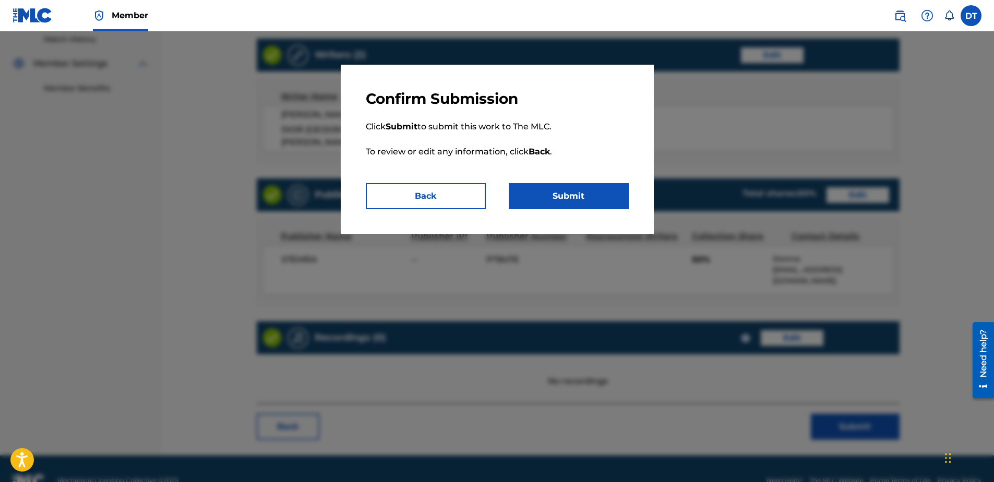
click at [583, 190] on button "Submit" at bounding box center [569, 196] width 120 height 26
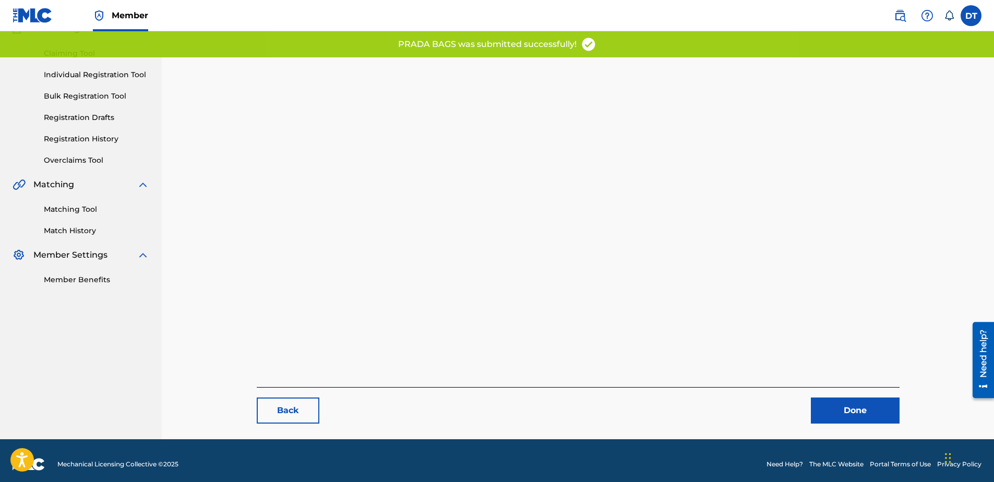
scroll to position [107, 0]
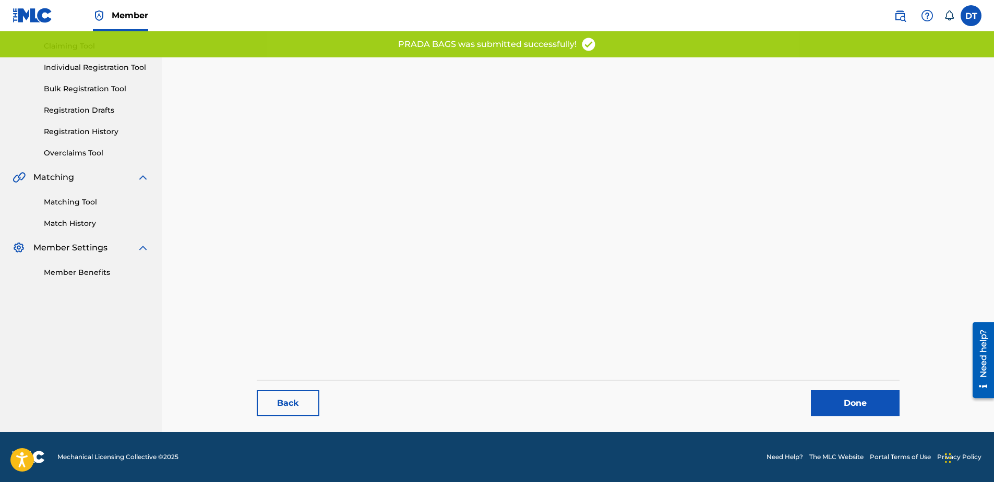
click at [829, 404] on link "Done" at bounding box center [855, 403] width 89 height 26
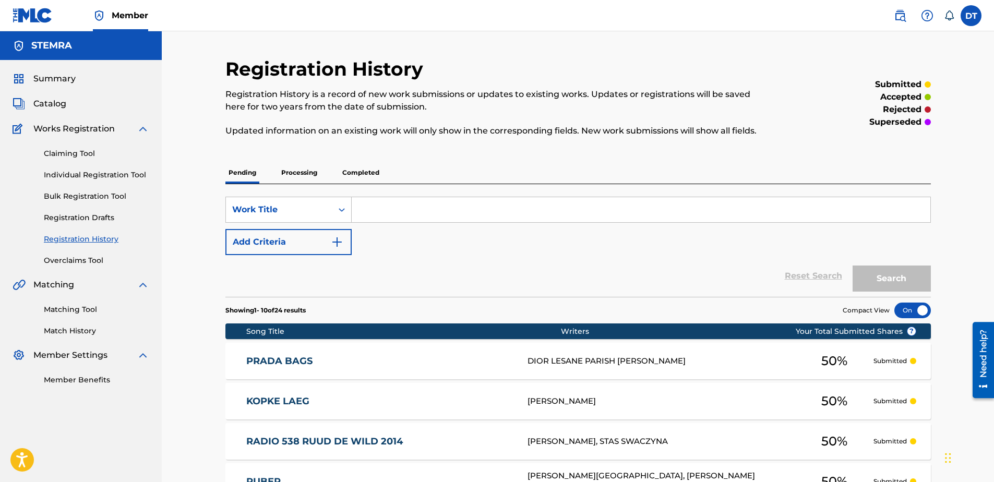
click at [136, 172] on link "Individual Registration Tool" at bounding box center [96, 175] width 105 height 11
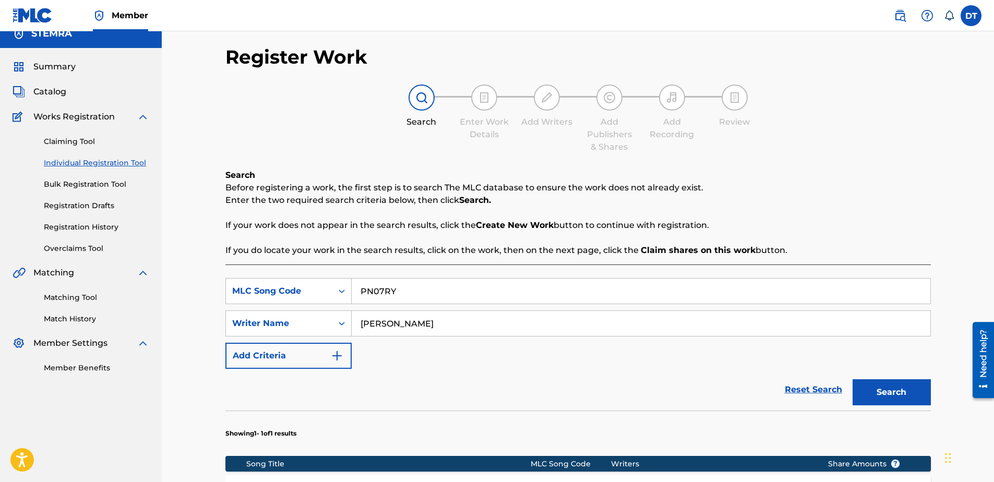
scroll to position [11, 0]
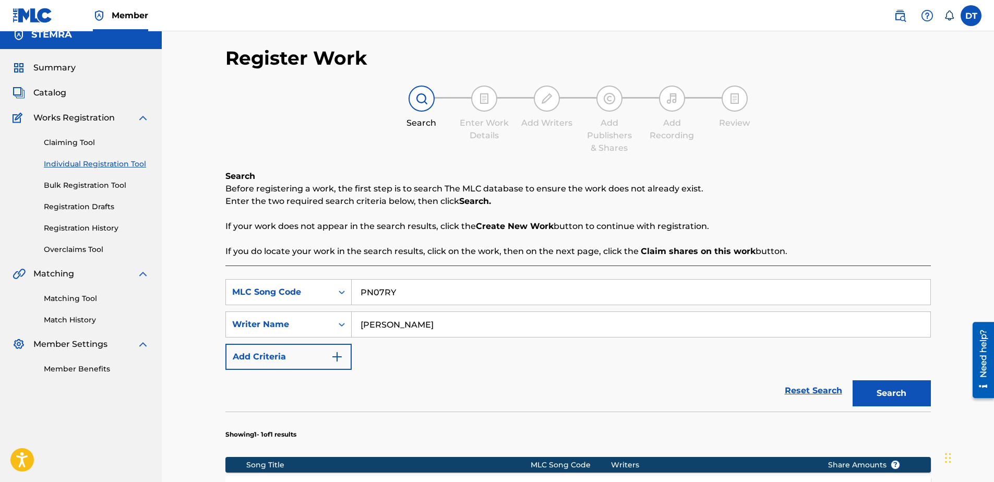
click at [878, 390] on button "Search" at bounding box center [891, 393] width 78 height 26
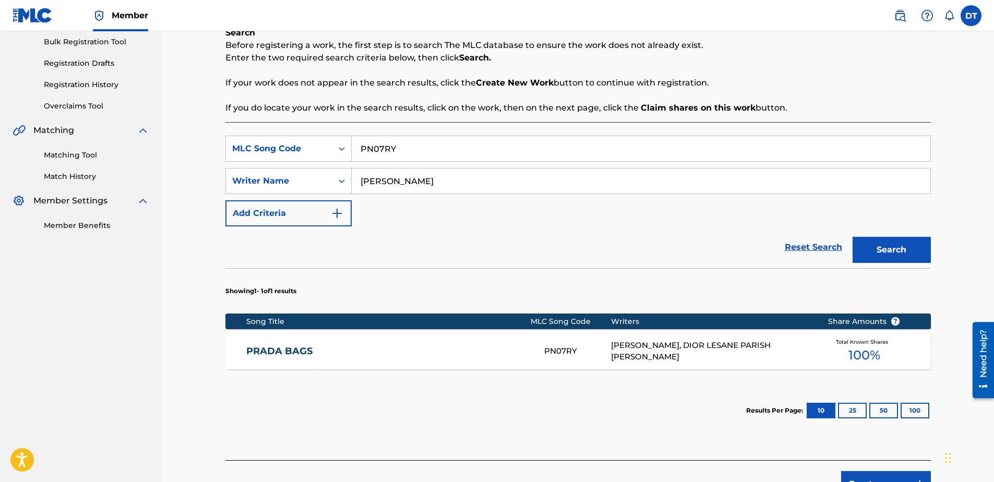
scroll to position [167, 0]
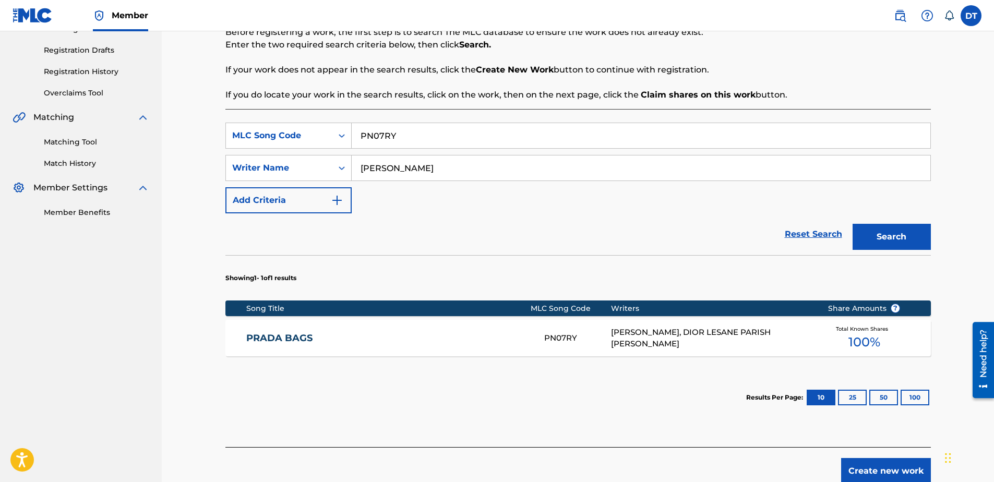
click at [289, 335] on link "PRADA BAGS" at bounding box center [388, 338] width 284 height 12
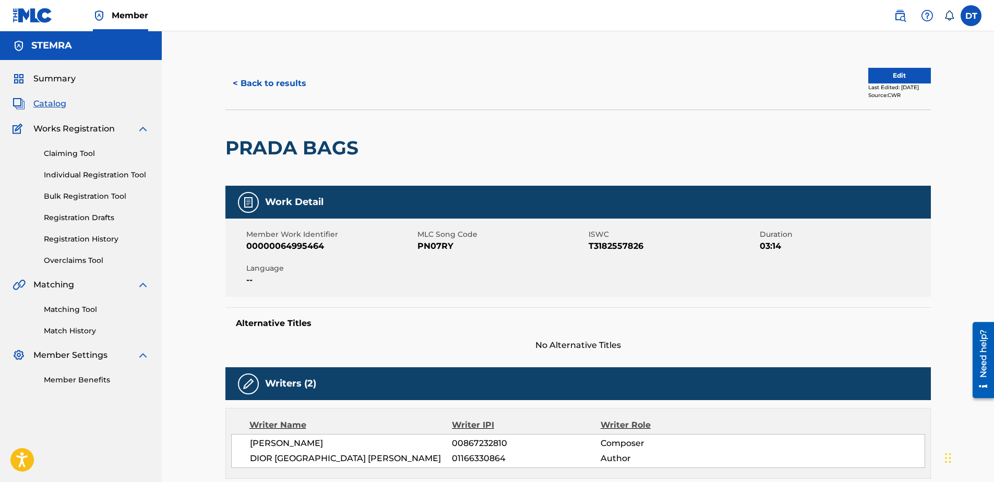
click at [880, 75] on button "Edit" at bounding box center [899, 76] width 63 height 16
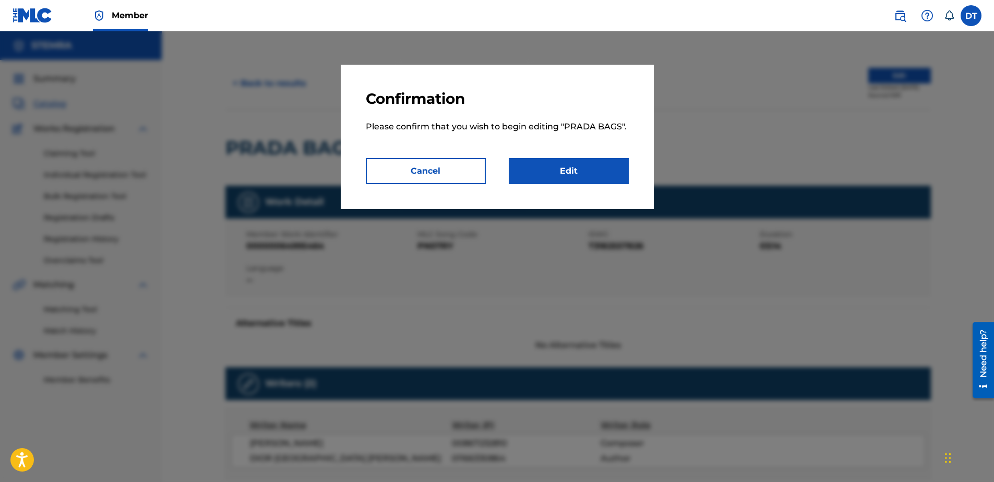
click at [588, 173] on link "Edit" at bounding box center [569, 171] width 120 height 26
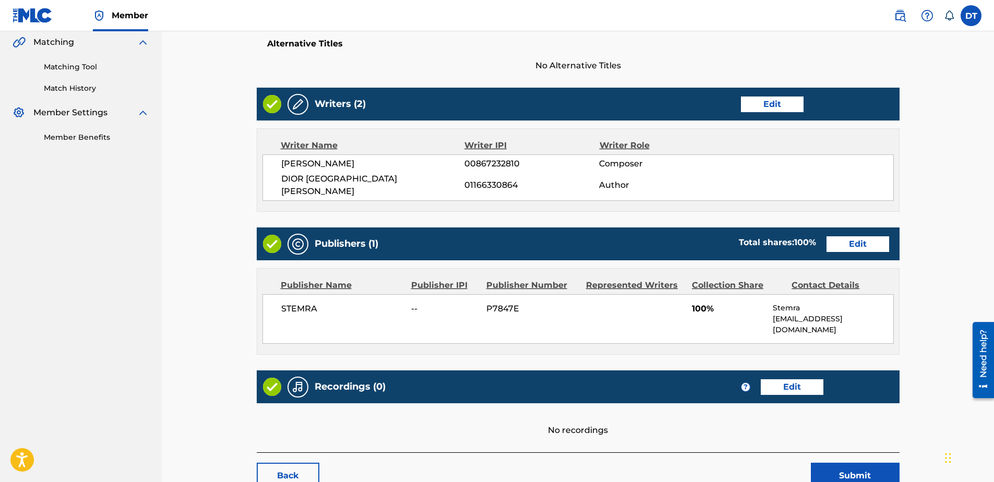
scroll to position [292, 0]
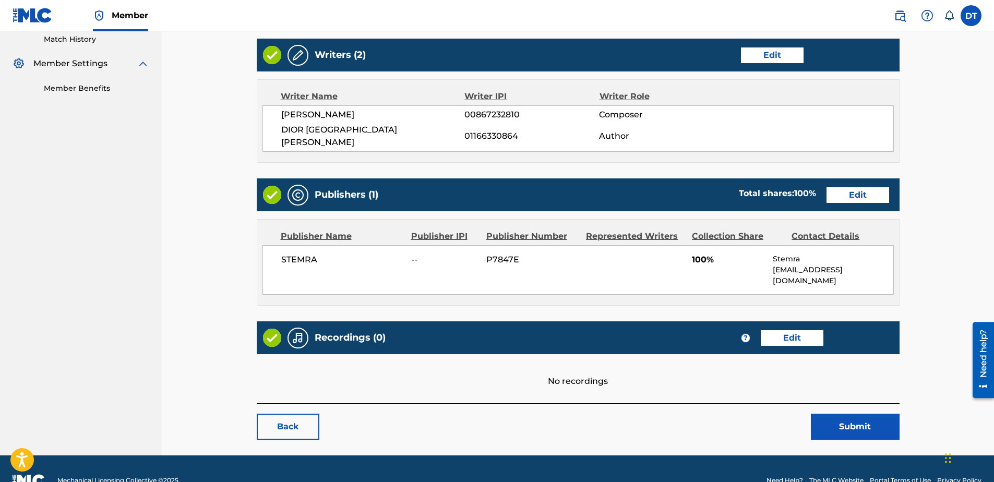
click at [839, 187] on link "Edit" at bounding box center [857, 195] width 63 height 16
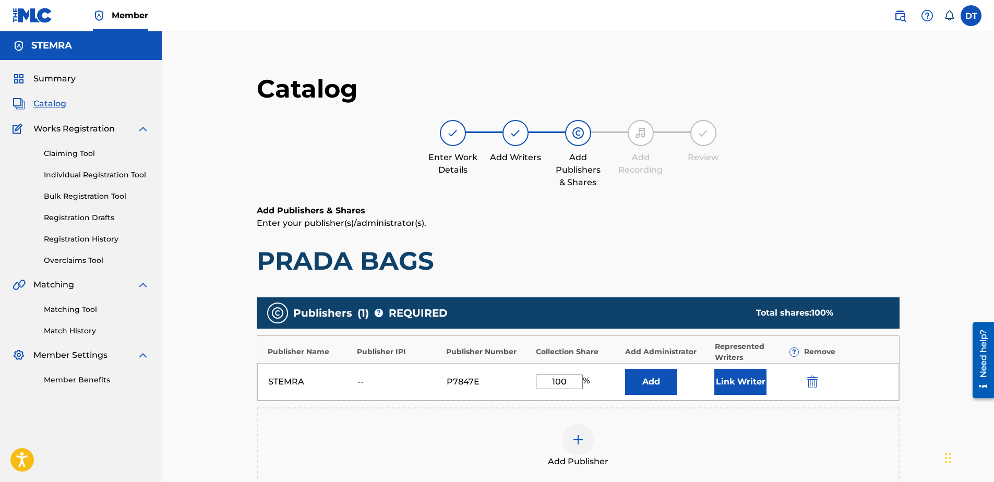
click at [567, 376] on input "100" at bounding box center [559, 382] width 47 height 15
type input "1"
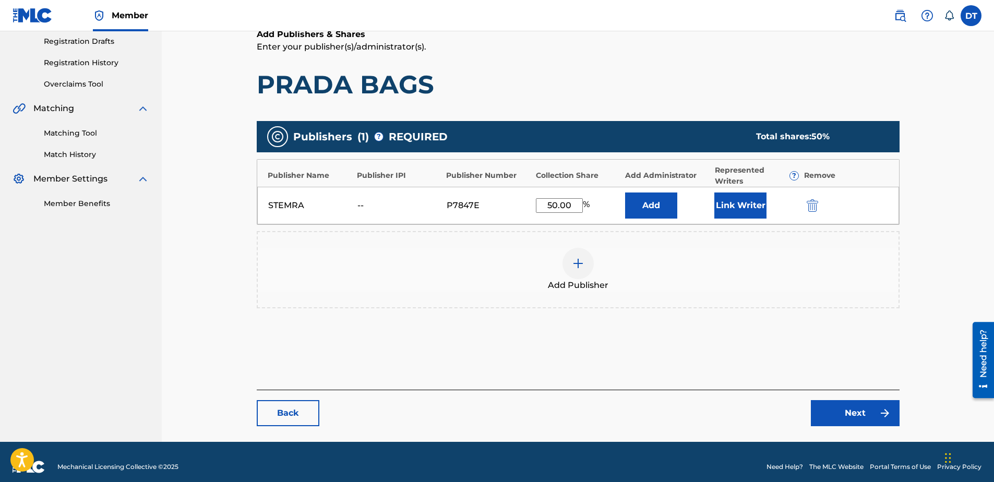
scroll to position [186, 0]
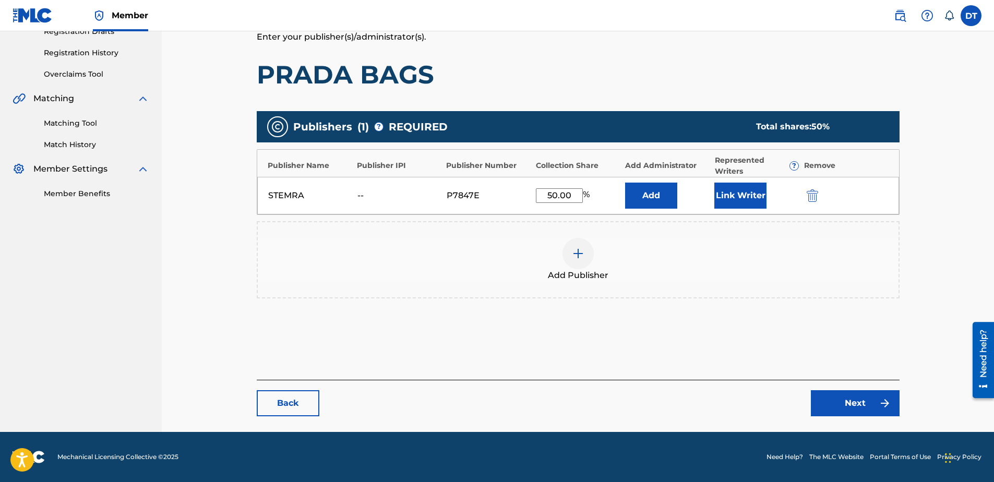
type input "50.00"
click at [854, 404] on link "Next" at bounding box center [855, 403] width 89 height 26
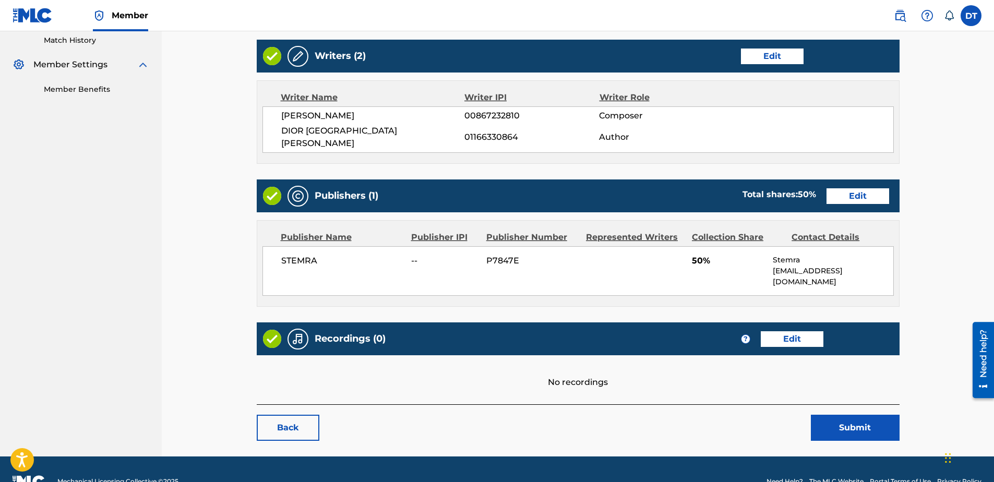
scroll to position [292, 0]
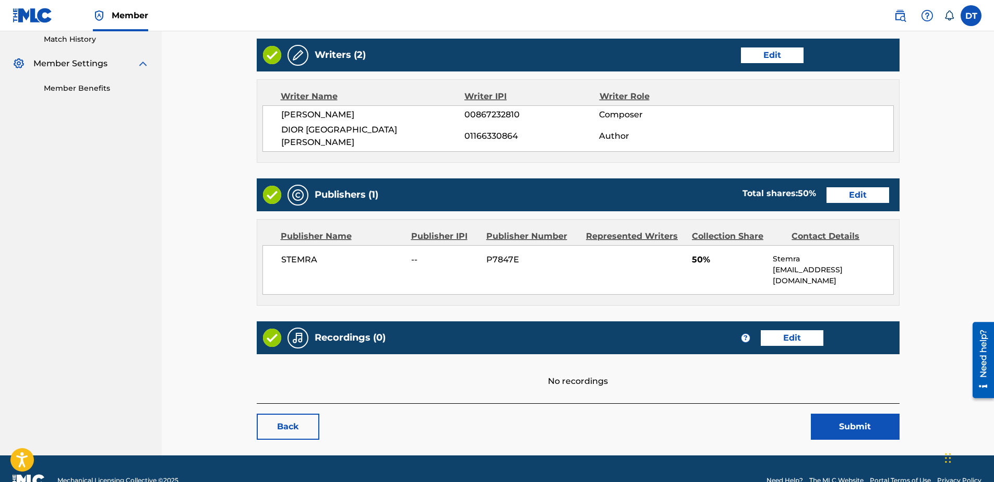
click at [845, 414] on button "Submit" at bounding box center [855, 427] width 89 height 26
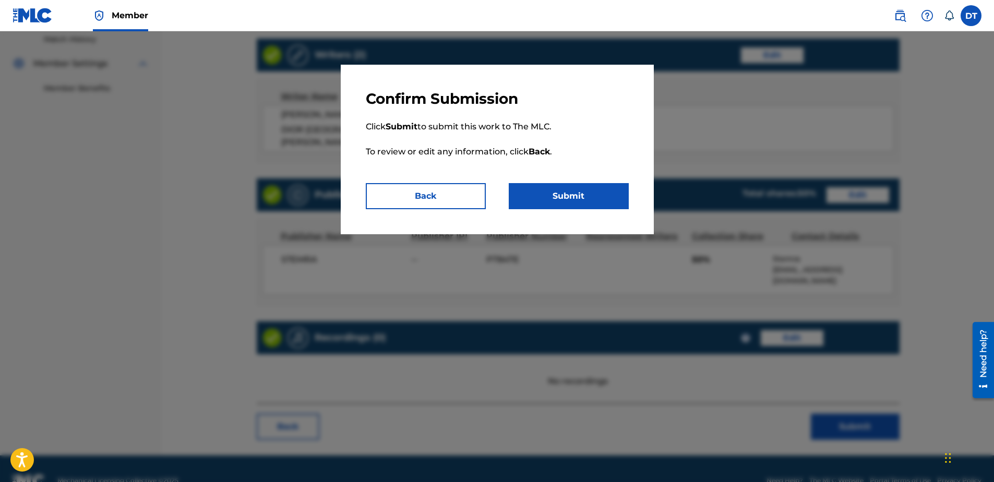
click at [587, 189] on button "Submit" at bounding box center [569, 196] width 120 height 26
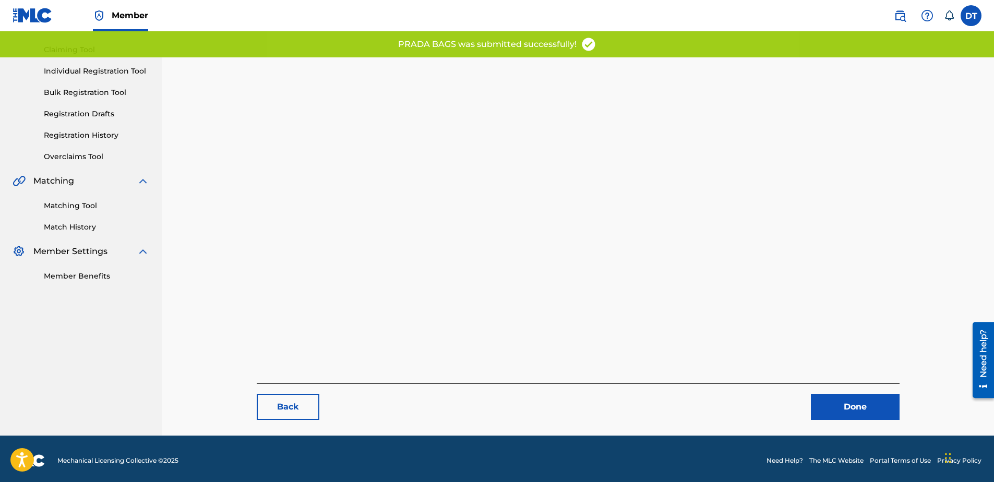
scroll to position [107, 0]
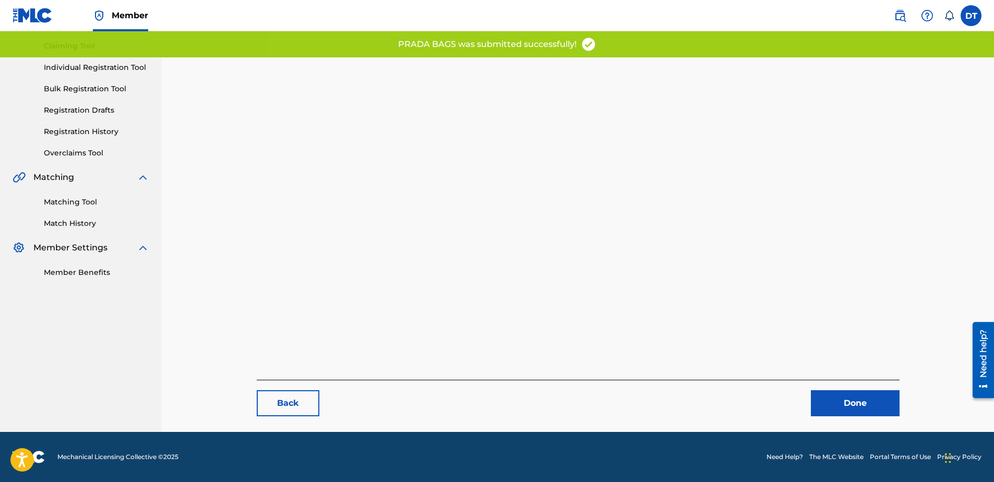
click at [844, 404] on link "Done" at bounding box center [855, 403] width 89 height 26
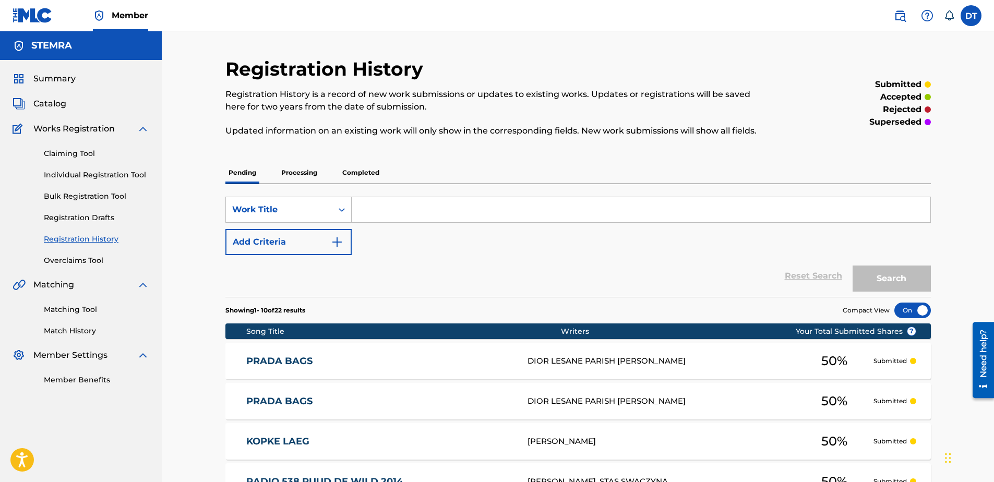
click at [68, 175] on link "Individual Registration Tool" at bounding box center [96, 175] width 105 height 11
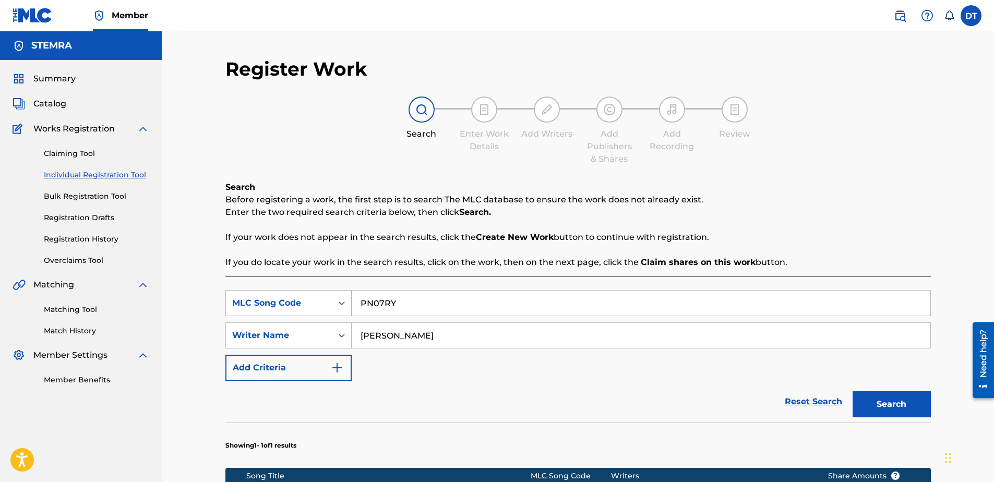
drag, startPoint x: 398, startPoint y: 306, endPoint x: 344, endPoint y: 303, distance: 53.8
click at [344, 303] on div "SearchWithCriteria1f96f909-6421-449c-a2c0-011db82c032e MLC Song Code PN07RY" at bounding box center [577, 303] width 705 height 26
paste input "I6507Q"
type input "I6507Q"
drag, startPoint x: 447, startPoint y: 337, endPoint x: 337, endPoint y: 331, distance: 109.7
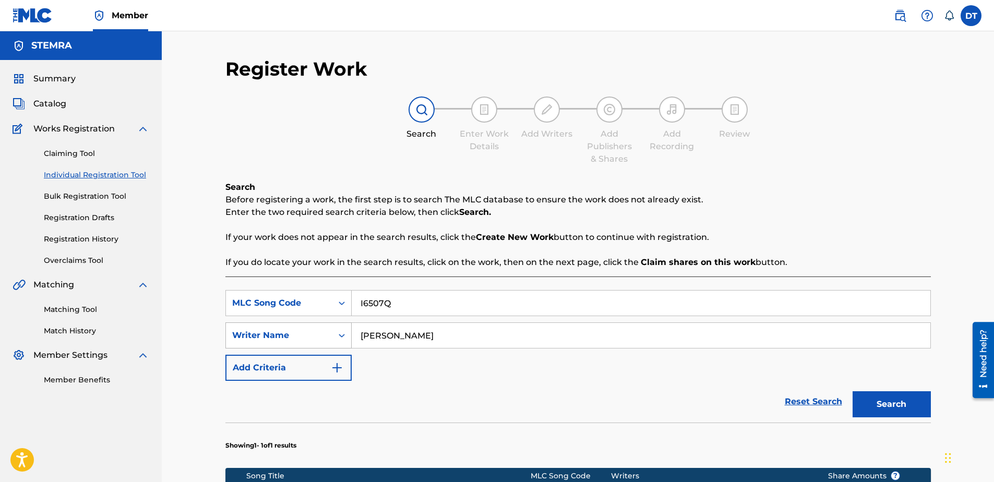
click at [337, 331] on div "SearchWithCriteria6426105b-b89f-4151-945b-ad5645b84d2f Writer Name [PERSON_NAME]" at bounding box center [577, 335] width 705 height 26
click at [403, 339] on input "Search Form" at bounding box center [641, 335] width 579 height 25
paste input "[PERSON_NAME] DE"
type input "[PERSON_NAME] DE"
click at [878, 407] on button "Search" at bounding box center [891, 404] width 78 height 26
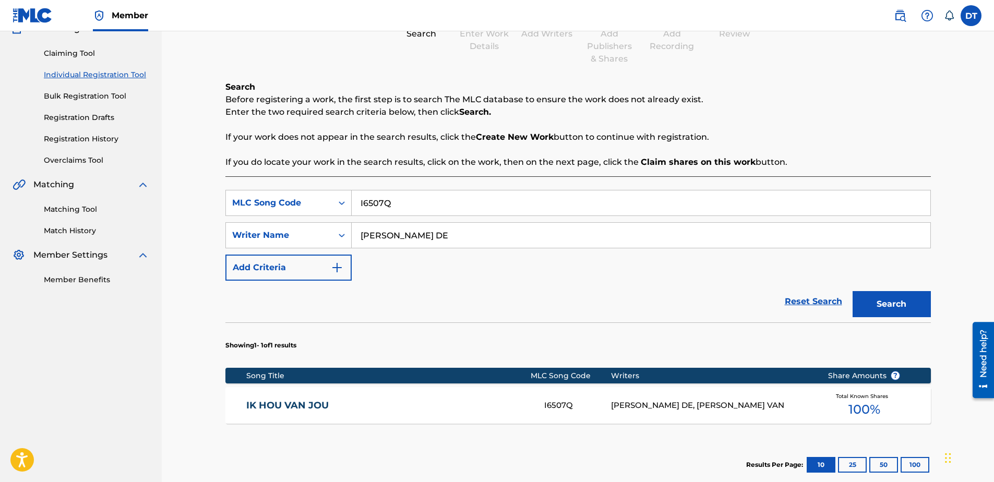
scroll to position [104, 0]
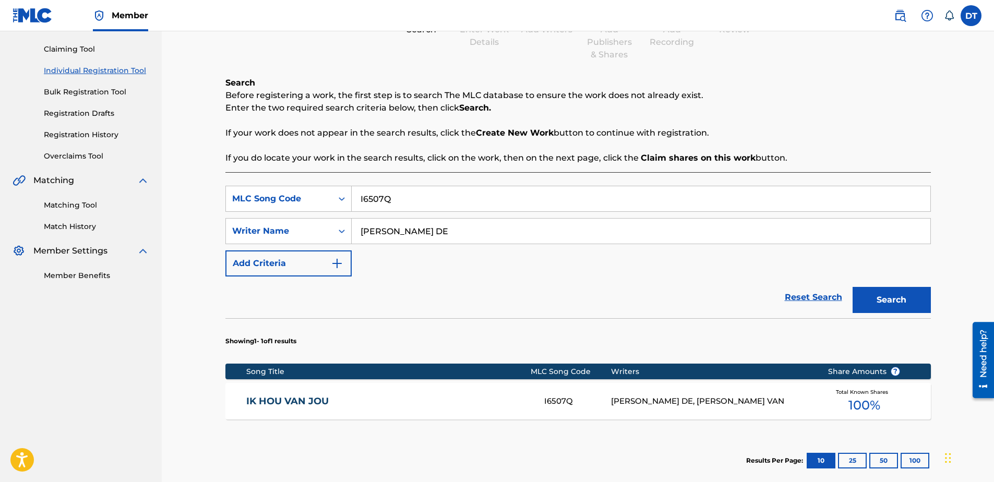
click at [304, 400] on link "IK HOU VAN JOU" at bounding box center [388, 401] width 284 height 12
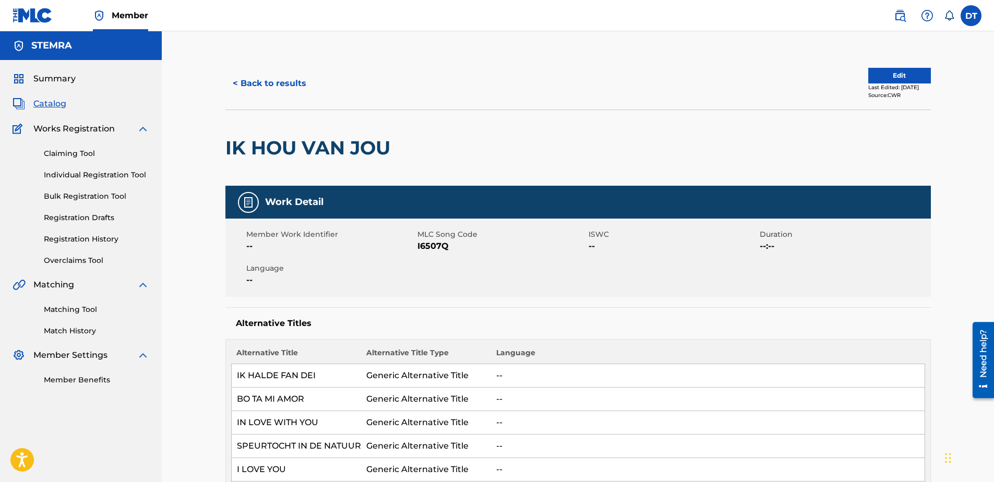
drag, startPoint x: 290, startPoint y: 370, endPoint x: 204, endPoint y: 428, distance: 102.9
click at [870, 78] on button "Edit" at bounding box center [899, 76] width 63 height 16
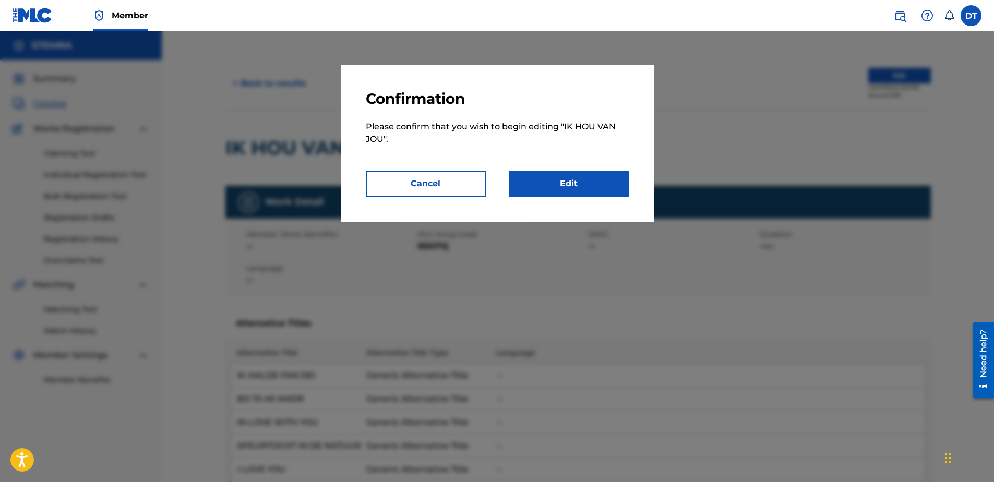
click at [574, 185] on link "Edit" at bounding box center [569, 184] width 120 height 26
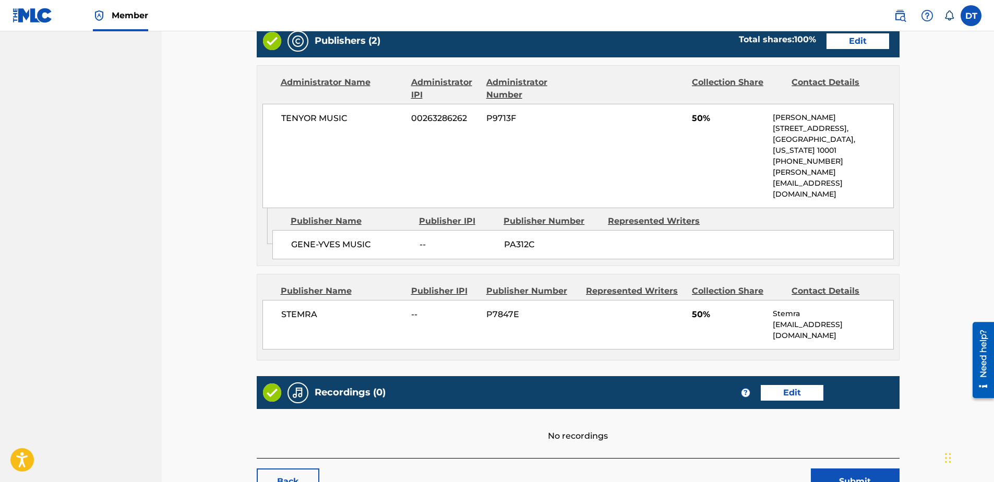
scroll to position [415, 0]
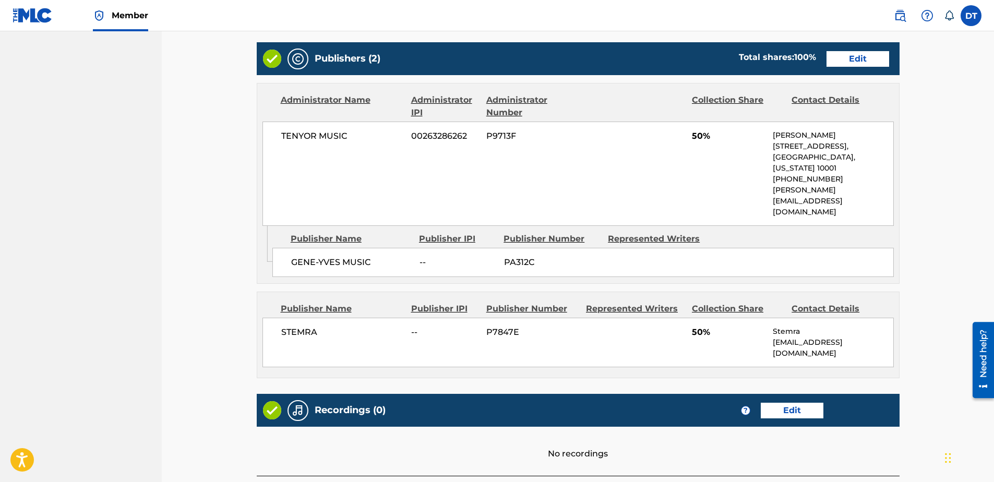
drag, startPoint x: 867, startPoint y: 61, endPoint x: 874, endPoint y: 54, distance: 10.0
click at [867, 61] on link "Edit" at bounding box center [857, 59] width 63 height 16
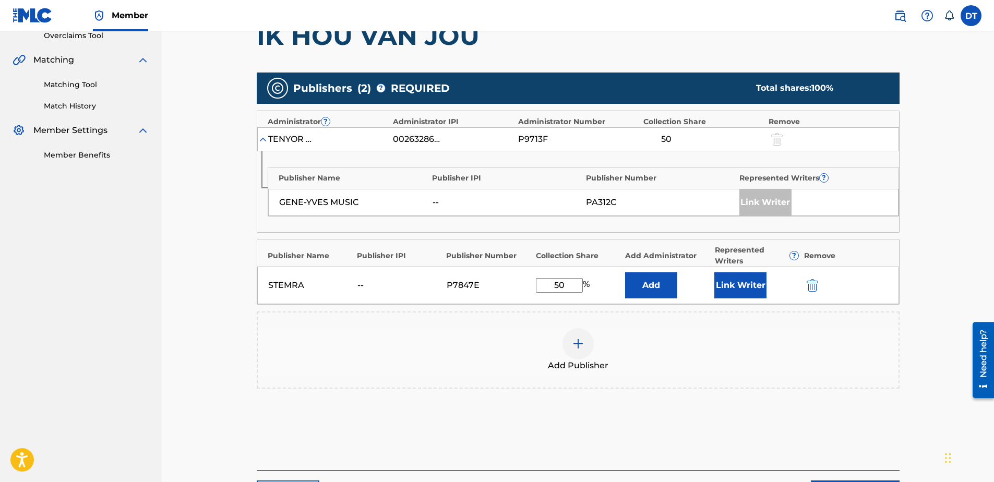
scroll to position [261, 0]
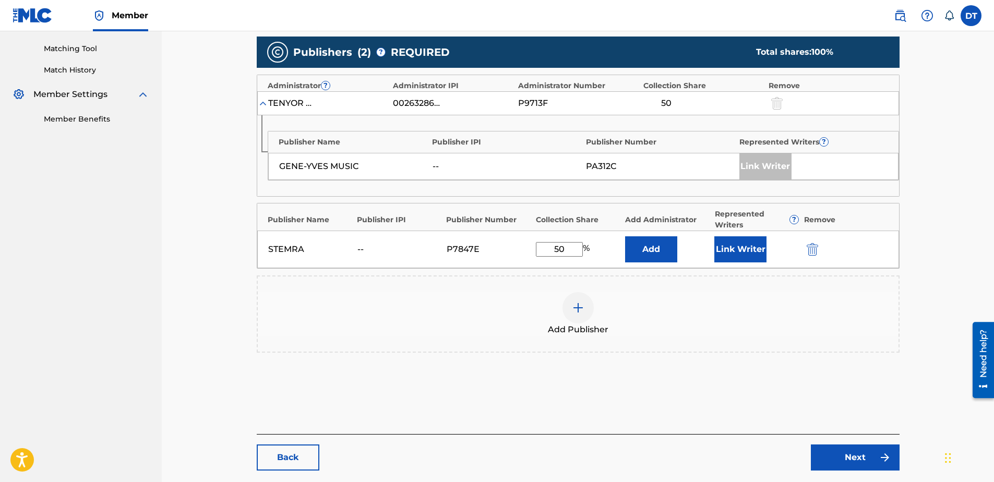
drag, startPoint x: 566, startPoint y: 247, endPoint x: 519, endPoint y: 251, distance: 47.1
click at [519, 251] on div "STEMRA -- P7847E 50 % Add Link Writer" at bounding box center [578, 250] width 642 height 38
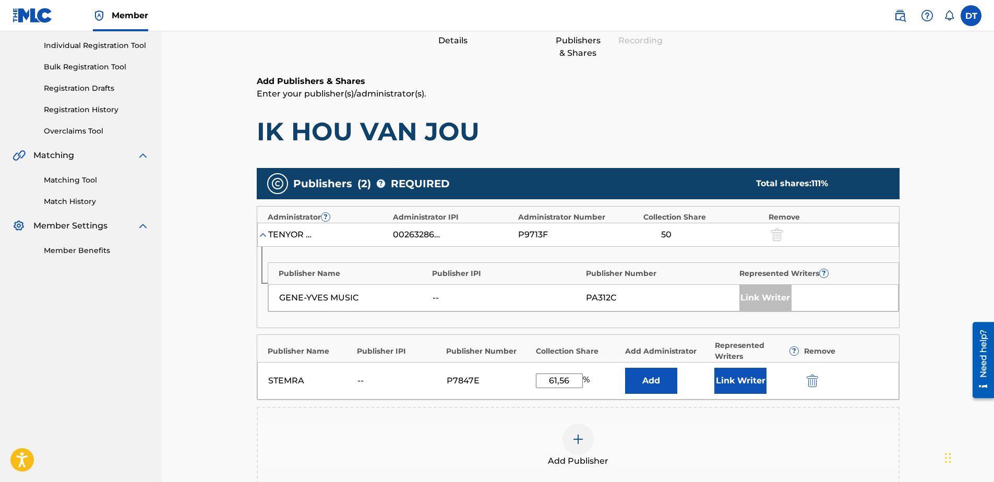
scroll to position [209, 0]
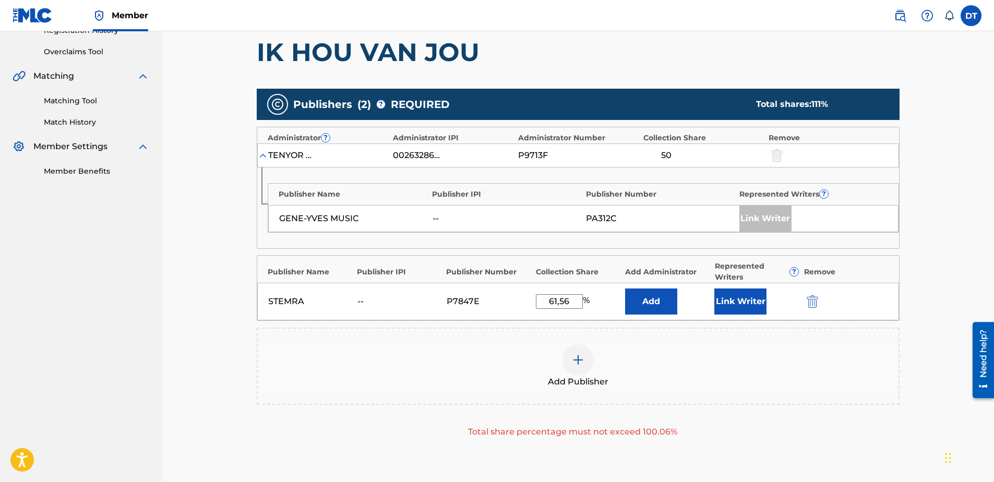
click at [933, 275] on div "Catalog Enter Work Details Add Writers Add Publishers & Shares Add Recording Re…" at bounding box center [578, 210] width 730 height 723
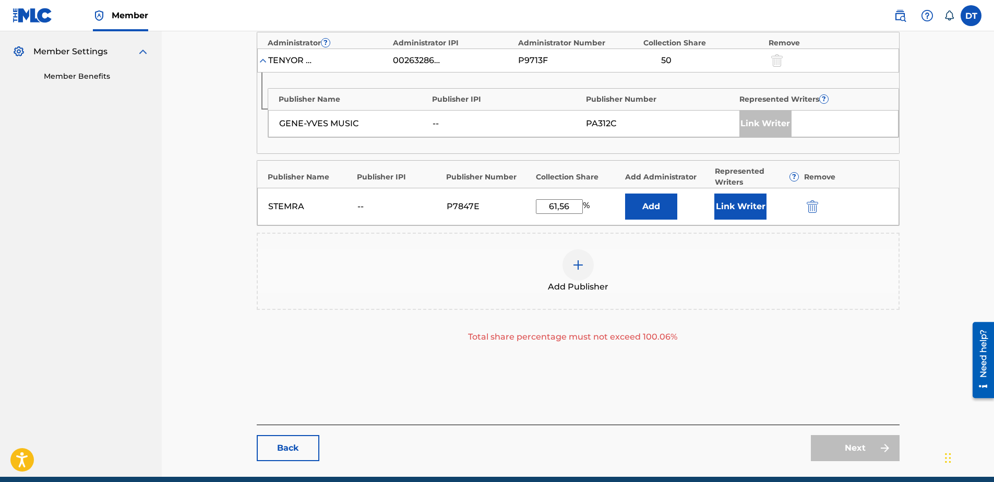
scroll to position [313, 0]
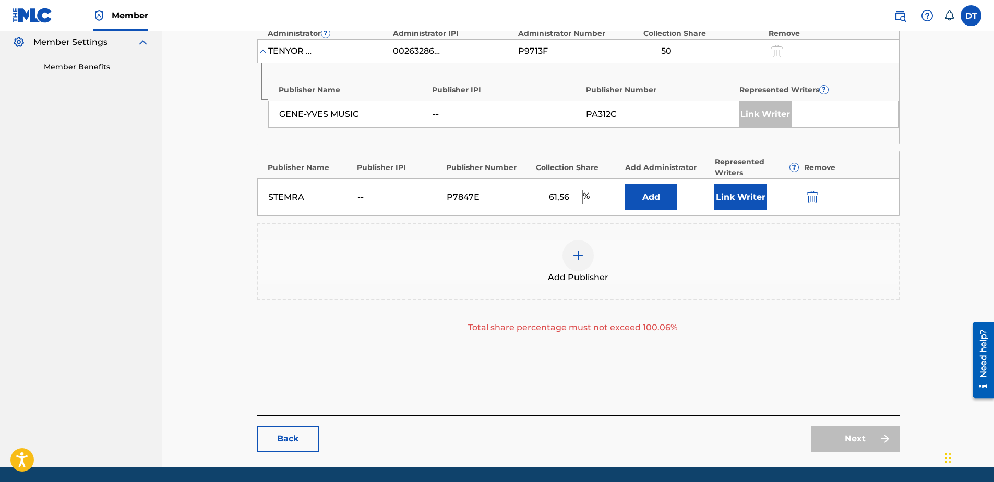
click at [558, 198] on input "61,56" at bounding box center [559, 197] width 47 height 15
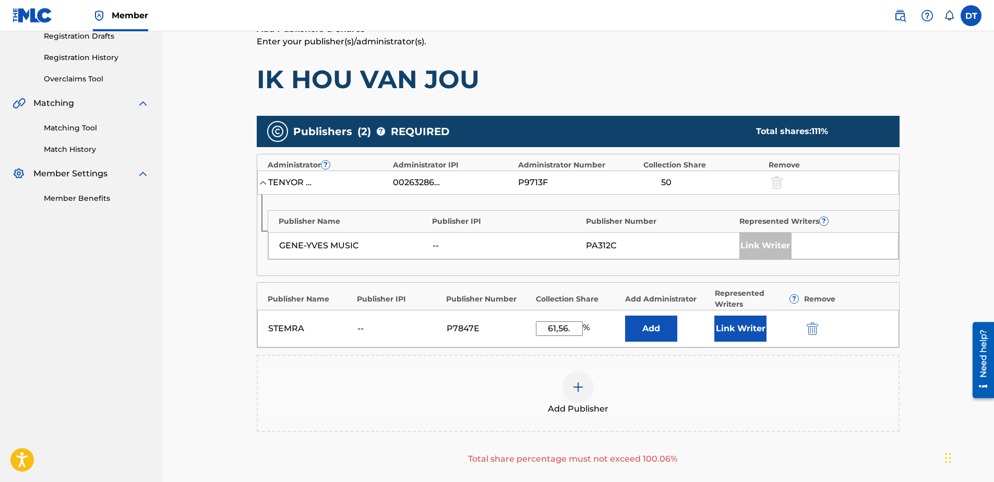
scroll to position [156, 0]
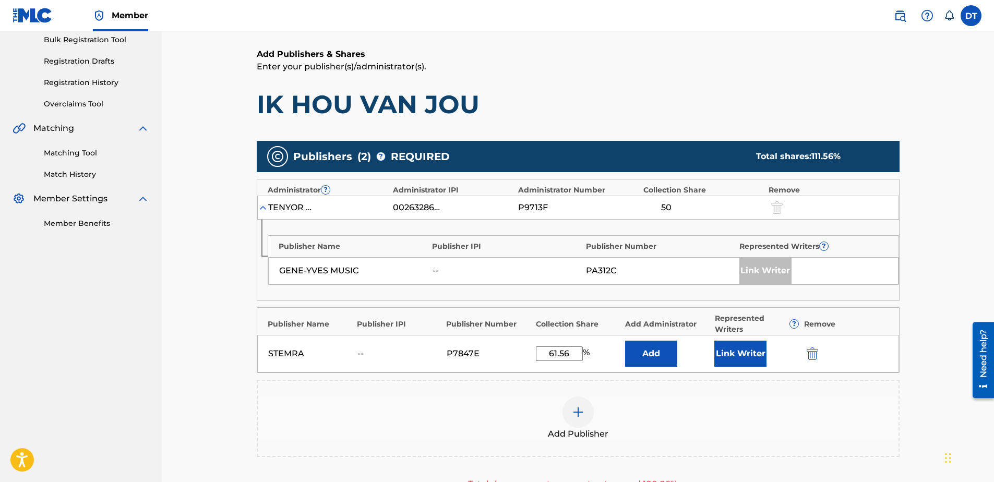
type input "61.56"
click at [928, 338] on main "Catalog Enter Work Details Add Writers Add Publishers & Shares Add Recording Re…" at bounding box center [577, 262] width 705 height 723
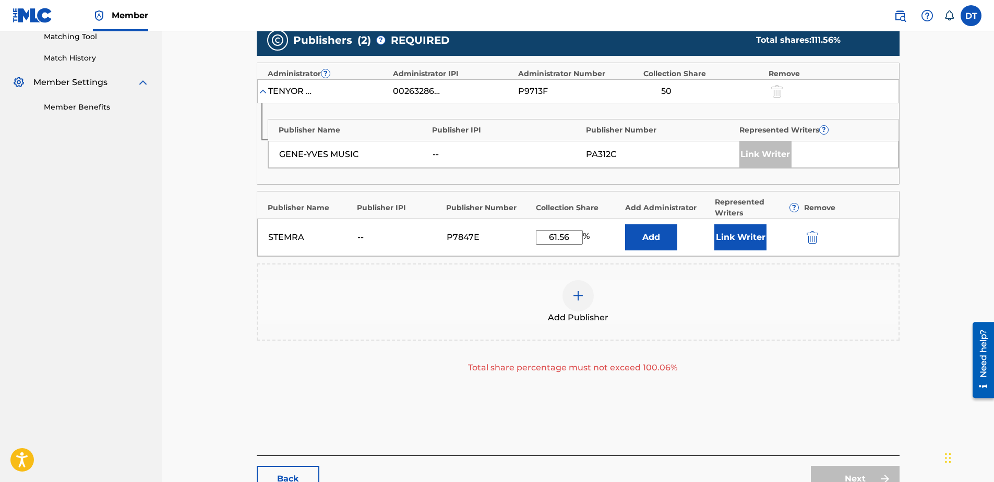
scroll to position [244, 0]
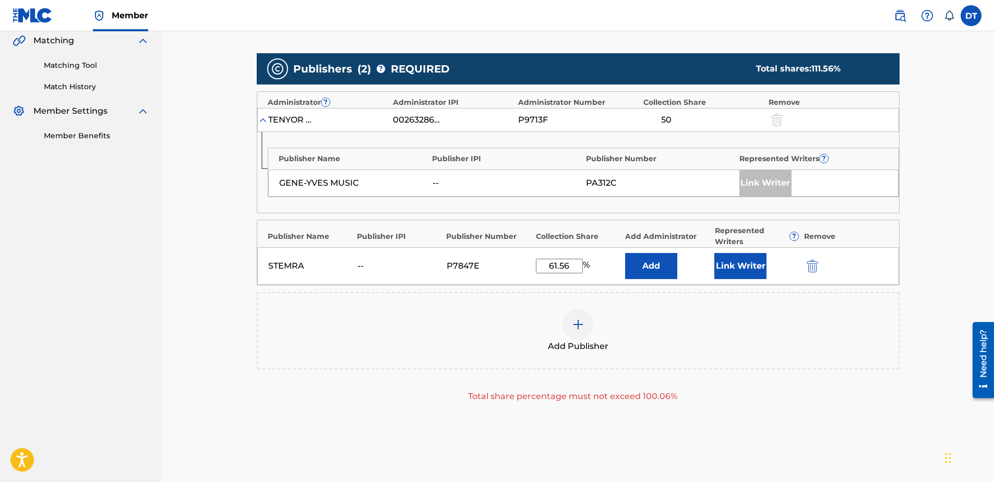
click at [575, 266] on input "61.56" at bounding box center [559, 266] width 47 height 15
drag, startPoint x: 575, startPoint y: 266, endPoint x: 538, endPoint y: 264, distance: 37.1
click at [538, 264] on input "61.56" at bounding box center [559, 266] width 47 height 15
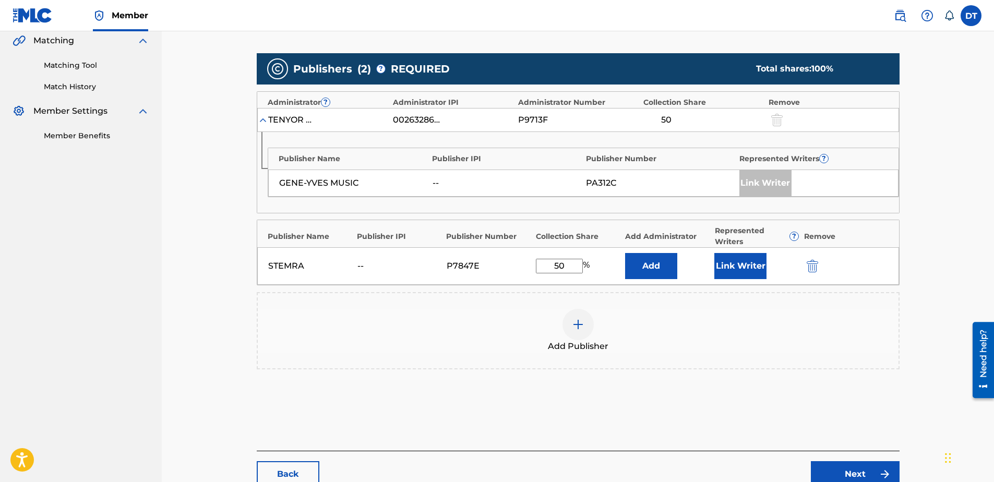
type input "50"
click at [928, 293] on main "Catalog Enter Work Details Add Writers Add Publishers & Shares Add Recording Re…" at bounding box center [577, 158] width 705 height 690
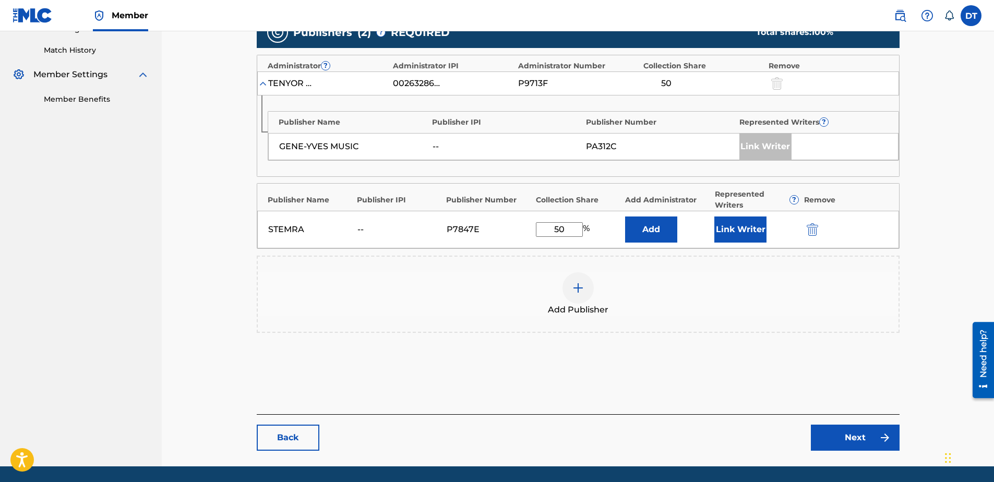
scroll to position [296, 0]
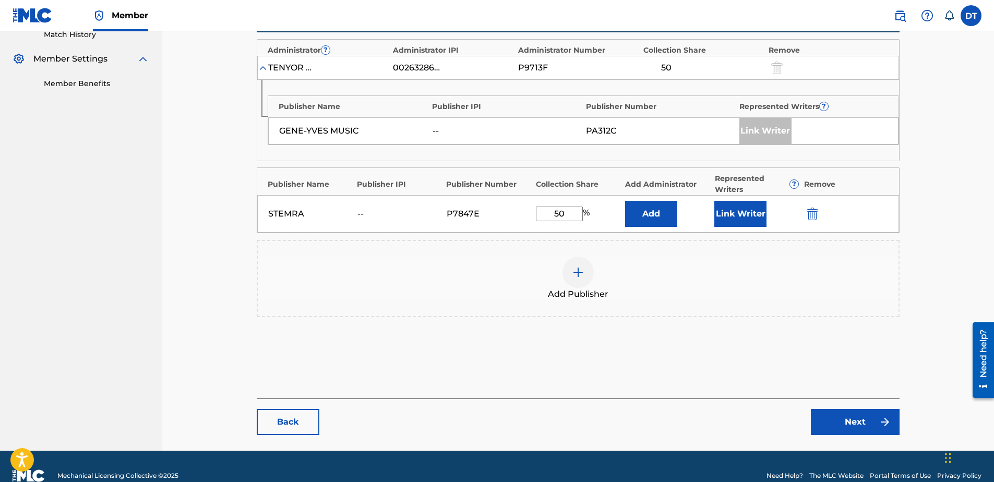
click at [286, 425] on link "Back" at bounding box center [288, 422] width 63 height 26
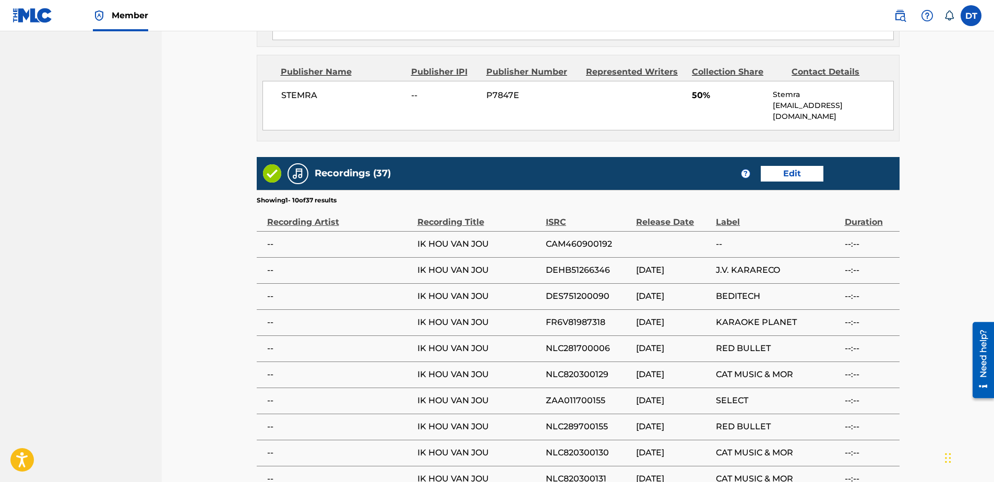
scroll to position [1159, 0]
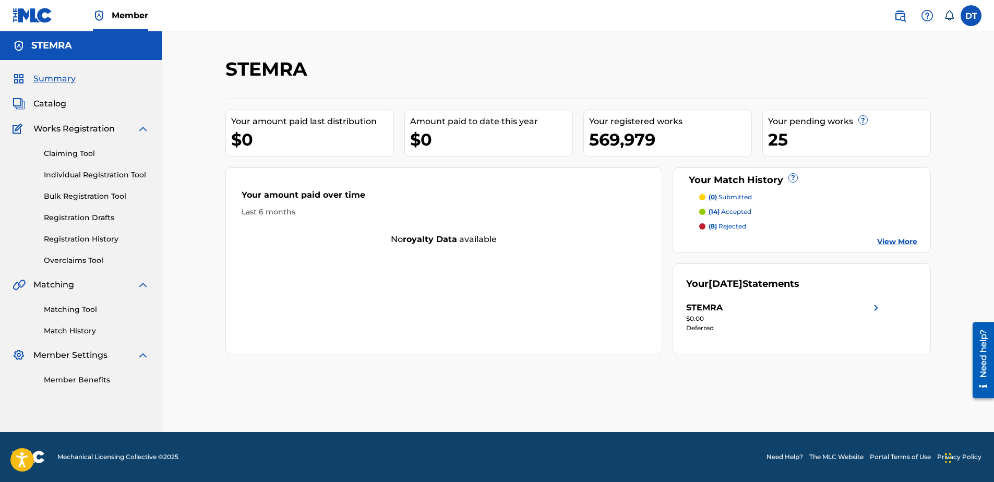
click at [66, 174] on link "Individual Registration Tool" at bounding box center [96, 175] width 105 height 11
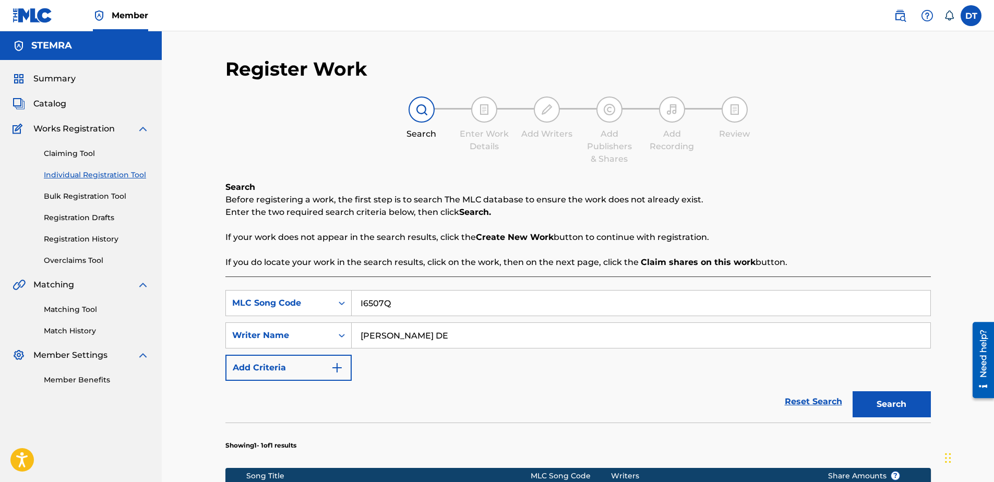
click at [908, 402] on button "Search" at bounding box center [891, 404] width 78 height 26
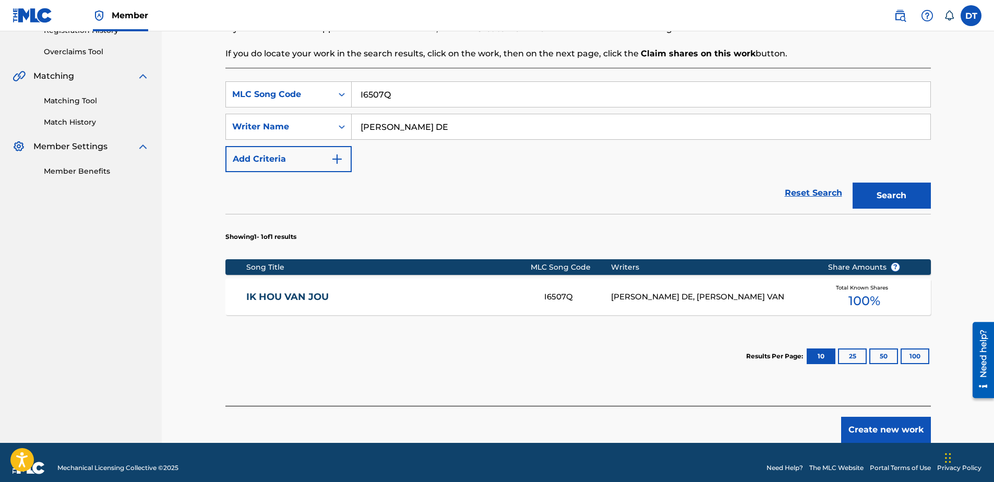
scroll to position [156, 0]
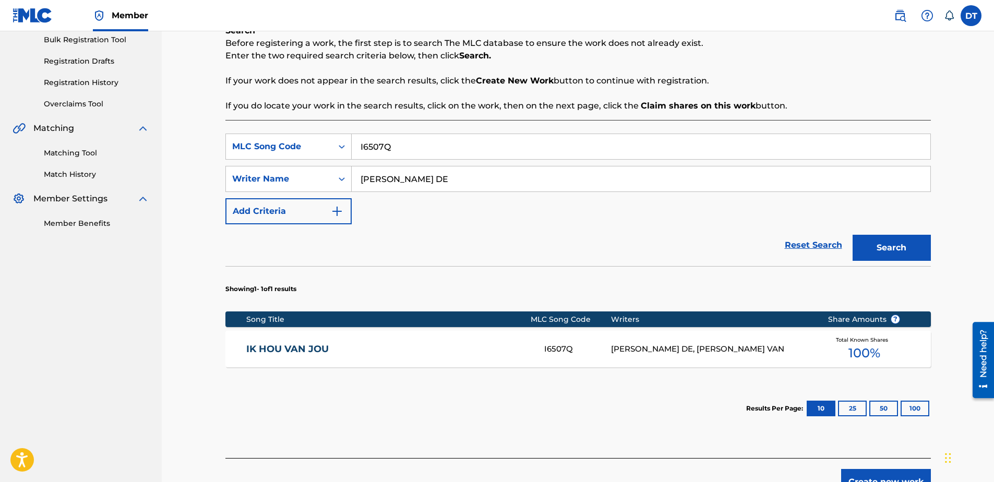
click at [470, 414] on section "Results Per Page: 10 25 50 100" at bounding box center [577, 408] width 705 height 49
click at [286, 349] on link "IK HOU VAN JOU" at bounding box center [388, 349] width 284 height 12
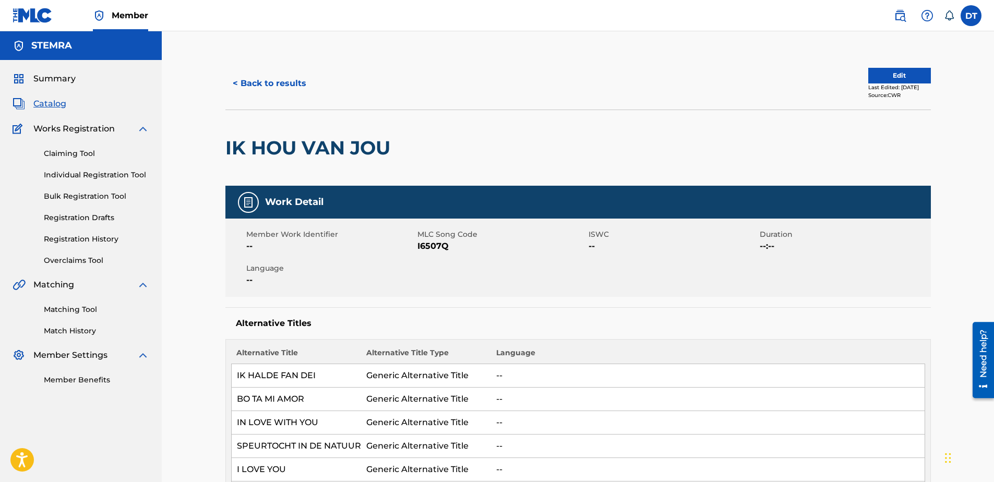
drag, startPoint x: 66, startPoint y: 174, endPoint x: 78, endPoint y: 171, distance: 12.4
click at [66, 174] on link "Individual Registration Tool" at bounding box center [96, 175] width 105 height 11
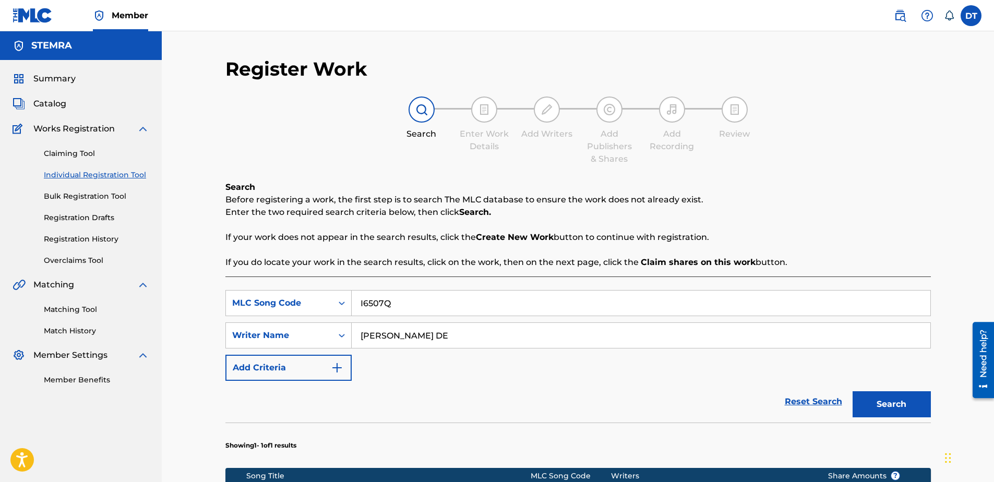
click at [423, 298] on input "I6507Q" at bounding box center [641, 303] width 579 height 25
drag, startPoint x: 423, startPoint y: 306, endPoint x: 344, endPoint y: 305, distance: 78.8
click at [344, 305] on div "SearchWithCriteria1f96f909-6421-449c-a2c0-011db82c032e MLC Song Code I6507Q" at bounding box center [577, 303] width 705 height 26
paste input "BC45F1"
type input "BC45F1"
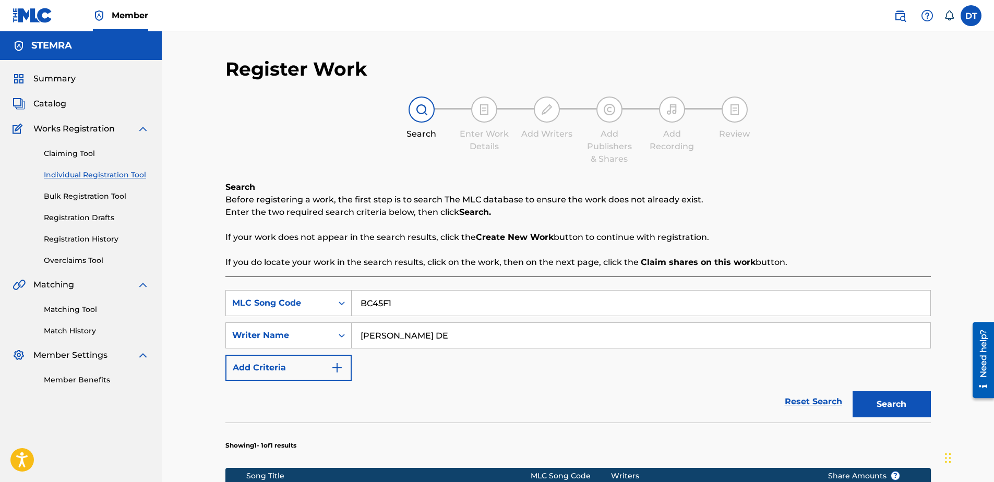
drag, startPoint x: 452, startPoint y: 340, endPoint x: 357, endPoint y: 332, distance: 95.3
click at [357, 332] on input "[PERSON_NAME] DE" at bounding box center [641, 335] width 579 height 25
drag, startPoint x: 425, startPoint y: 332, endPoint x: 393, endPoint y: 333, distance: 31.3
click at [425, 332] on input "Search Form" at bounding box center [641, 335] width 579 height 25
paste input "ZEFANIO T WIELZEN"
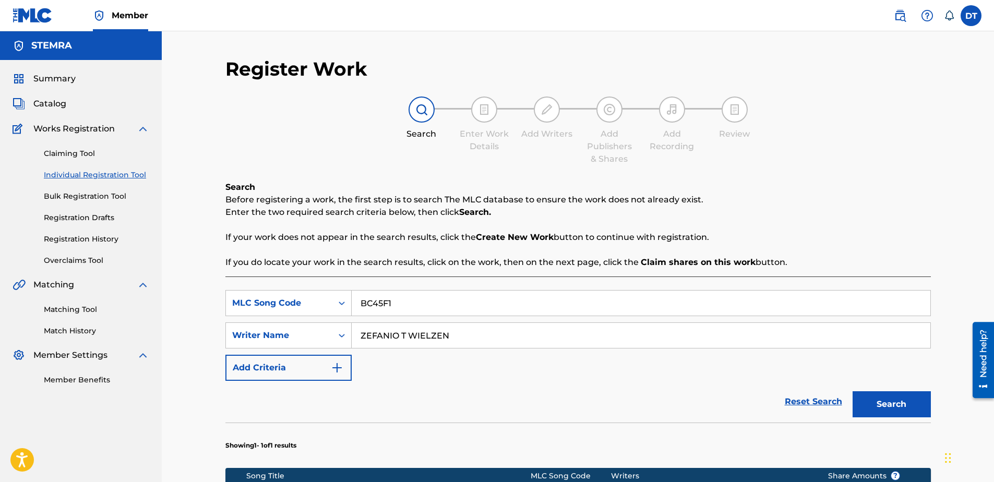
type input "ZEFANIO T WIELZEN"
click at [876, 400] on button "Search" at bounding box center [891, 404] width 78 height 26
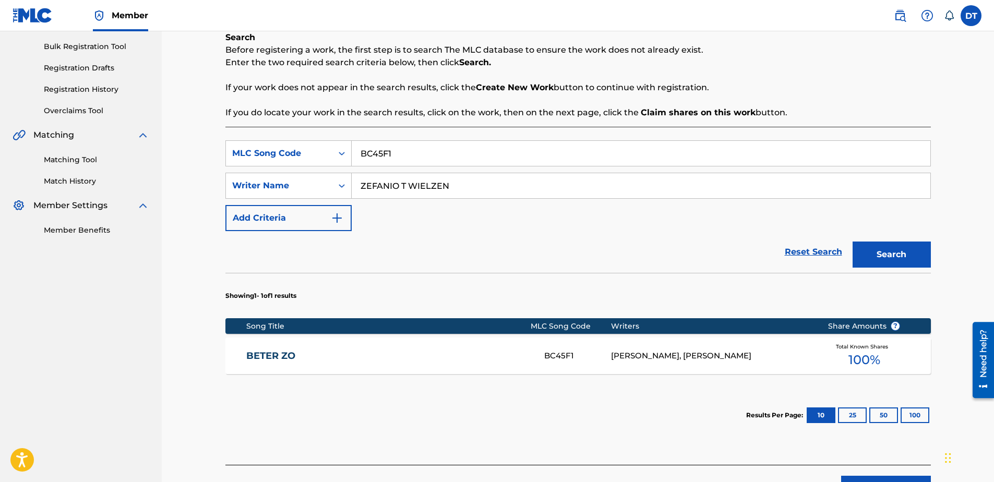
scroll to position [209, 0]
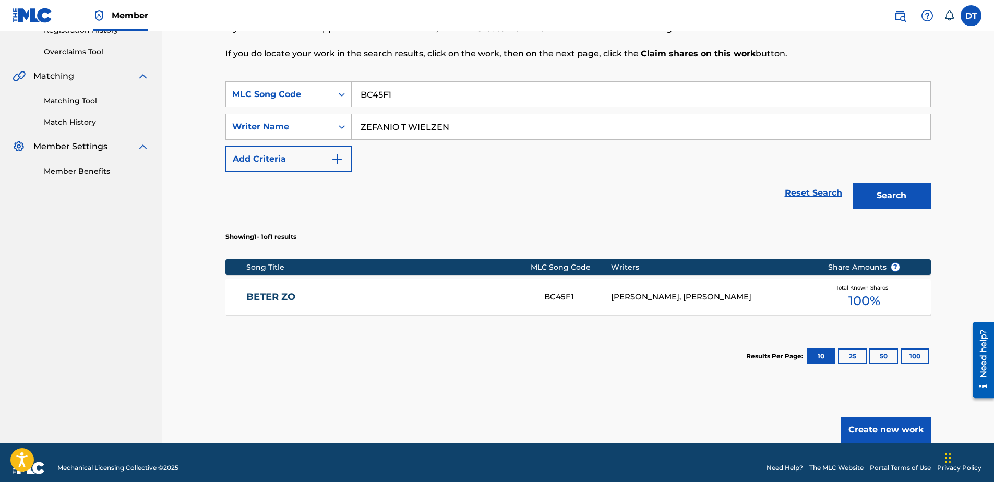
click at [272, 296] on link "BETER ZO" at bounding box center [388, 297] width 284 height 12
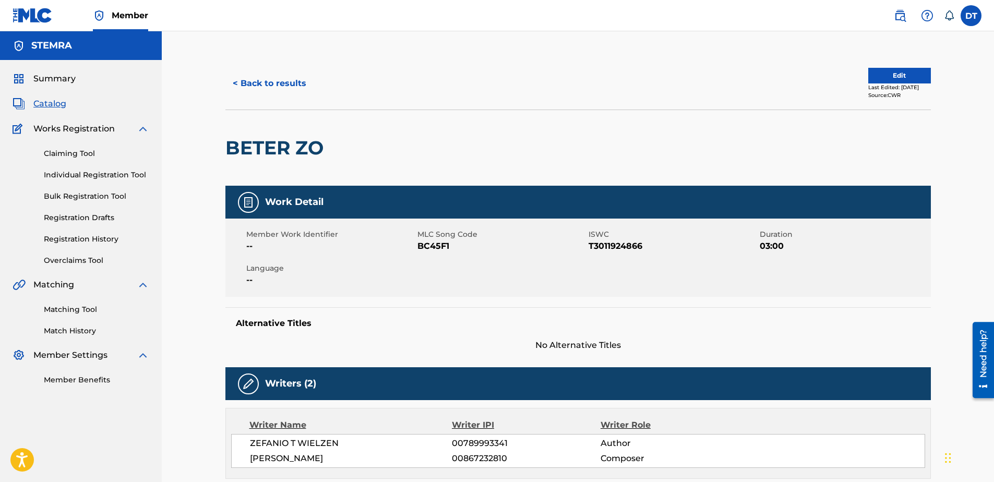
click at [892, 73] on button "Edit" at bounding box center [899, 76] width 63 height 16
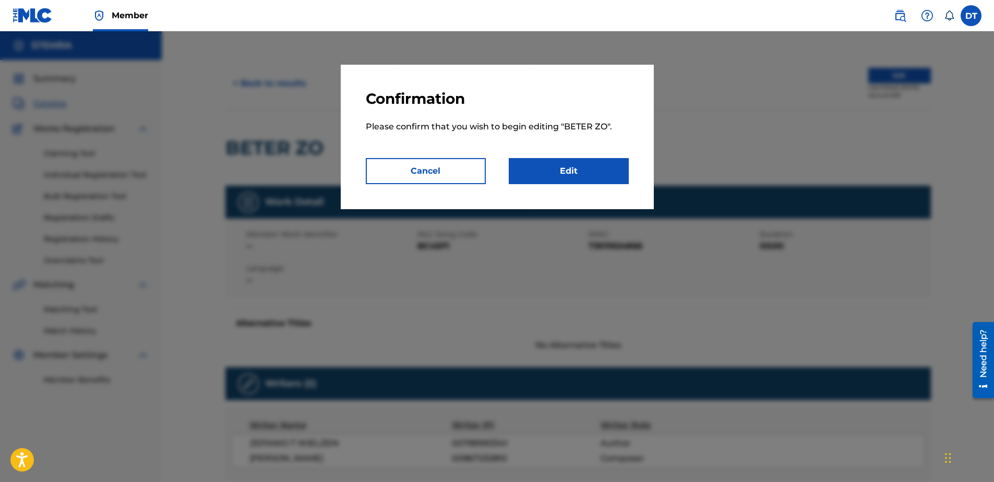
click at [569, 179] on link "Edit" at bounding box center [569, 171] width 120 height 26
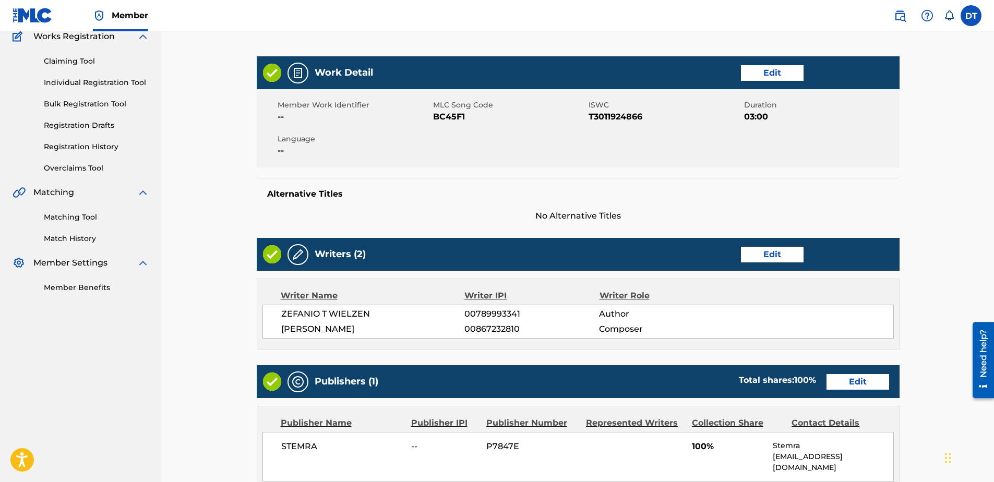
scroll to position [83, 0]
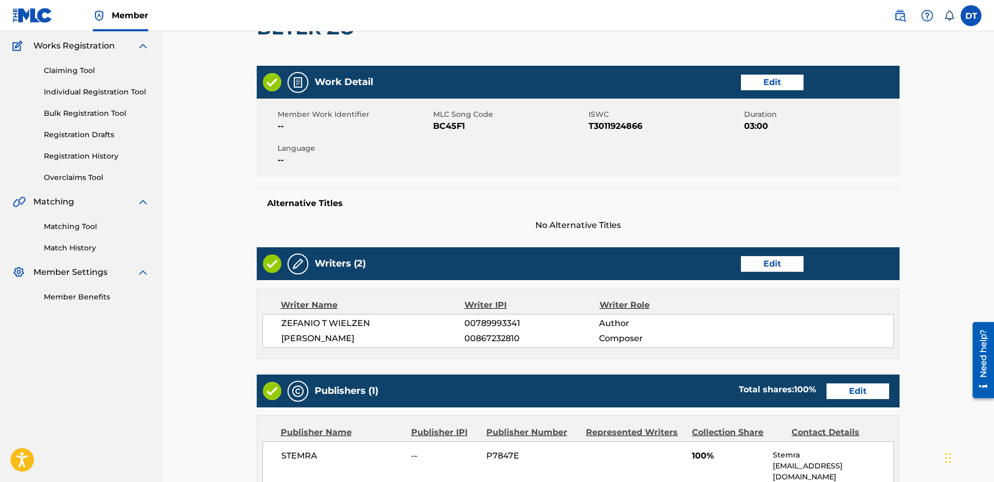
click at [785, 78] on link "Edit" at bounding box center [772, 83] width 63 height 16
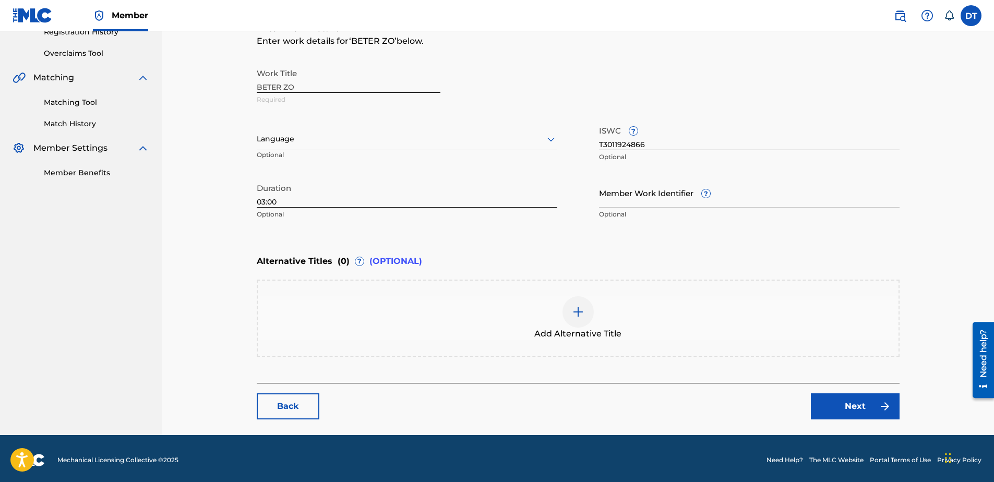
scroll to position [210, 0]
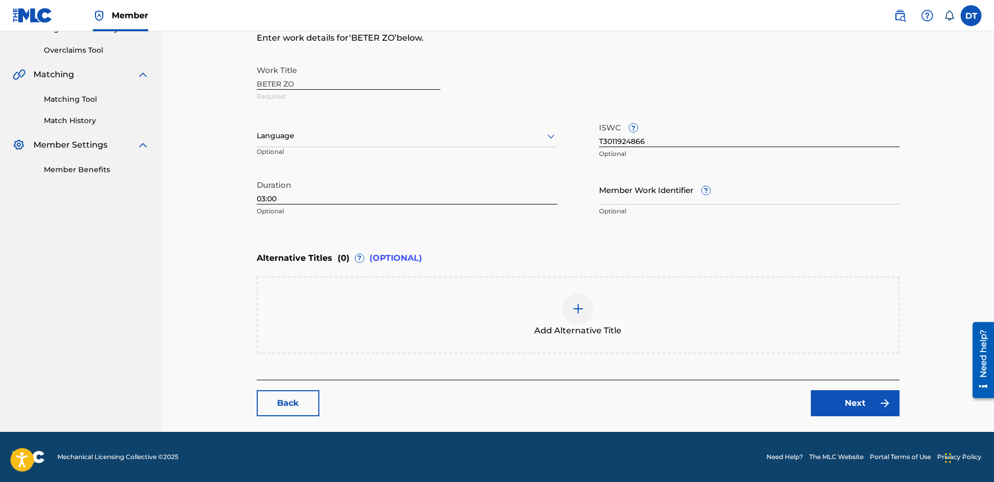
click at [283, 399] on link "Back" at bounding box center [288, 403] width 63 height 26
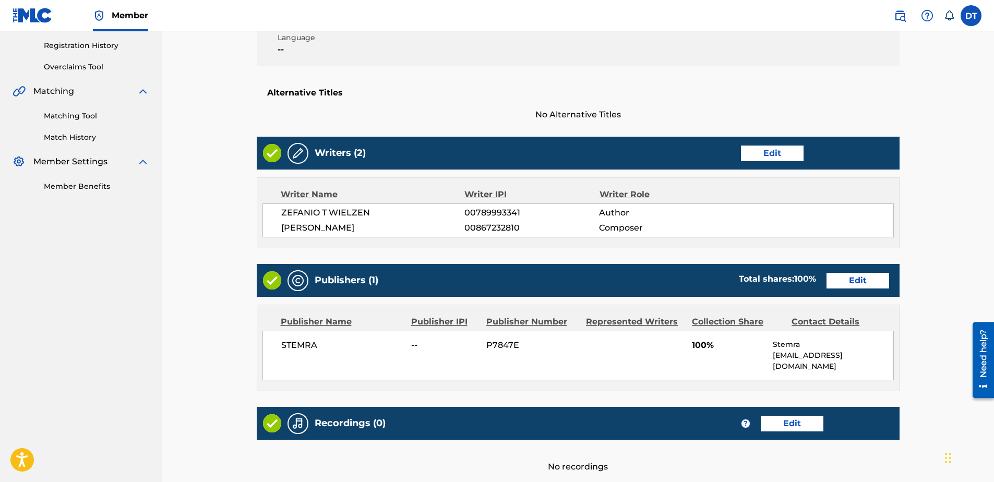
scroll to position [209, 0]
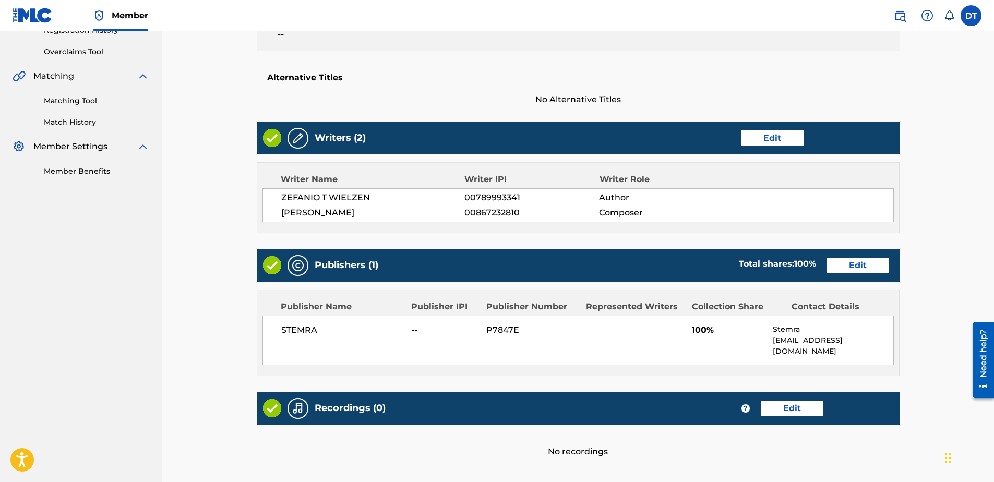
click at [862, 265] on link "Edit" at bounding box center [857, 266] width 63 height 16
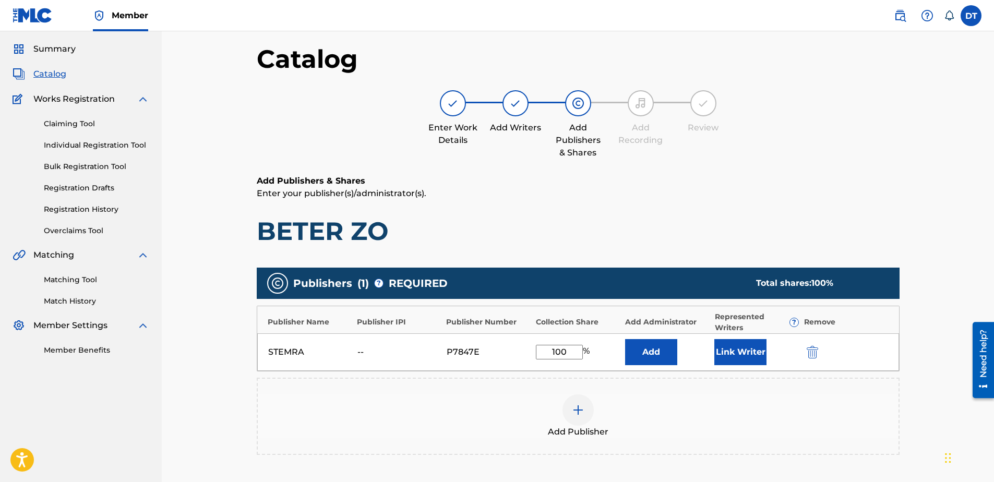
scroll to position [9, 0]
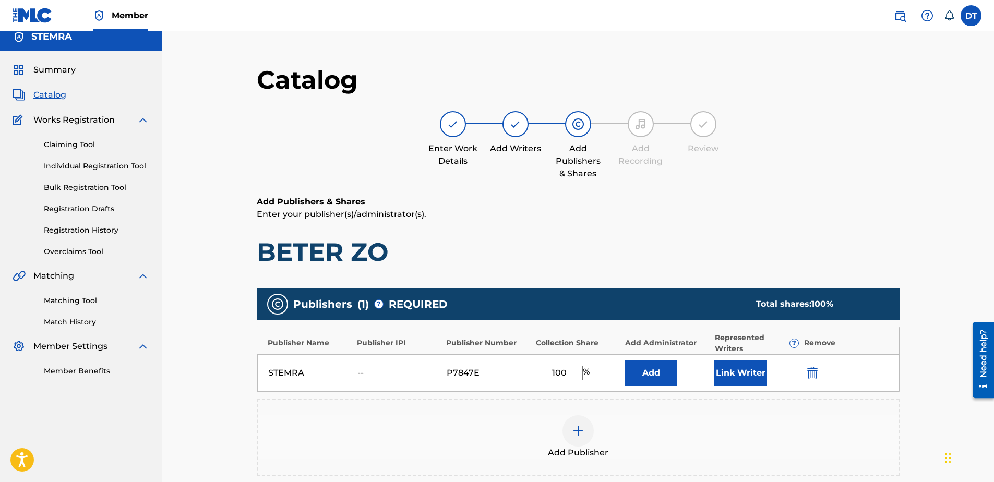
drag, startPoint x: 570, startPoint y: 348, endPoint x: 544, endPoint y: 349, distance: 26.1
click at [544, 349] on div "Publisher Name Publisher IPI Publisher Number Collection Share Add Administrato…" at bounding box center [578, 360] width 643 height 66
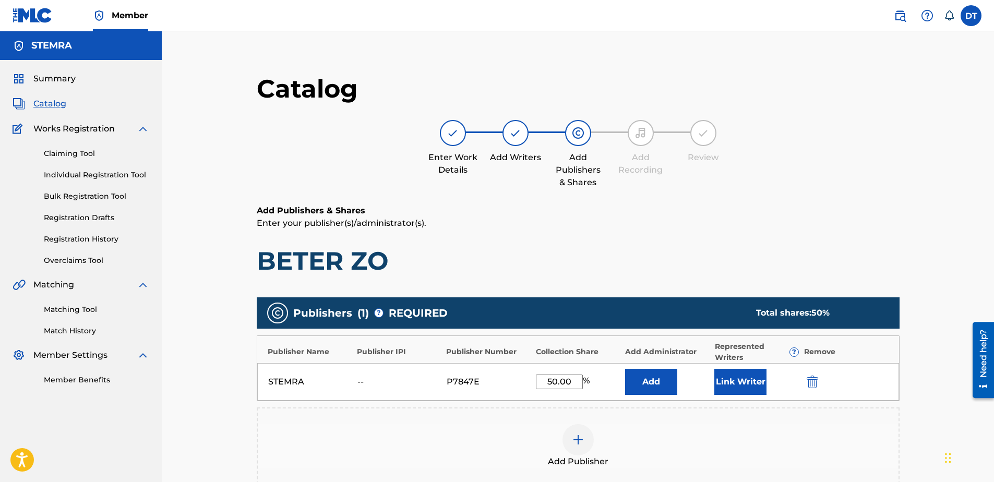
type input "50.00"
click at [823, 220] on p "Enter your publisher(s)/administrator(s)." at bounding box center [578, 223] width 643 height 13
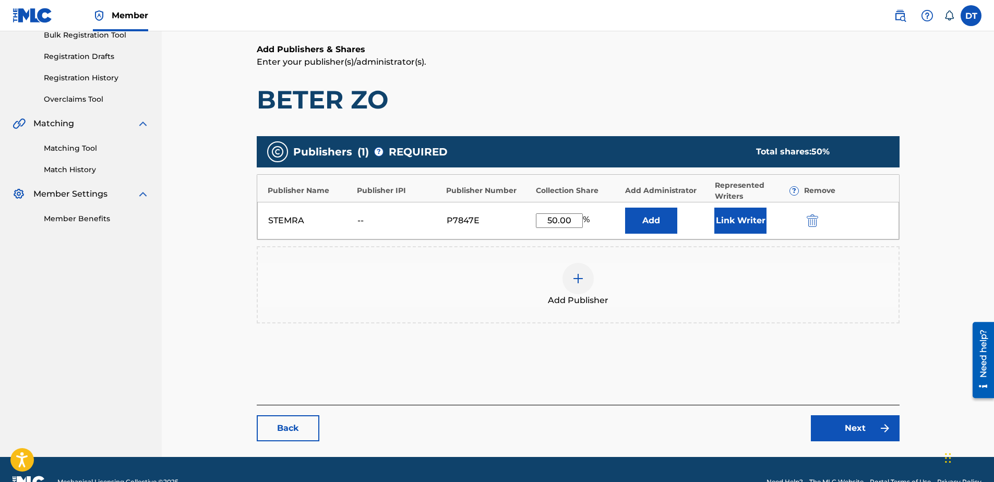
scroll to position [186, 0]
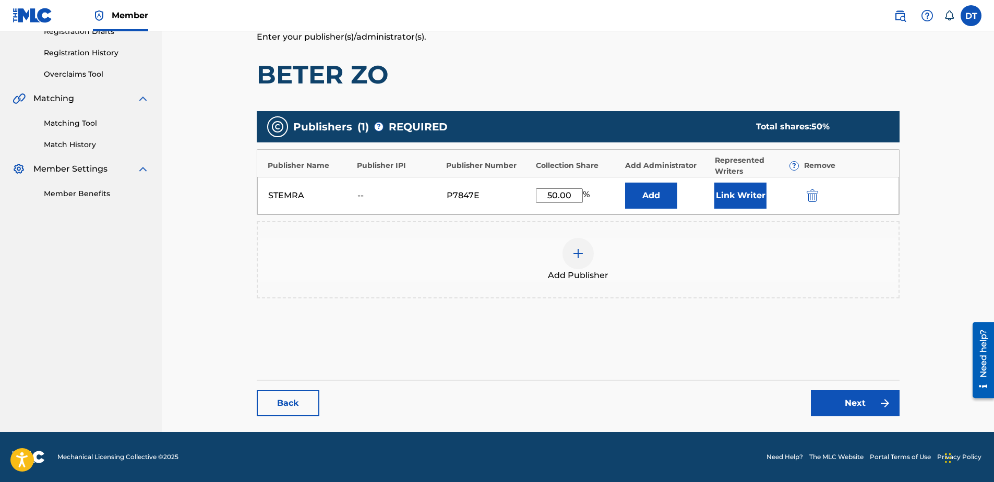
click at [850, 399] on link "Next" at bounding box center [855, 403] width 89 height 26
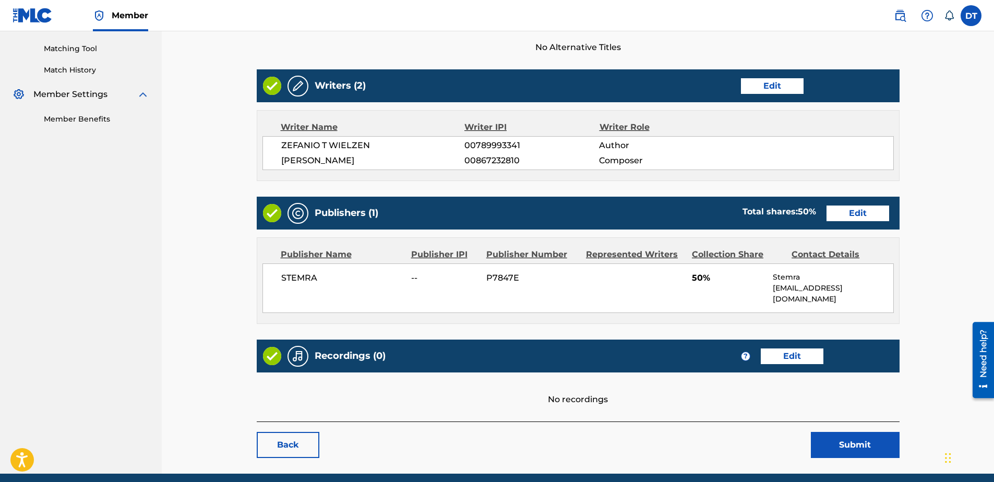
scroll to position [292, 0]
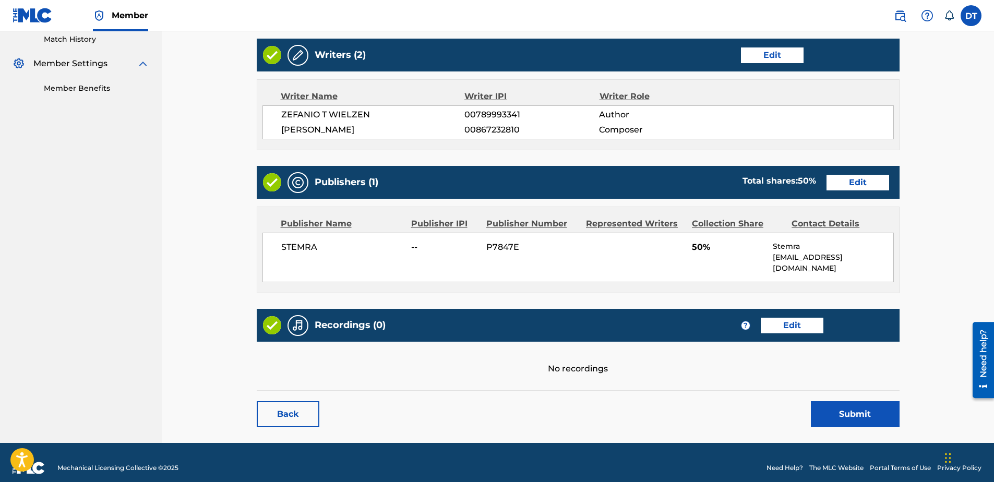
click at [845, 401] on button "Submit" at bounding box center [855, 414] width 89 height 26
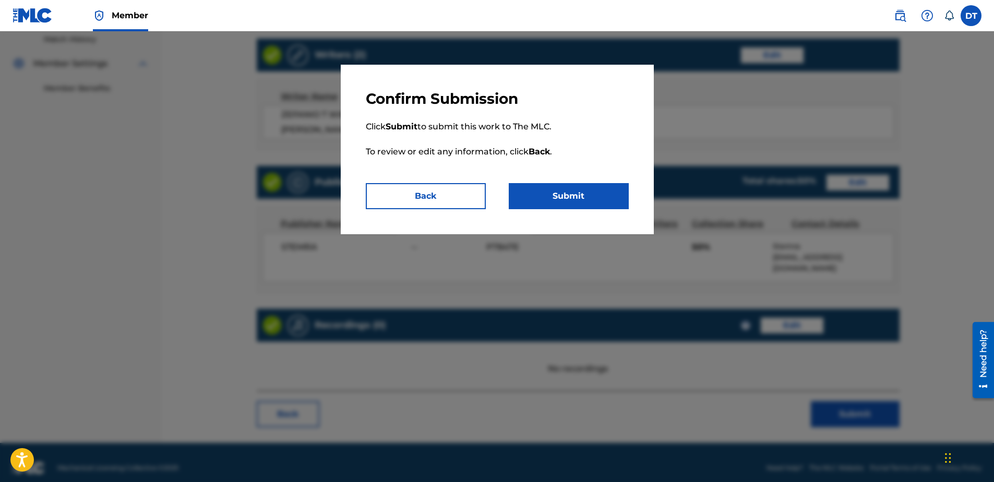
click at [584, 193] on button "Submit" at bounding box center [569, 196] width 120 height 26
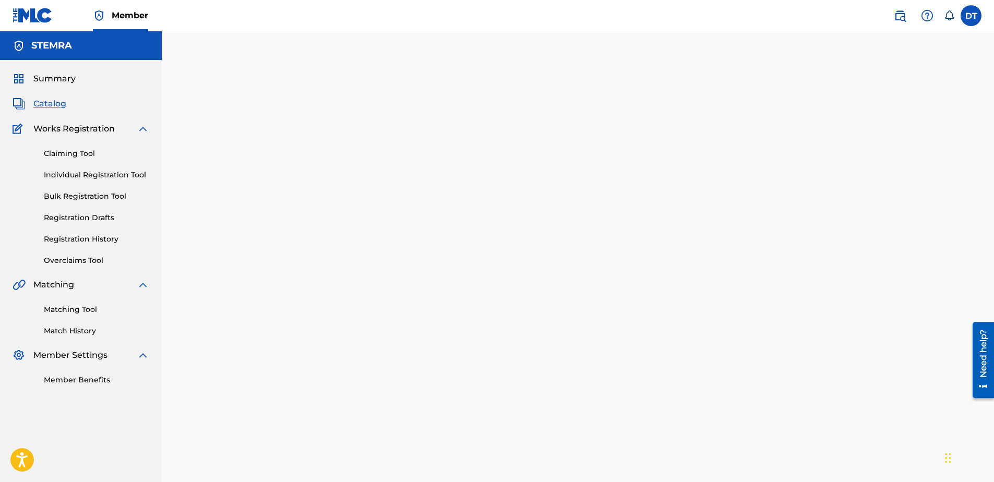
click at [73, 172] on link "Individual Registration Tool" at bounding box center [96, 175] width 105 height 11
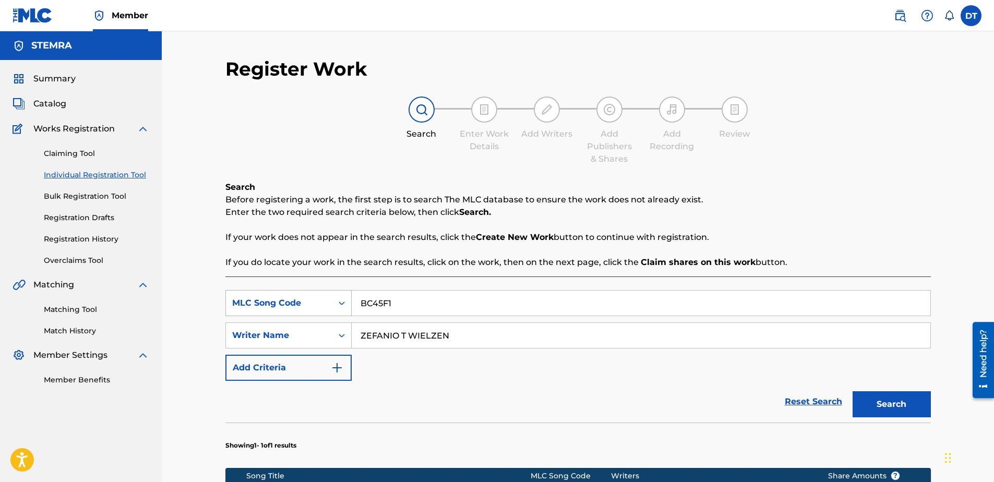
drag, startPoint x: 414, startPoint y: 308, endPoint x: 332, endPoint y: 300, distance: 82.3
click at [333, 300] on div "SearchWithCriteria1f96f909-6421-449c-a2c0-011db82c032e MLC Song Code BC45F1" at bounding box center [577, 303] width 705 height 26
paste input "LA481B"
type input "LA481B"
drag, startPoint x: 473, startPoint y: 338, endPoint x: 356, endPoint y: 327, distance: 117.4
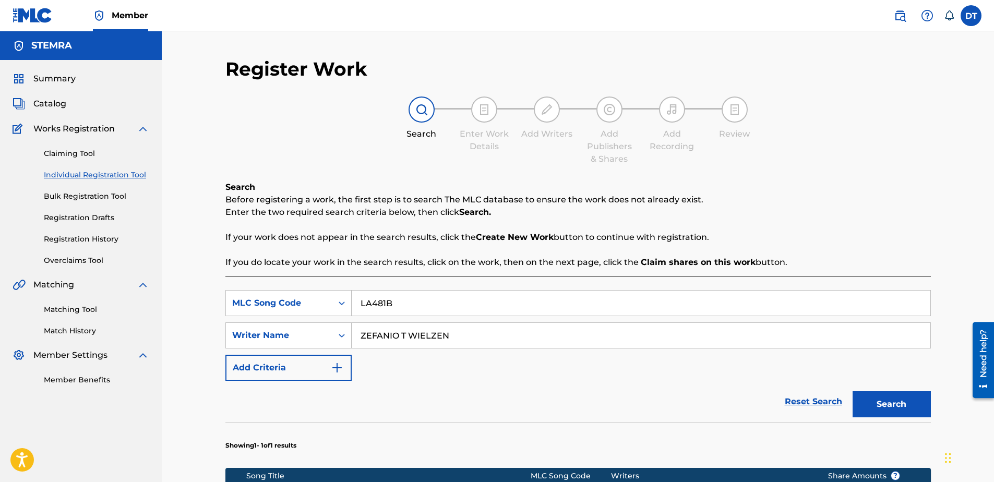
click at [356, 327] on input "ZEFANIO T WIELZEN" at bounding box center [641, 335] width 579 height 25
drag, startPoint x: 403, startPoint y: 328, endPoint x: 375, endPoint y: 344, distance: 32.5
click at [403, 328] on input "Search Form" at bounding box center [641, 335] width 579 height 25
paste input "[PERSON_NAME]"
type input "[PERSON_NAME]"
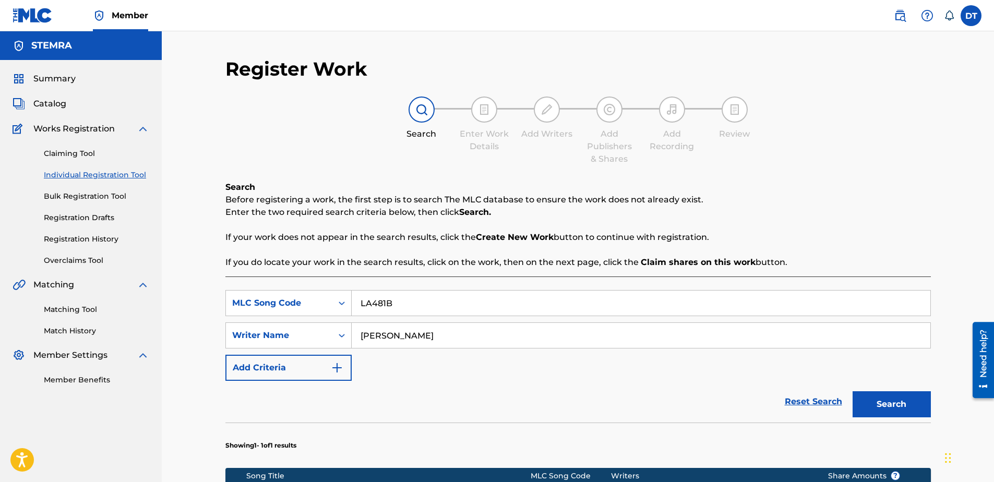
click at [884, 401] on button "Search" at bounding box center [891, 404] width 78 height 26
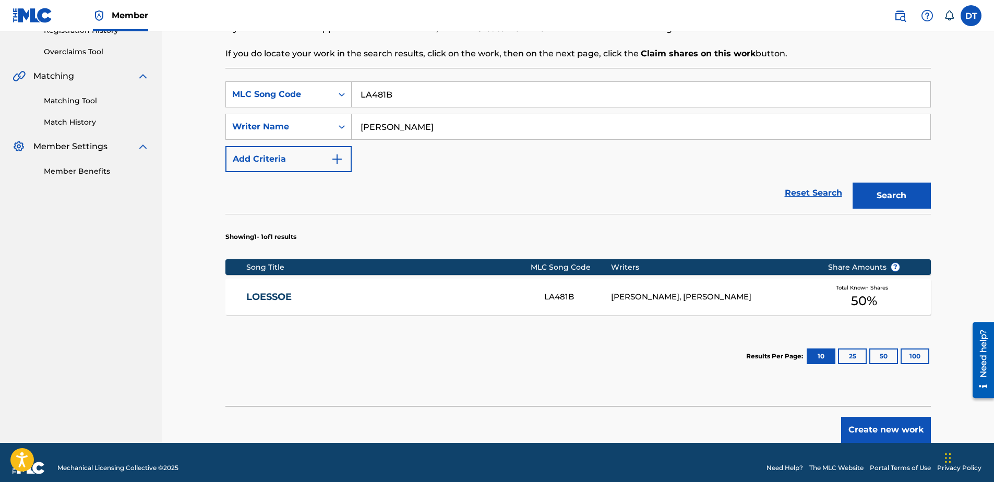
scroll to position [156, 0]
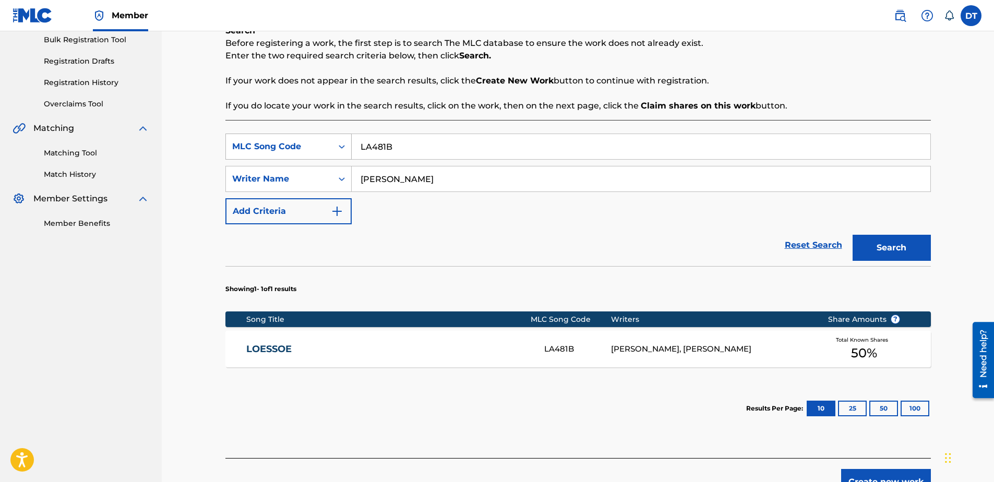
drag, startPoint x: 418, startPoint y: 143, endPoint x: 315, endPoint y: 147, distance: 103.4
click at [315, 147] on div "SearchWithCriteria1f96f909-6421-449c-a2c0-011db82c032e MLC Song Code LA481B" at bounding box center [577, 147] width 705 height 26
paste input "GG1XNZ"
type input "GG1XNZ"
drag, startPoint x: 447, startPoint y: 179, endPoint x: 355, endPoint y: 182, distance: 91.8
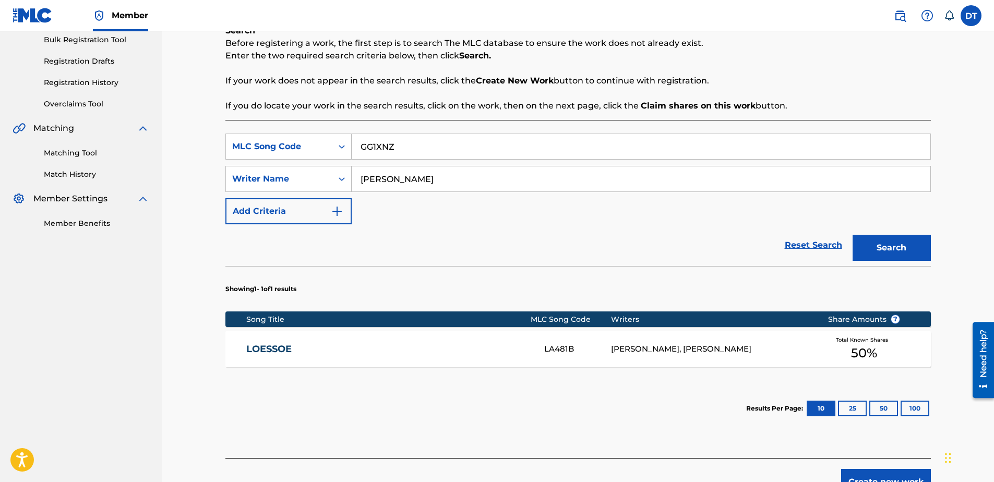
click at [355, 182] on input "[PERSON_NAME]" at bounding box center [641, 178] width 579 height 25
click at [444, 174] on input "Search Form" at bounding box center [641, 178] width 579 height 25
paste input "[PERSON_NAME]"
type input "[PERSON_NAME]"
click at [880, 243] on button "Search" at bounding box center [891, 248] width 78 height 26
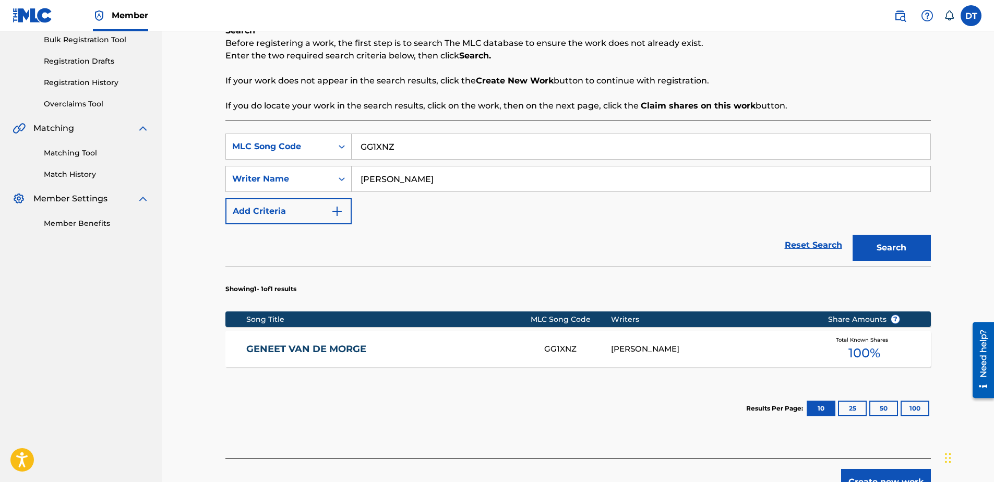
drag, startPoint x: 281, startPoint y: 346, endPoint x: 287, endPoint y: 339, distance: 10.0
click at [281, 346] on link "GENEET VAN DE MORGE" at bounding box center [388, 349] width 284 height 12
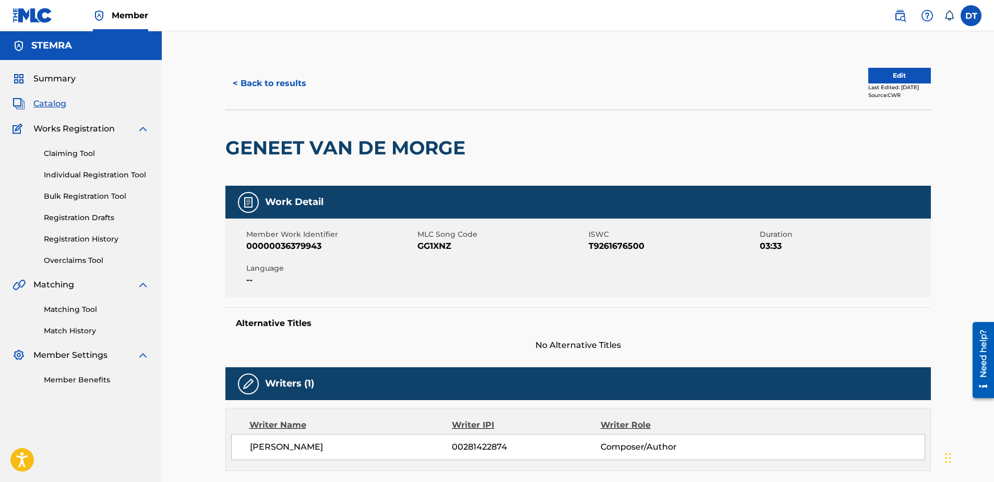
click at [890, 70] on button "Edit" at bounding box center [899, 76] width 63 height 16
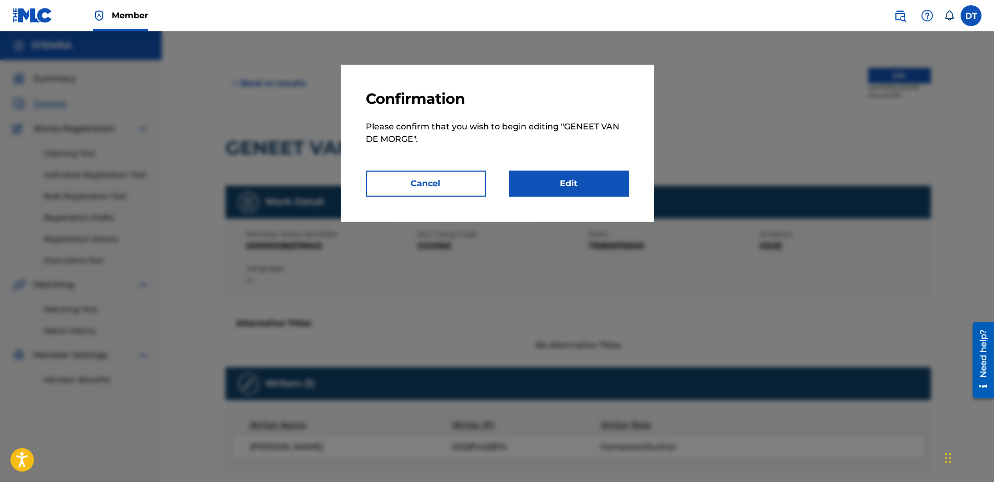
click at [575, 184] on link "Edit" at bounding box center [569, 184] width 120 height 26
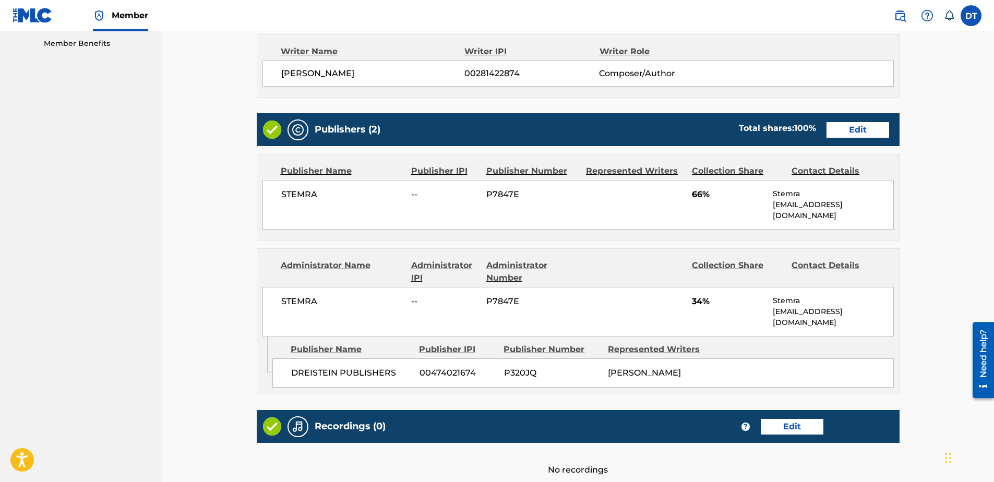
scroll to position [332, 0]
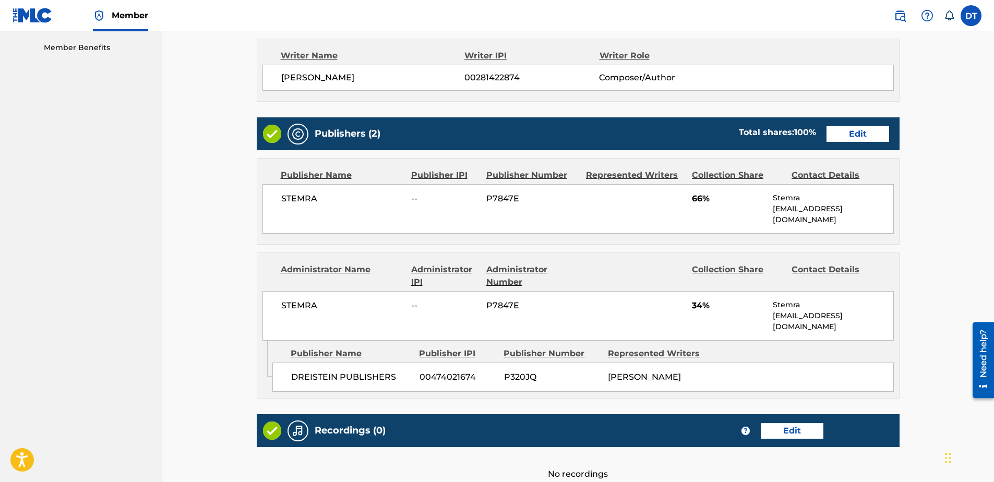
click at [852, 134] on link "Edit" at bounding box center [857, 134] width 63 height 16
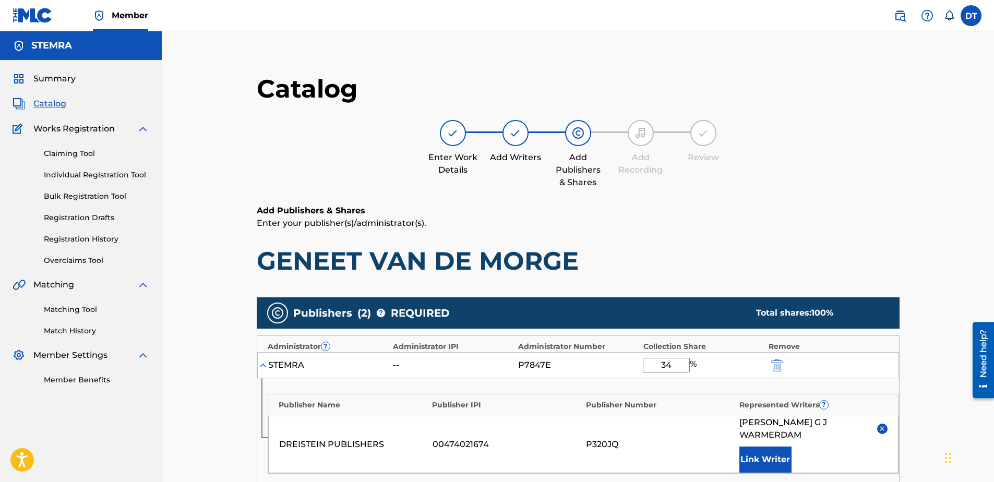
click at [673, 366] on input "34" at bounding box center [666, 365] width 47 height 15
type input "3"
type input "25"
drag, startPoint x: 771, startPoint y: 222, endPoint x: 770, endPoint y: 204, distance: 17.2
click at [771, 222] on p "Enter your publisher(s)/administrator(s)." at bounding box center [578, 223] width 643 height 13
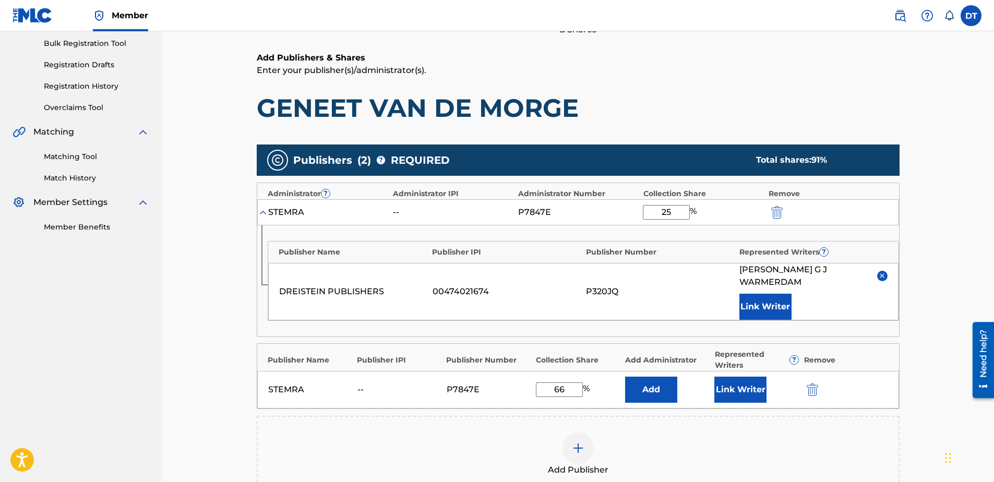
scroll to position [156, 0]
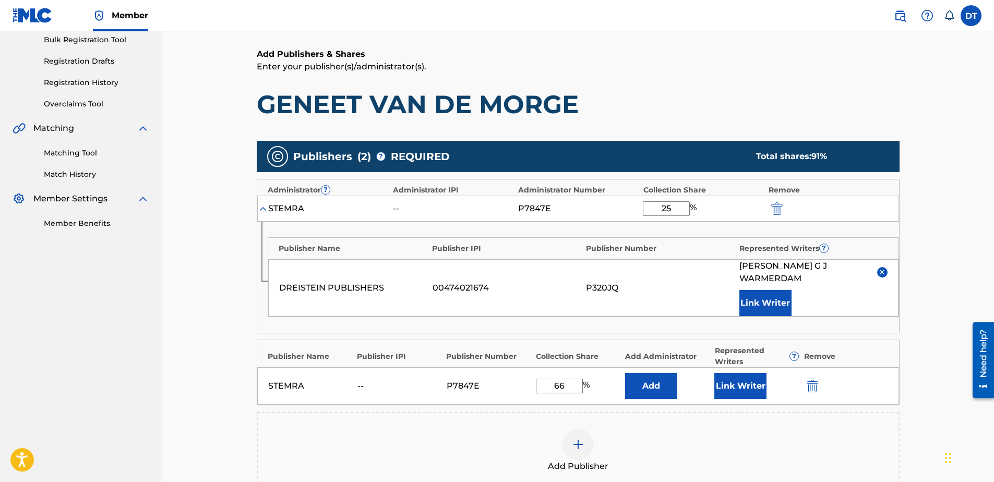
click at [575, 379] on input "66" at bounding box center [559, 386] width 47 height 15
type input "6"
type input "25"
click at [732, 66] on p "Enter your publisher(s)/administrator(s)." at bounding box center [578, 67] width 643 height 13
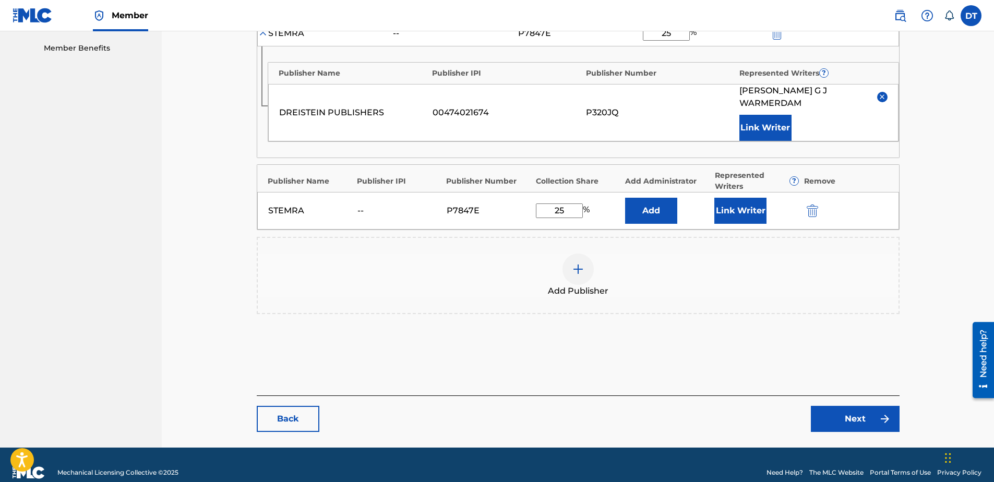
scroll to position [335, 0]
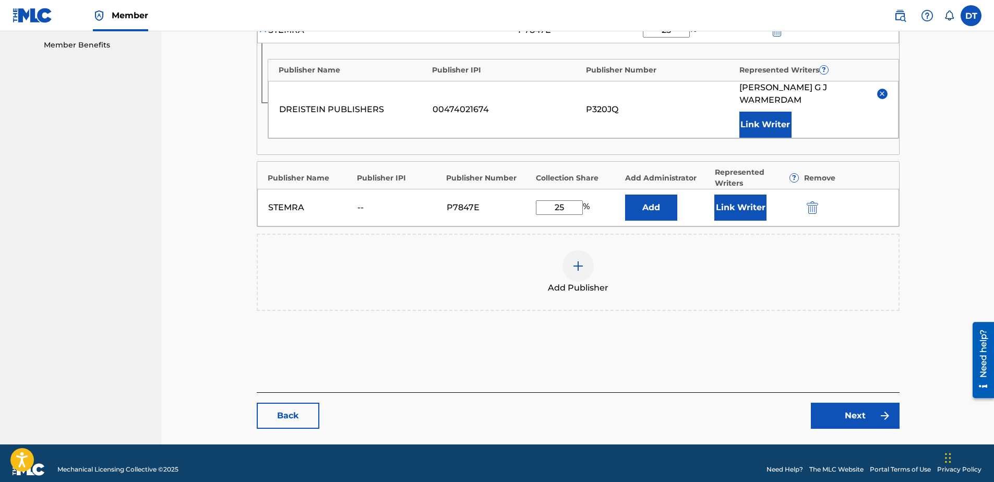
click at [862, 403] on link "Next" at bounding box center [855, 416] width 89 height 26
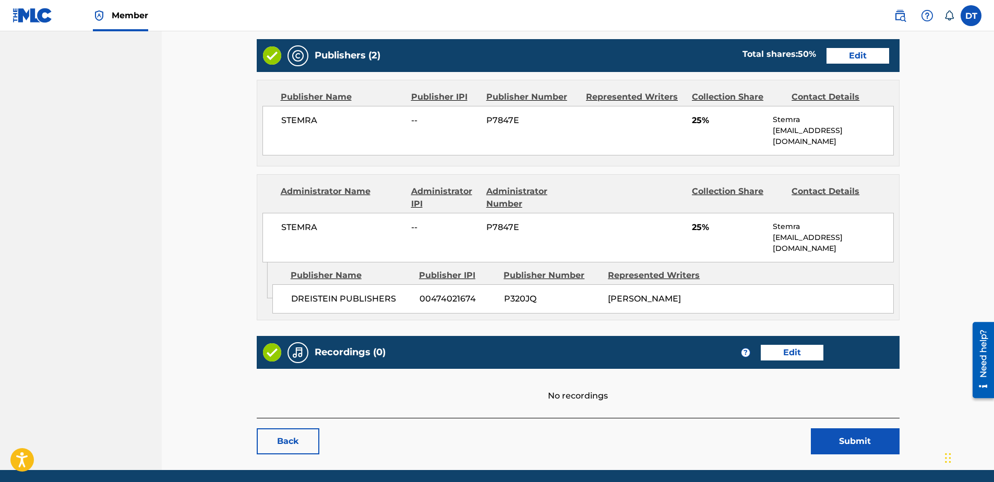
scroll to position [437, 0]
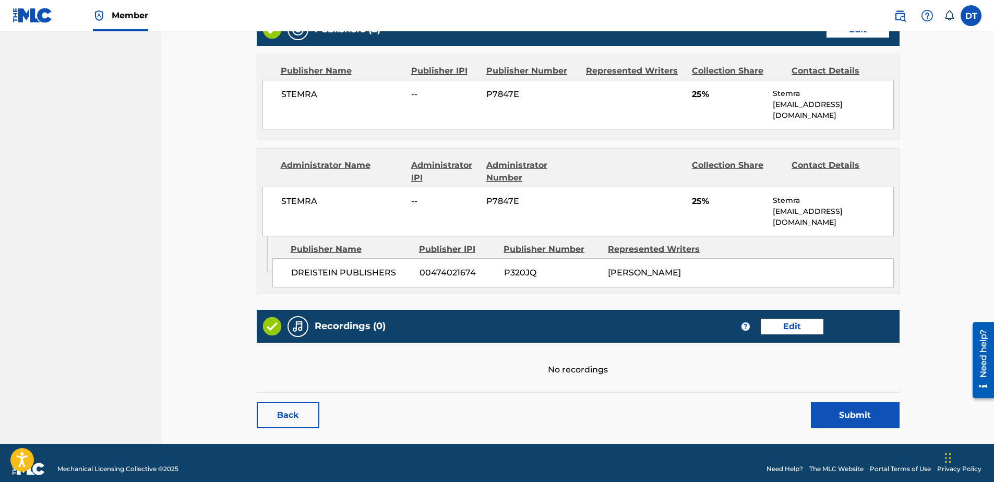
click at [855, 405] on button "Submit" at bounding box center [855, 415] width 89 height 26
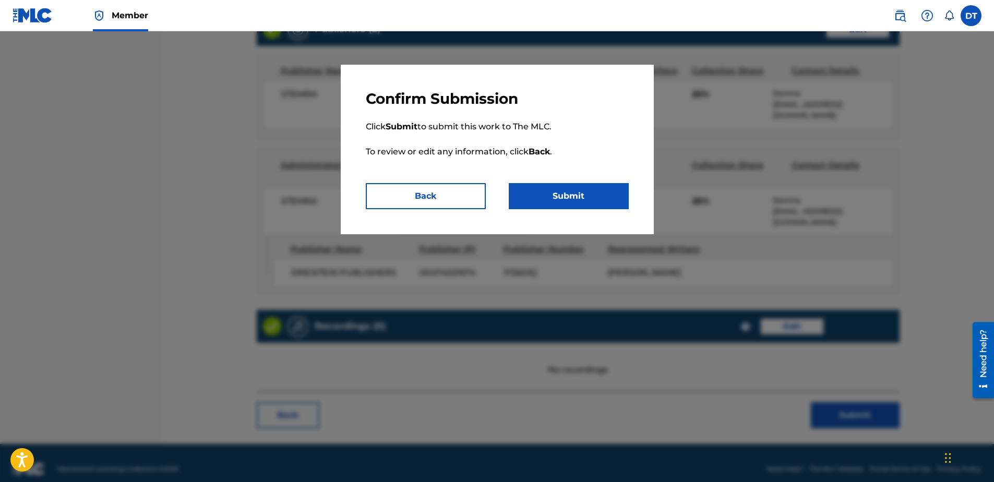
click at [559, 194] on button "Submit" at bounding box center [569, 196] width 120 height 26
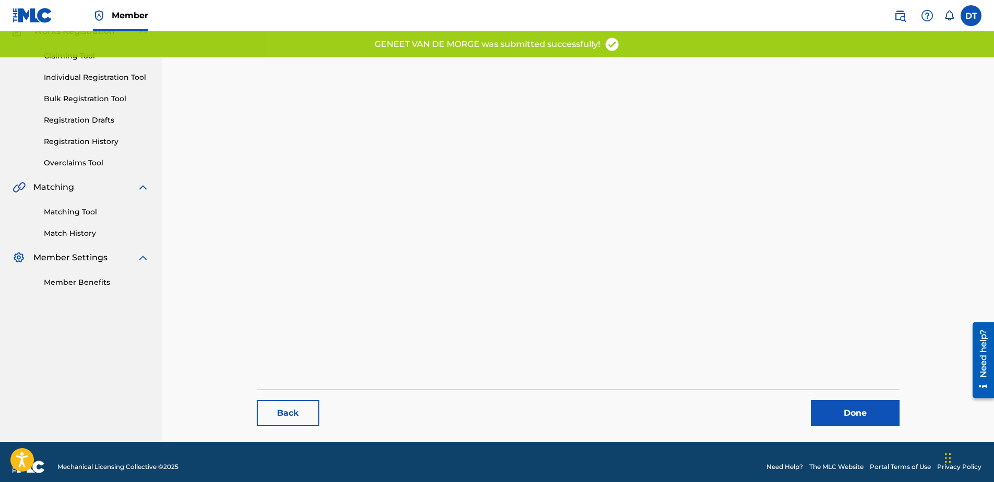
scroll to position [107, 0]
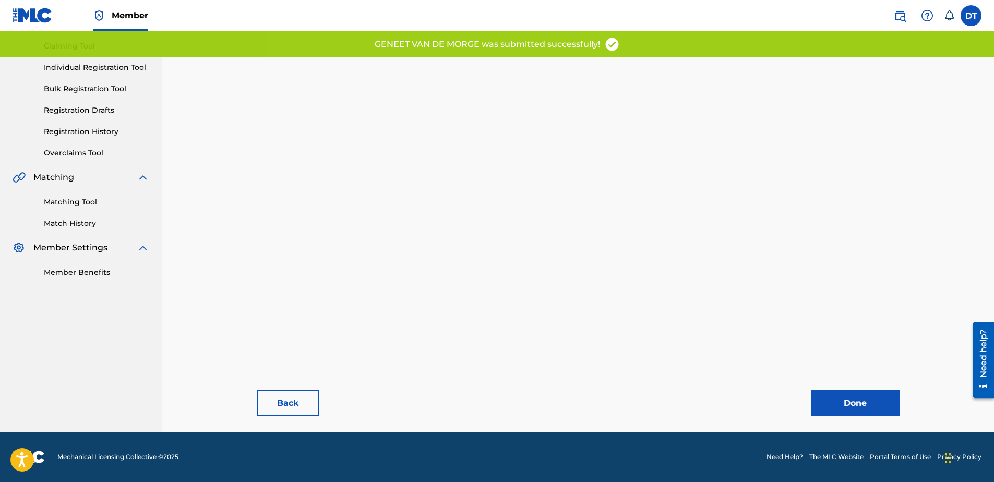
click at [853, 397] on link "Done" at bounding box center [855, 403] width 89 height 26
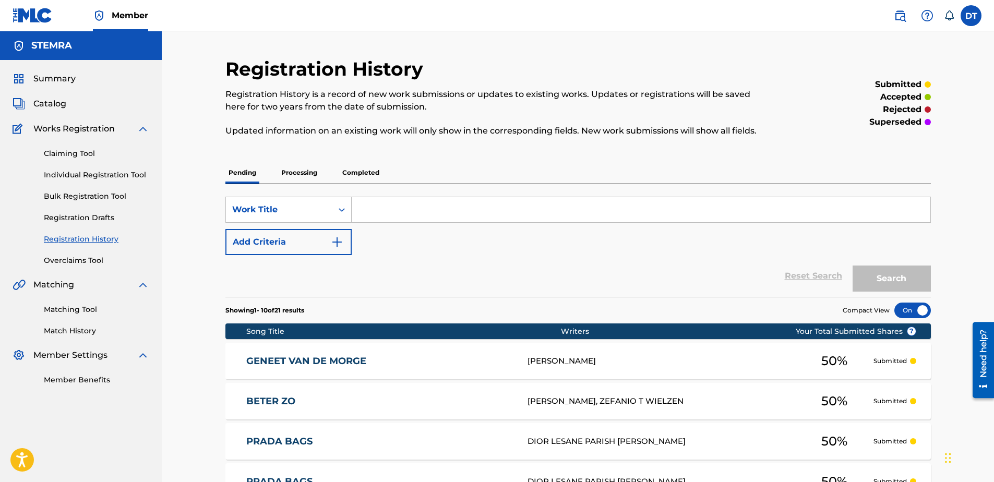
click at [77, 172] on link "Individual Registration Tool" at bounding box center [96, 175] width 105 height 11
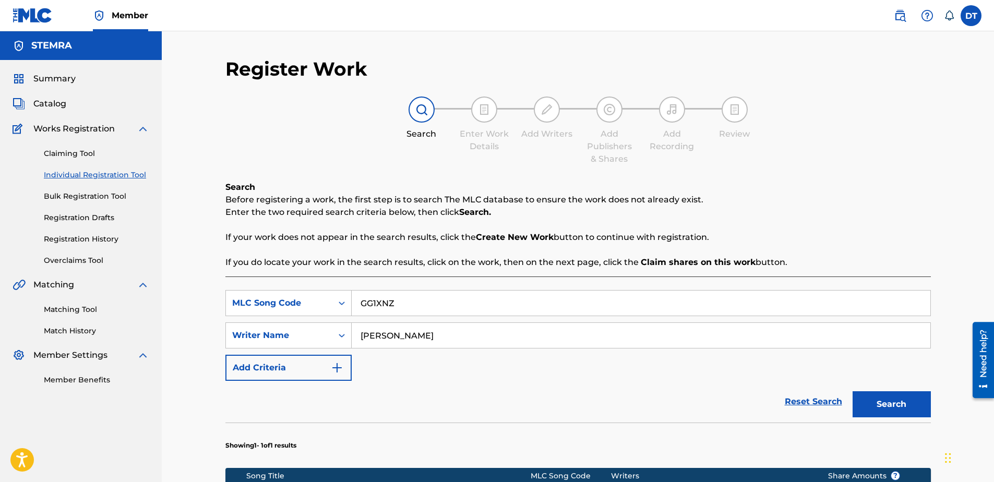
click at [426, 306] on input "GG1XNZ" at bounding box center [641, 303] width 579 height 25
drag, startPoint x: 468, startPoint y: 297, endPoint x: 342, endPoint y: 299, distance: 126.3
click at [342, 299] on div "SearchWithCriteria1f96f909-6421-449c-a2c0-011db82c032e MLC Song Code GG1XNZ" at bounding box center [577, 303] width 705 height 26
paste input "B6817U"
type input "B6817U"
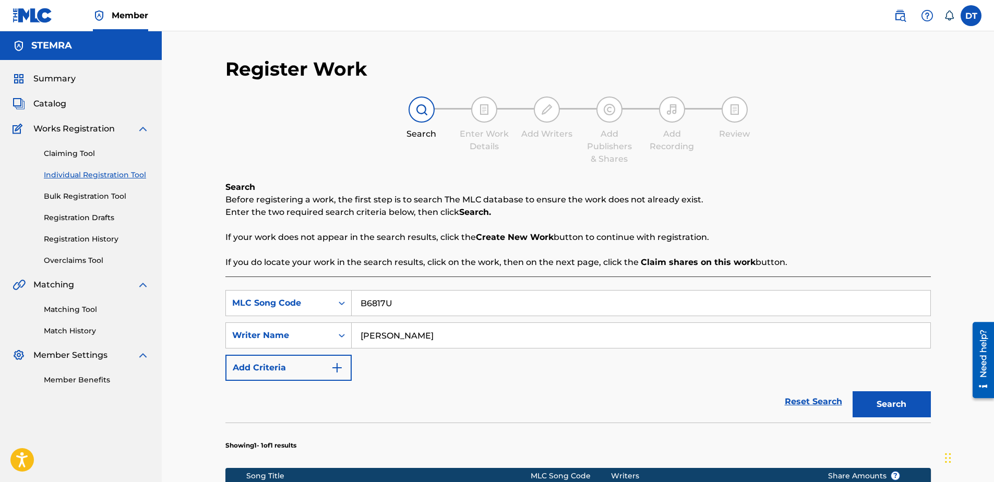
drag, startPoint x: 502, startPoint y: 344, endPoint x: 354, endPoint y: 335, distance: 147.9
click at [354, 335] on input "[PERSON_NAME]" at bounding box center [641, 335] width 579 height 25
click at [383, 334] on input "Search Form" at bounding box center [641, 335] width 579 height 25
paste input "[PERSON_NAME]"
click at [359, 333] on input "[PERSON_NAME]" at bounding box center [641, 335] width 579 height 25
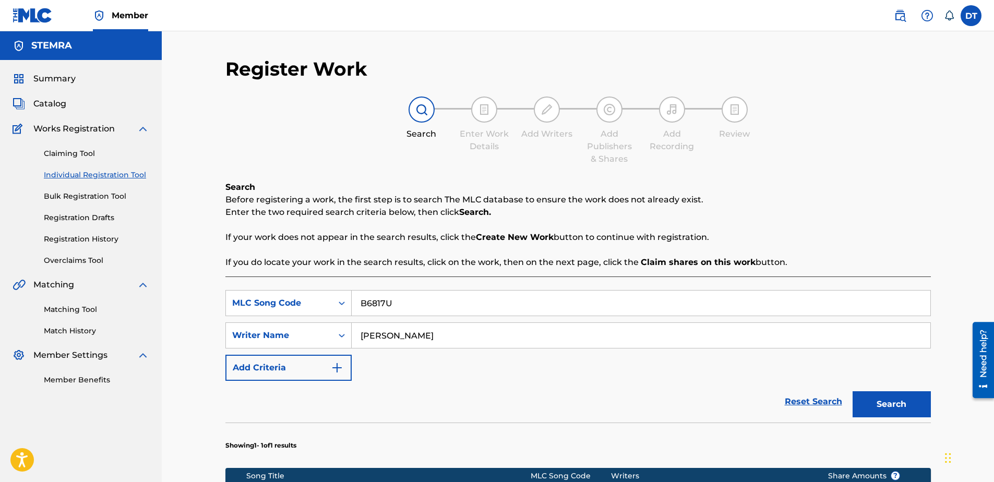
type input "[PERSON_NAME]"
click at [885, 392] on div "Search" at bounding box center [888, 402] width 83 height 42
drag, startPoint x: 885, startPoint y: 392, endPoint x: 887, endPoint y: 401, distance: 9.5
click at [887, 401] on button "Search" at bounding box center [891, 404] width 78 height 26
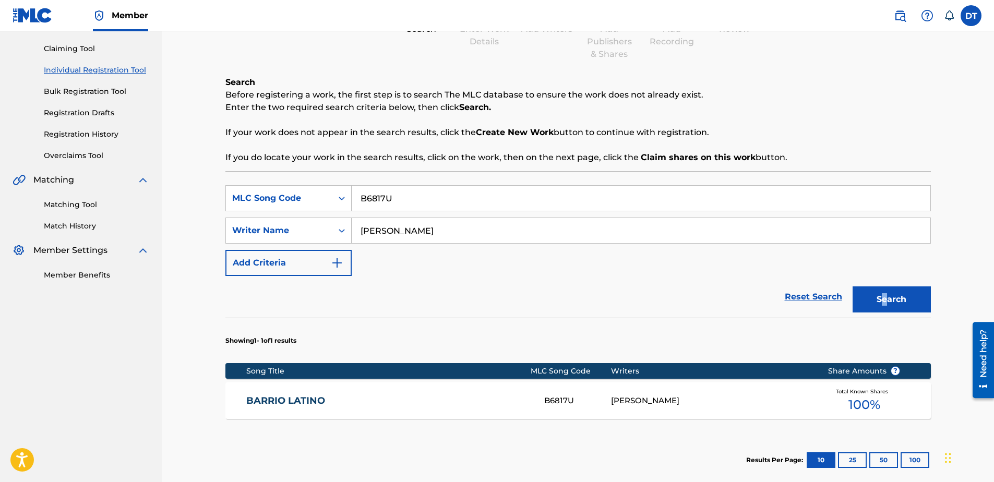
scroll to position [156, 0]
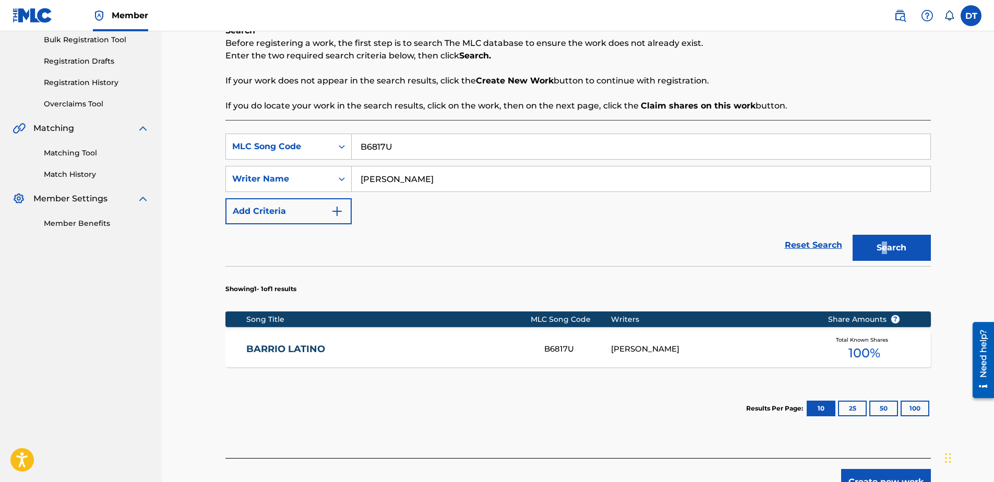
click at [272, 347] on link "BARRIO LATINO" at bounding box center [388, 349] width 284 height 12
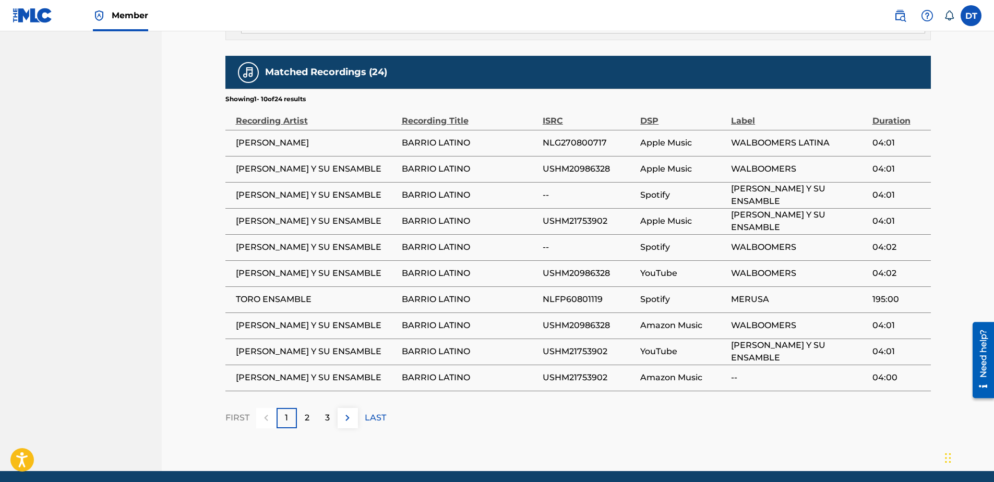
scroll to position [892, 0]
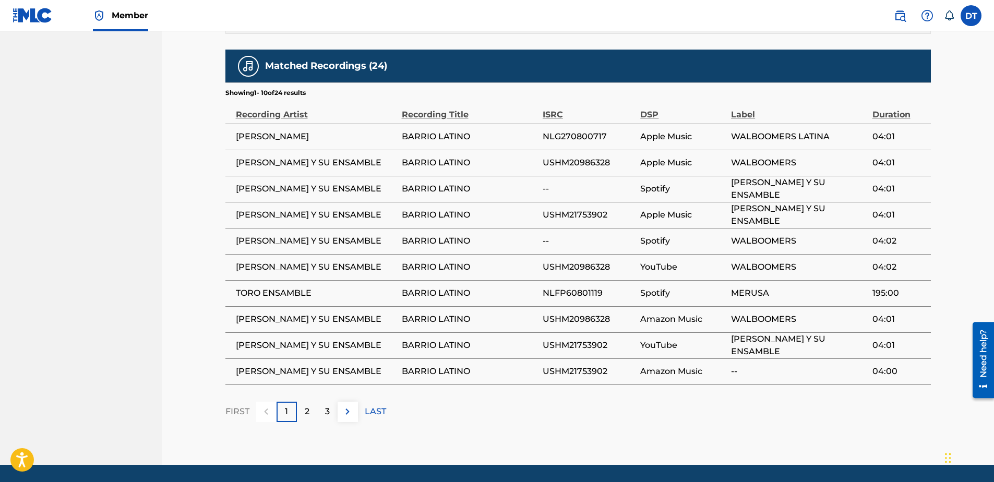
click at [309, 405] on p "2" at bounding box center [307, 411] width 5 height 13
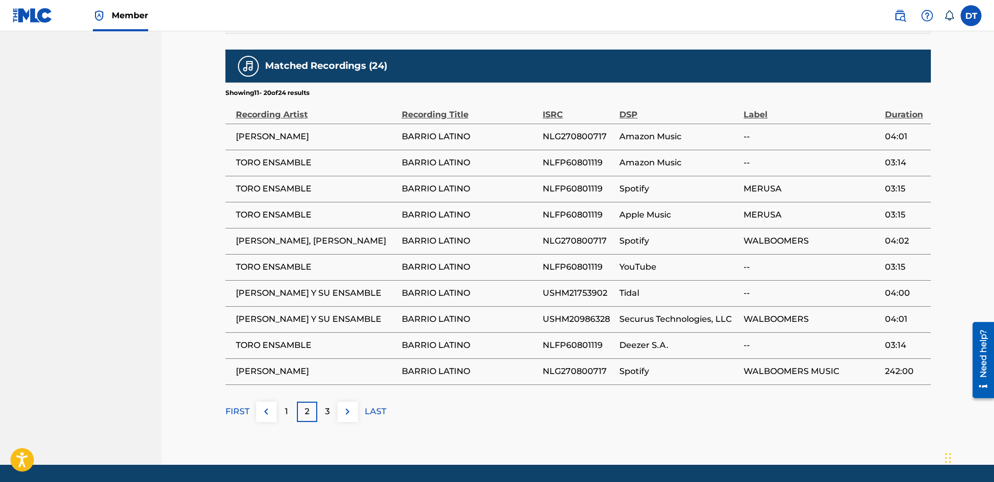
click at [326, 405] on p "3" at bounding box center [327, 411] width 5 height 13
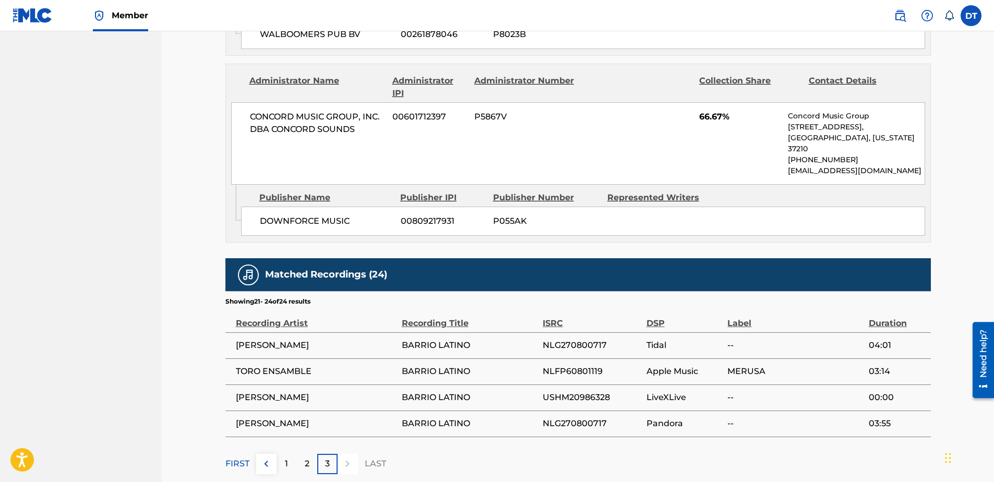
scroll to position [736, 0]
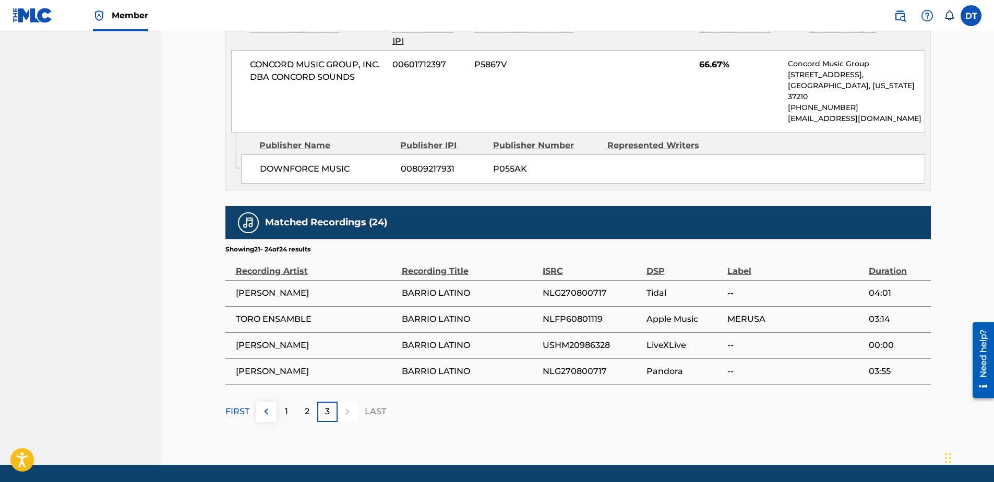
click at [347, 402] on div at bounding box center [348, 412] width 20 height 20
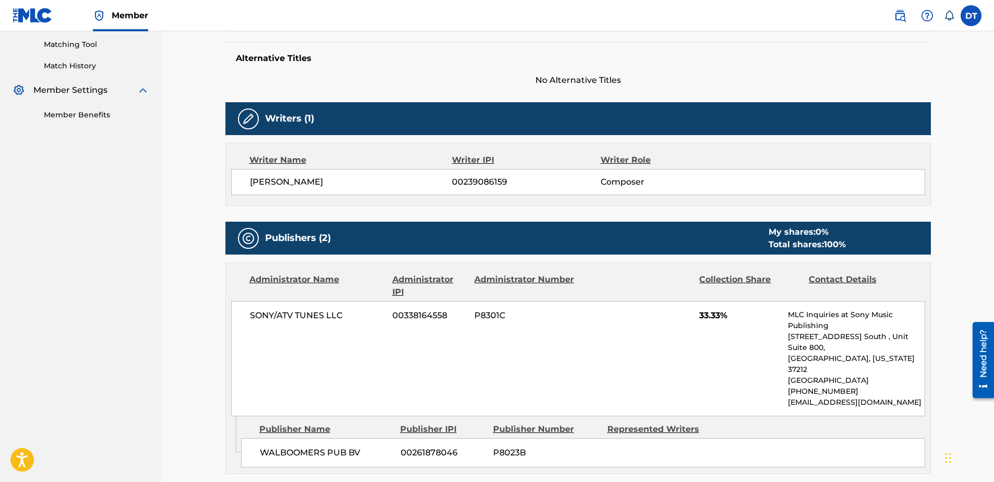
scroll to position [0, 0]
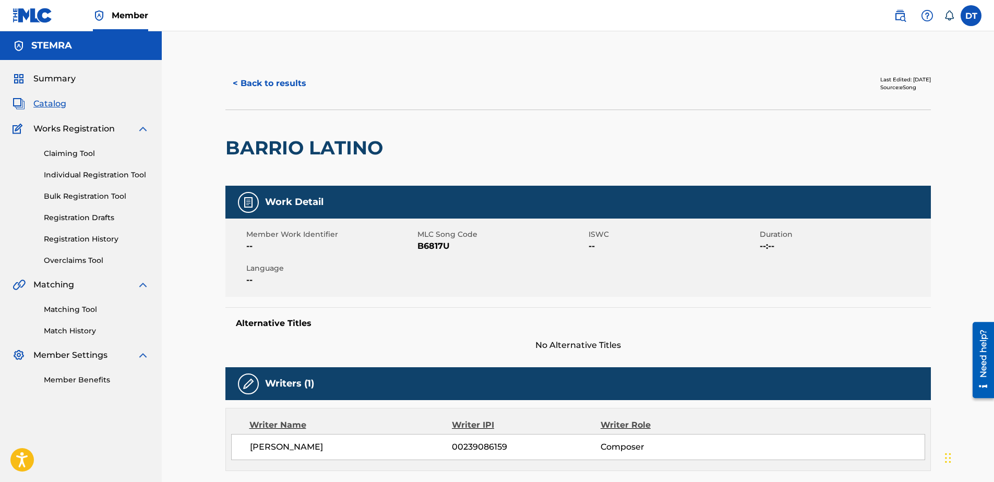
click at [99, 175] on link "Individual Registration Tool" at bounding box center [96, 175] width 105 height 11
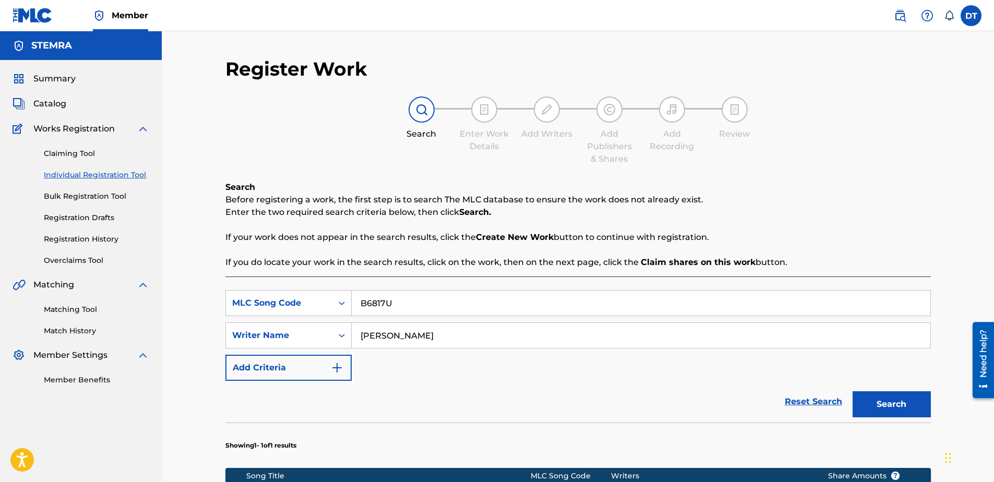
click at [432, 313] on input "B6817U" at bounding box center [641, 303] width 579 height 25
drag, startPoint x: 445, startPoint y: 303, endPoint x: 351, endPoint y: 302, distance: 93.9
click at [352, 302] on input "B6817U" at bounding box center [641, 303] width 579 height 25
paste input "AE3SGX"
type input "AE3SGX"
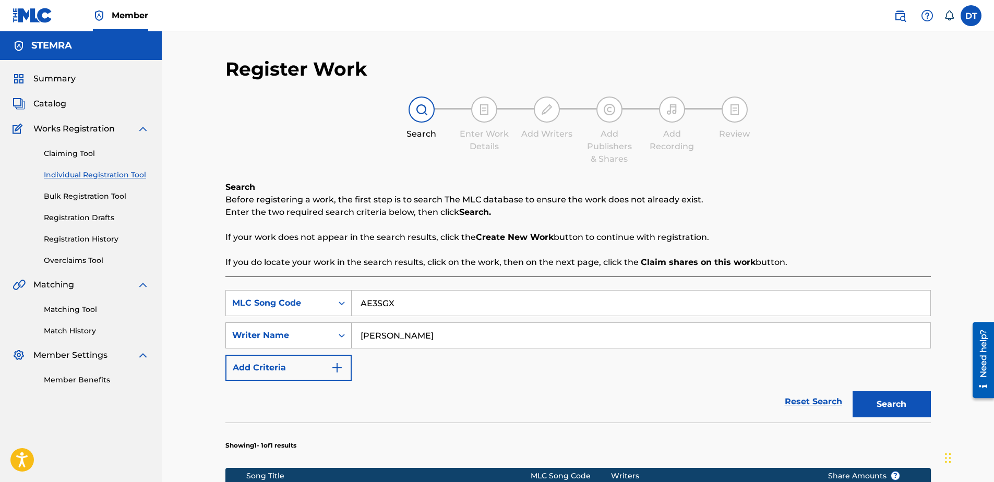
drag, startPoint x: 517, startPoint y: 342, endPoint x: 331, endPoint y: 331, distance: 187.1
click at [331, 331] on div "SearchWithCriteria6426105b-b89f-4151-945b-ad5645b84d2f Writer Name [PERSON_NAME]" at bounding box center [577, 335] width 705 height 26
click at [413, 323] on input "Search Form" at bounding box center [641, 335] width 579 height 25
paste input "JIP CHRISTENHUSZ"
type input "JIP CHRISTENHUSZ"
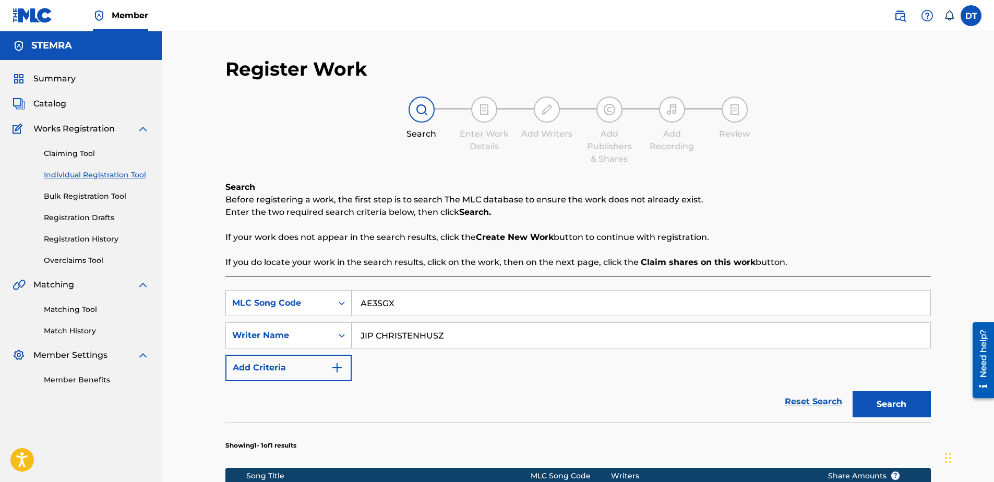
click at [885, 405] on button "Search" at bounding box center [891, 404] width 78 height 26
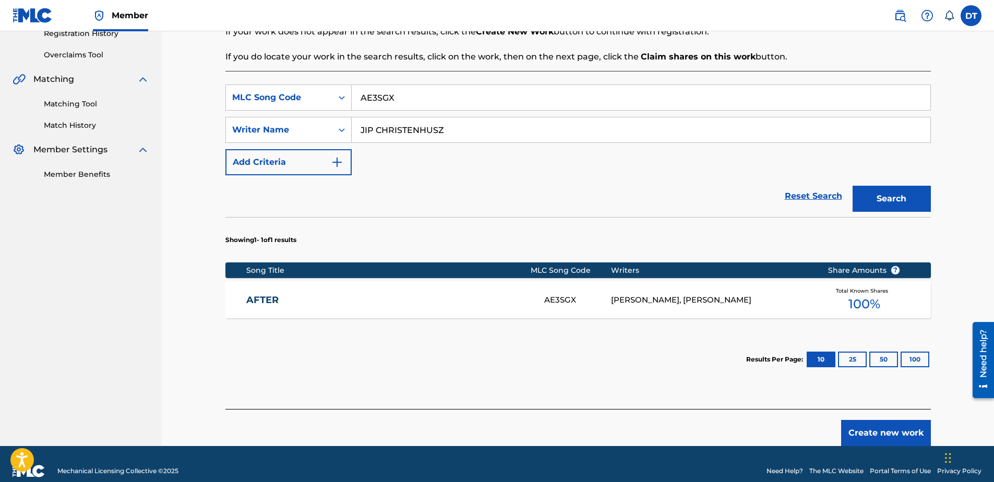
scroll to position [220, 0]
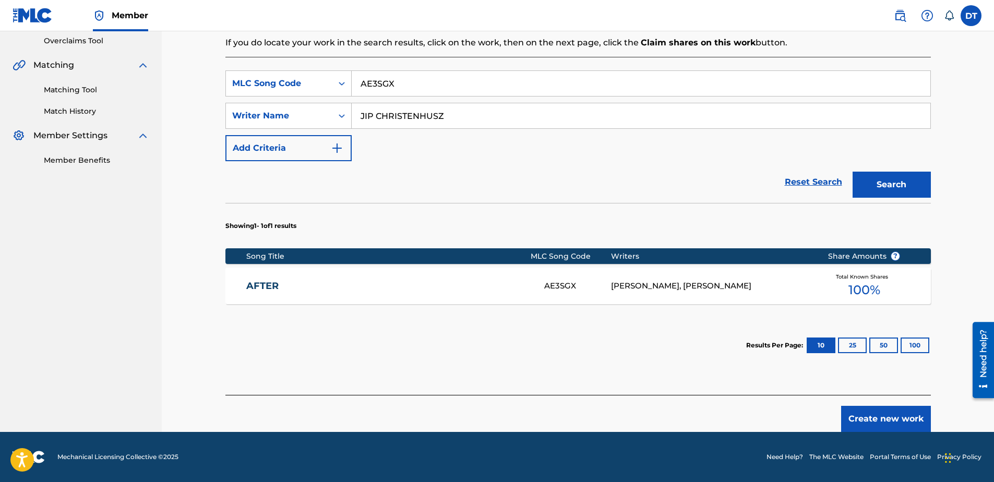
click at [261, 282] on link "AFTER" at bounding box center [388, 286] width 284 height 12
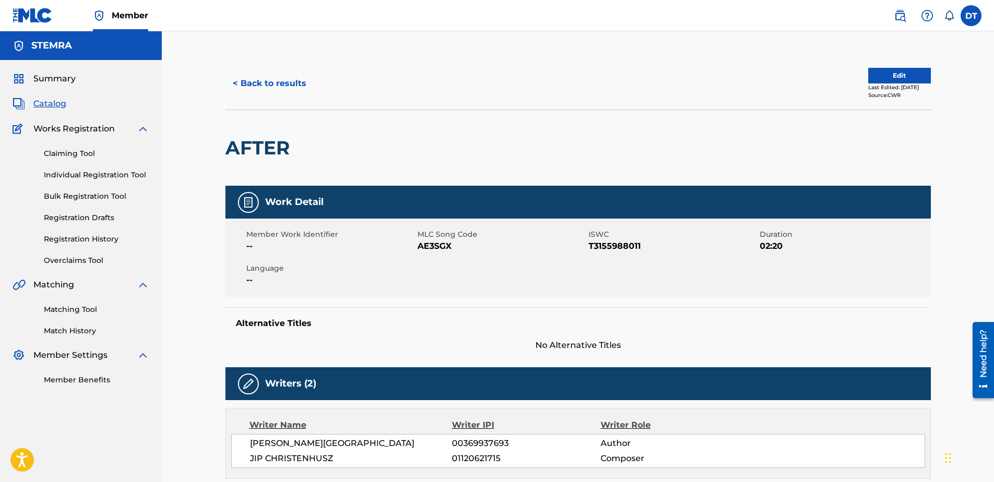
click at [887, 75] on button "Edit" at bounding box center [899, 76] width 63 height 16
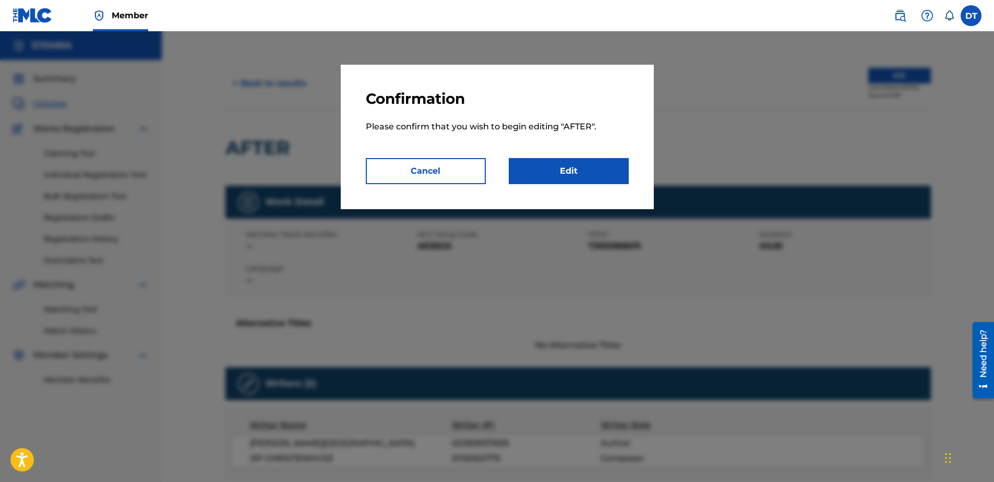
click at [539, 169] on link "Edit" at bounding box center [569, 171] width 120 height 26
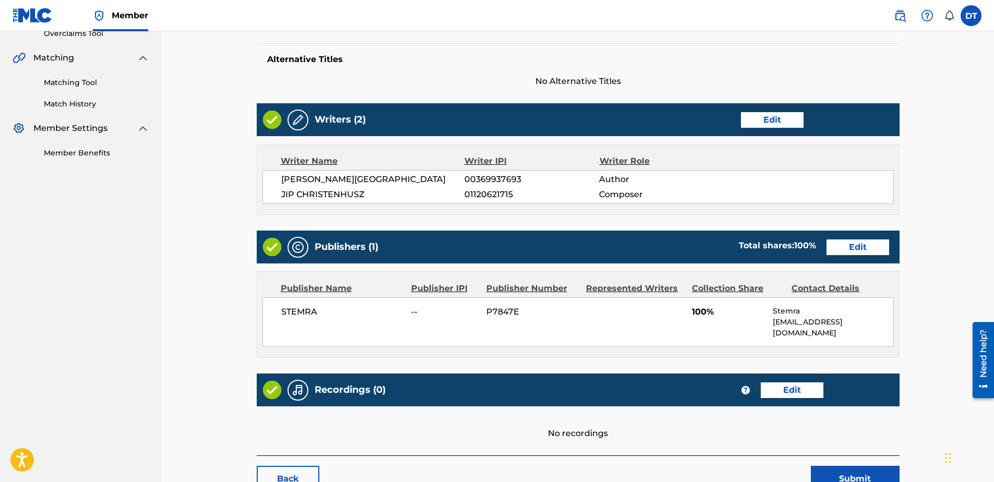
scroll to position [209, 0]
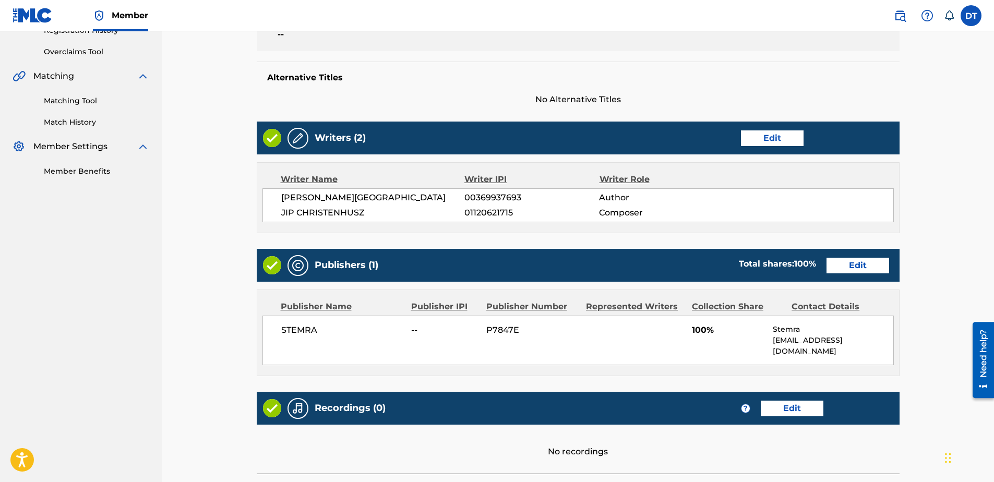
click at [868, 260] on link "Edit" at bounding box center [857, 266] width 63 height 16
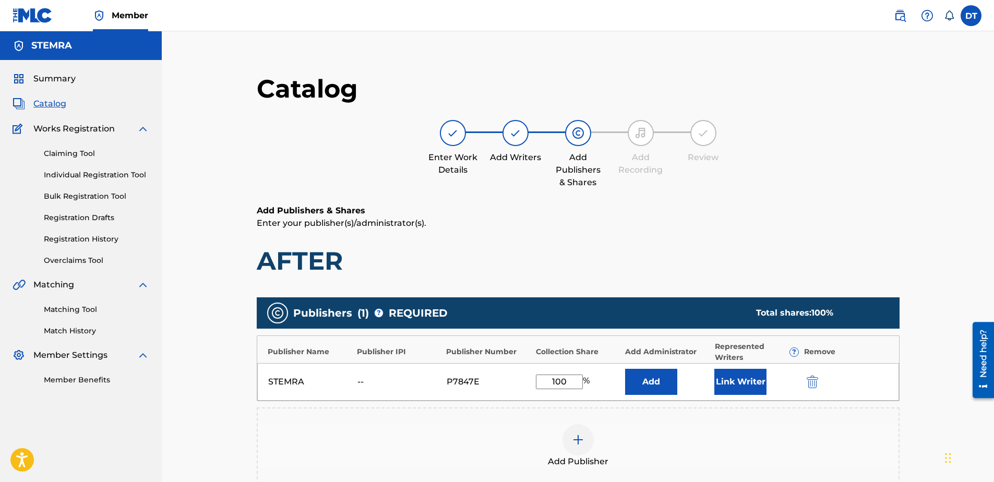
click at [564, 382] on input "100" at bounding box center [559, 382] width 47 height 15
click at [565, 381] on input "100" at bounding box center [559, 382] width 47 height 15
type input "1"
type input "25.00"
click at [784, 245] on div "Add Publishers & Shares Enter your publisher(s)/administrator(s). AFTER" at bounding box center [578, 240] width 643 height 72
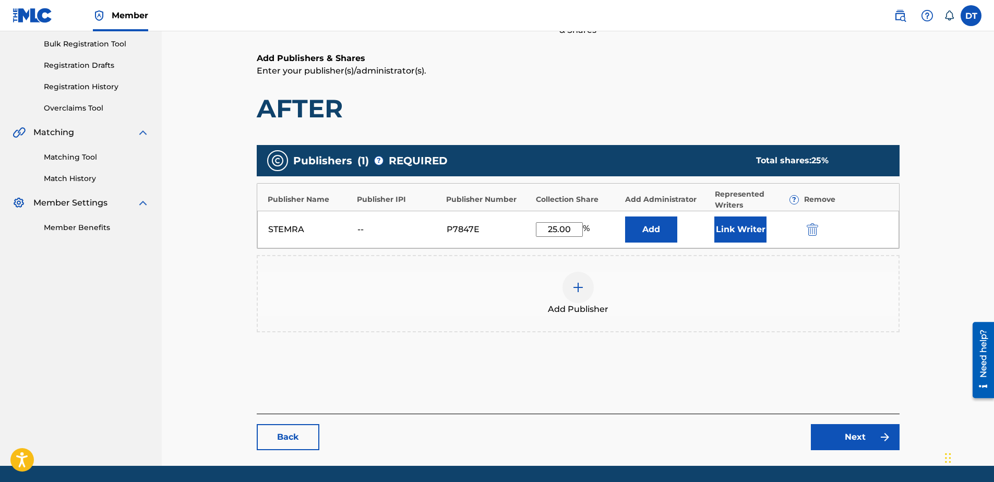
scroll to position [134, 0]
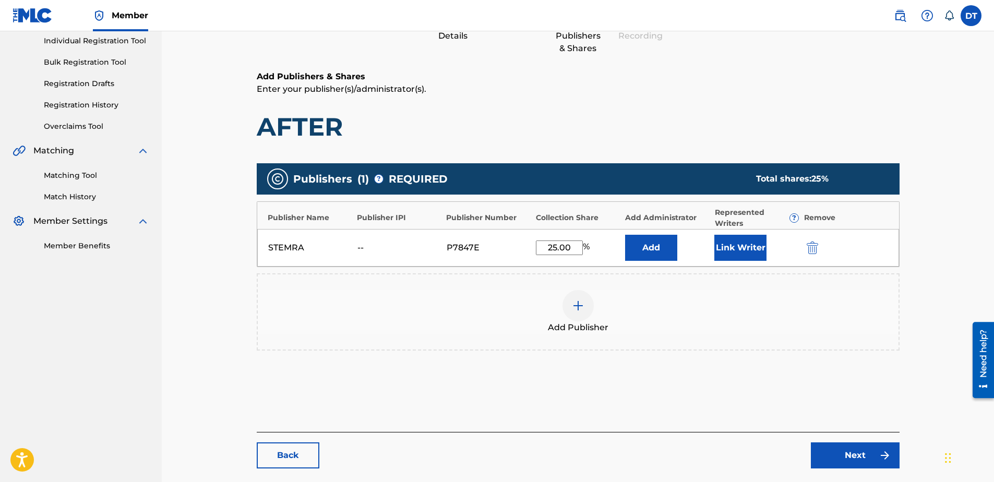
click at [860, 450] on link "Next" at bounding box center [855, 455] width 89 height 26
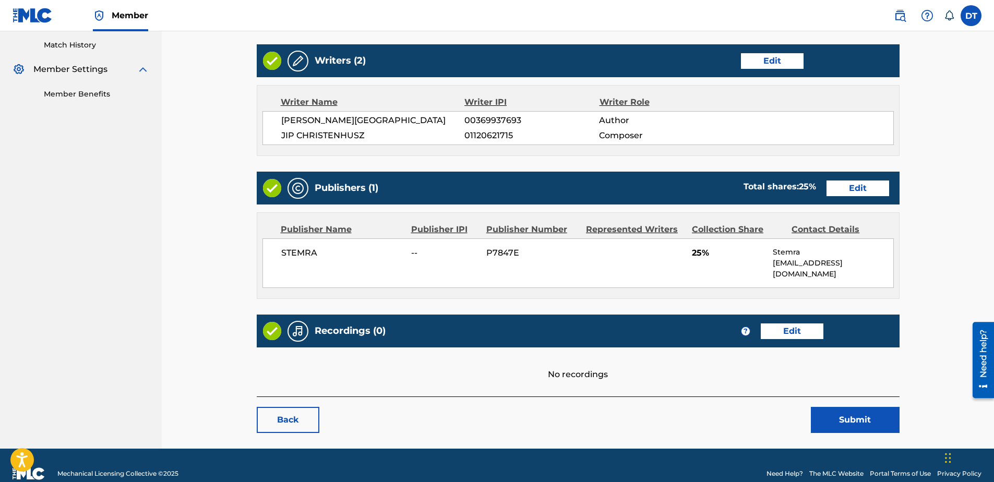
scroll to position [292, 0]
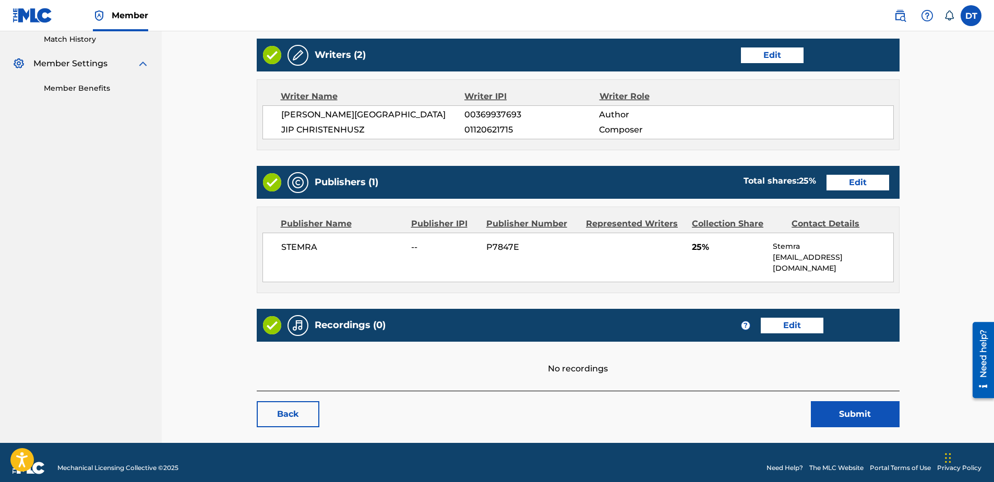
click at [863, 406] on button "Submit" at bounding box center [855, 414] width 89 height 26
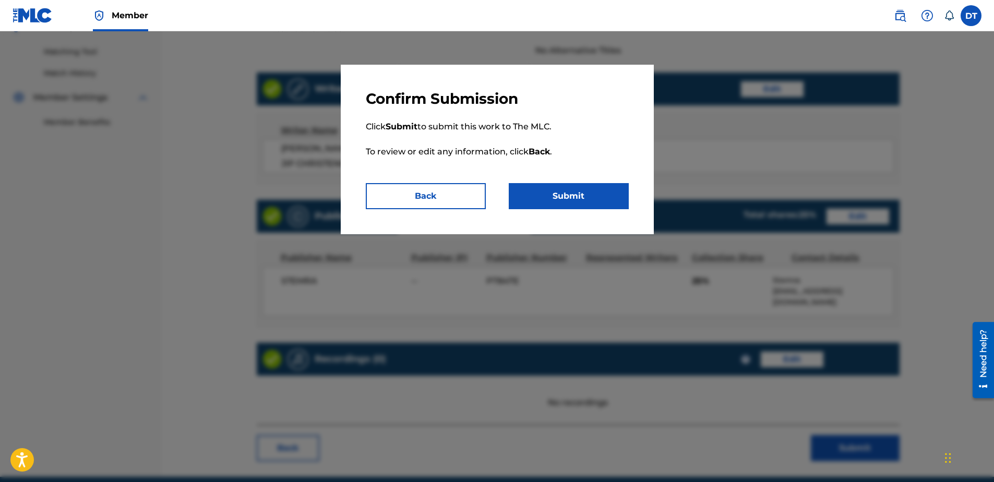
click at [552, 186] on button "Submit" at bounding box center [569, 196] width 120 height 26
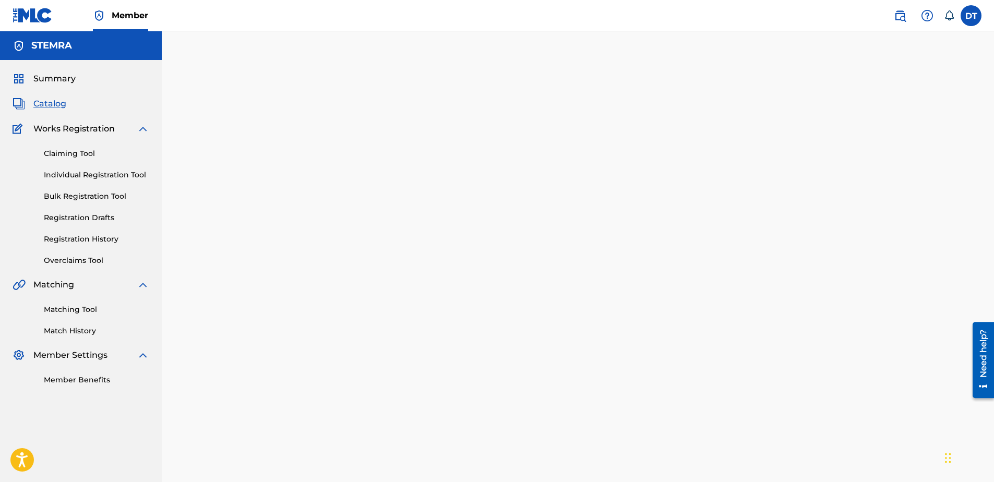
click at [75, 174] on link "Individual Registration Tool" at bounding box center [96, 175] width 105 height 11
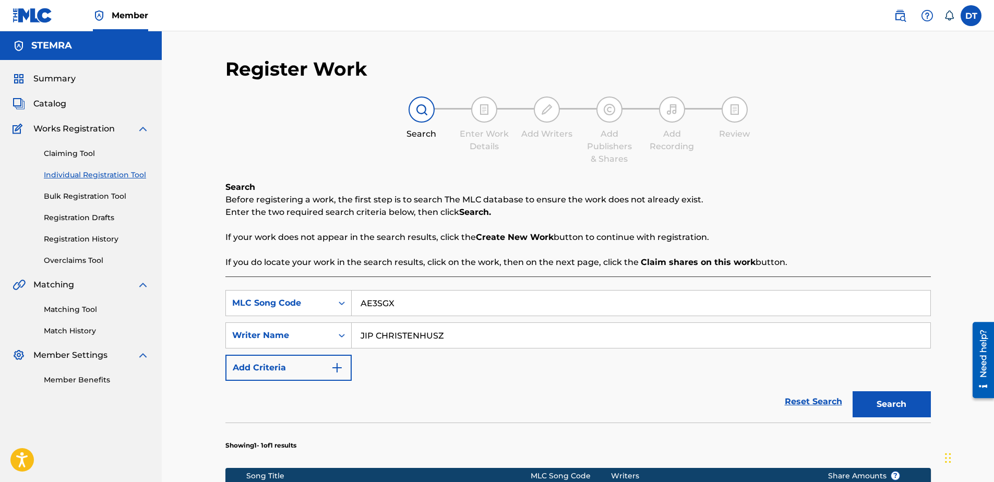
drag, startPoint x: 403, startPoint y: 297, endPoint x: 359, endPoint y: 299, distance: 43.9
click at [359, 299] on input "AE3SGX" at bounding box center [641, 303] width 579 height 25
drag, startPoint x: 451, startPoint y: 336, endPoint x: 356, endPoint y: 331, distance: 94.6
click at [356, 331] on input "JIP CHRISTENHUSZ" at bounding box center [641, 335] width 579 height 25
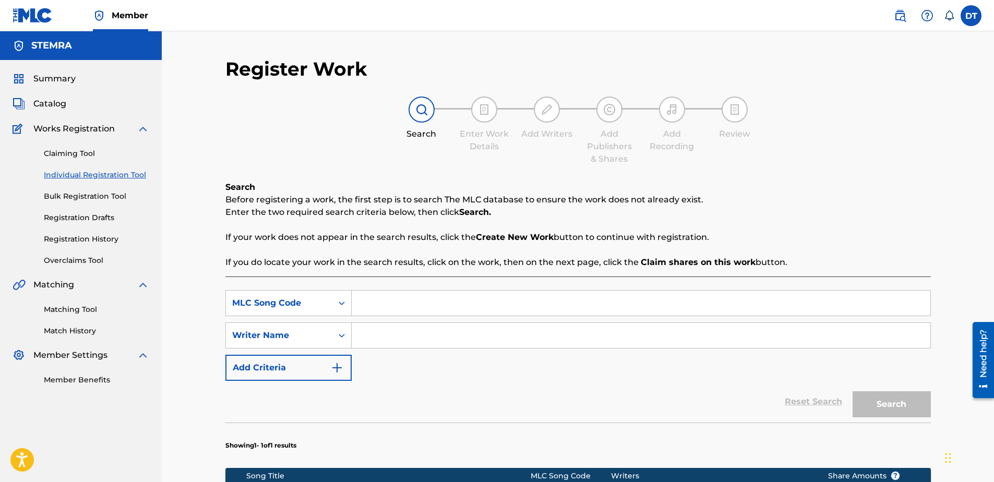
paste input "[PERSON_NAME]"
type input "[PERSON_NAME]"
click at [382, 303] on input "Search Form" at bounding box center [641, 303] width 579 height 25
paste input "W39JCI"
type input "W39JCI"
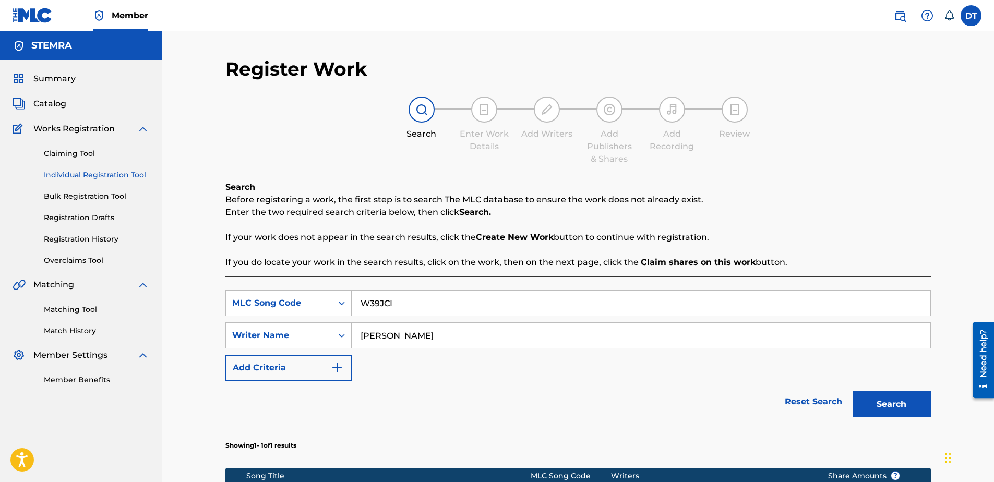
click at [873, 404] on button "Search" at bounding box center [891, 404] width 78 height 26
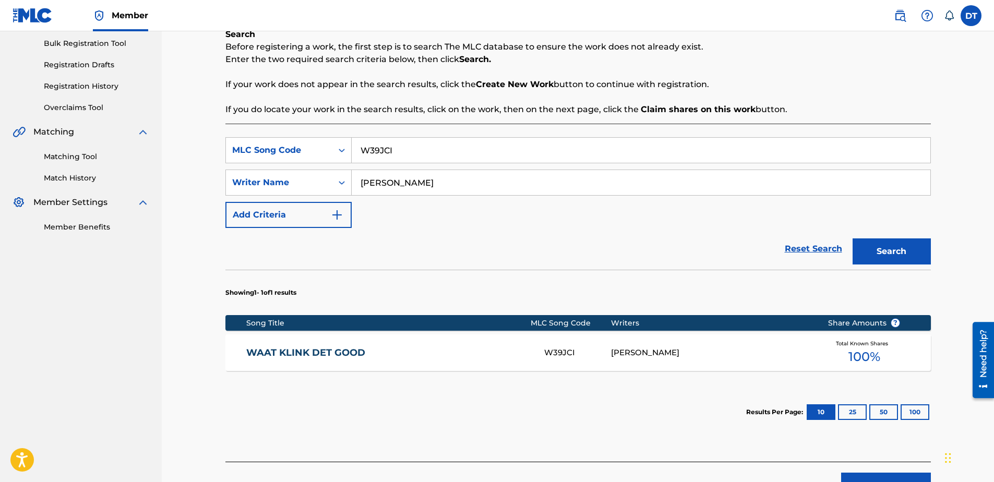
scroll to position [156, 0]
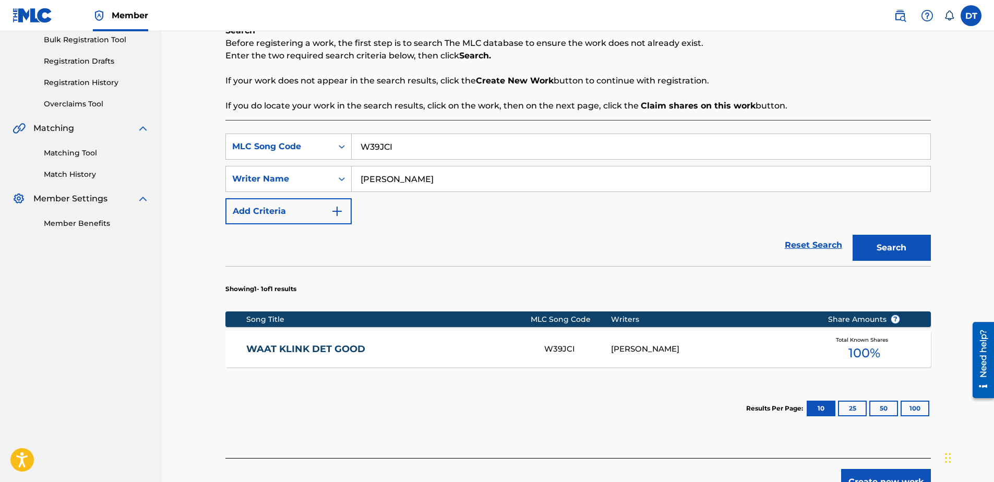
click at [295, 350] on link "WAAT KLINK DET GOOD" at bounding box center [388, 349] width 284 height 12
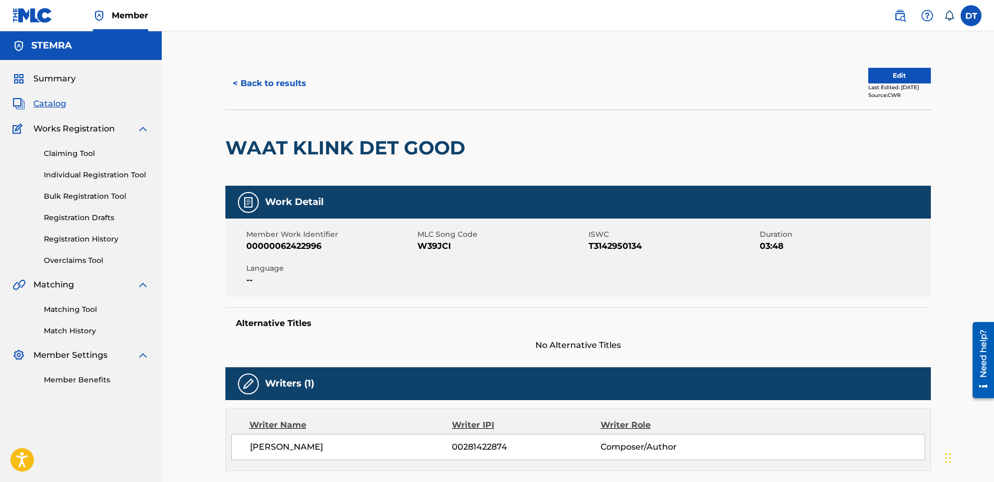
click at [903, 70] on button "Edit" at bounding box center [899, 76] width 63 height 16
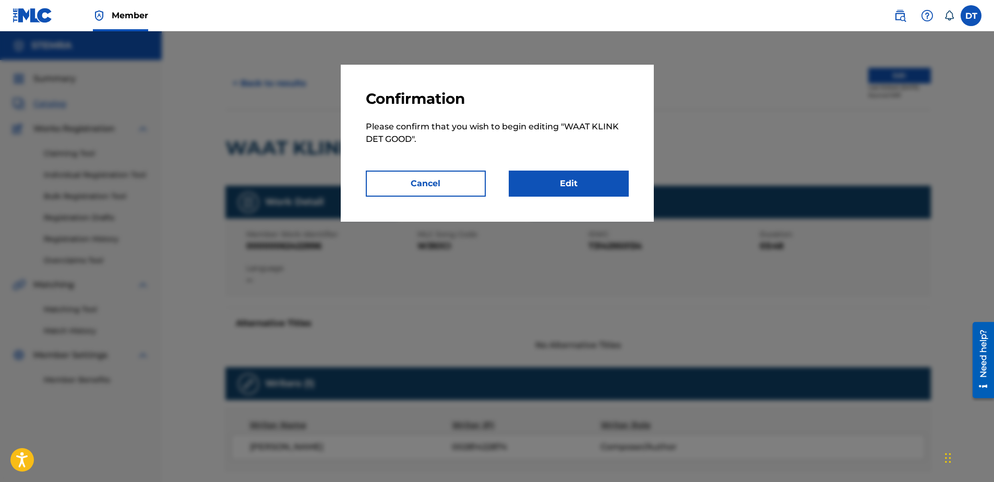
click at [592, 176] on link "Edit" at bounding box center [569, 184] width 120 height 26
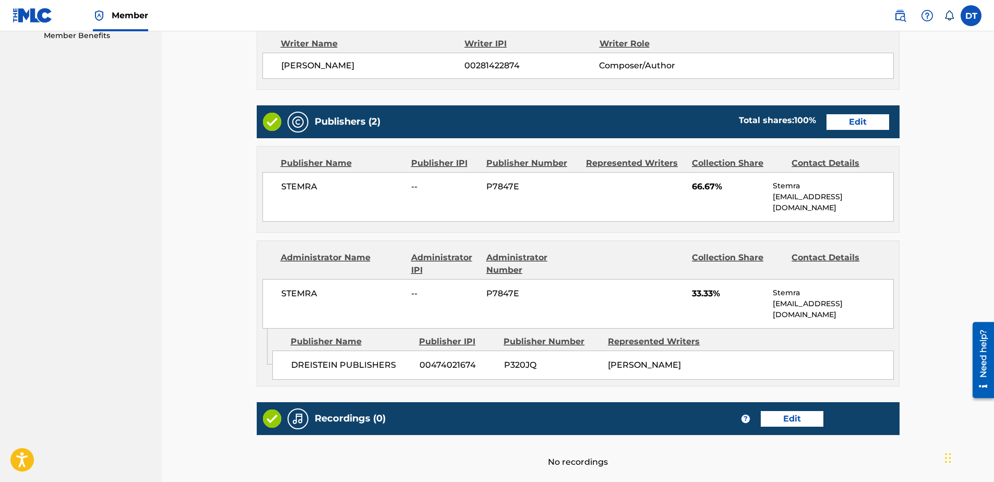
scroll to position [365, 0]
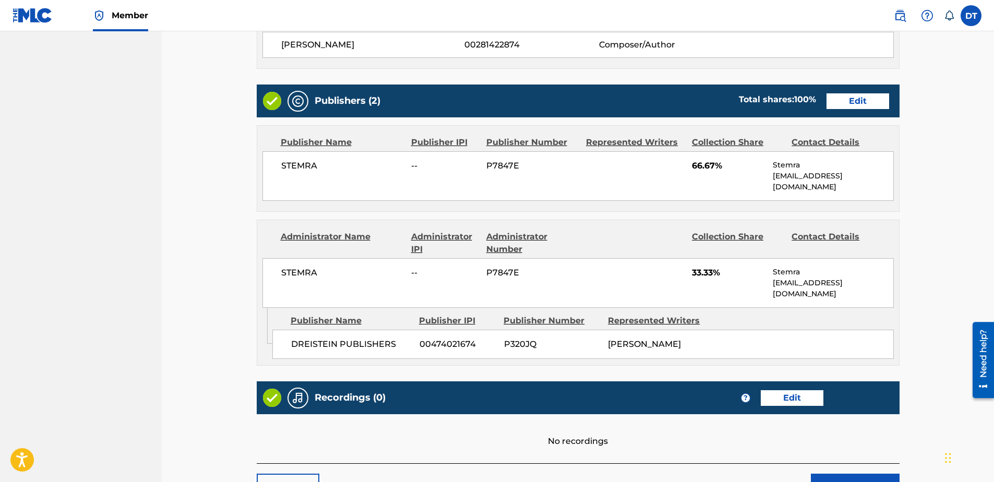
click at [860, 100] on link "Edit" at bounding box center [857, 101] width 63 height 16
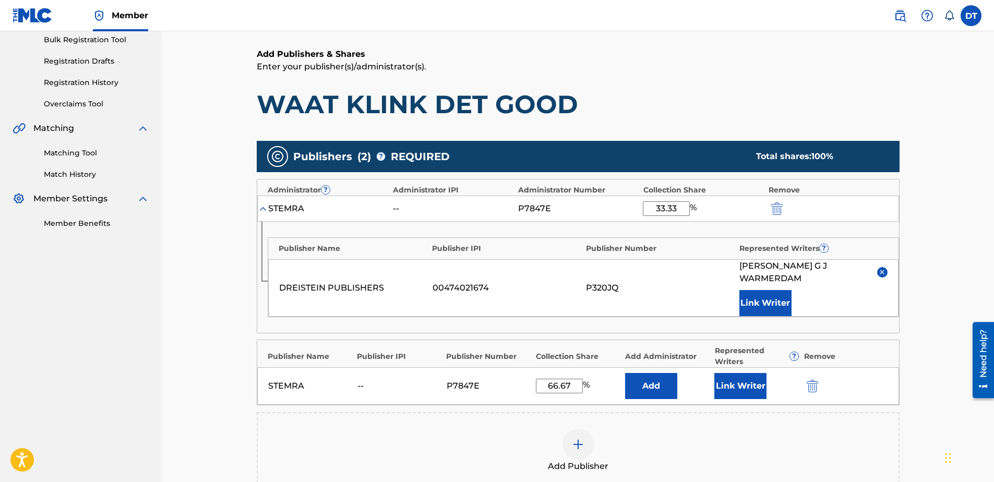
scroll to position [104, 0]
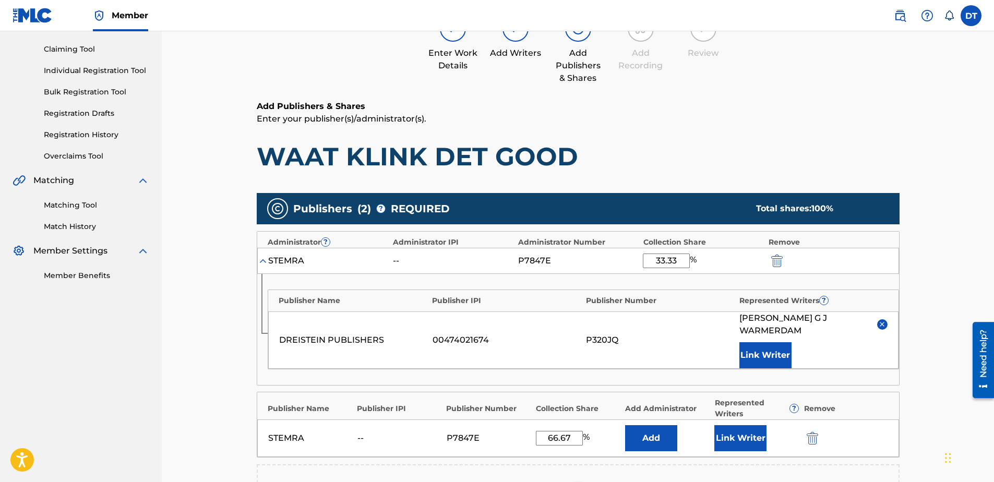
drag, startPoint x: 679, startPoint y: 206, endPoint x: 628, endPoint y: 212, distance: 51.5
click at [628, 212] on div "Publishers ( 2 ) ? REQUIRED Total shares: 100 % Administrator ? Administrator I…" at bounding box center [578, 367] width 643 height 348
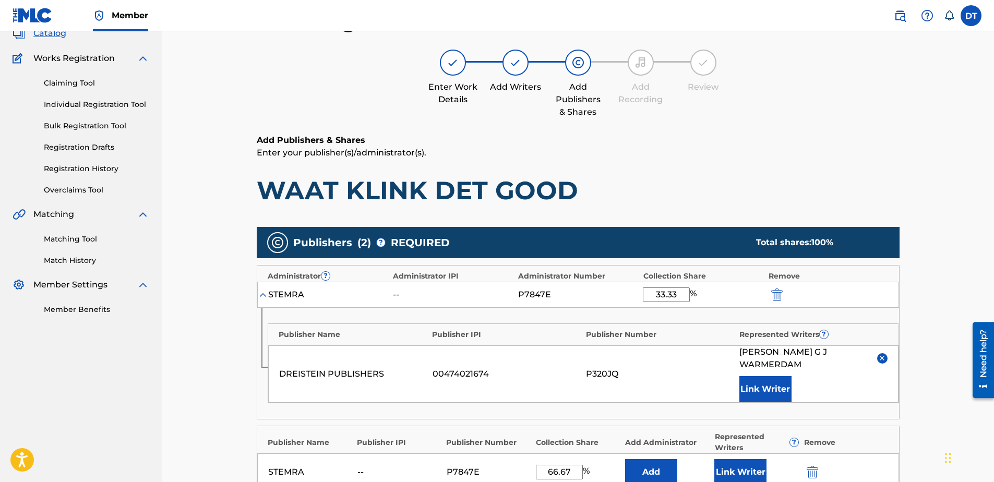
scroll to position [52, 0]
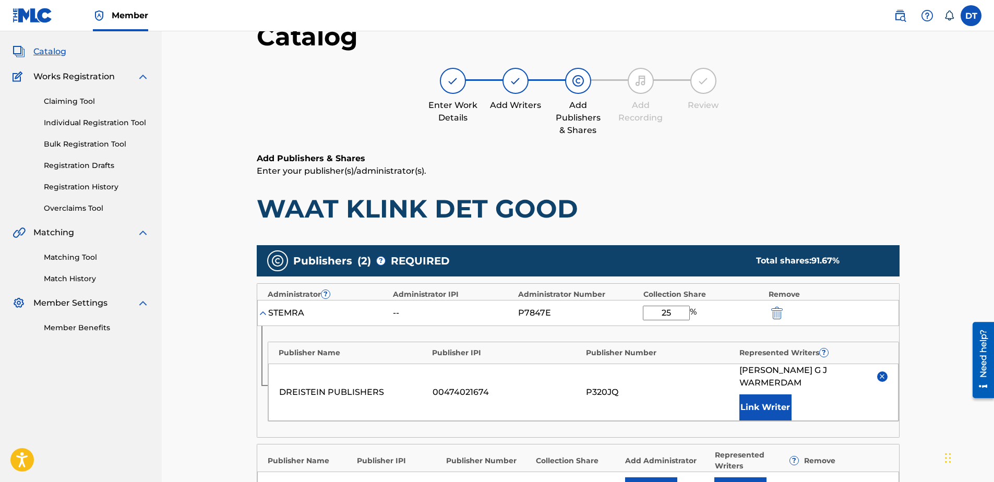
type input "25.00"
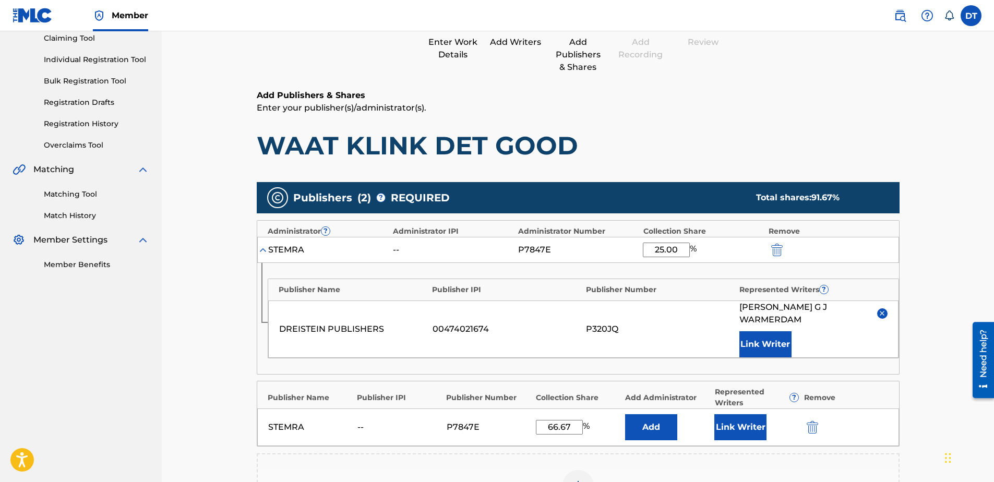
scroll to position [104, 0]
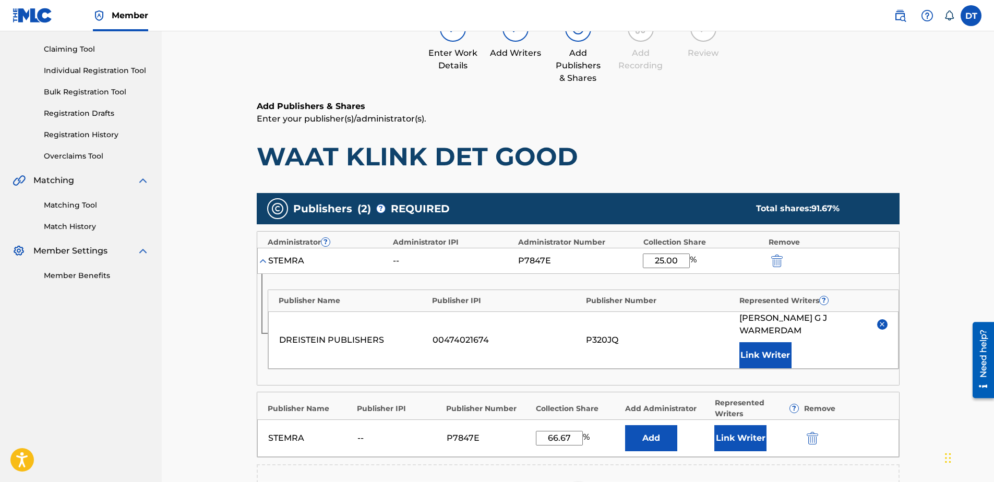
drag, startPoint x: 572, startPoint y: 429, endPoint x: 528, endPoint y: 427, distance: 43.9
click at [528, 427] on div "STEMRA -- P7847E 66.67 % Add Link Writer" at bounding box center [578, 438] width 642 height 38
type input "25.00"
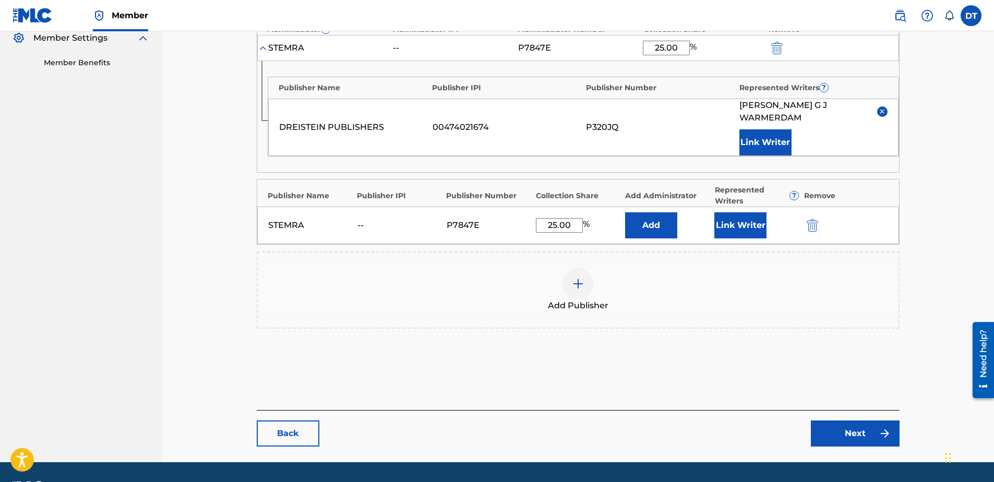
scroll to position [335, 0]
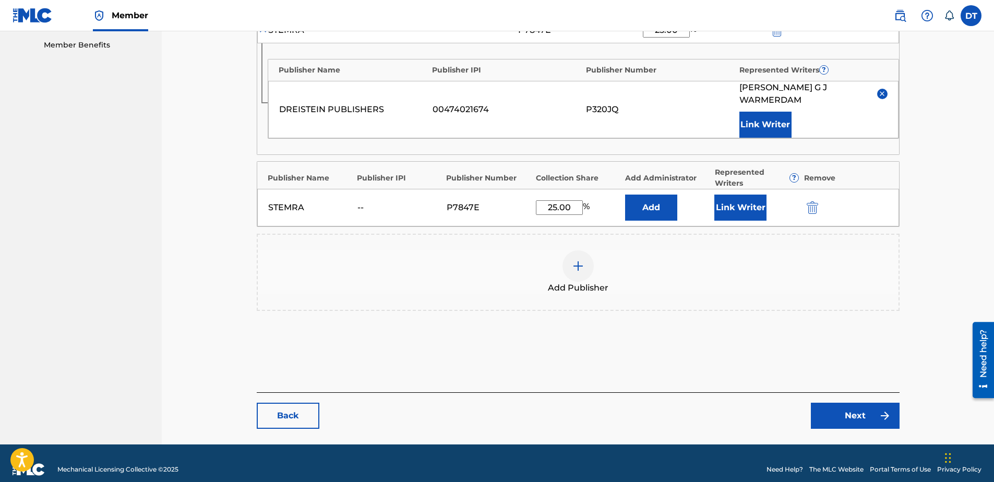
click at [863, 404] on link "Next" at bounding box center [855, 416] width 89 height 26
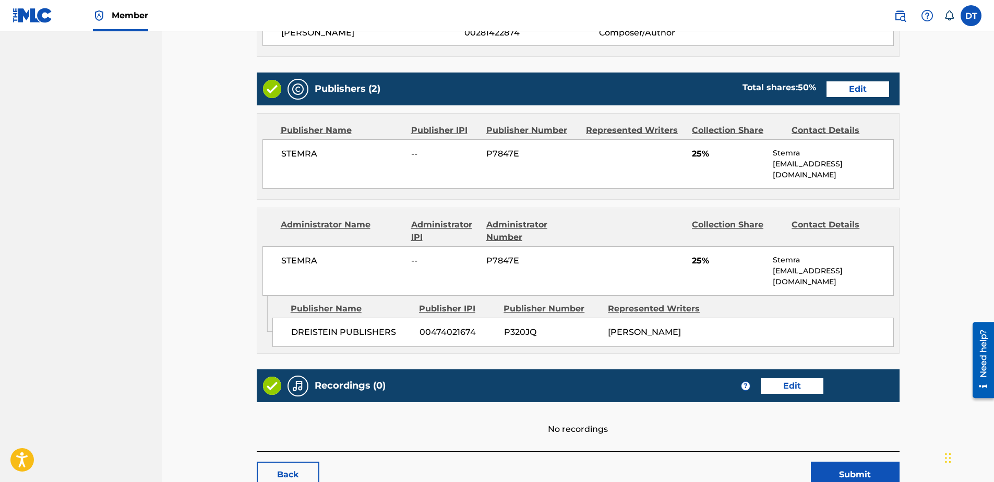
scroll to position [384, 0]
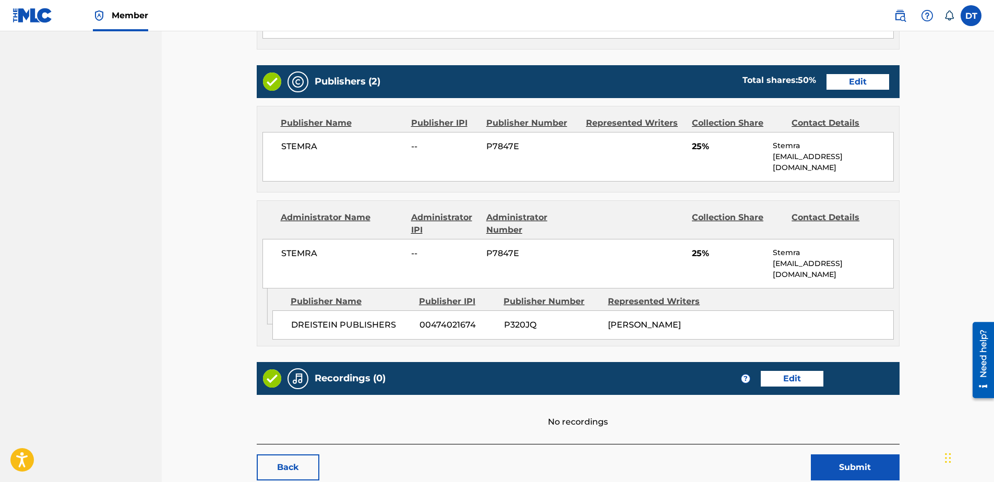
click at [856, 454] on button "Submit" at bounding box center [855, 467] width 89 height 26
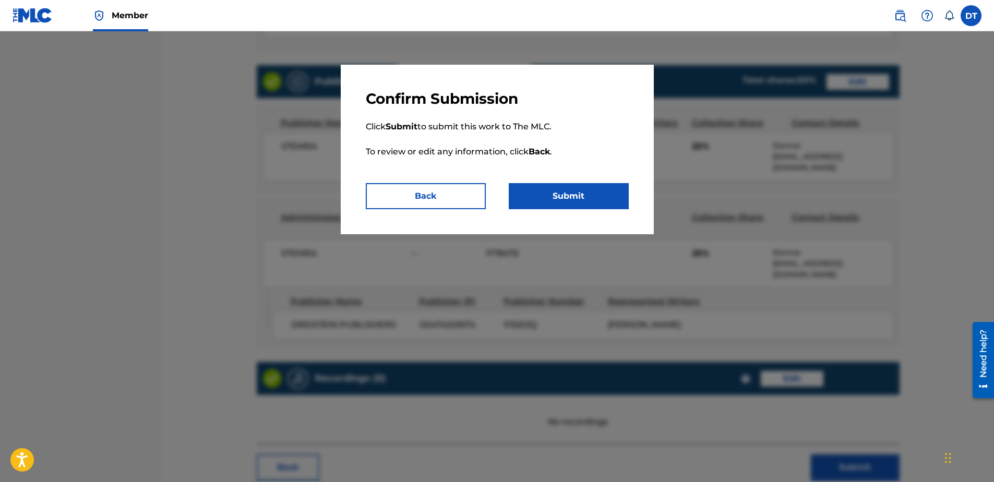
click at [561, 208] on button "Submit" at bounding box center [569, 196] width 120 height 26
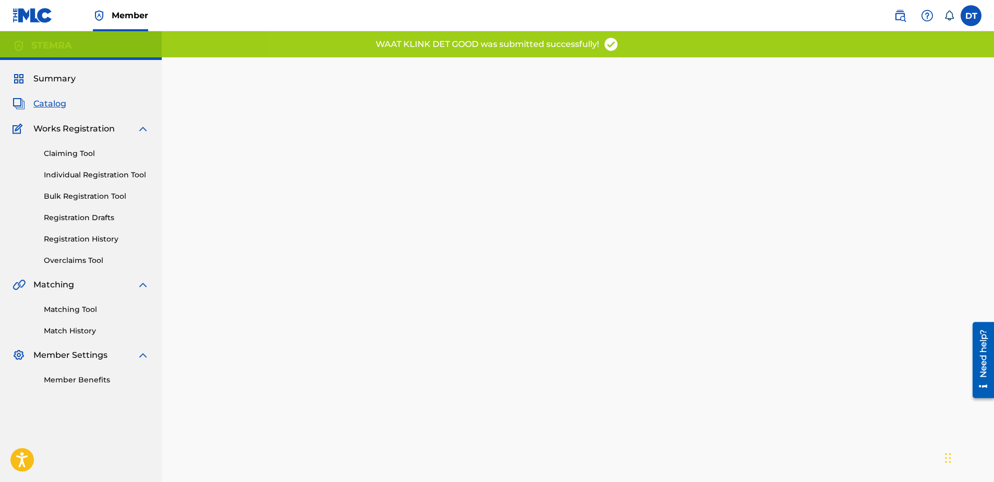
click at [368, 265] on div "Back Done" at bounding box center [578, 298] width 643 height 451
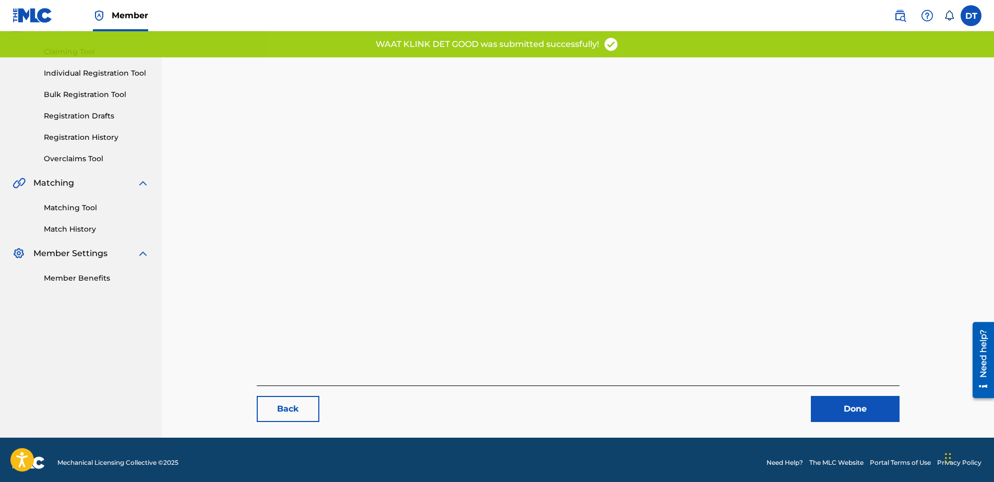
scroll to position [107, 0]
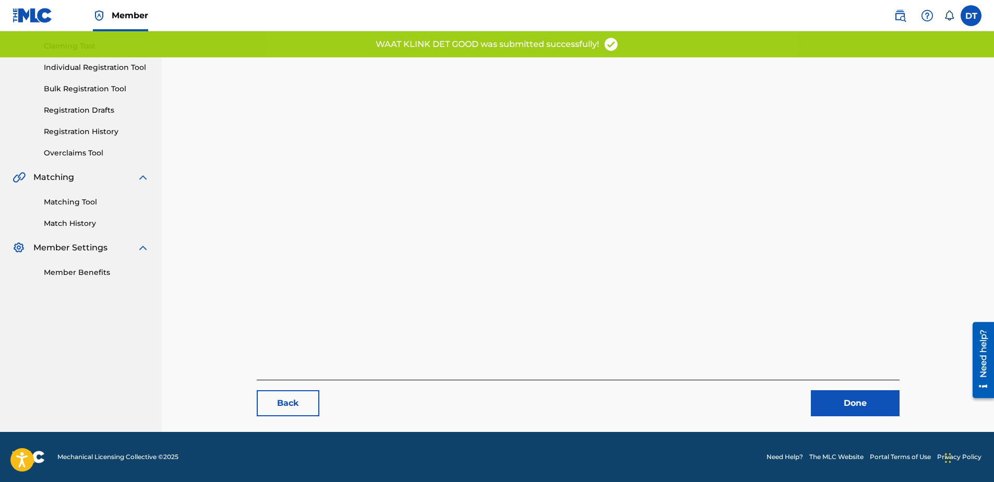
click at [846, 402] on link "Done" at bounding box center [855, 403] width 89 height 26
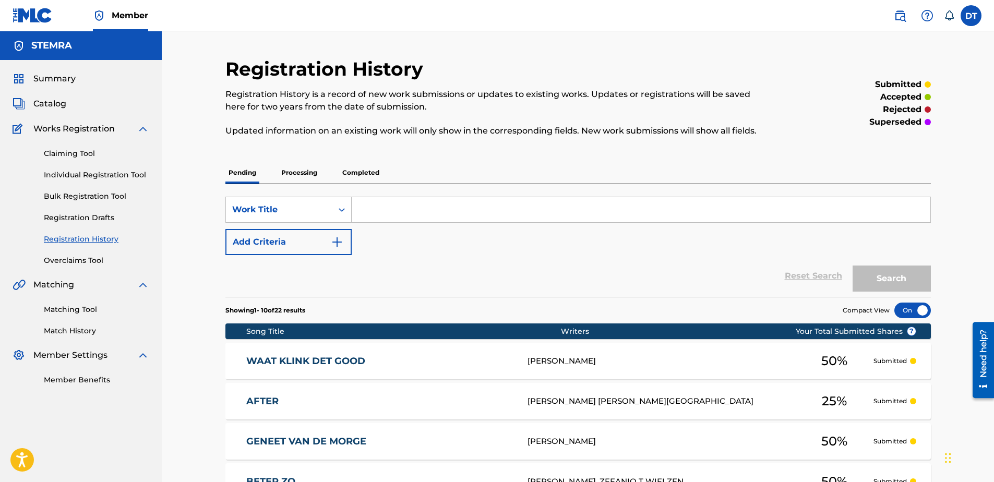
click at [91, 172] on link "Individual Registration Tool" at bounding box center [96, 175] width 105 height 11
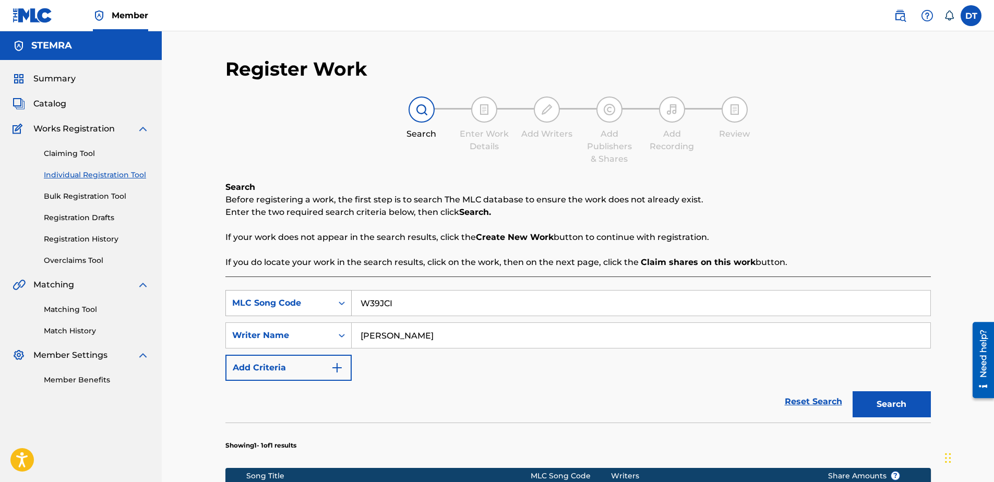
drag, startPoint x: 407, startPoint y: 297, endPoint x: 347, endPoint y: 297, distance: 60.0
click at [347, 297] on div "SearchWithCriteria1f96f909-6421-449c-a2c0-011db82c032e MLC Song Code W39JCI" at bounding box center [577, 303] width 705 height 26
paste input "AV4W9J"
type input "AV4W9J"
drag, startPoint x: 431, startPoint y: 337, endPoint x: 334, endPoint y: 335, distance: 96.5
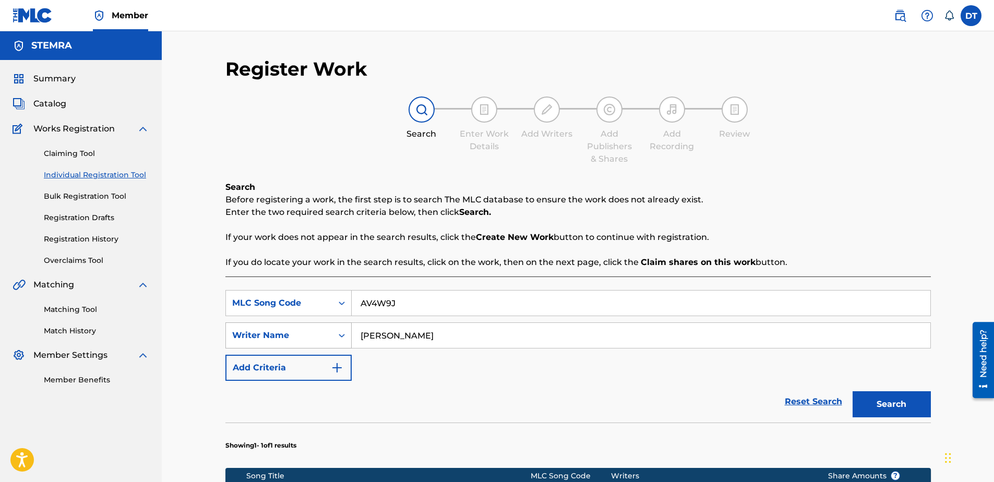
click at [334, 335] on div "SearchWithCriteria6426105b-b89f-4151-945b-ad5645b84d2f Writer Name [PERSON_NAME]" at bounding box center [577, 335] width 705 height 26
click at [459, 339] on input "Search Form" at bounding box center [641, 335] width 579 height 25
paste input "[PERSON_NAME]"
type input "[PERSON_NAME]"
click at [877, 398] on button "Search" at bounding box center [891, 404] width 78 height 26
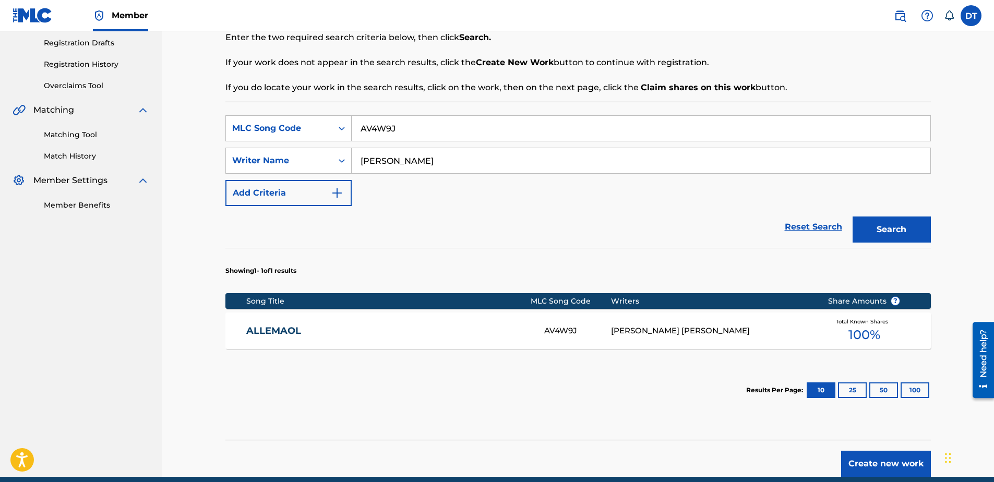
scroll to position [156, 0]
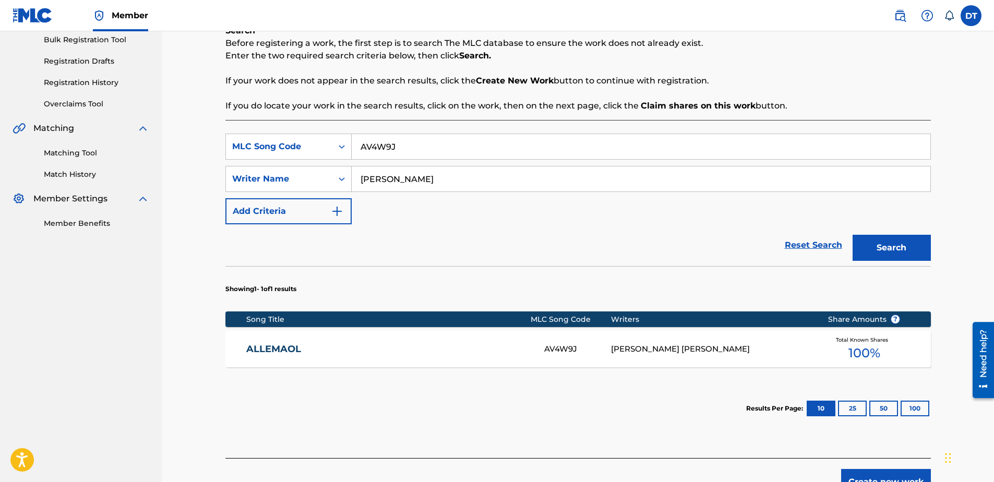
click at [284, 342] on div "ALLEMAOL AV4W9J [PERSON_NAME] [PERSON_NAME] Total Known Shares 100 %" at bounding box center [577, 349] width 705 height 37
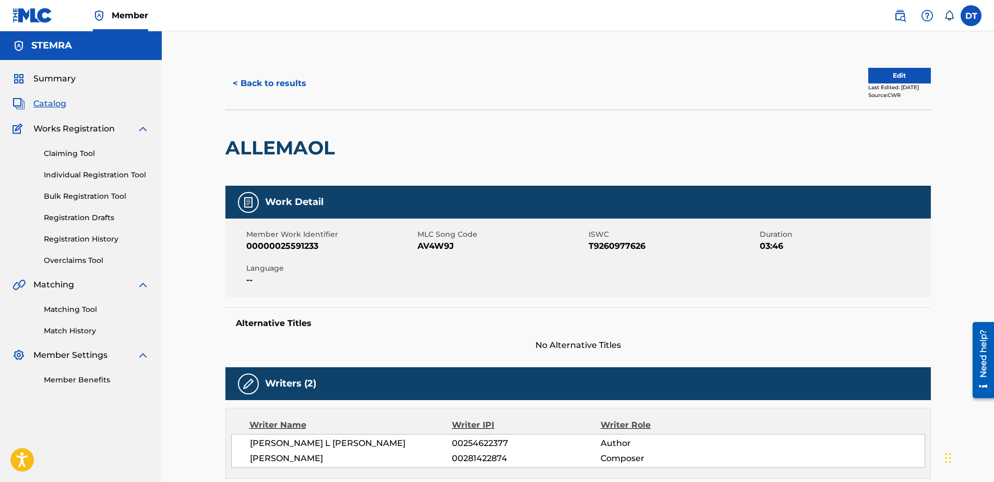
click at [904, 71] on button "Edit" at bounding box center [899, 76] width 63 height 16
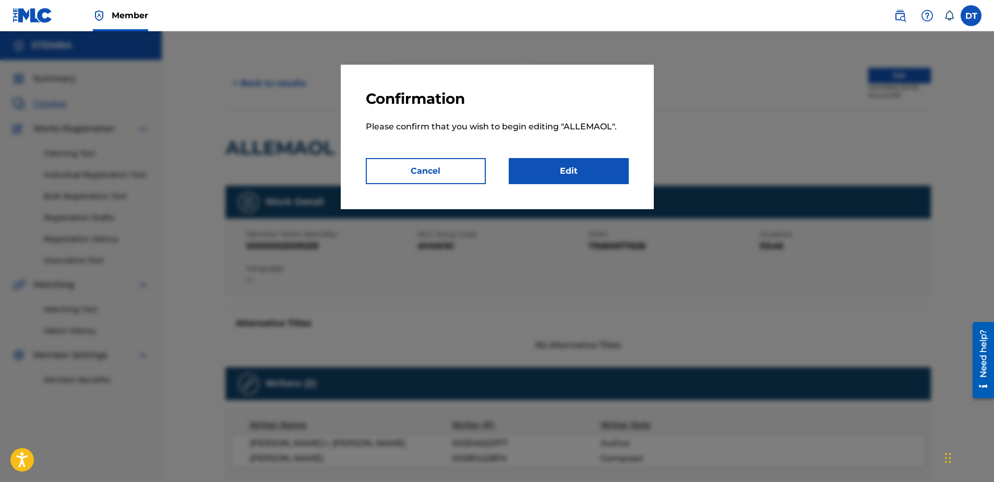
click at [567, 171] on link "Edit" at bounding box center [569, 171] width 120 height 26
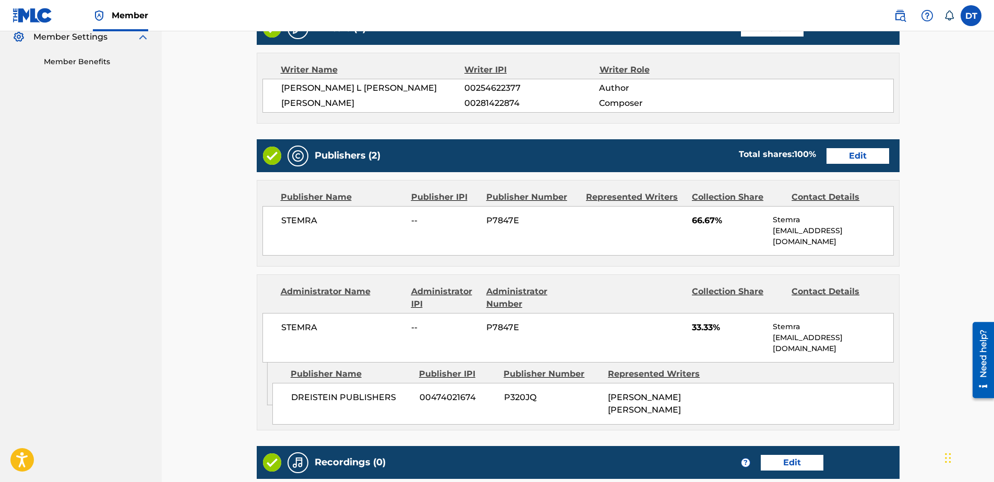
scroll to position [300, 0]
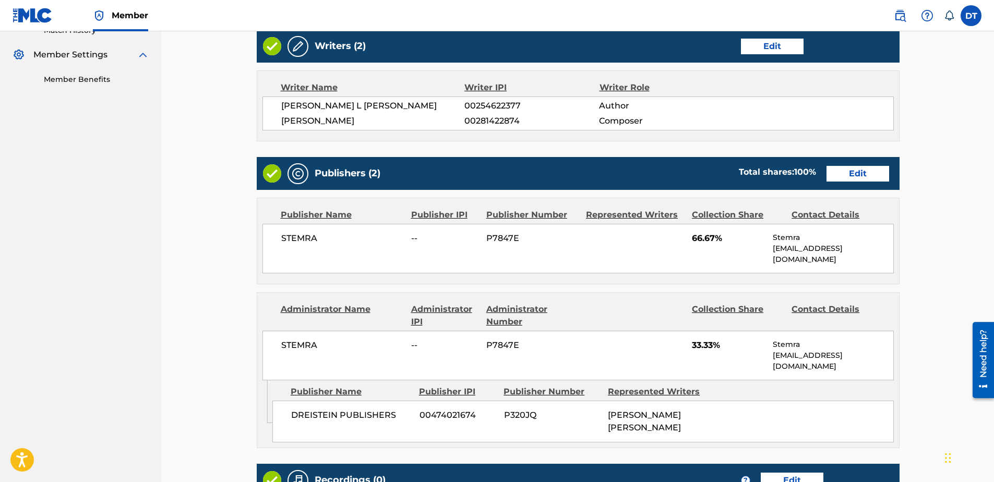
click at [860, 173] on link "Edit" at bounding box center [857, 174] width 63 height 16
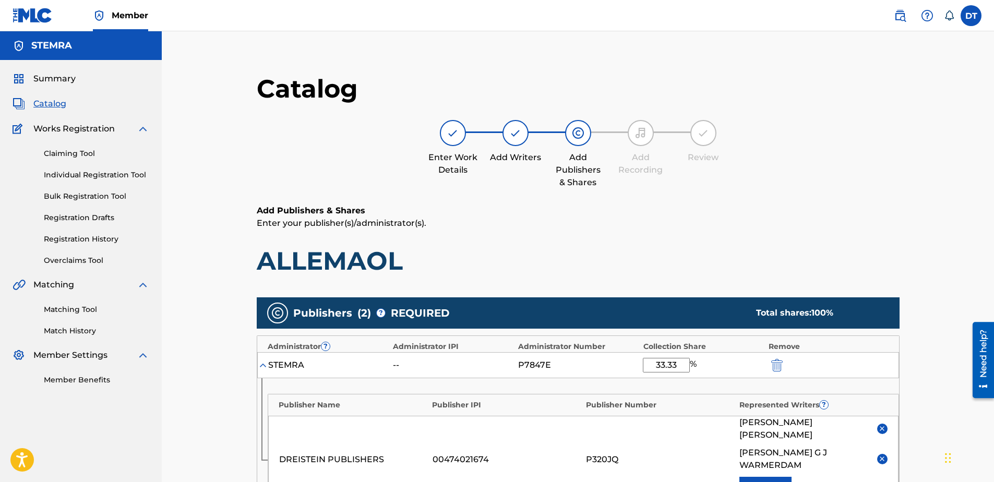
click at [666, 367] on input "33.33" at bounding box center [666, 365] width 47 height 15
type input "37.5"
click at [808, 212] on h6 "Add Publishers & Shares" at bounding box center [578, 210] width 643 height 13
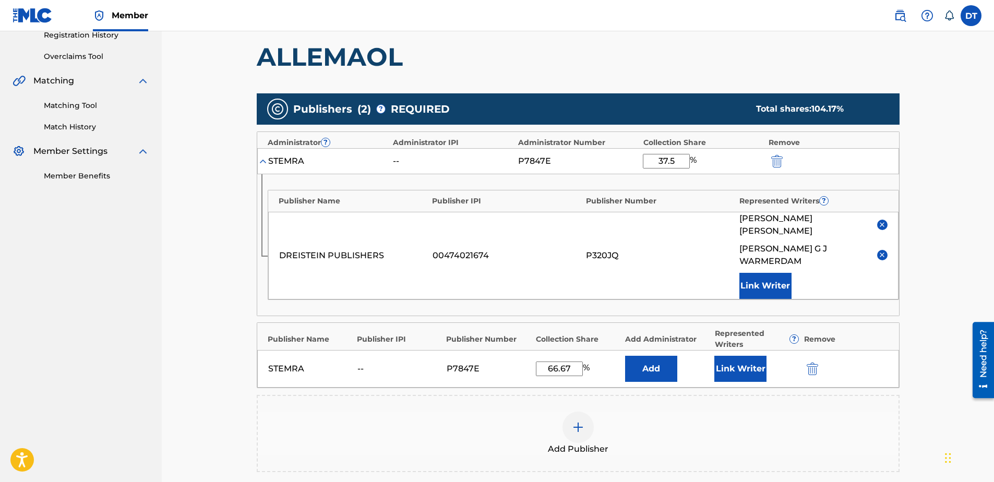
scroll to position [209, 0]
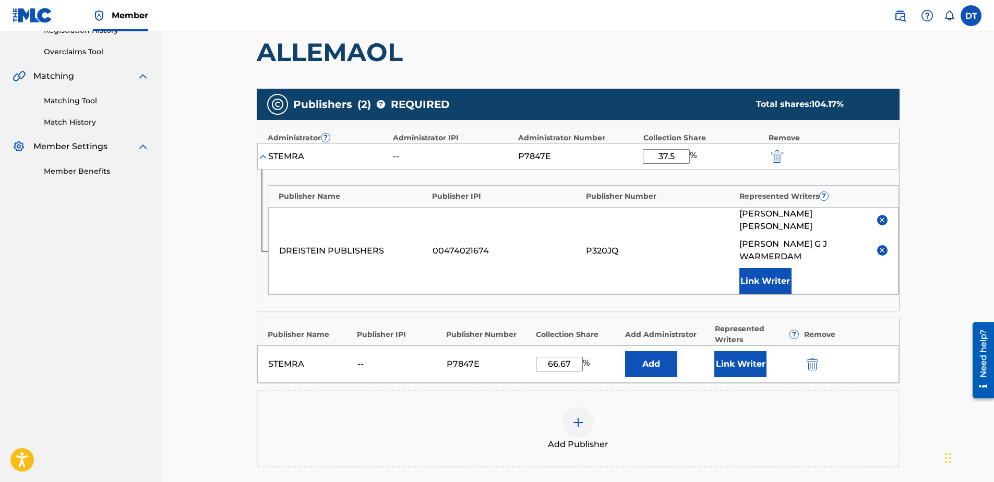
drag, startPoint x: 571, startPoint y: 338, endPoint x: 524, endPoint y: 342, distance: 47.7
click at [524, 345] on div "STEMRA -- P7847E 66.67 % Add Link Writer" at bounding box center [578, 364] width 642 height 38
type input "37.5"
click at [921, 223] on main "Catalog Enter Work Details Add Writers Add Publishers & Shares Add Recording Re…" at bounding box center [577, 225] width 705 height 752
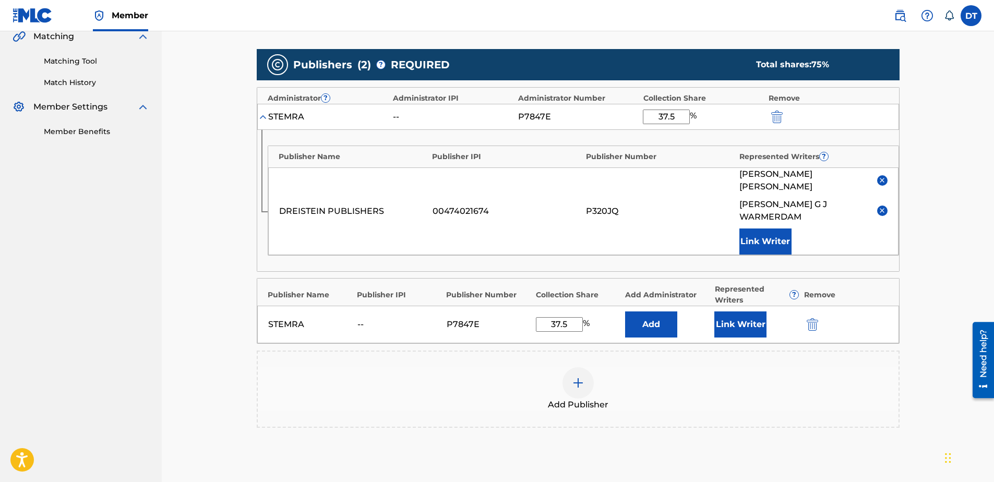
scroll to position [300, 0]
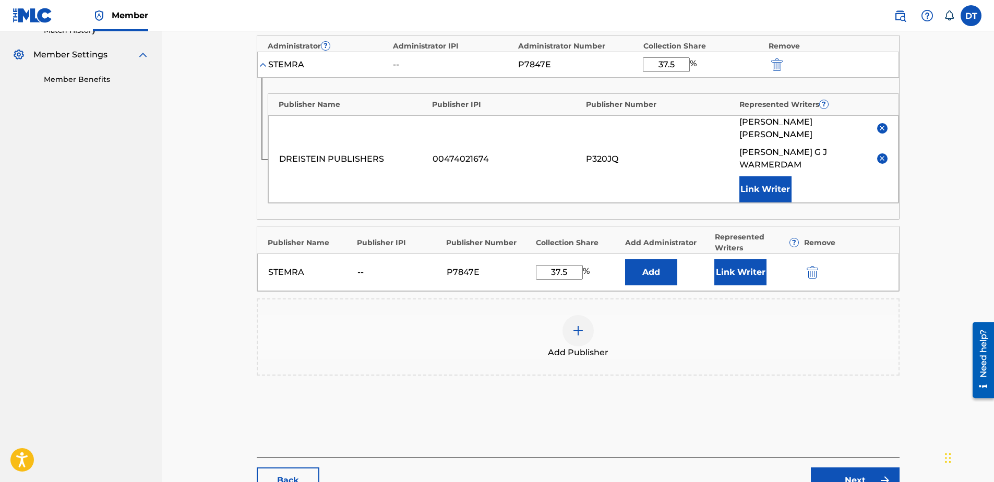
click at [863, 467] on link "Next" at bounding box center [855, 480] width 89 height 26
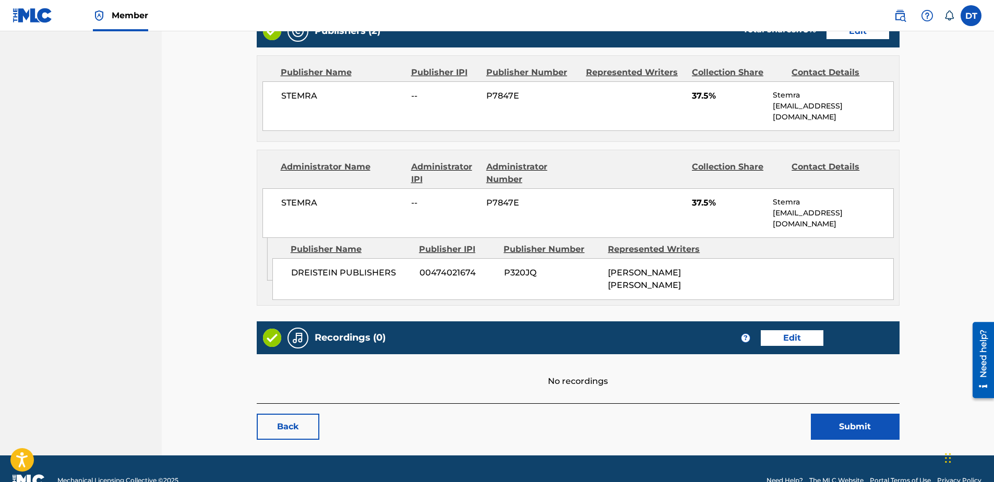
scroll to position [457, 0]
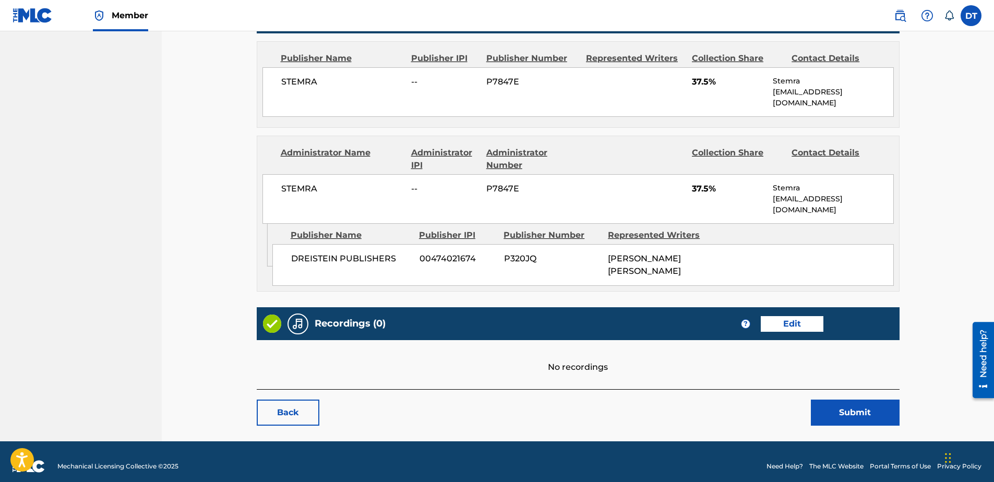
click at [872, 402] on button "Submit" at bounding box center [855, 413] width 89 height 26
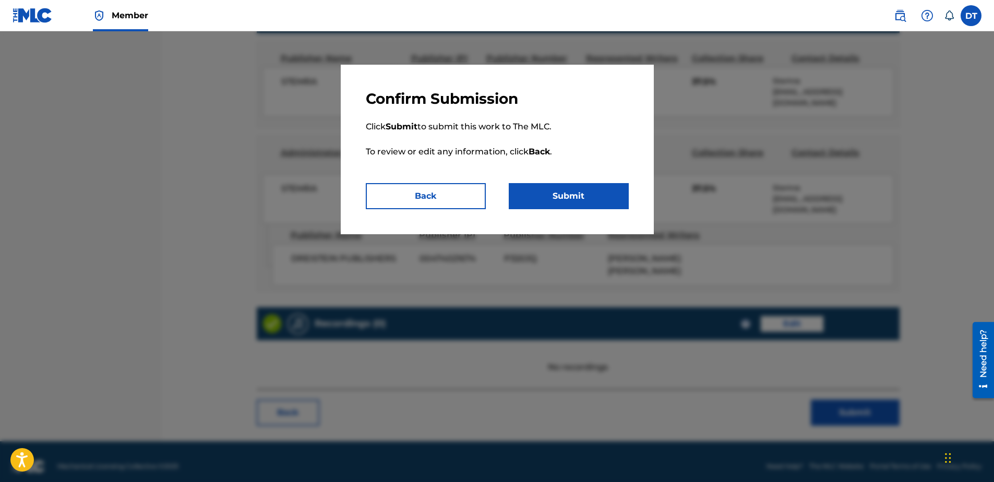
click at [562, 188] on button "Submit" at bounding box center [569, 196] width 120 height 26
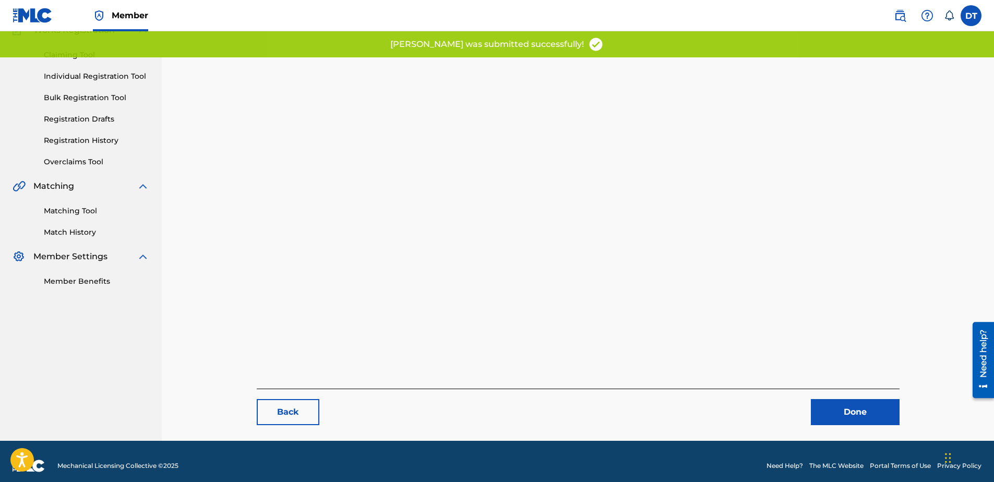
scroll to position [107, 0]
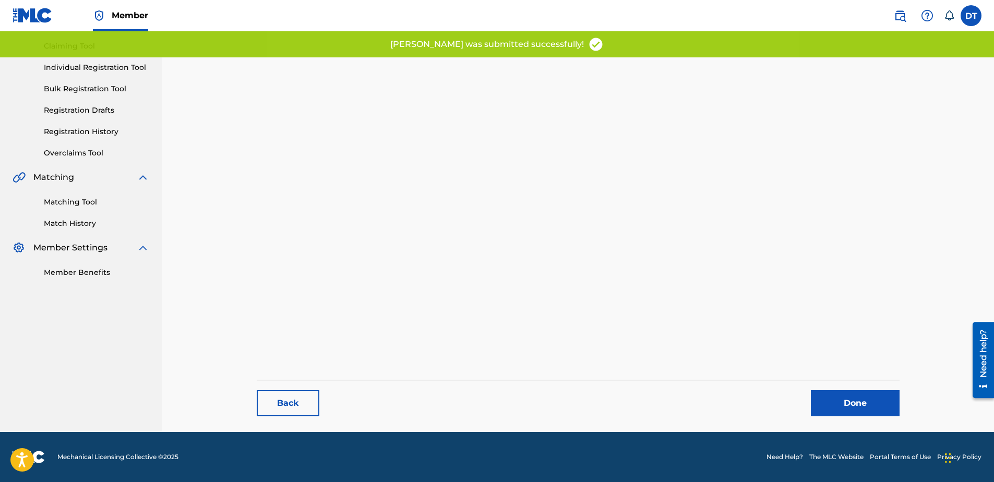
click at [838, 401] on link "Done" at bounding box center [855, 403] width 89 height 26
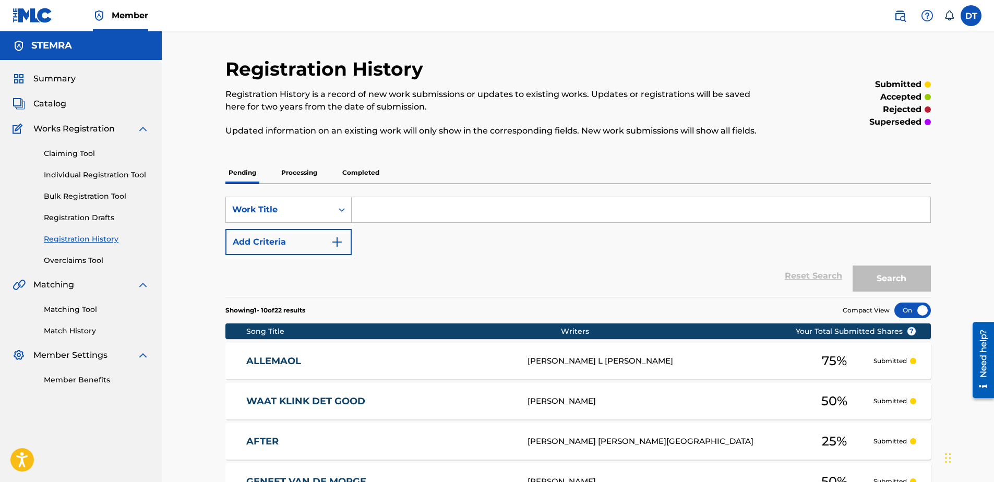
click at [70, 172] on link "Individual Registration Tool" at bounding box center [96, 175] width 105 height 11
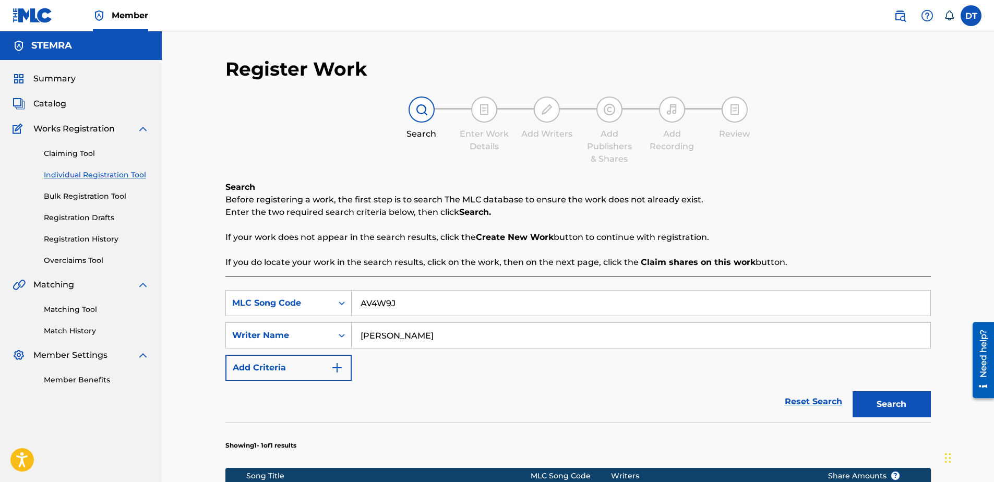
drag, startPoint x: 413, startPoint y: 307, endPoint x: 356, endPoint y: 303, distance: 57.0
click at [355, 302] on input "AV4W9J" at bounding box center [641, 303] width 579 height 25
paste input "LE4G43"
type input "LE4G43"
drag, startPoint x: 440, startPoint y: 335, endPoint x: 342, endPoint y: 335, distance: 98.1
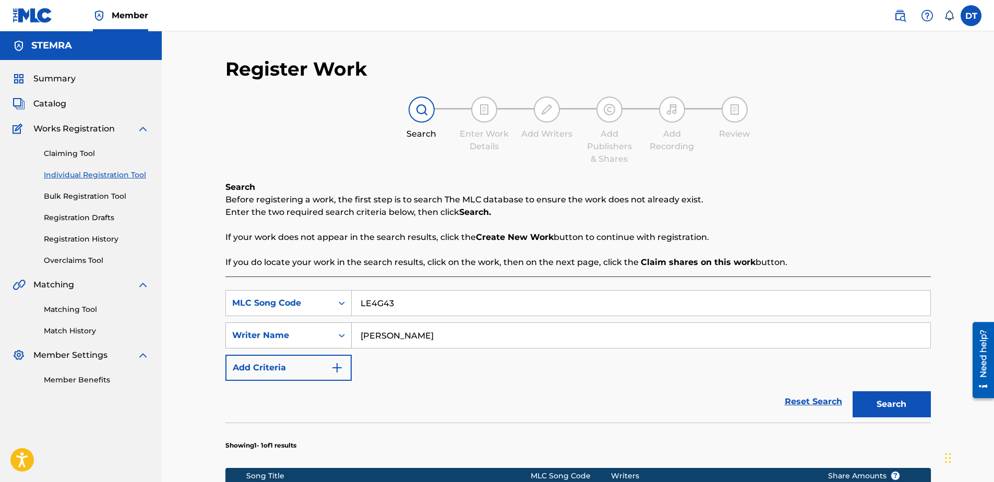
click at [342, 335] on div "SearchWithCriteria6426105b-b89f-4151-945b-ad5645b84d2f Writer Name [PERSON_NAME]" at bounding box center [577, 335] width 705 height 26
click at [423, 334] on input "Search Form" at bounding box center [641, 335] width 579 height 25
paste input "[PERSON_NAME]"
type input "[PERSON_NAME]"
click at [883, 400] on button "Search" at bounding box center [891, 404] width 78 height 26
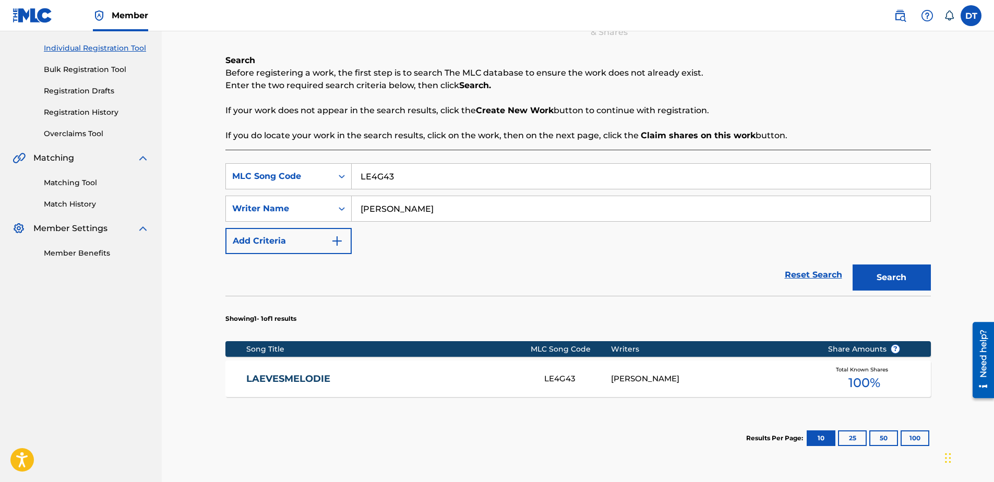
scroll to position [156, 0]
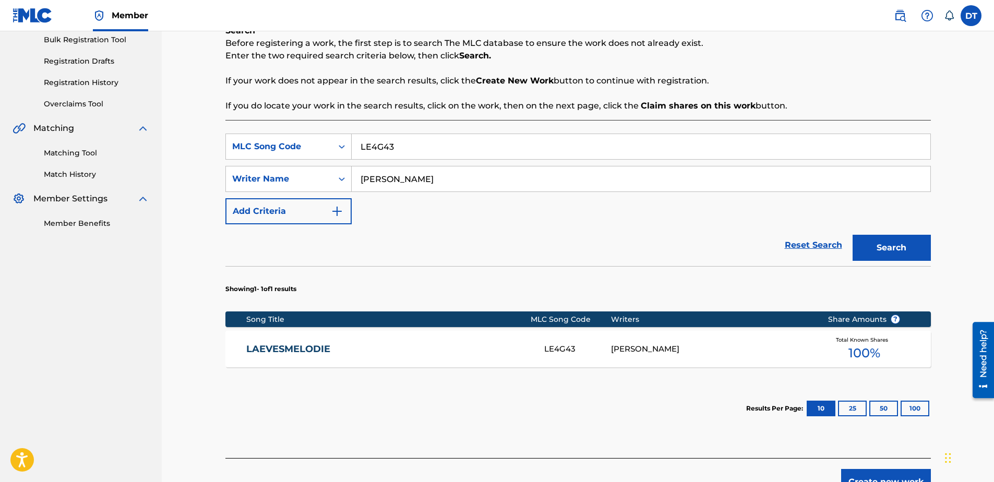
click at [303, 346] on link "LAEVESMELODIE" at bounding box center [388, 349] width 284 height 12
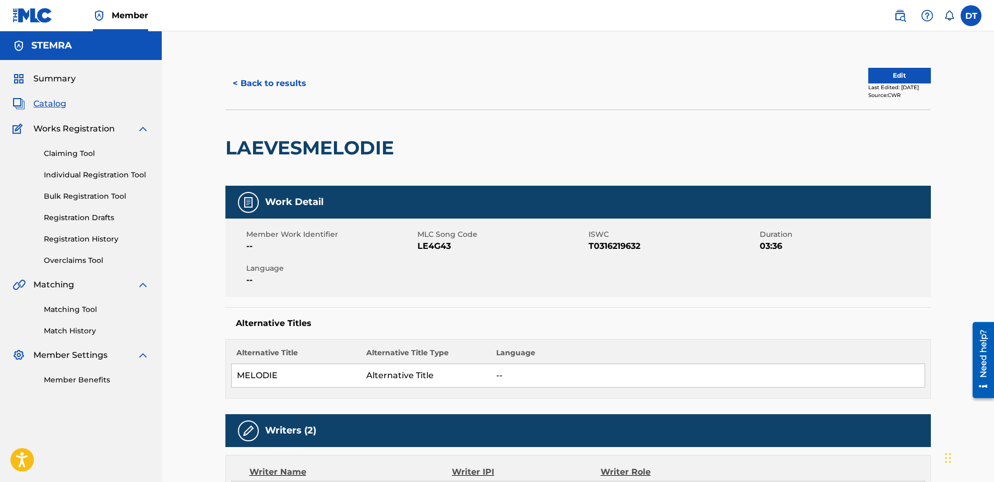
click at [888, 78] on button "Edit" at bounding box center [899, 76] width 63 height 16
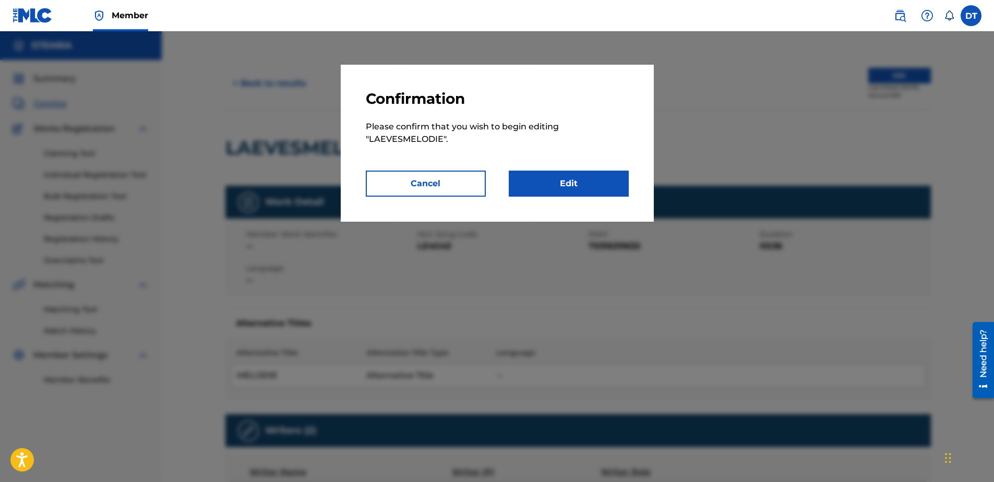
click at [559, 190] on link "Edit" at bounding box center [569, 184] width 120 height 26
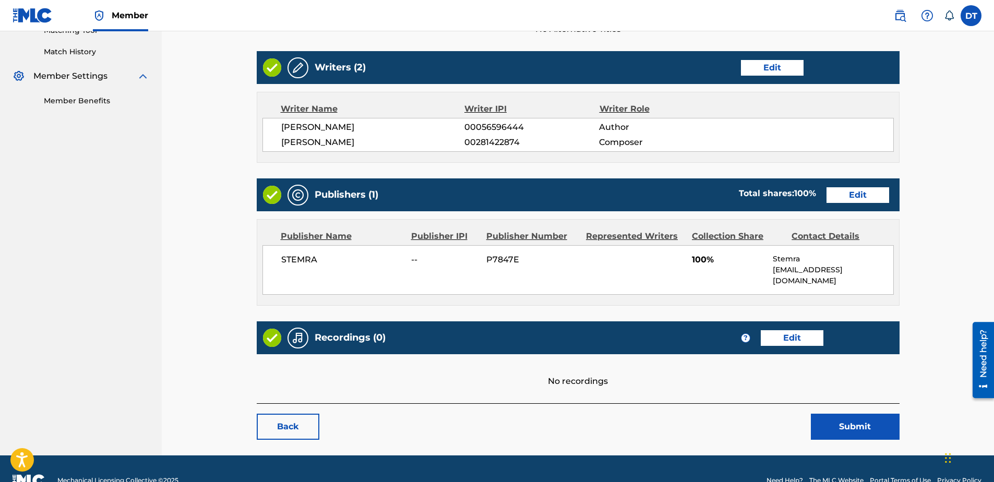
scroll to position [292, 0]
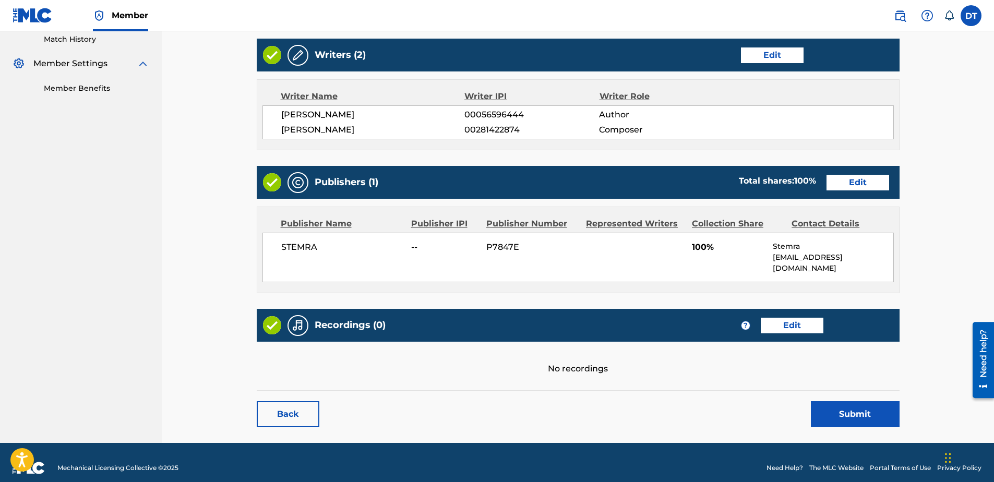
click at [864, 177] on link "Edit" at bounding box center [857, 183] width 63 height 16
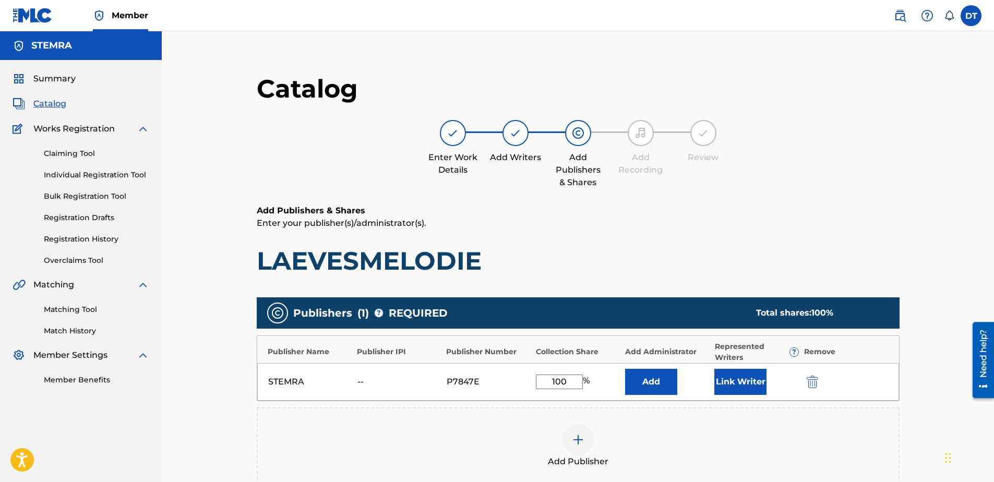
click at [569, 378] on input "100" at bounding box center [559, 382] width 47 height 15
type input "1"
type input "50"
click at [695, 289] on div "Add Publishers & Shares Enter your publisher(s)/administrator(s). LAEVESMELODIE…" at bounding box center [578, 385] width 643 height 362
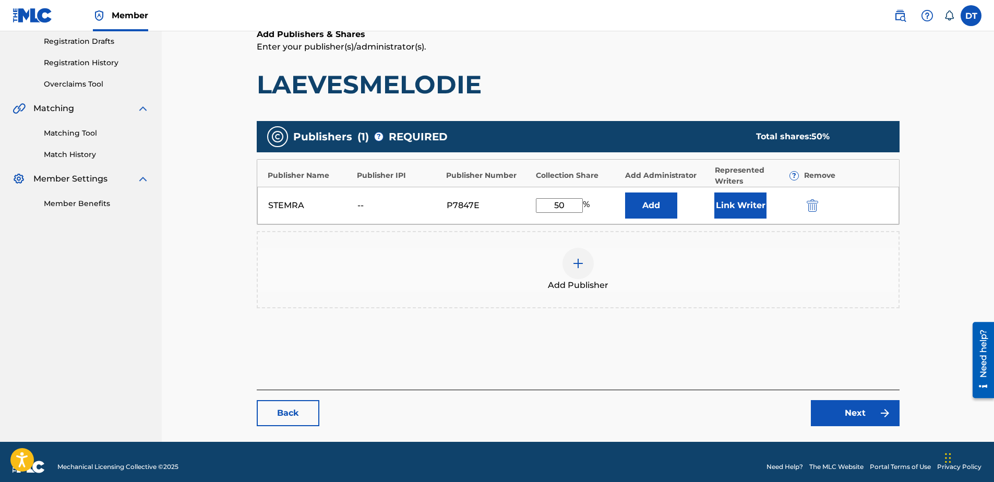
scroll to position [186, 0]
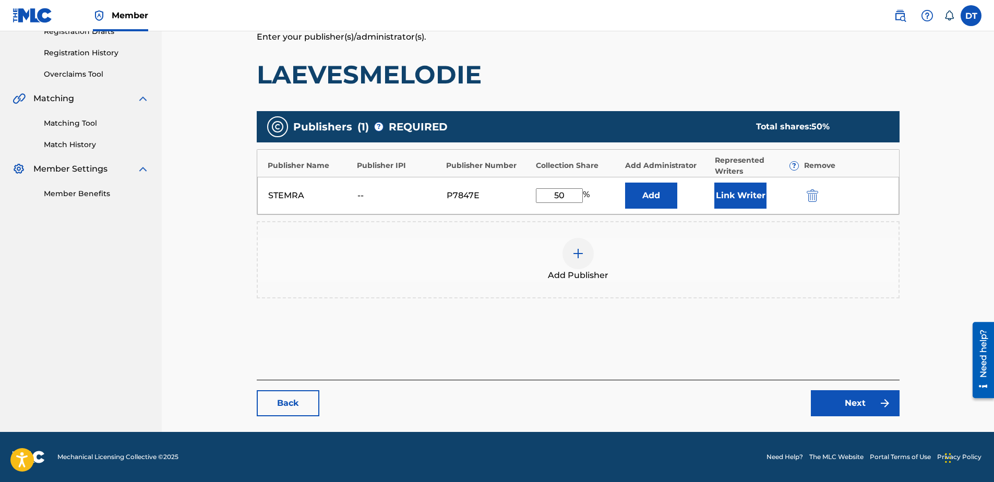
click at [857, 402] on link "Next" at bounding box center [855, 403] width 89 height 26
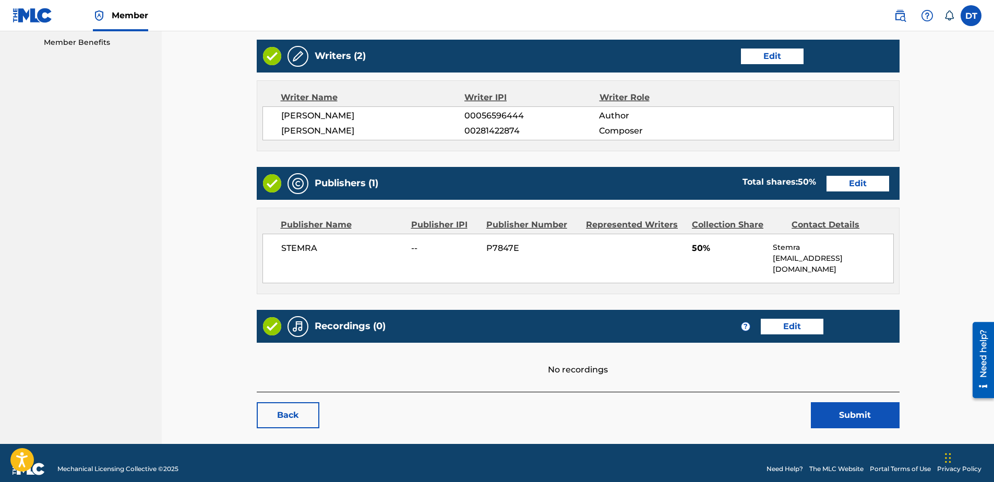
scroll to position [339, 0]
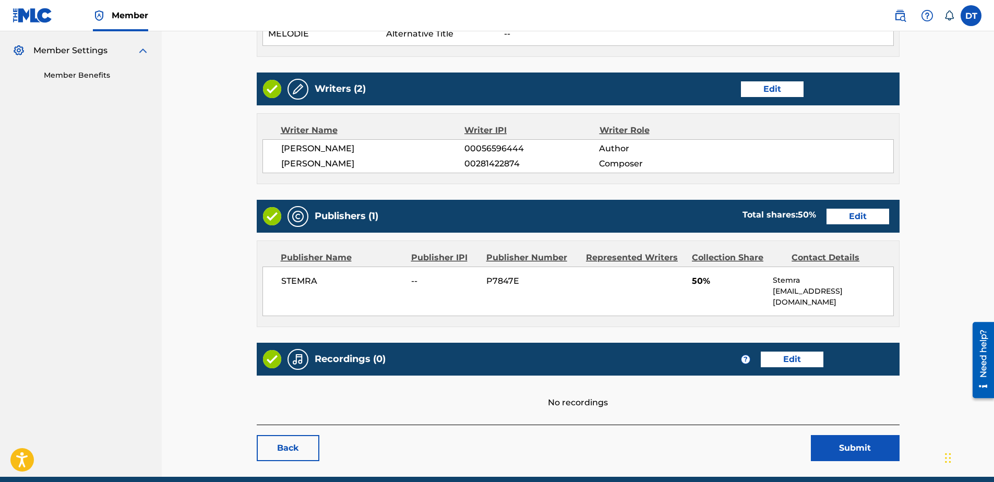
click at [844, 400] on div "< Back LAEVESMELODIE Work Detail Edit Member Work Identifier -- MLC Song Code L…" at bounding box center [578, 114] width 643 height 693
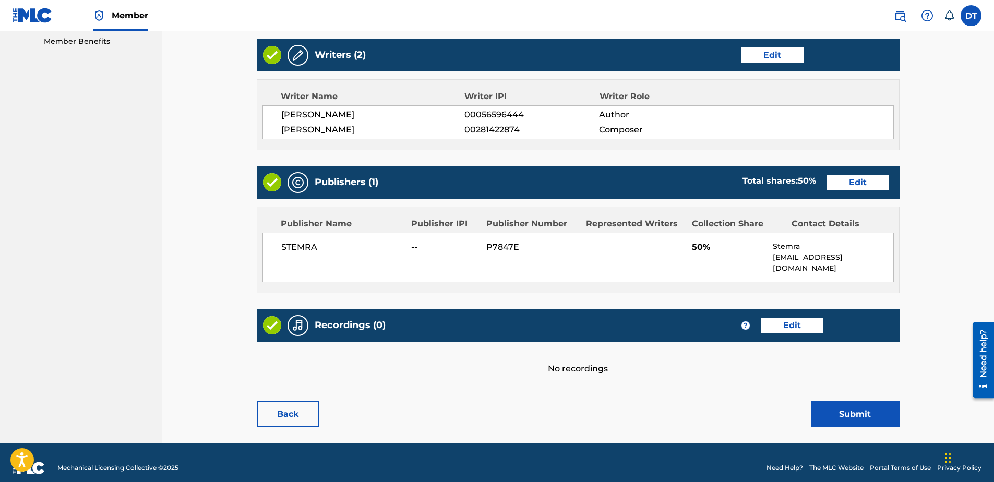
click at [862, 401] on button "Submit" at bounding box center [855, 414] width 89 height 26
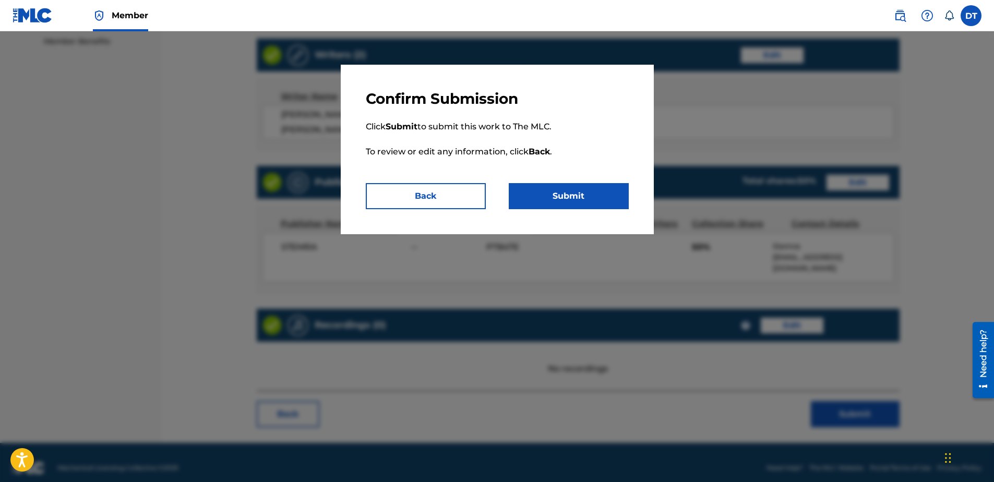
click at [571, 189] on button "Submit" at bounding box center [569, 196] width 120 height 26
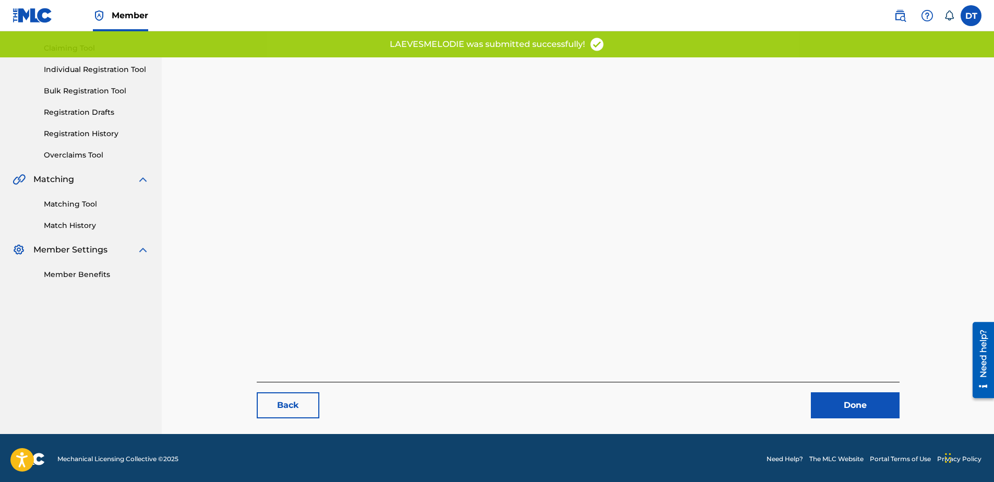
scroll to position [107, 0]
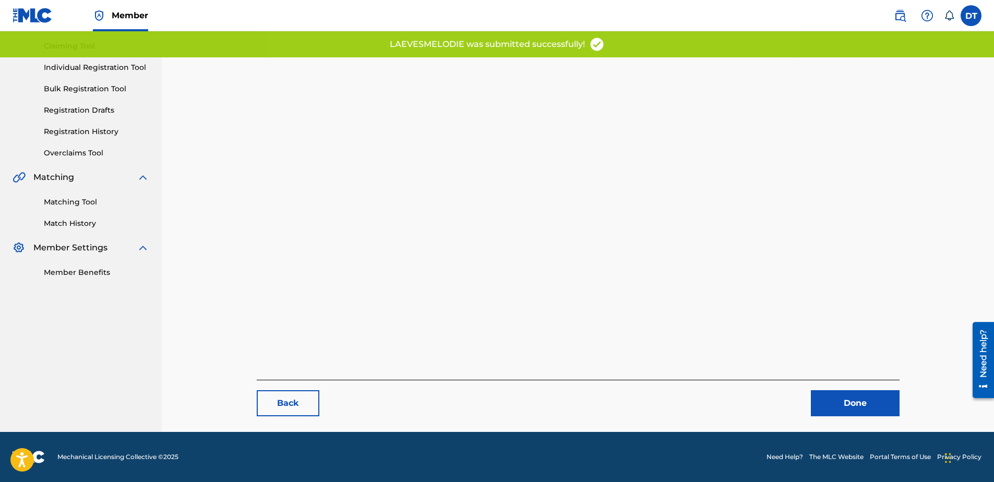
click at [833, 398] on link "Done" at bounding box center [855, 403] width 89 height 26
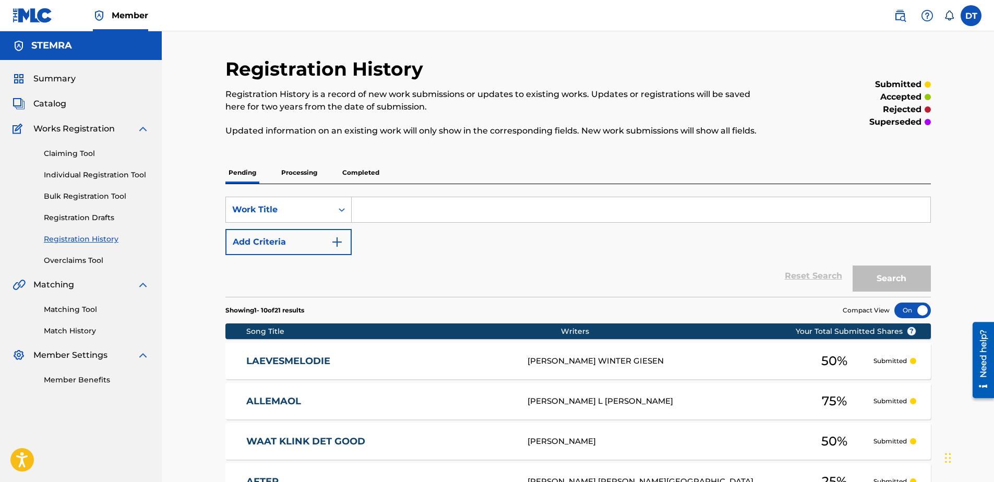
scroll to position [52, 0]
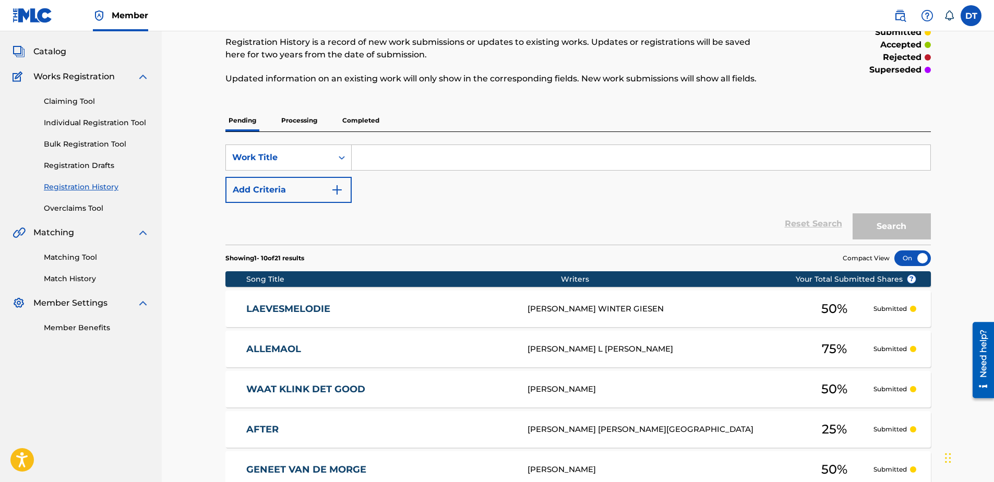
drag, startPoint x: 65, startPoint y: 123, endPoint x: 121, endPoint y: 107, distance: 58.0
click at [65, 123] on link "Individual Registration Tool" at bounding box center [96, 122] width 105 height 11
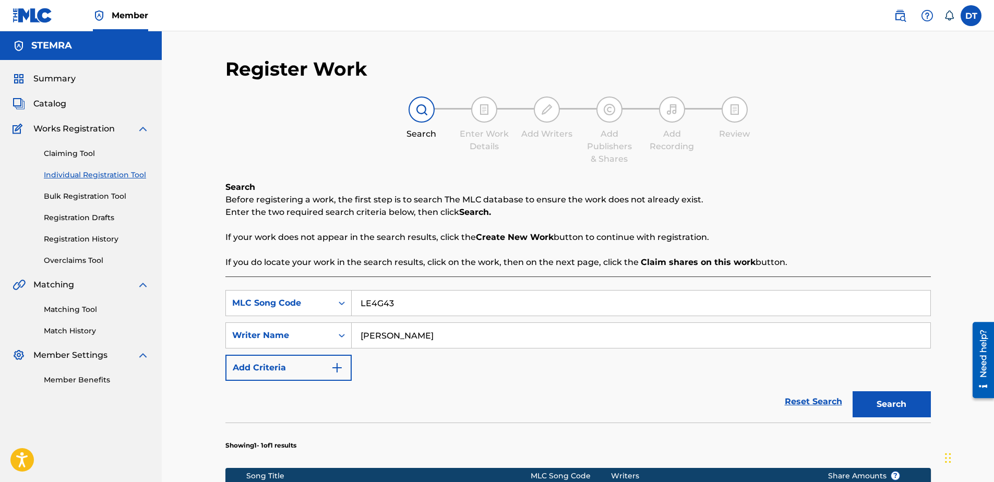
drag, startPoint x: 400, startPoint y: 302, endPoint x: 352, endPoint y: 299, distance: 47.5
click at [352, 299] on input "LE4G43" at bounding box center [641, 303] width 579 height 25
paste input "L03400"
type input "L03400"
drag, startPoint x: 493, startPoint y: 337, endPoint x: 360, endPoint y: 330, distance: 132.7
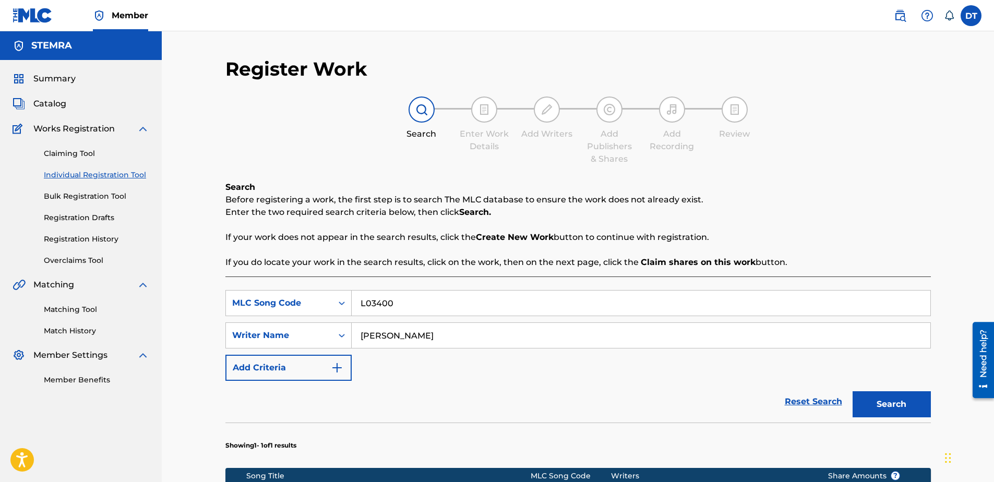
click at [360, 330] on input "[PERSON_NAME]" at bounding box center [641, 335] width 579 height 25
click at [410, 340] on input "Search Form" at bounding box center [641, 335] width 579 height 25
paste input "[PERSON_NAME]"
type input "[PERSON_NAME]"
click at [906, 404] on button "Search" at bounding box center [891, 404] width 78 height 26
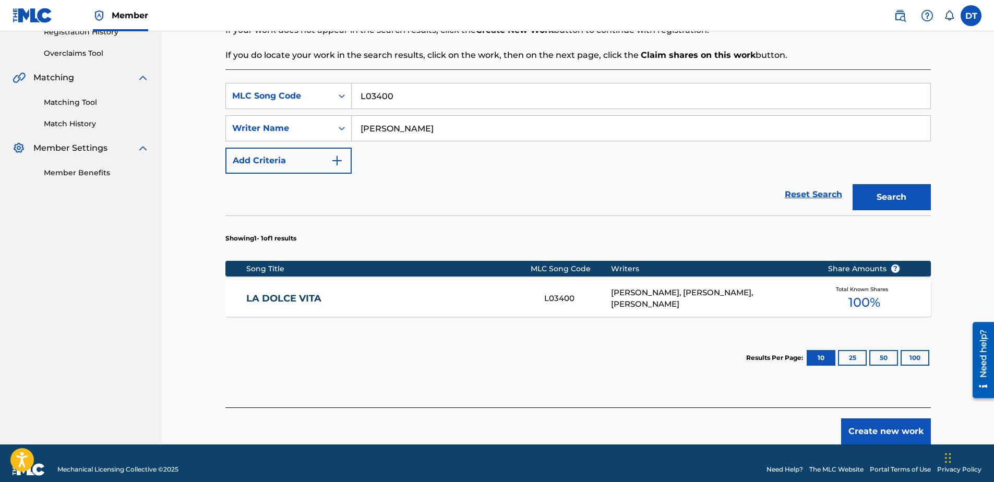
scroll to position [209, 0]
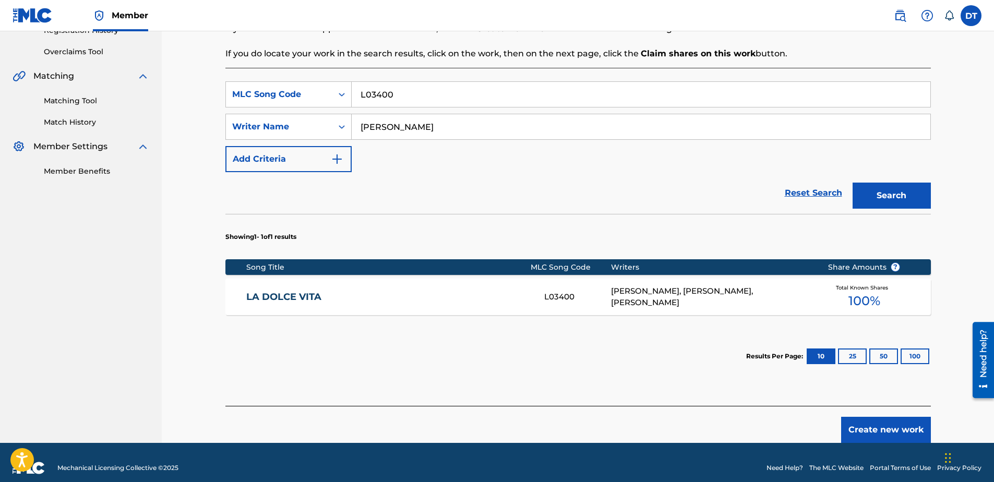
click at [286, 297] on link "LA DOLCE VITA" at bounding box center [388, 297] width 284 height 12
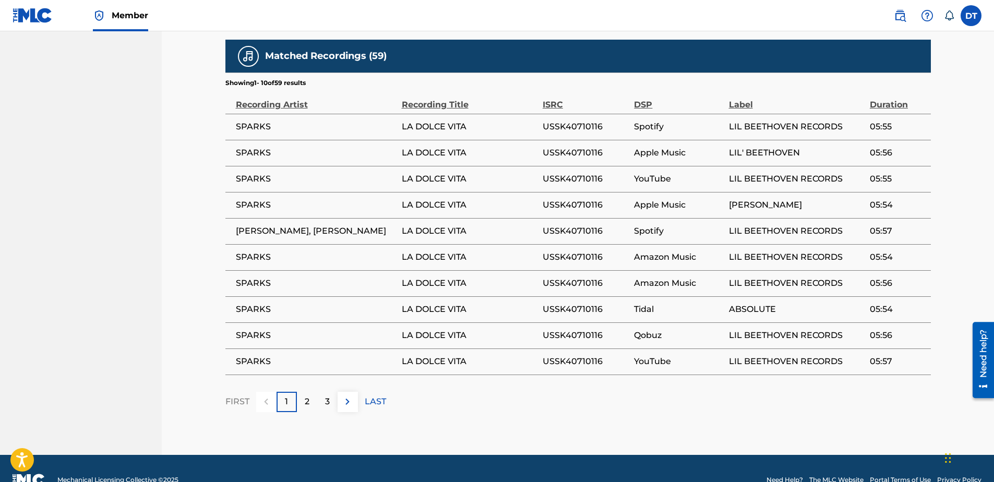
scroll to position [1055, 0]
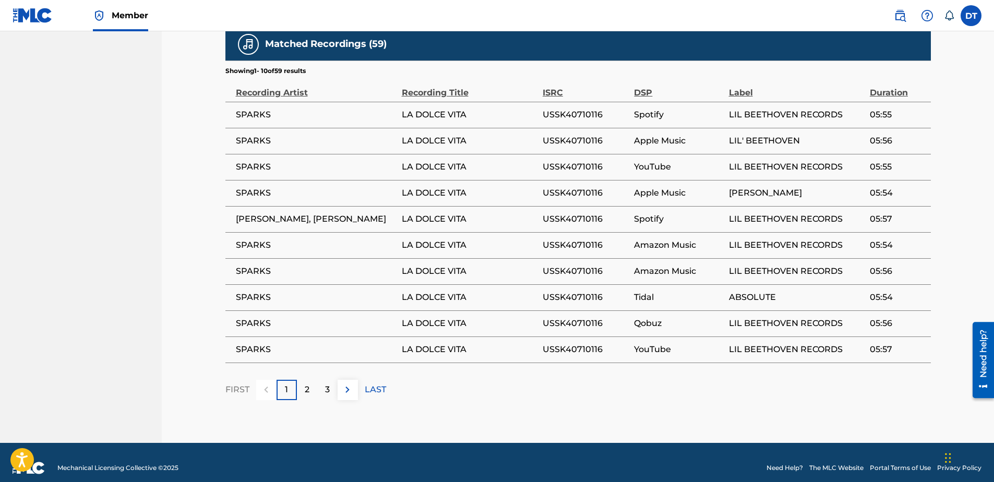
click at [308, 383] on p "2" at bounding box center [307, 389] width 5 height 13
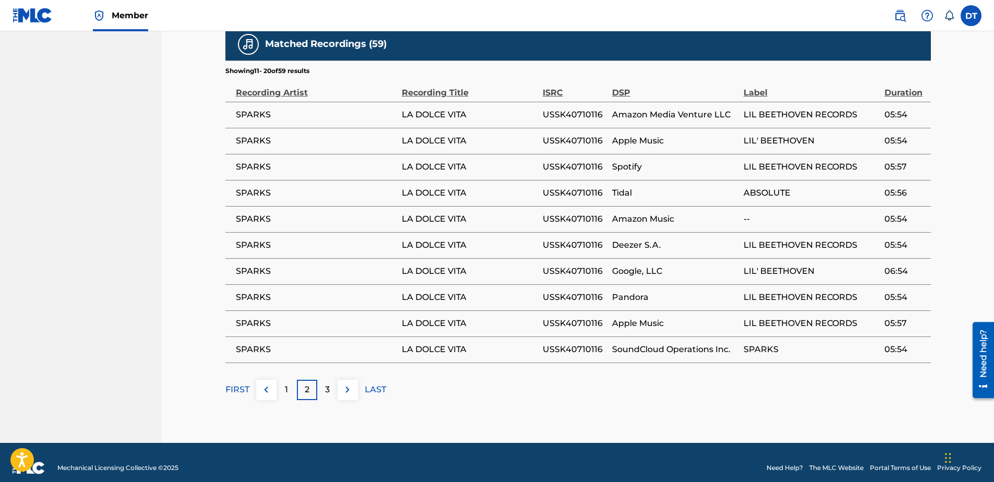
click at [327, 383] on p "3" at bounding box center [327, 389] width 5 height 13
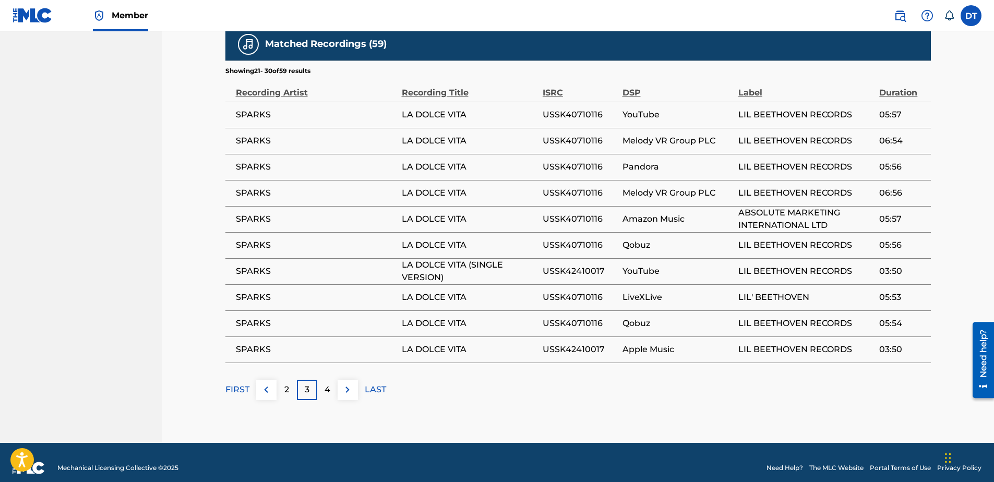
click at [332, 380] on div "4" at bounding box center [327, 390] width 20 height 20
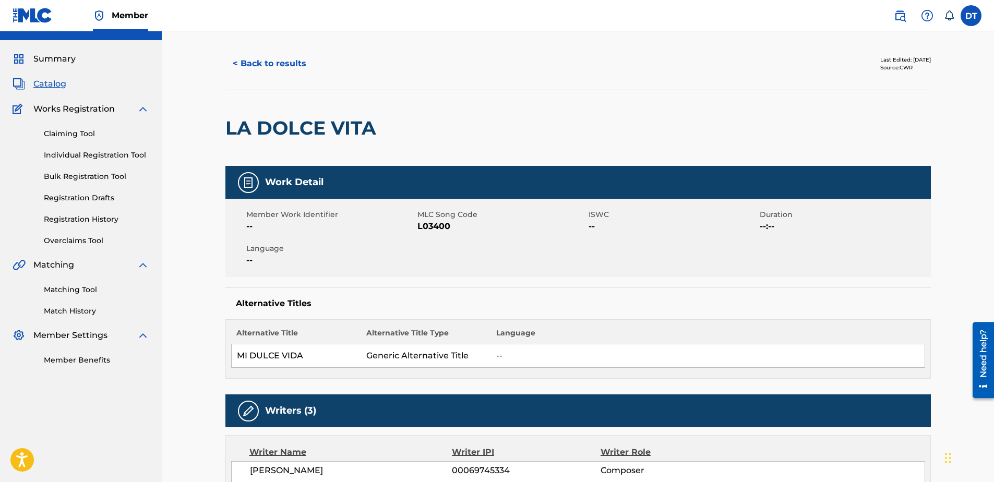
scroll to position [0, 0]
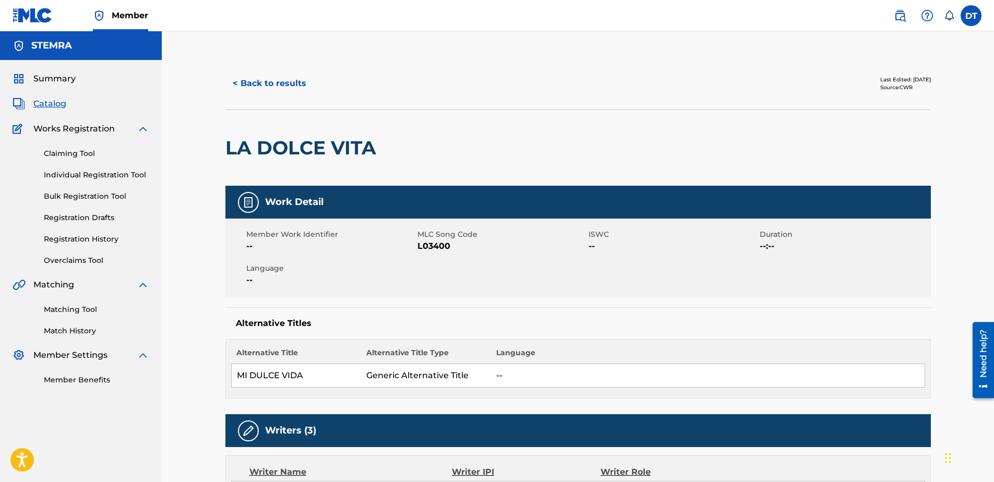
click at [71, 175] on link "Individual Registration Tool" at bounding box center [96, 175] width 105 height 11
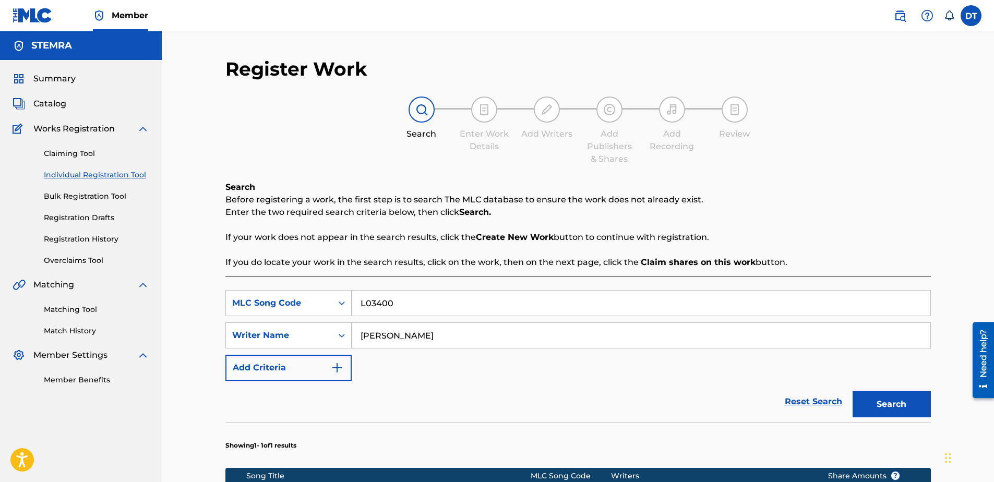
drag, startPoint x: 429, startPoint y: 335, endPoint x: 360, endPoint y: 339, distance: 68.9
click at [360, 339] on input "[PERSON_NAME]" at bounding box center [641, 335] width 579 height 25
paste input "TX3FG7"
type input "TX3FG7"
drag, startPoint x: 400, startPoint y: 304, endPoint x: 348, endPoint y: 295, distance: 53.0
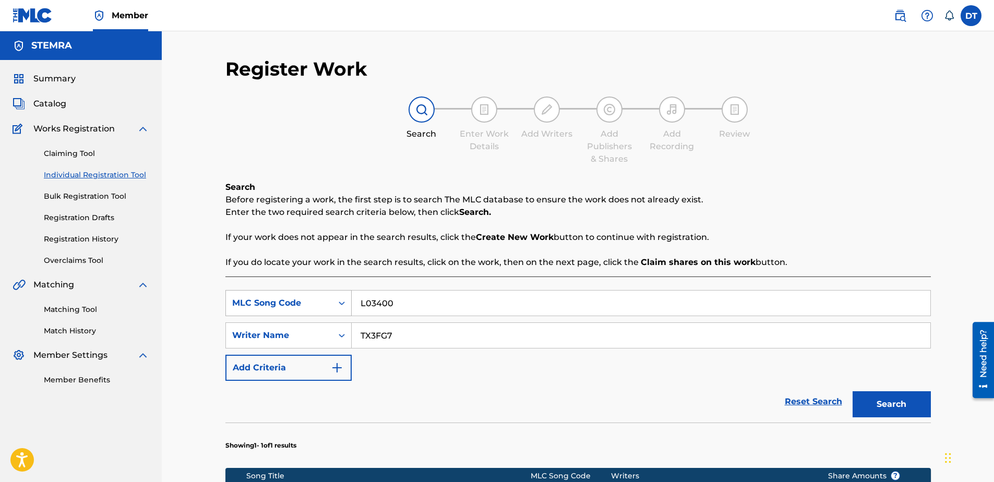
click at [348, 295] on div "SearchWithCriteria1f96f909-6421-449c-a2c0-011db82c032e MLC Song Code L03400" at bounding box center [577, 303] width 705 height 26
drag, startPoint x: 407, startPoint y: 338, endPoint x: 350, endPoint y: 328, distance: 58.3
click at [350, 328] on div "SearchWithCriteria6426105b-b89f-4151-945b-ad5645b84d2f Writer Name TX3FG7" at bounding box center [577, 335] width 705 height 26
type input "TX3FG7"
paste input "[PERSON_NAME]"
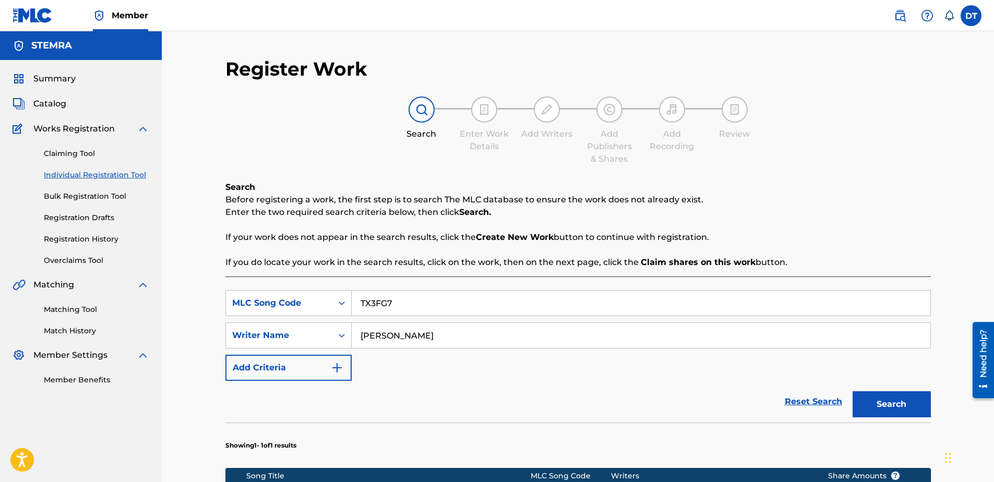
type input "[PERSON_NAME]"
click at [896, 401] on button "Search" at bounding box center [891, 404] width 78 height 26
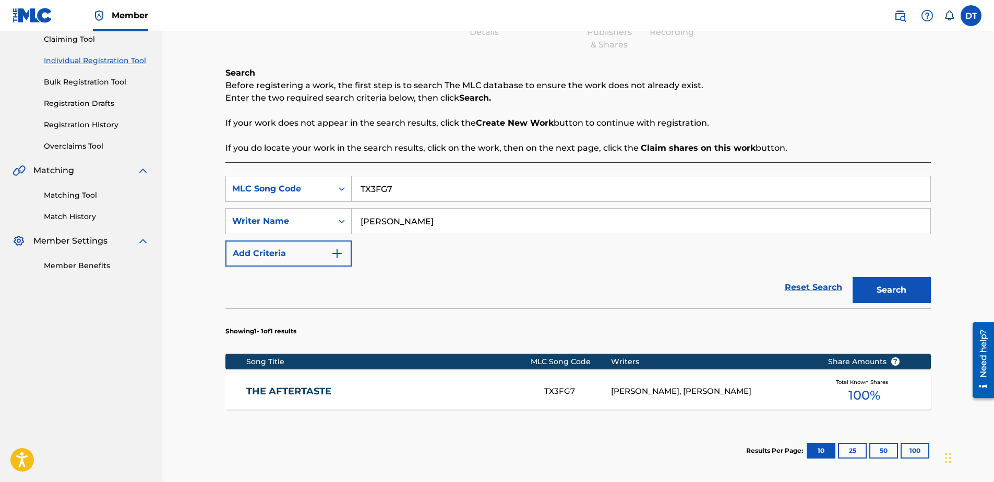
scroll to position [104, 0]
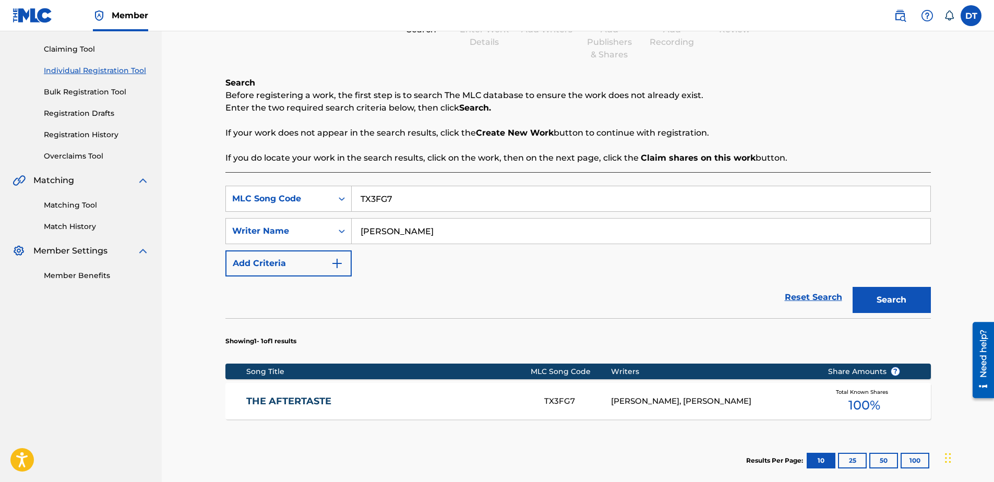
click at [303, 403] on link "THE AFTERTASTE" at bounding box center [388, 401] width 284 height 12
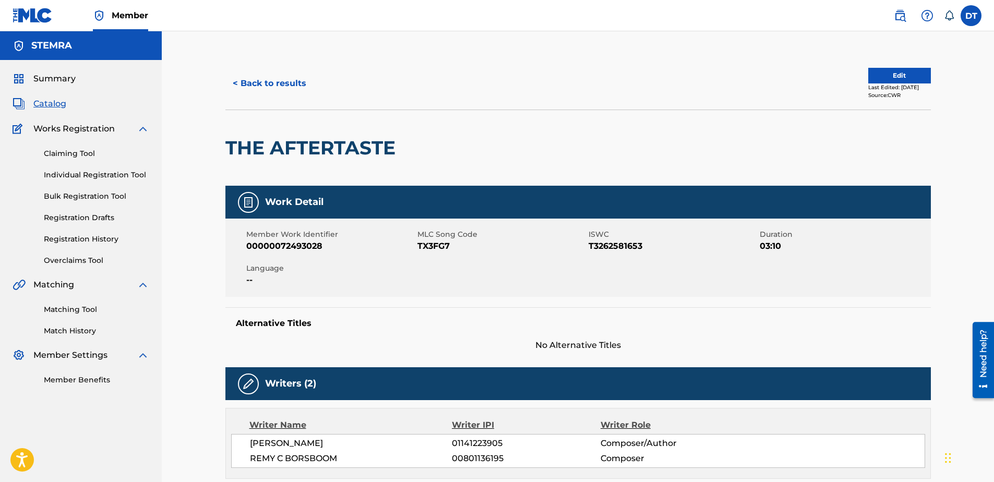
click at [882, 69] on button "Edit" at bounding box center [899, 76] width 63 height 16
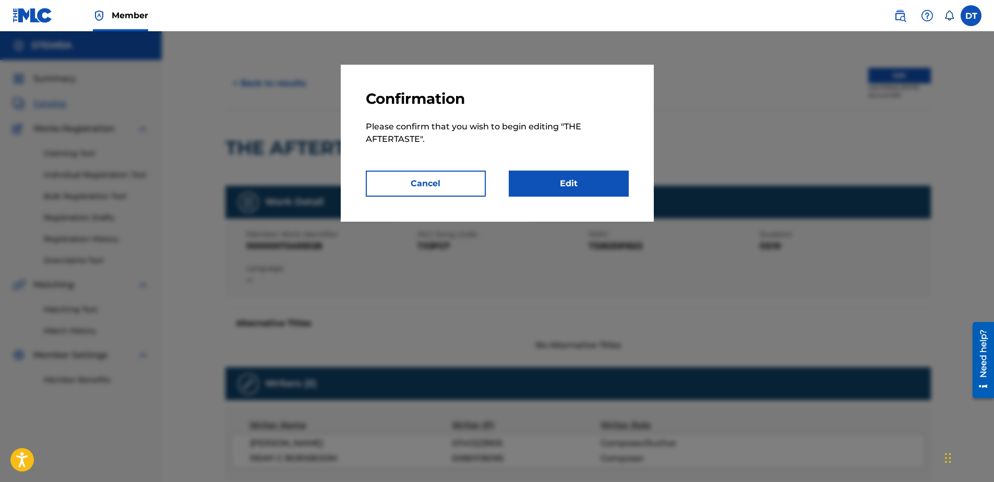
click at [582, 178] on link "Edit" at bounding box center [569, 184] width 120 height 26
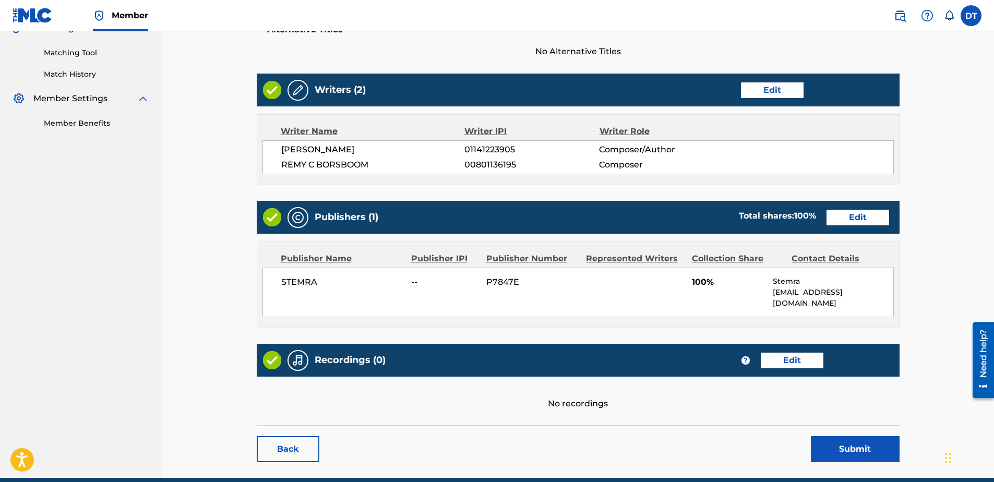
scroll to position [261, 0]
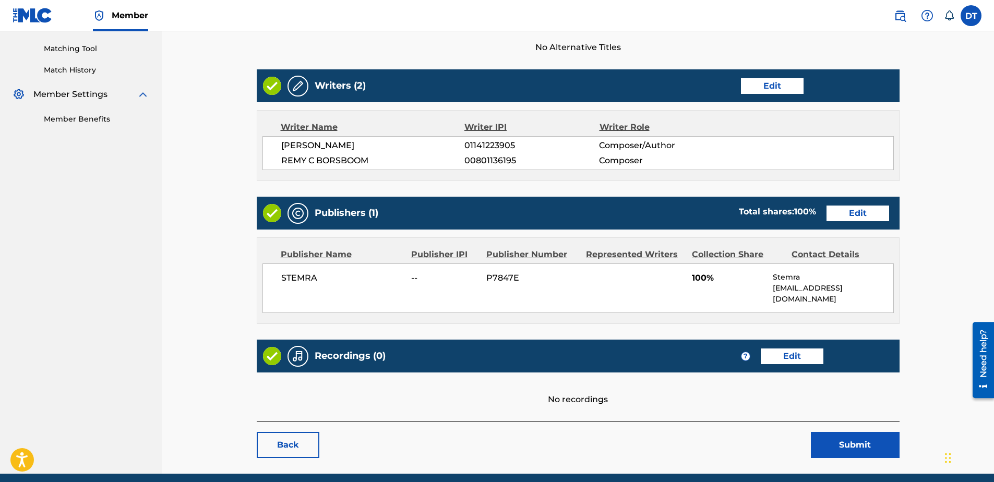
click at [849, 211] on link "Edit" at bounding box center [857, 214] width 63 height 16
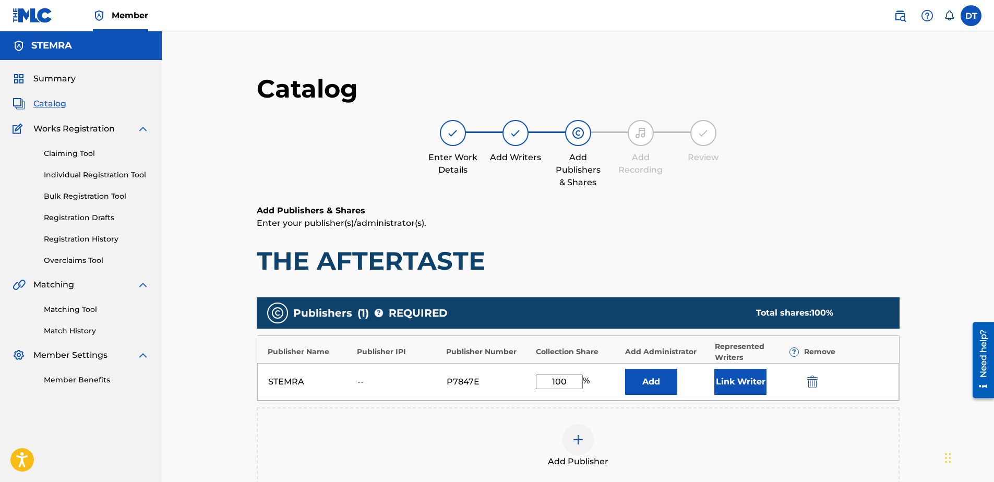
drag, startPoint x: 569, startPoint y: 379, endPoint x: 509, endPoint y: 378, distance: 60.5
click at [509, 378] on div "STEMRA -- P7847E 100 % Add Link Writer" at bounding box center [578, 382] width 642 height 38
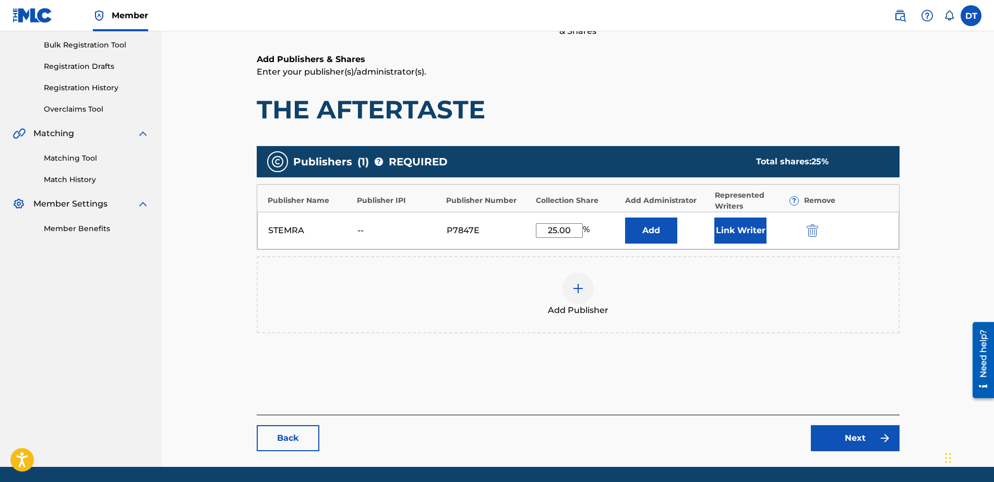
scroll to position [134, 0]
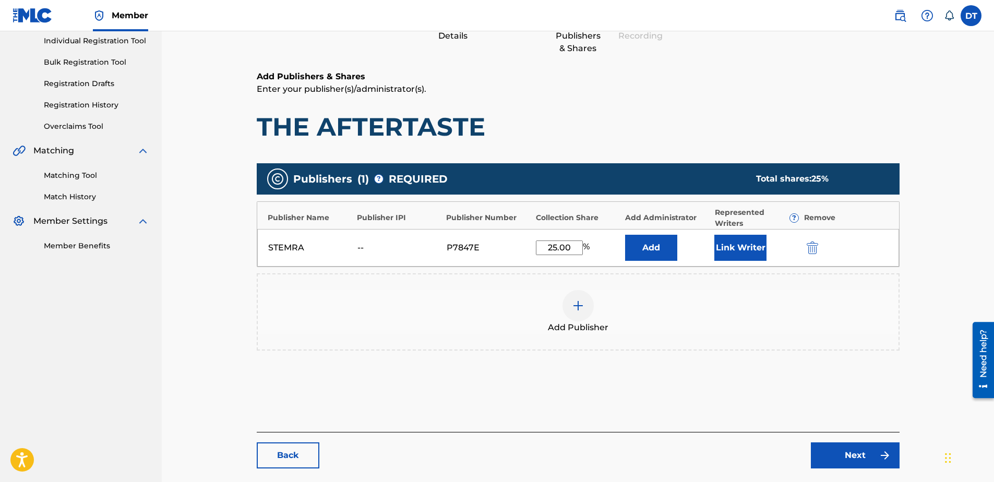
type input "25.00"
click at [935, 335] on div "Catalog Enter Work Details Add Writers Add Publishers & Shares Add Recording Re…" at bounding box center [578, 203] width 730 height 561
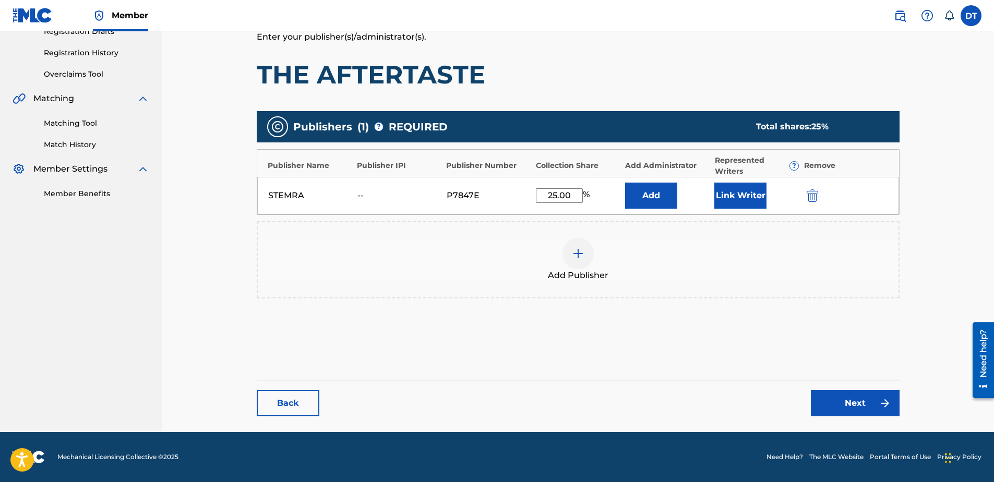
click at [852, 394] on link "Next" at bounding box center [855, 403] width 89 height 26
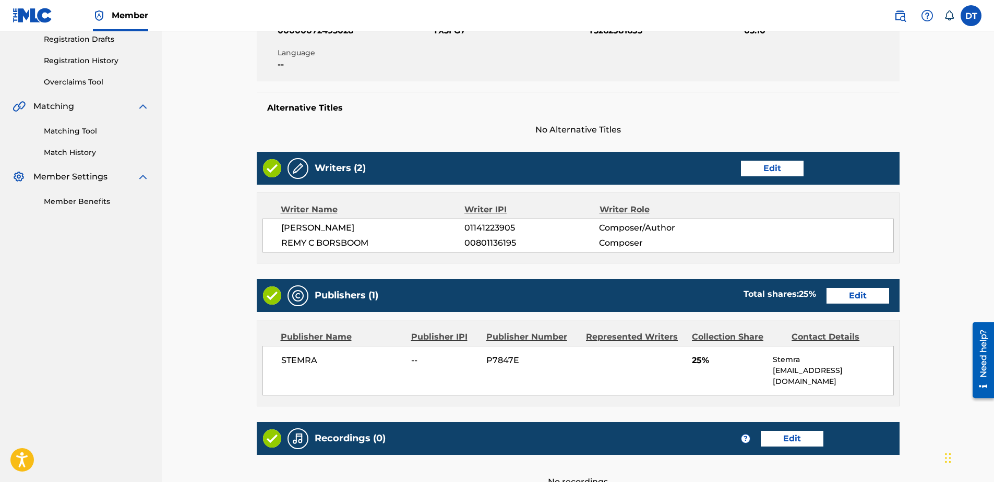
scroll to position [292, 0]
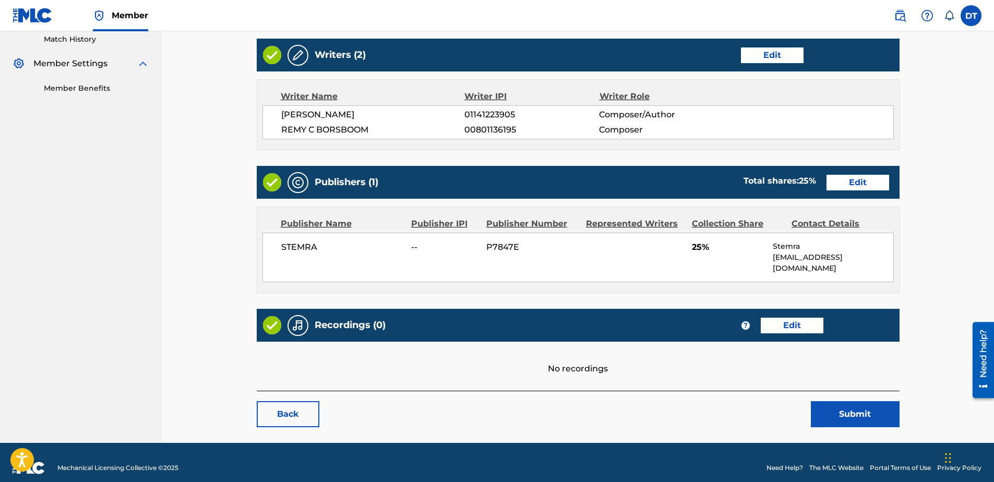
click at [834, 401] on button "Submit" at bounding box center [855, 414] width 89 height 26
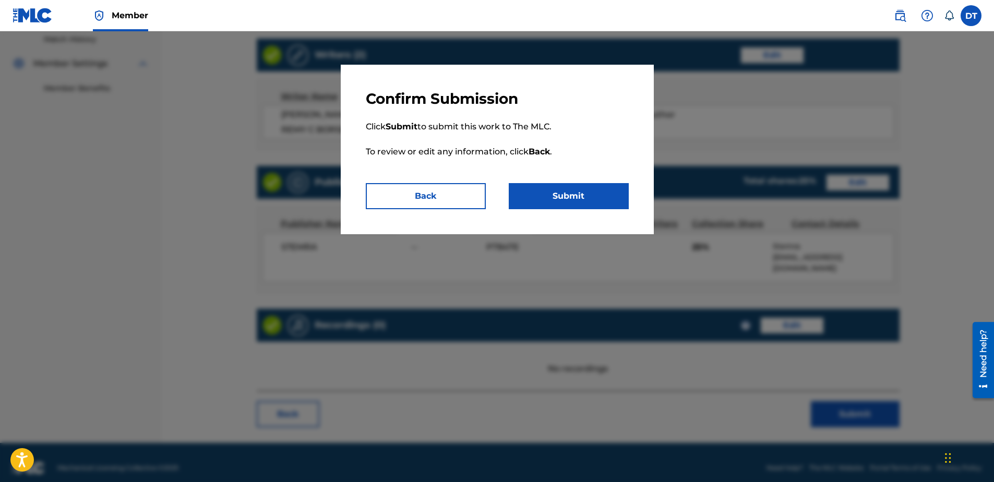
click at [562, 199] on button "Submit" at bounding box center [569, 196] width 120 height 26
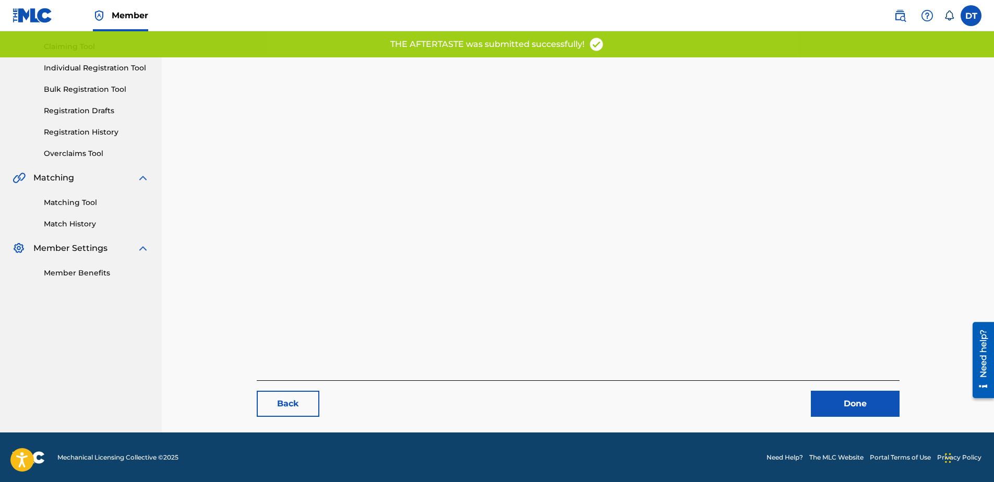
scroll to position [107, 0]
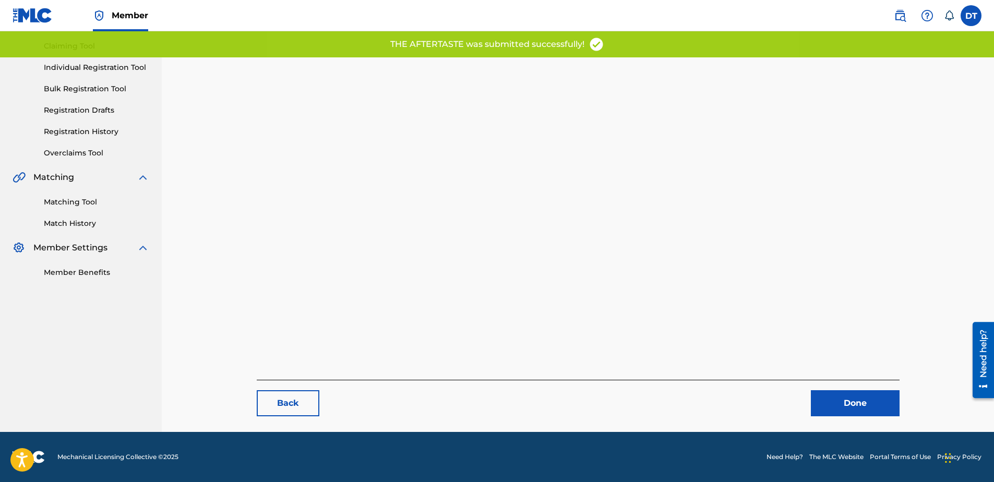
click at [857, 395] on link "Done" at bounding box center [855, 403] width 89 height 26
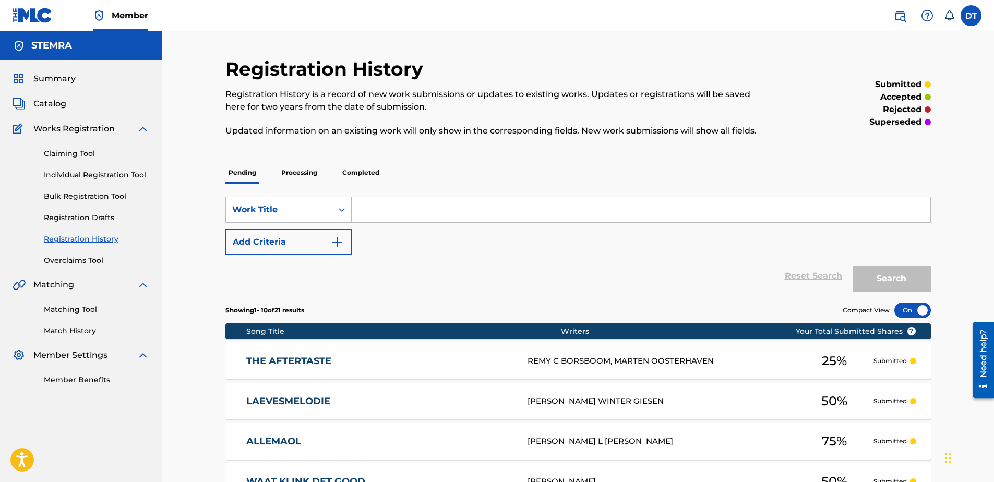
click at [108, 178] on link "Individual Registration Tool" at bounding box center [96, 175] width 105 height 11
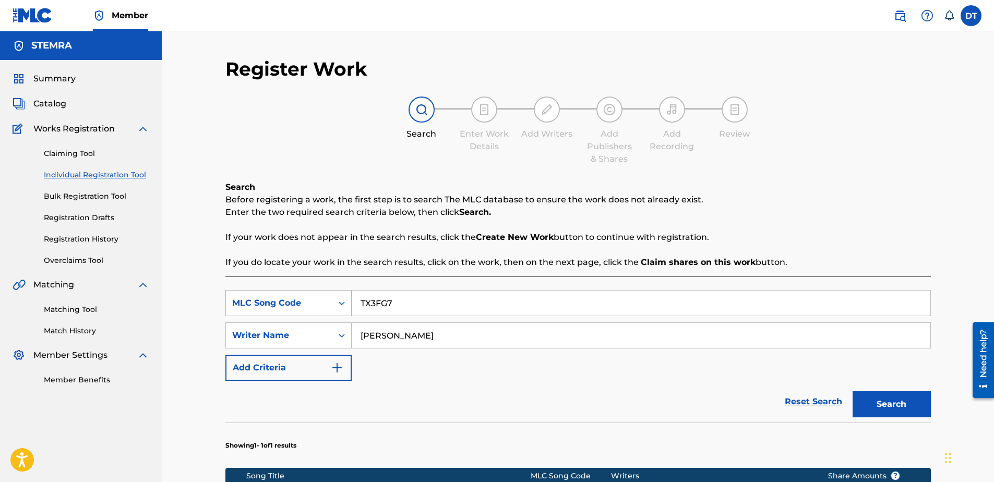
drag, startPoint x: 408, startPoint y: 303, endPoint x: 329, endPoint y: 296, distance: 80.1
click at [329, 296] on div "SearchWithCriteria1f96f909-6421-449c-a2c0-011db82c032e MLC Song Code TX3FG7" at bounding box center [577, 303] width 705 height 26
drag, startPoint x: 476, startPoint y: 338, endPoint x: 341, endPoint y: 332, distance: 135.3
click at [341, 332] on div "SearchWithCriteria6426105b-b89f-4151-945b-ad5645b84d2f Writer Name [PERSON_NAME]" at bounding box center [577, 335] width 705 height 26
paste input "[PERSON_NAME];"
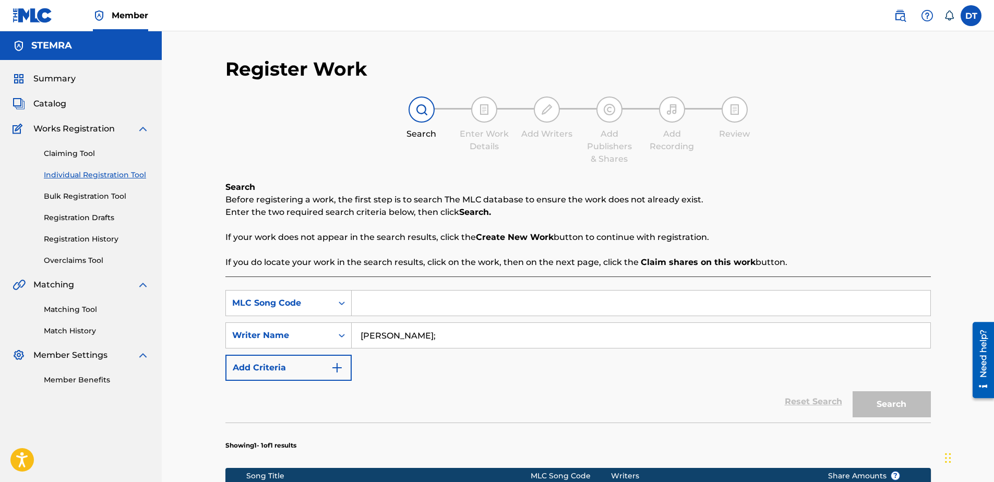
type input "[PERSON_NAME];"
click at [395, 299] on input "Search Form" at bounding box center [641, 303] width 579 height 25
paste input "NG9567"
click at [357, 304] on input "NG9567" at bounding box center [641, 303] width 579 height 25
type input "NG9567"
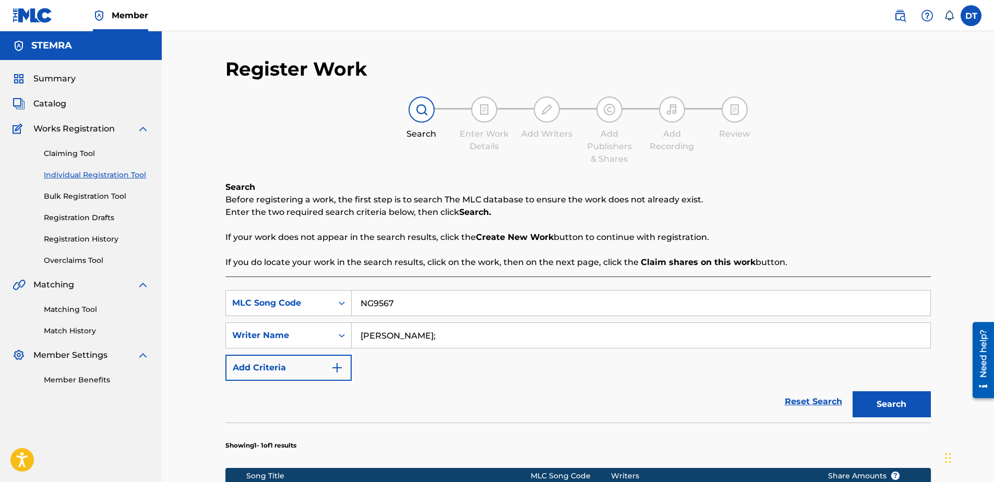
drag, startPoint x: 877, startPoint y: 405, endPoint x: 926, endPoint y: 376, distance: 56.6
click at [878, 405] on button "Search" at bounding box center [891, 404] width 78 height 26
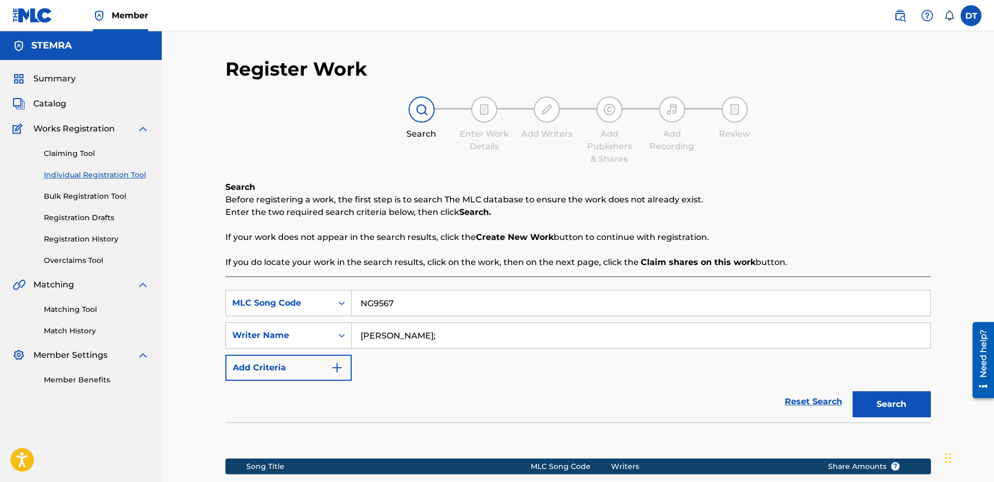
click at [454, 341] on input "[PERSON_NAME];" at bounding box center [641, 335] width 579 height 25
type input "[PERSON_NAME]"
click at [866, 402] on button "Search" at bounding box center [891, 404] width 78 height 26
drag, startPoint x: 460, startPoint y: 341, endPoint x: 341, endPoint y: 335, distance: 118.5
click at [341, 335] on div "SearchWithCriteria6426105b-b89f-4151-945b-ad5645b84d2f Writer Name [PERSON_NAME]" at bounding box center [577, 335] width 705 height 26
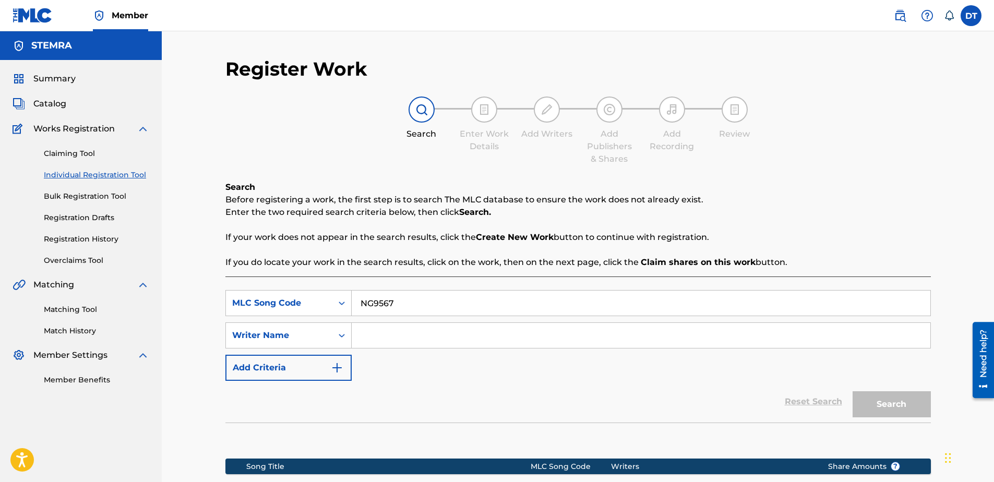
click at [416, 340] on input "Search Form" at bounding box center [641, 335] width 579 height 25
paste input "LEX UITING"
type input "LEX UITING"
click at [874, 402] on button "Search" at bounding box center [891, 404] width 78 height 26
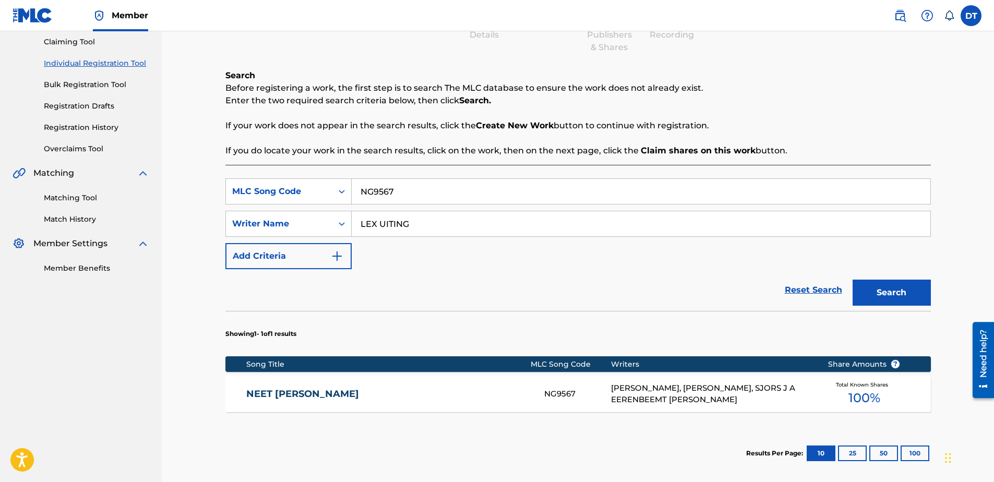
scroll to position [156, 0]
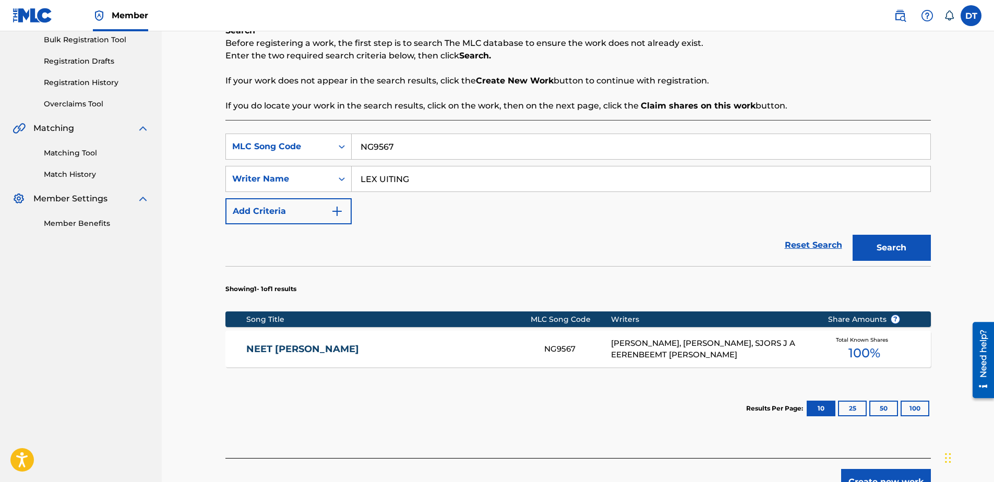
click at [307, 348] on link "NEET [PERSON_NAME]" at bounding box center [388, 349] width 284 height 12
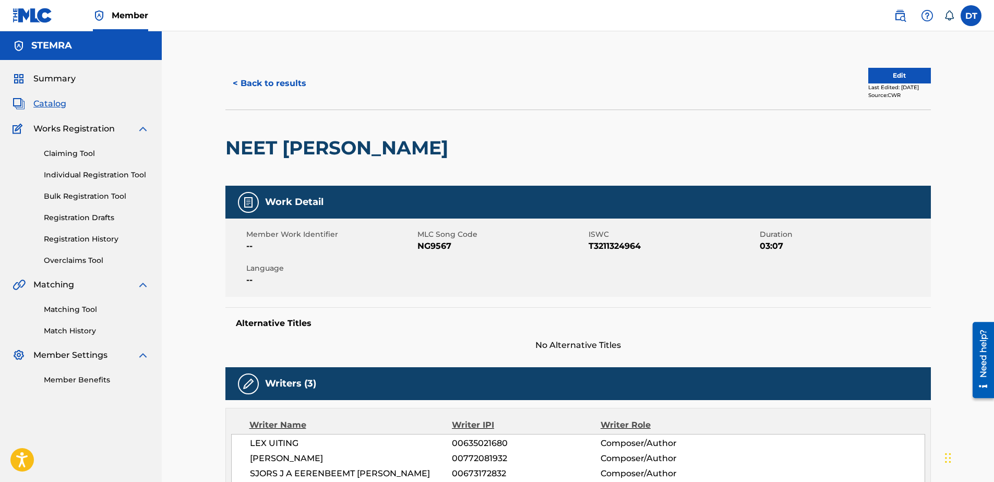
click at [881, 76] on button "Edit" at bounding box center [899, 76] width 63 height 16
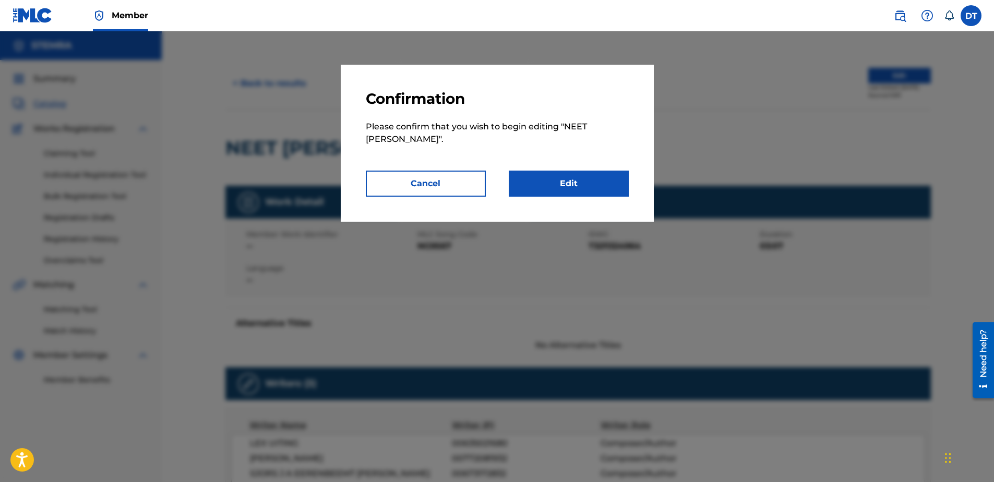
click at [586, 184] on link "Edit" at bounding box center [569, 184] width 120 height 26
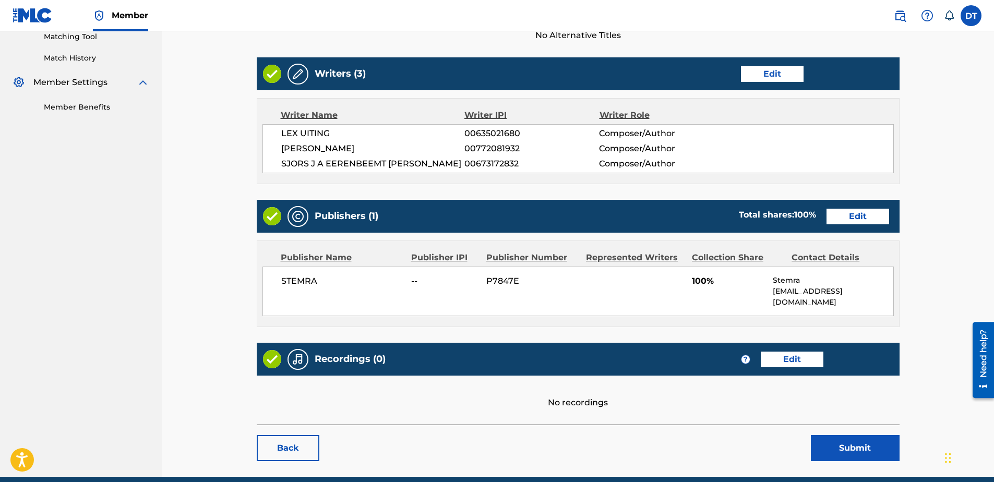
scroll to position [255, 0]
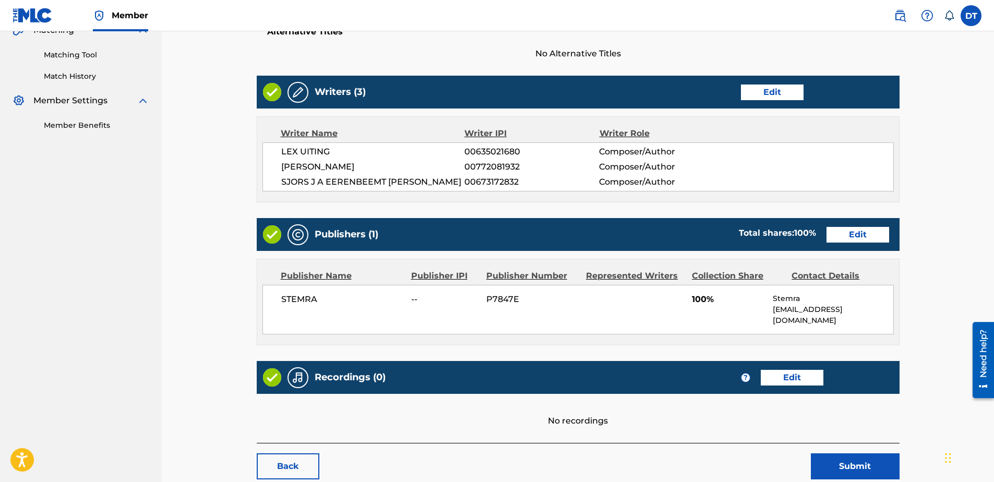
click at [860, 235] on link "Edit" at bounding box center [857, 235] width 63 height 16
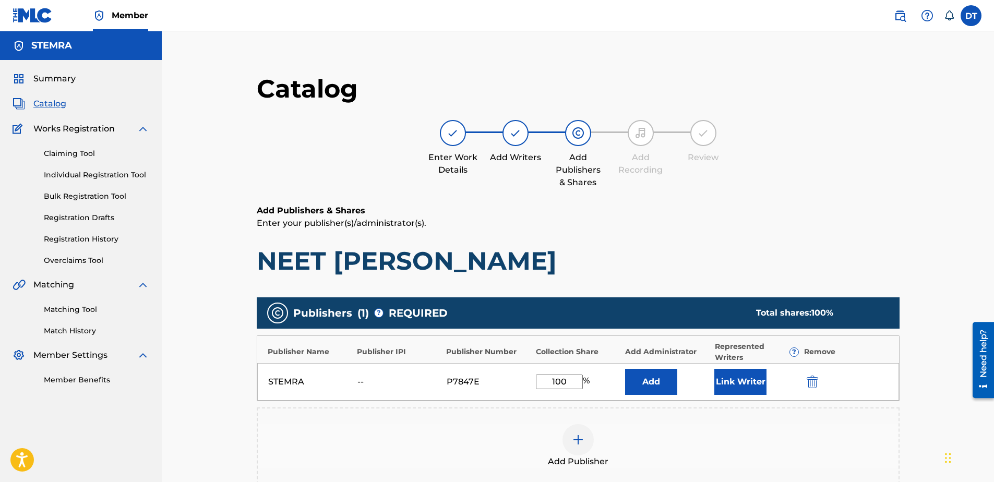
drag, startPoint x: 568, startPoint y: 385, endPoint x: 538, endPoint y: 376, distance: 31.0
click at [538, 376] on input "100" at bounding box center [559, 382] width 47 height 15
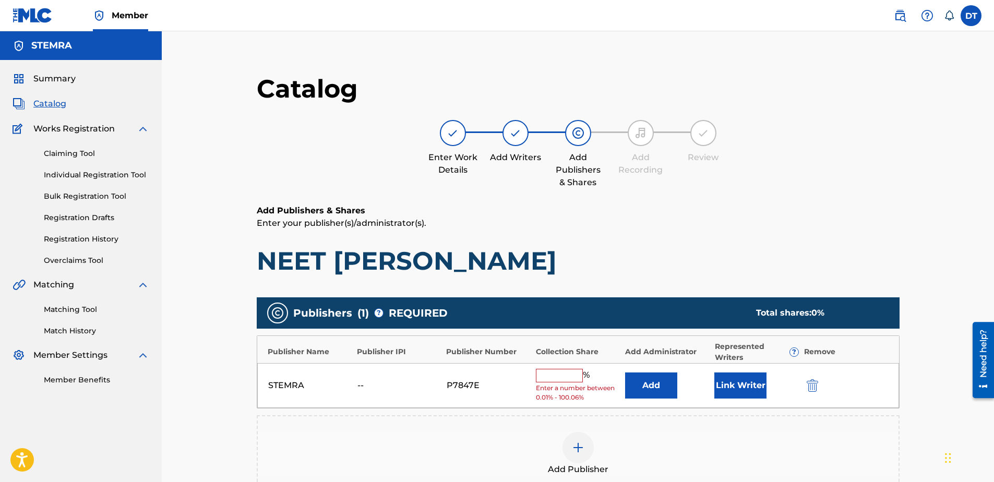
paste input "66"
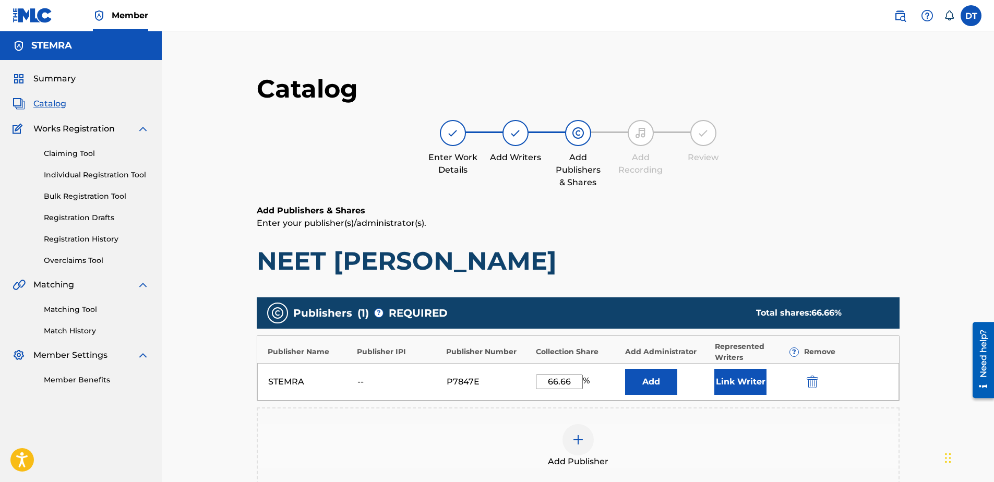
type input "66.66"
click at [762, 226] on p "Enter your publisher(s)/administrator(s)." at bounding box center [578, 223] width 643 height 13
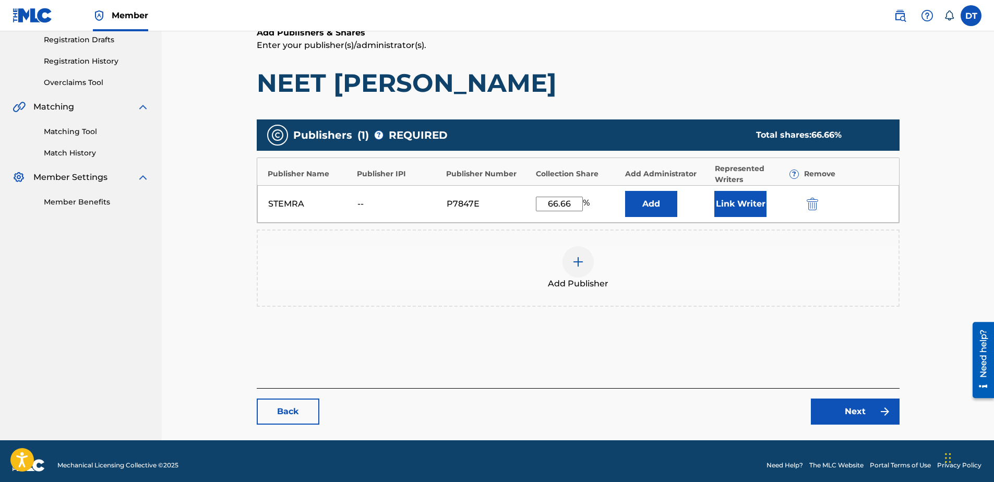
scroll to position [186, 0]
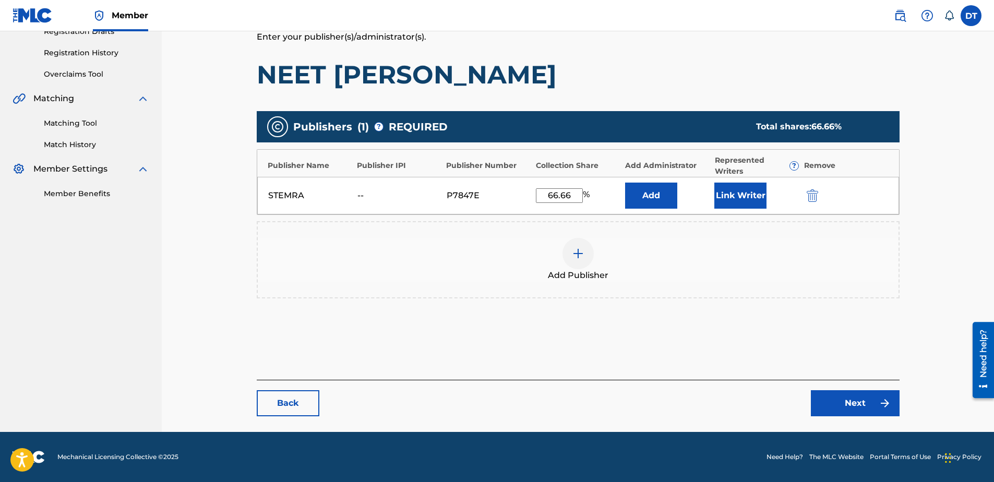
click at [852, 398] on link "Next" at bounding box center [855, 403] width 89 height 26
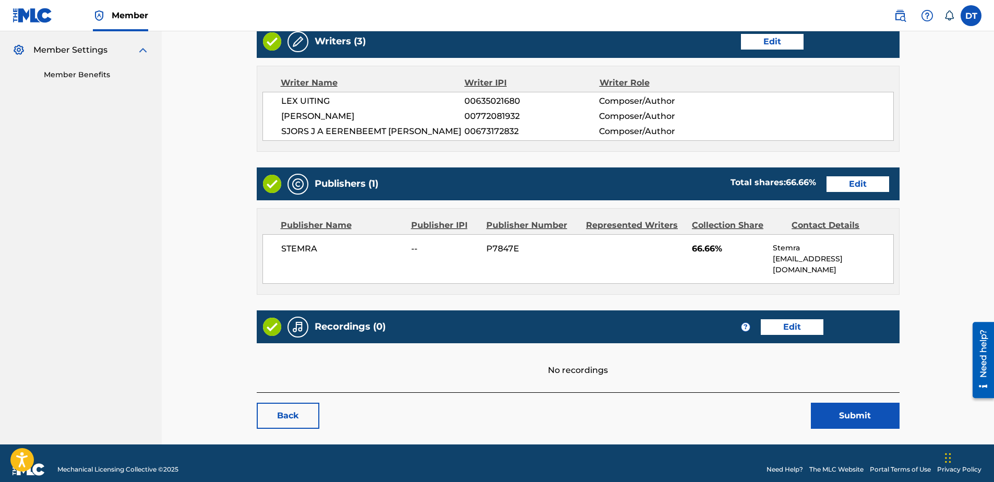
scroll to position [307, 0]
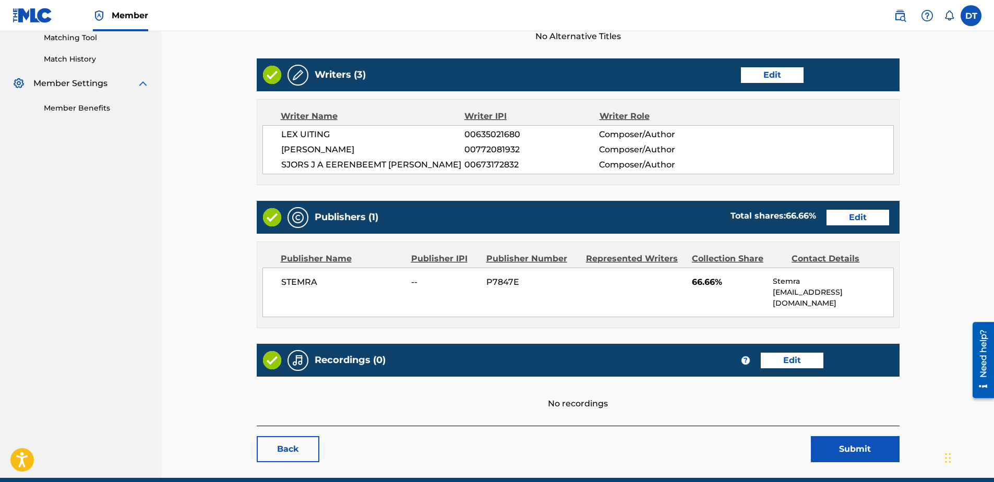
click at [857, 405] on div "< Back NEET [PERSON_NAME] Work Detail Edit Member Work Identifier -- MLC Song C…" at bounding box center [578, 131] width 643 height 661
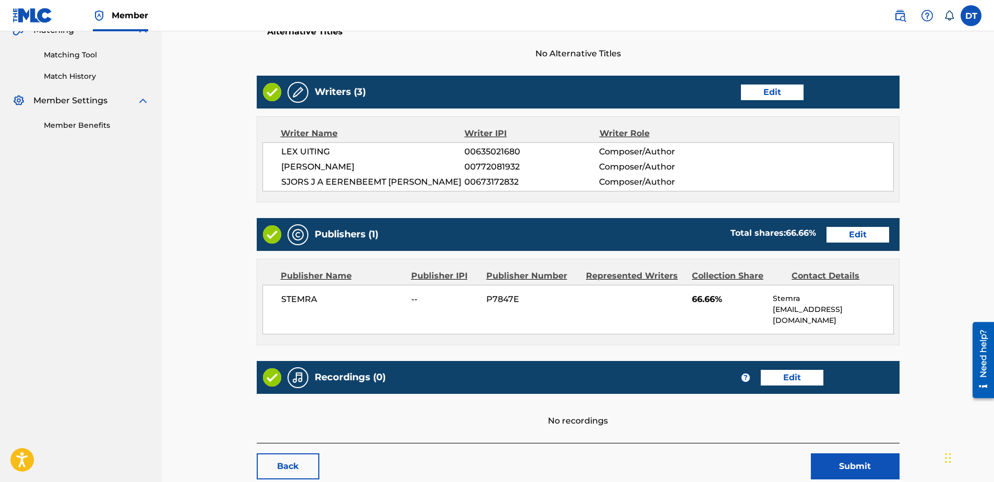
click at [862, 453] on button "Submit" at bounding box center [855, 466] width 89 height 26
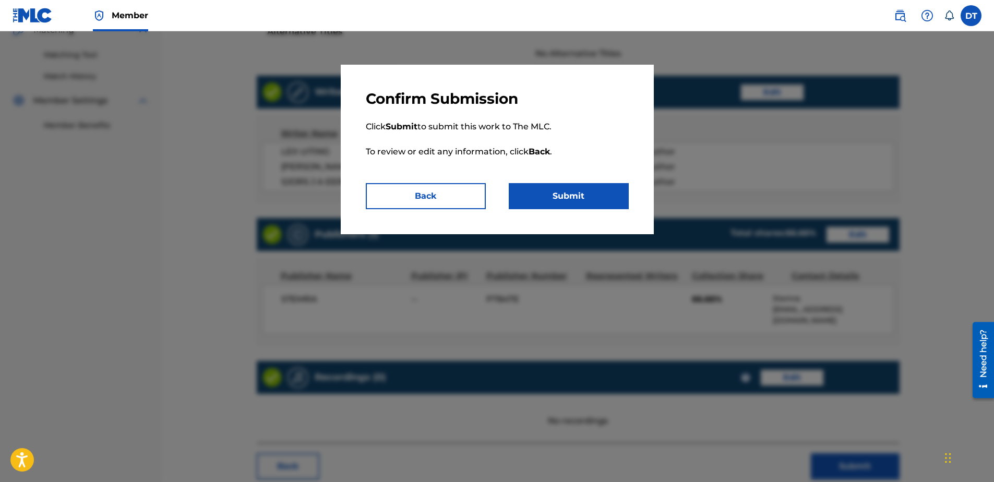
click at [575, 187] on button "Submit" at bounding box center [569, 196] width 120 height 26
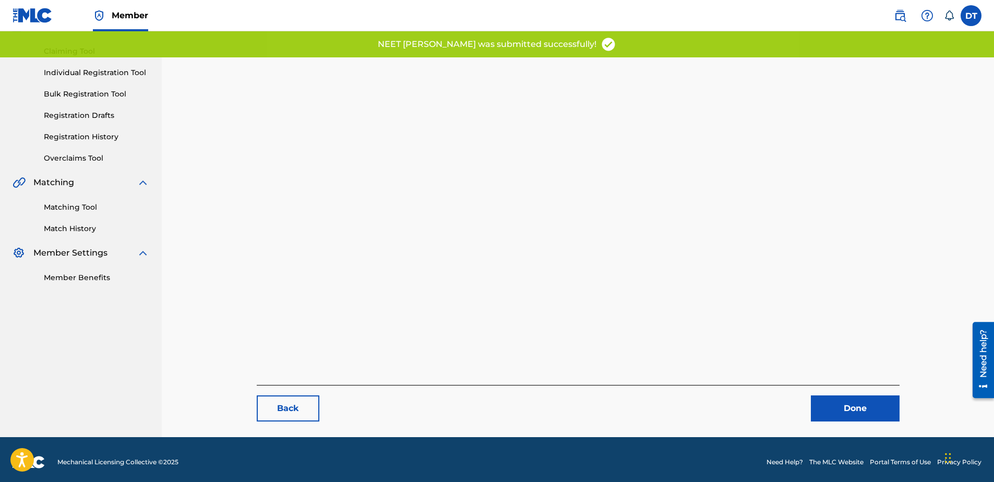
scroll to position [107, 0]
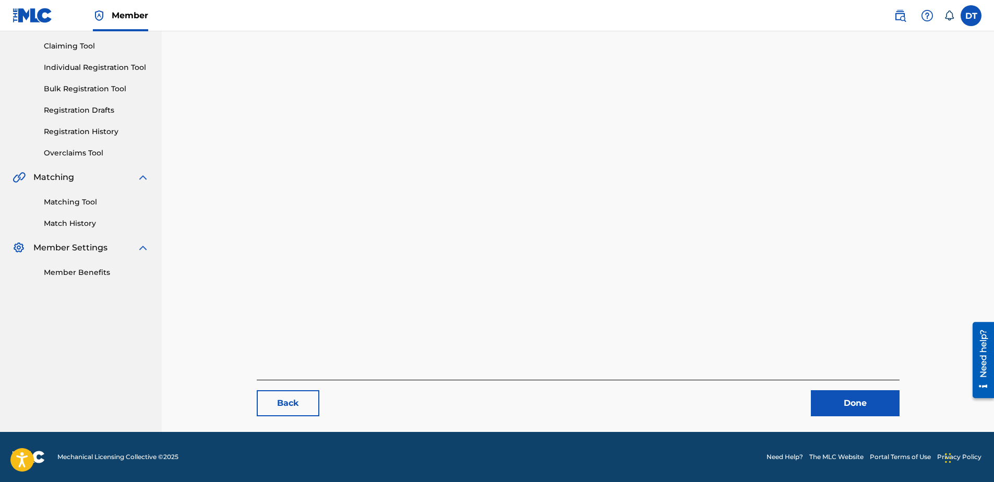
click at [845, 404] on link "Done" at bounding box center [855, 403] width 89 height 26
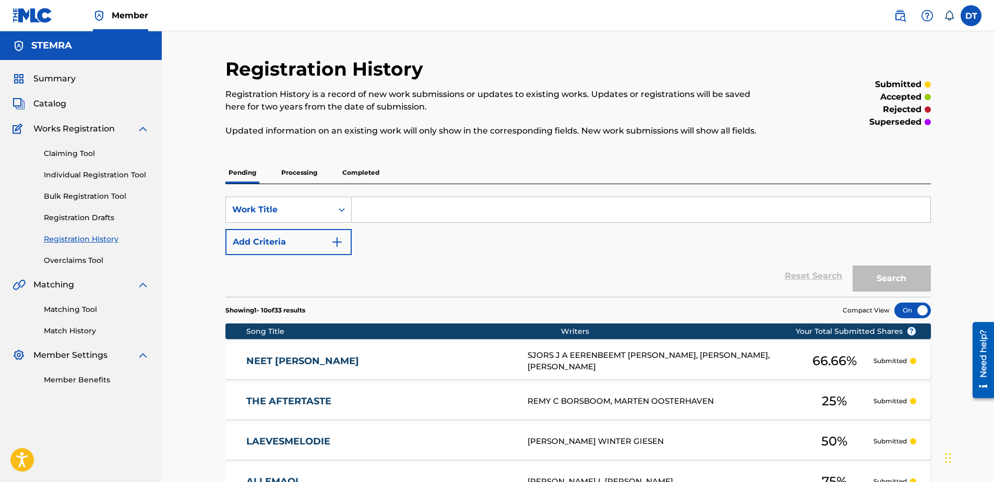
click at [73, 174] on link "Individual Registration Tool" at bounding box center [96, 175] width 105 height 11
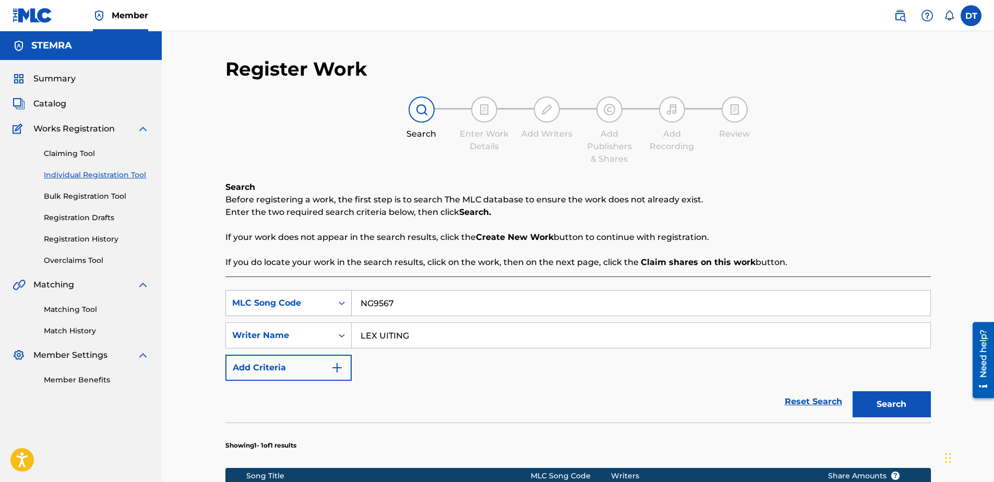
drag, startPoint x: 414, startPoint y: 300, endPoint x: 338, endPoint y: 300, distance: 76.2
click at [339, 302] on div "SearchWithCriteria1f96f909-6421-449c-a2c0-011db82c032e MLC Song Code NG9567" at bounding box center [577, 303] width 705 height 26
paste input "LE0Y68"
type input "LE0Y68"
drag, startPoint x: 427, startPoint y: 337, endPoint x: 354, endPoint y: 327, distance: 73.8
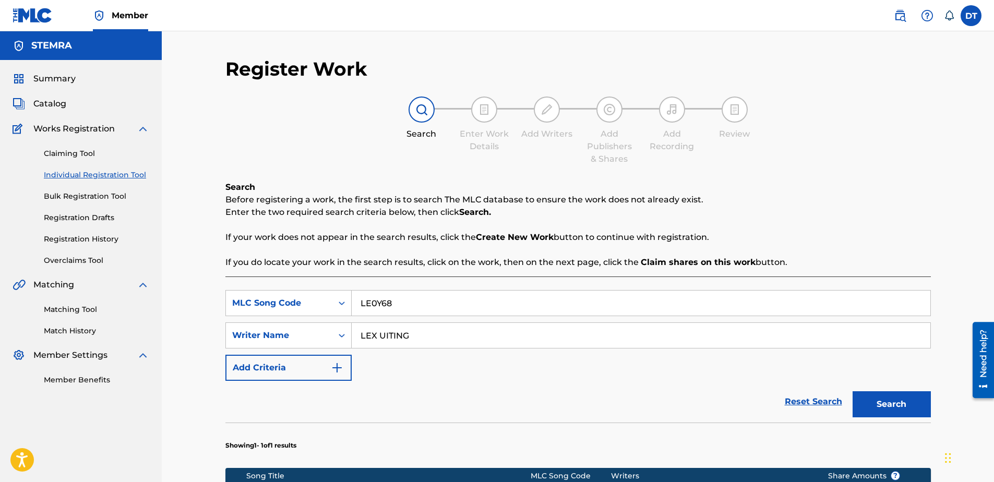
click at [354, 327] on input "LEX UITING" at bounding box center [641, 335] width 579 height 25
click at [380, 329] on input "Search Form" at bounding box center [641, 335] width 579 height 25
paste input "[PERSON_NAME][GEOGRAPHIC_DATA]"
type input "[PERSON_NAME][GEOGRAPHIC_DATA]"
click at [866, 404] on button "Search" at bounding box center [891, 404] width 78 height 26
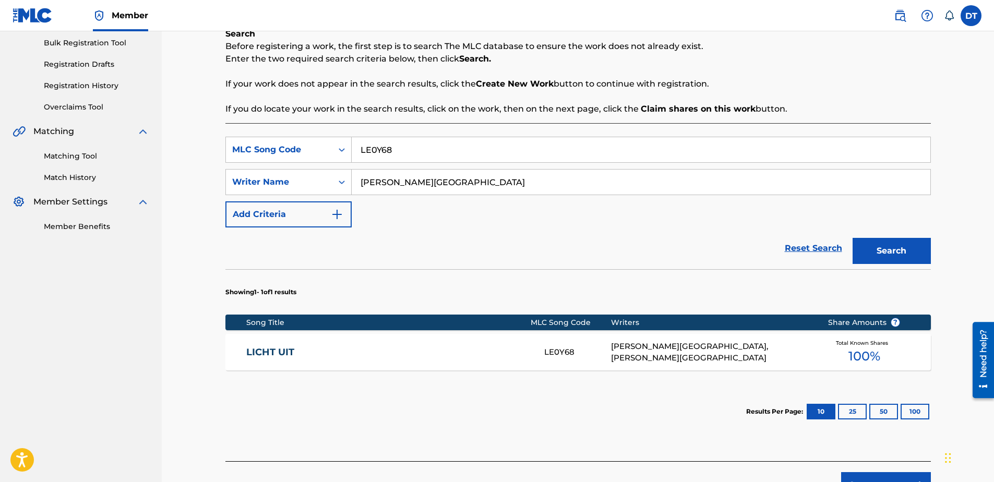
scroll to position [156, 0]
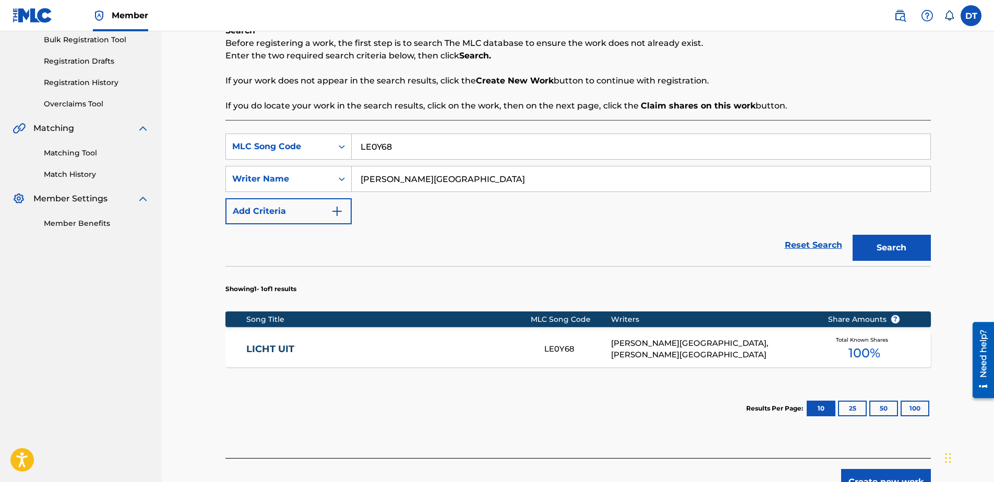
click at [280, 346] on link "LICHT UIT" at bounding box center [388, 349] width 284 height 12
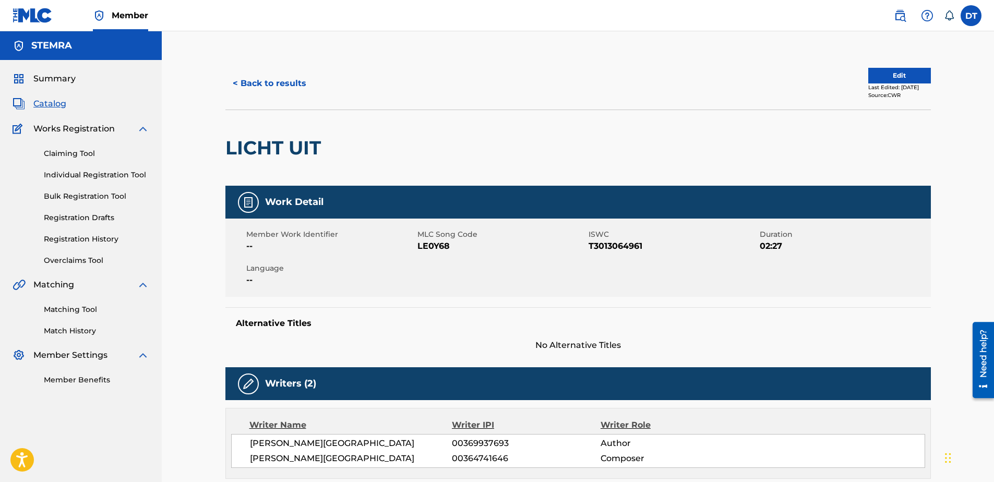
drag, startPoint x: 896, startPoint y: 72, endPoint x: 888, endPoint y: 20, distance: 52.8
click at [896, 72] on button "Edit" at bounding box center [899, 76] width 63 height 16
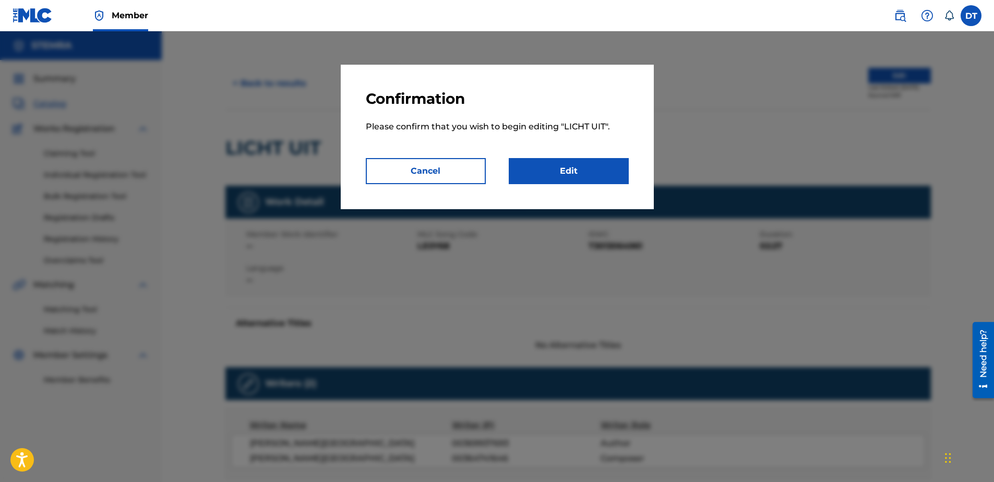
click at [581, 171] on link "Edit" at bounding box center [569, 171] width 120 height 26
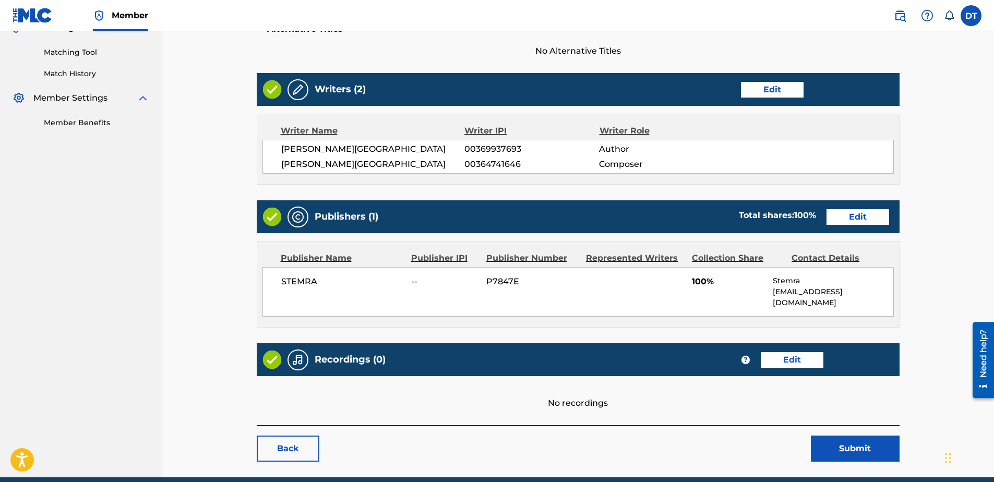
scroll to position [261, 0]
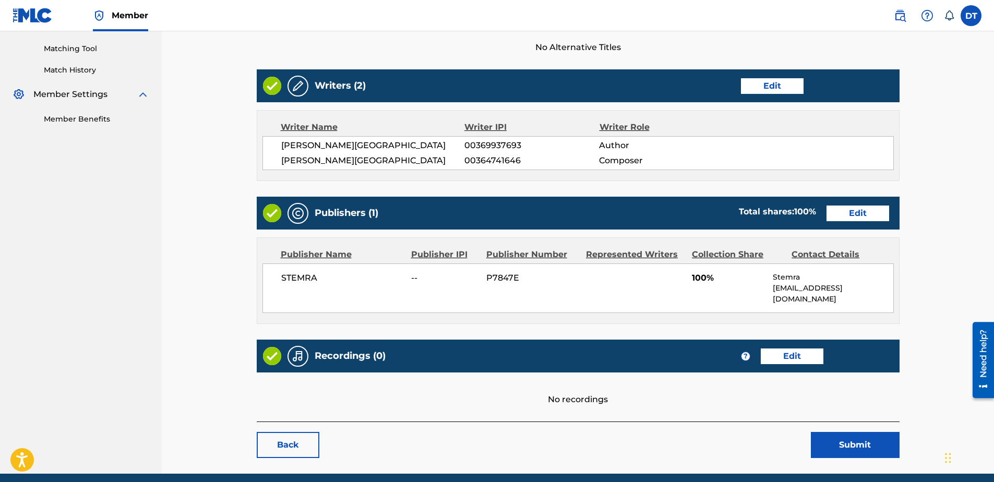
click at [859, 210] on link "Edit" at bounding box center [857, 214] width 63 height 16
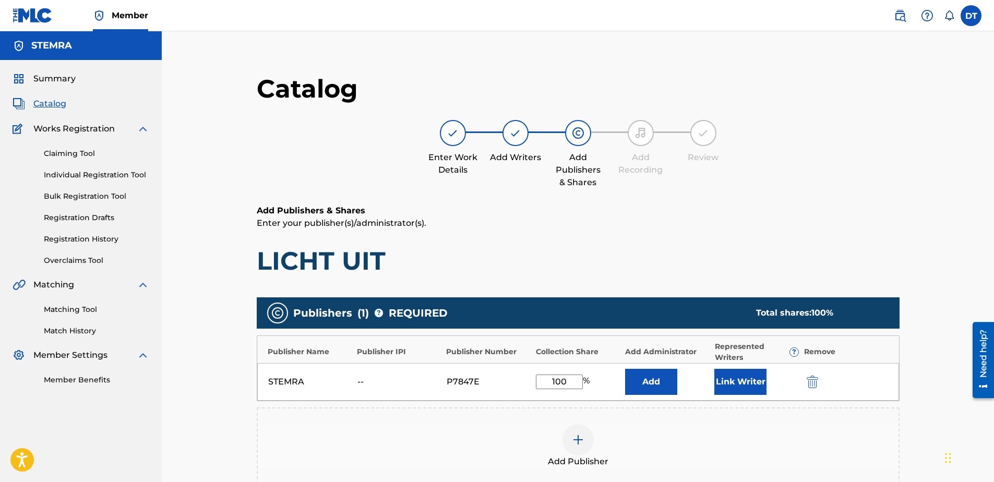
drag, startPoint x: 572, startPoint y: 380, endPoint x: 537, endPoint y: 377, distance: 35.7
click at [537, 377] on input "100" at bounding box center [559, 382] width 47 height 15
type input "50.00"
click at [833, 214] on h6 "Add Publishers & Shares" at bounding box center [578, 210] width 643 height 13
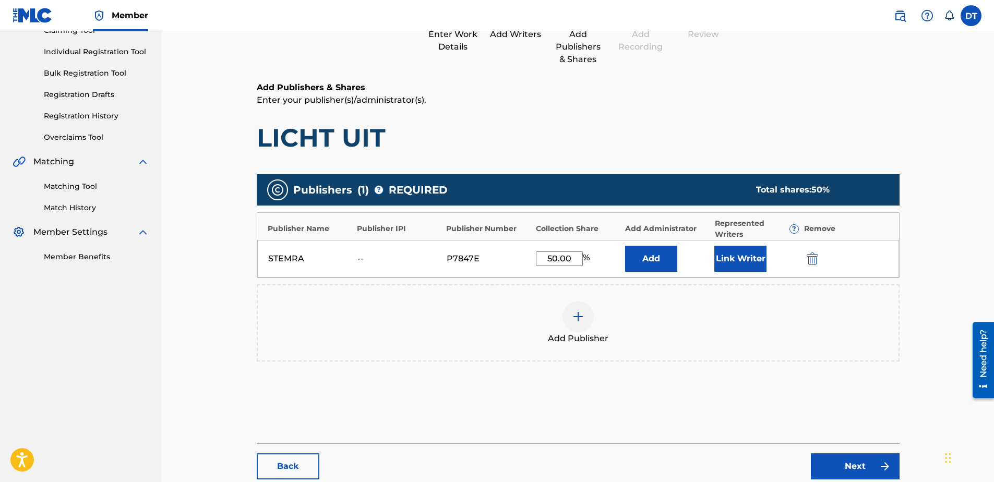
scroll to position [186, 0]
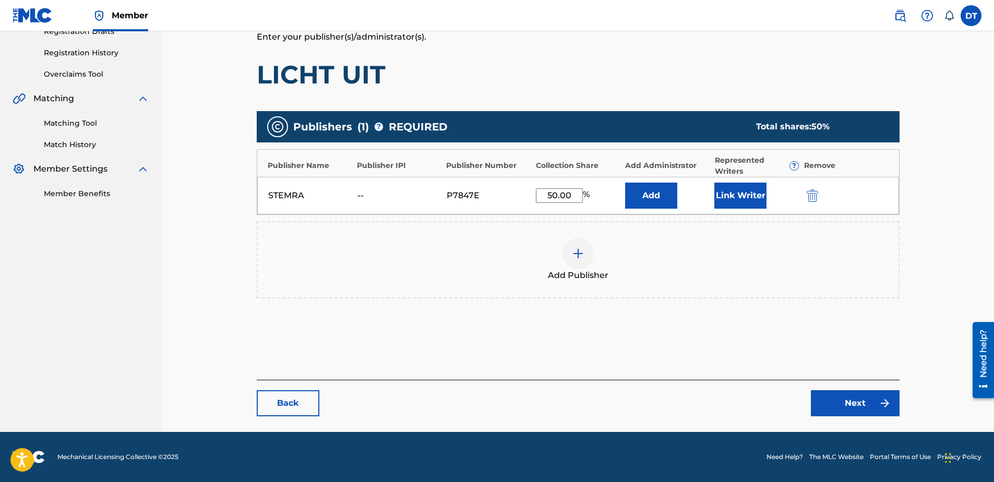
click at [859, 394] on link "Next" at bounding box center [855, 403] width 89 height 26
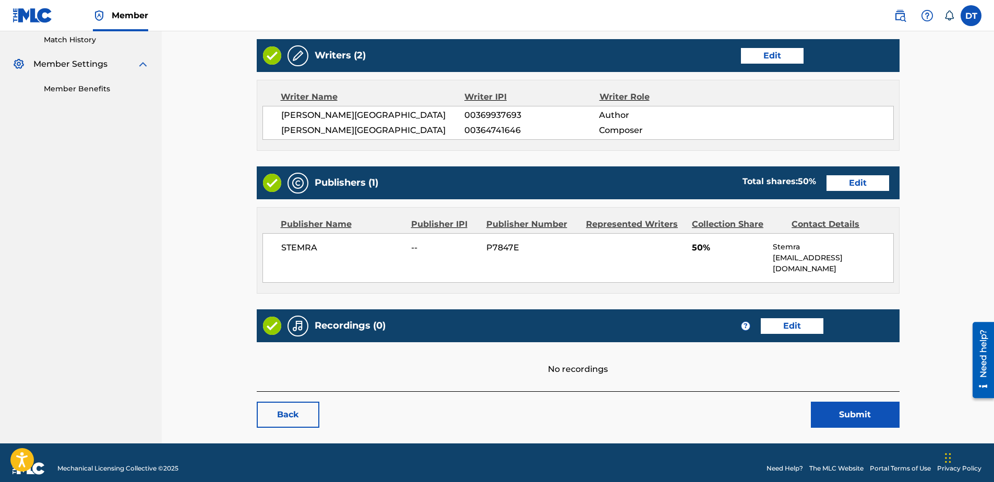
scroll to position [292, 0]
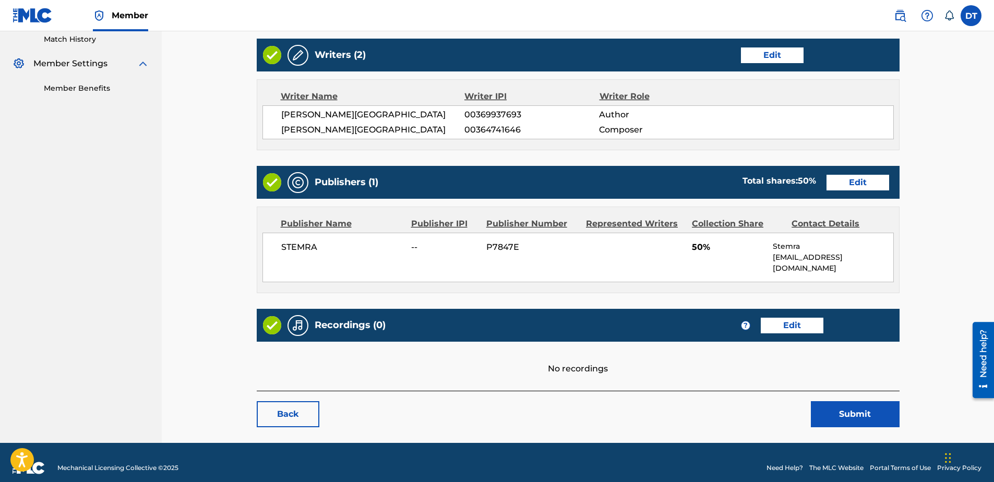
click at [861, 402] on button "Submit" at bounding box center [855, 414] width 89 height 26
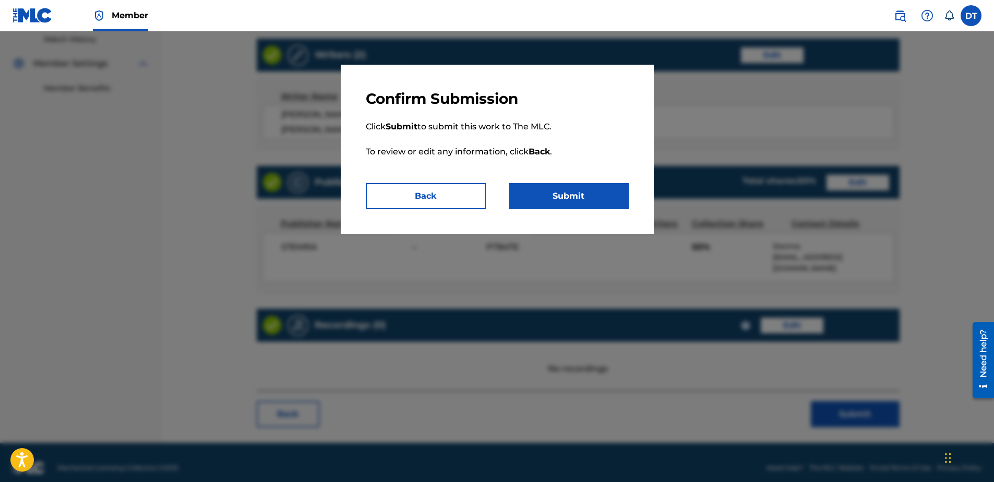
click at [585, 190] on button "Submit" at bounding box center [569, 196] width 120 height 26
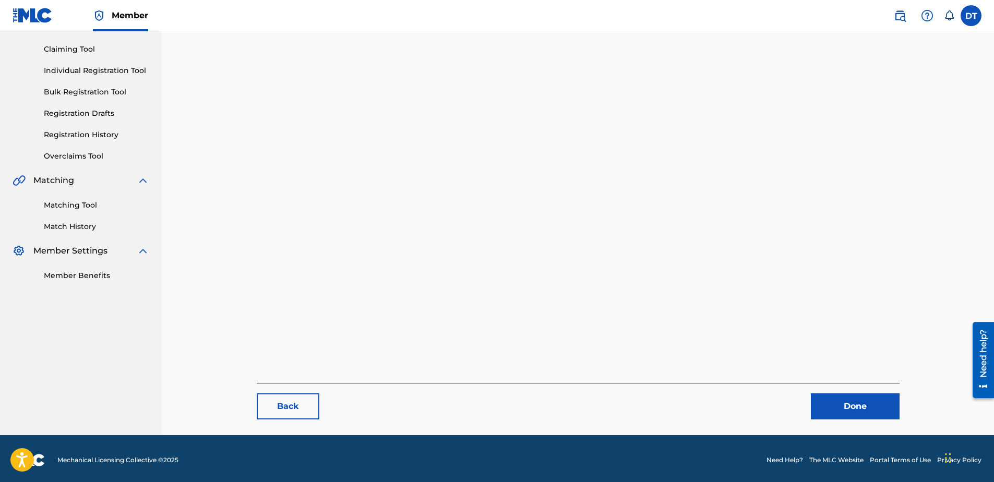
scroll to position [107, 0]
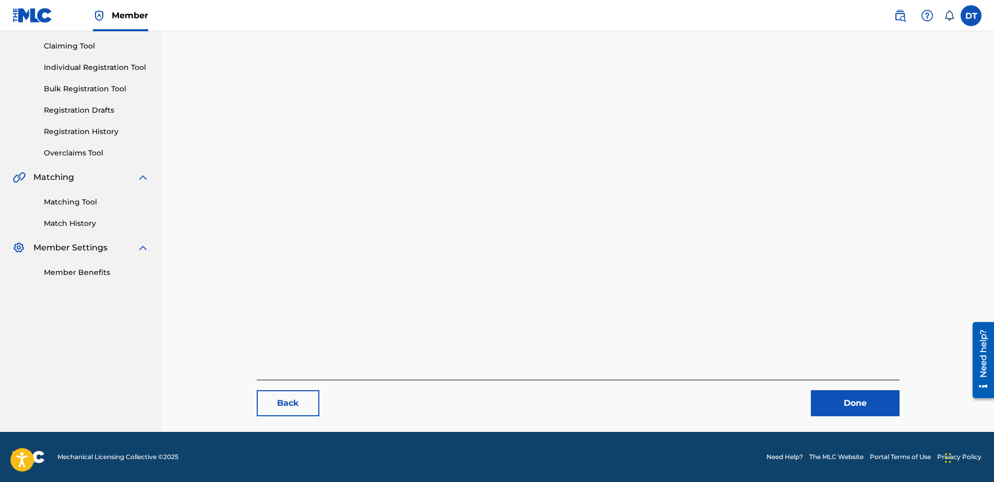
click at [839, 401] on link "Done" at bounding box center [855, 403] width 89 height 26
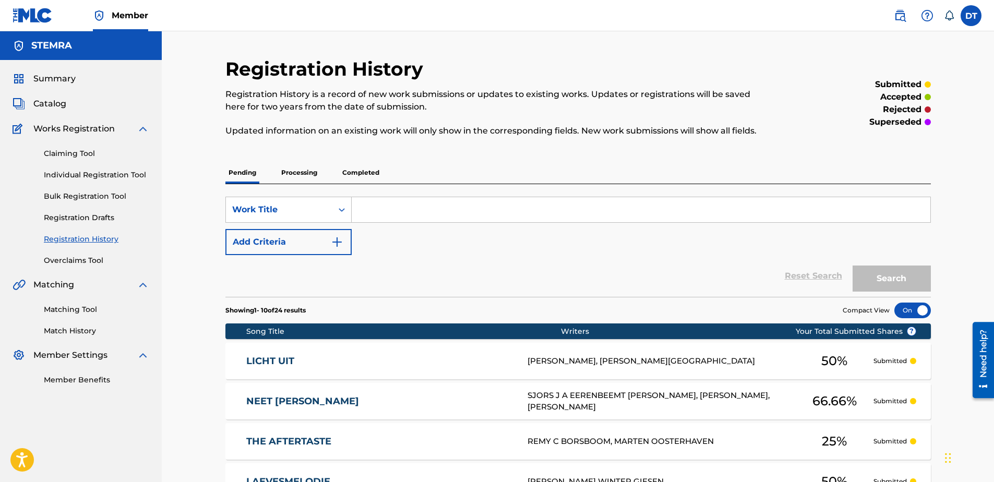
click at [702, 45] on div "Registration History Registration History is a record of new work submissions o…" at bounding box center [578, 421] width 832 height 780
